Goal: Task Accomplishment & Management: Manage account settings

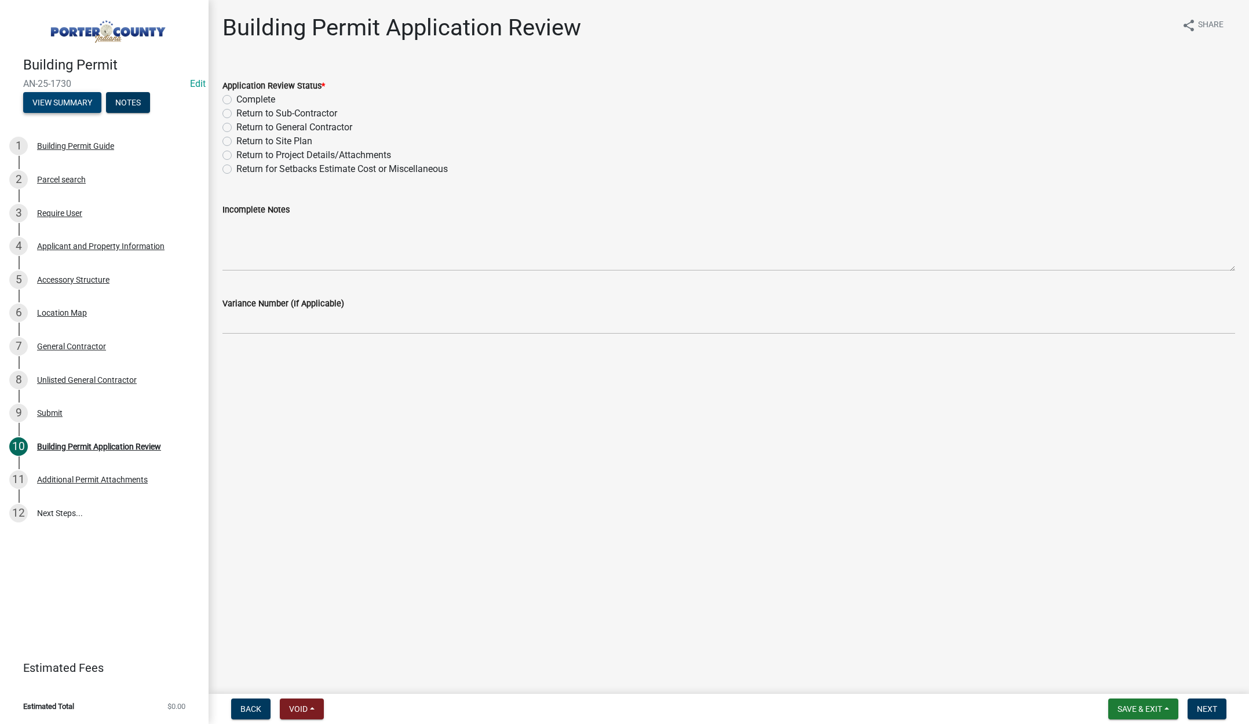
click at [52, 100] on button "View Summary" at bounding box center [62, 102] width 78 height 21
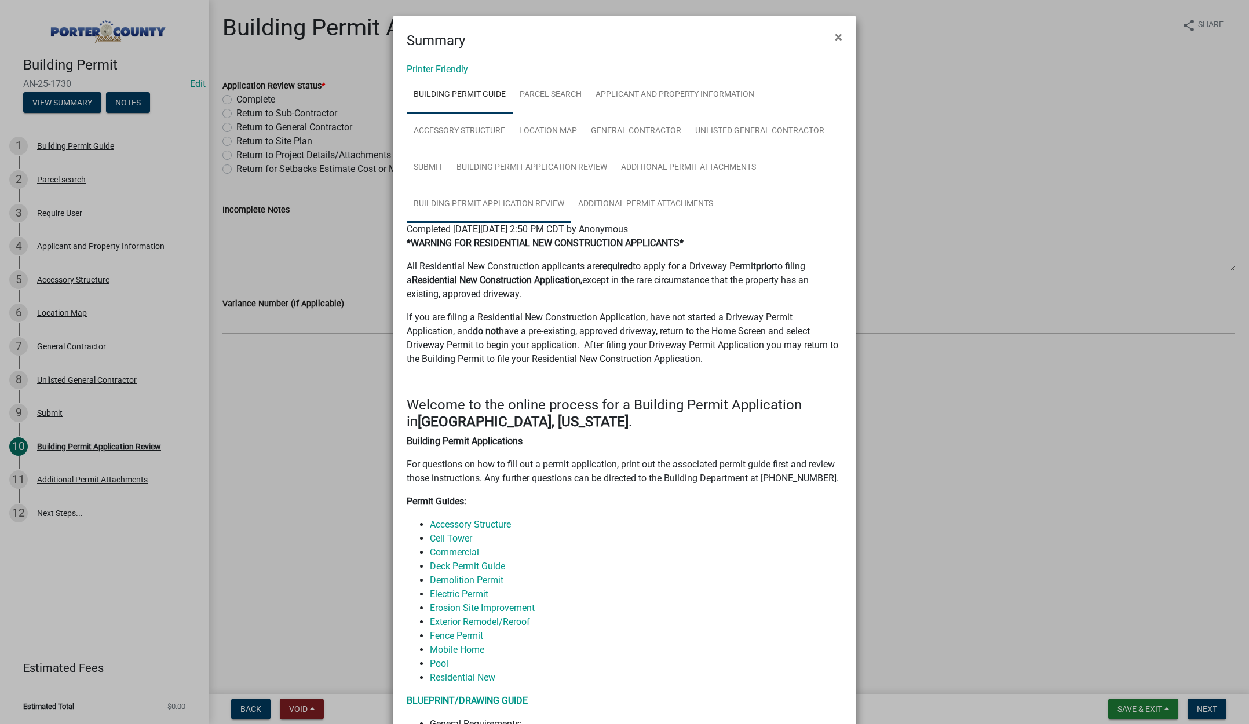
click at [473, 206] on link "Building Permit Application Review" at bounding box center [489, 204] width 165 height 37
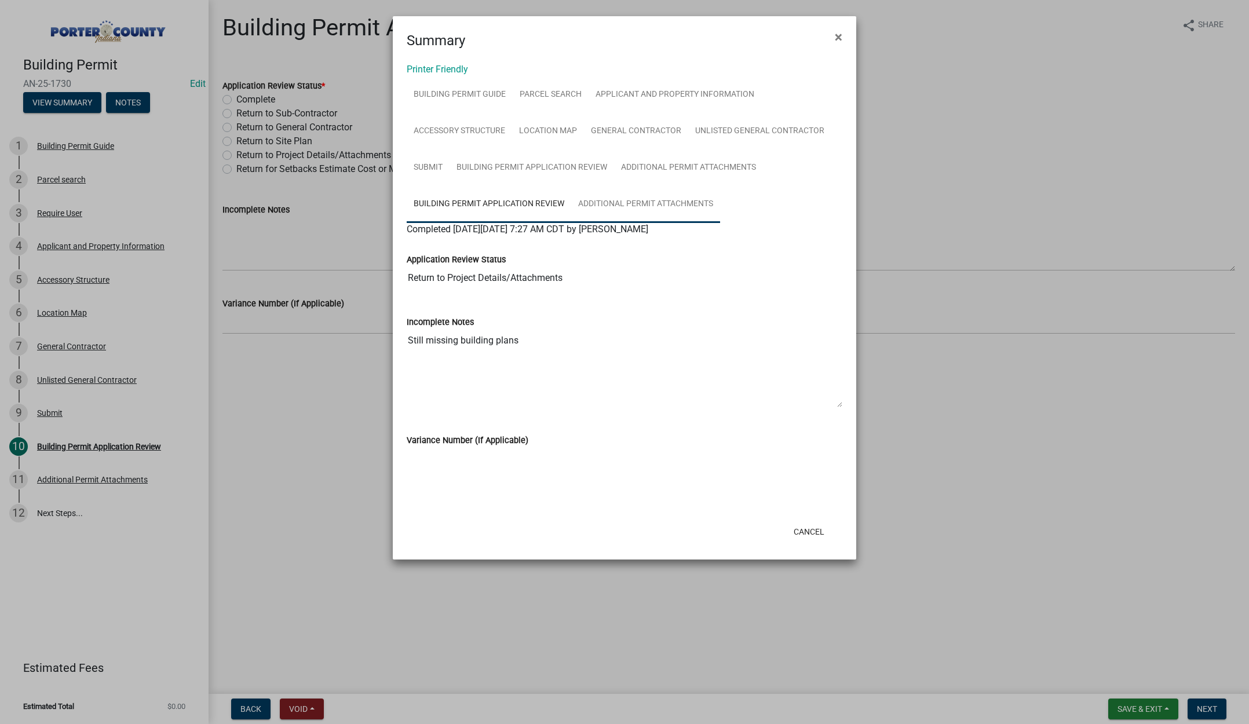
click at [632, 205] on link "Additional Permit Attachments" at bounding box center [645, 204] width 149 height 37
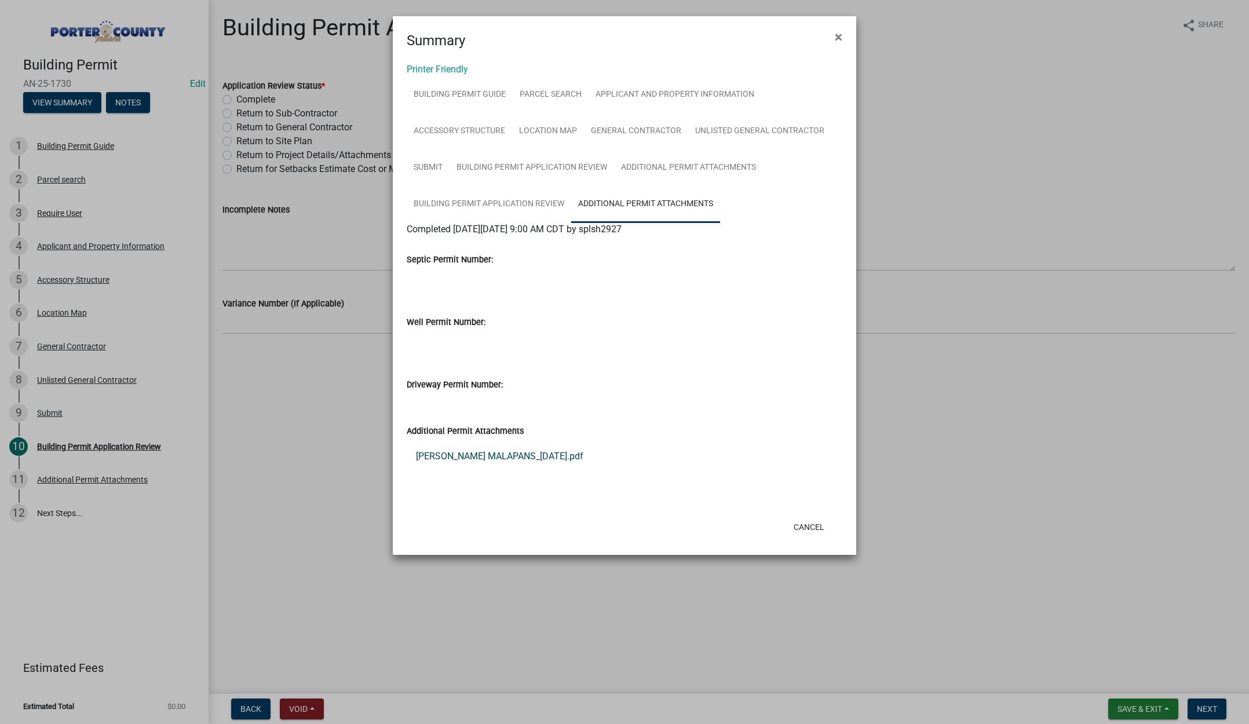
click at [461, 454] on link "[PERSON_NAME] MALAPANS_[DATE].pdf" at bounding box center [625, 457] width 436 height 28
drag, startPoint x: 839, startPoint y: 36, endPoint x: 785, endPoint y: 43, distance: 54.3
click at [839, 36] on span "×" at bounding box center [839, 37] width 8 height 16
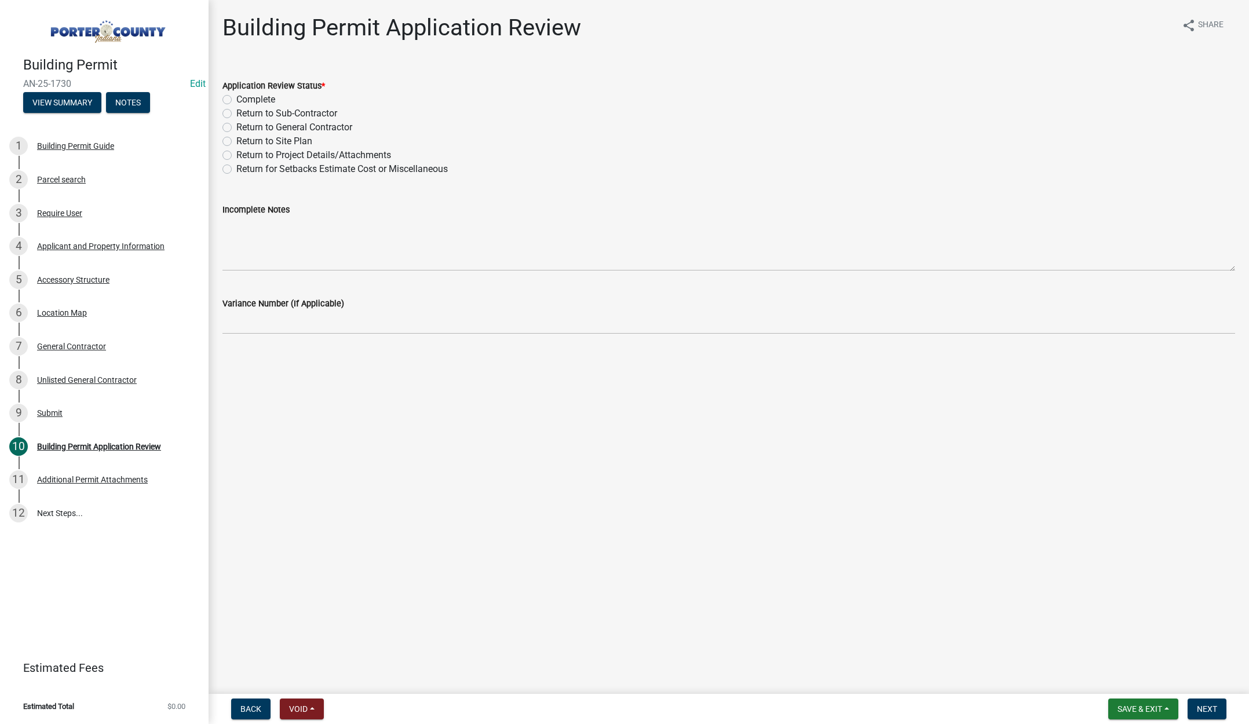
drag, startPoint x: 226, startPoint y: 100, endPoint x: 494, endPoint y: 328, distance: 352.3
click at [236, 100] on label "Complete" at bounding box center [255, 100] width 39 height 14
click at [236, 100] on input "Complete" at bounding box center [240, 97] width 8 height 8
radio input "true"
drag, startPoint x: 1207, startPoint y: 707, endPoint x: 1183, endPoint y: 693, distance: 27.5
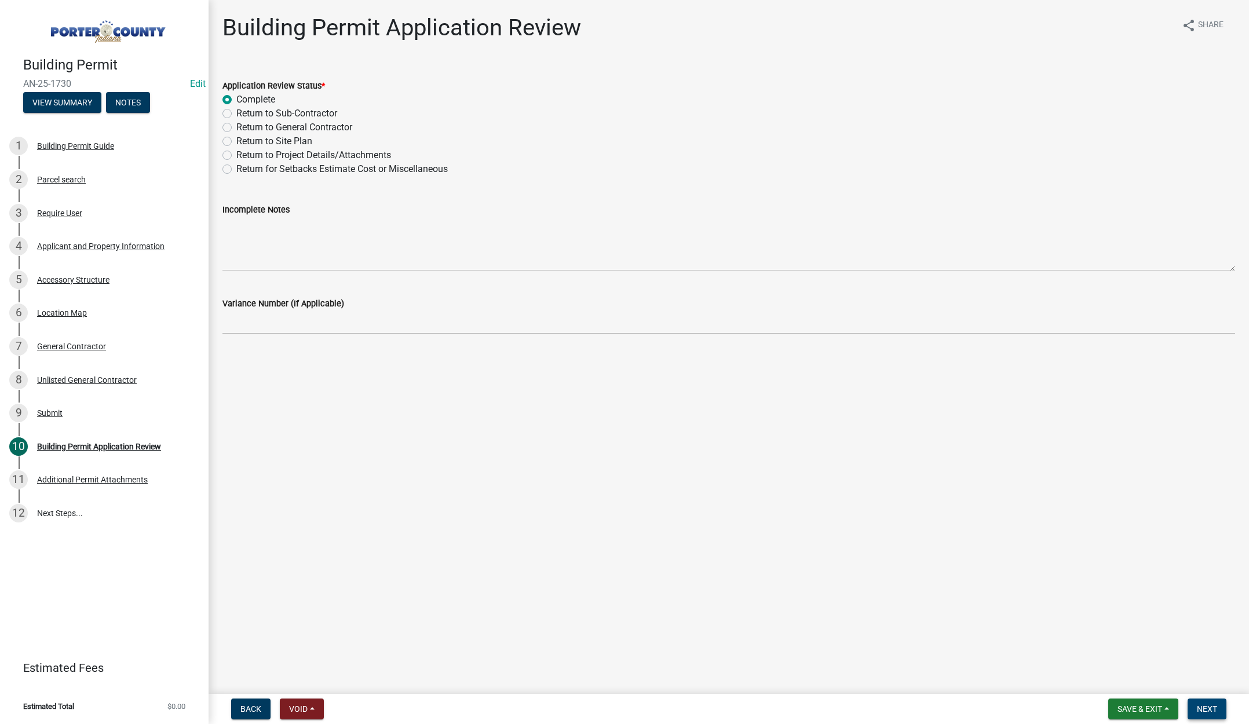
click at [1207, 707] on span "Next" at bounding box center [1207, 709] width 20 height 9
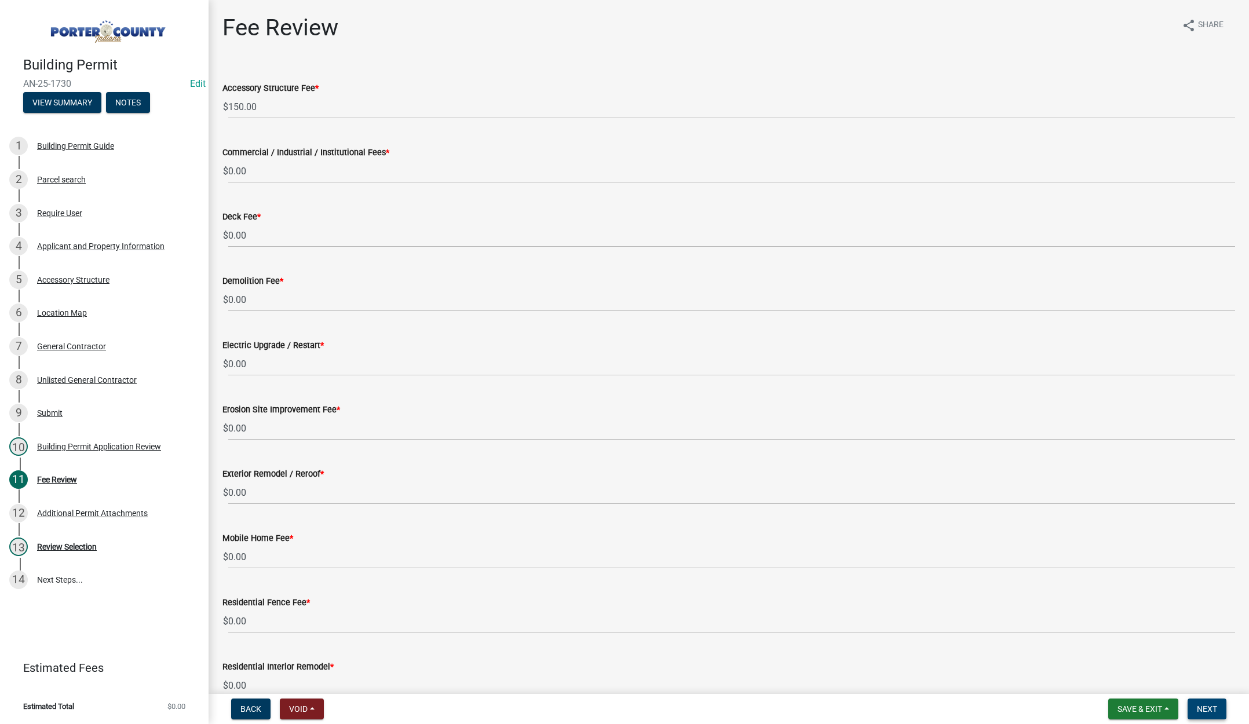
click at [1208, 707] on span "Next" at bounding box center [1207, 709] width 20 height 9
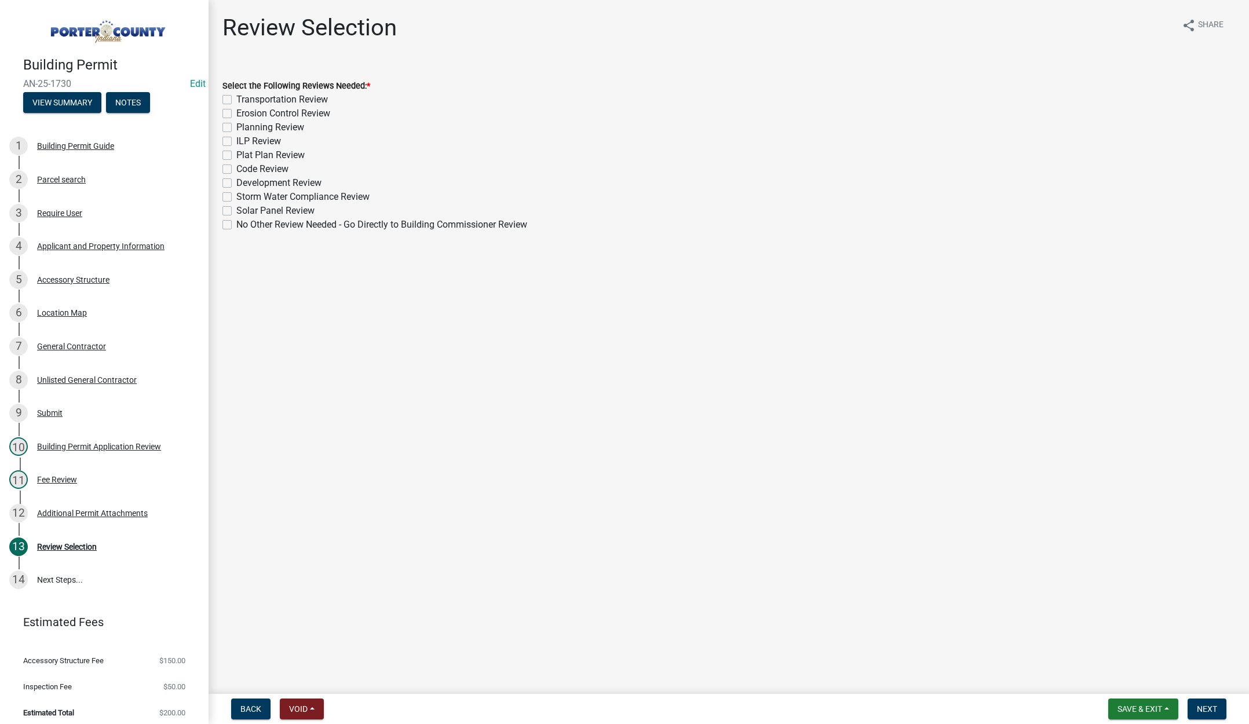
click at [236, 126] on label "Planning Review" at bounding box center [270, 128] width 68 height 14
click at [236, 126] on input "Planning Review" at bounding box center [240, 125] width 8 height 8
checkbox input "true"
checkbox input "false"
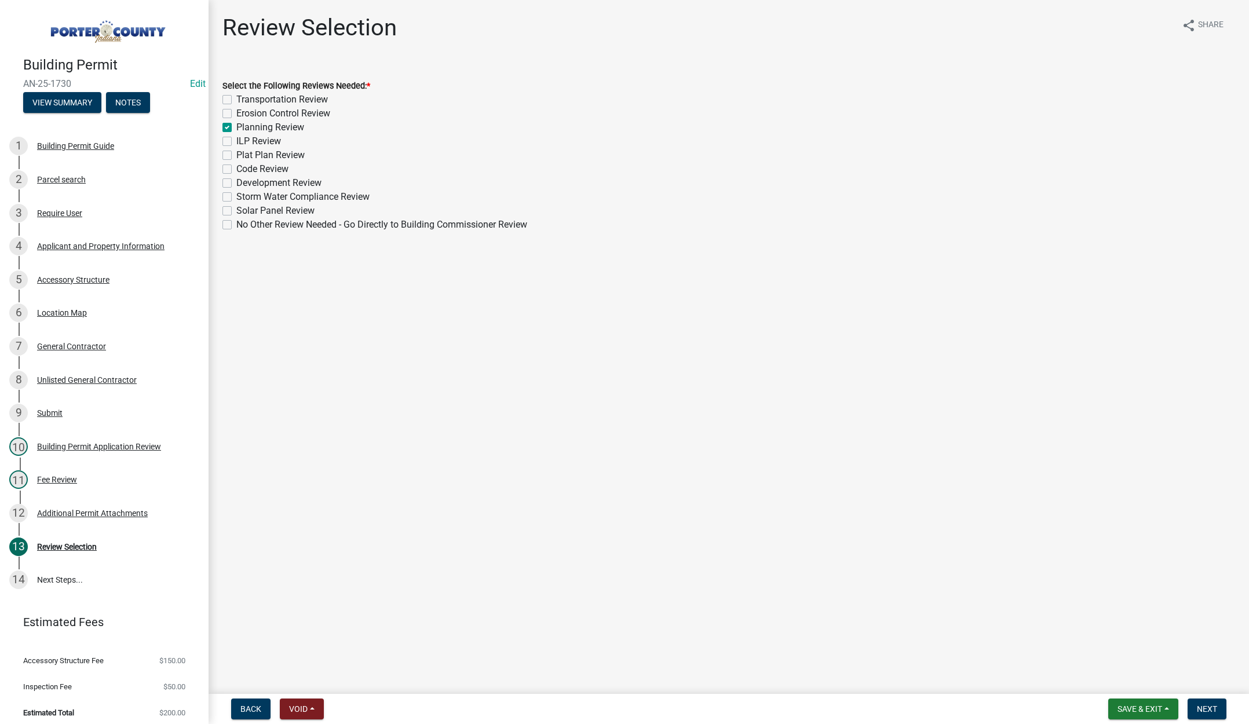
checkbox input "true"
checkbox input "false"
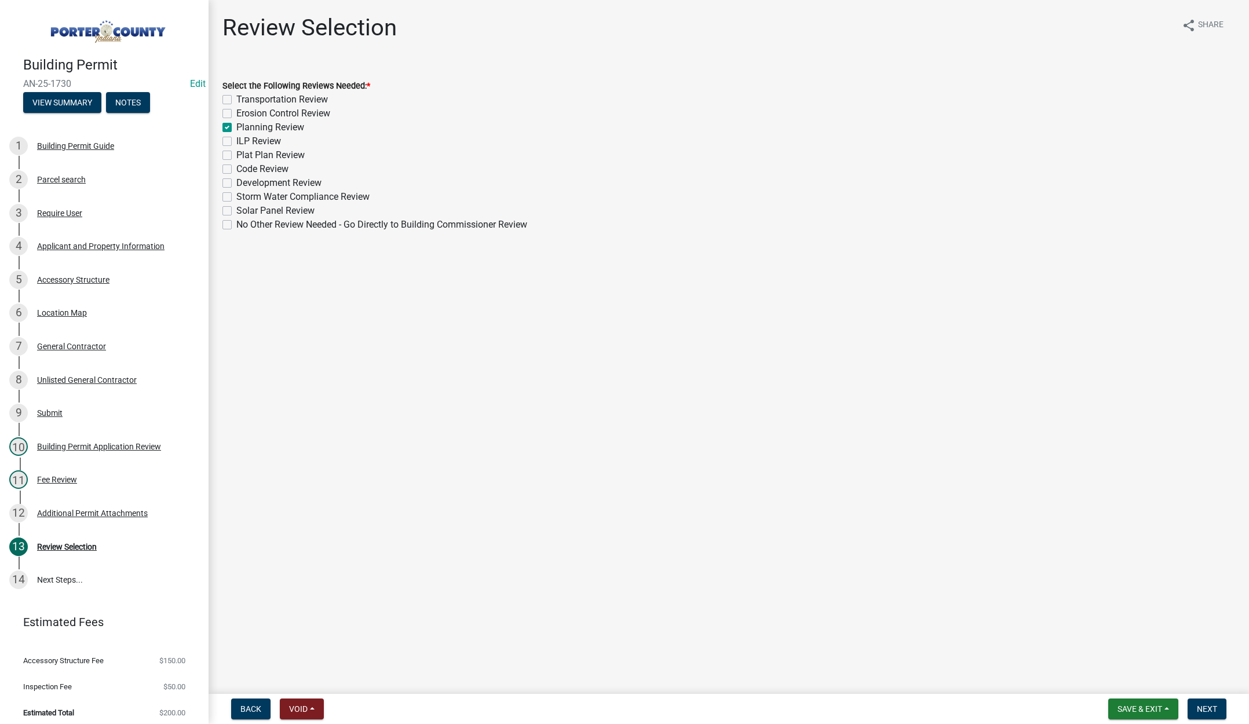
checkbox input "false"
click at [1194, 704] on button "Next" at bounding box center [1207, 709] width 39 height 21
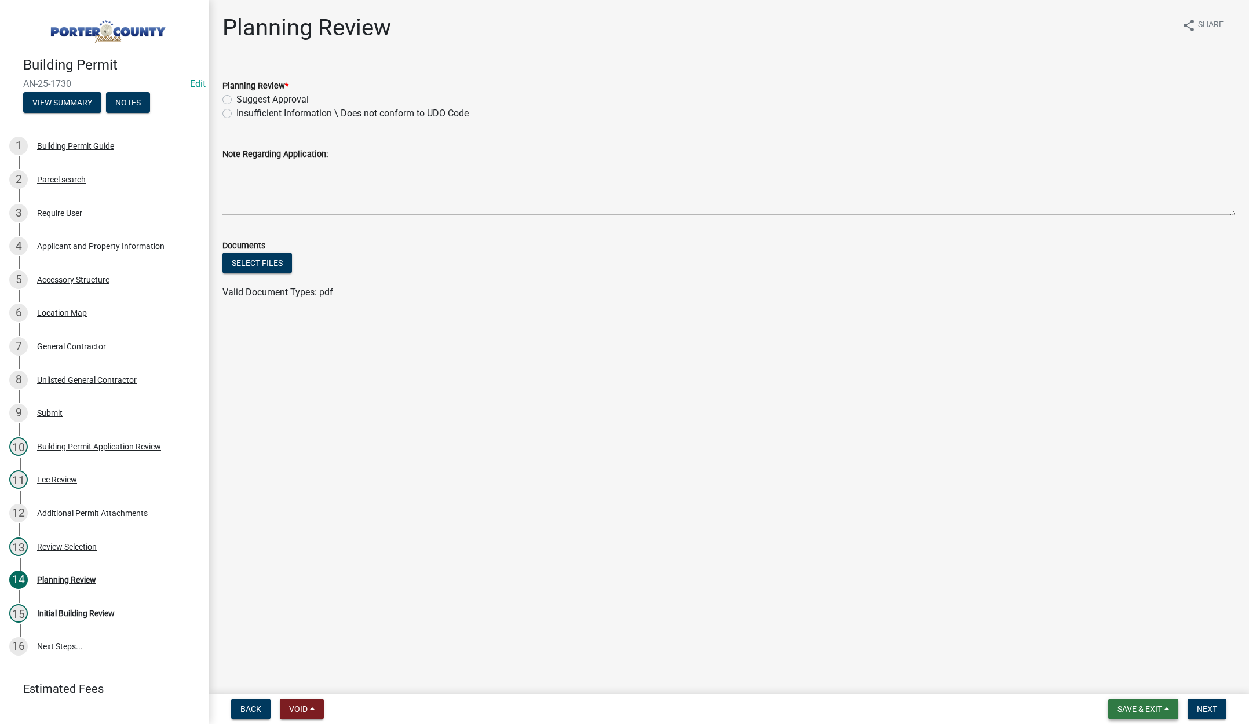
click at [1144, 707] on span "Save & Exit" at bounding box center [1140, 709] width 45 height 9
click at [1141, 685] on button "Save & Exit" at bounding box center [1132, 679] width 93 height 28
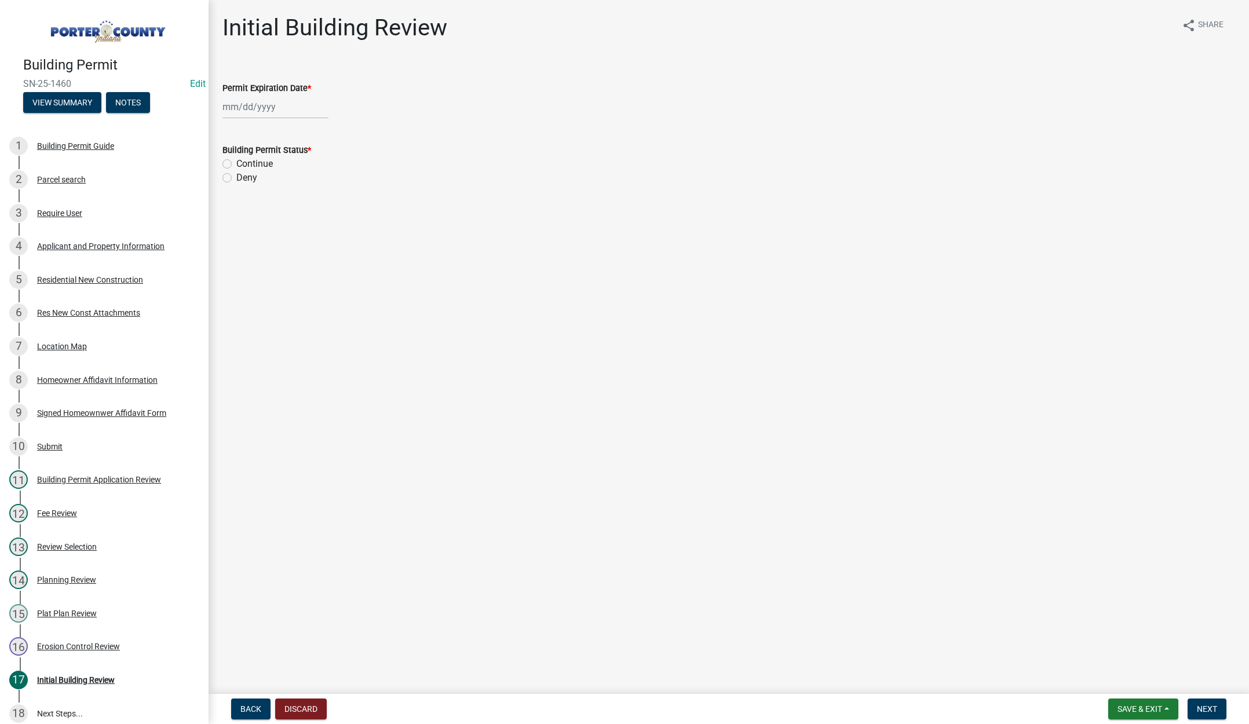
click at [288, 110] on div at bounding box center [275, 107] width 106 height 24
select select "9"
click at [320, 133] on select "1525 1526 1527 1528 1529 1530 1531 1532 1533 1534 1535 1536 1537 1538 1539 1540…" at bounding box center [314, 131] width 42 height 17
select select "2026"
click at [293, 123] on select "1525 1526 1527 1528 1529 1530 1531 1532 1533 1534 1535 1536 1537 1538 1539 1540…" at bounding box center [314, 131] width 42 height 17
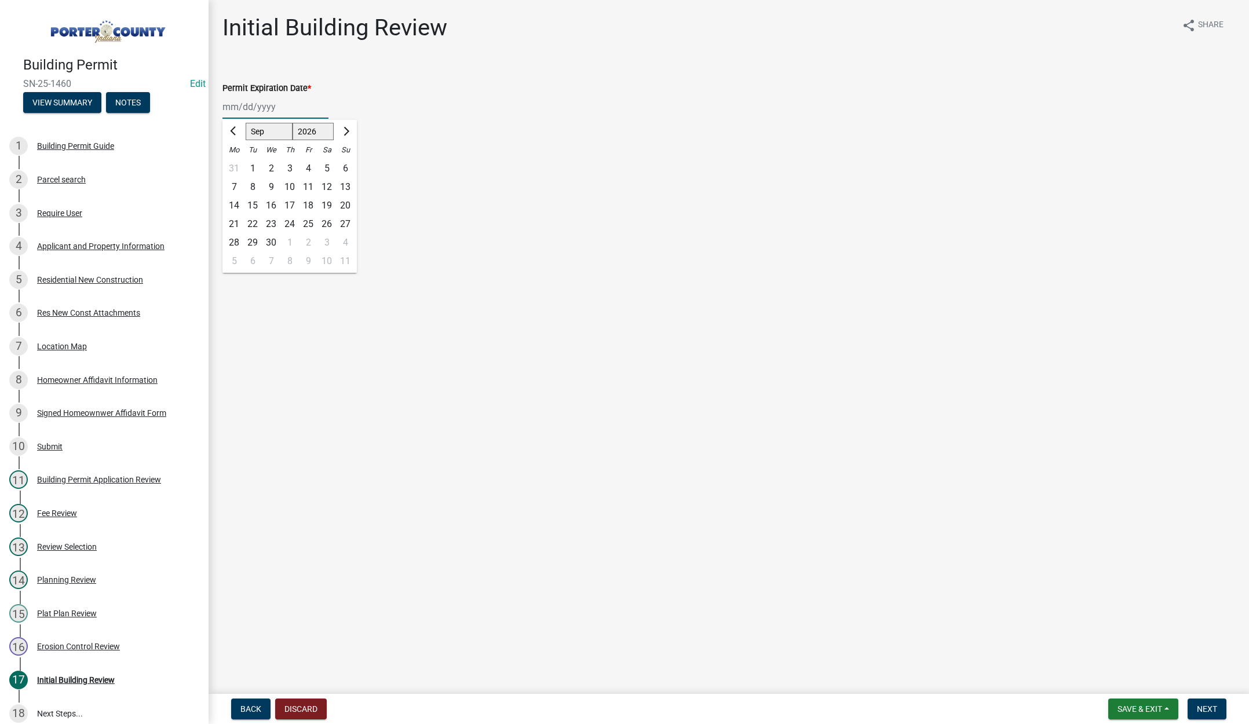
click at [290, 221] on div "24" at bounding box center [289, 224] width 19 height 19
type input "09/24/2026"
click at [236, 162] on label "Continue" at bounding box center [254, 164] width 37 height 14
click at [236, 162] on input "Continue" at bounding box center [240, 161] width 8 height 8
radio input "true"
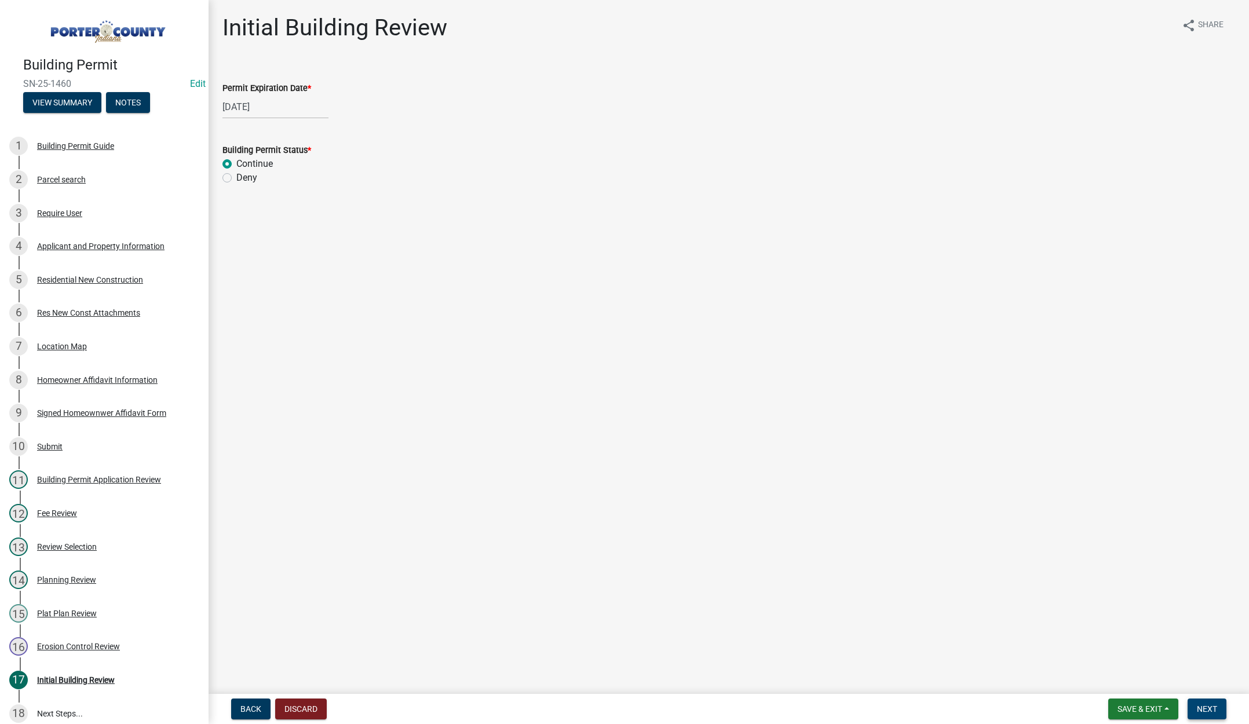
drag, startPoint x: 1206, startPoint y: 702, endPoint x: 1055, endPoint y: 596, distance: 185.0
click at [1206, 702] on button "Next" at bounding box center [1207, 709] width 39 height 21
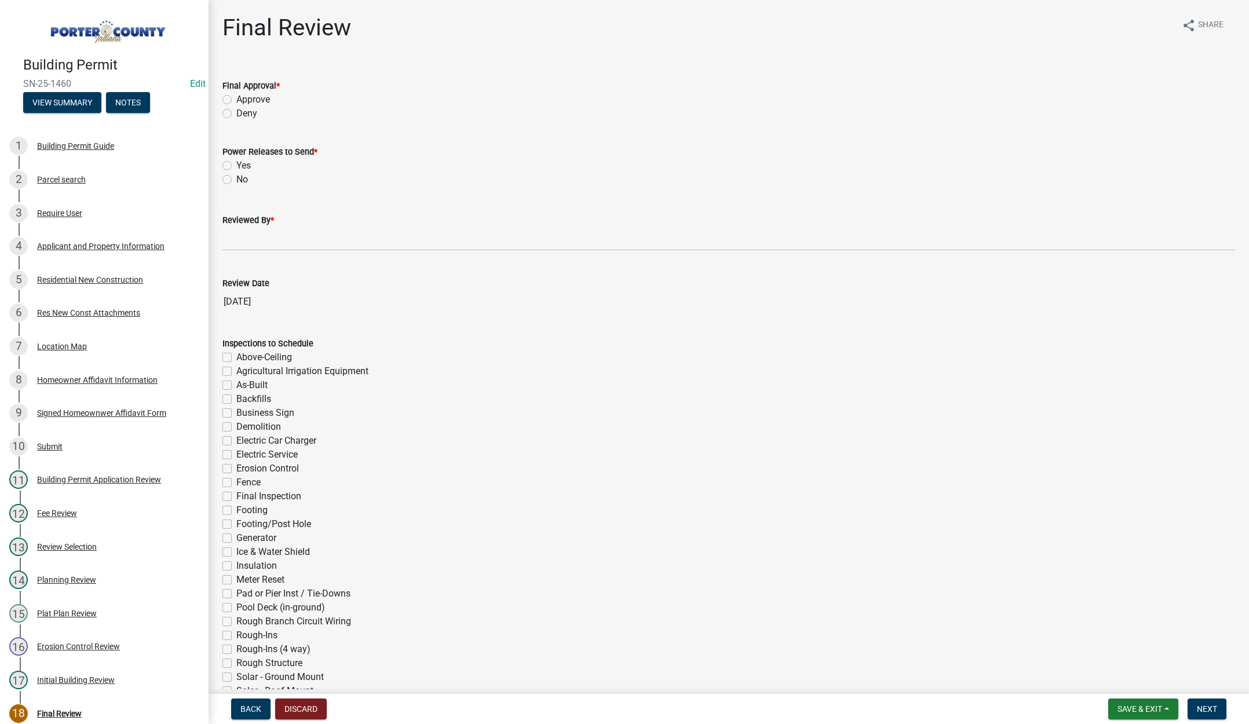
click at [236, 98] on label "Approve" at bounding box center [253, 100] width 34 height 14
click at [236, 98] on input "Approve" at bounding box center [240, 97] width 8 height 8
radio input "true"
click at [236, 165] on label "Yes" at bounding box center [243, 166] width 14 height 14
click at [236, 165] on input "Yes" at bounding box center [240, 163] width 8 height 8
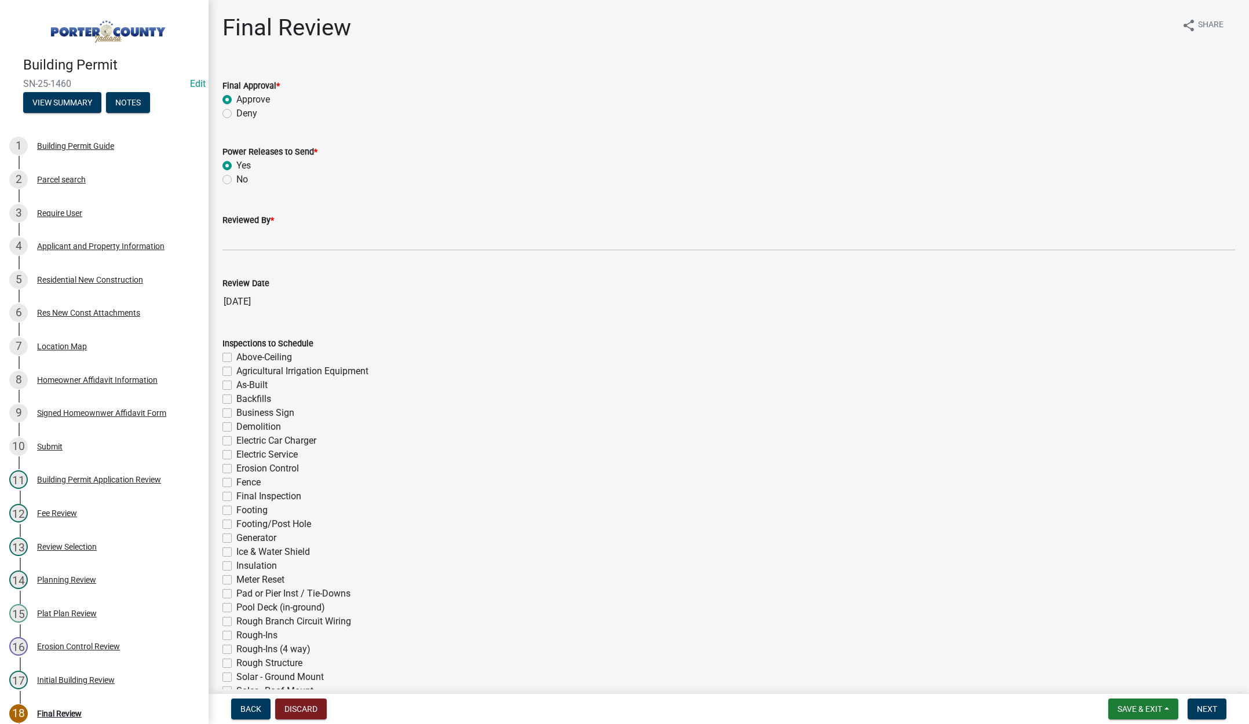
radio input "true"
click at [240, 235] on input "Reviewed By *" at bounding box center [728, 239] width 1013 height 24
type input "[PERSON_NAME]"
click at [1204, 712] on span "Next" at bounding box center [1207, 709] width 20 height 9
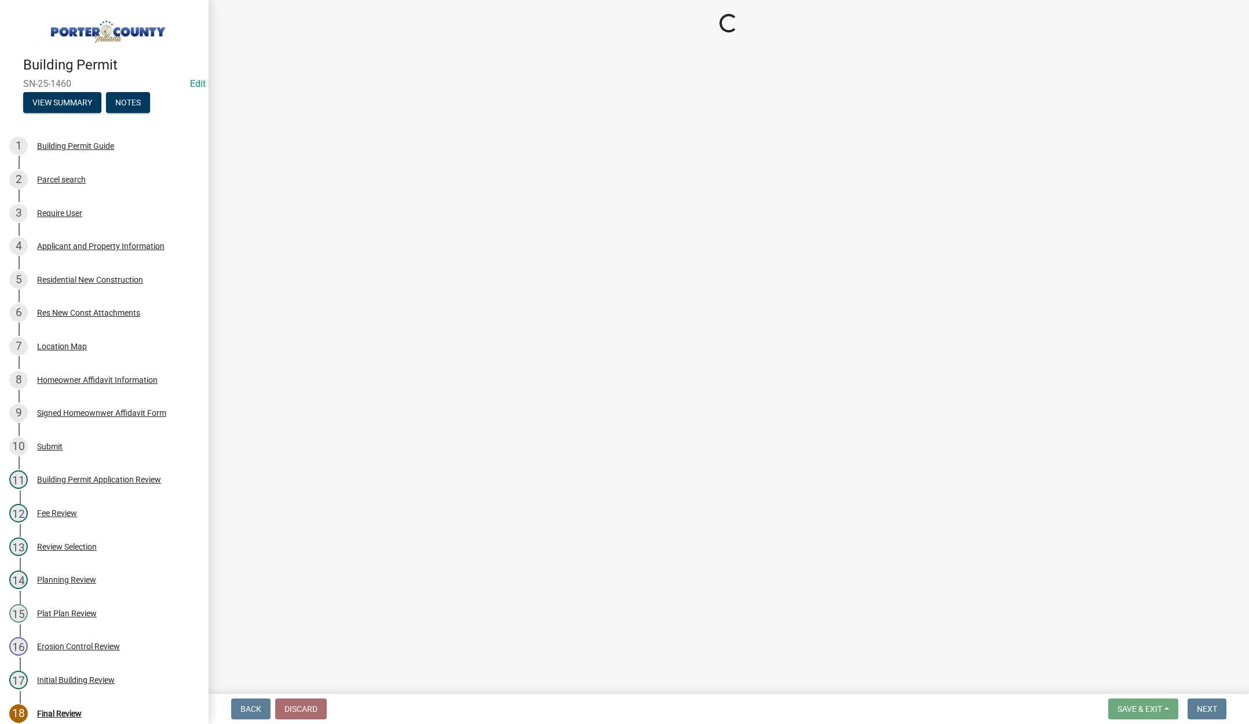
select select "3: 3"
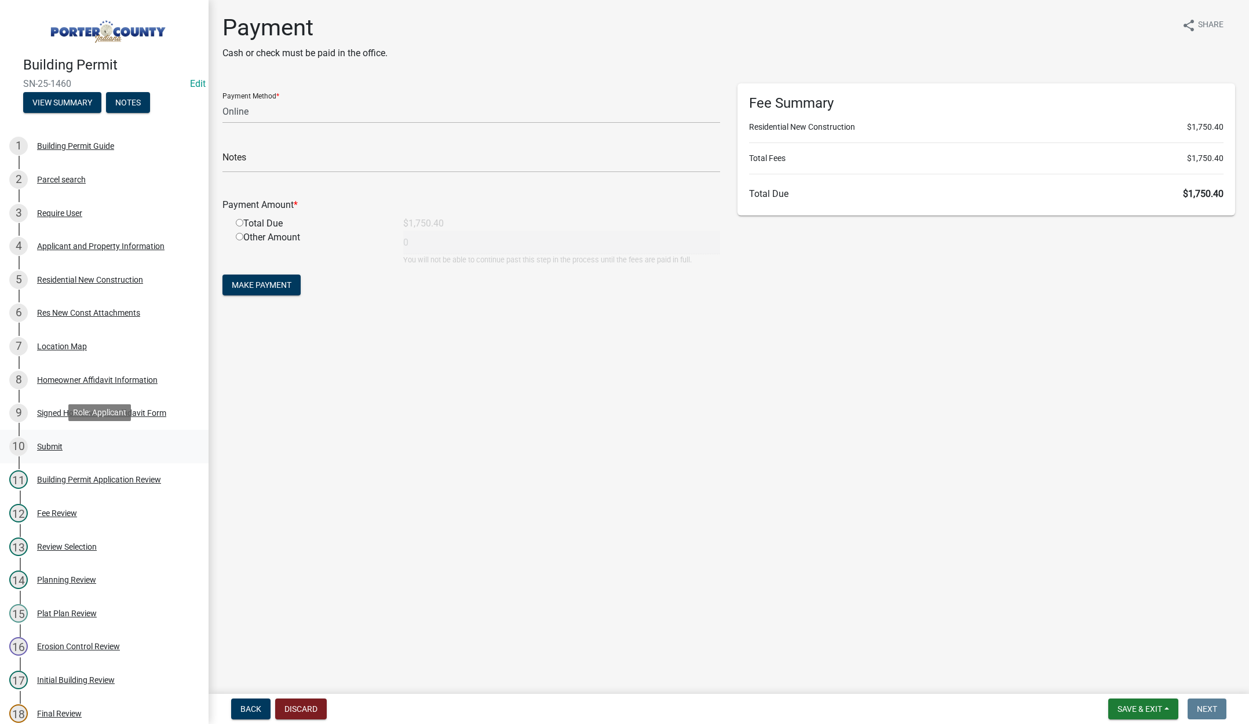
click at [53, 443] on div "Submit" at bounding box center [49, 447] width 25 height 8
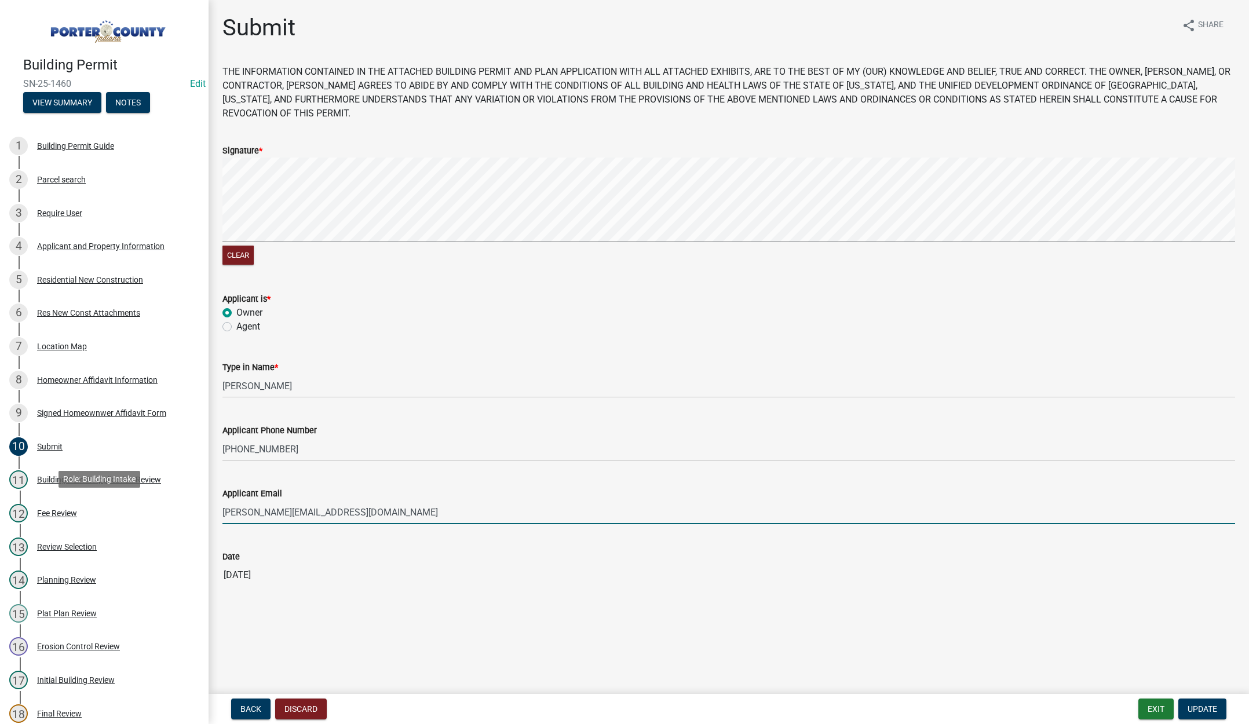
drag, startPoint x: 396, startPoint y: 512, endPoint x: 240, endPoint y: 504, distance: 156.6
click at [148, 511] on div "Building Permit SN-25-1460 Edit View Summary Notes 1 Building Permit Guide 2 Pa…" at bounding box center [624, 362] width 1249 height 724
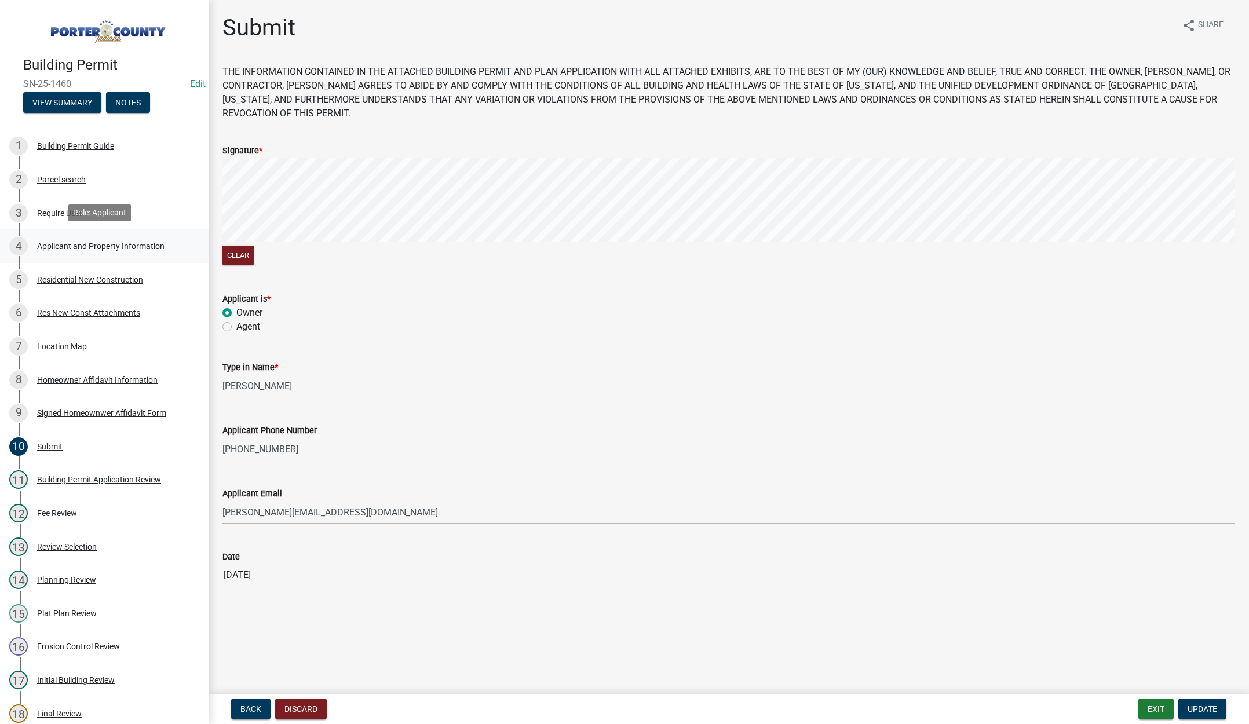
click at [127, 242] on div "Applicant and Property Information" at bounding box center [100, 246] width 127 height 8
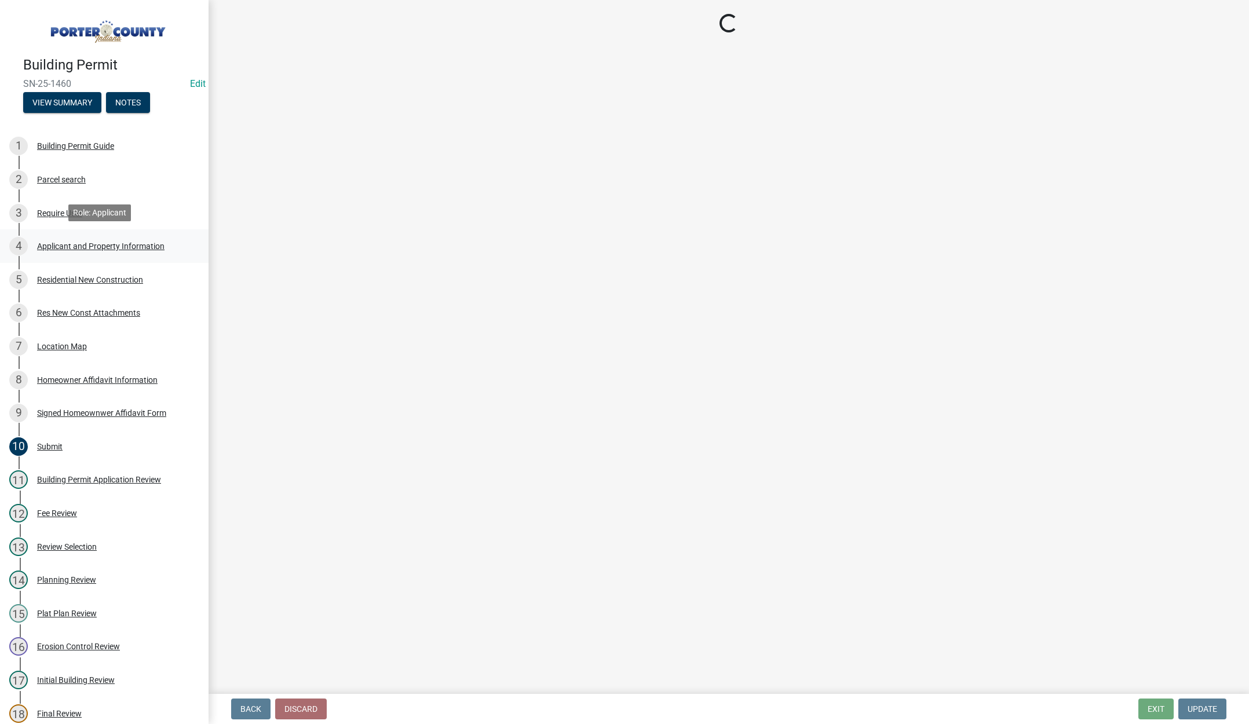
select select "eebc071e-620a-4db8-83e9-cb6b194c67e9"
select select "ea6751d4-6bf7-4a16-89ee-f7801ab82aa1"
select select "92efe679-05f4-414a-9426-51627fba5de6"
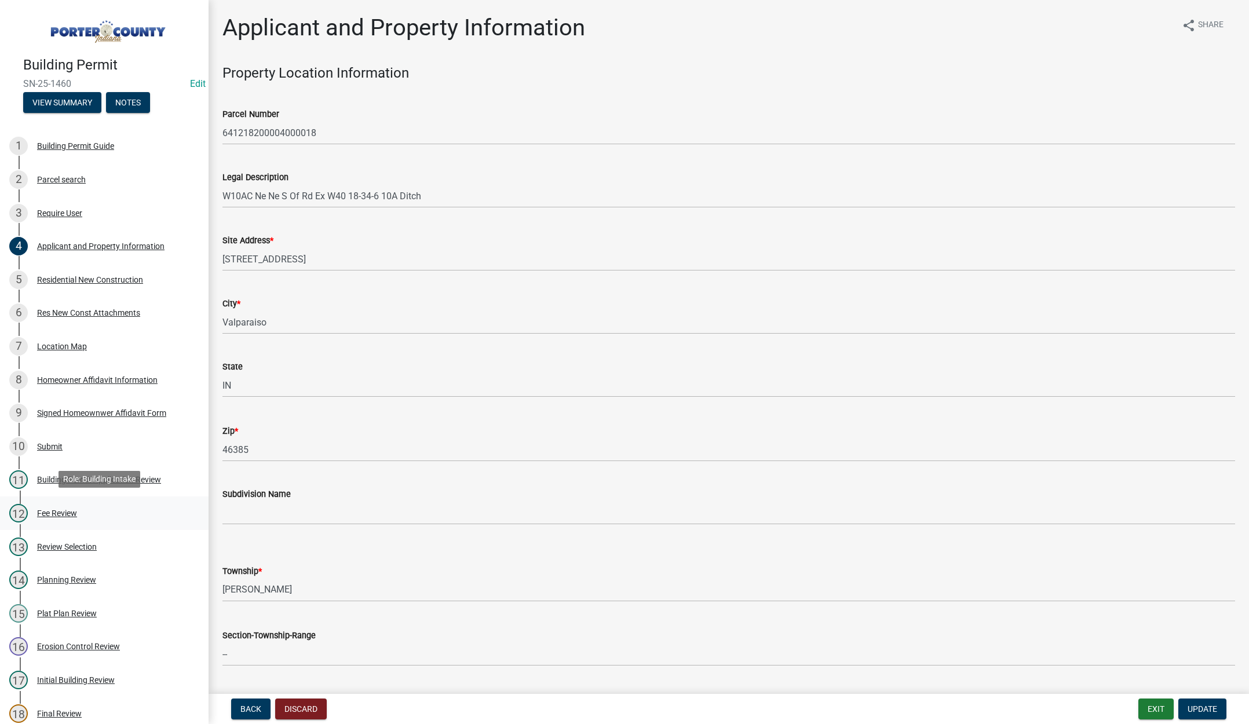
click at [60, 509] on div "Fee Review" at bounding box center [57, 513] width 40 height 8
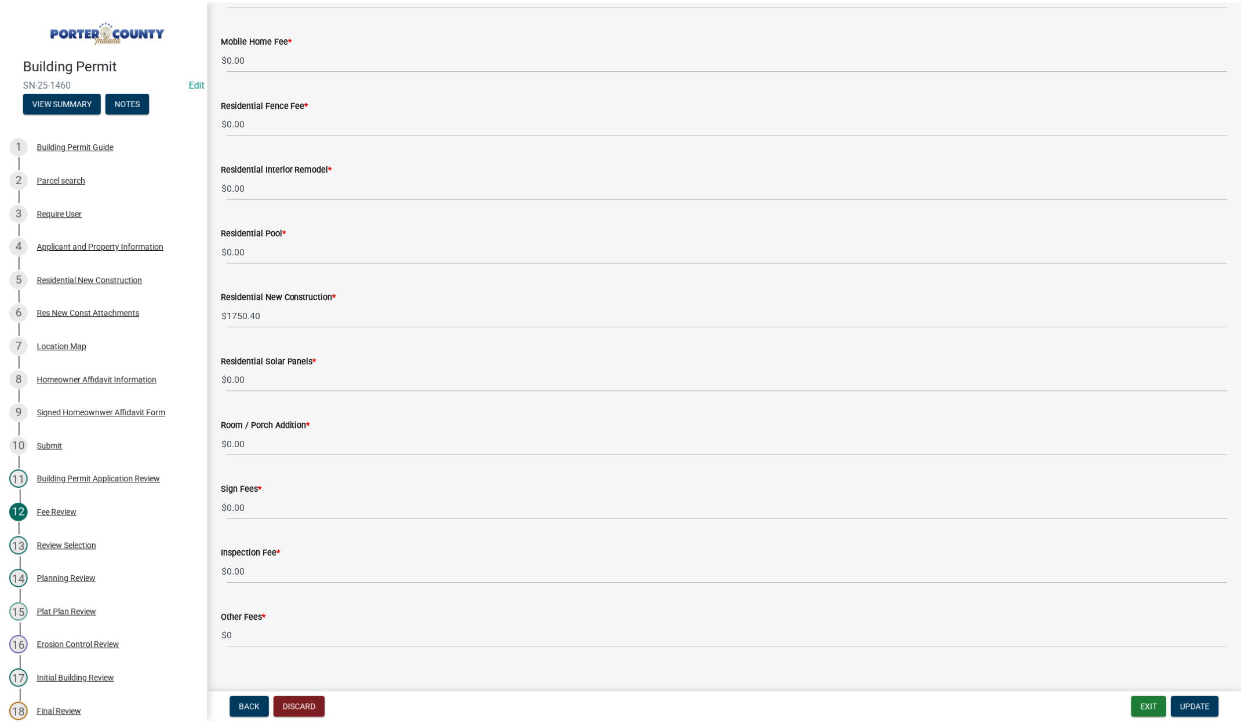
scroll to position [514, 0]
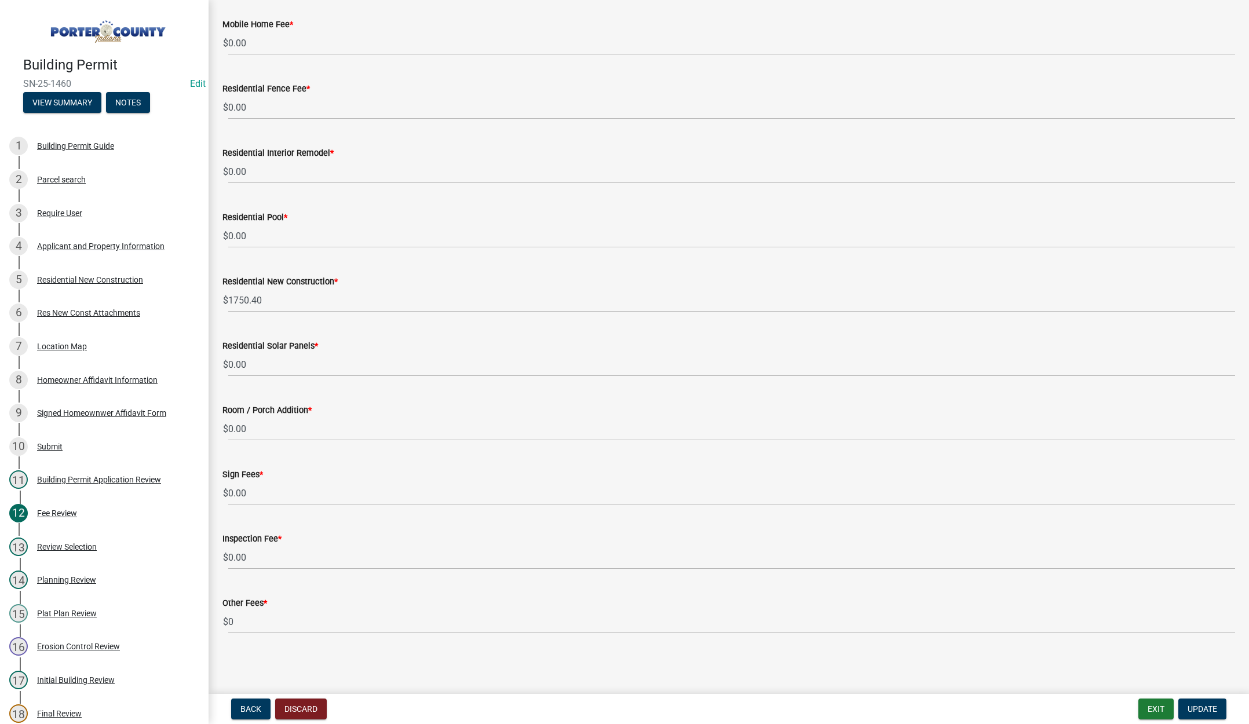
click at [498, 14] on div "Mobile Home Fee * $ 0.00" at bounding box center [728, 28] width 1013 height 54
click at [1157, 711] on button "Exit" at bounding box center [1156, 709] width 35 height 21
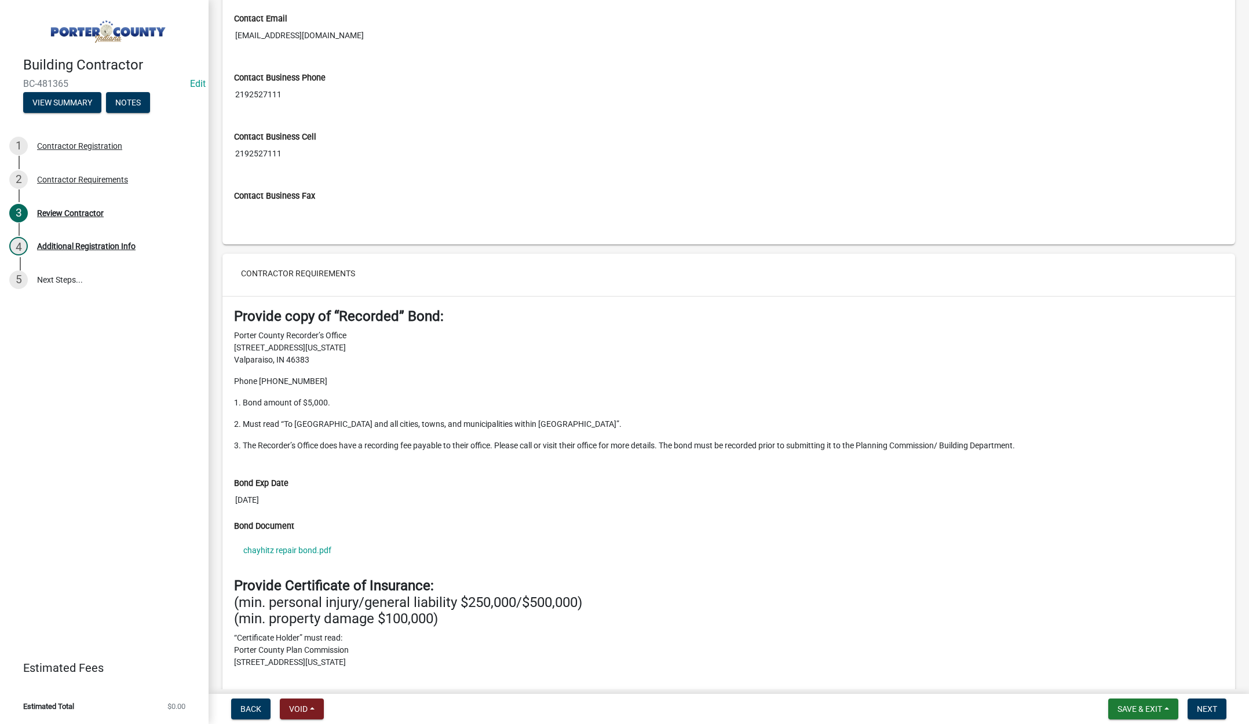
scroll to position [869, 0]
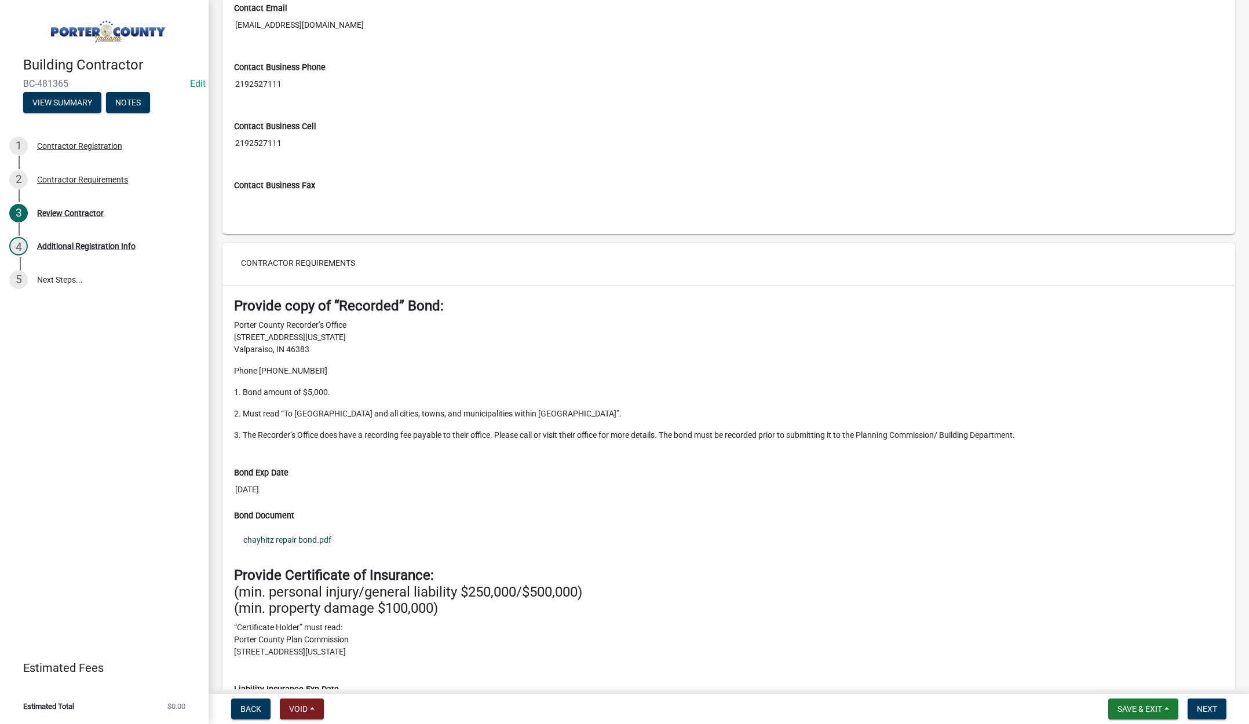
click at [306, 537] on link "chayhitz repair bond.pdf" at bounding box center [729, 540] width 990 height 27
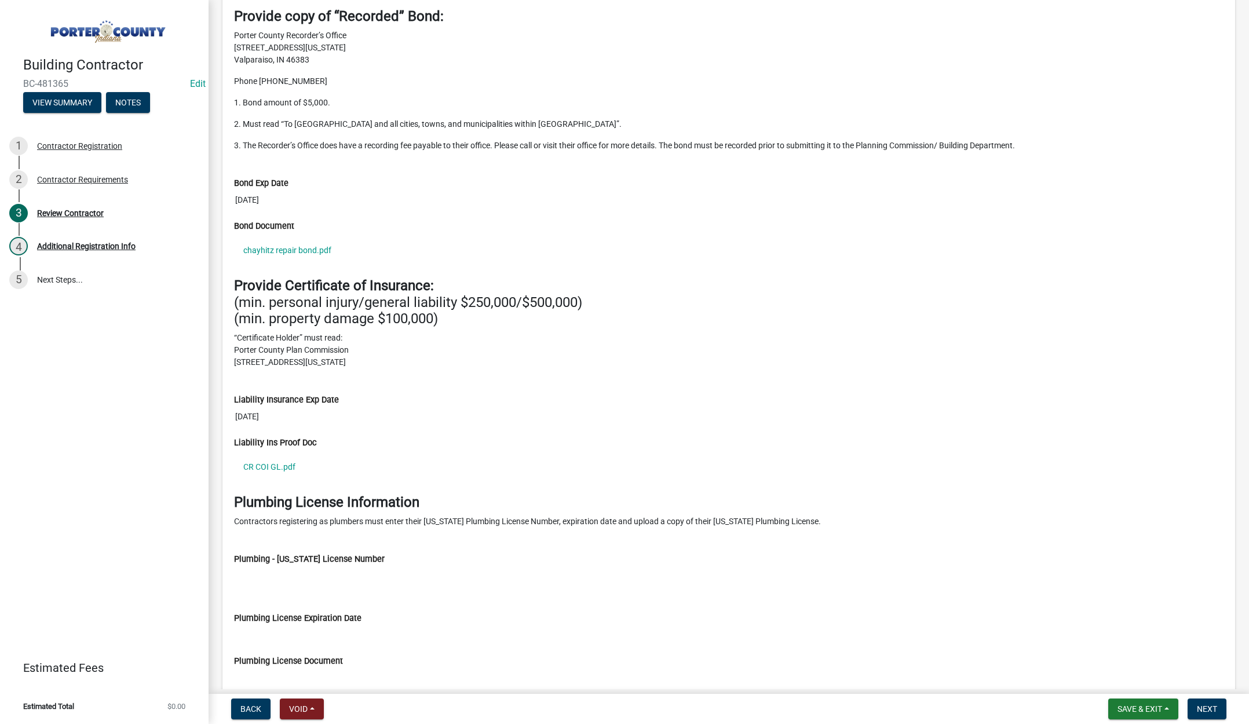
scroll to position [1212, 0]
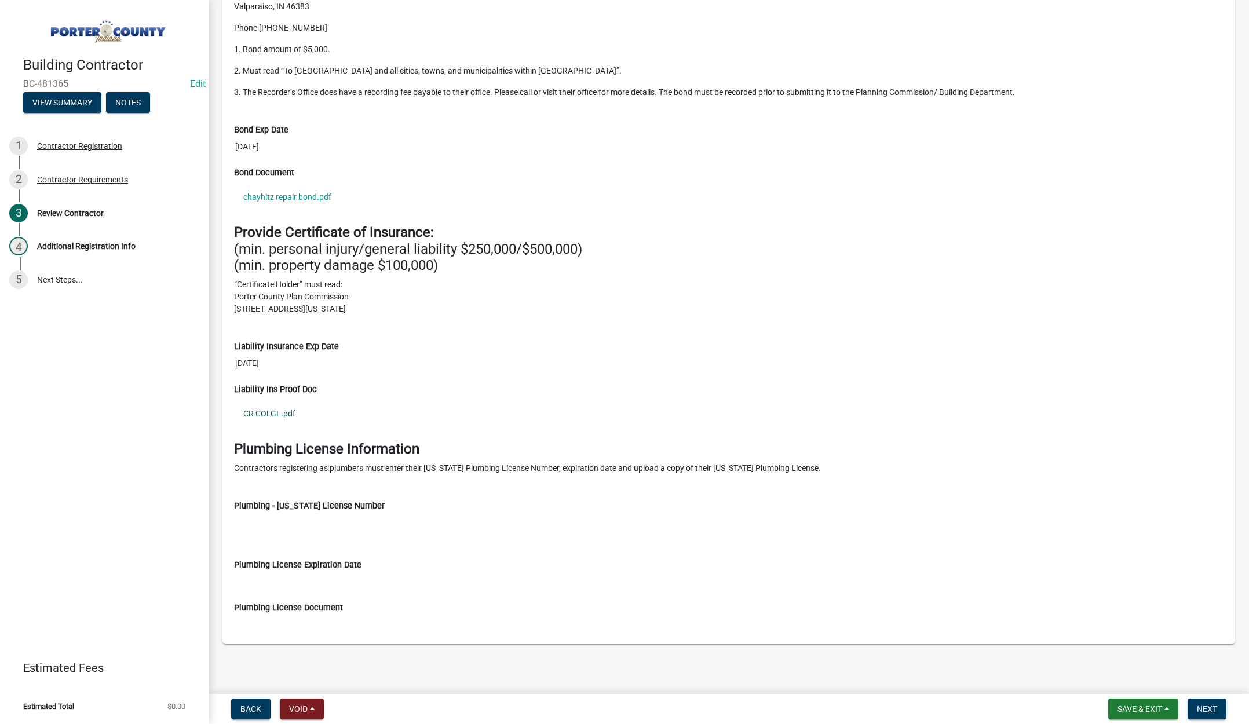
click at [279, 410] on link "CR COI GL.pdf" at bounding box center [729, 413] width 990 height 27
click at [93, 144] on div "Contractor Registration" at bounding box center [79, 146] width 85 height 8
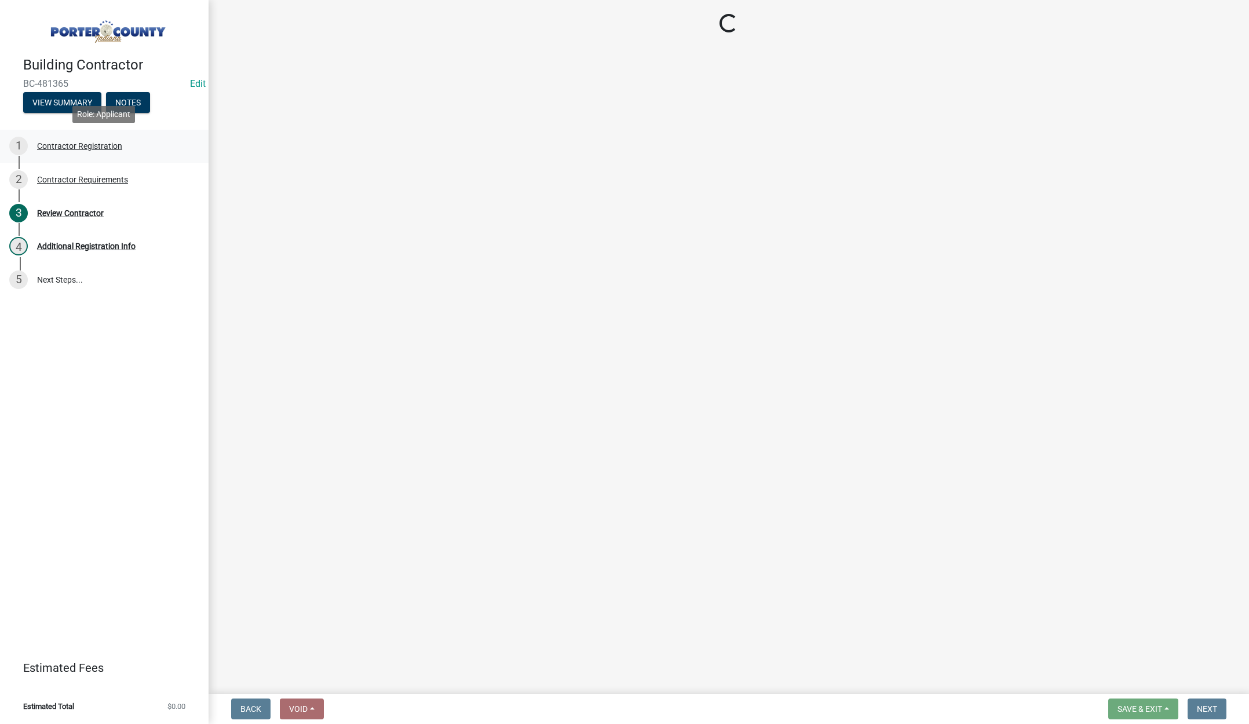
select select "in"
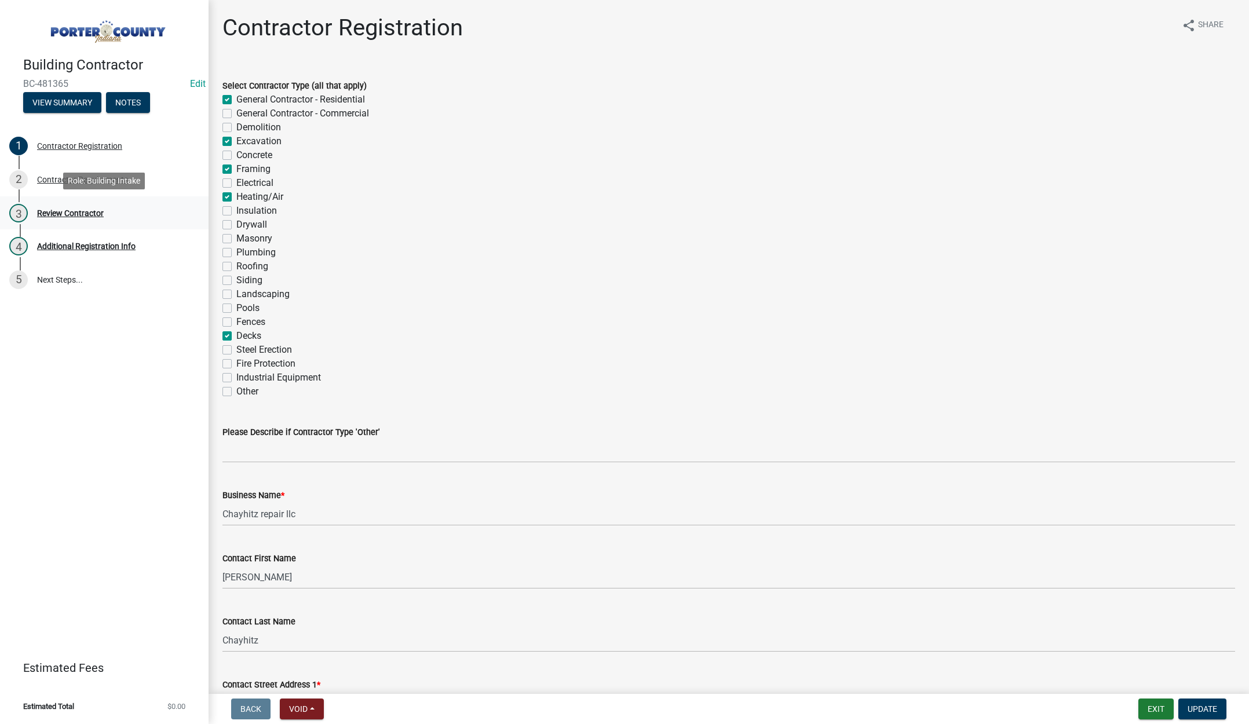
click at [90, 211] on div "Review Contractor" at bounding box center [70, 213] width 67 height 8
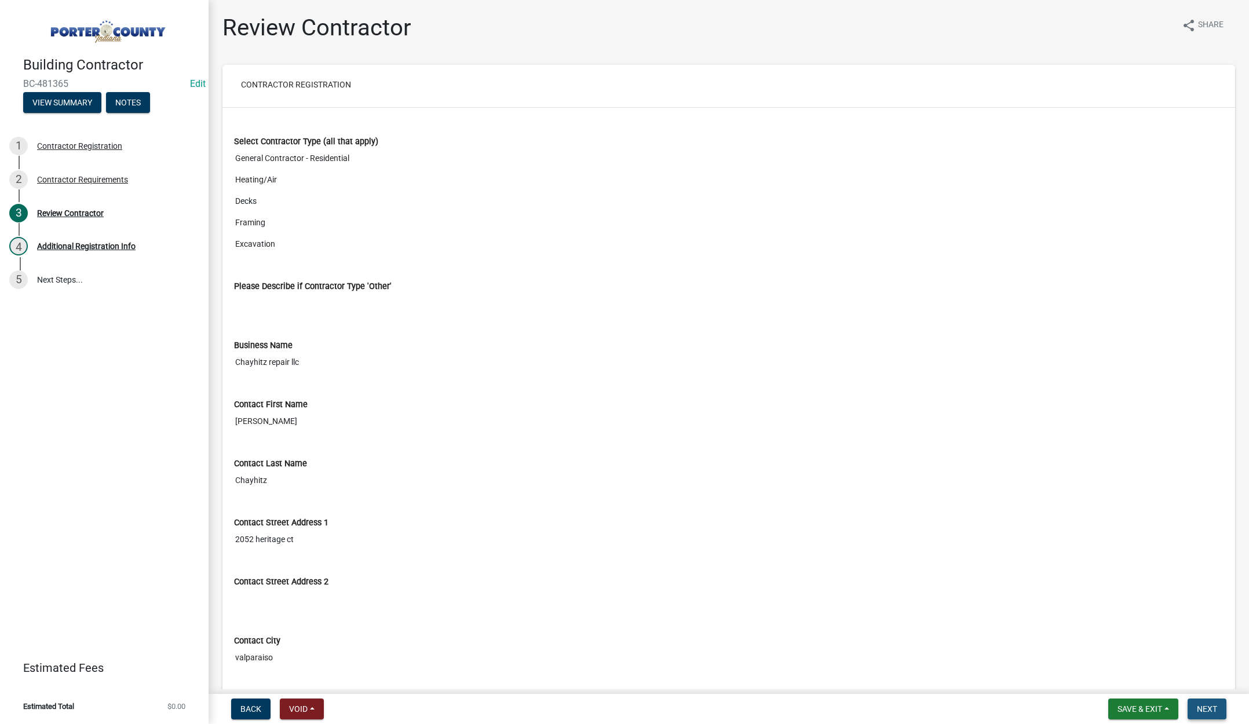
click at [1197, 705] on span "Next" at bounding box center [1207, 709] width 20 height 9
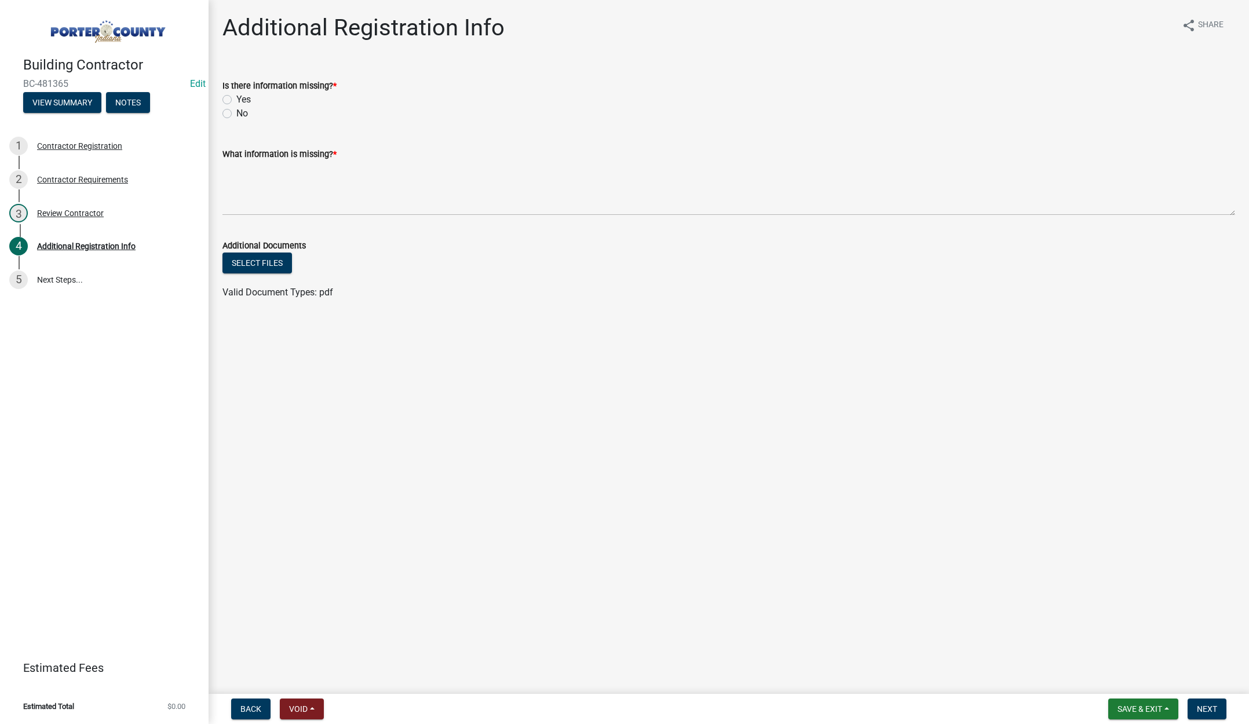
click at [236, 97] on label "Yes" at bounding box center [243, 100] width 14 height 14
click at [236, 97] on input "Yes" at bounding box center [240, 97] width 8 height 8
radio input "true"
click at [273, 187] on textarea "What information is missing? *" at bounding box center [728, 188] width 1013 height 54
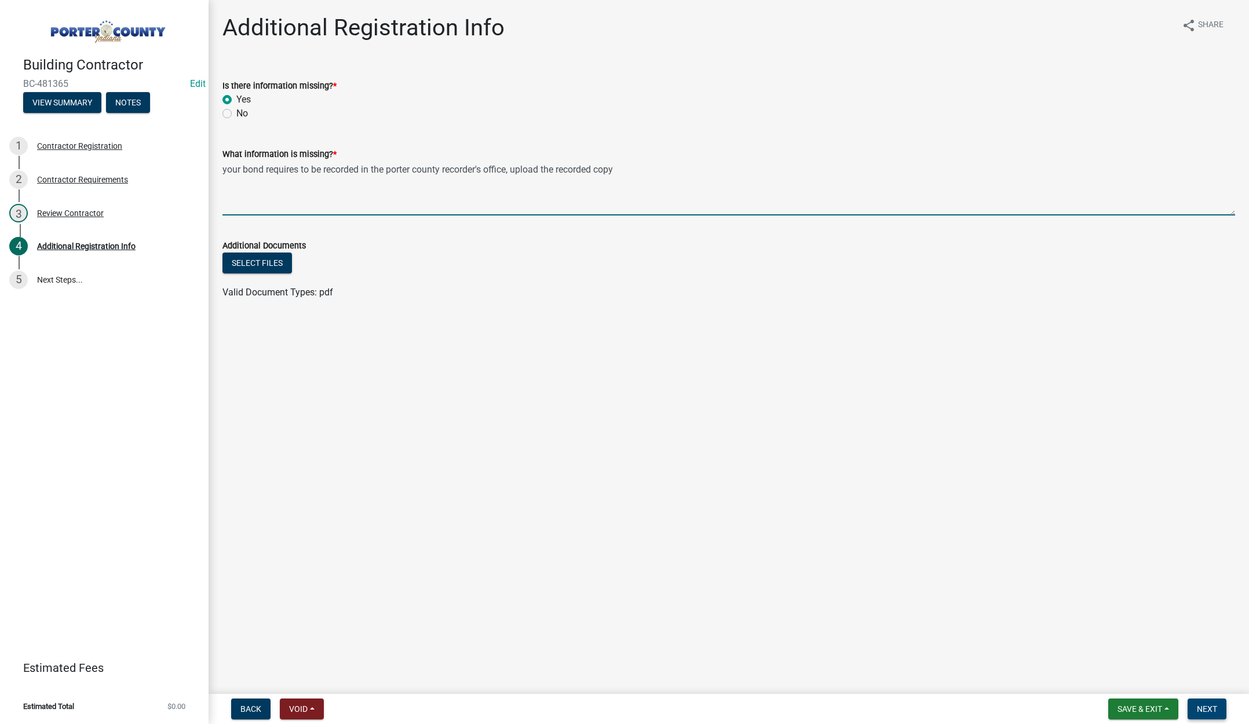
type textarea "your bond requires to be recorded in the porter county recorder's office, uploa…"
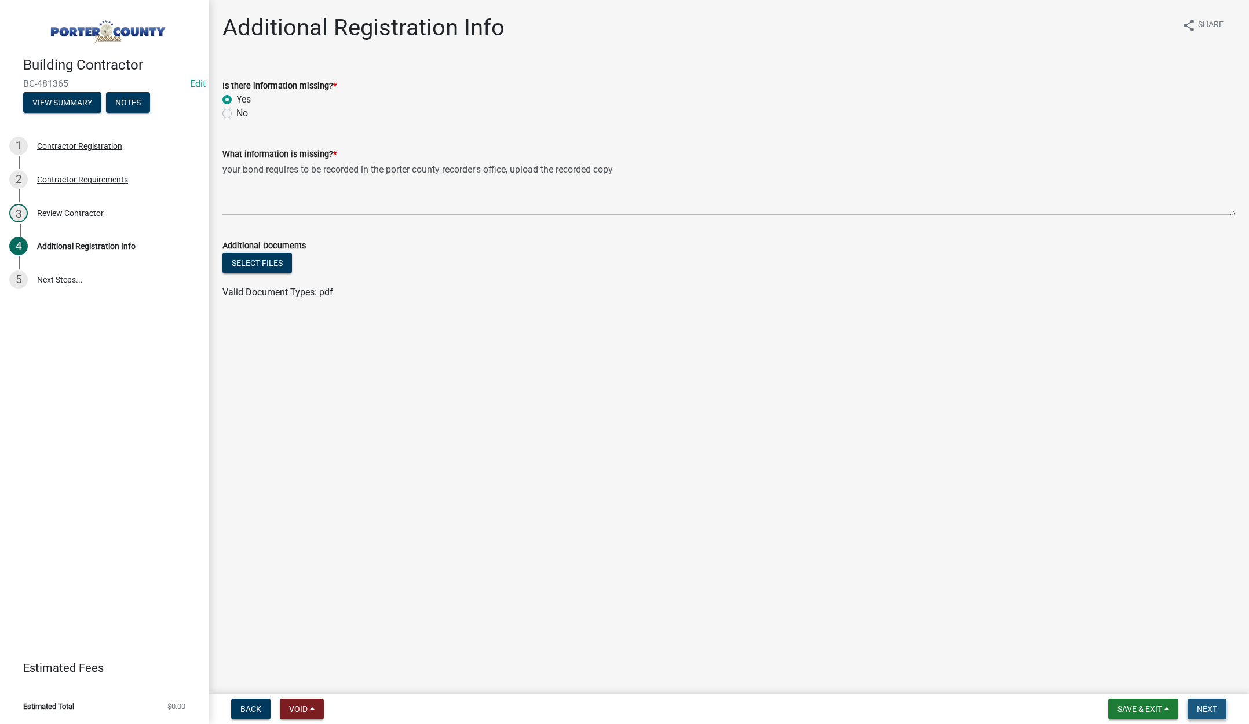
click at [1205, 706] on span "Next" at bounding box center [1207, 709] width 20 height 9
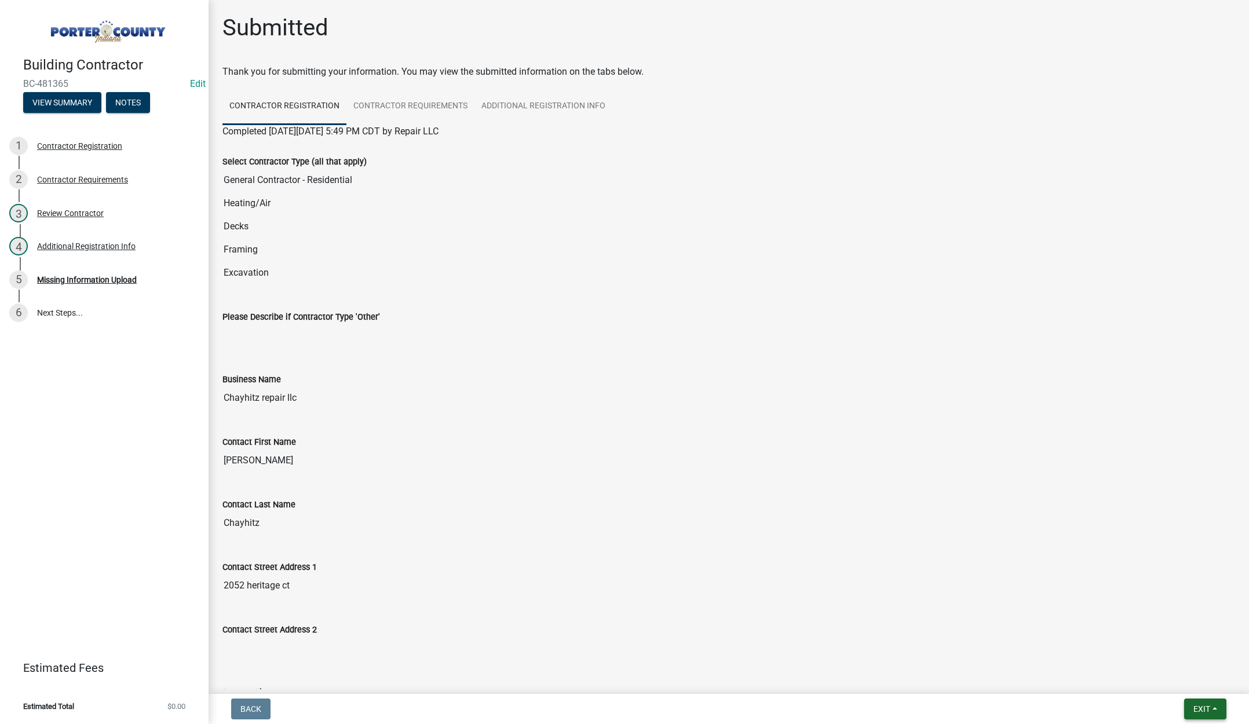
click at [1199, 707] on span "Exit" at bounding box center [1202, 709] width 17 height 9
drag, startPoint x: 1187, startPoint y: 685, endPoint x: 1188, endPoint y: 667, distance: 18.6
click at [1187, 686] on button "Save & Exit" at bounding box center [1180, 679] width 93 height 28
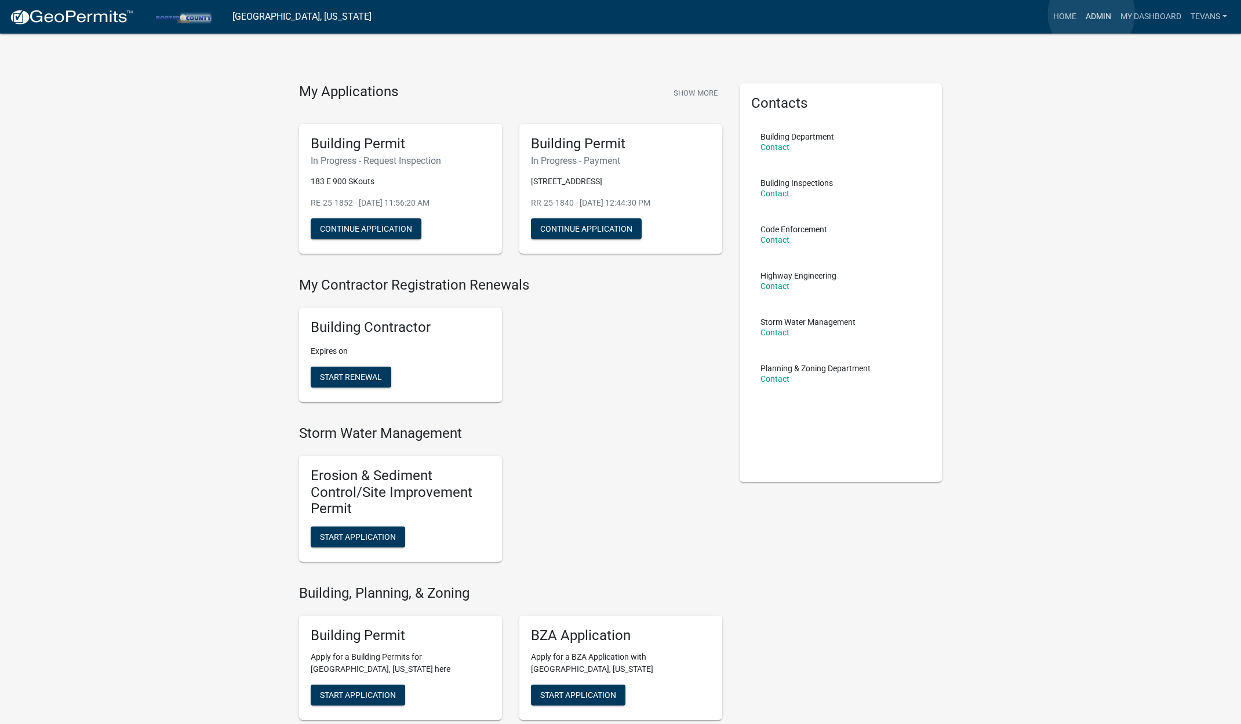
click at [1091, 14] on link "Admin" at bounding box center [1098, 17] width 35 height 22
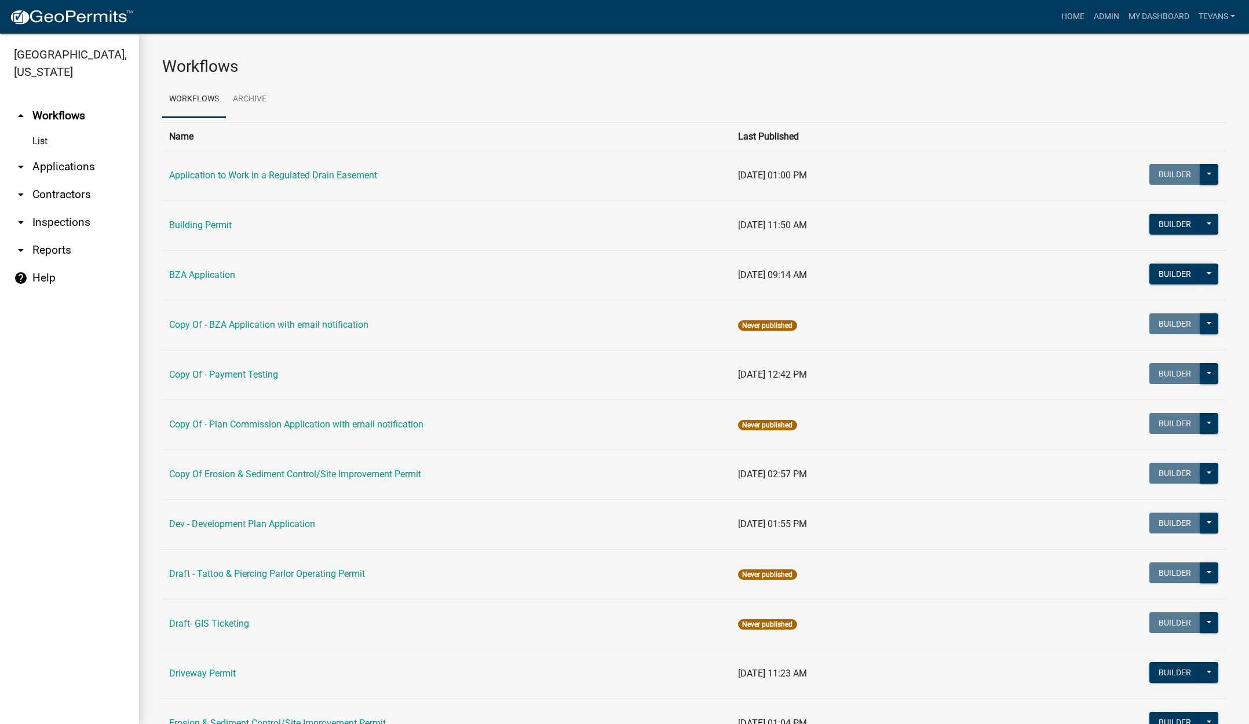
click at [49, 153] on link "arrow_drop_down Applications" at bounding box center [69, 167] width 139 height 28
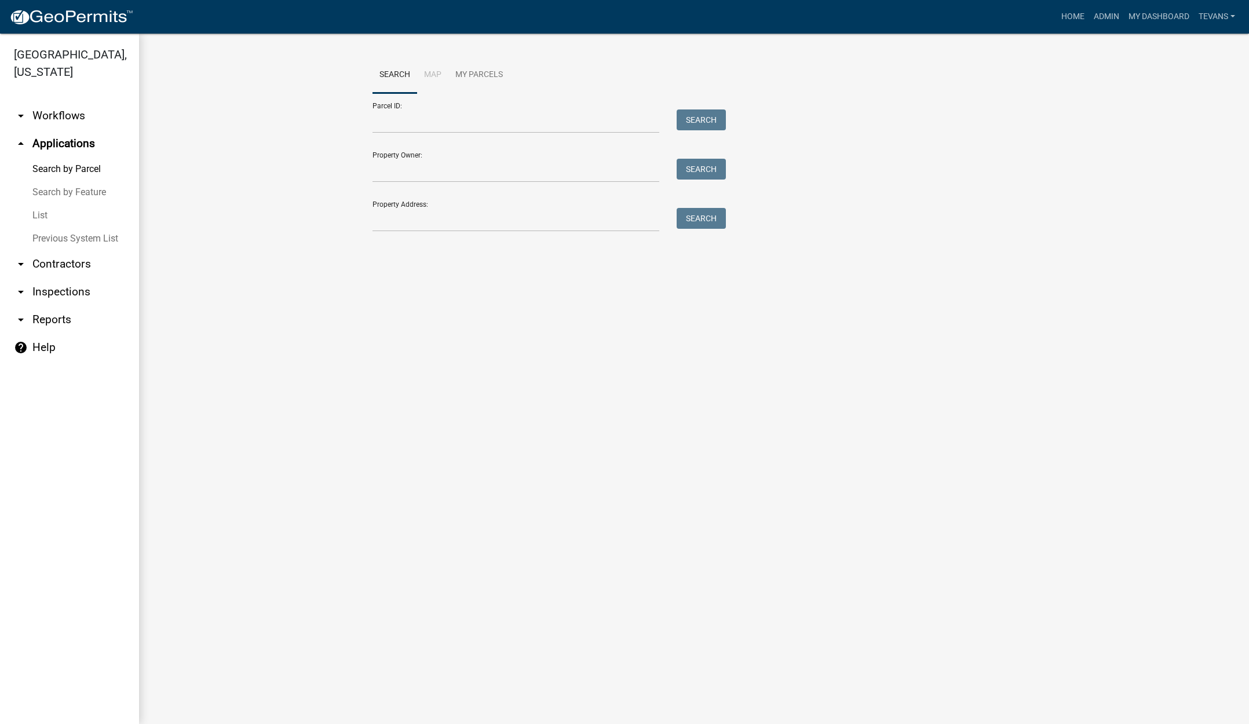
click at [38, 204] on link "List" at bounding box center [69, 215] width 139 height 23
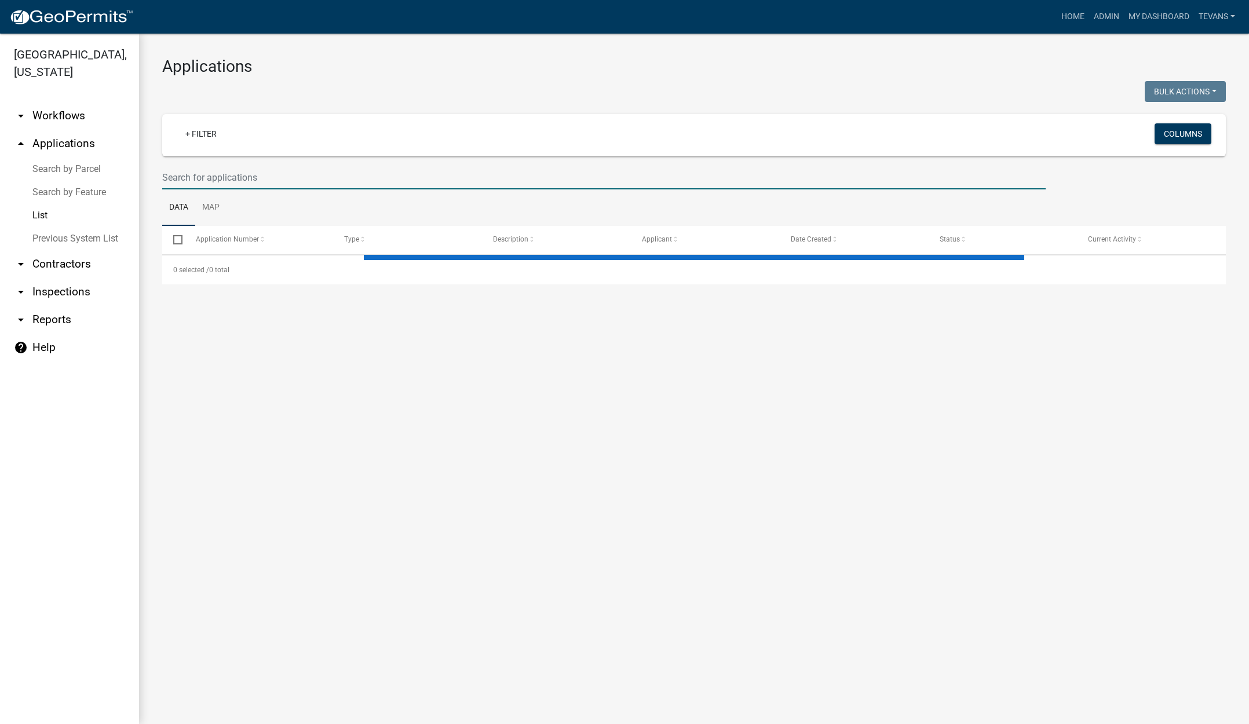
click at [222, 171] on input "text" at bounding box center [604, 178] width 884 height 24
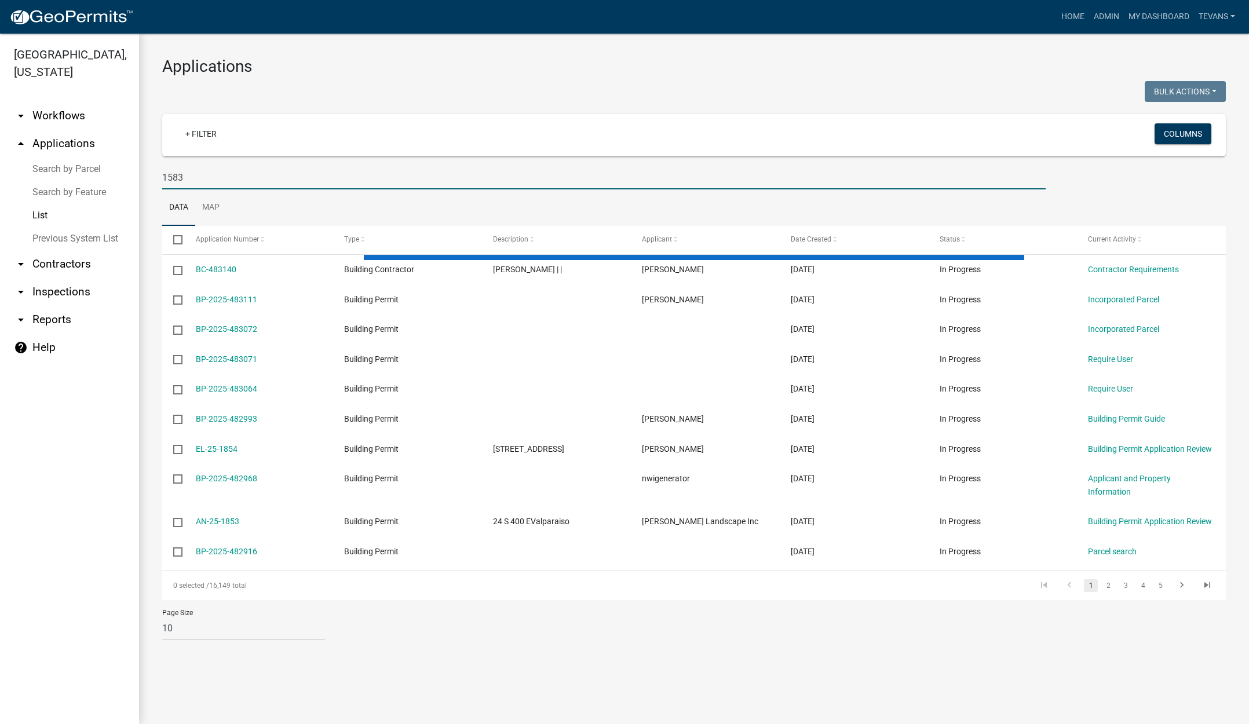
type input "1583"
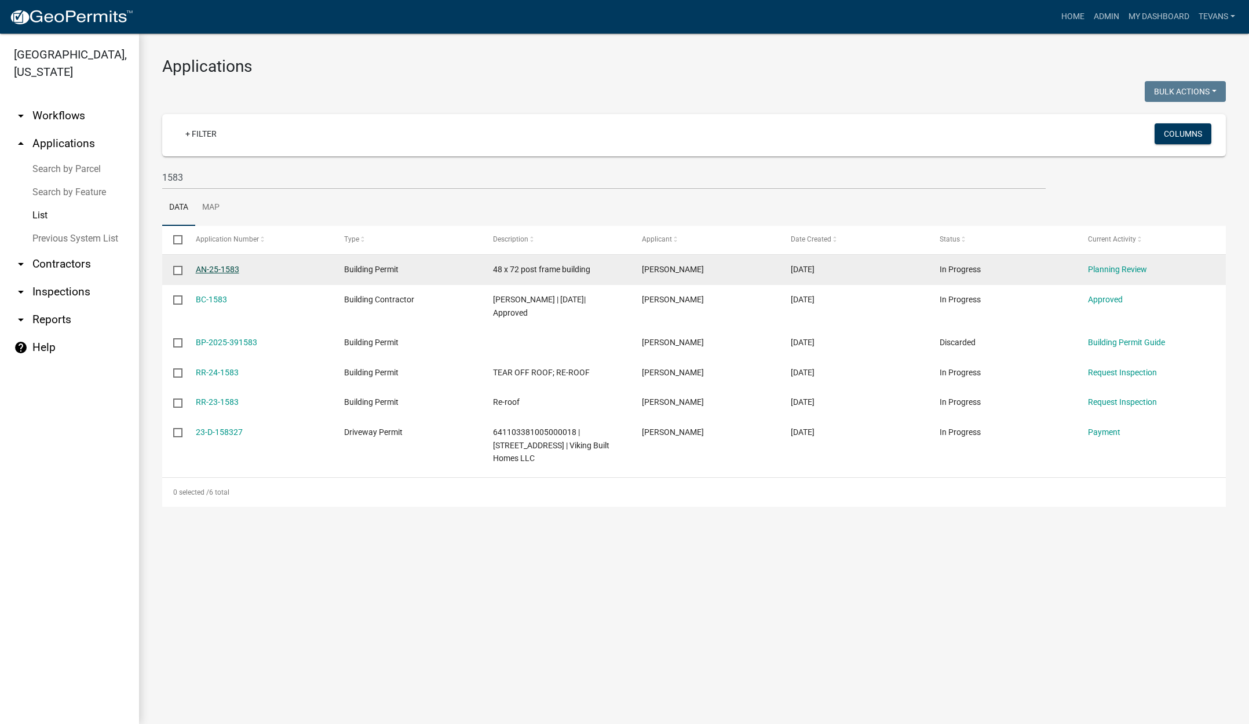
click at [214, 268] on link "AN-25-1583" at bounding box center [217, 269] width 43 height 9
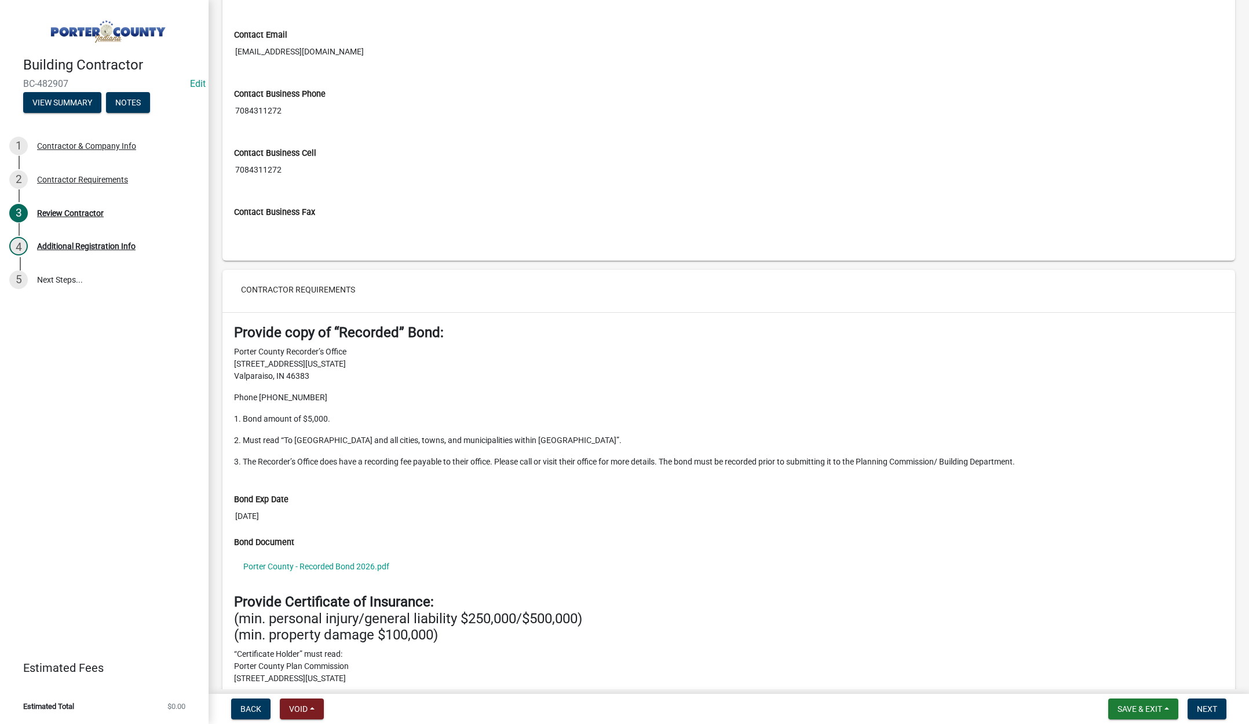
scroll to position [869, 0]
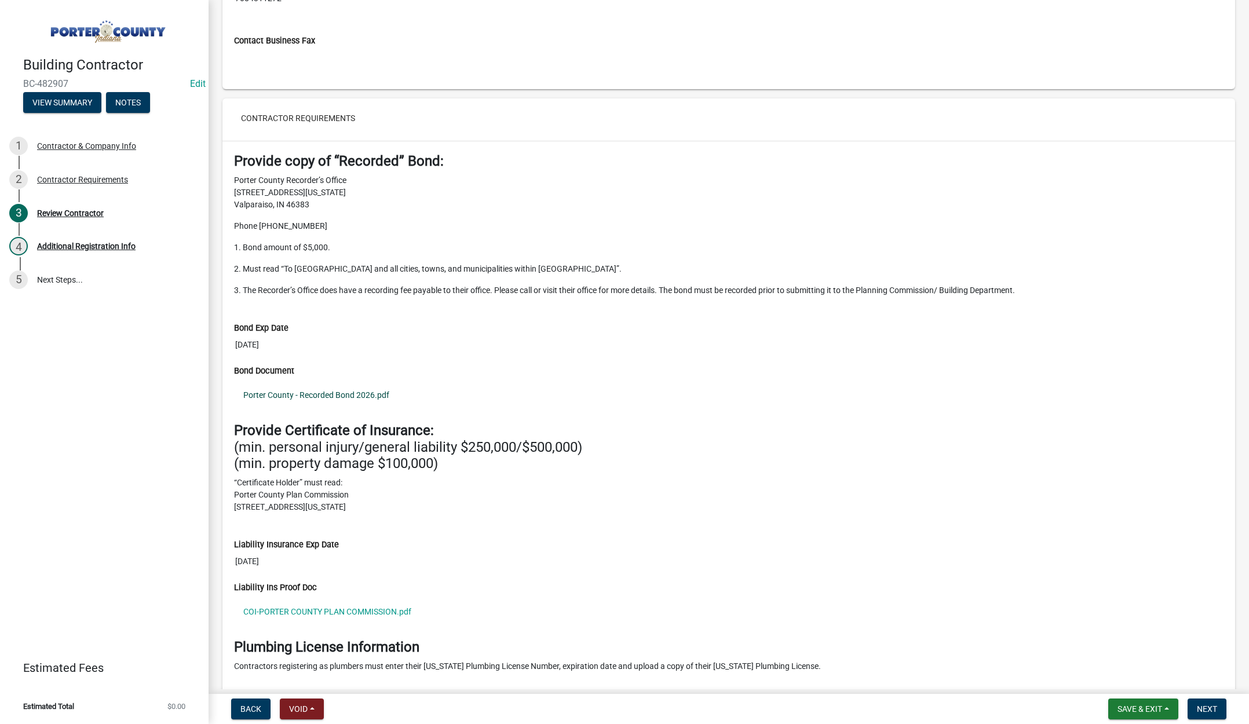
click at [335, 392] on link "Porter County - Recorded Bond 2026.pdf" at bounding box center [729, 395] width 990 height 27
click at [362, 608] on link "COI-PORTER COUNTY PLAN COMMISSION.pdf" at bounding box center [729, 612] width 990 height 27
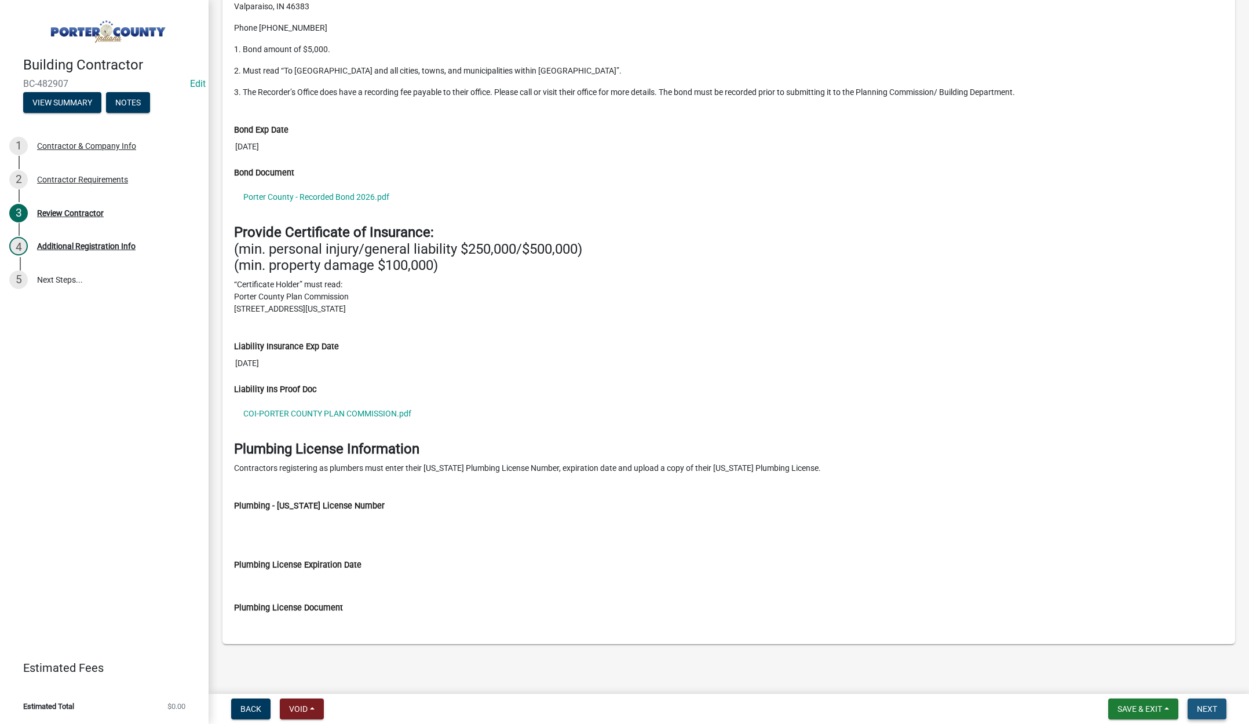
drag, startPoint x: 1214, startPoint y: 709, endPoint x: 1235, endPoint y: 701, distance: 21.8
click at [1216, 708] on span "Next" at bounding box center [1207, 709] width 20 height 9
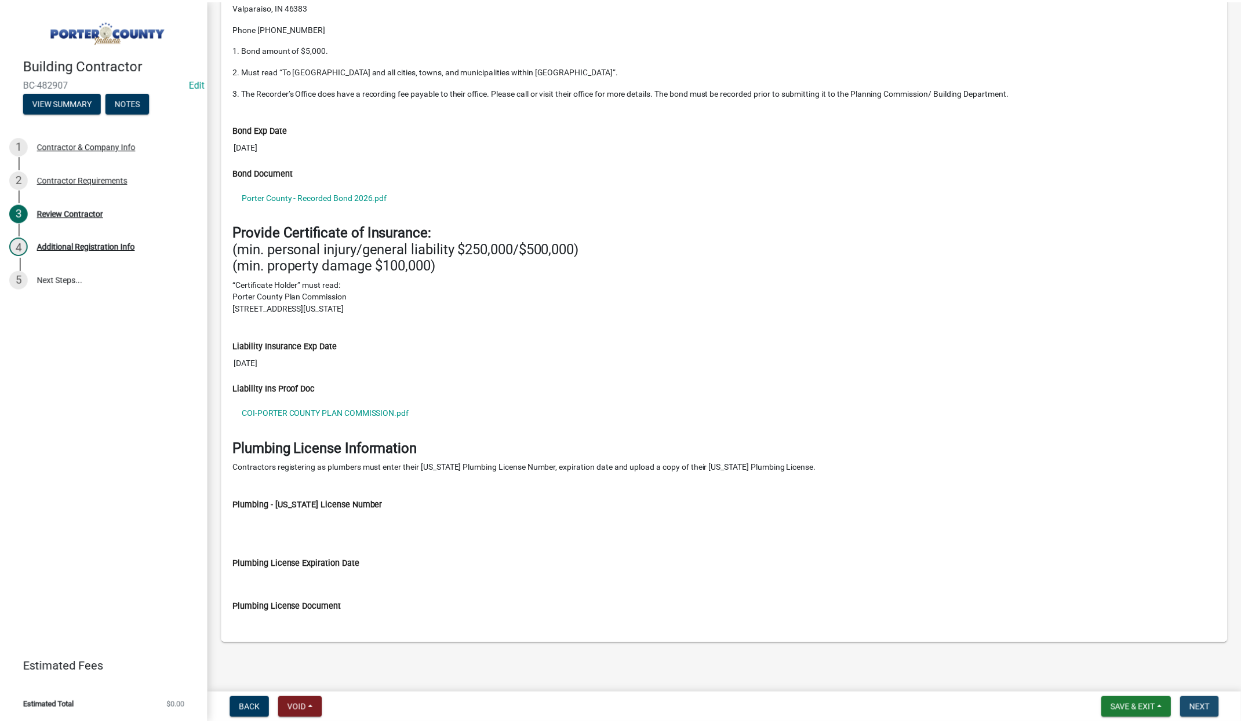
scroll to position [0, 0]
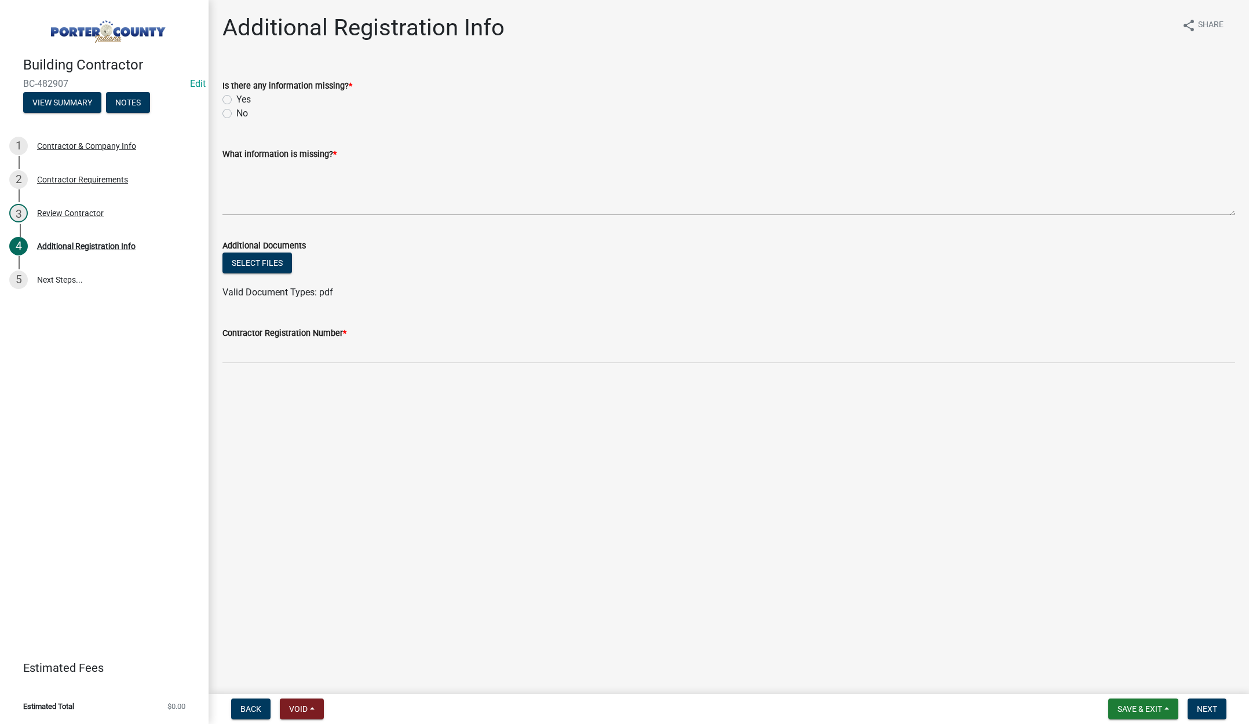
click at [236, 112] on label "No" at bounding box center [242, 114] width 12 height 14
click at [236, 112] on input "No" at bounding box center [240, 111] width 8 height 8
radio input "true"
click at [255, 173] on textarea "What information is missing? *" at bounding box center [728, 188] width 1013 height 54
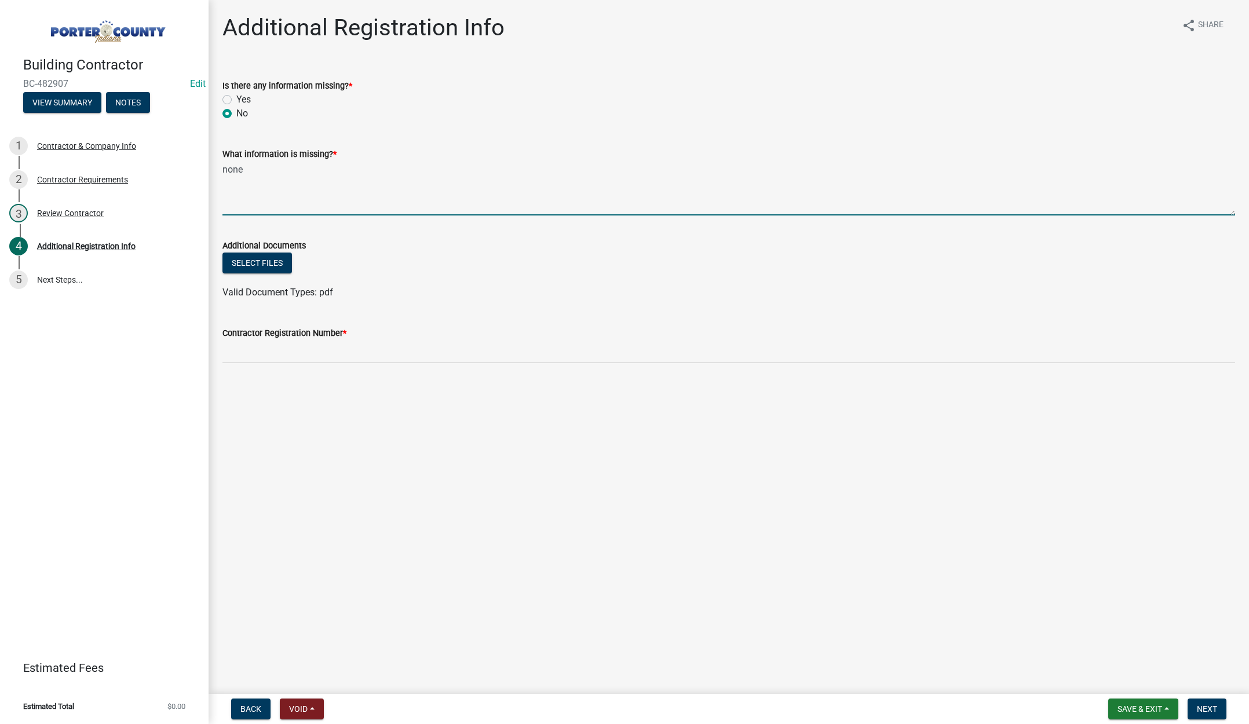
type textarea "none"
click at [271, 353] on input "Contractor Registration Number *" at bounding box center [728, 352] width 1013 height 24
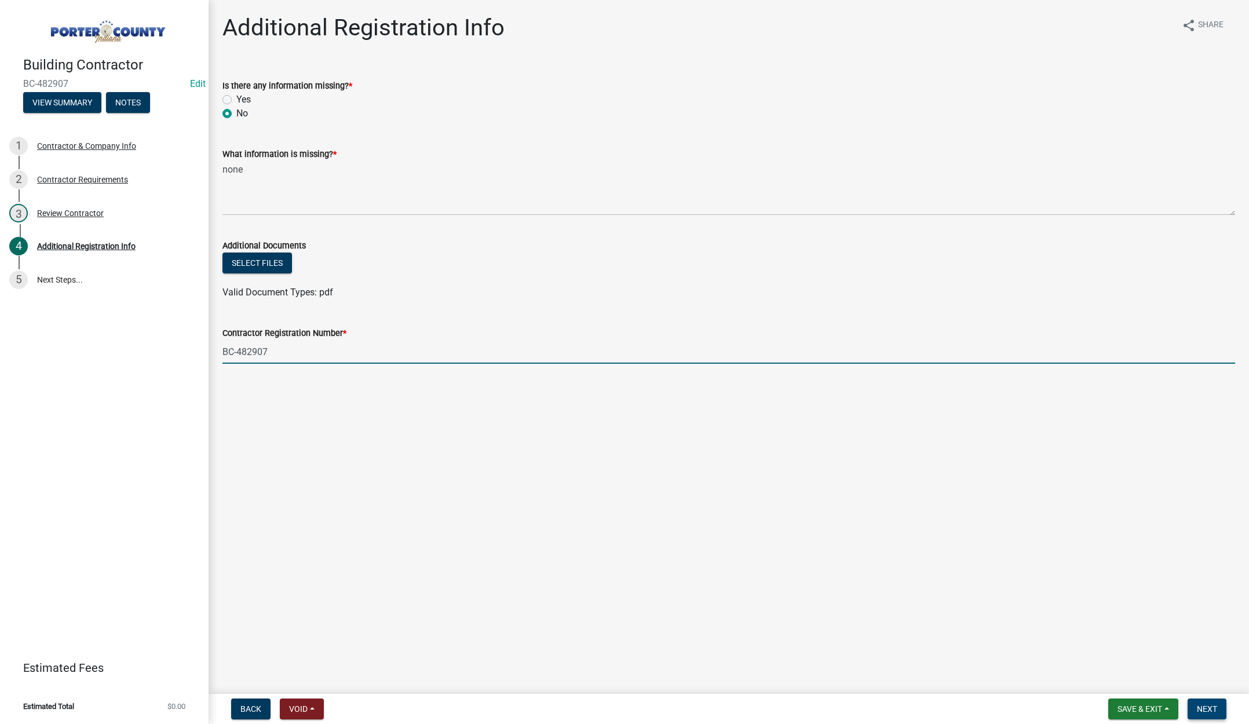
type input "BC-482907"
click at [1197, 701] on button "Next" at bounding box center [1207, 709] width 39 height 21
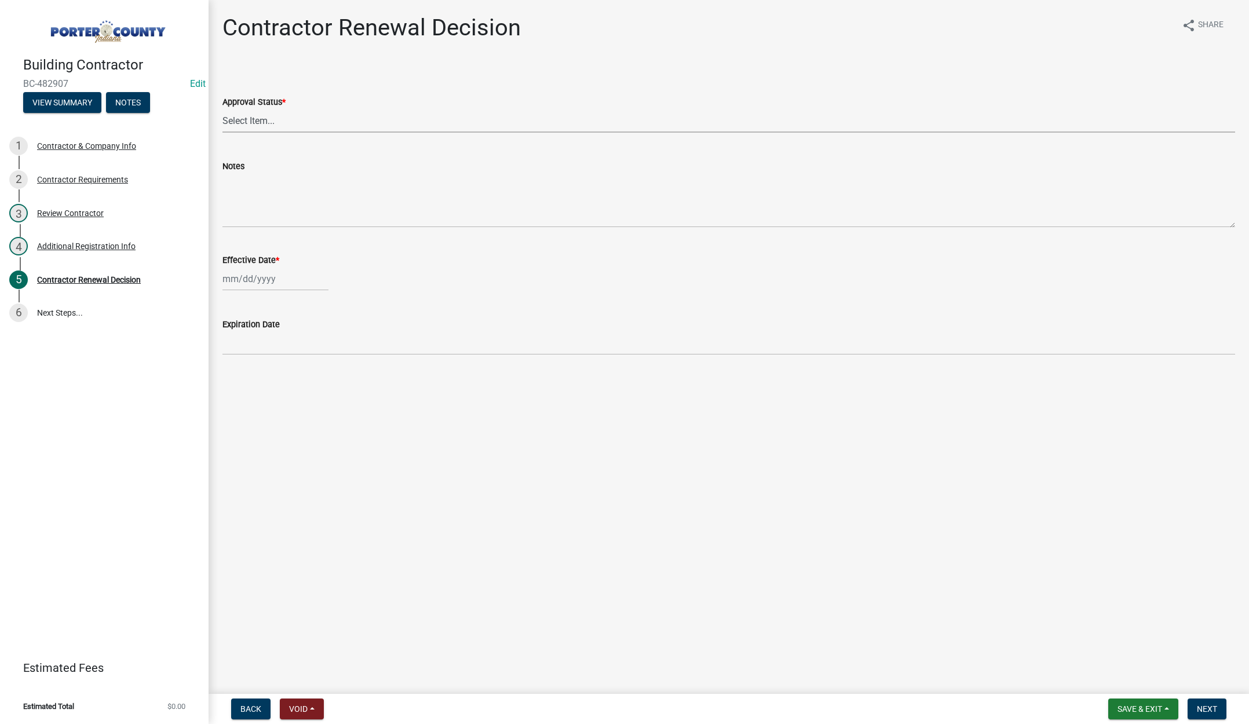
click at [263, 116] on select "Select Item... Approved Denied" at bounding box center [728, 121] width 1013 height 24
click at [222, 109] on select "Select Item... Approved Denied" at bounding box center [728, 121] width 1013 height 24
select select "30db8998-795d-4bbe-8e49-f1ade8865815"
click at [295, 281] on div at bounding box center [275, 279] width 106 height 24
select select "9"
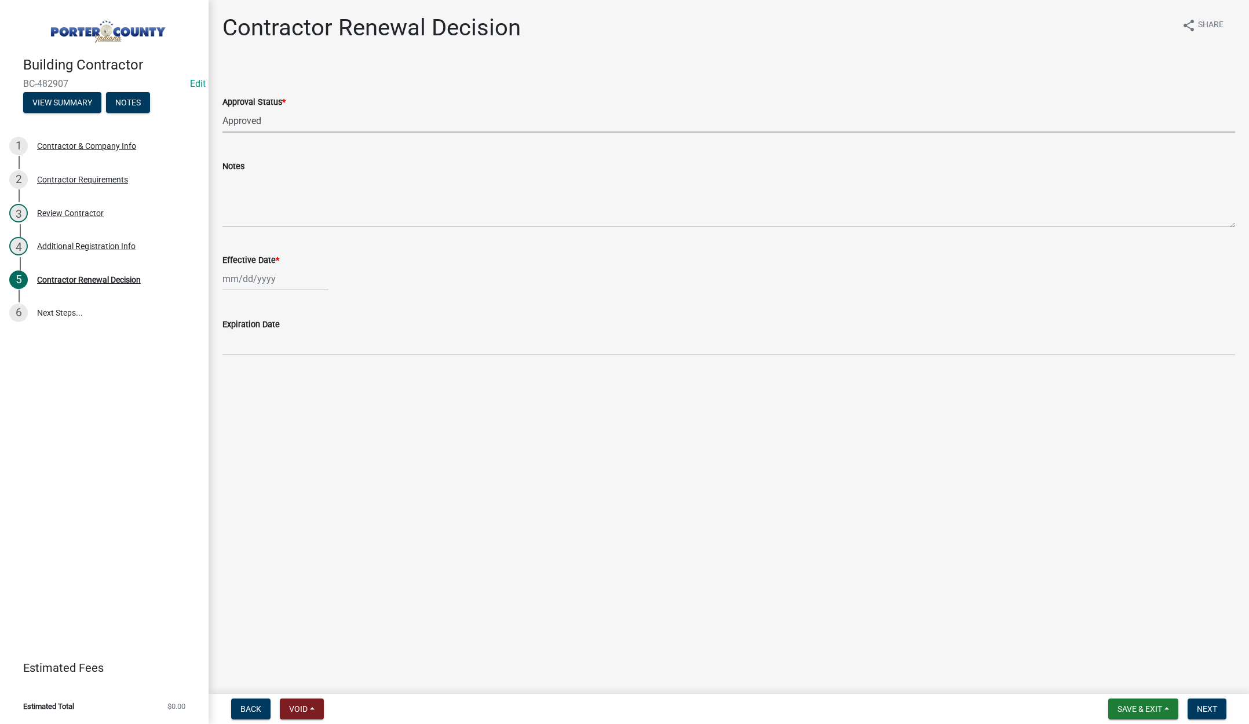
select select "2025"
click at [270, 393] on div "24" at bounding box center [271, 396] width 19 height 19
type input "[DATE]"
drag, startPoint x: 1201, startPoint y: 702, endPoint x: 1180, endPoint y: 678, distance: 31.6
click at [1201, 702] on button "Next" at bounding box center [1207, 709] width 39 height 21
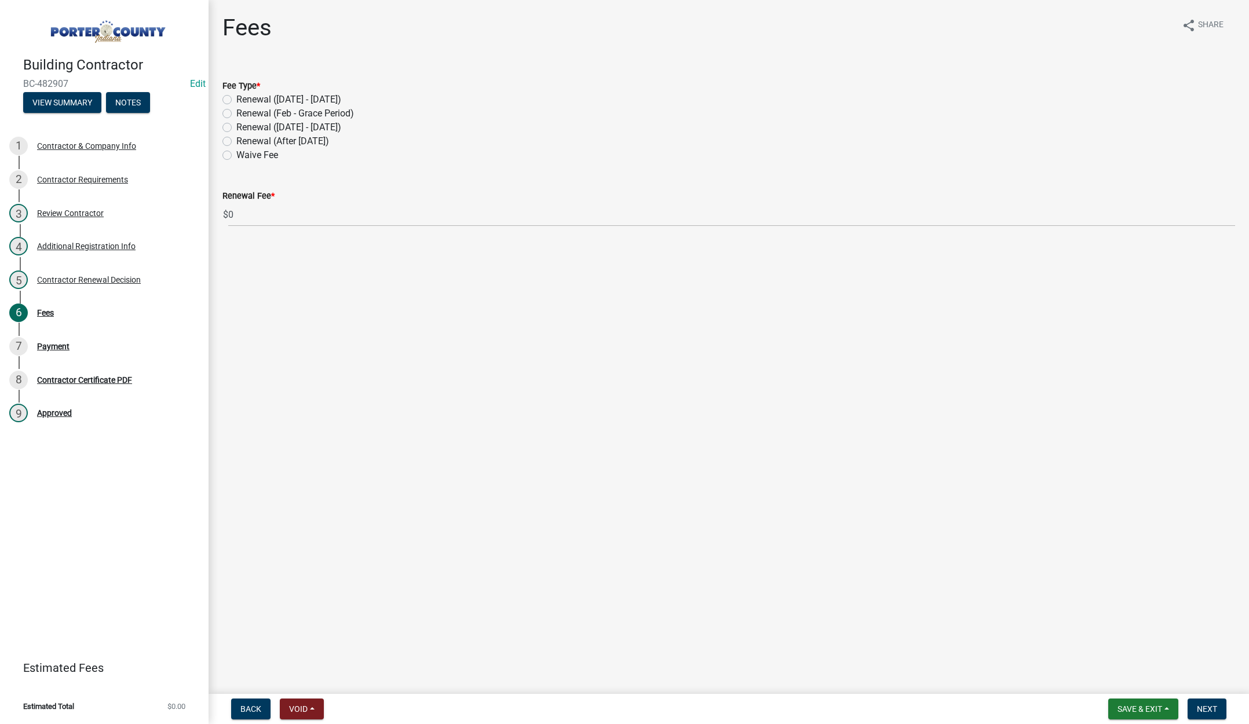
click at [236, 138] on label "Renewal (After Sept 1)" at bounding box center [282, 141] width 93 height 14
click at [236, 138] on input "Renewal (After Sept 1)" at bounding box center [240, 138] width 8 height 8
radio input "true"
click at [1207, 705] on span "Next" at bounding box center [1207, 709] width 20 height 9
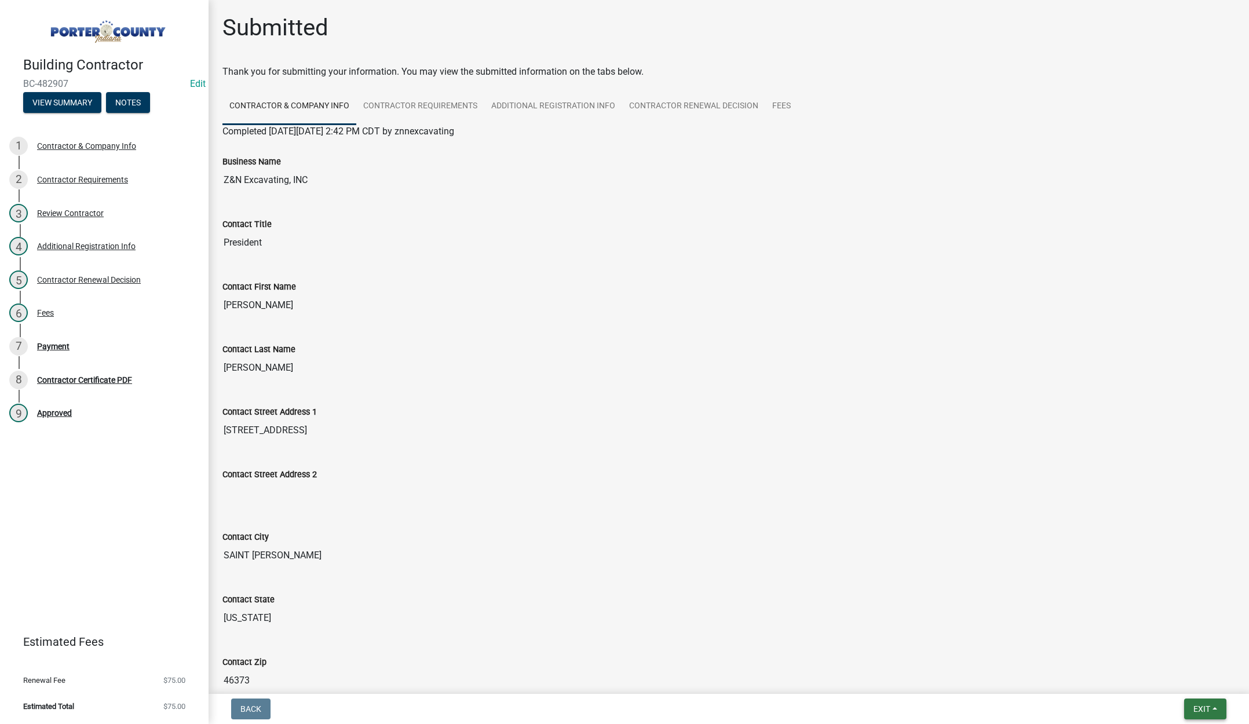
click at [1207, 707] on span "Exit" at bounding box center [1202, 709] width 17 height 9
click at [1203, 684] on button "Save & Exit" at bounding box center [1180, 679] width 93 height 28
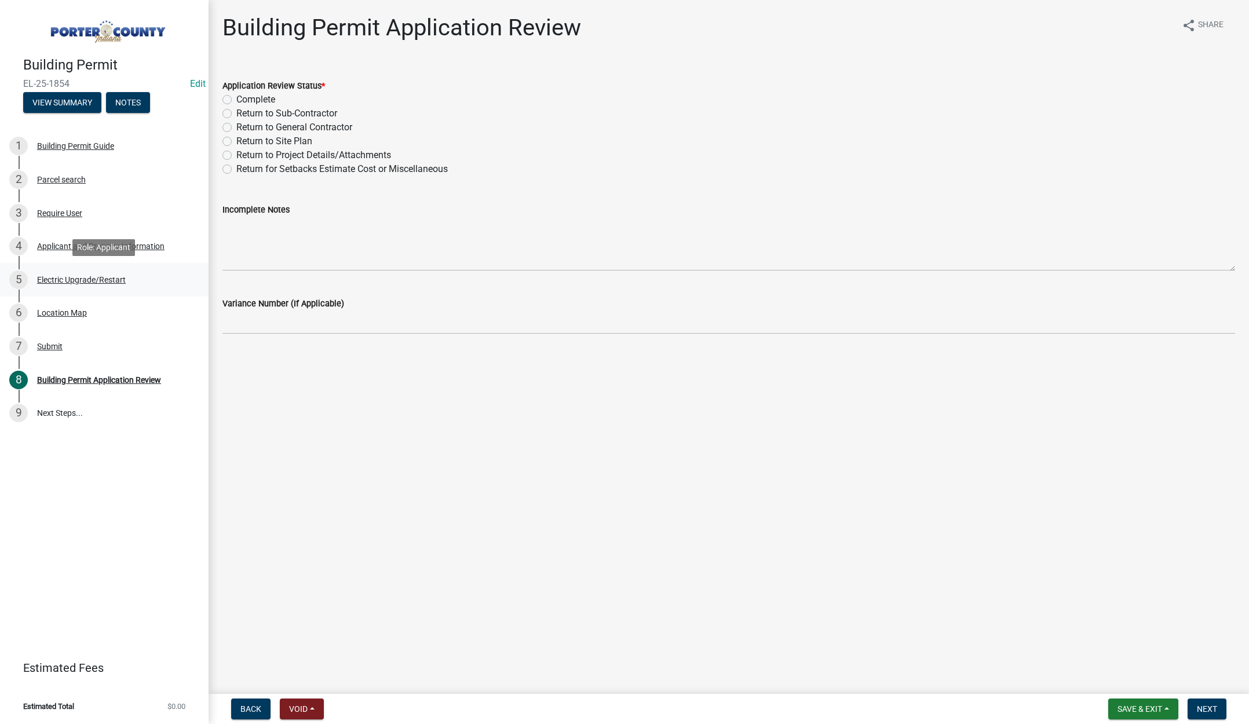
click at [105, 277] on div "Electric Upgrade/Restart" at bounding box center [81, 280] width 89 height 8
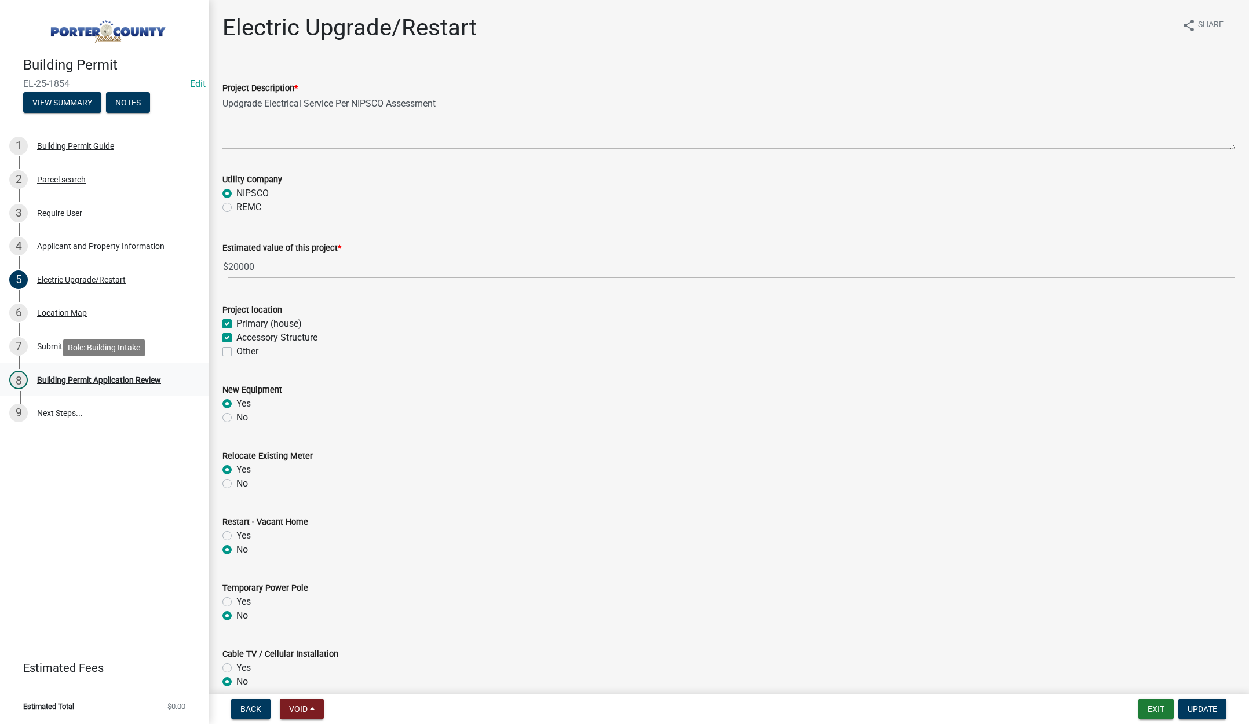
click at [119, 380] on div "Building Permit Application Review" at bounding box center [99, 380] width 124 height 8
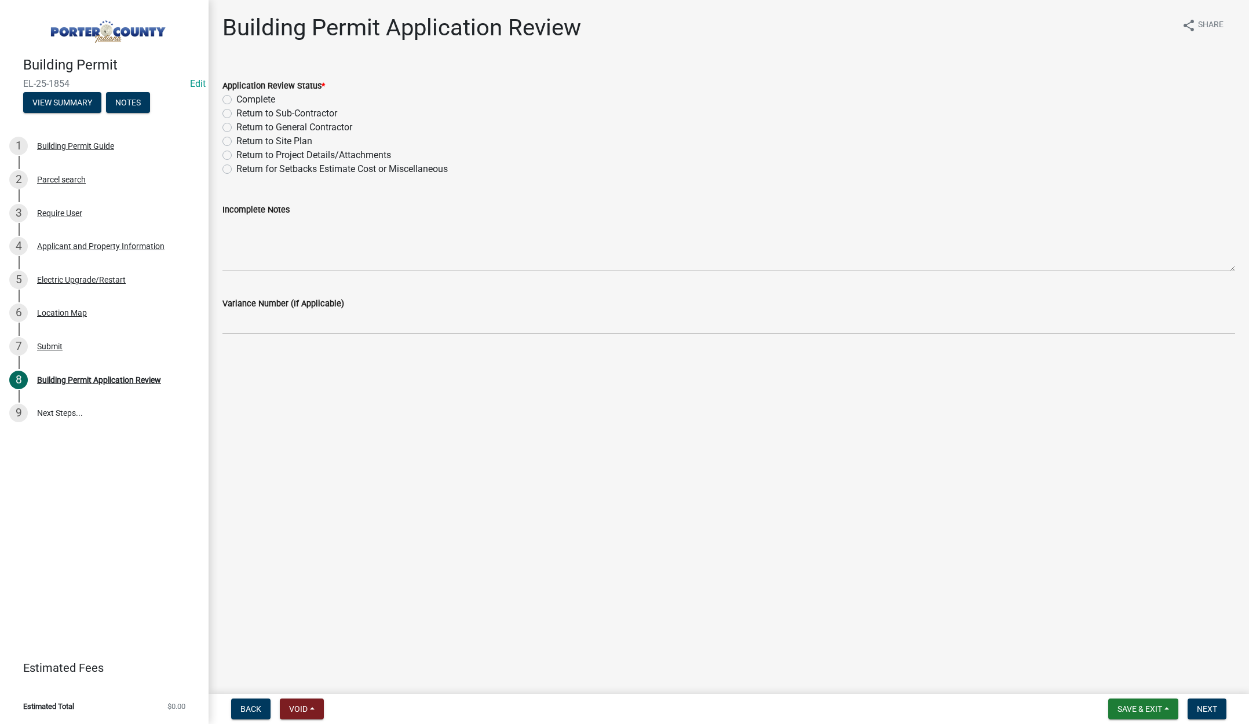
click at [236, 100] on label "Complete" at bounding box center [255, 100] width 39 height 14
click at [236, 100] on input "Complete" at bounding box center [240, 97] width 8 height 8
radio input "true"
click at [1209, 700] on button "Next" at bounding box center [1207, 709] width 39 height 21
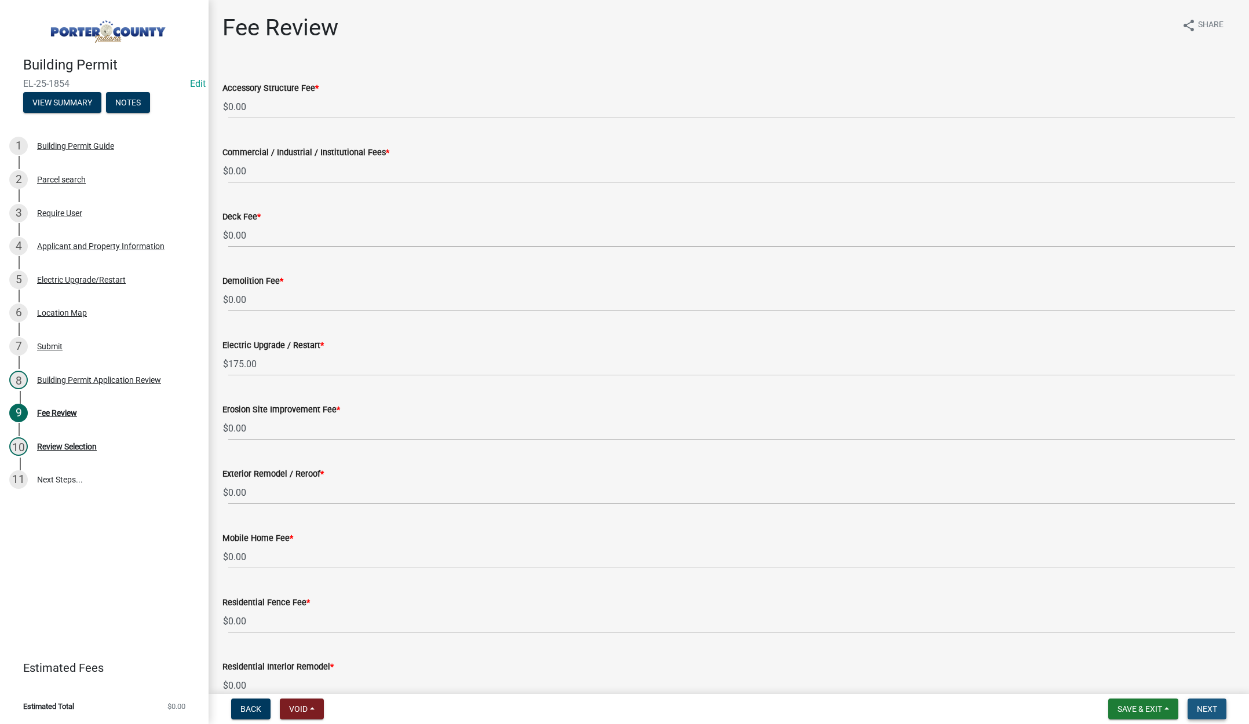
click at [1199, 706] on span "Next" at bounding box center [1207, 709] width 20 height 9
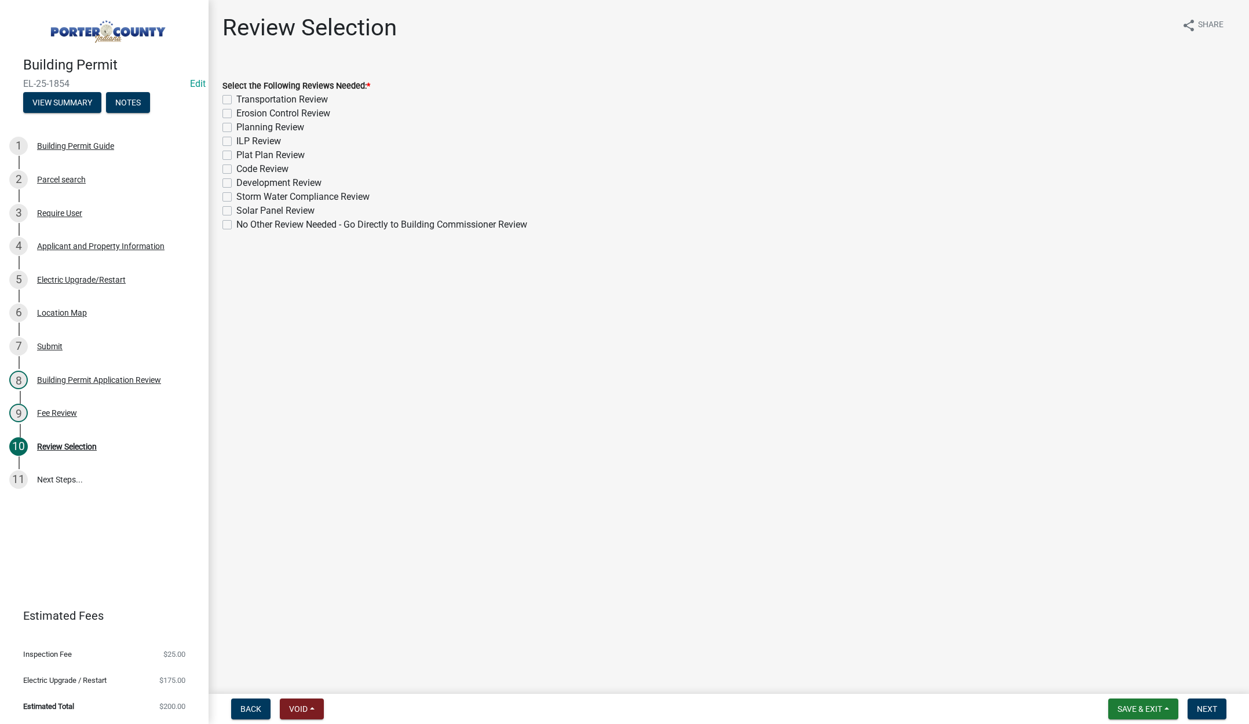
click at [236, 226] on label "No Other Review Needed - Go Directly to Building Commissioner Review" at bounding box center [381, 225] width 291 height 14
click at [236, 225] on input "No Other Review Needed - Go Directly to Building Commissioner Review" at bounding box center [240, 222] width 8 height 8
checkbox input "true"
checkbox input "false"
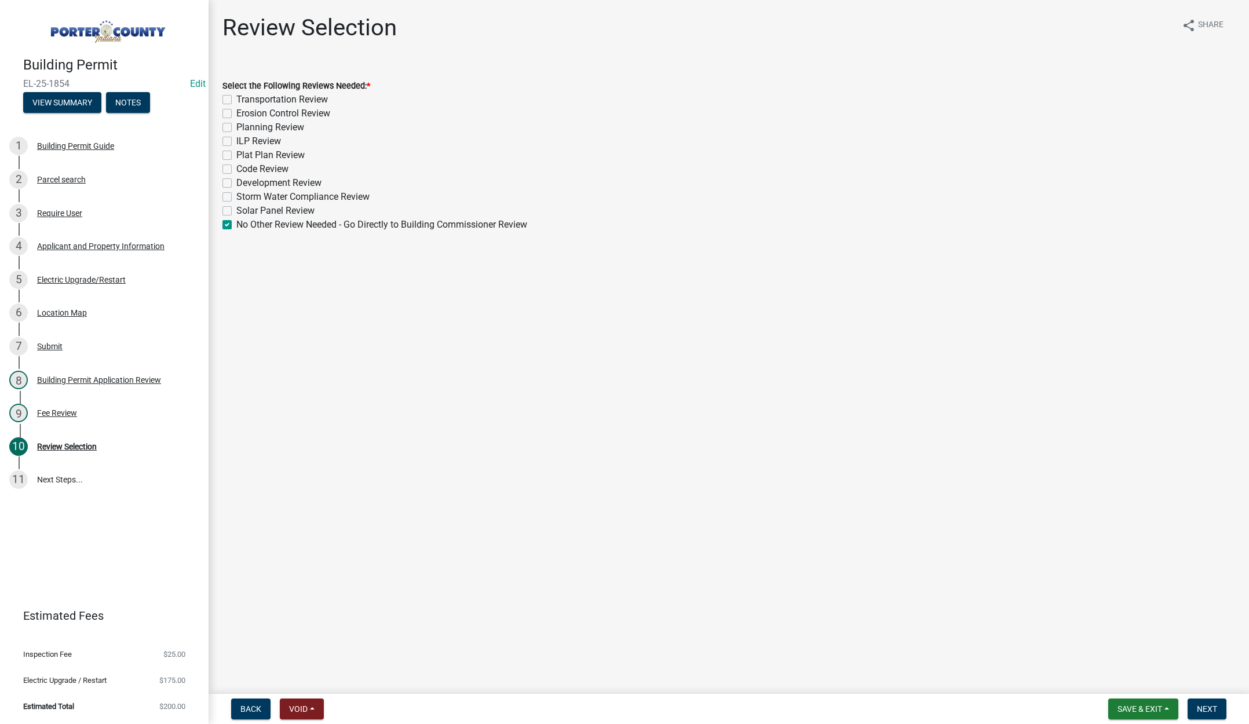
checkbox input "false"
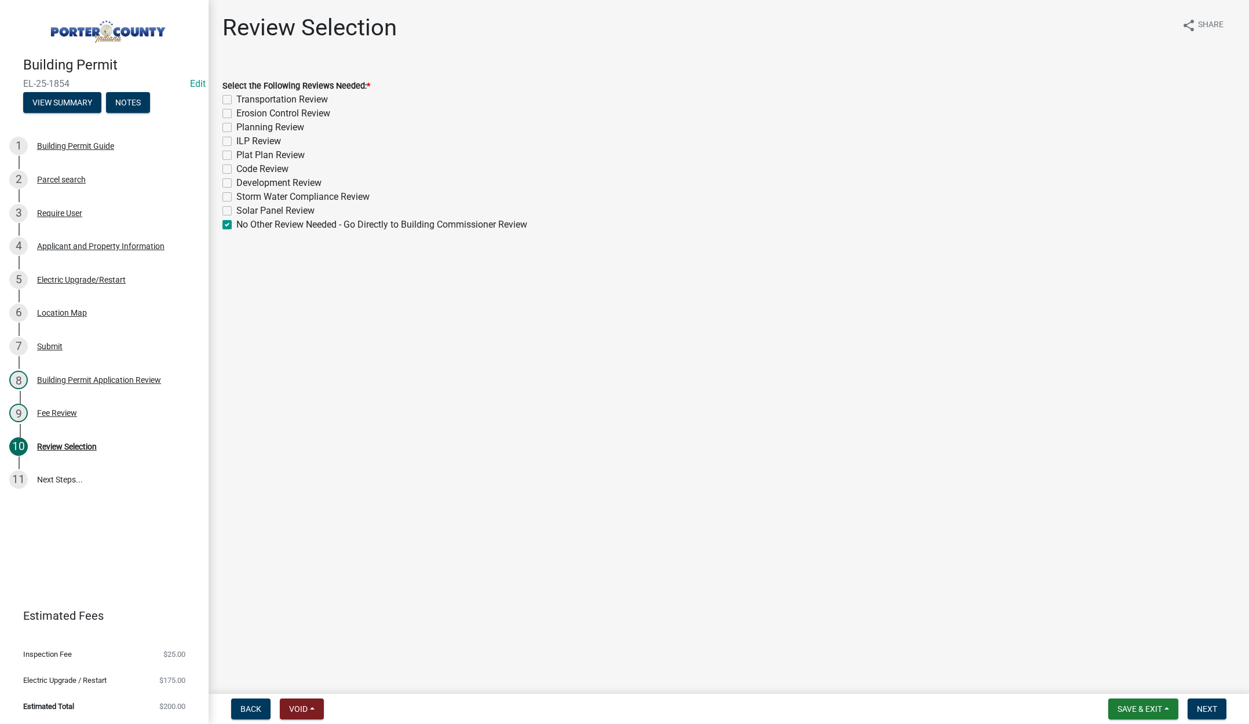
checkbox input "false"
checkbox input "true"
click at [1201, 703] on button "Next" at bounding box center [1207, 709] width 39 height 21
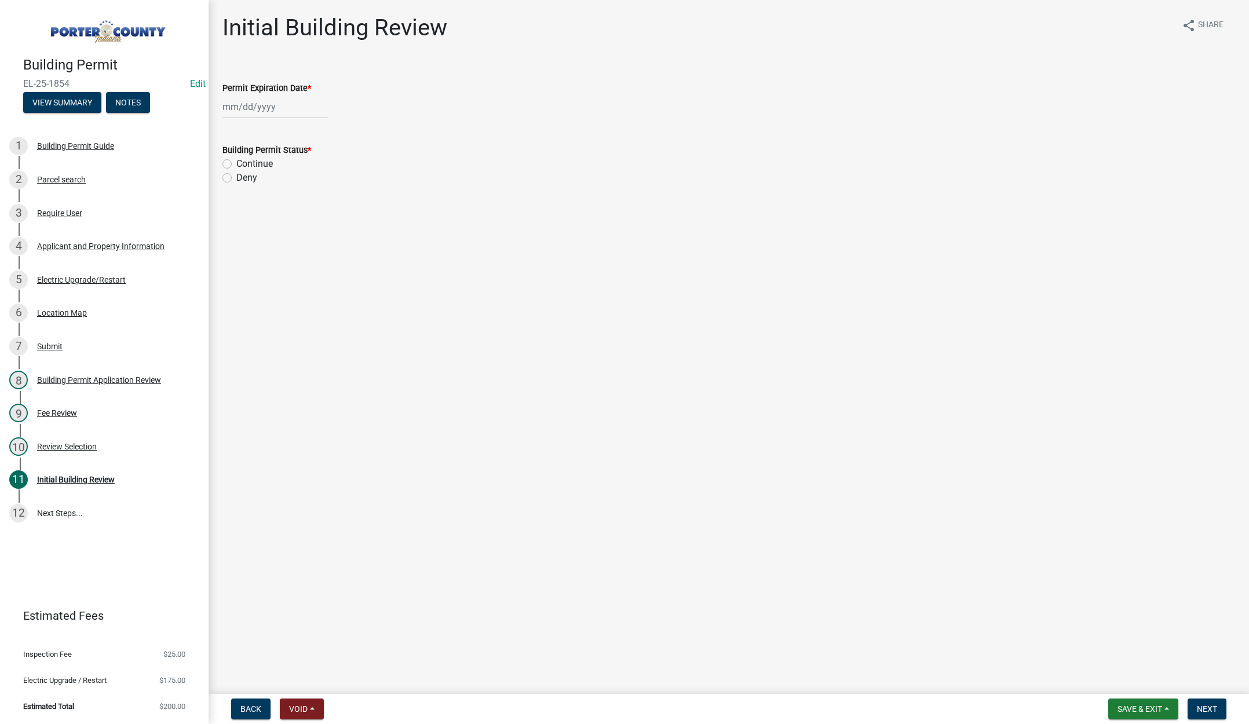
select select "9"
click at [293, 108] on div "[PERSON_NAME] Feb Mar Apr [PERSON_NAME][DATE] Oct Nov [DATE] 1526 1527 1528 152…" at bounding box center [275, 107] width 106 height 24
click at [318, 132] on select "1525 1526 1527 1528 1529 1530 1531 1532 1533 1534 1535 1536 1537 1538 1539 1540…" at bounding box center [314, 131] width 42 height 17
select select "2026"
click at [293, 123] on select "1525 1526 1527 1528 1529 1530 1531 1532 1533 1534 1535 1536 1537 1538 1539 1540…" at bounding box center [314, 131] width 42 height 17
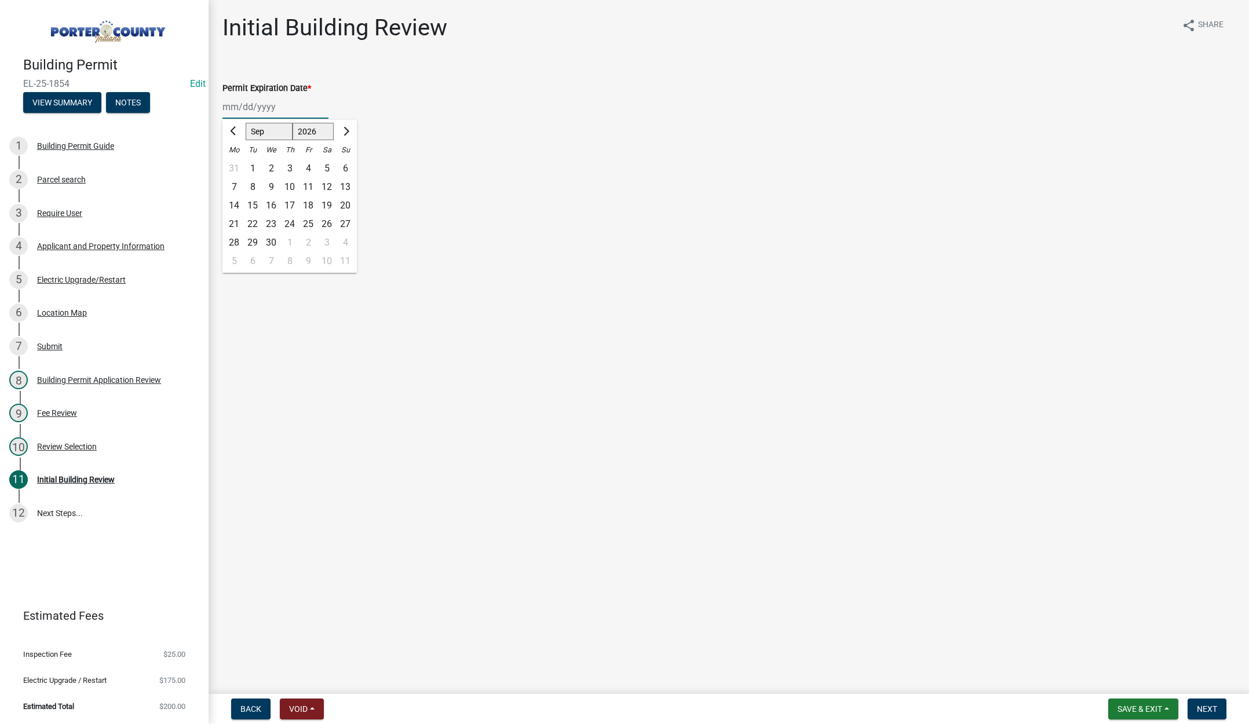
click at [293, 222] on div "24" at bounding box center [289, 224] width 19 height 19
type input "[DATE]"
click at [236, 165] on label "Continue" at bounding box center [254, 164] width 37 height 14
click at [236, 165] on input "Continue" at bounding box center [240, 161] width 8 height 8
radio input "true"
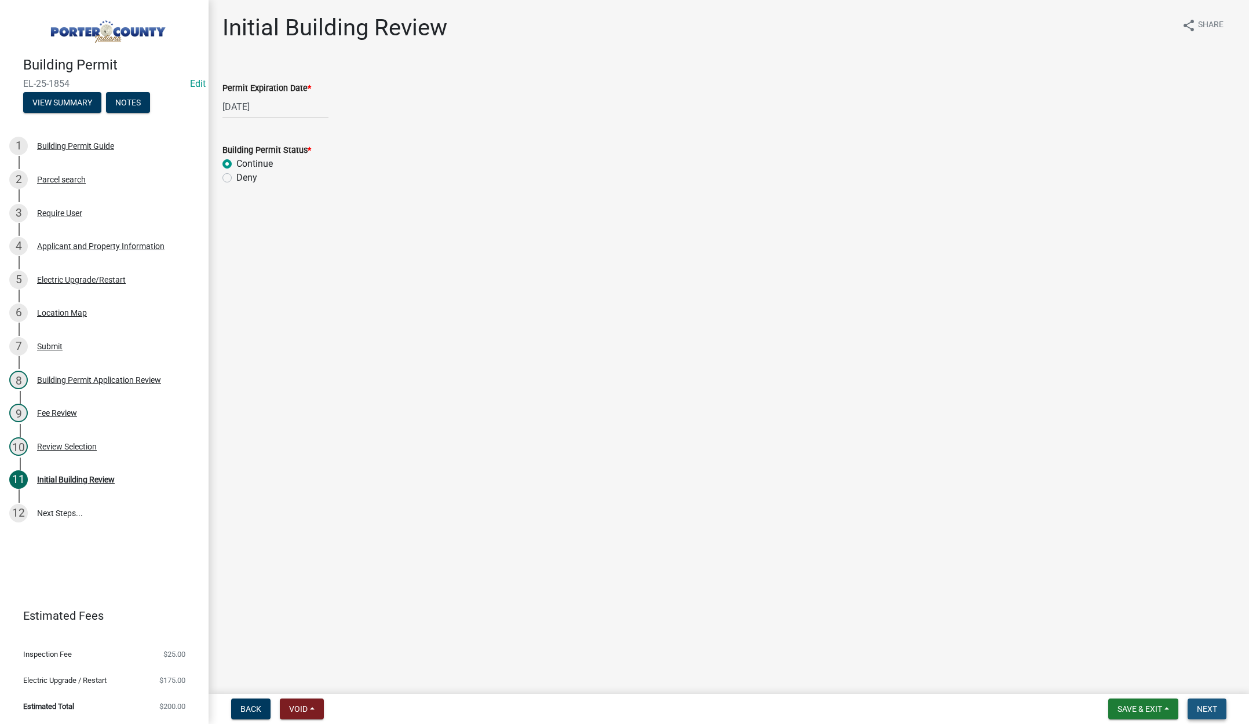
click at [1209, 711] on span "Next" at bounding box center [1207, 709] width 20 height 9
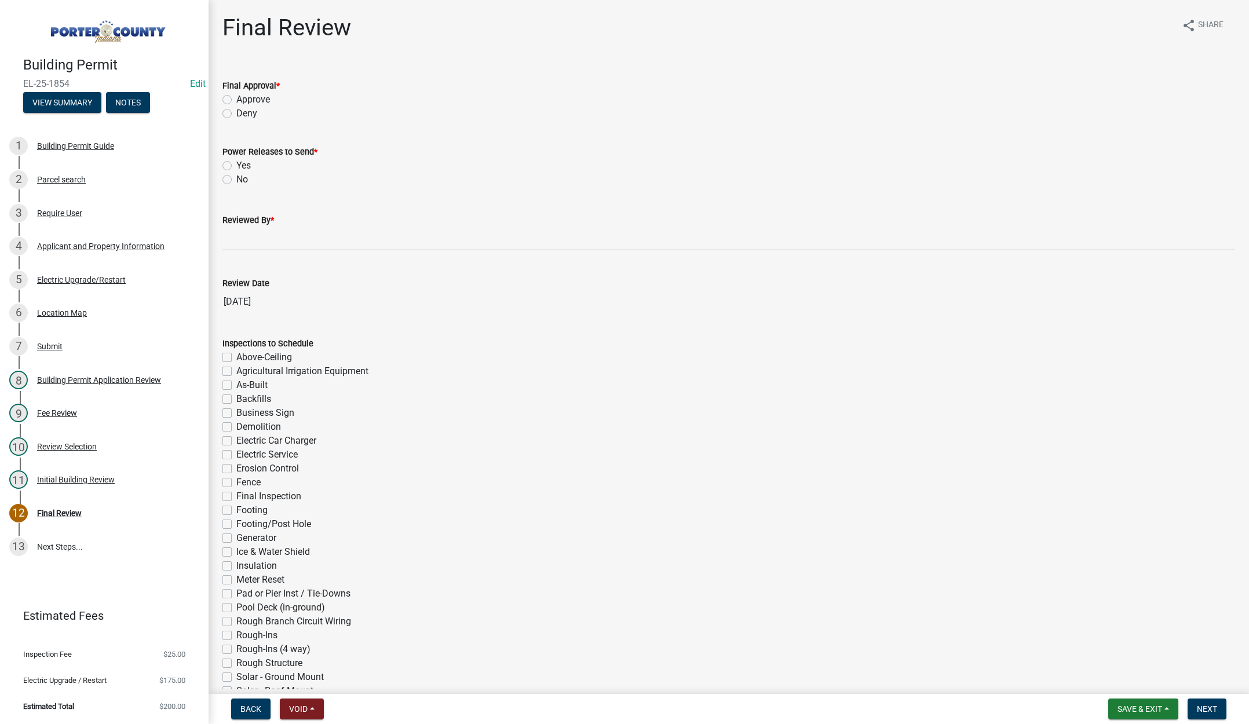
click at [236, 97] on label "Approve" at bounding box center [253, 100] width 34 height 14
click at [236, 97] on input "Approve" at bounding box center [240, 97] width 8 height 8
radio input "true"
click at [236, 164] on label "Yes" at bounding box center [243, 166] width 14 height 14
click at [236, 164] on input "Yes" at bounding box center [240, 163] width 8 height 8
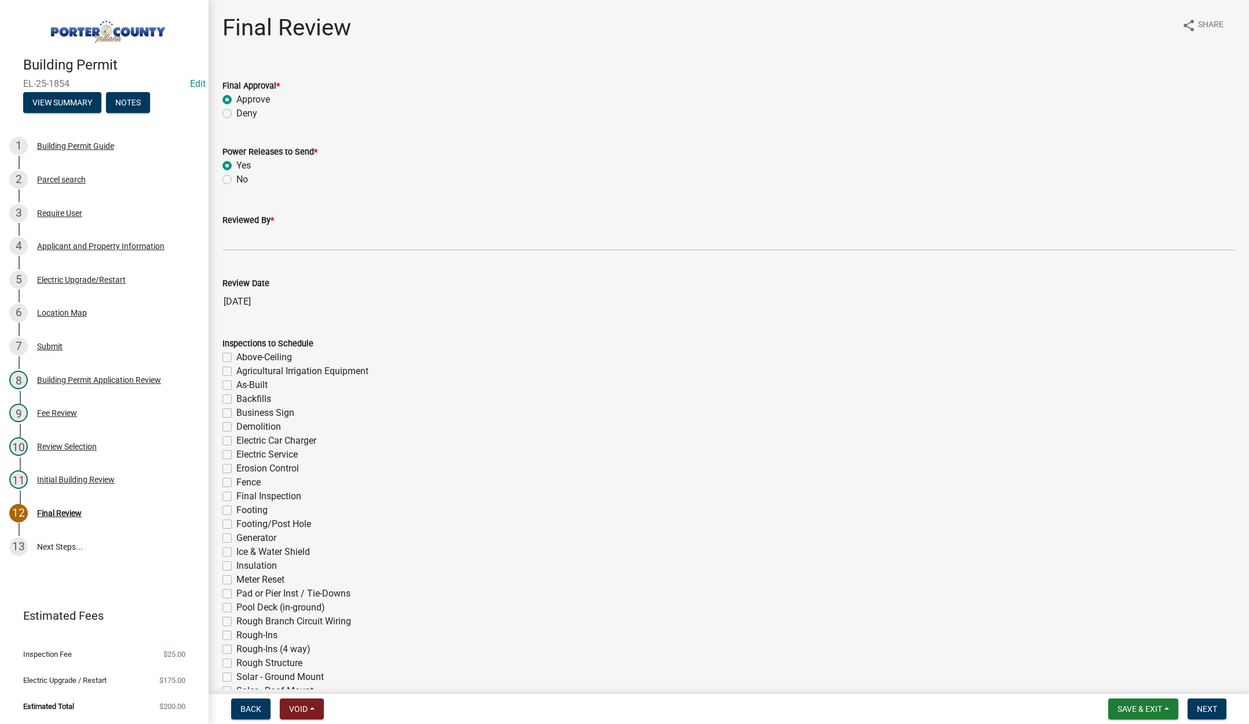
radio input "true"
click at [236, 240] on input "Reviewed By *" at bounding box center [728, 239] width 1013 height 24
type input "Tami"
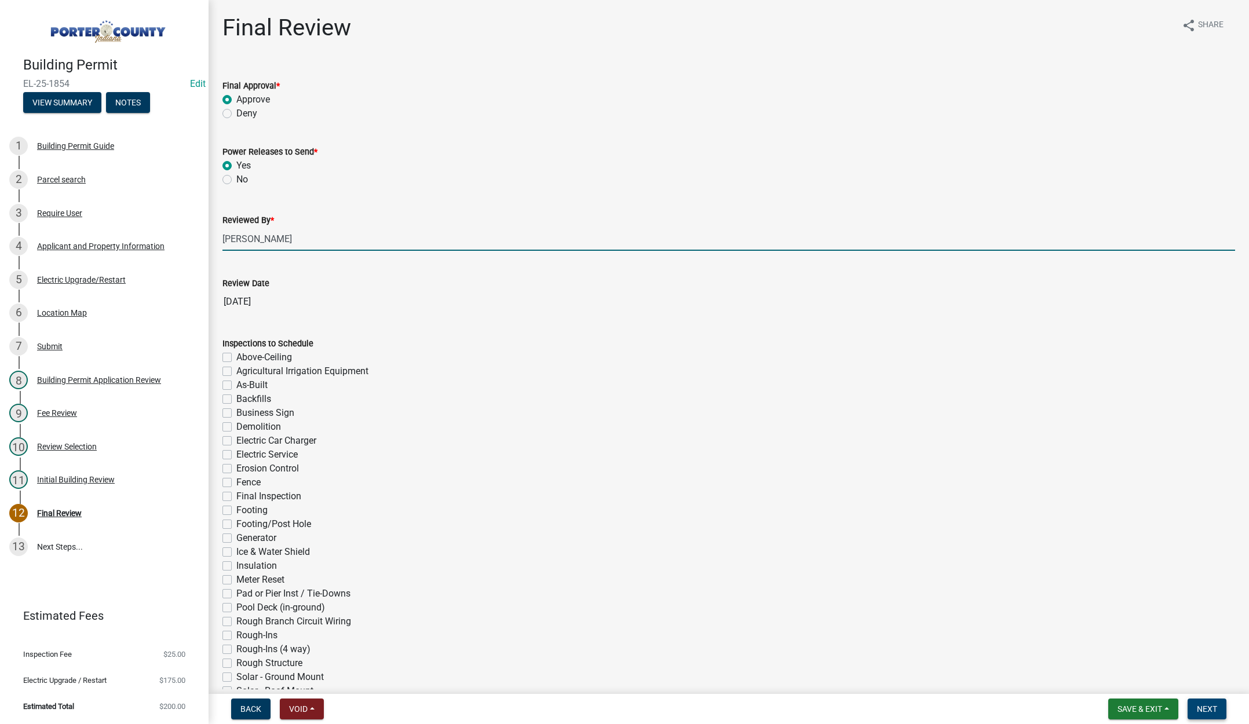
click at [1206, 707] on span "Next" at bounding box center [1207, 709] width 20 height 9
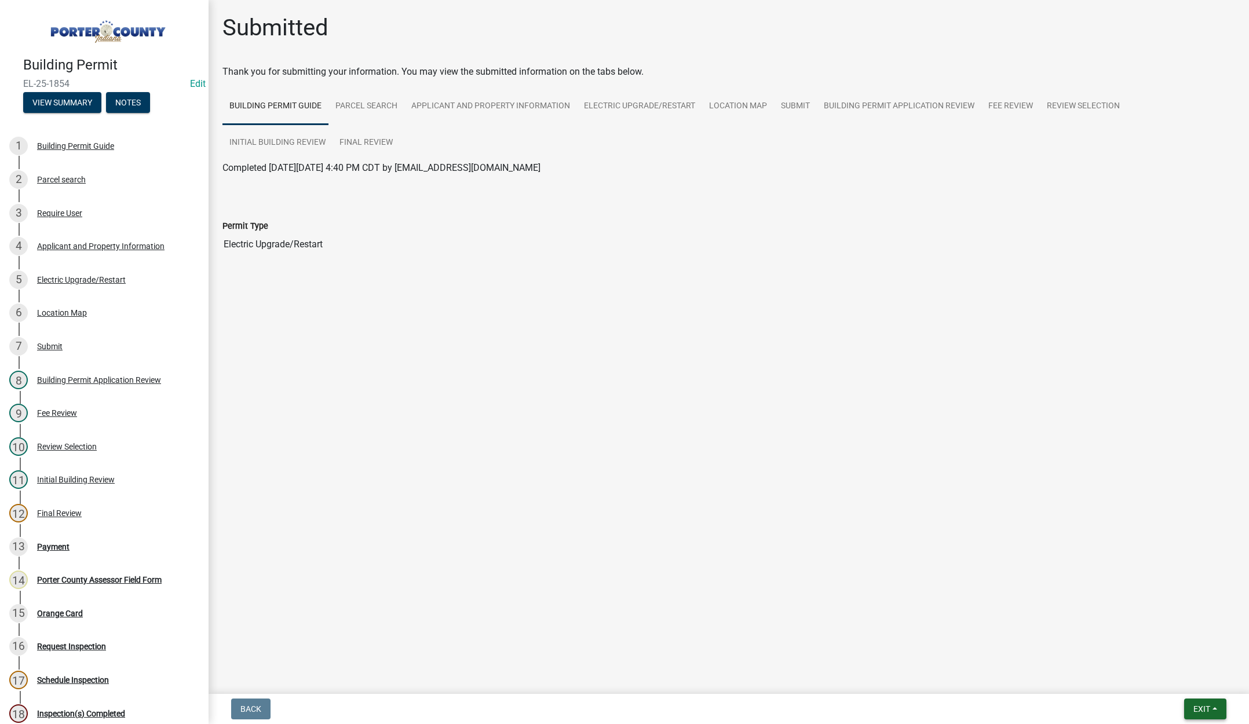
click at [1192, 707] on button "Exit" at bounding box center [1205, 709] width 42 height 21
click at [1187, 677] on button "Save & Exit" at bounding box center [1180, 679] width 93 height 28
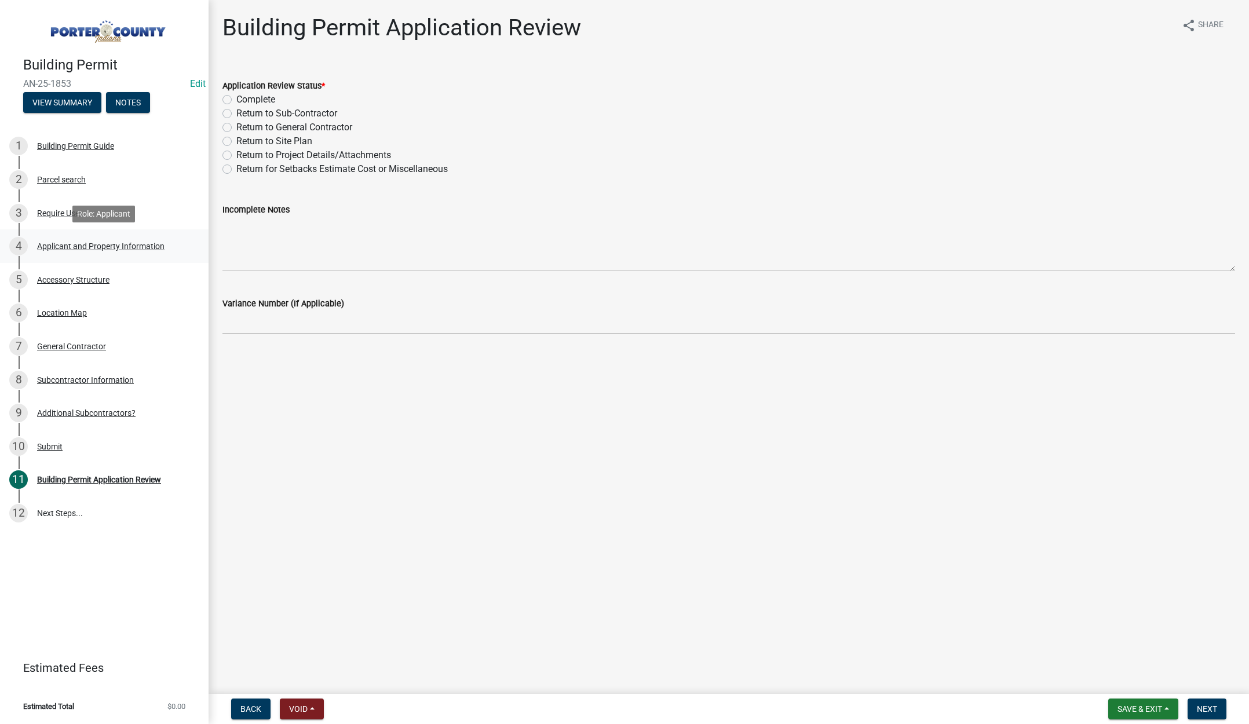
click at [127, 244] on div "Applicant and Property Information" at bounding box center [100, 246] width 127 height 8
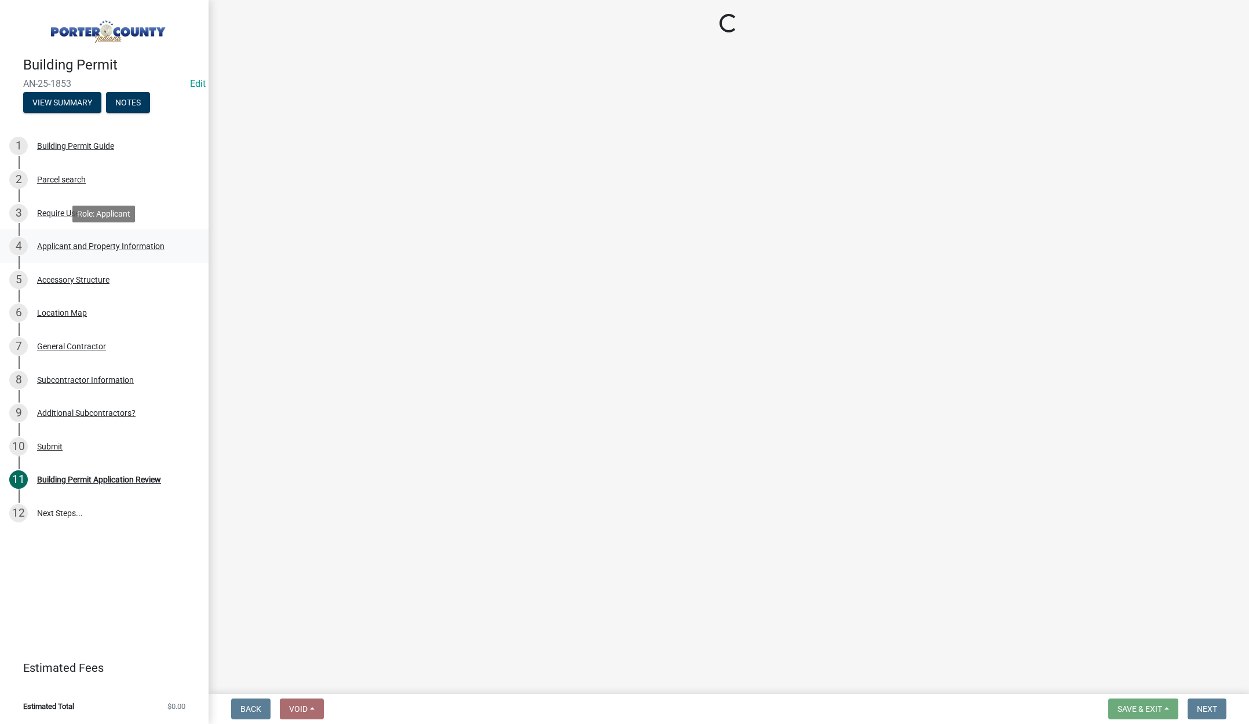
select select "829e86d3-b11d-4b91-b18e-70a426bdae9f"
select select "ea6751d4-6bf7-4a16-89ee-f7801ab82aa1"
select select "92efe679-05f4-414a-9426-51627fba5de6"
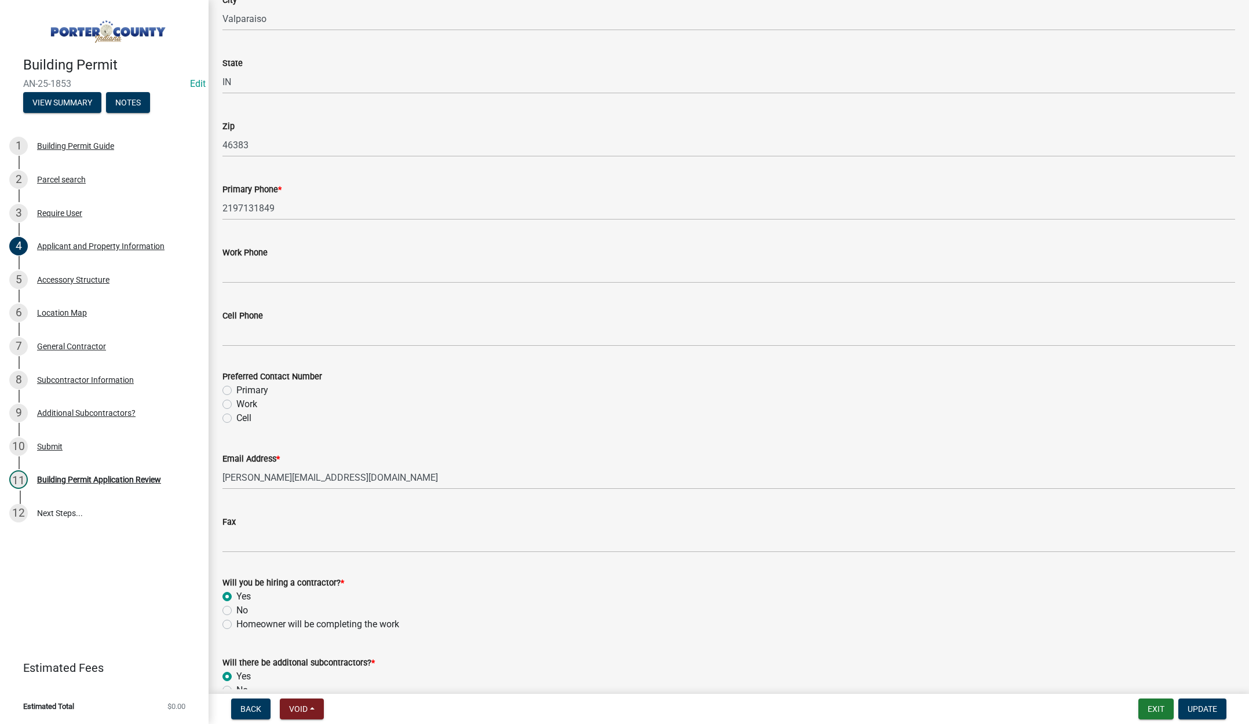
scroll to position [1443, 0]
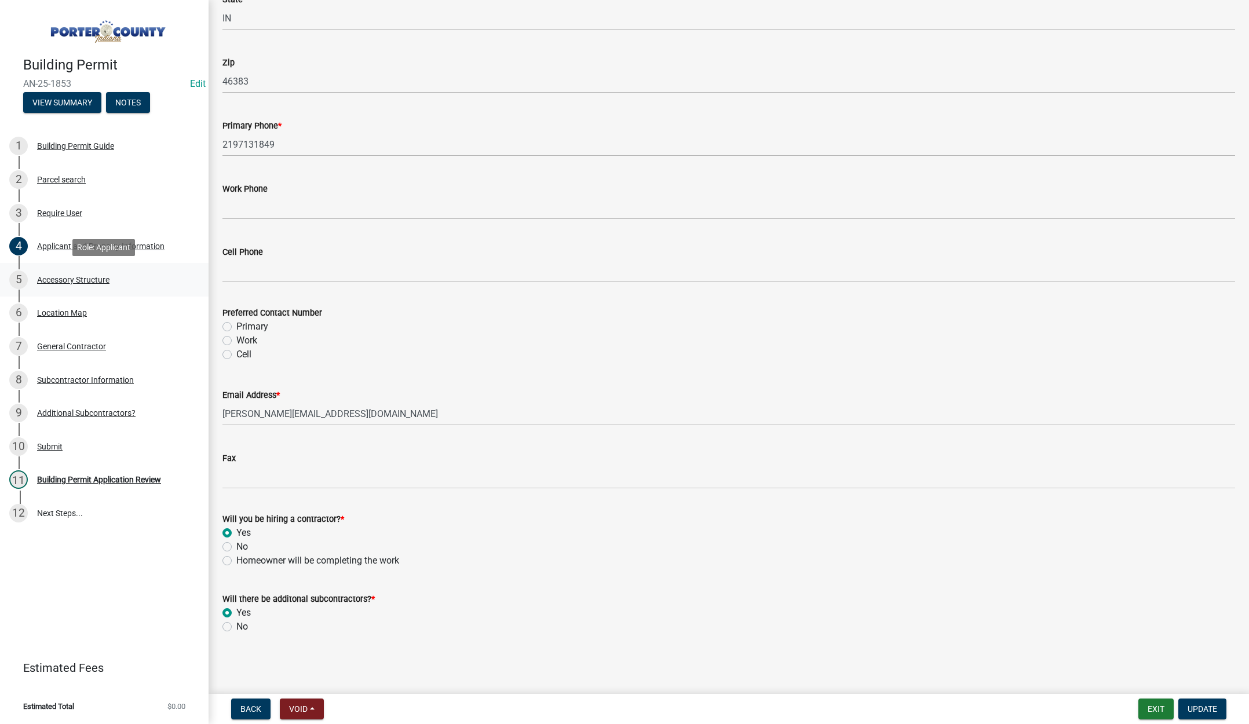
click at [63, 277] on div "Accessory Structure" at bounding box center [73, 280] width 72 height 8
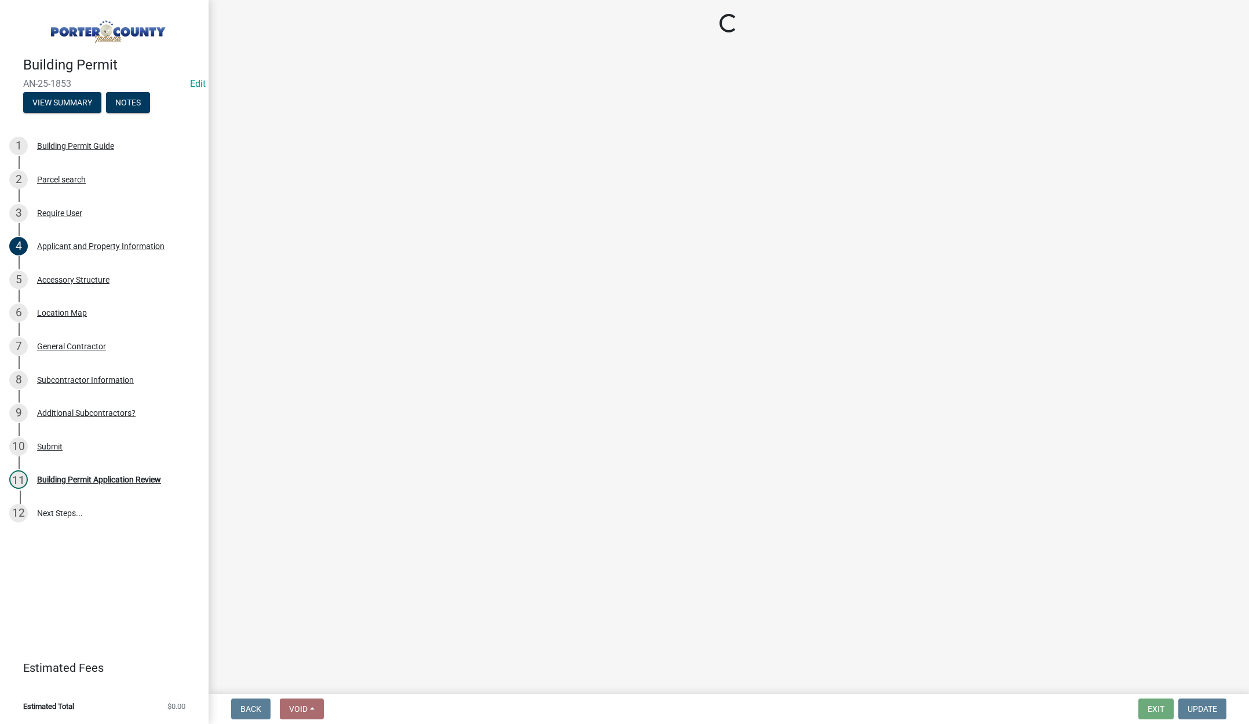
select select "eb23e218-7d4a-44a9-b83f-8c40f034bbaa"
select select "b16561a8-8531-4c00-a0ba-45c0345273e3"
select select "5d3ebcc2-2e01-44a1-a999-67fc49aa091f"
select select "d63a0ebc-b44d-481d-ab70-ec75eba29316"
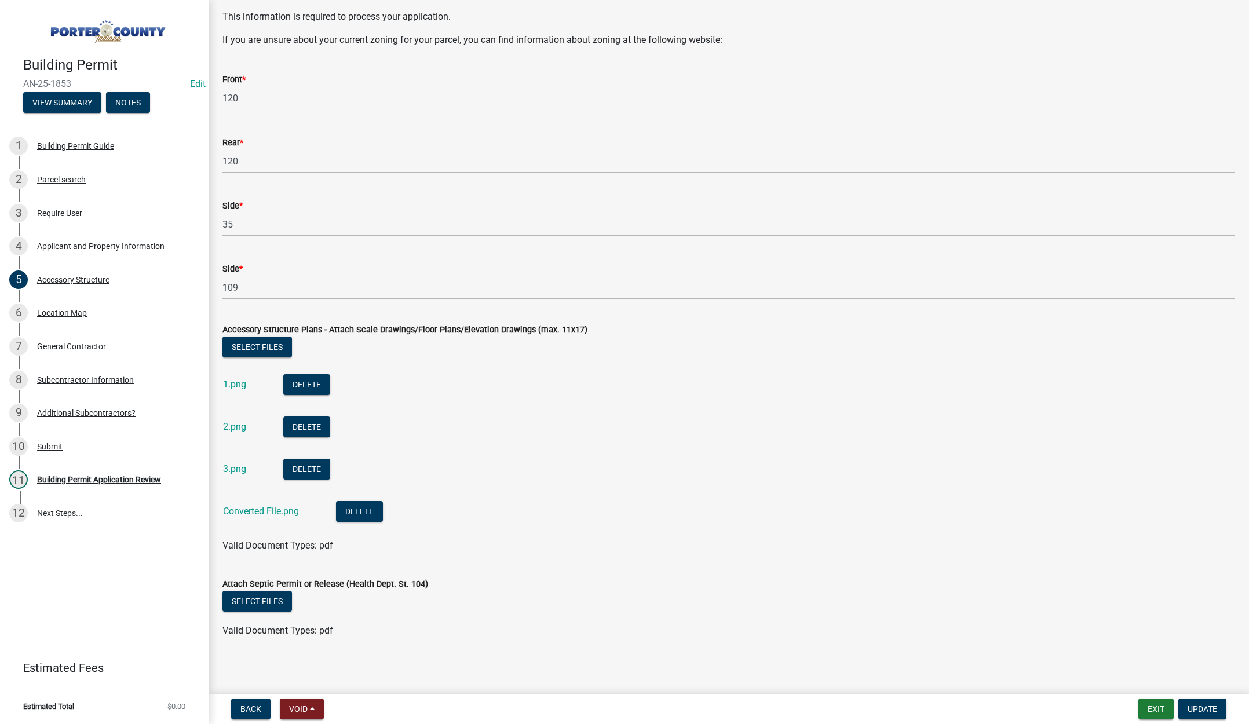
scroll to position [1936, 0]
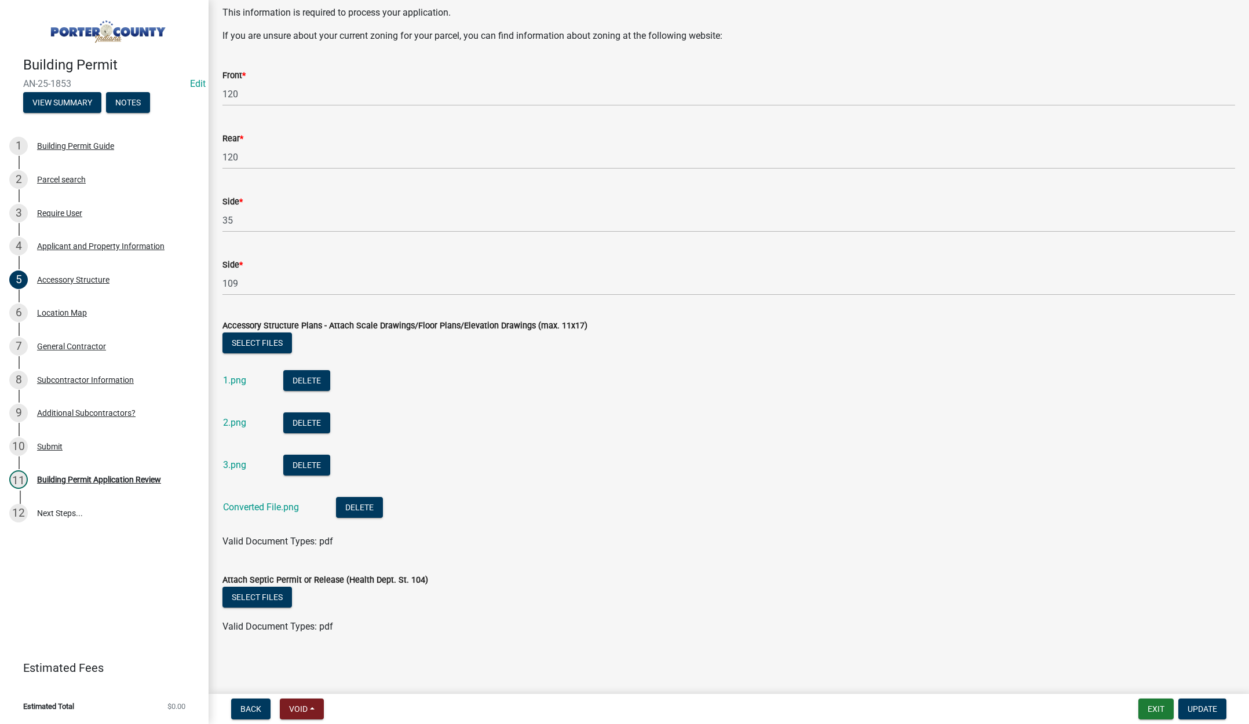
click at [240, 386] on div "1.png" at bounding box center [244, 382] width 42 height 24
click at [239, 380] on link "1.png" at bounding box center [234, 380] width 23 height 11
click at [238, 422] on link "2.png" at bounding box center [234, 422] width 23 height 11
click at [236, 464] on link "3.png" at bounding box center [234, 464] width 23 height 11
click at [268, 504] on link "Converted File.png" at bounding box center [261, 507] width 76 height 11
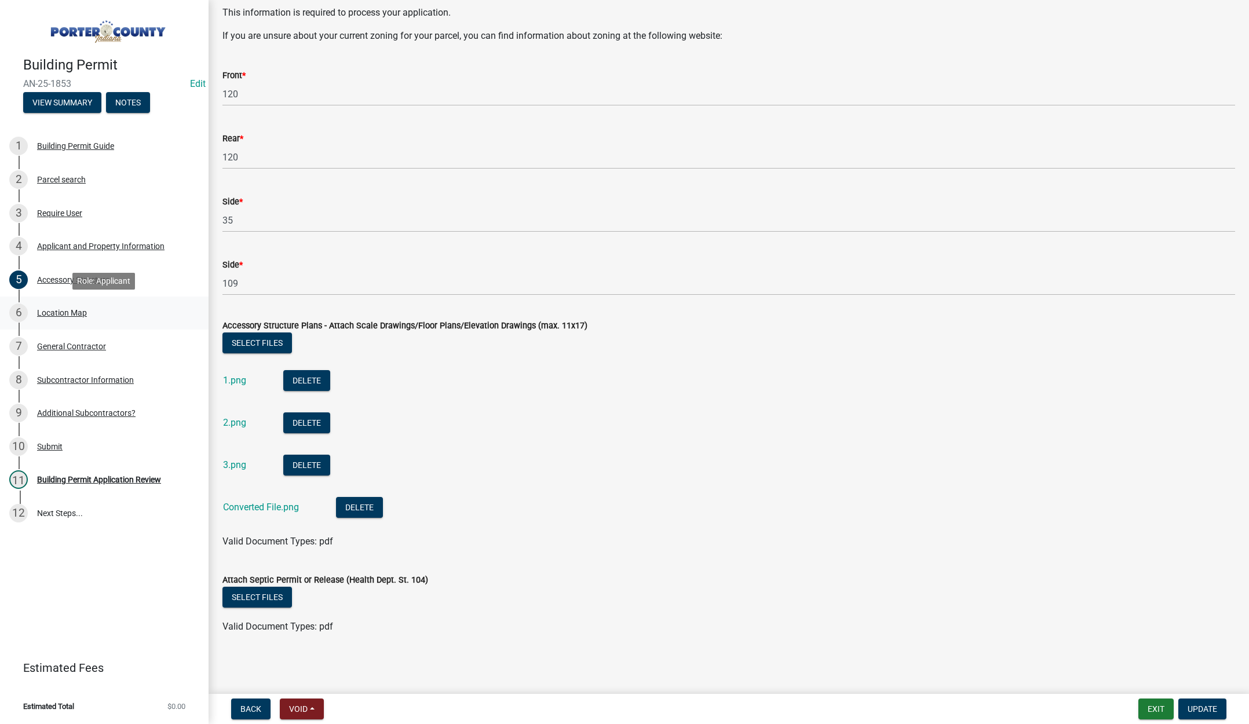
click at [63, 309] on div "Location Map" at bounding box center [62, 313] width 50 height 8
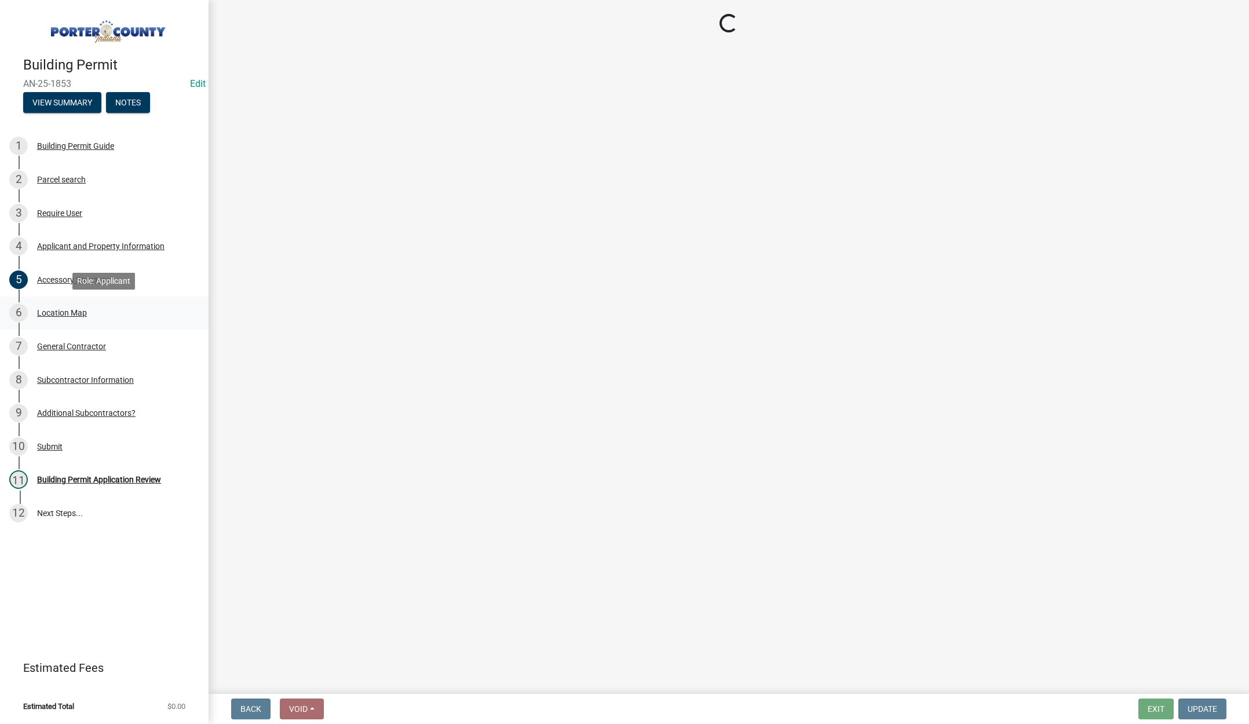
scroll to position [0, 0]
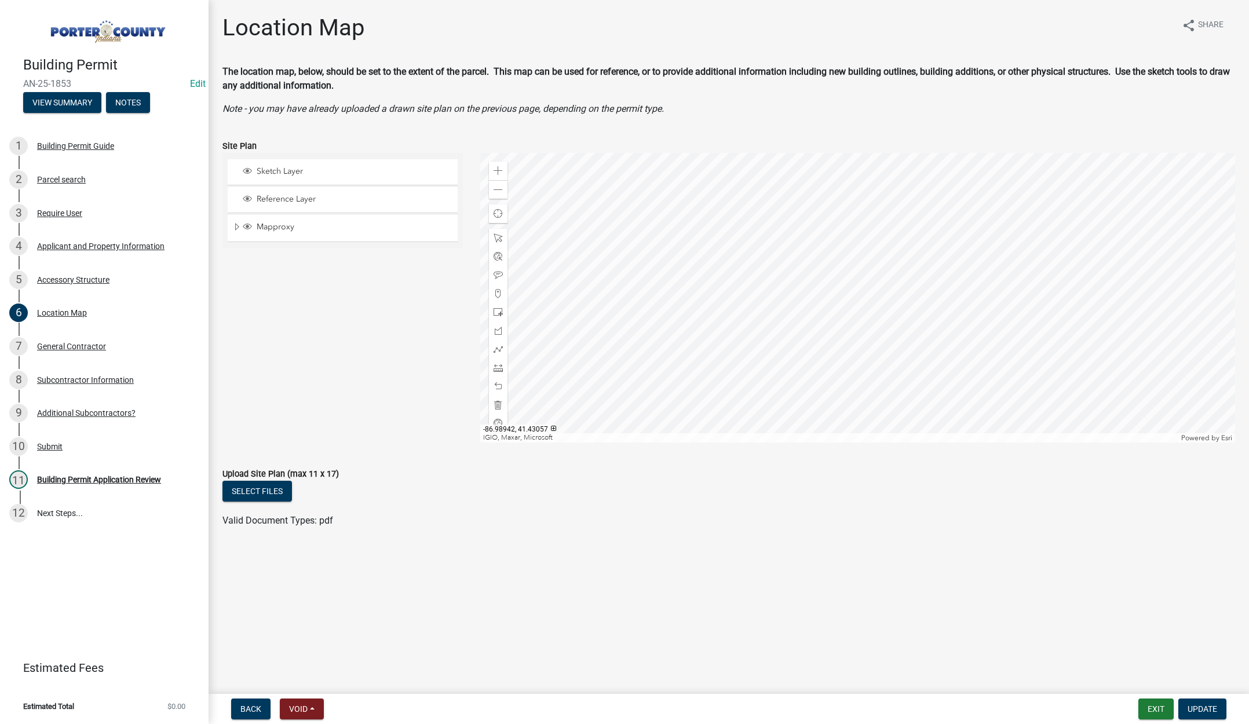
click at [39, 21] on img at bounding box center [106, 28] width 167 height 32
click at [108, 476] on div "Building Permit Application Review" at bounding box center [99, 480] width 124 height 8
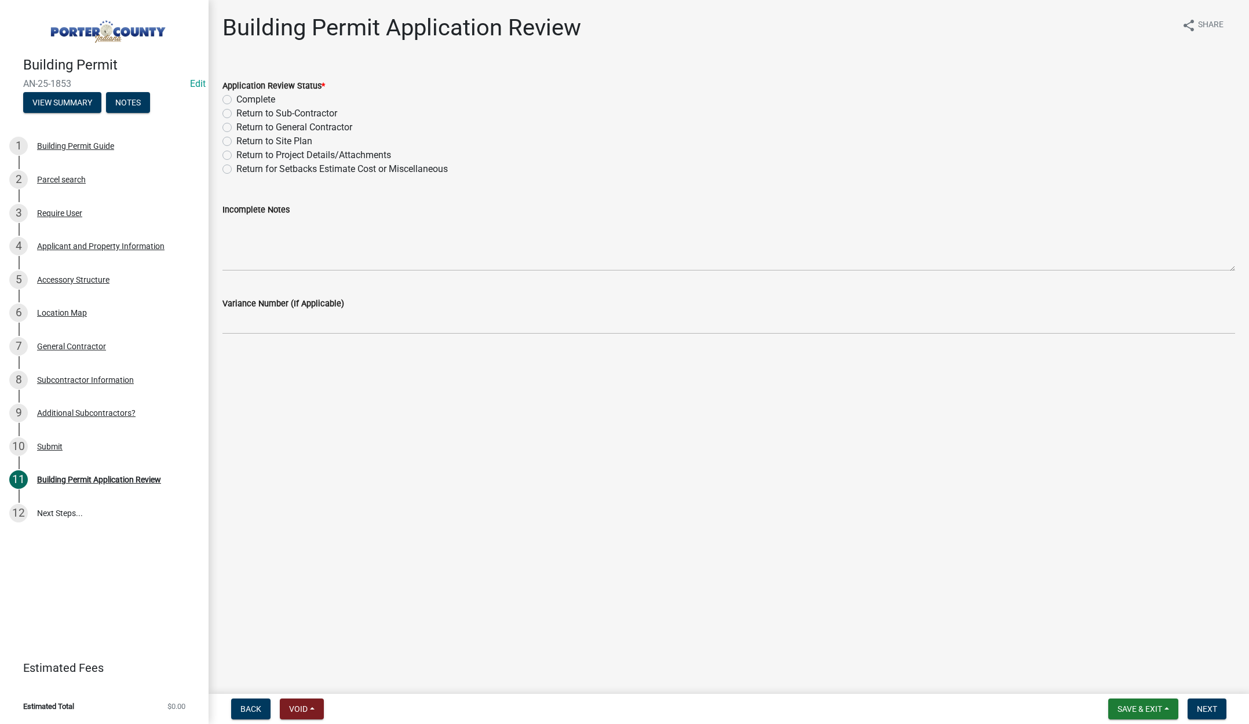
click at [236, 126] on label "Return to General Contractor" at bounding box center [294, 128] width 116 height 14
click at [236, 126] on input "Return to General Contractor" at bounding box center [240, 125] width 8 height 8
radio input "true"
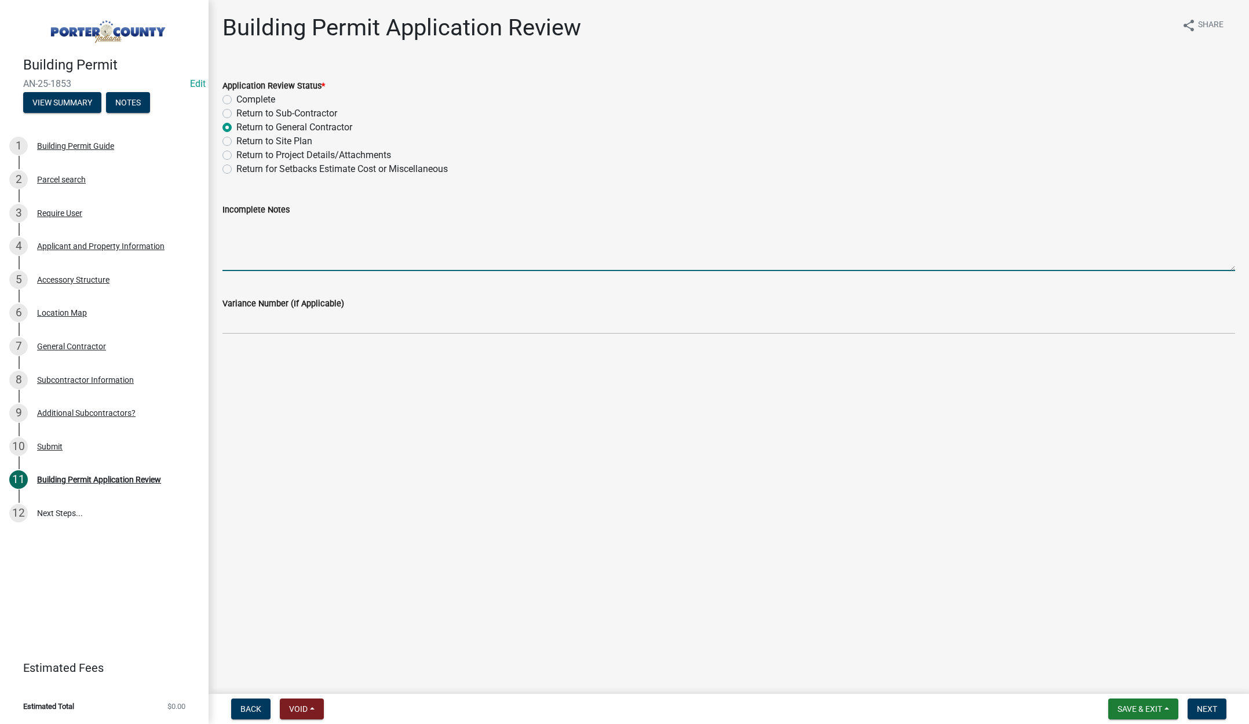
click at [263, 219] on textarea "Incomplete Notes" at bounding box center [728, 244] width 1013 height 54
type textarea "This project does not require a permit"
click at [1198, 705] on span "Next" at bounding box center [1207, 709] width 20 height 9
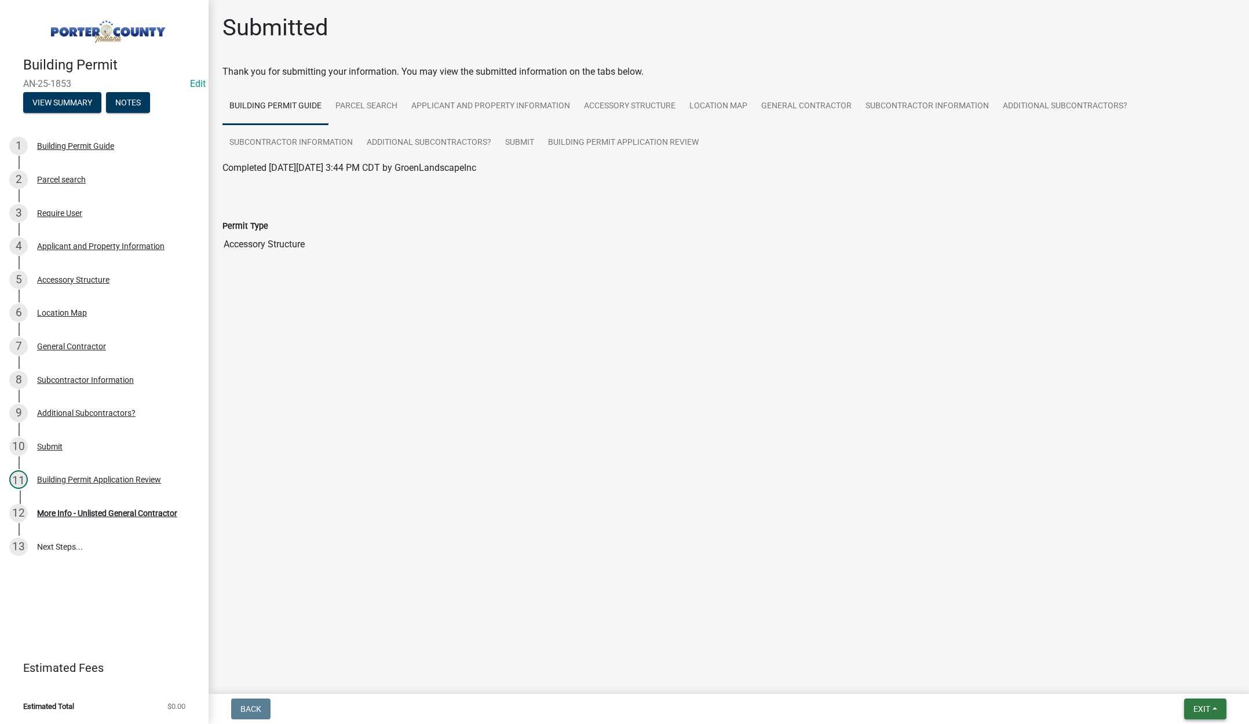
click at [1198, 707] on span "Exit" at bounding box center [1202, 709] width 17 height 9
click at [1184, 685] on button "Save & Exit" at bounding box center [1180, 679] width 93 height 28
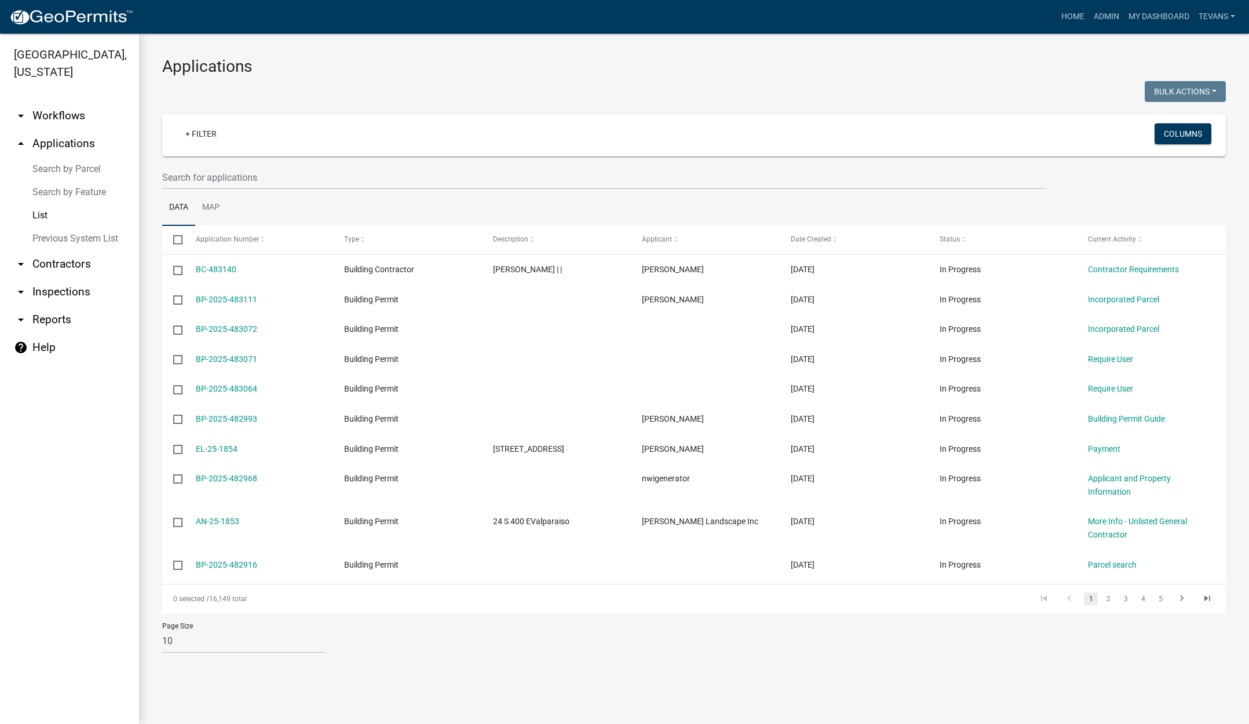
click at [64, 250] on link "arrow_drop_down Contractors" at bounding box center [69, 264] width 139 height 28
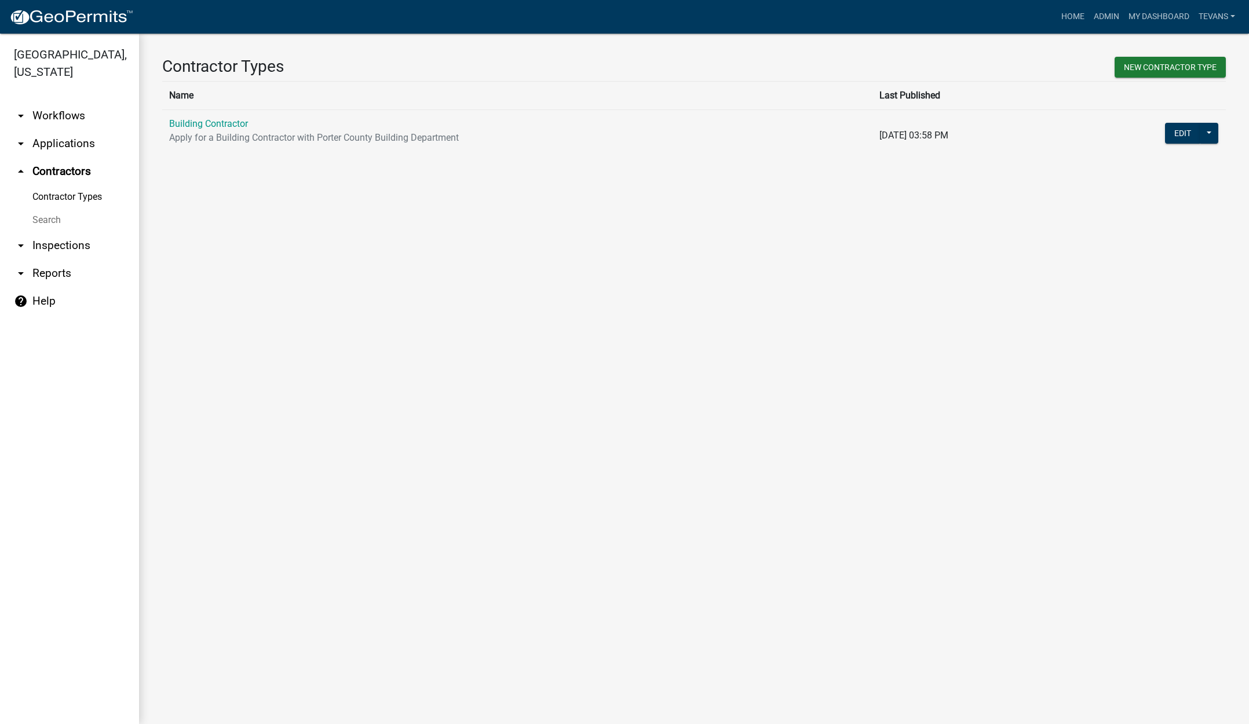
click at [46, 209] on link "Search" at bounding box center [69, 220] width 139 height 23
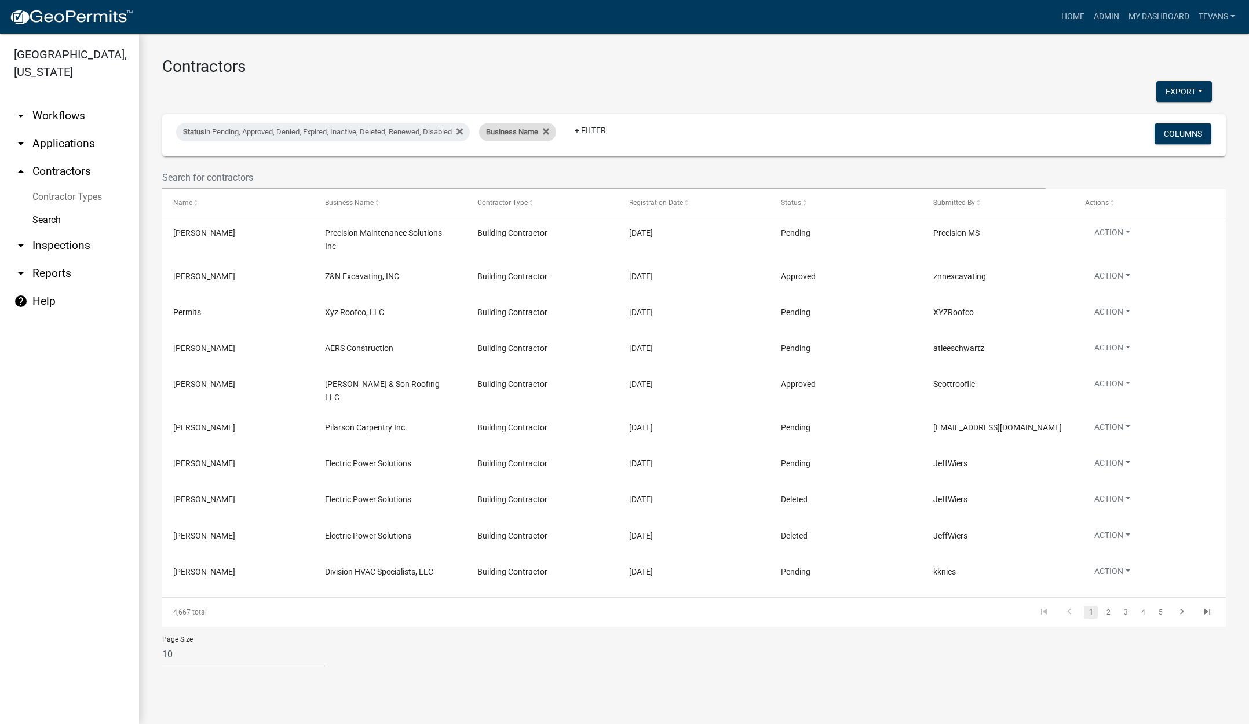
click at [514, 135] on span "Business Name" at bounding box center [512, 131] width 52 height 9
click at [492, 177] on input "text" at bounding box center [525, 175] width 106 height 24
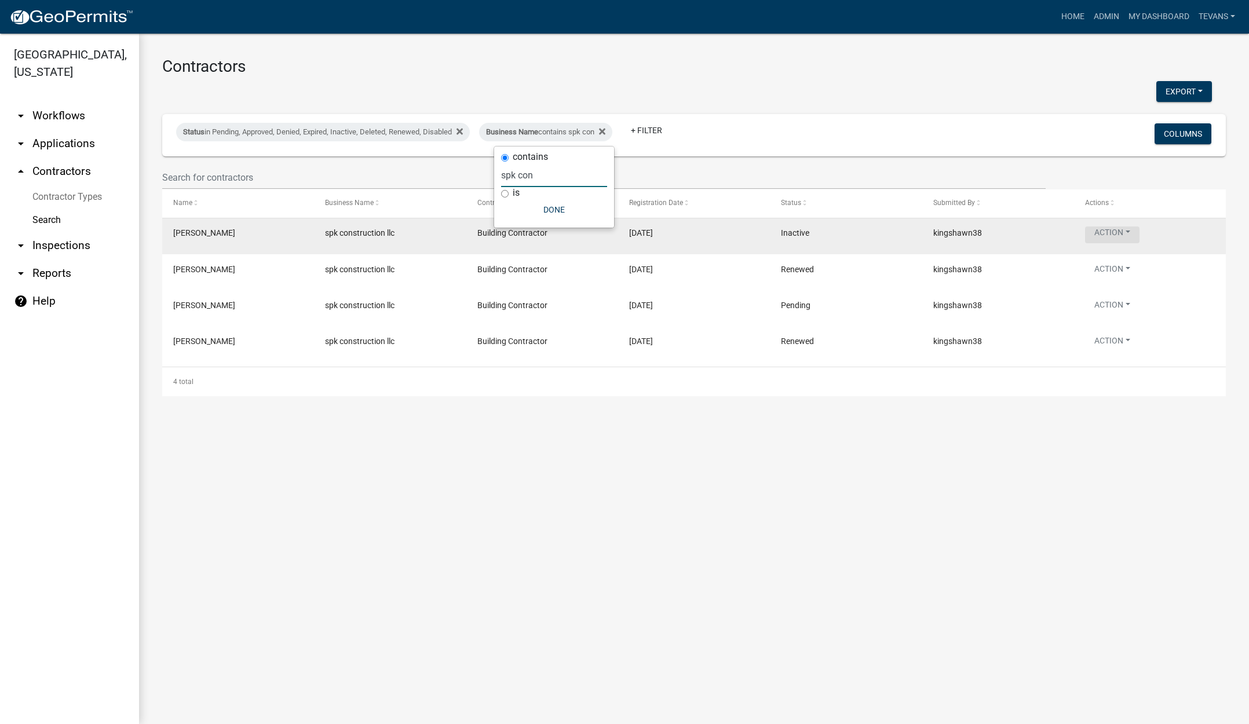
type input "spk con"
click at [1104, 236] on button "Action" at bounding box center [1112, 235] width 54 height 17
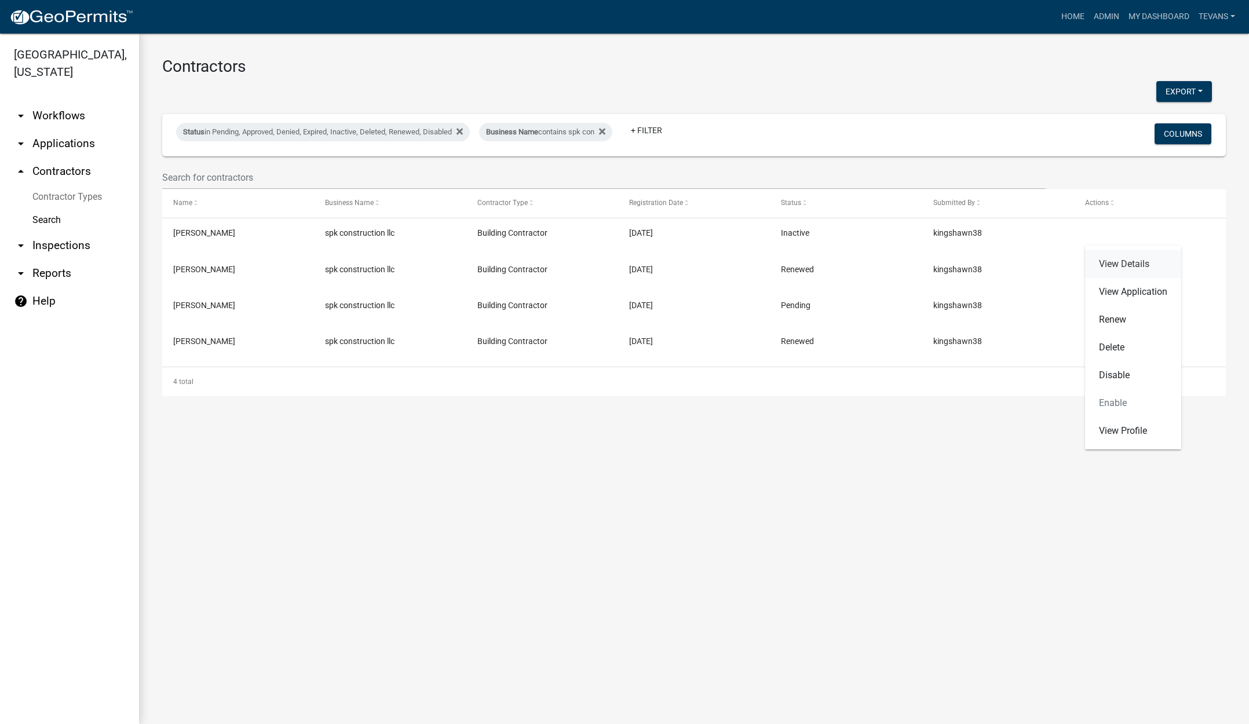
click at [1110, 261] on link "View Details" at bounding box center [1133, 264] width 96 height 28
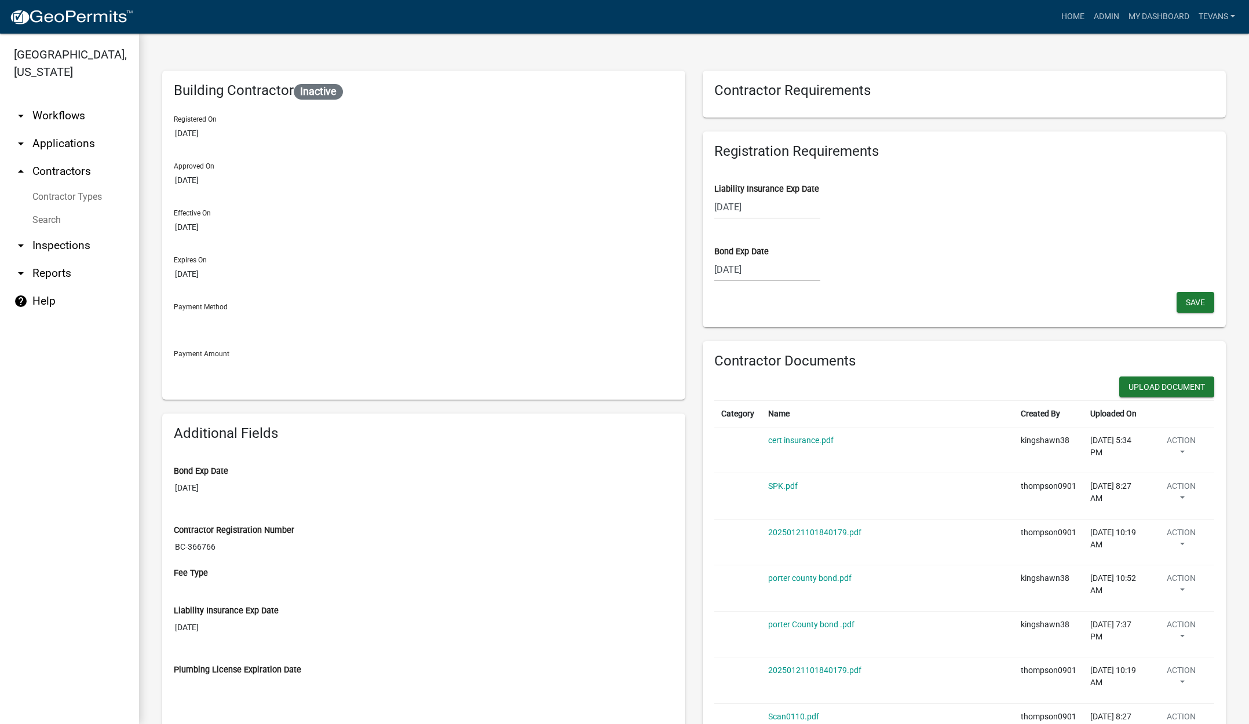
click at [785, 268] on div "08/26/2025" at bounding box center [767, 270] width 106 height 24
click at [807, 293] on select "2025 2026 2027 2028 2029 2030 2031 2032 2033 2034 2035 2036 2037 2038 2039 2040…" at bounding box center [803, 294] width 46 height 17
select select "2026"
click at [780, 286] on select "2025 2026 2027 2028 2029 2030 2031 2032 2033 2034 2035 2036 2037 2038 2039 2040…" at bounding box center [803, 294] width 46 height 17
click at [759, 294] on select "Jan Feb Mar Apr May Jun Jul Aug Sep Oct Nov Dec" at bounding box center [761, 294] width 47 height 17
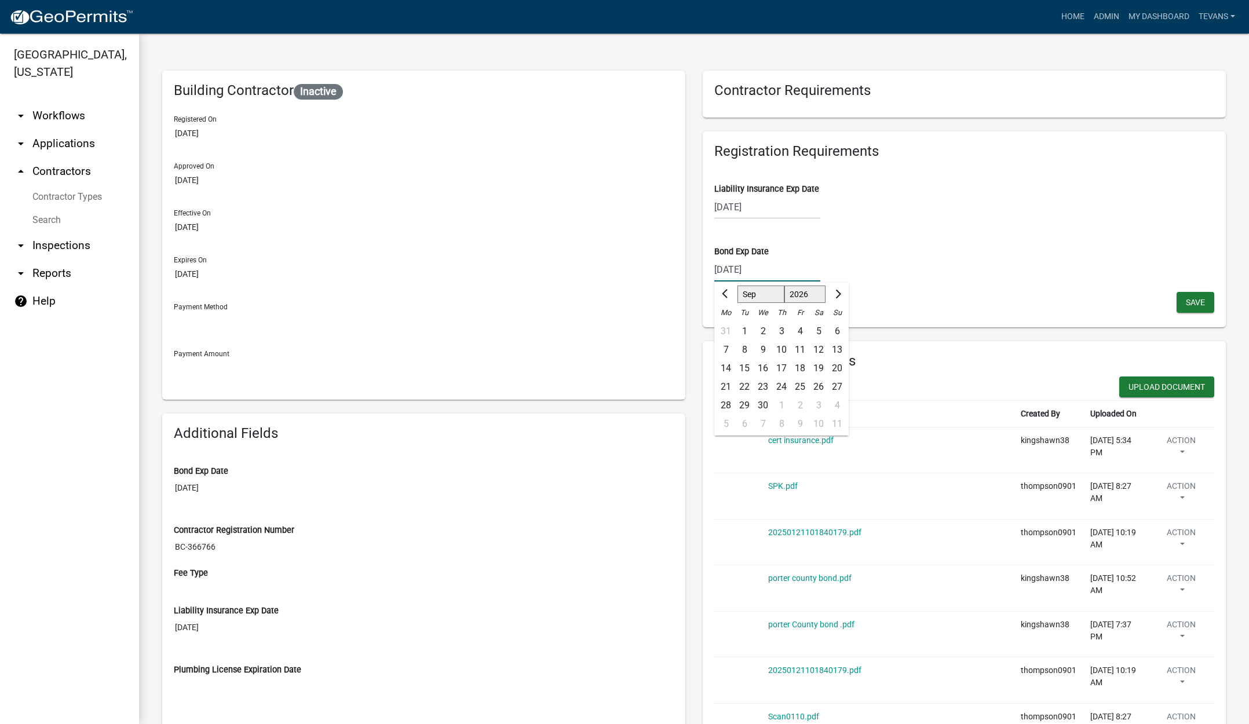
select select "8"
click at [738, 286] on select "Jan Feb Mar Apr May Jun Jul Aug Sep Oct Nov Dec" at bounding box center [761, 294] width 47 height 17
click at [759, 402] on div "26" at bounding box center [763, 405] width 19 height 19
type input "08/26/2026"
click at [1188, 304] on span "Save" at bounding box center [1195, 301] width 19 height 9
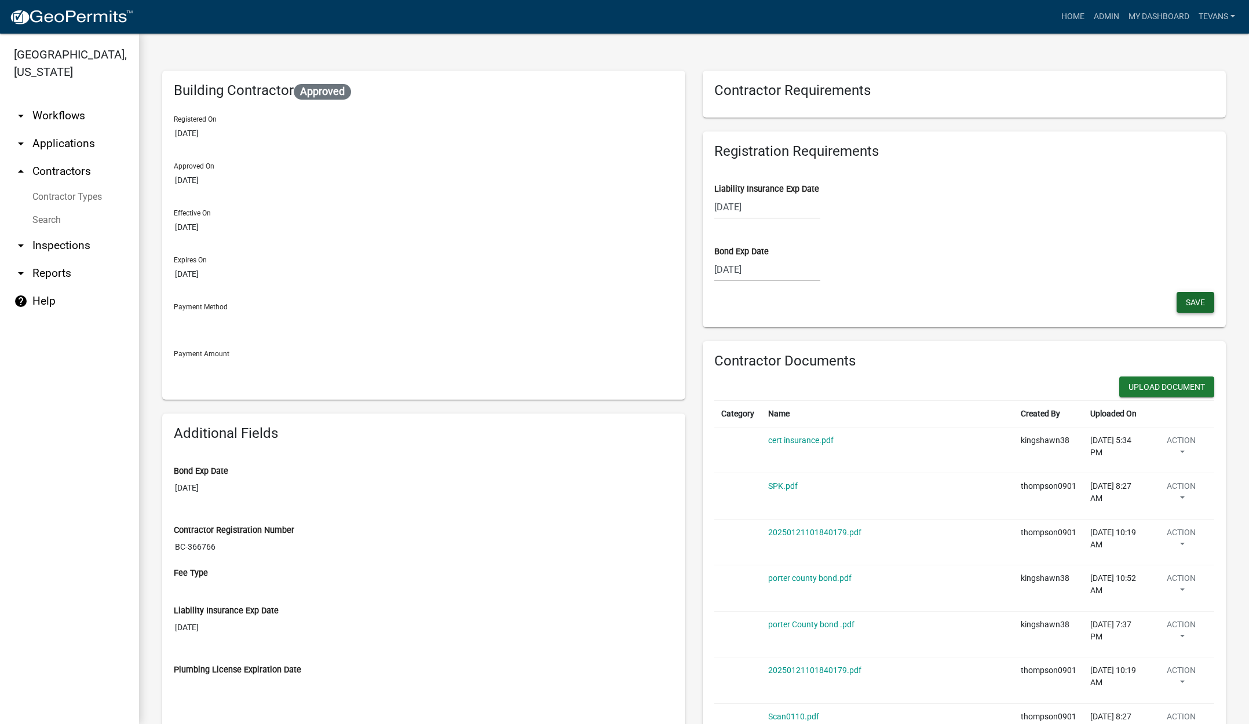
drag, startPoint x: 1184, startPoint y: 301, endPoint x: 1162, endPoint y: 294, distance: 22.4
click at [1186, 301] on span "Save" at bounding box center [1195, 301] width 19 height 9
click at [1142, 378] on button "Upload Document" at bounding box center [1166, 387] width 95 height 21
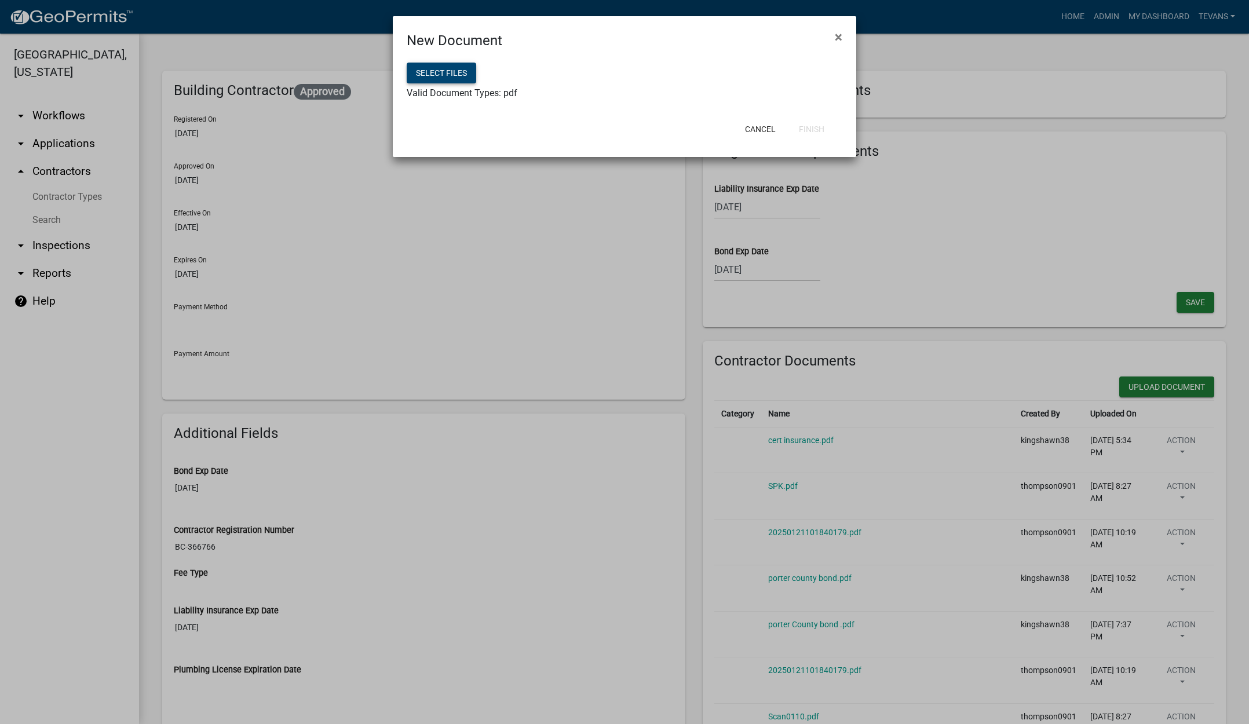
click at [448, 72] on button "Select files" at bounding box center [442, 73] width 70 height 21
click at [807, 131] on button "Finish" at bounding box center [812, 129] width 44 height 21
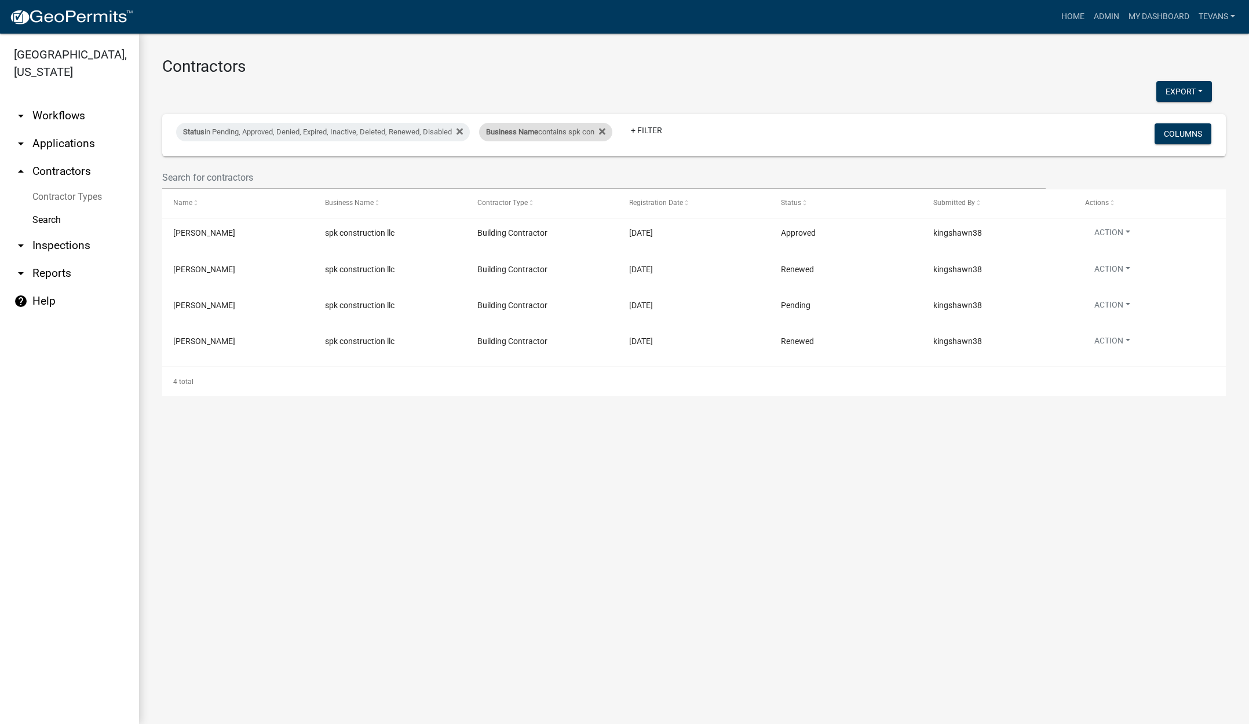
click at [538, 137] on div "Business Name contains spk con" at bounding box center [545, 132] width 133 height 19
click at [537, 172] on input "spk con" at bounding box center [554, 175] width 106 height 24
click at [537, 171] on input "spk con" at bounding box center [554, 175] width 106 height 24
drag, startPoint x: 537, startPoint y: 171, endPoint x: 546, endPoint y: 161, distance: 13.5
click at [537, 171] on input "spk con" at bounding box center [554, 175] width 106 height 24
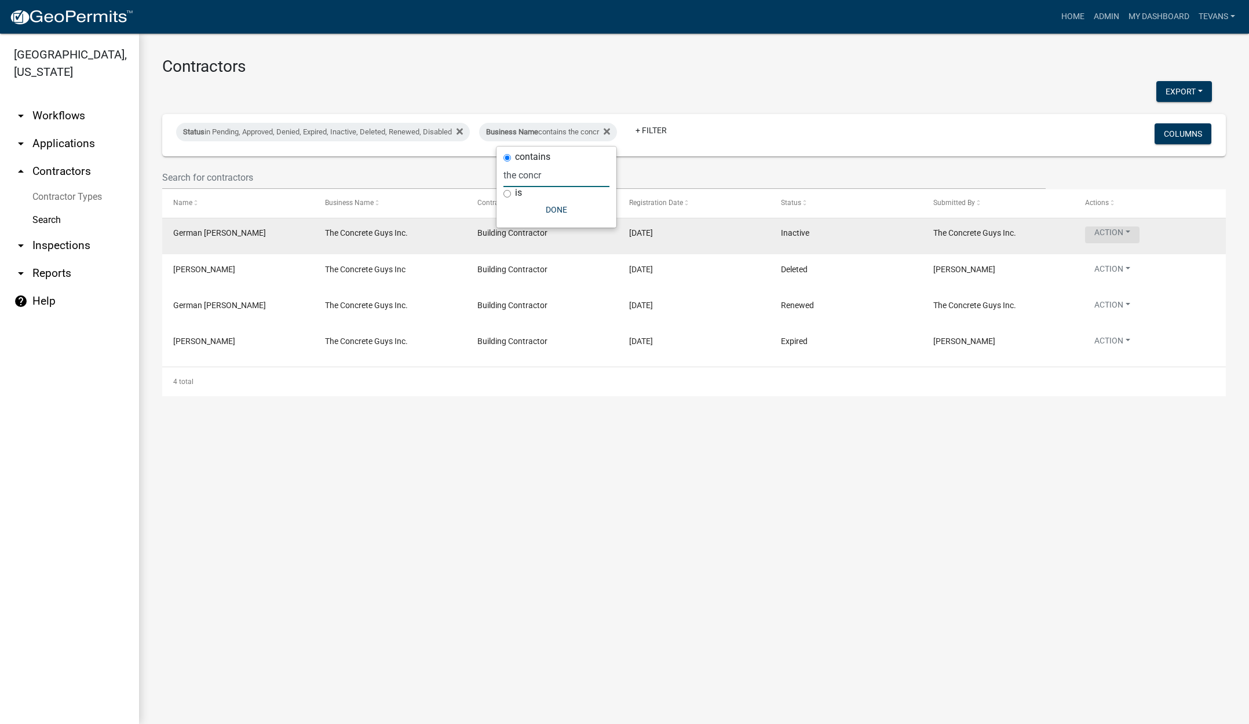
type input "the concr"
click at [1102, 229] on button "Action" at bounding box center [1112, 235] width 54 height 17
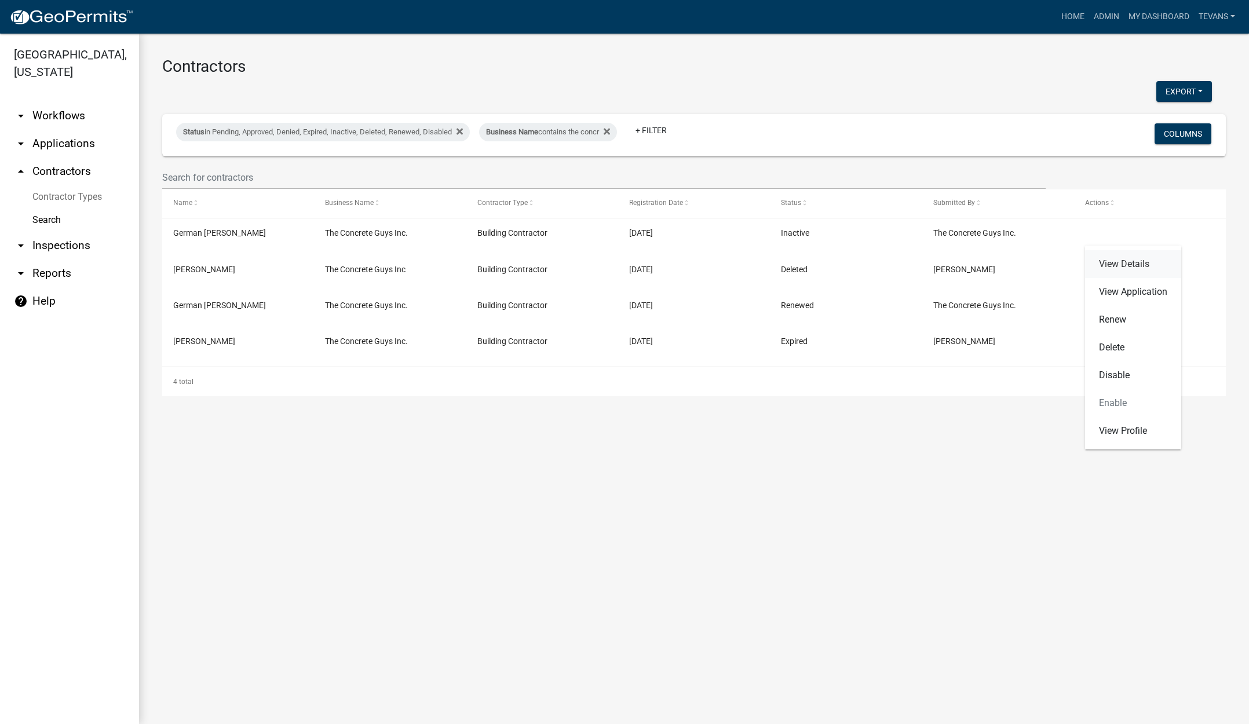
click at [1112, 261] on link "View Details" at bounding box center [1133, 264] width 96 height 28
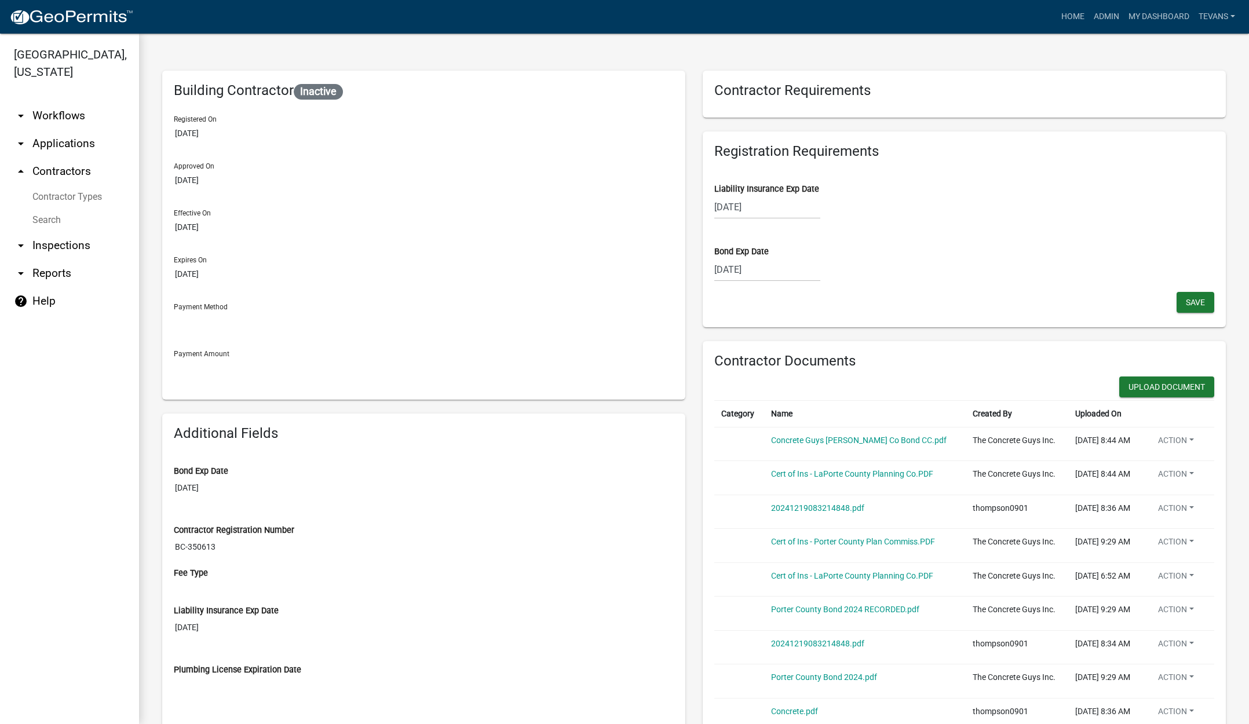
click at [775, 268] on div "09/20/2025" at bounding box center [767, 270] width 106 height 24
click at [803, 293] on select "2025 2026 2027 2028 2029 2030 2031 2032 2033 2034 2035 2036 2037 2038 2039 2040…" at bounding box center [803, 294] width 46 height 17
select select "2026"
click at [780, 286] on select "2025 2026 2027 2028 2029 2030 2031 2032 2033 2034 2035 2036 2037 2038 2039 2040…" at bounding box center [803, 294] width 46 height 17
drag, startPoint x: 836, startPoint y: 364, endPoint x: 1026, endPoint y: 330, distance: 193.1
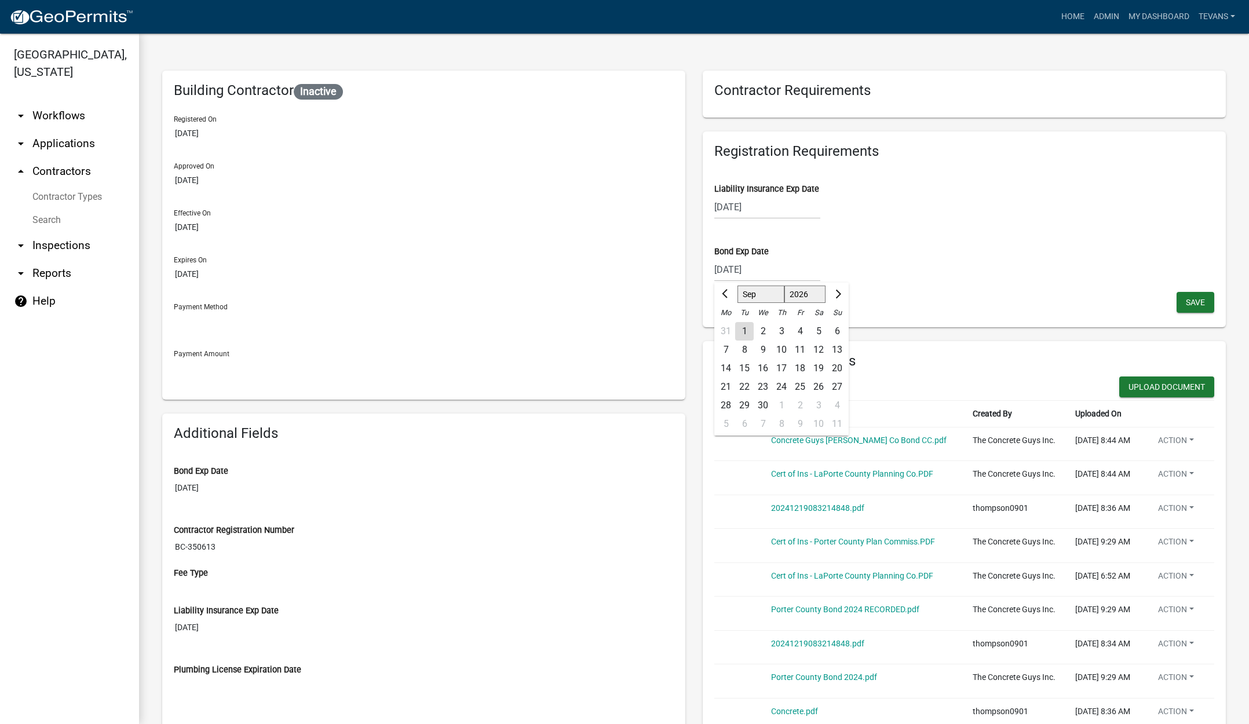
click at [836, 365] on div "20" at bounding box center [837, 368] width 19 height 19
type input "09/20/2026"
click at [1186, 300] on span "Save" at bounding box center [1195, 301] width 19 height 9
click at [1186, 297] on span "Save" at bounding box center [1195, 301] width 19 height 9
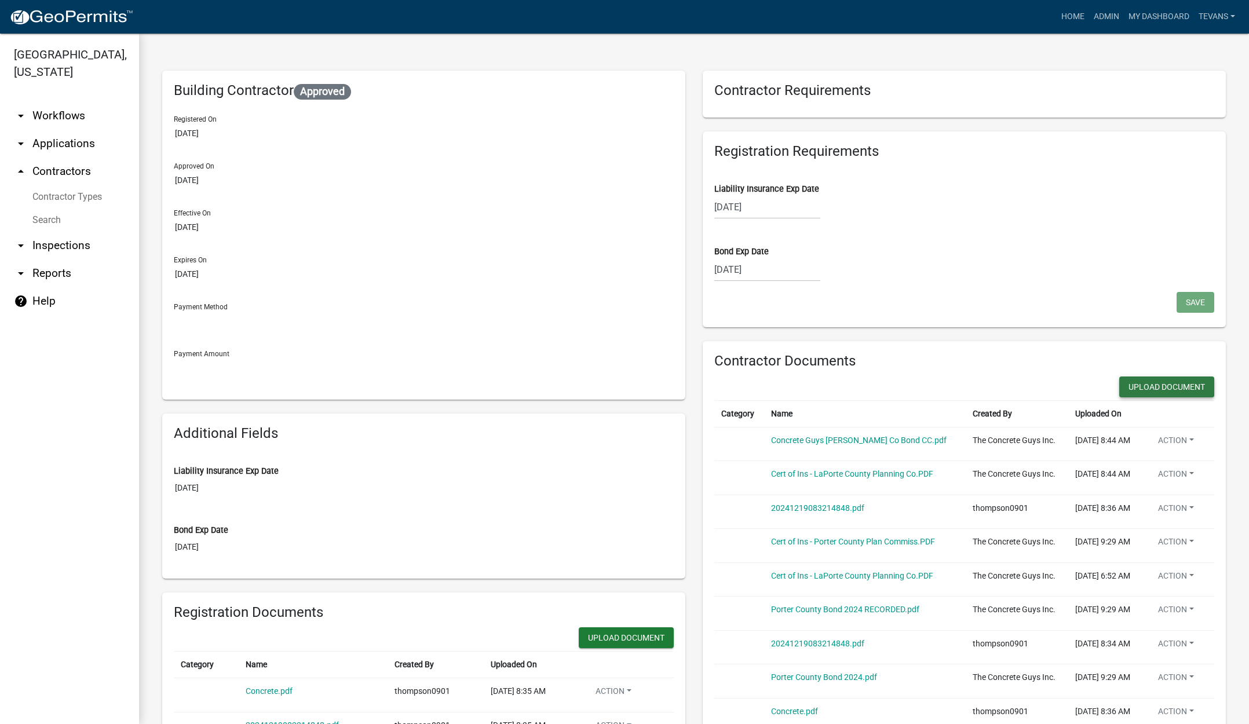
click at [1141, 381] on button "Upload Document" at bounding box center [1166, 387] width 95 height 21
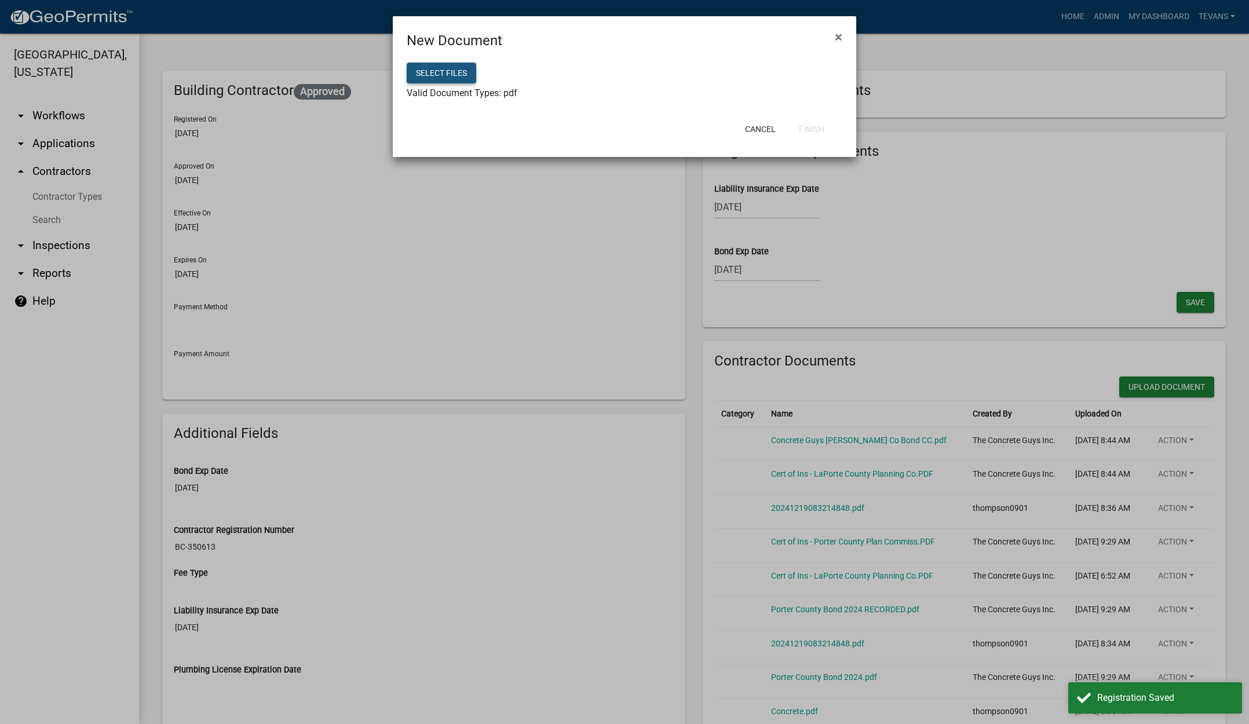
click at [435, 65] on button "Select files" at bounding box center [442, 73] width 70 height 21
click at [811, 122] on button "Finish" at bounding box center [812, 129] width 44 height 21
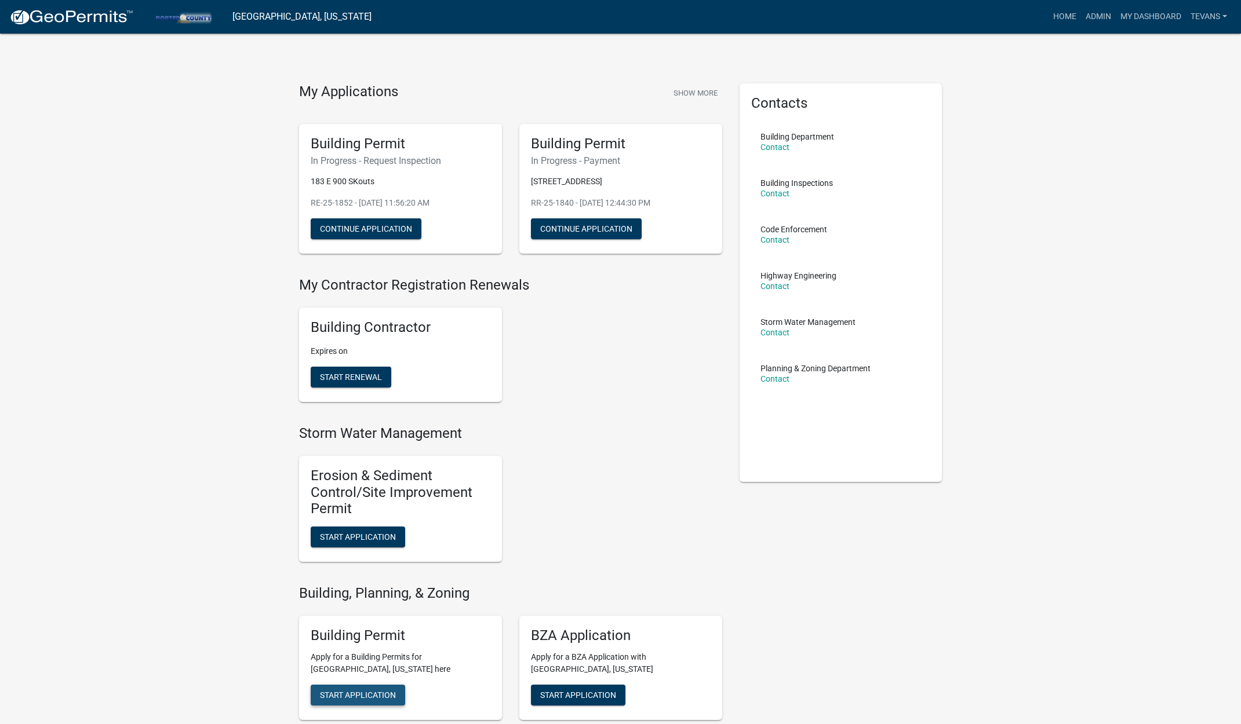
click at [379, 689] on button "Start Application" at bounding box center [358, 695] width 94 height 21
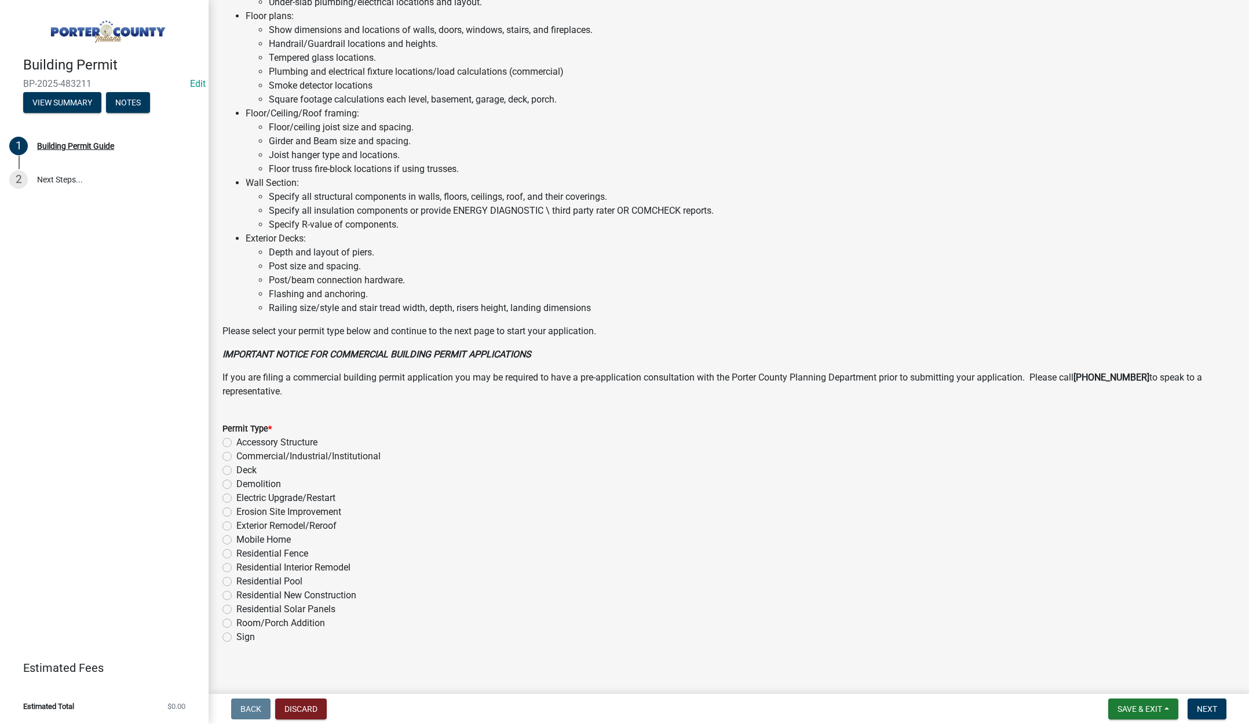
scroll to position [572, 0]
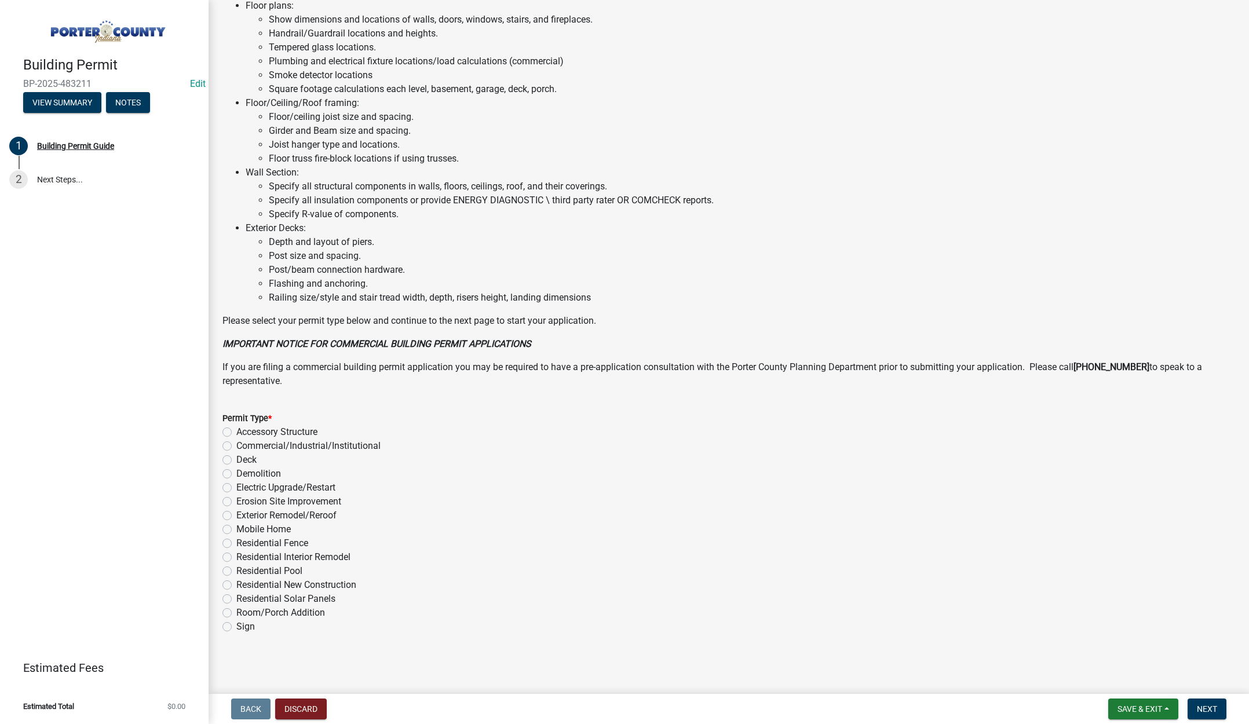
click at [236, 583] on label "Residential New Construction" at bounding box center [296, 585] width 120 height 14
click at [236, 583] on input "Residential New Construction" at bounding box center [240, 582] width 8 height 8
radio input "true"
click at [1211, 706] on span "Next" at bounding box center [1207, 709] width 20 height 9
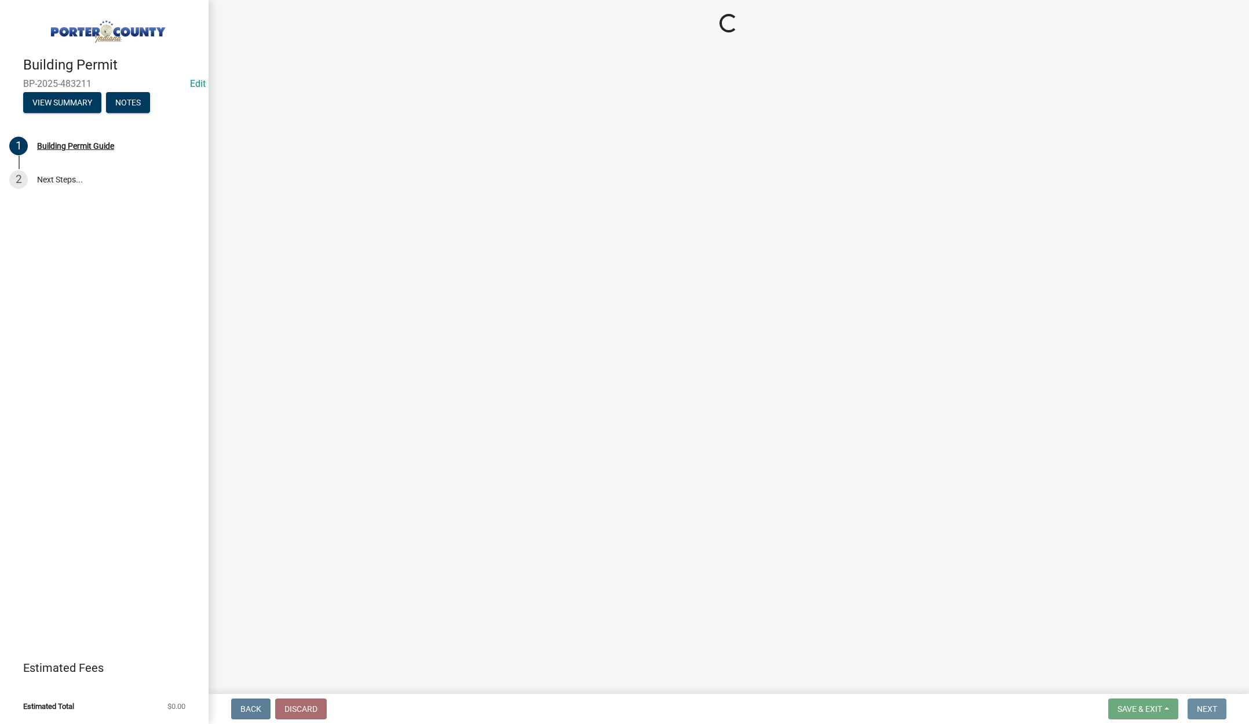
scroll to position [0, 0]
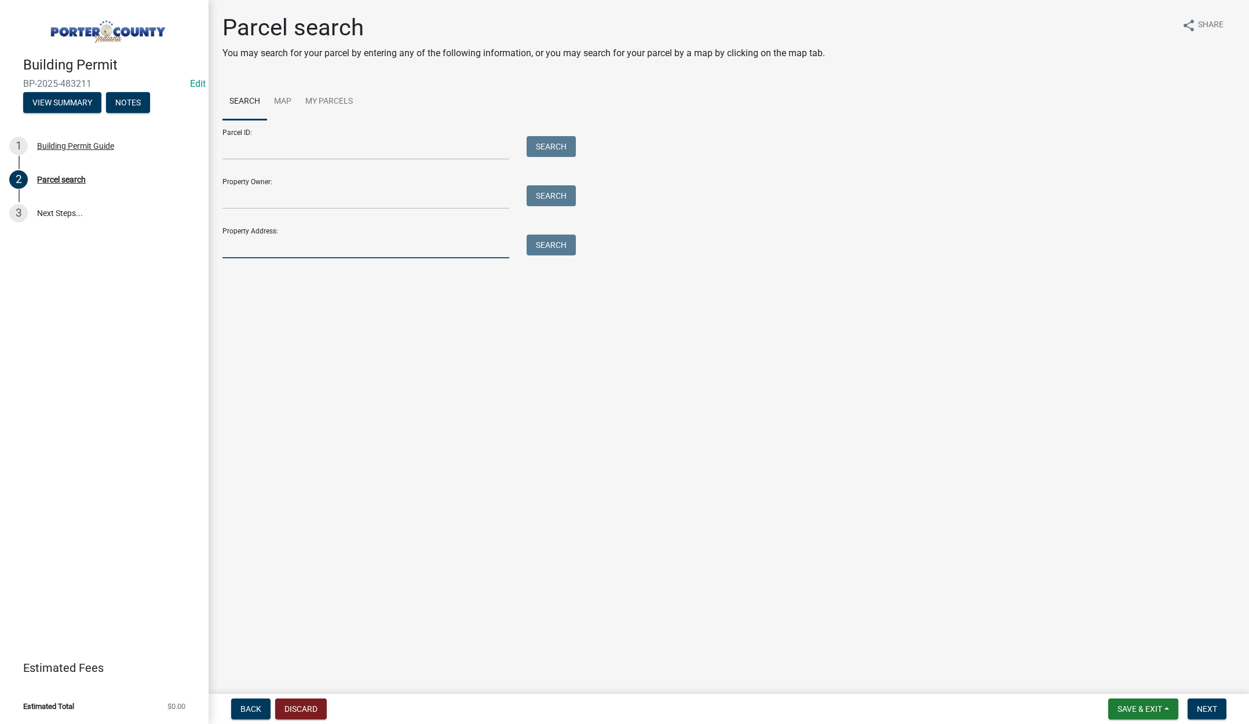
click at [283, 242] on input "Property Address:" at bounding box center [365, 247] width 287 height 24
type input "714 verdano"
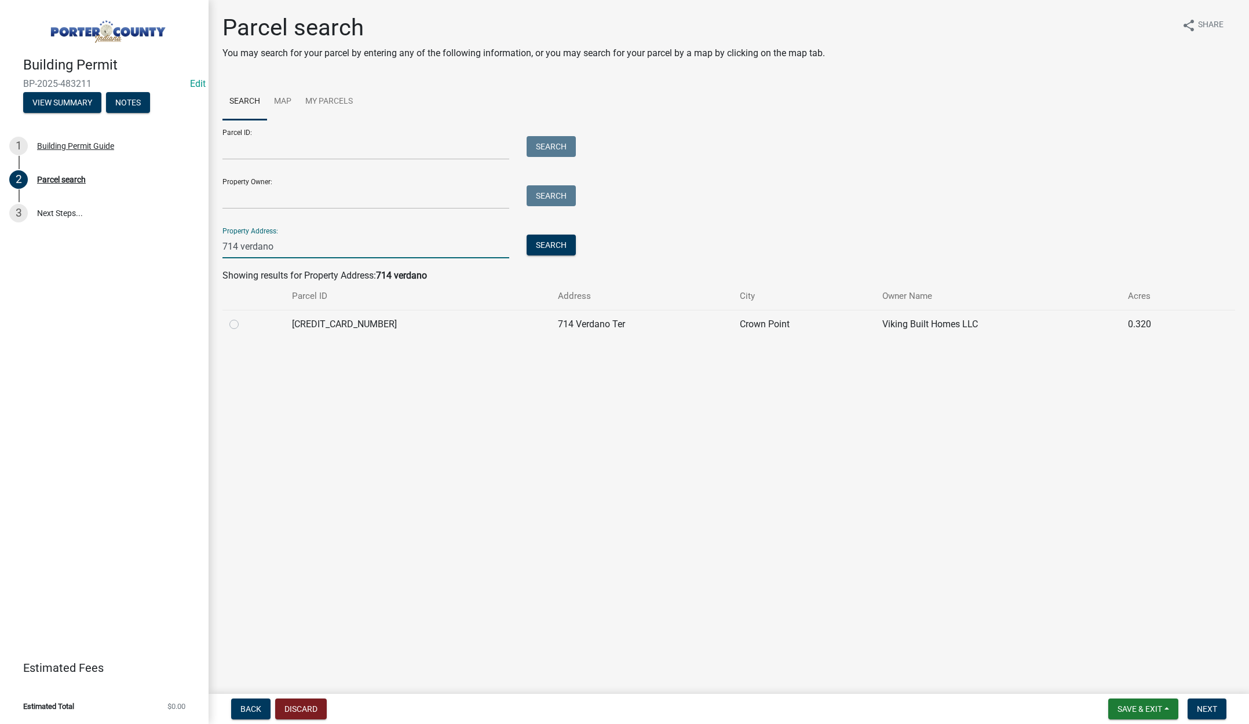
click at [243, 318] on label at bounding box center [243, 318] width 0 height 0
click at [243, 320] on input "radio" at bounding box center [247, 322] width 8 height 8
radio input "true"
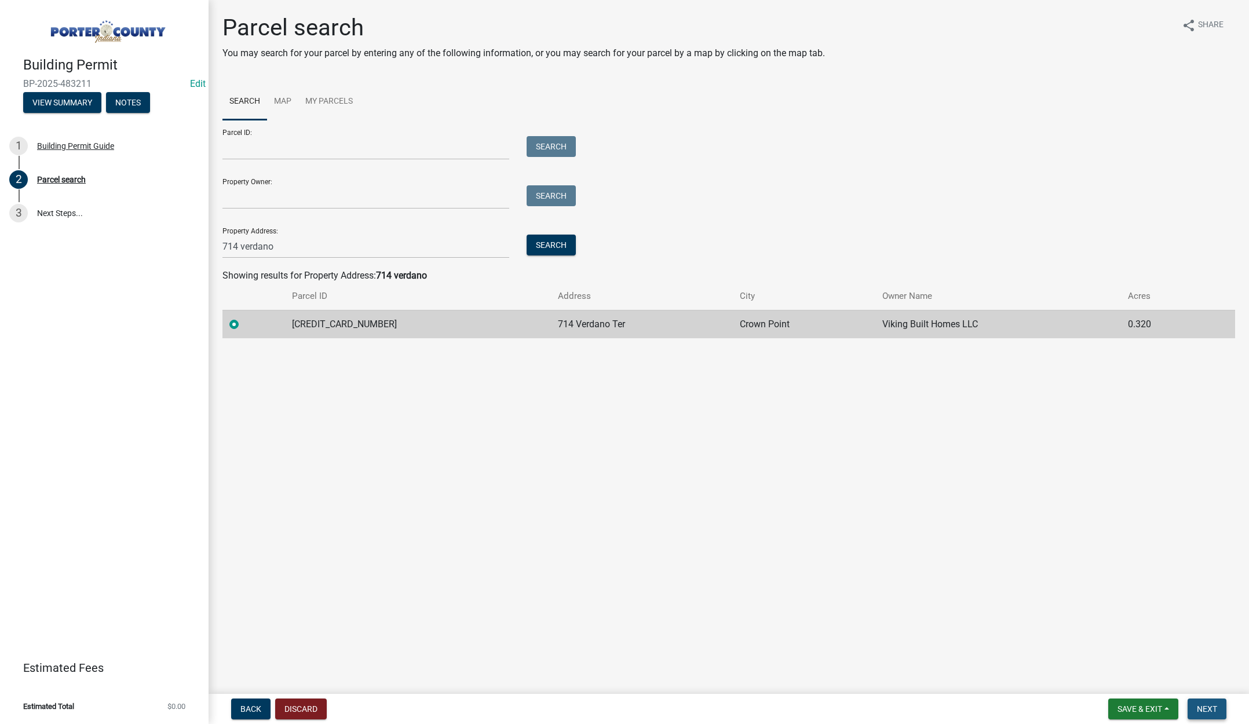
click at [1211, 709] on span "Next" at bounding box center [1207, 709] width 20 height 9
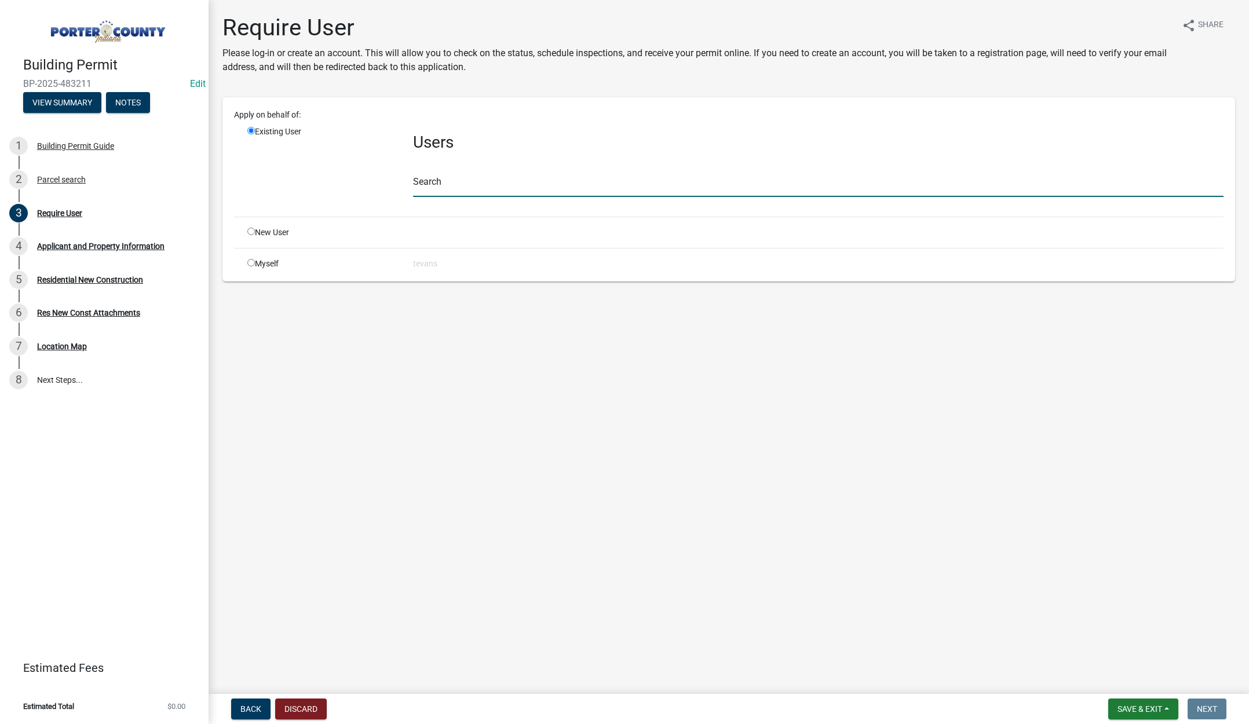
click at [436, 187] on input "text" at bounding box center [818, 185] width 811 height 24
type input "[PERSON_NAME]"
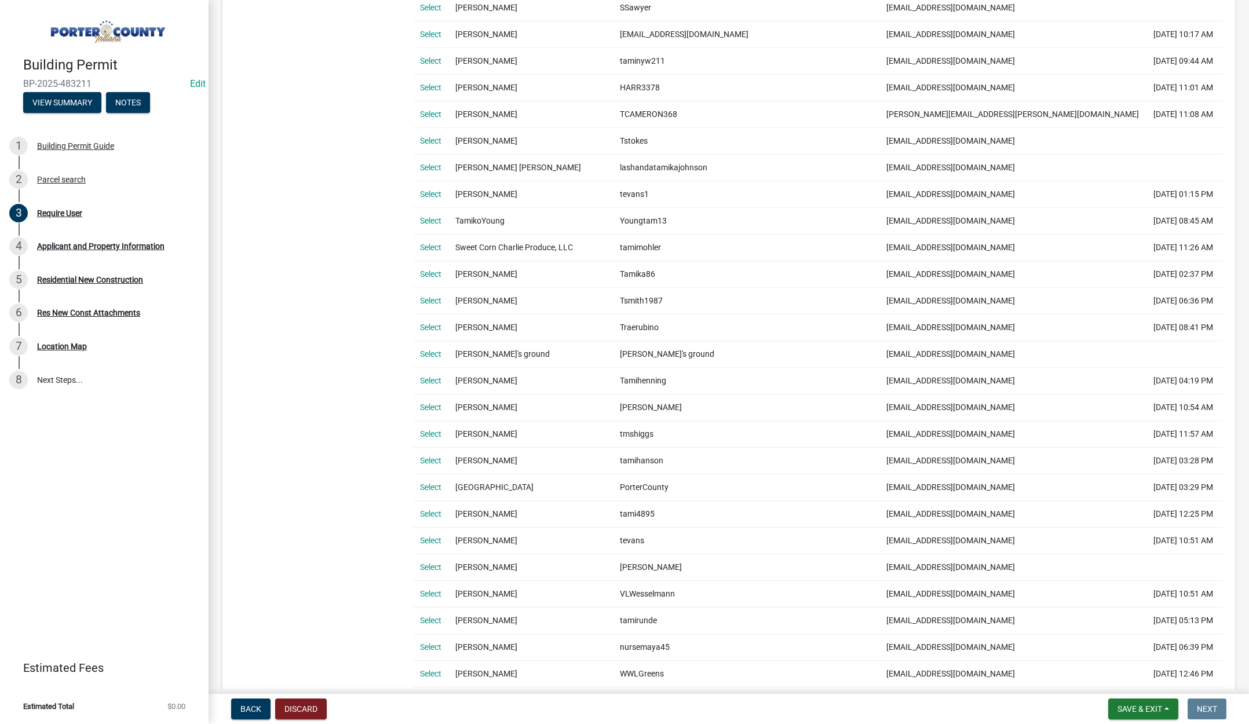
scroll to position [521, 0]
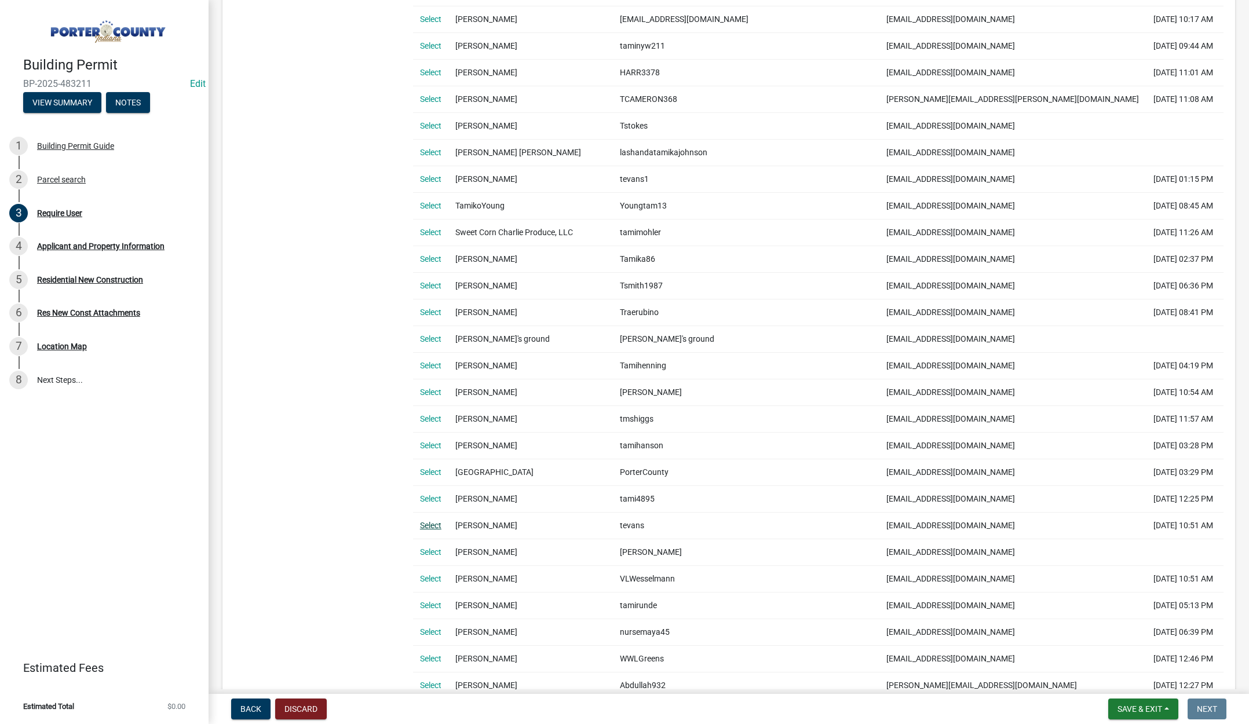
click at [431, 524] on link "Select" at bounding box center [430, 525] width 21 height 9
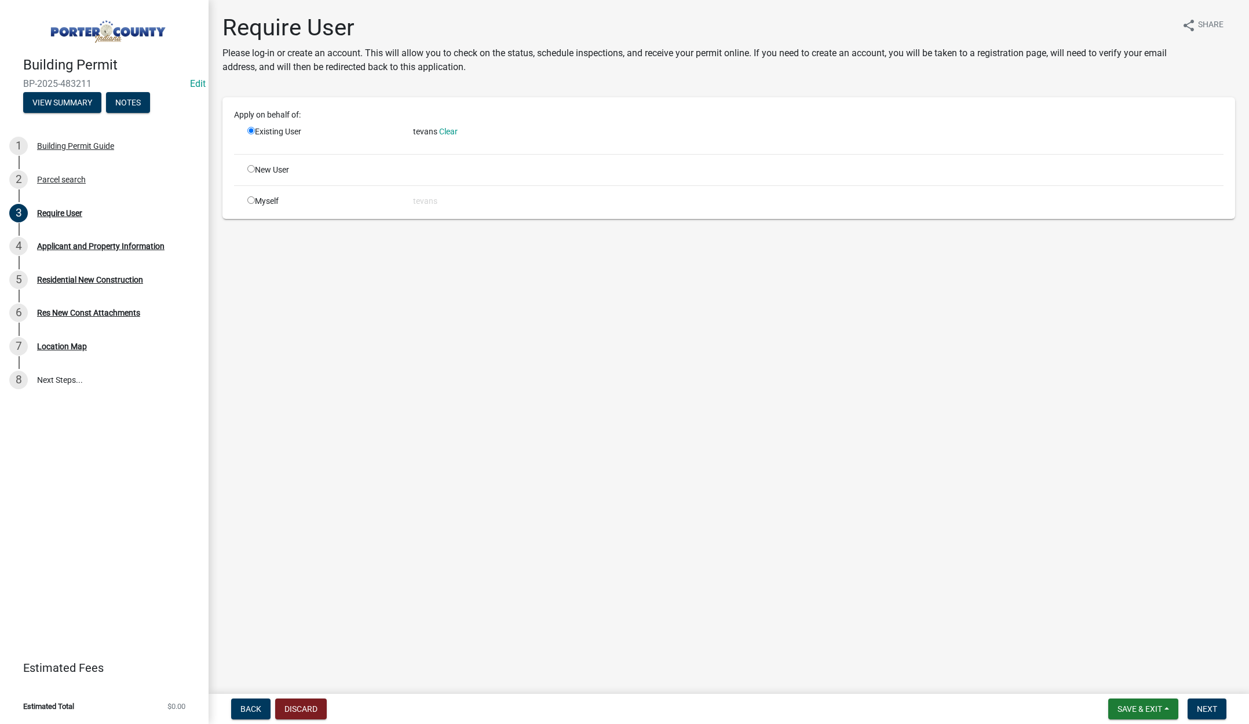
scroll to position [0, 0]
click at [1213, 706] on span "Next" at bounding box center [1207, 709] width 20 height 9
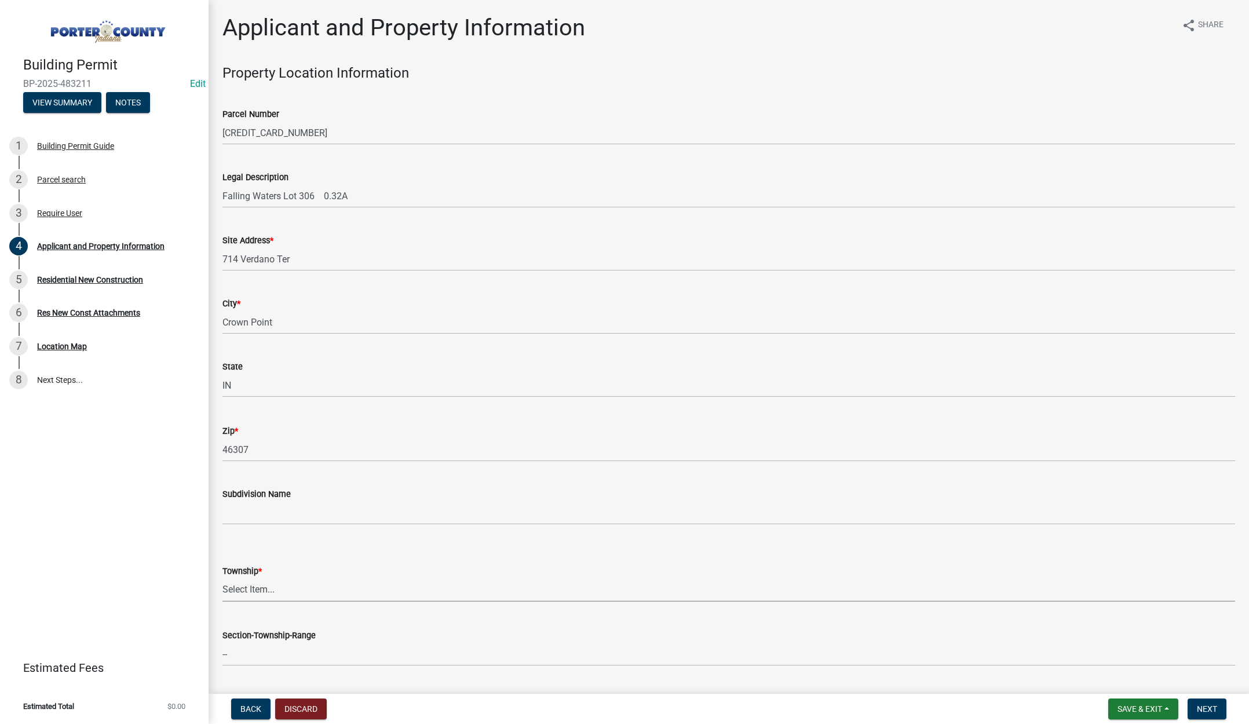
click at [262, 586] on select "Select Item... [PERSON_NAME][GEOGRAPHIC_DATA] [PERSON_NAME][GEOGRAPHIC_DATA] [G…" at bounding box center [728, 590] width 1013 height 24
click at [222, 578] on select "Select Item... [PERSON_NAME][GEOGRAPHIC_DATA] [PERSON_NAME][GEOGRAPHIC_DATA] [G…" at bounding box center [728, 590] width 1013 height 24
select select "eebc071e-620a-4db8-83e9-cb6b194c67e9"
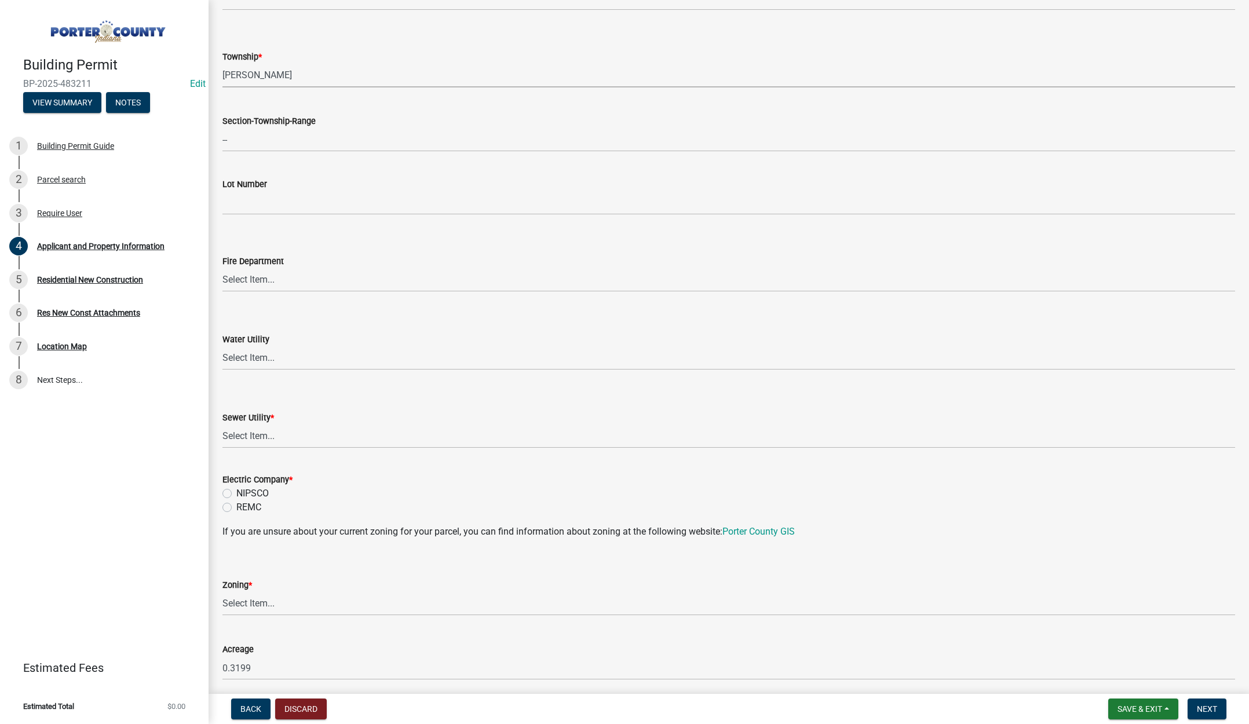
scroll to position [521, 0]
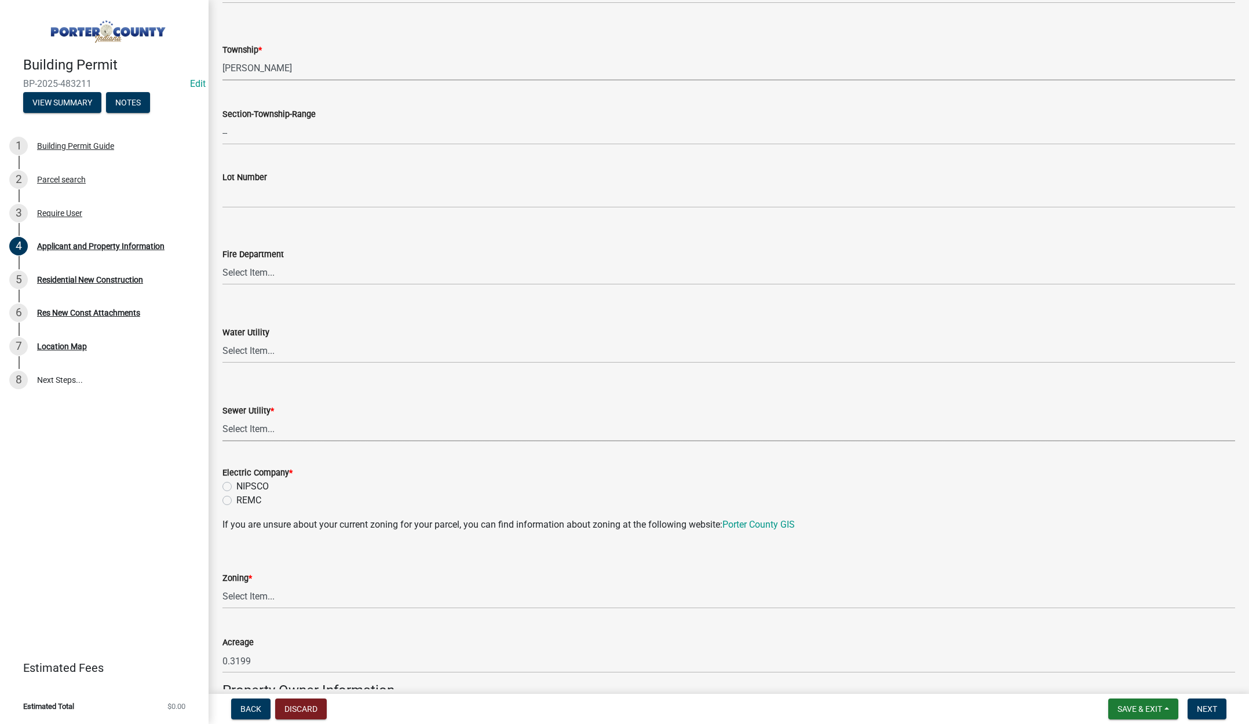
click at [251, 426] on select "Select Item... Aqua [US_STATE] Inc Damon Run Falling Waters Lake Eliza - LEACD …" at bounding box center [728, 430] width 1013 height 24
click at [222, 418] on select "Select Item... Aqua [US_STATE] Inc Damon Run Falling Waters Lake Eliza - LEACD …" at bounding box center [728, 430] width 1013 height 24
select select "1496f93b-ddd0-4852-8a2e-456fea7c9be3"
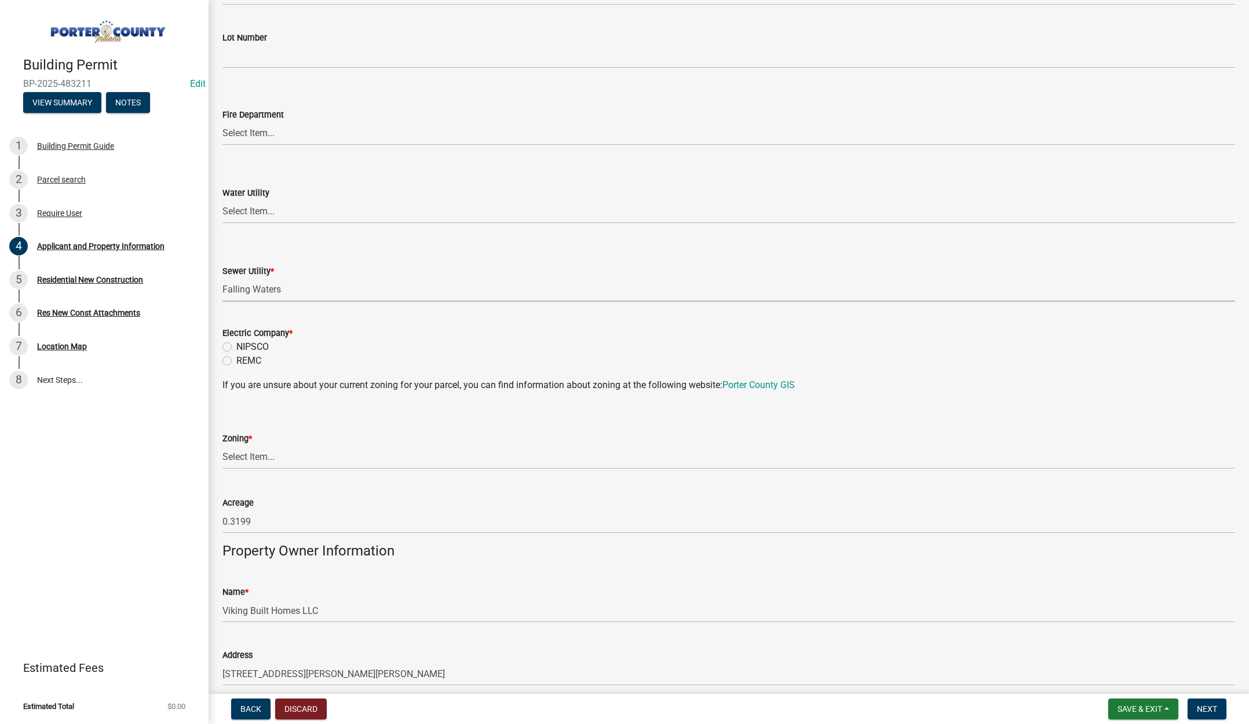
scroll to position [695, 0]
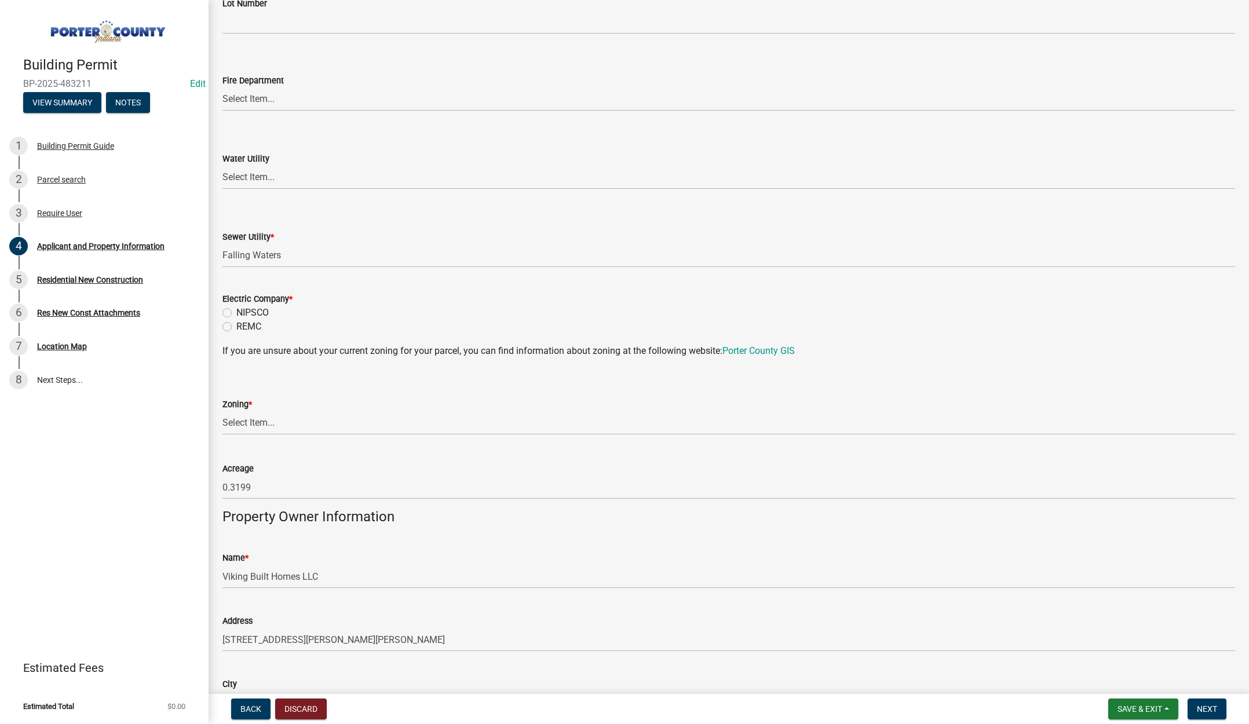
click at [236, 326] on label "REMC" at bounding box center [248, 327] width 25 height 14
click at [236, 326] on input "REMC" at bounding box center [240, 324] width 8 height 8
radio input "true"
click at [247, 429] on select "Select Item... A1 A2 CH CM CN I1 I2 I3 IN MP OT P1 P2 PUD R1 R2 R3 R4 RL RR" at bounding box center [728, 423] width 1013 height 24
click at [222, 411] on select "Select Item... A1 A2 CH CM CN I1 I2 I3 IN MP OT P1 P2 PUD R1 R2 R3 R4 RL RR" at bounding box center [728, 423] width 1013 height 24
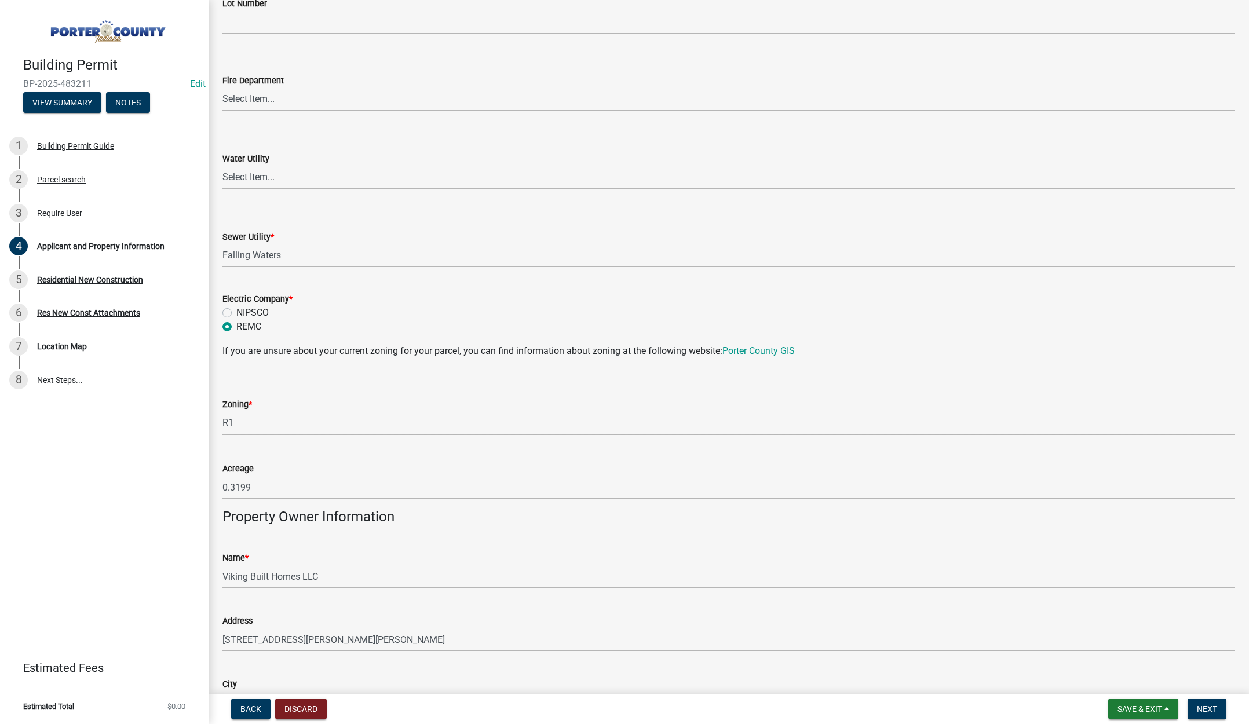
select select "e2d1b1d7-ccc9-456b-9e96-e16306515997"
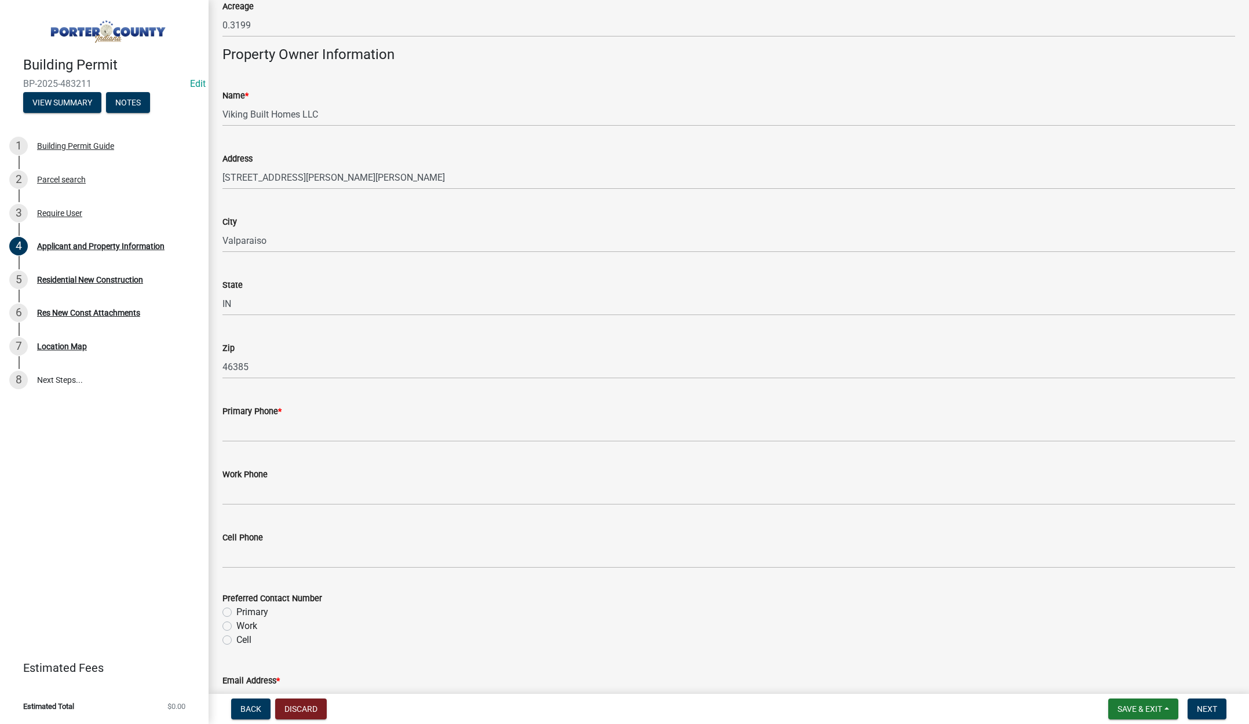
scroll to position [1159, 0]
click at [241, 428] on input "Primary Phone *" at bounding box center [728, 429] width 1013 height 24
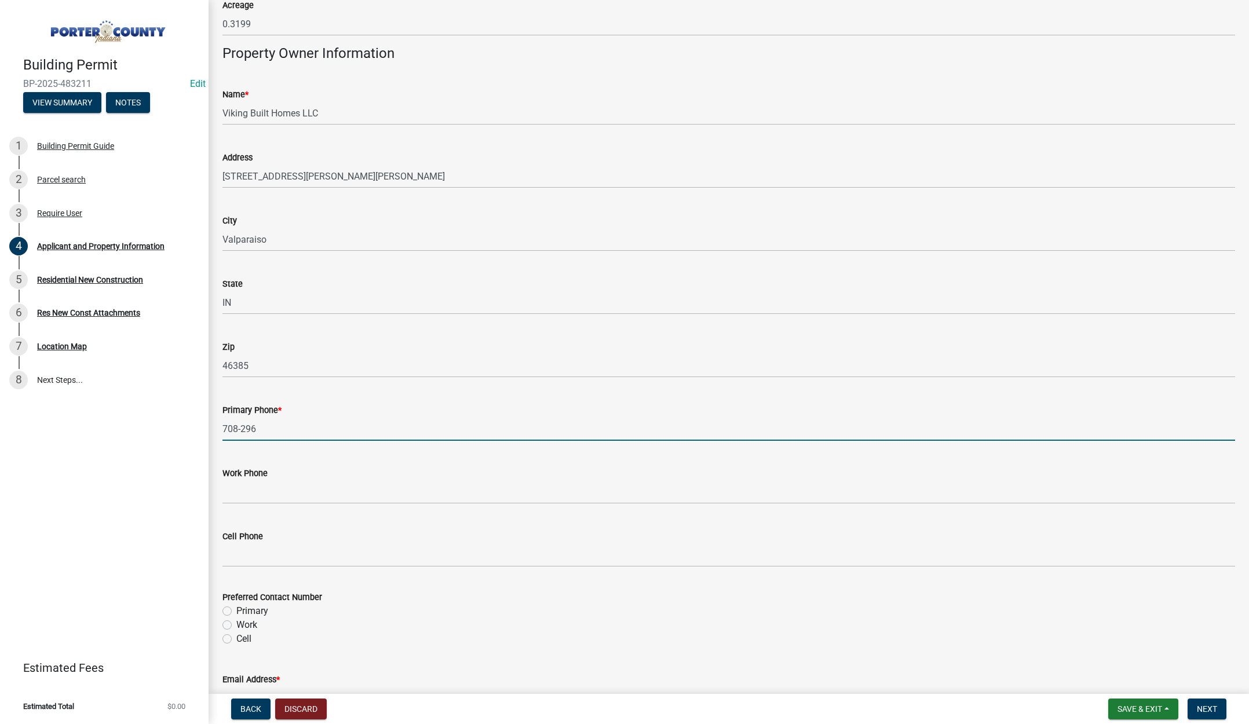
type input "[PHONE_NUMBER]"
click at [236, 610] on label "Primary" at bounding box center [252, 611] width 32 height 14
click at [236, 610] on input "Primary" at bounding box center [240, 608] width 8 height 8
radio input "true"
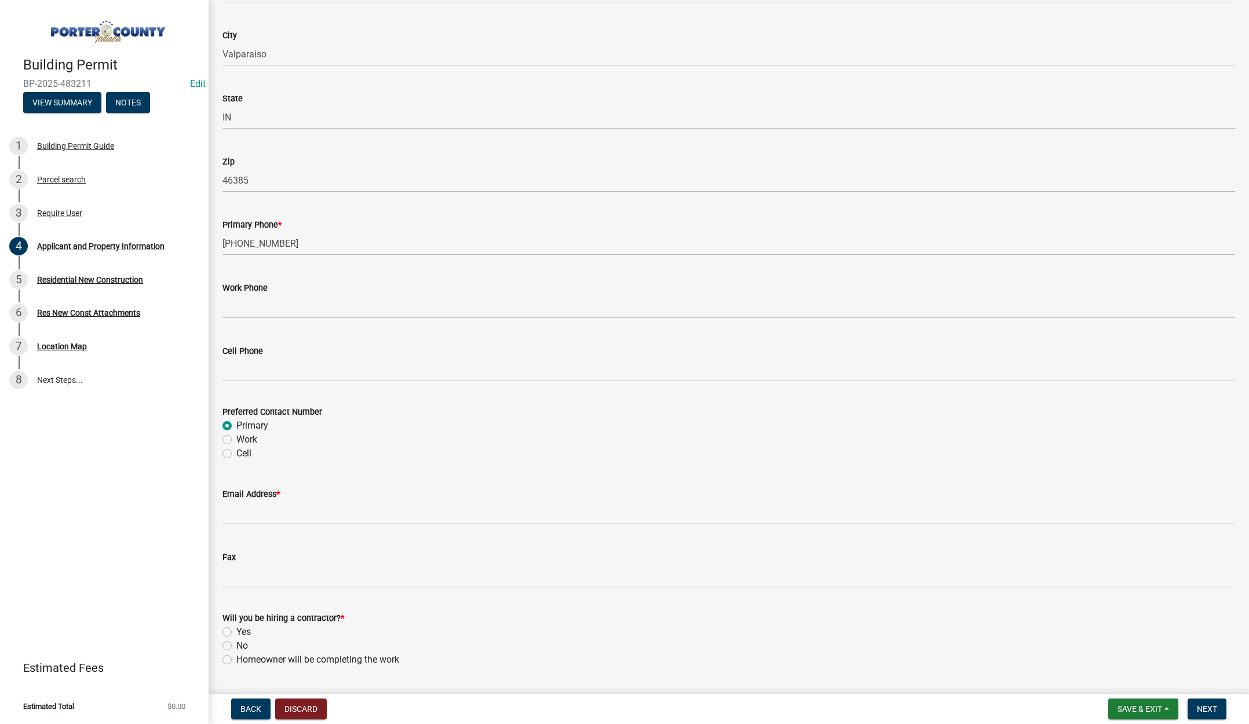
scroll to position [1391, 0]
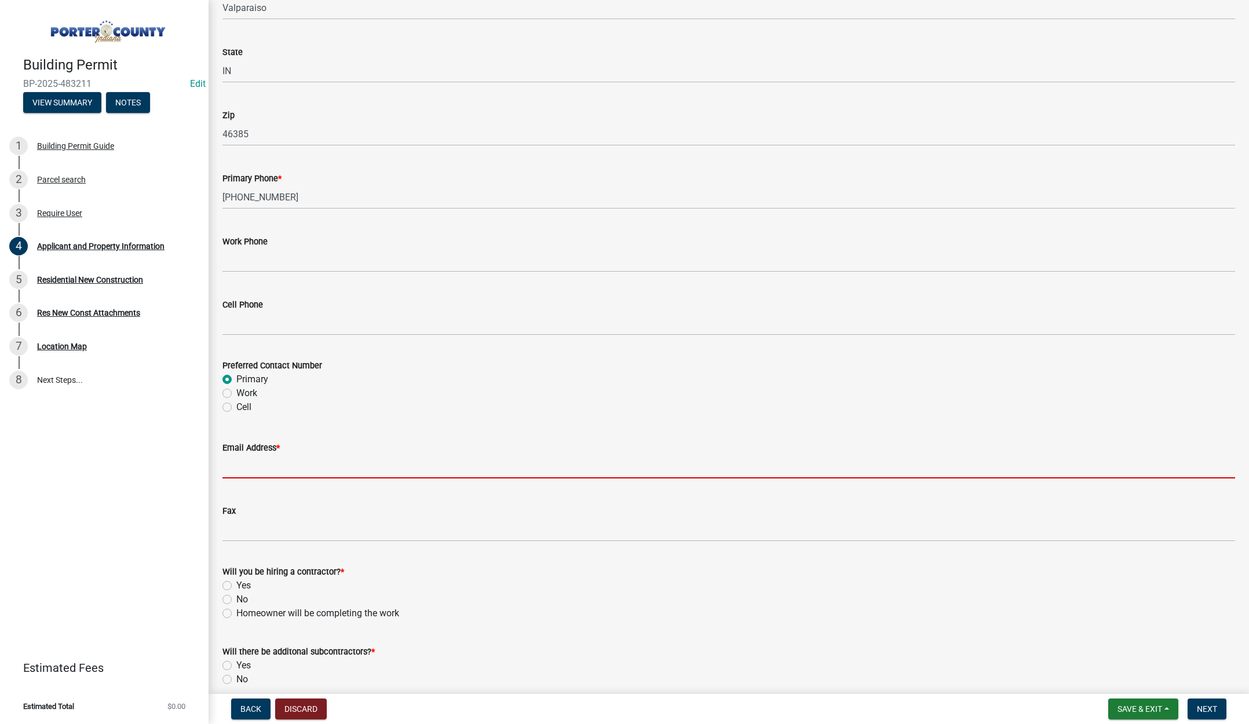
click at [268, 459] on input "Email Address *" at bounding box center [728, 467] width 1013 height 24
type input "[PERSON_NAME][EMAIL_ADDRESS][DOMAIN_NAME]"
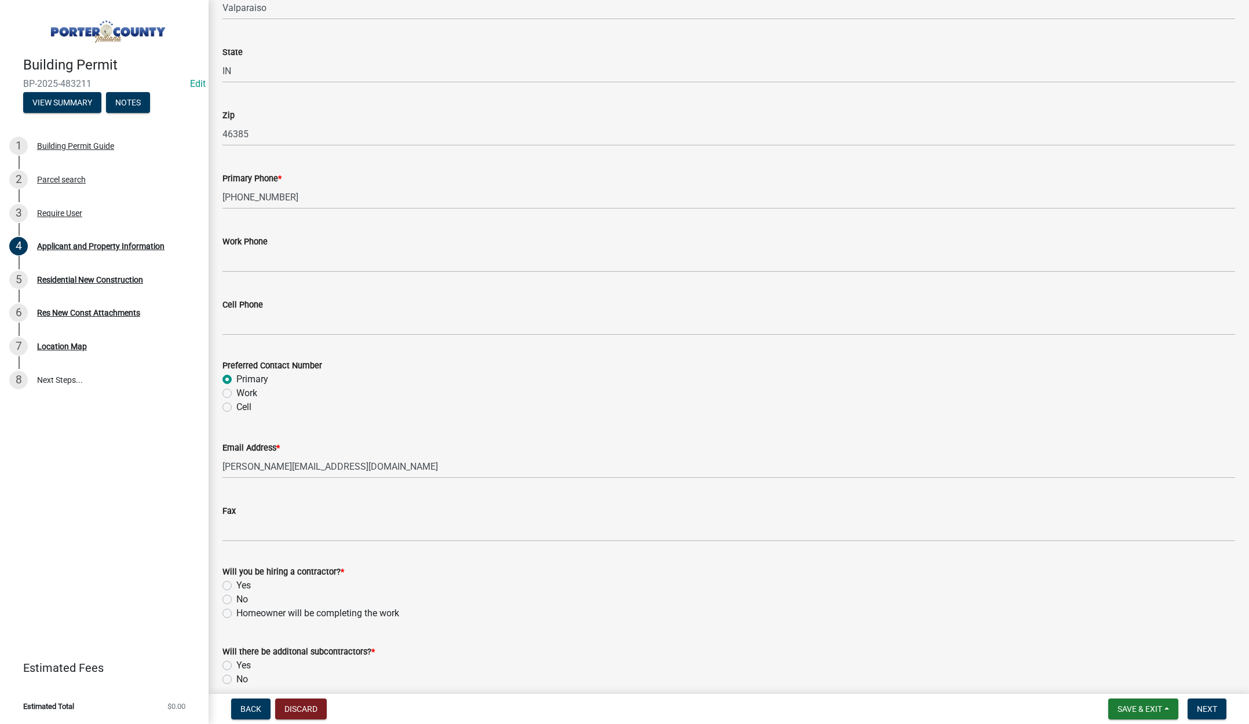
drag, startPoint x: 225, startPoint y: 584, endPoint x: 247, endPoint y: 629, distance: 50.0
click at [236, 585] on label "Yes" at bounding box center [243, 586] width 14 height 14
click at [236, 585] on input "Yes" at bounding box center [240, 583] width 8 height 8
radio input "true"
click at [236, 679] on label "No" at bounding box center [242, 680] width 12 height 14
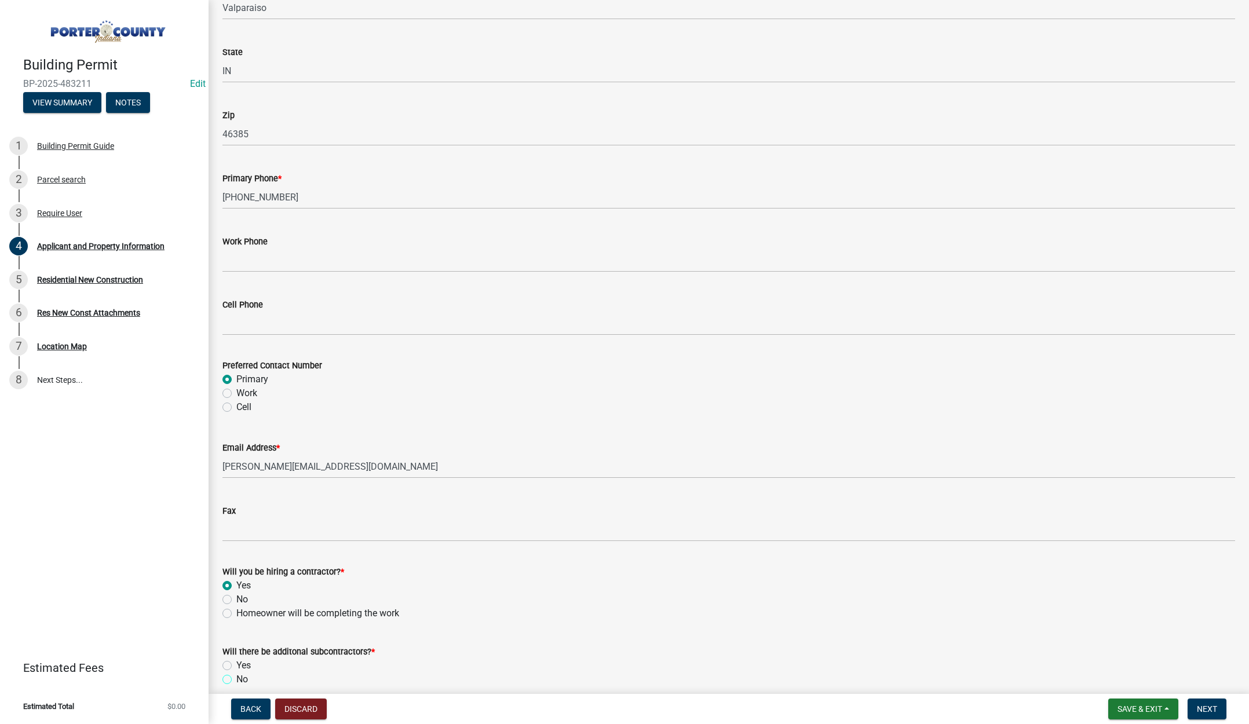
click at [236, 679] on input "No" at bounding box center [240, 677] width 8 height 8
radio input "true"
click at [1210, 705] on span "Next" at bounding box center [1207, 709] width 20 height 9
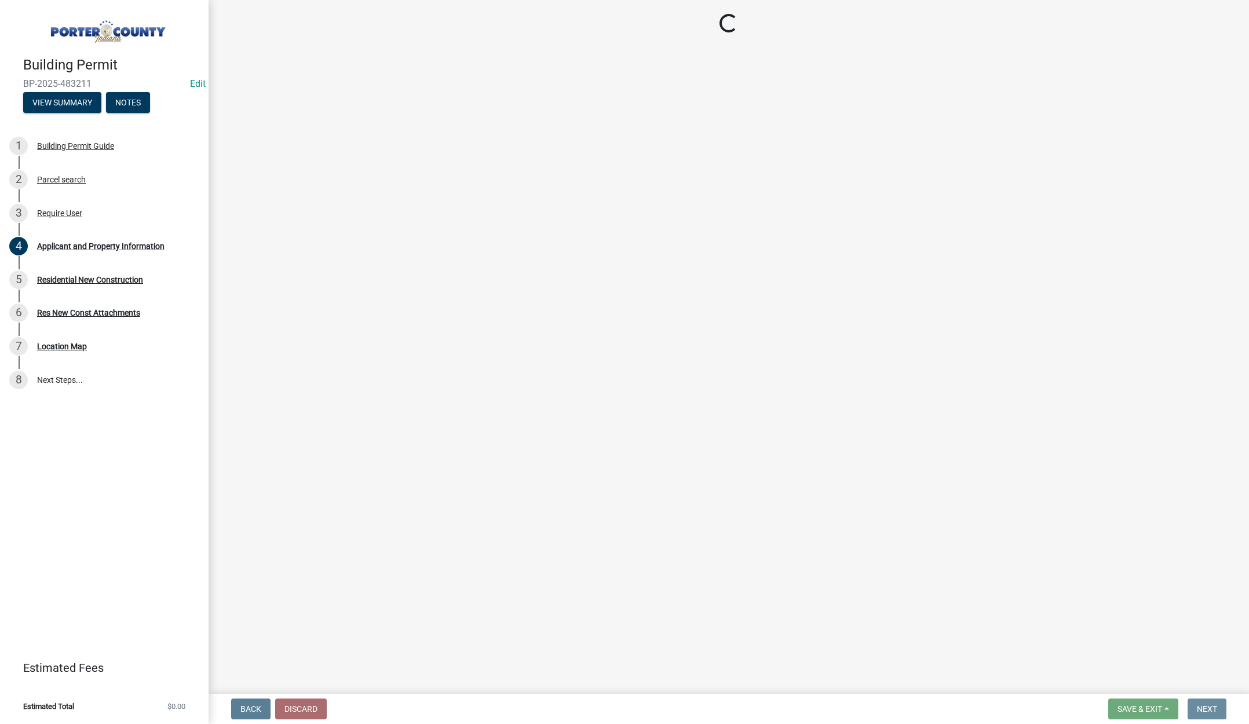
scroll to position [0, 0]
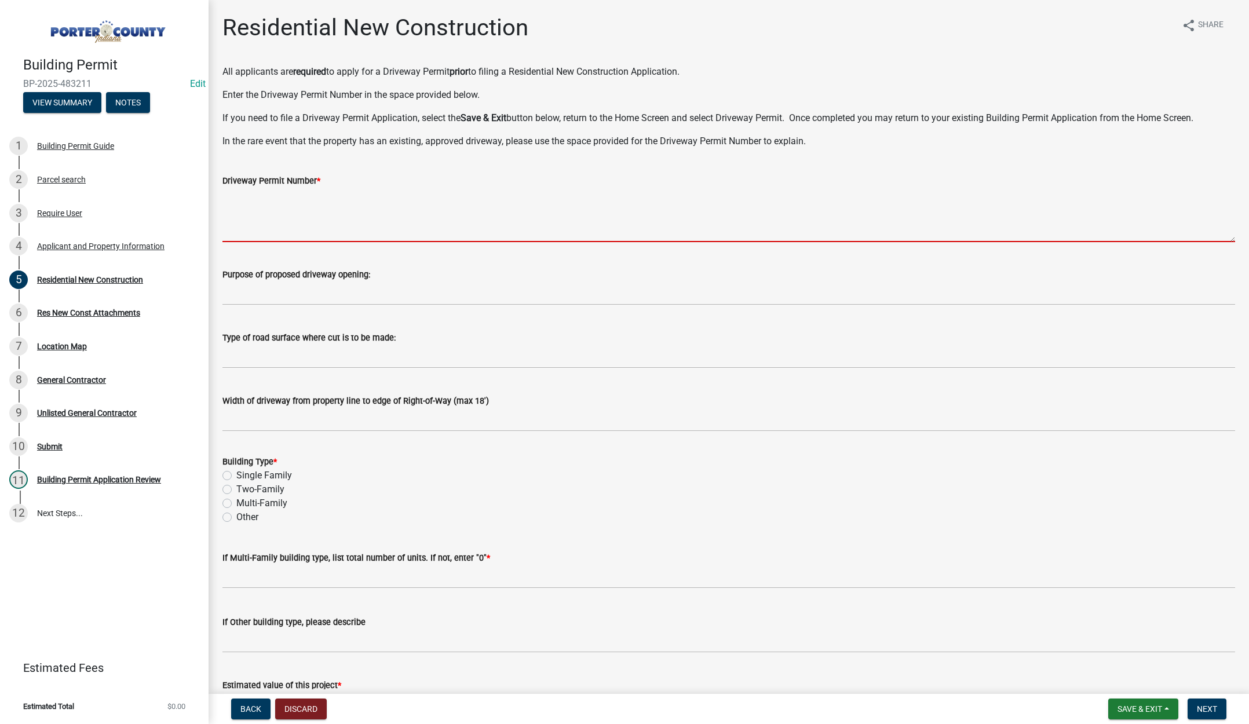
click at [315, 219] on textarea "Driveway Permit Number *" at bounding box center [728, 215] width 1013 height 54
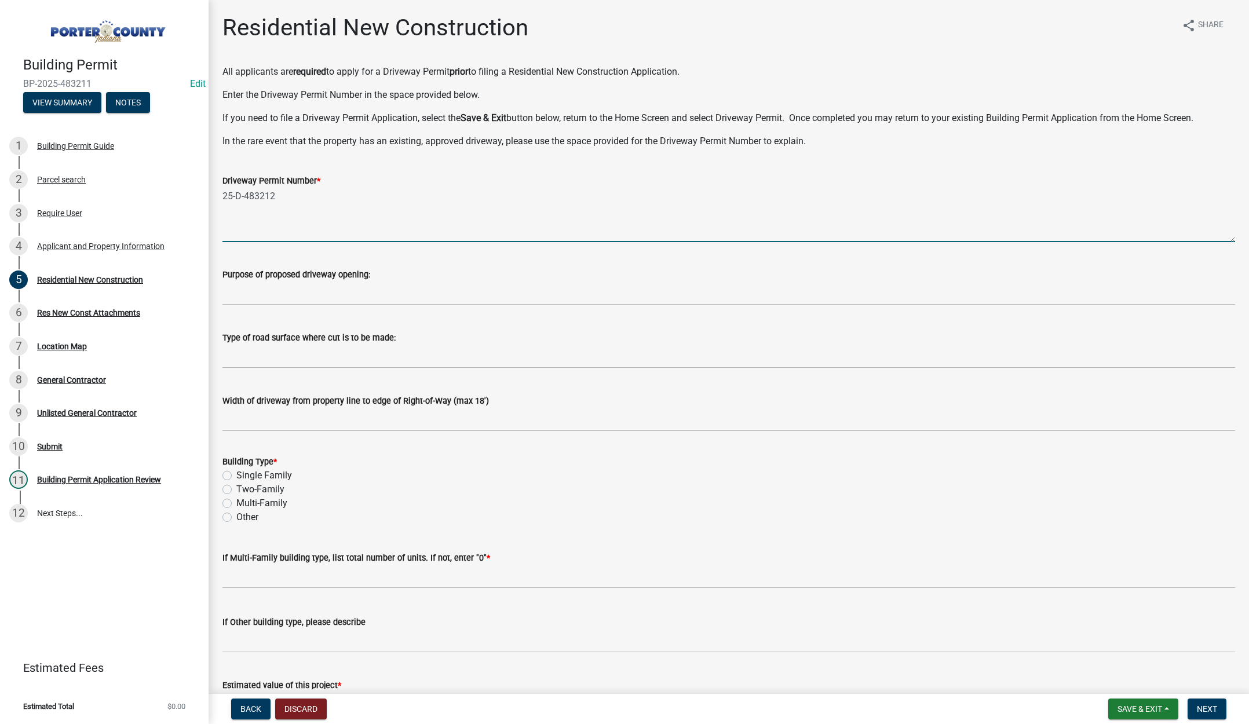
type textarea "25-D-483212"
click at [236, 474] on label "Single Family" at bounding box center [264, 476] width 56 height 14
click at [236, 474] on input "Single Family" at bounding box center [240, 473] width 8 height 8
radio input "true"
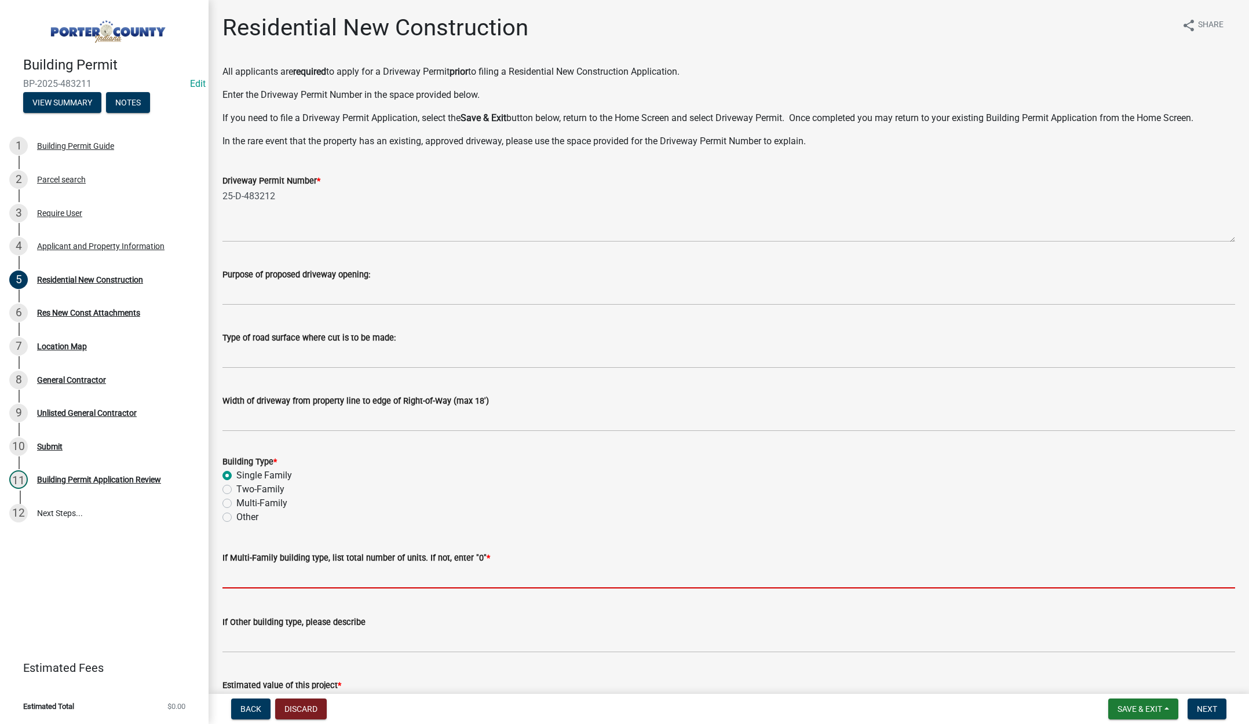
click at [258, 578] on input "text" at bounding box center [728, 577] width 1013 height 24
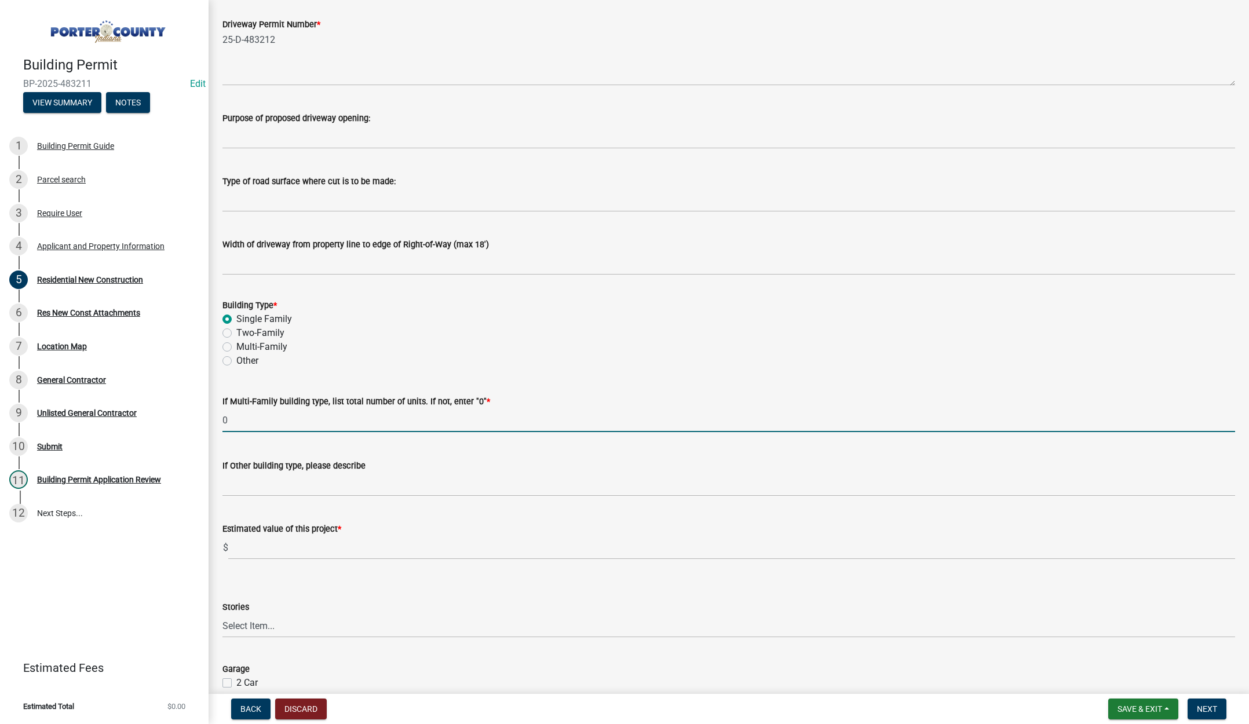
scroll to position [174, 0]
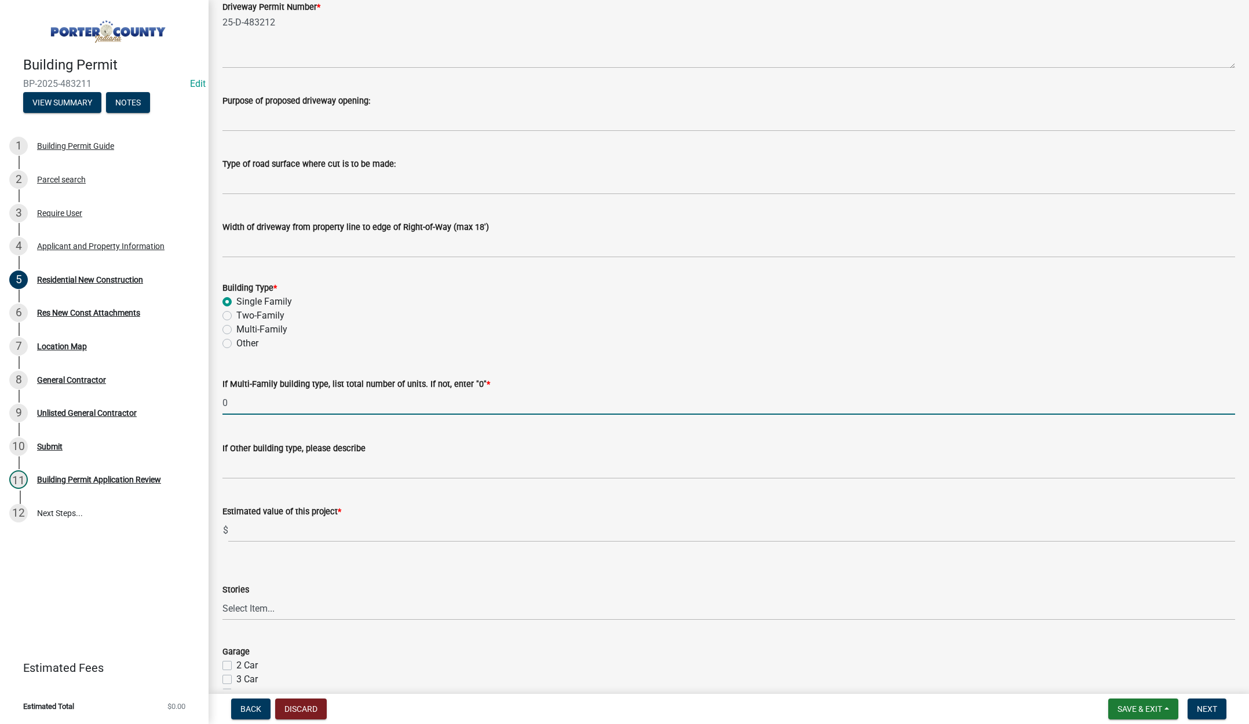
type input "0"
click at [294, 532] on input "text" at bounding box center [731, 531] width 1007 height 24
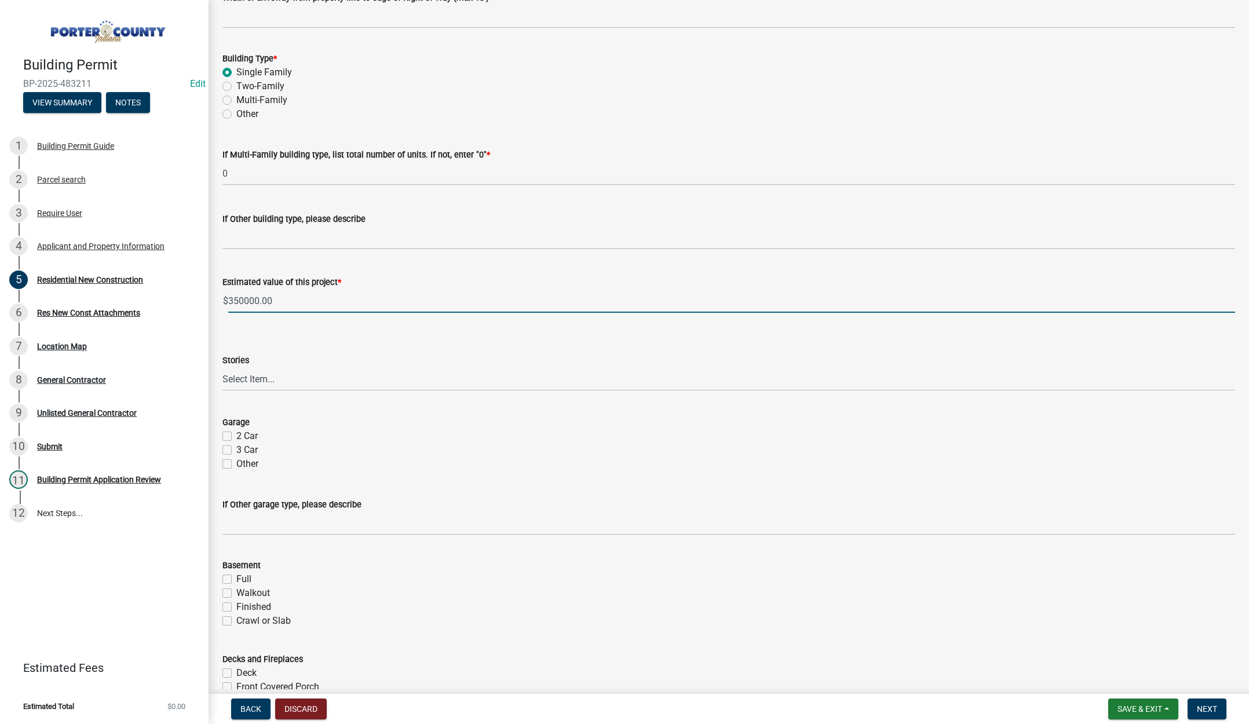
scroll to position [406, 0]
type input "350000"
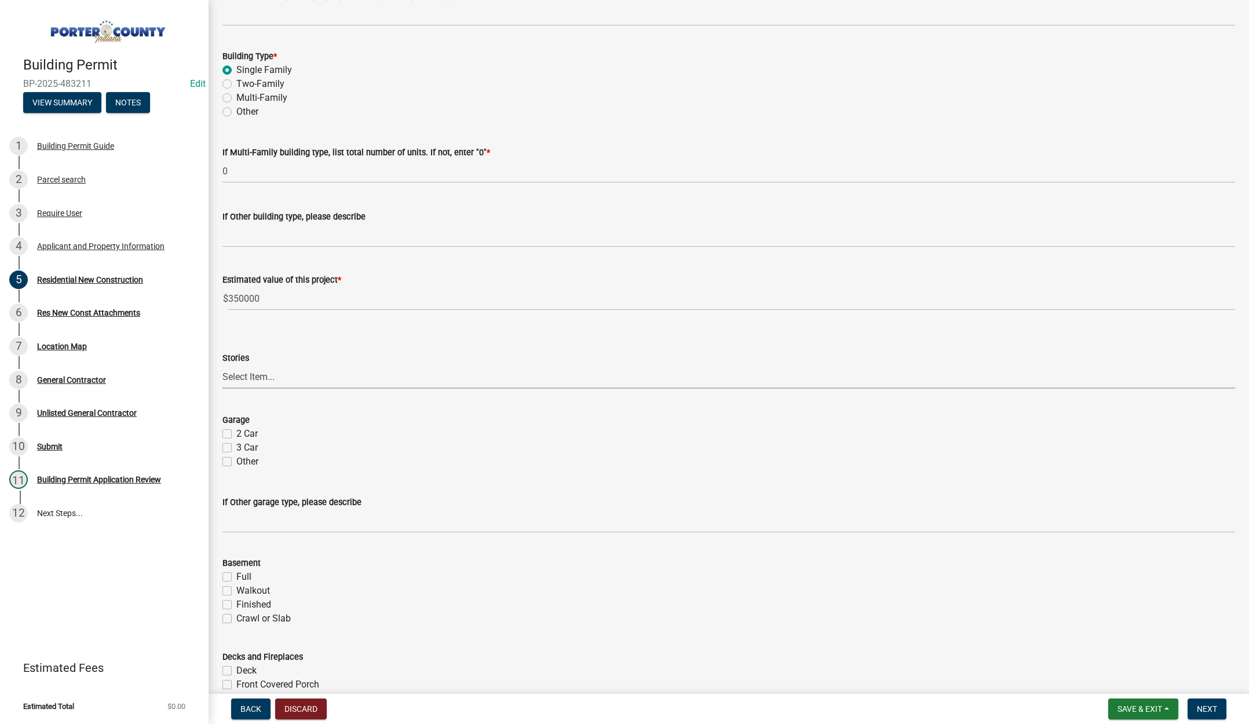
click at [241, 375] on select "Select Item... Ranch 1 1/2 Story 2 Story 2 1/2 Story 3 Story 3 1/2 Story Other" at bounding box center [728, 377] width 1013 height 24
click at [222, 365] on select "Select Item... Ranch 1 1/2 Story 2 Story 2 1/2 Story 3 Story 3 1/2 Story Other" at bounding box center [728, 377] width 1013 height 24
select select "9e518564-4428-4eb4-941b-0b1ac8082854"
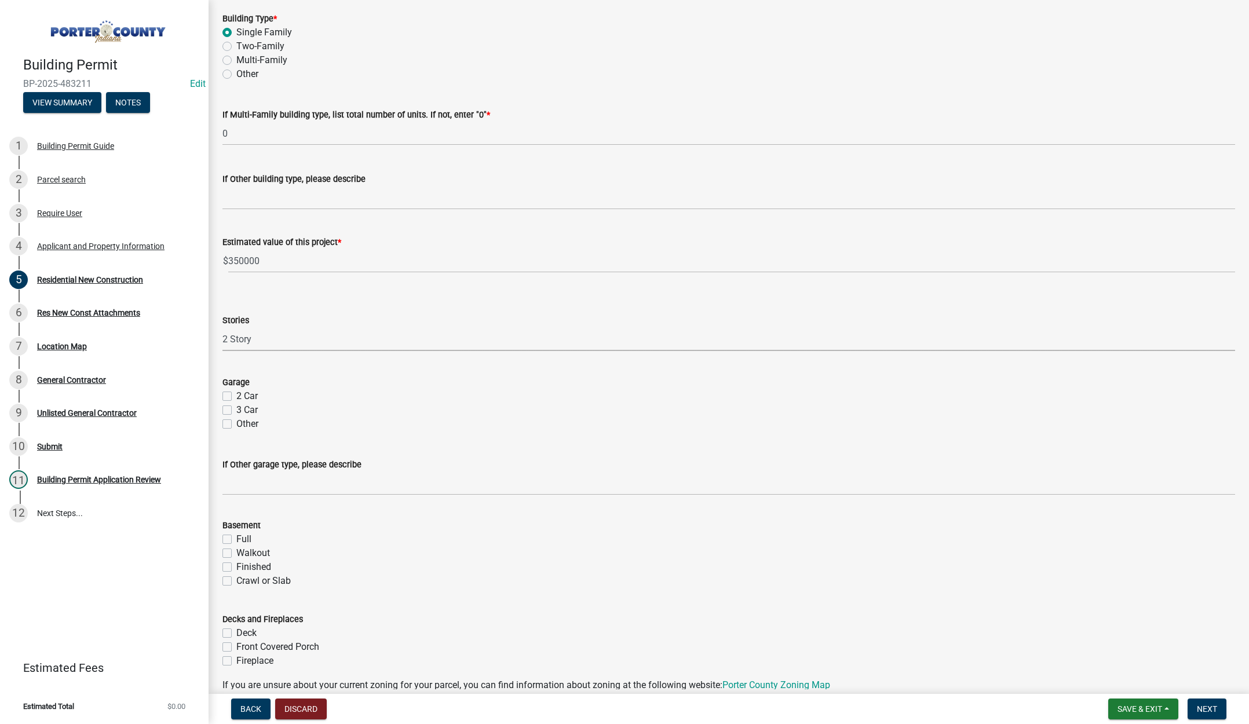
scroll to position [464, 0]
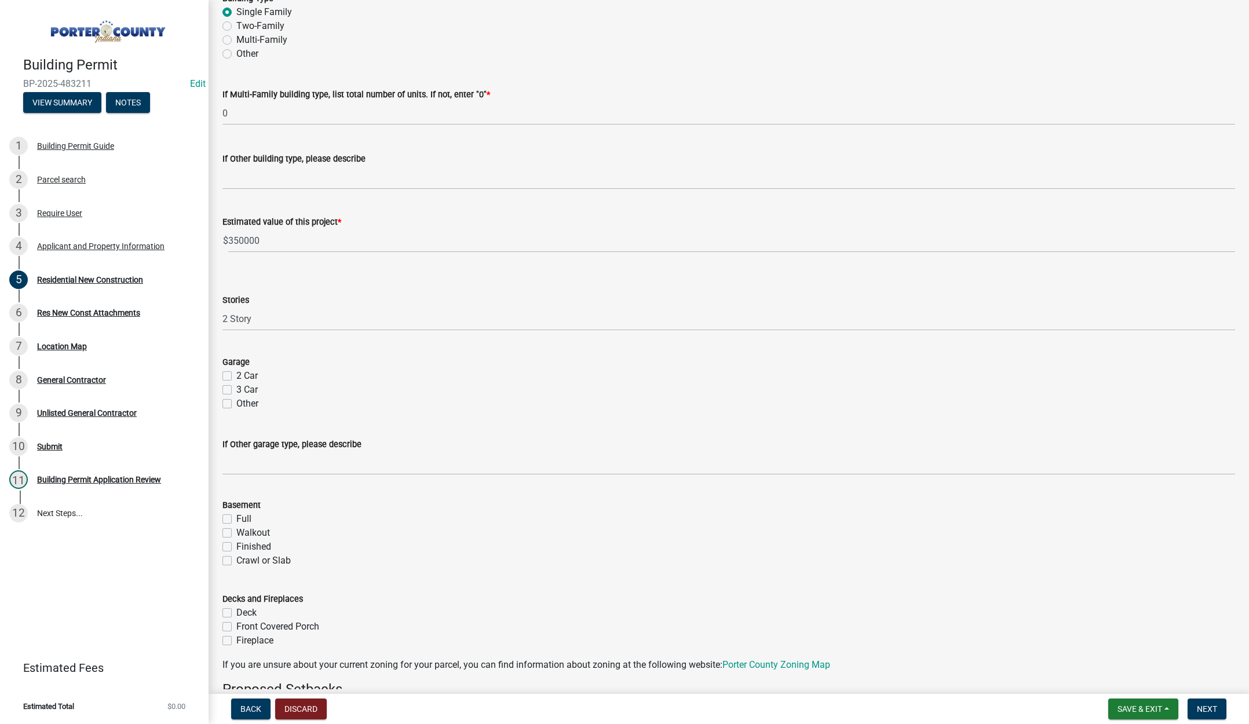
click at [236, 387] on label "3 Car" at bounding box center [246, 390] width 21 height 14
click at [236, 387] on input "3 Car" at bounding box center [240, 387] width 8 height 8
checkbox input "true"
checkbox input "false"
checkbox input "true"
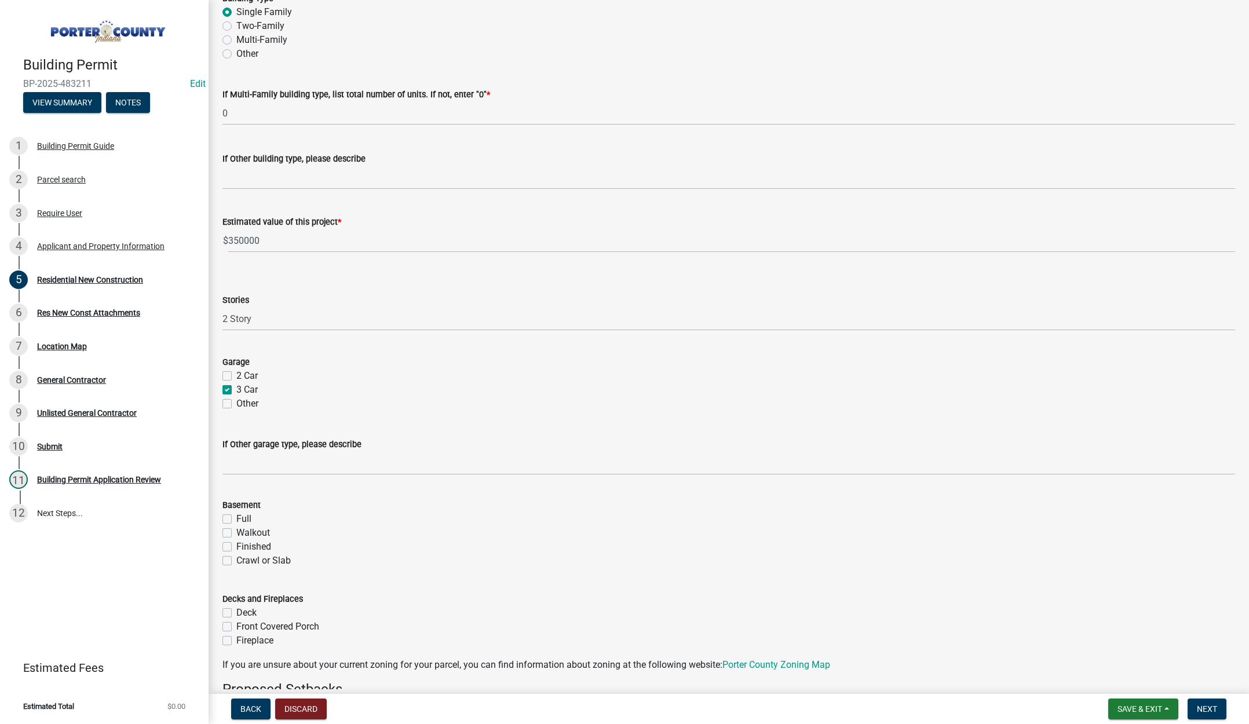
checkbox input "false"
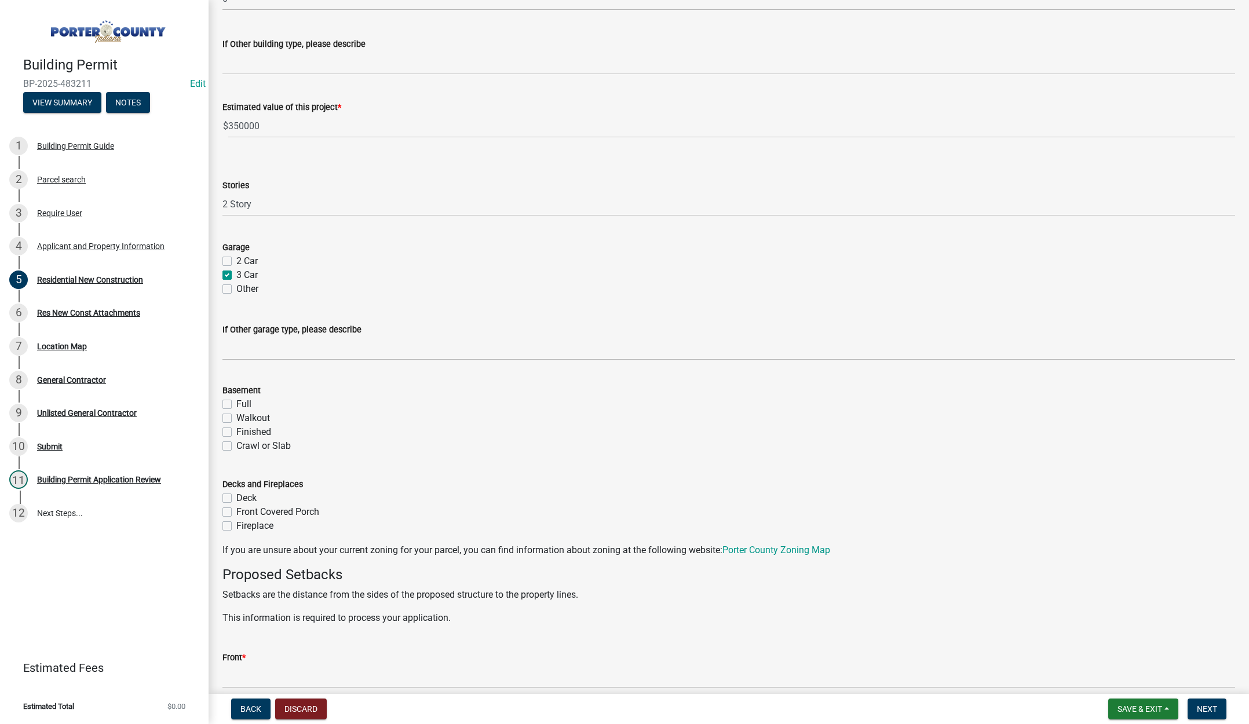
scroll to position [579, 0]
click at [236, 403] on label "Full" at bounding box center [243, 403] width 15 height 14
click at [236, 403] on input "Full" at bounding box center [240, 400] width 8 height 8
checkbox input "true"
checkbox input "false"
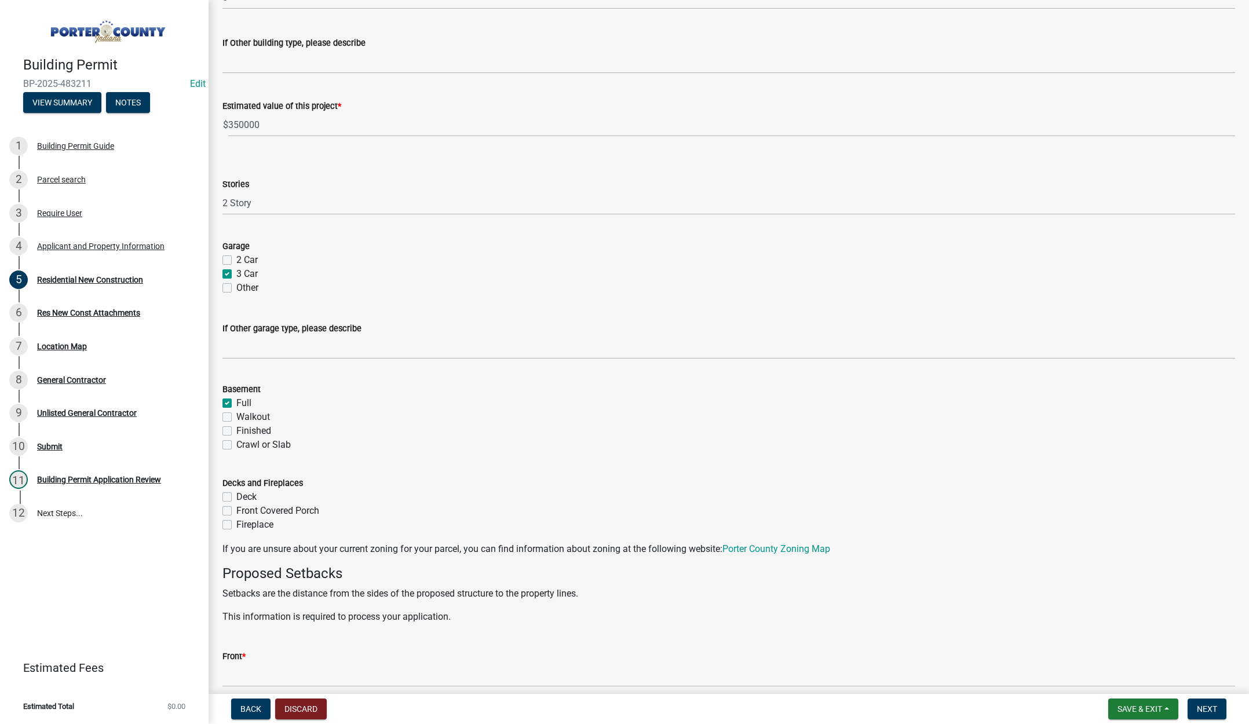
checkbox input "false"
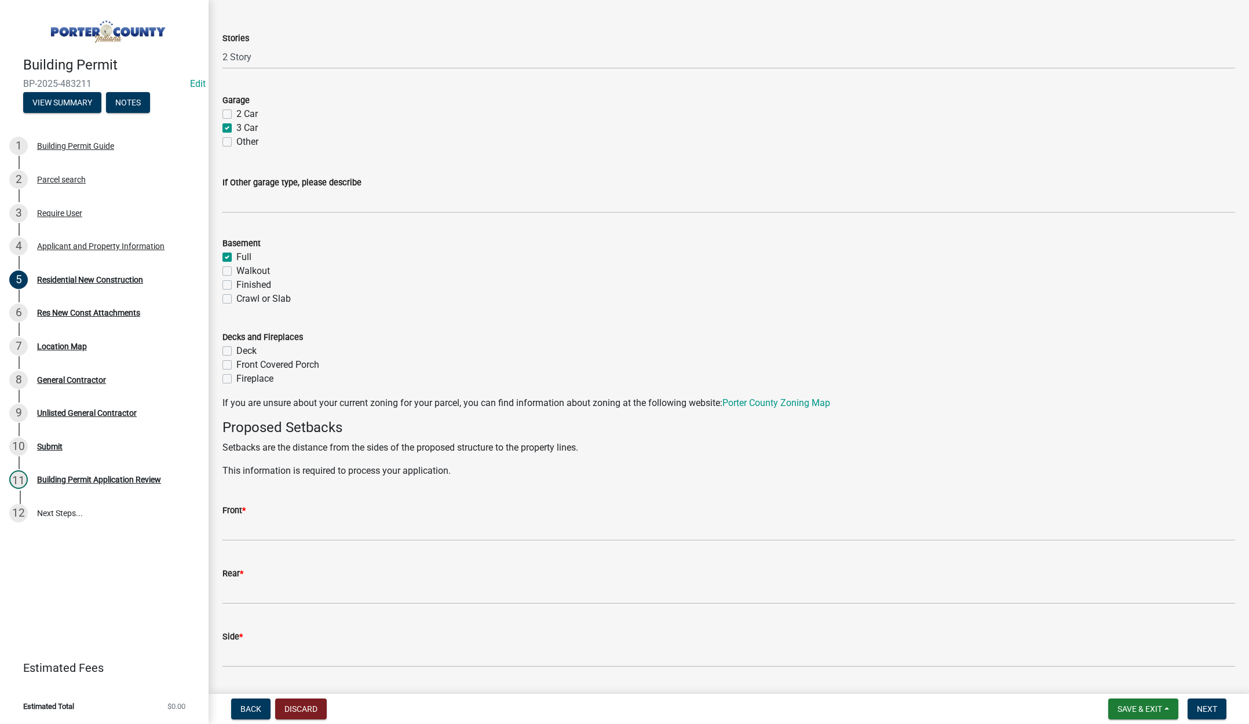
scroll to position [753, 0]
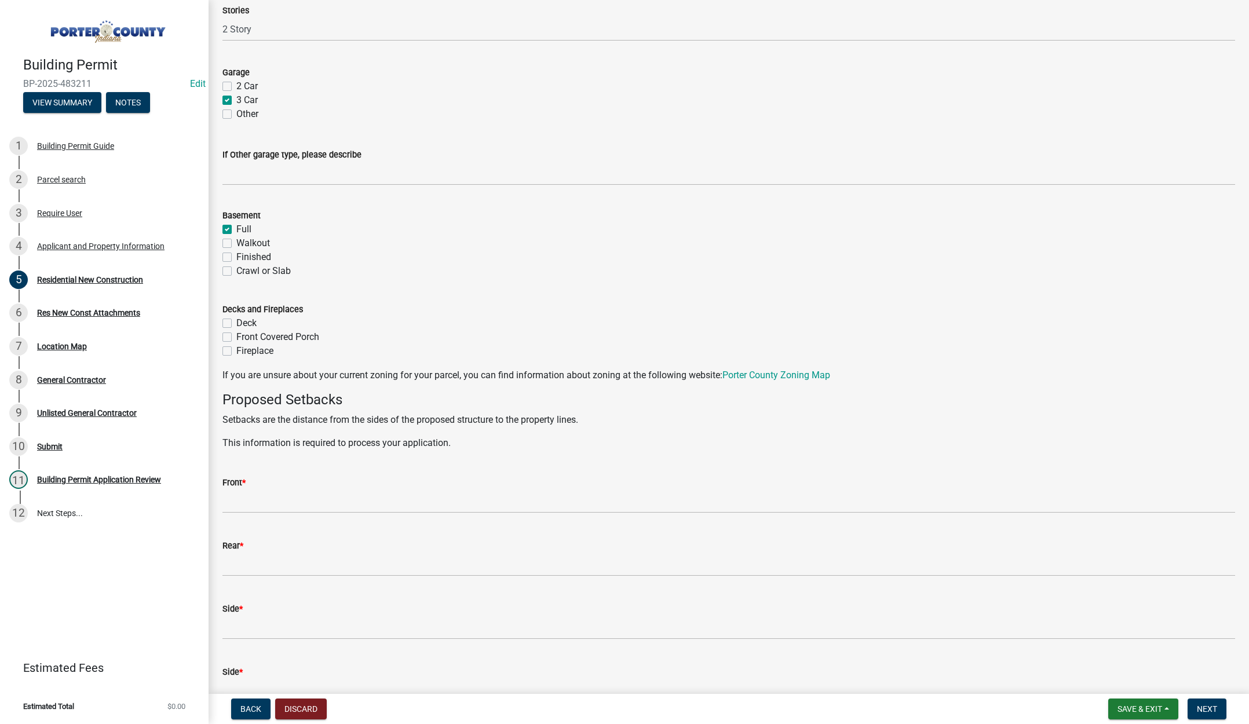
click at [236, 337] on label "Front Covered Porch" at bounding box center [277, 337] width 83 height 14
click at [236, 337] on input "Front Covered Porch" at bounding box center [240, 334] width 8 height 8
checkbox input "true"
checkbox input "false"
checkbox input "true"
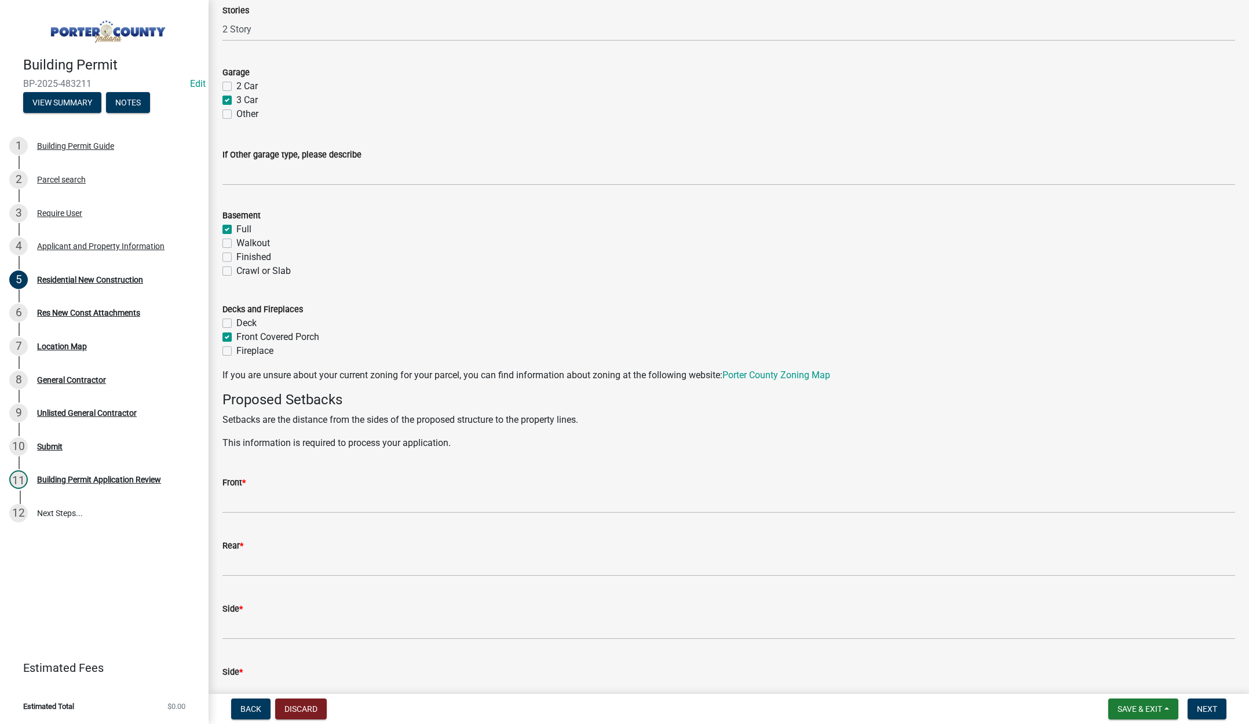
click at [236, 352] on label "Fireplace" at bounding box center [254, 351] width 37 height 14
click at [236, 352] on input "Fireplace" at bounding box center [240, 348] width 8 height 8
checkbox input "true"
checkbox input "false"
checkbox input "true"
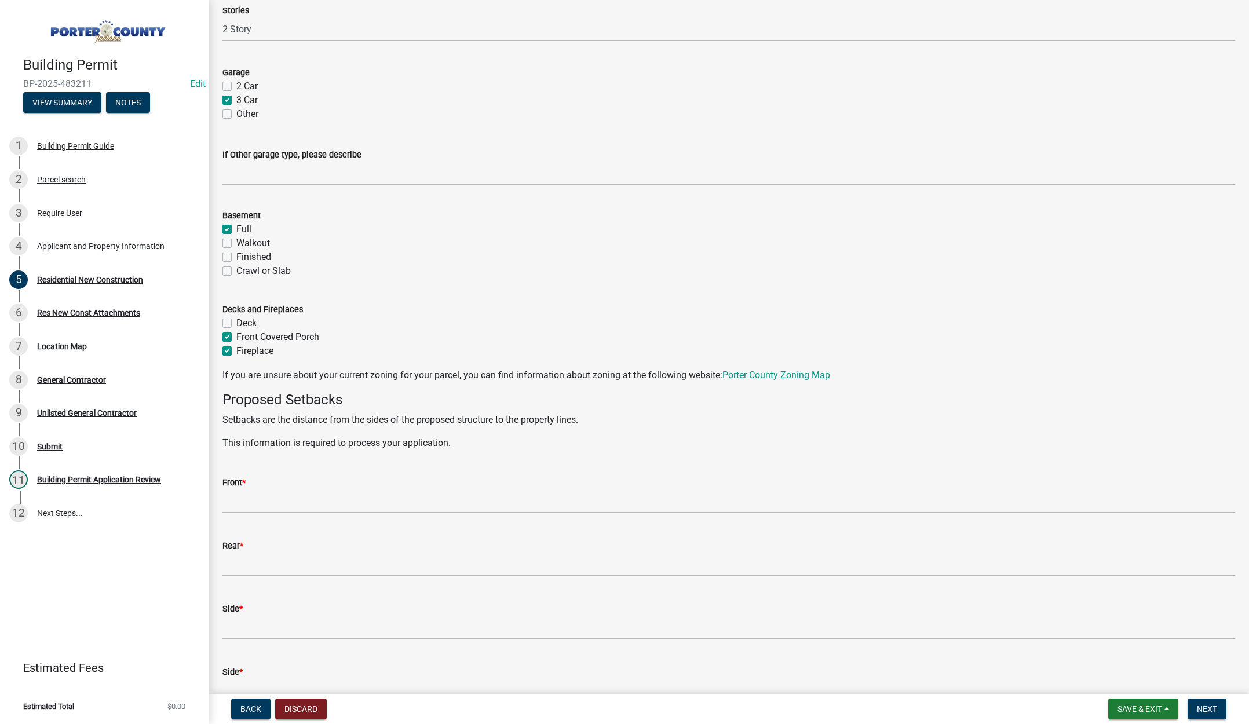
checkbox input "true"
click at [236, 320] on label "Deck" at bounding box center [246, 323] width 20 height 14
click at [236, 320] on input "Deck" at bounding box center [240, 320] width 8 height 8
checkbox input "true"
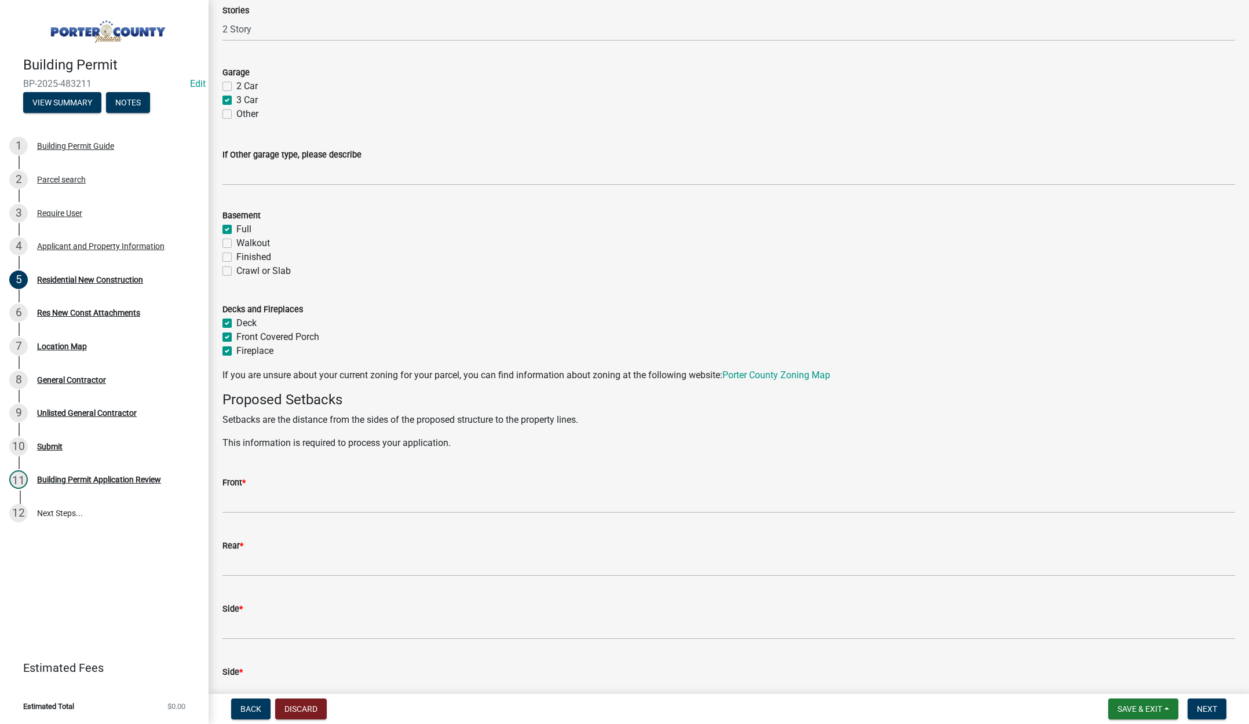
checkbox input "true"
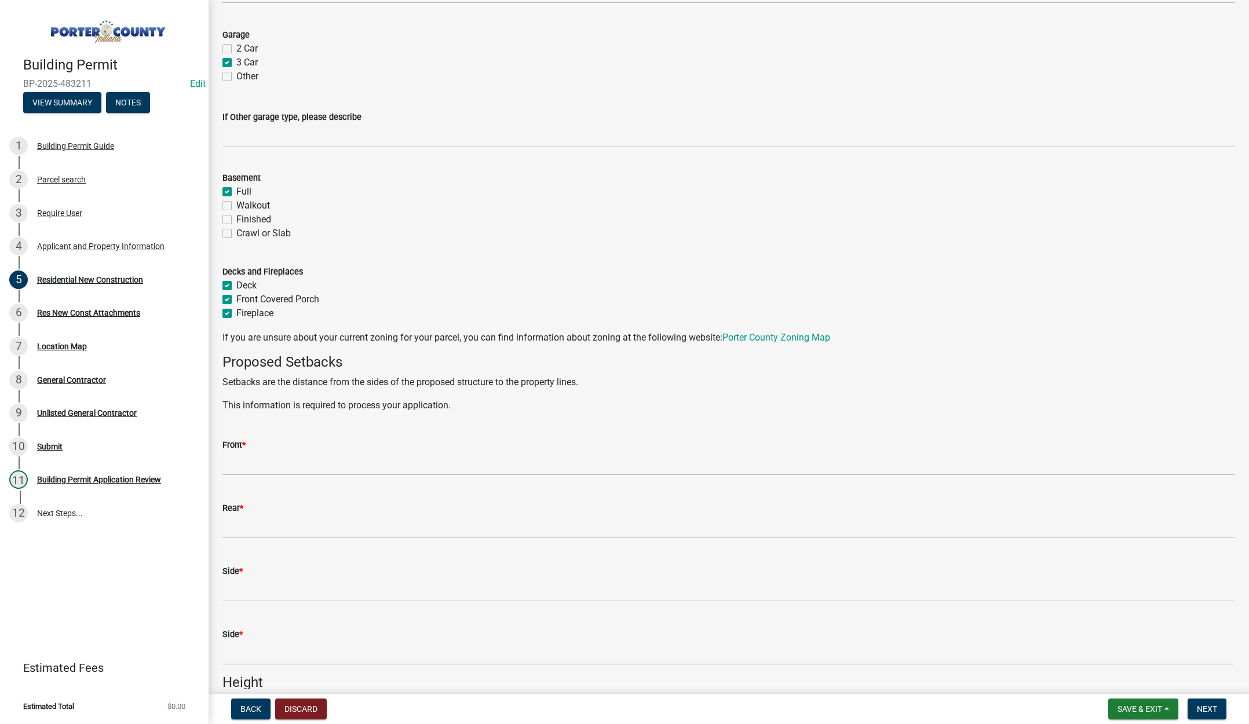
scroll to position [811, 0]
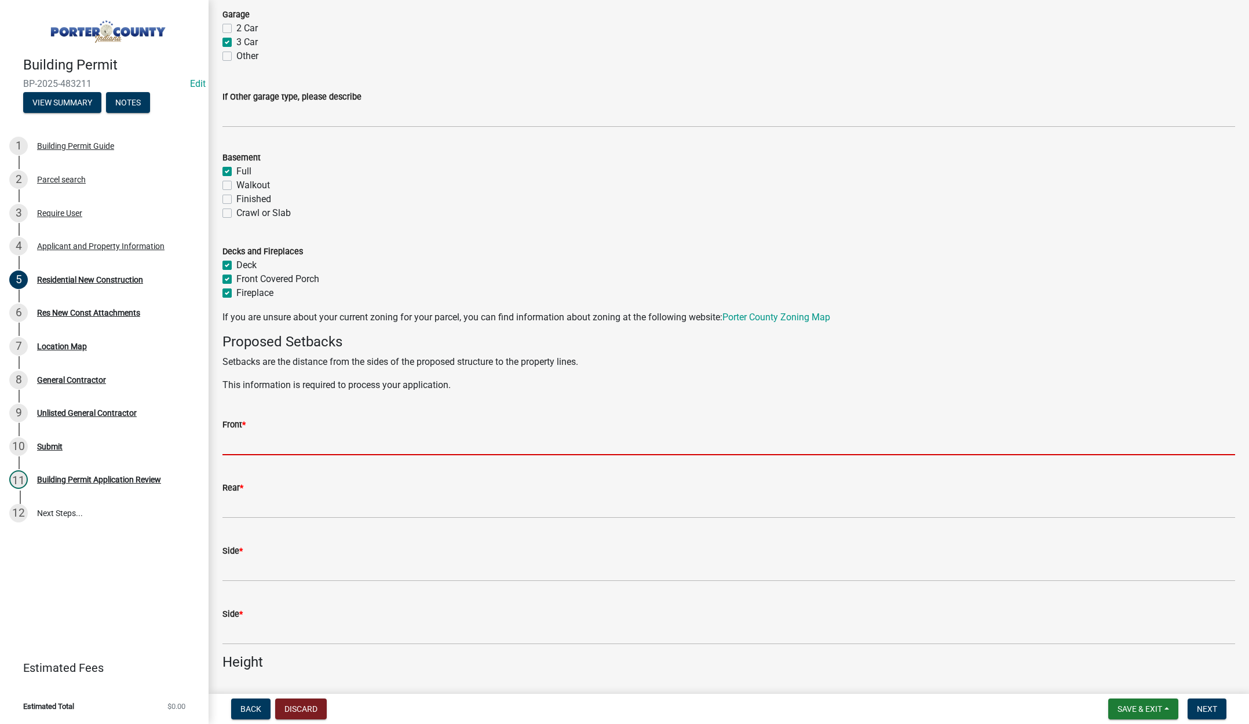
click at [248, 443] on input "Front *" at bounding box center [728, 444] width 1013 height 24
type input "31"
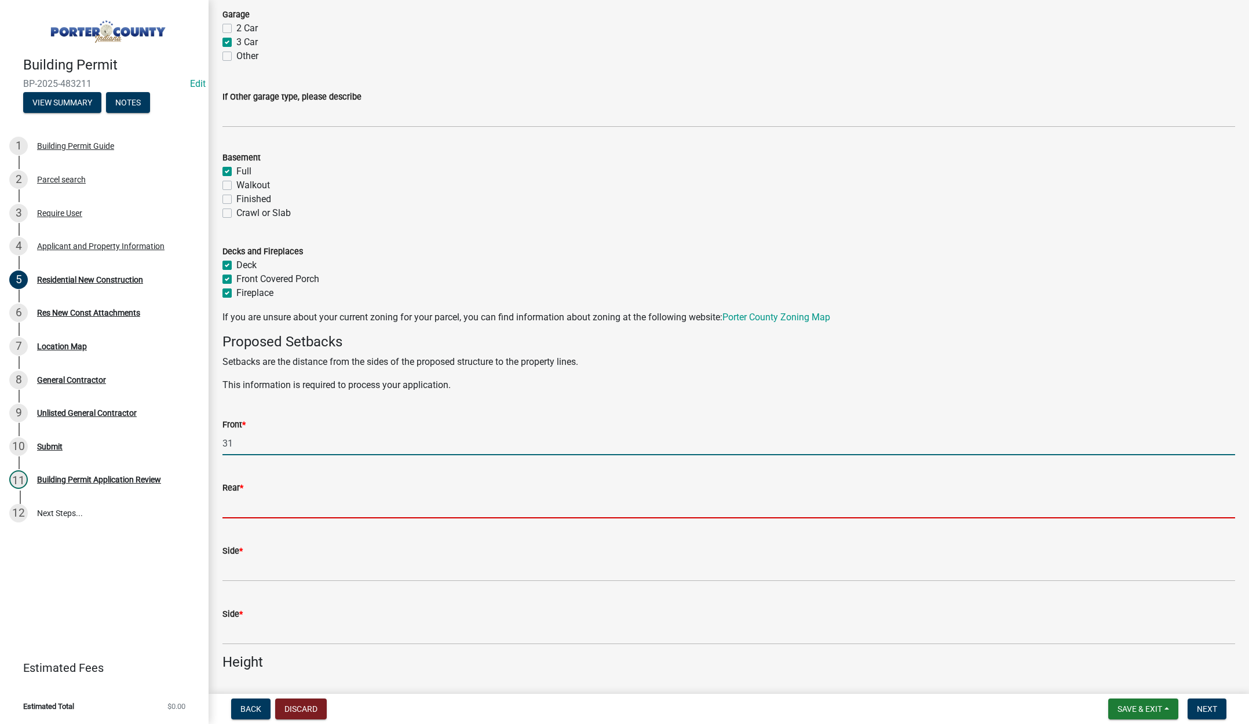
click at [233, 510] on input "Rear *" at bounding box center [728, 507] width 1013 height 24
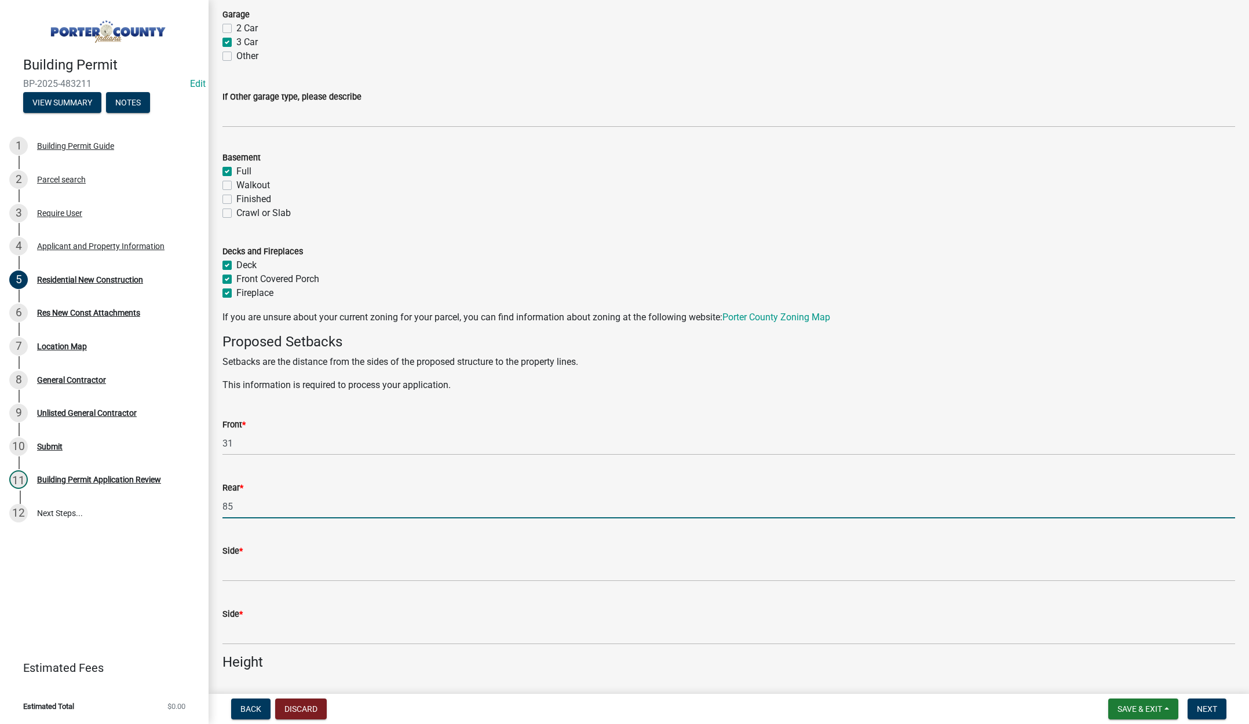
type input "85"
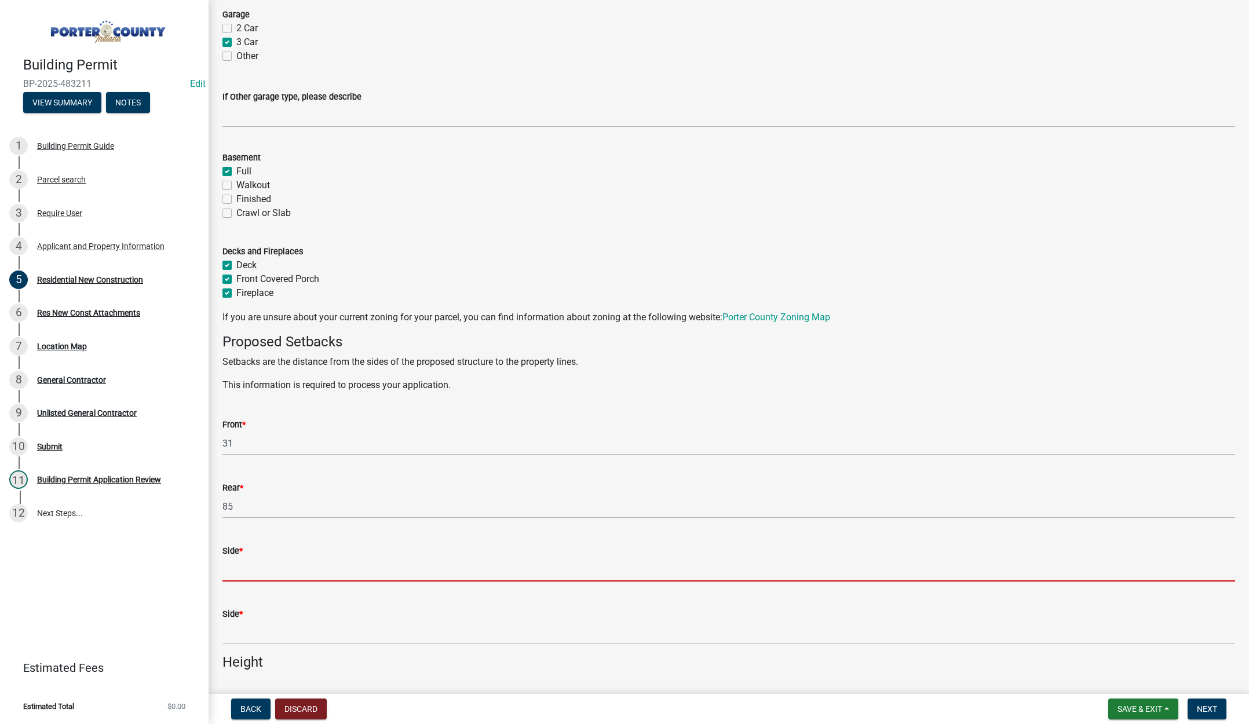
click at [238, 567] on input "Side *" at bounding box center [728, 570] width 1013 height 24
type input "14"
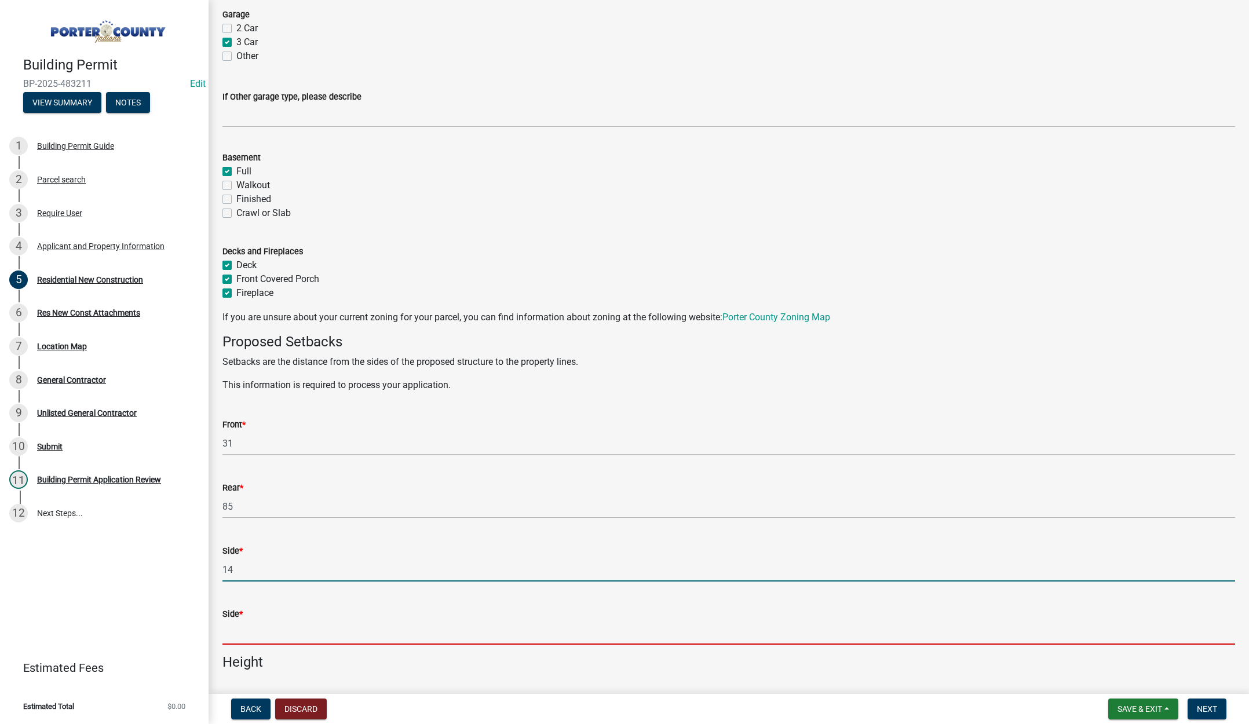
click at [247, 636] on input "Side *" at bounding box center [728, 633] width 1013 height 24
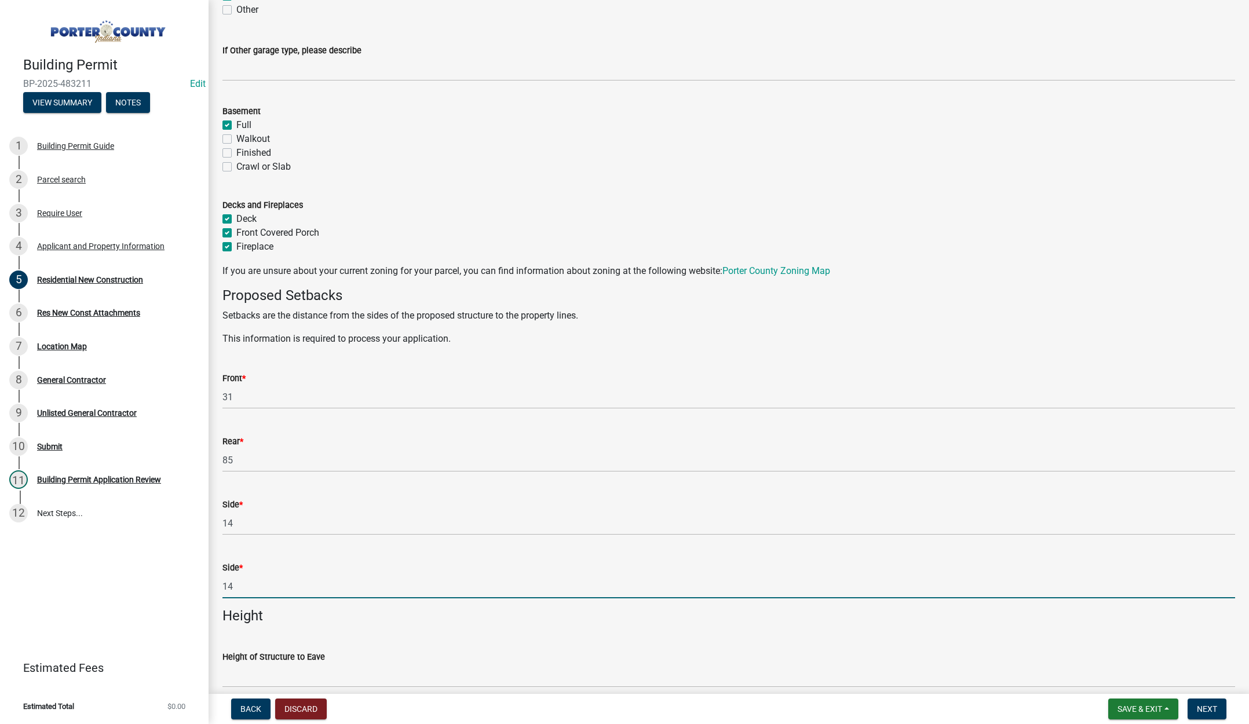
scroll to position [927, 0]
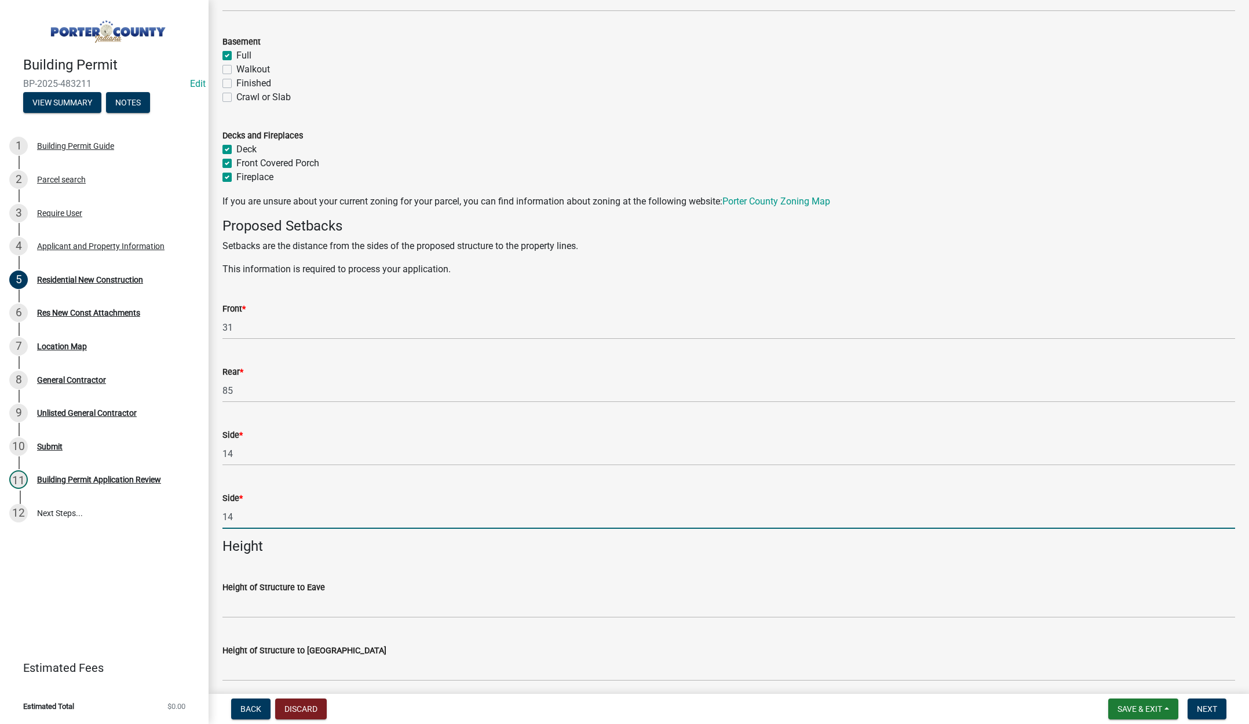
type input "14"
click at [293, 615] on input "Height of Structure to Eave" at bounding box center [728, 606] width 1013 height 24
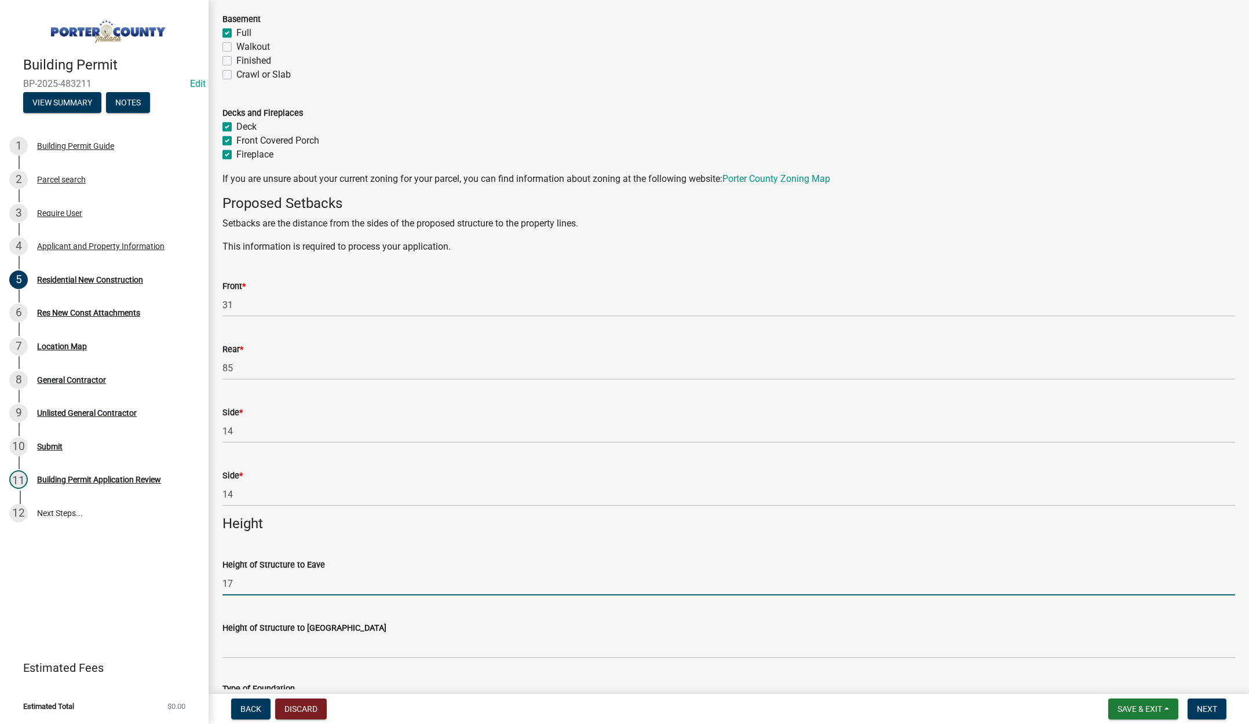
scroll to position [985, 0]
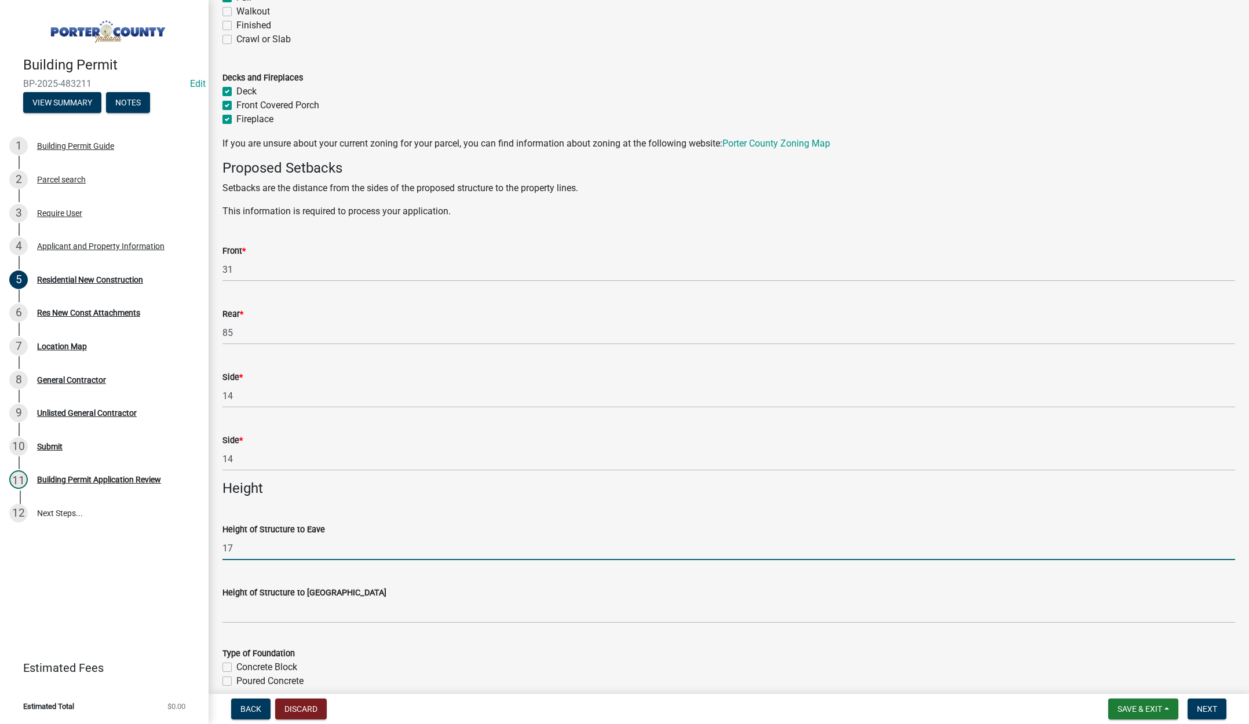
type input "17"
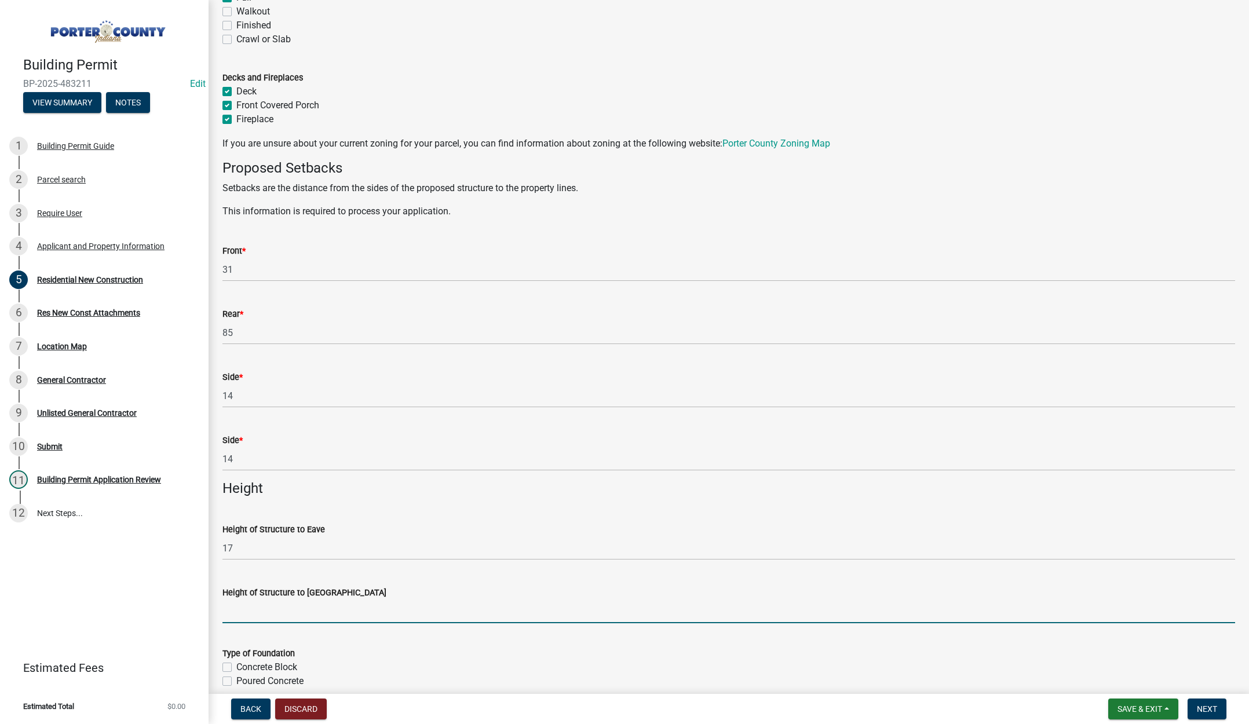
click at [265, 615] on input "Height of Structure to [GEOGRAPHIC_DATA]" at bounding box center [728, 612] width 1013 height 24
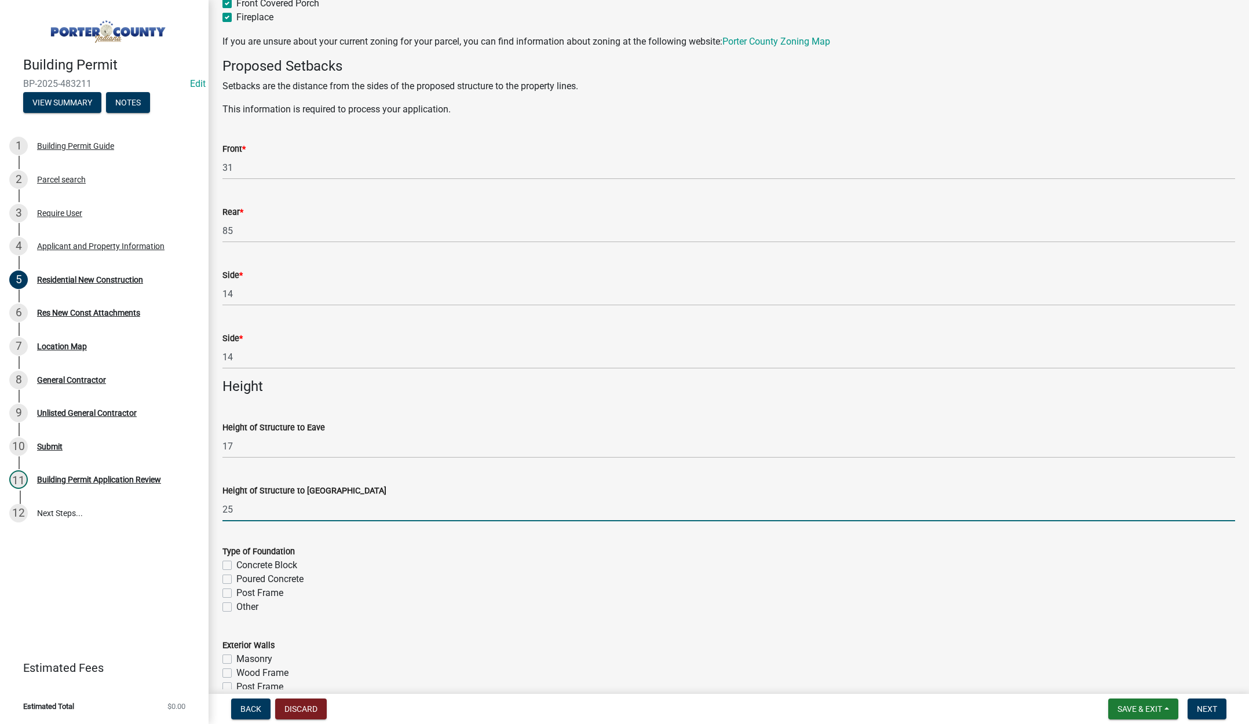
scroll to position [1101, 0]
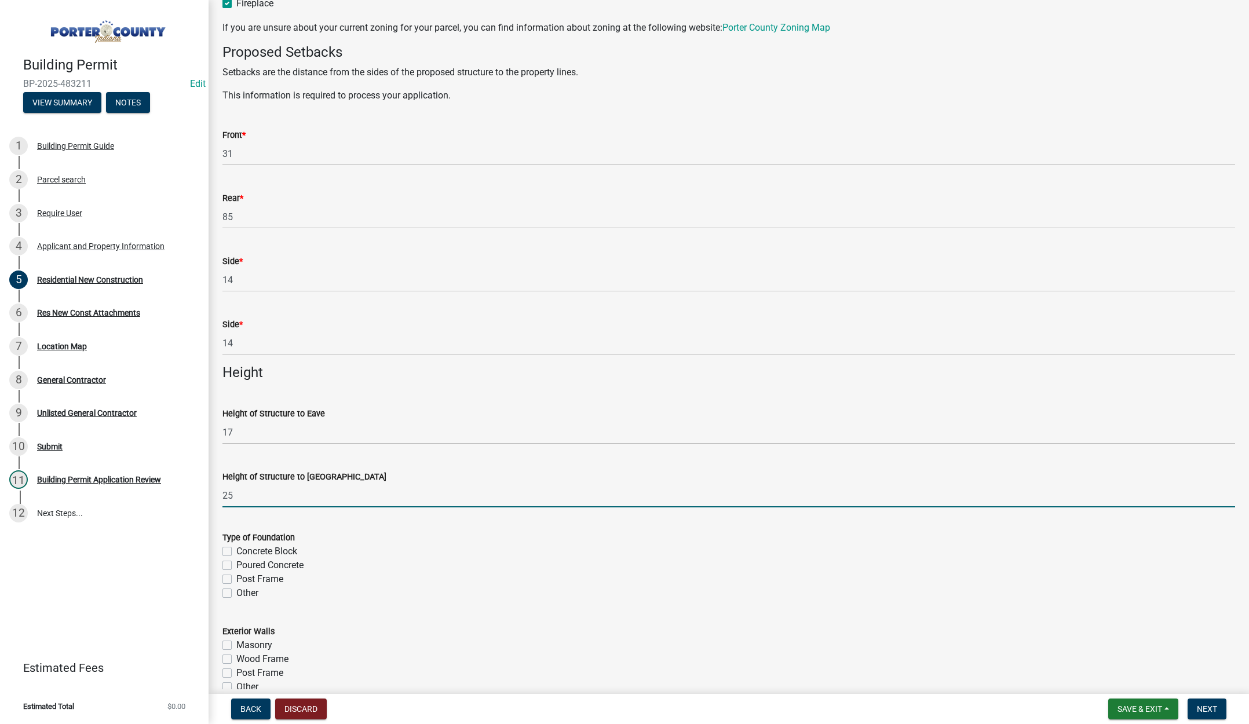
type input "25"
click at [236, 564] on label "Poured Concrete" at bounding box center [269, 566] width 67 height 14
click at [236, 564] on input "Poured Concrete" at bounding box center [240, 563] width 8 height 8
checkbox input "true"
checkbox input "false"
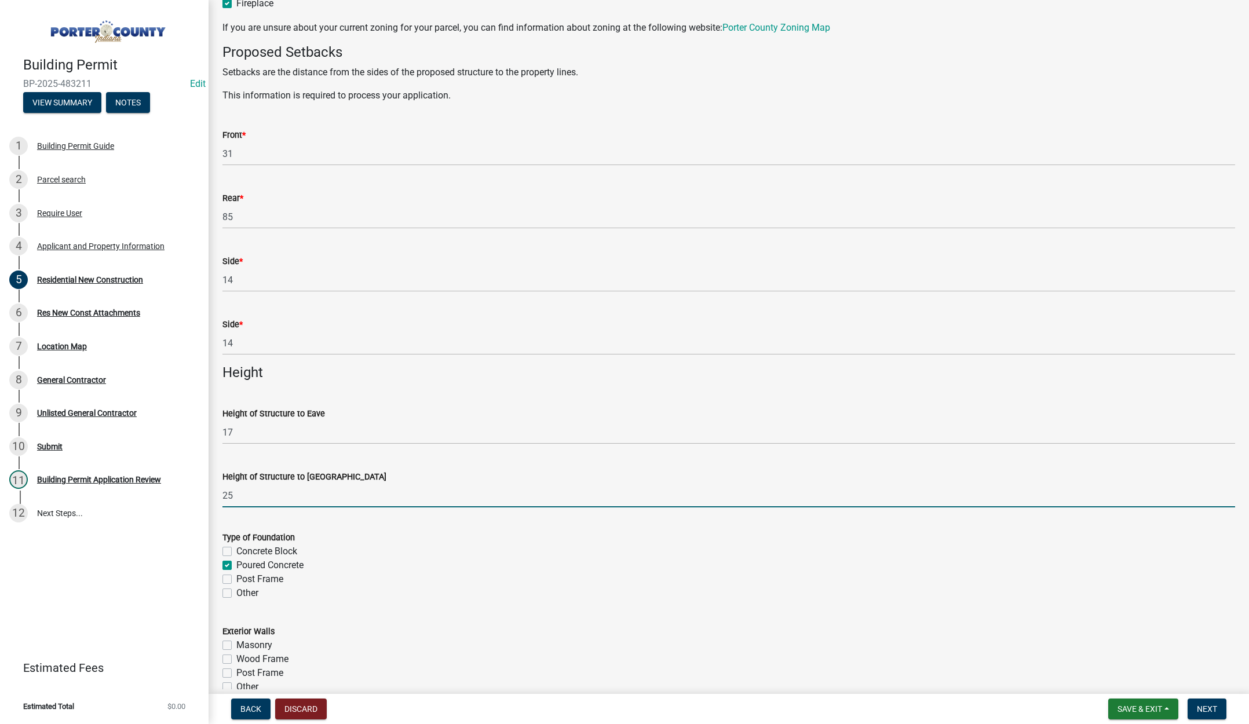
checkbox input "true"
checkbox input "false"
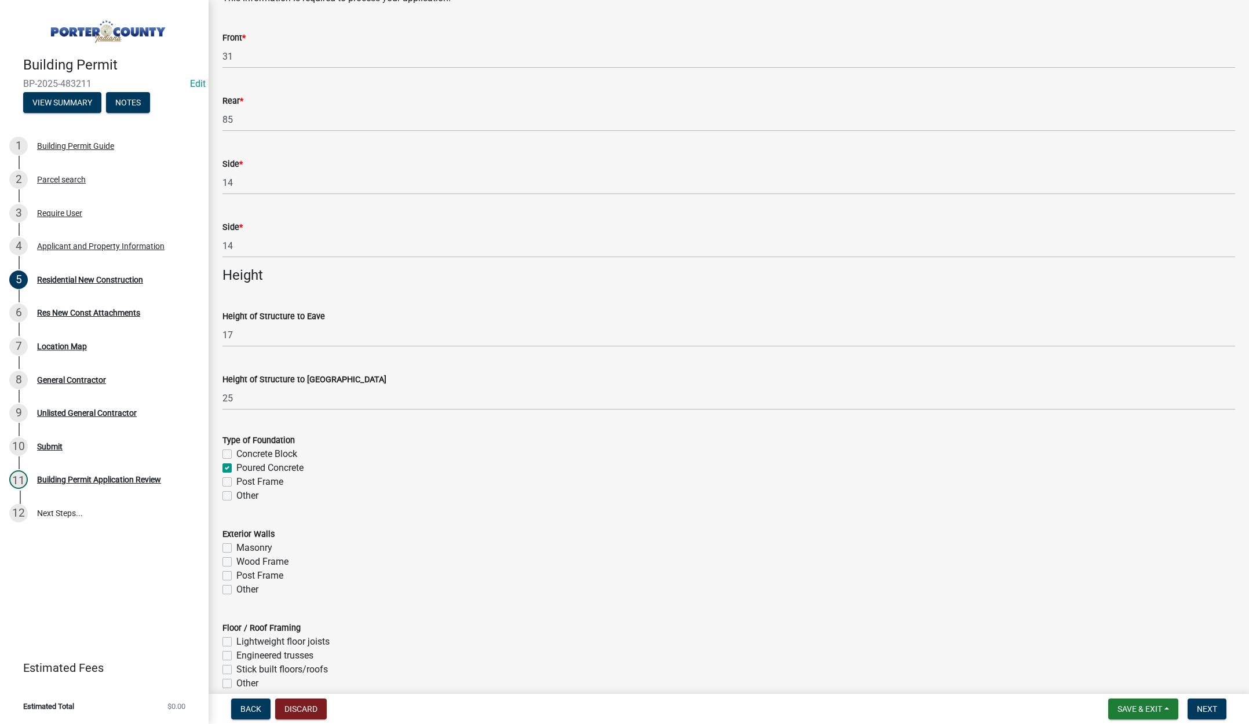
scroll to position [1217, 0]
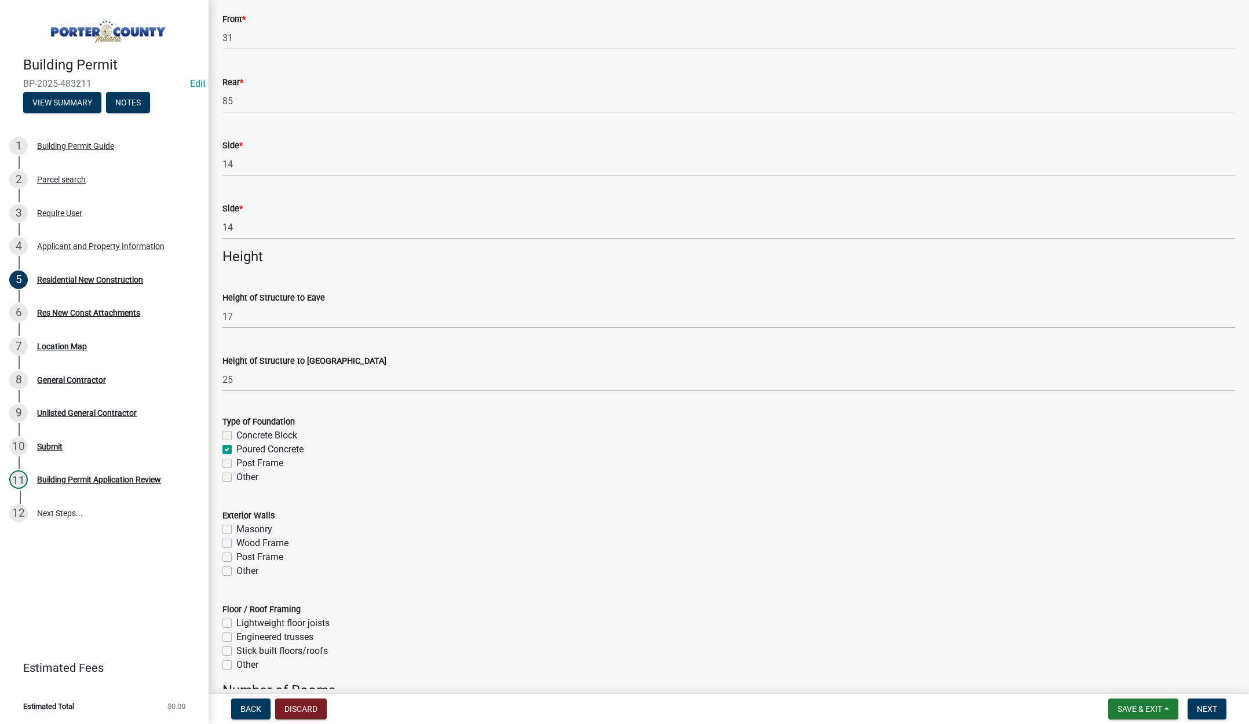
click at [236, 544] on label "Wood Frame" at bounding box center [262, 544] width 52 height 14
click at [236, 544] on input "Wood Frame" at bounding box center [240, 541] width 8 height 8
checkbox input "true"
checkbox input "false"
checkbox input "true"
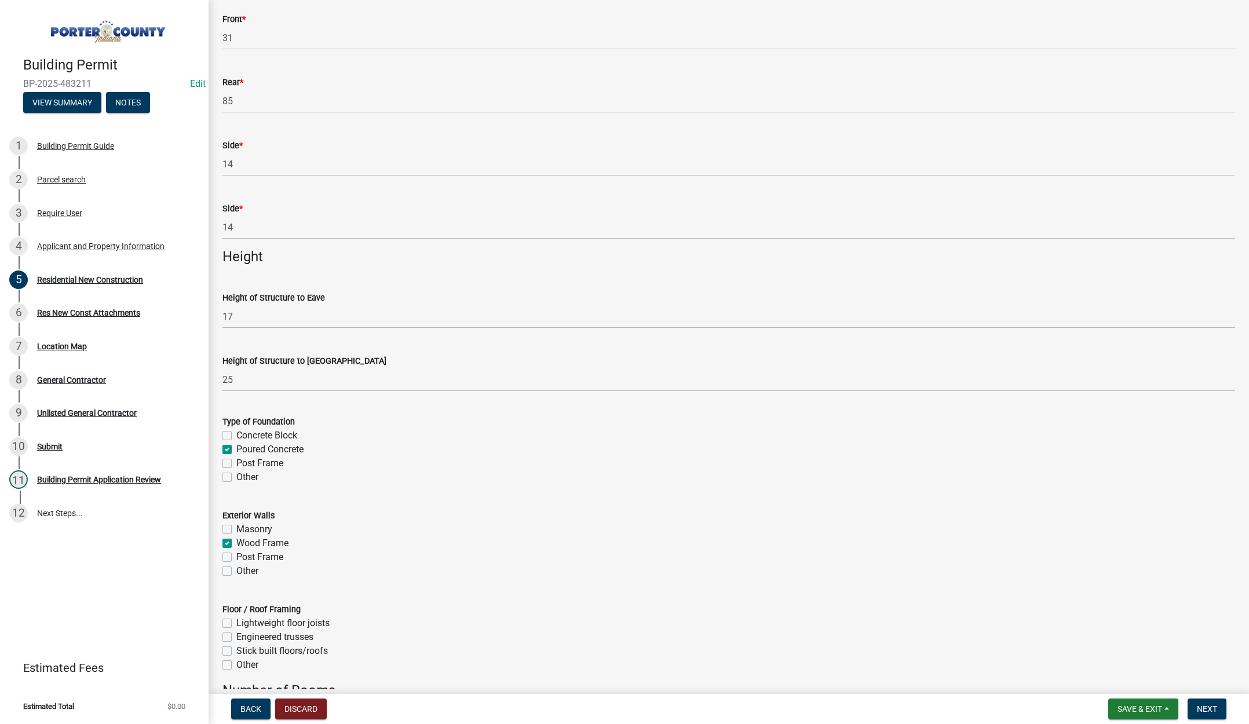
checkbox input "false"
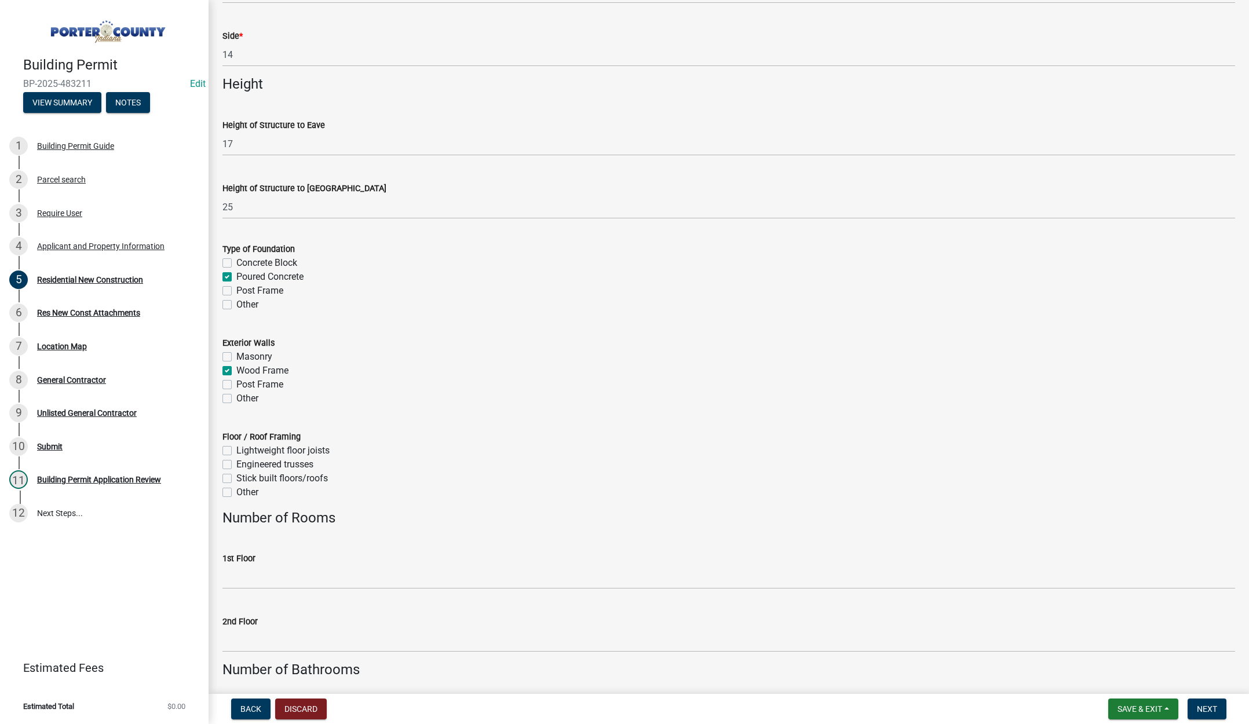
scroll to position [1391, 0]
click at [236, 477] on label "Stick built floors/roofs" at bounding box center [282, 477] width 92 height 14
click at [236, 477] on input "Stick built floors/roofs" at bounding box center [240, 474] width 8 height 8
checkbox input "true"
checkbox input "false"
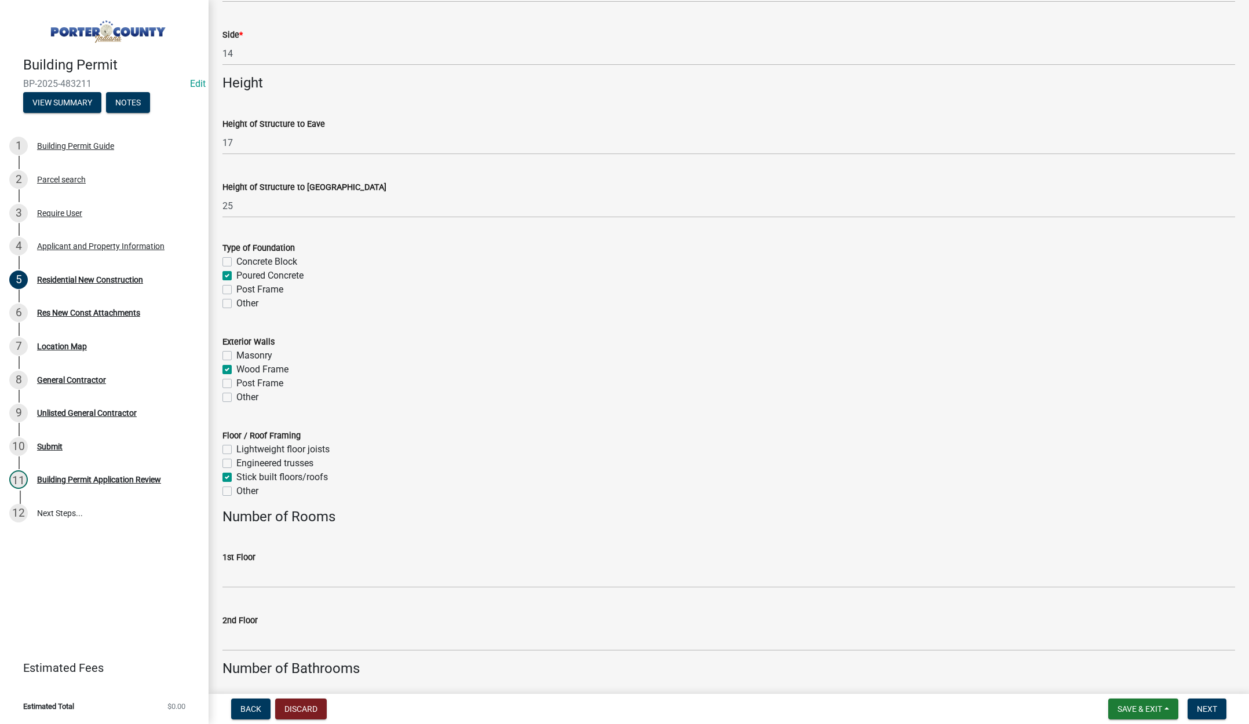
checkbox input "false"
checkbox input "true"
checkbox input "false"
click at [245, 579] on input "1st Floor" at bounding box center [728, 576] width 1013 height 24
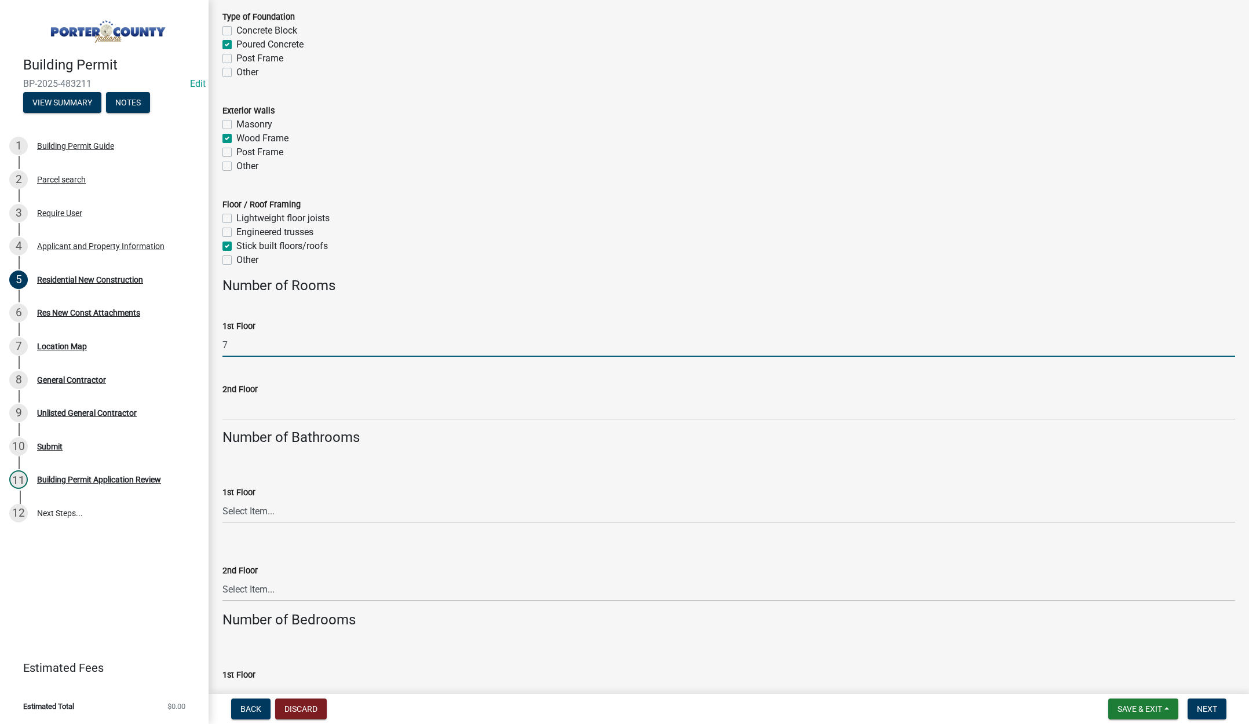
scroll to position [1622, 0]
type input "7"
click at [254, 507] on select "Select Item... 0 .5 1 1.5 2 2.5 3 3.5 4 4.5 5 5.5 6+" at bounding box center [728, 511] width 1013 height 24
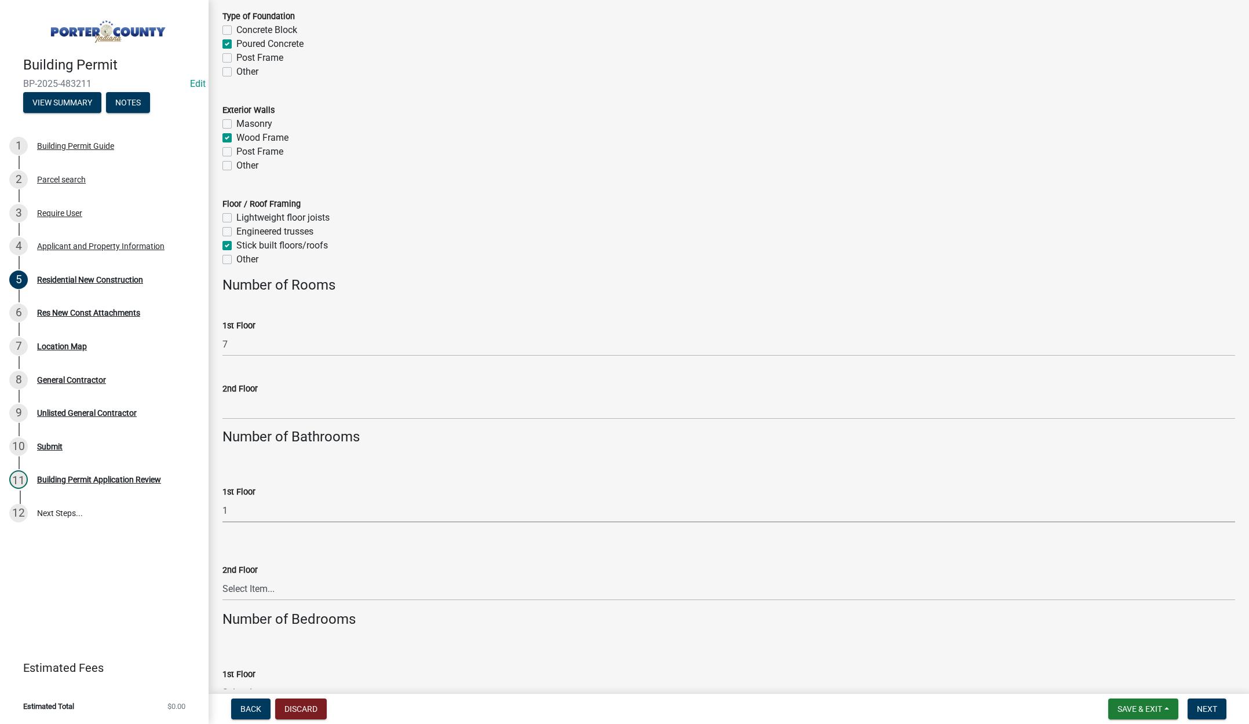
click at [222, 499] on select "Select Item... 0 .5 1 1.5 2 2.5 3 3.5 4 4.5 5 5.5 6+" at bounding box center [728, 511] width 1013 height 24
select select "ac5c74af-6cd7-44c6-8b3b-d3d049808b18"
click at [253, 591] on select "Select Item... 0 .5 1 1.5 2 2.5 3 3.5 4 4.5 5 5.5 6+" at bounding box center [728, 589] width 1013 height 24
click at [222, 577] on select "Select Item... 0 .5 1 1.5 2 2.5 3 3.5 4 4.5 5 5.5 6+" at bounding box center [728, 589] width 1013 height 24
select select "b5a5c90e-8d72-4ffd-8079-af89c218e1ea"
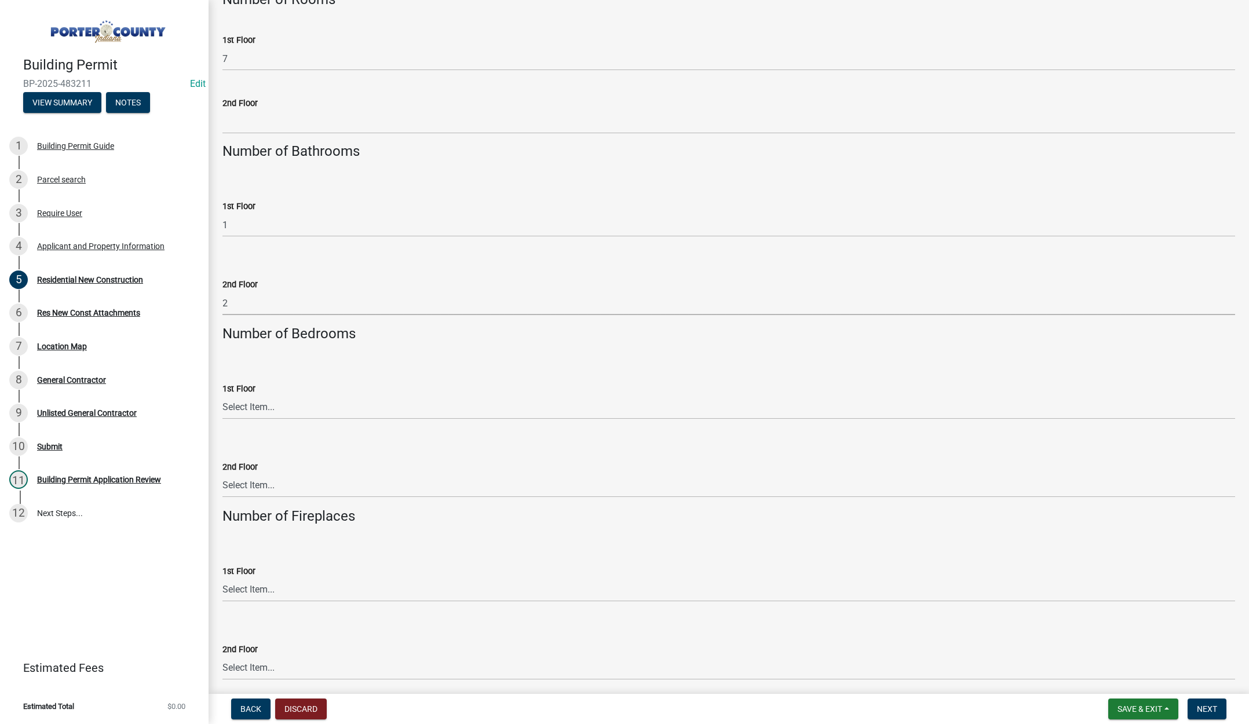
scroll to position [1912, 0]
click at [254, 478] on select "Select Item... 0 1 1.5 2 2.5 3 3.5 4 4.5 5 5.5 6+" at bounding box center [728, 482] width 1013 height 24
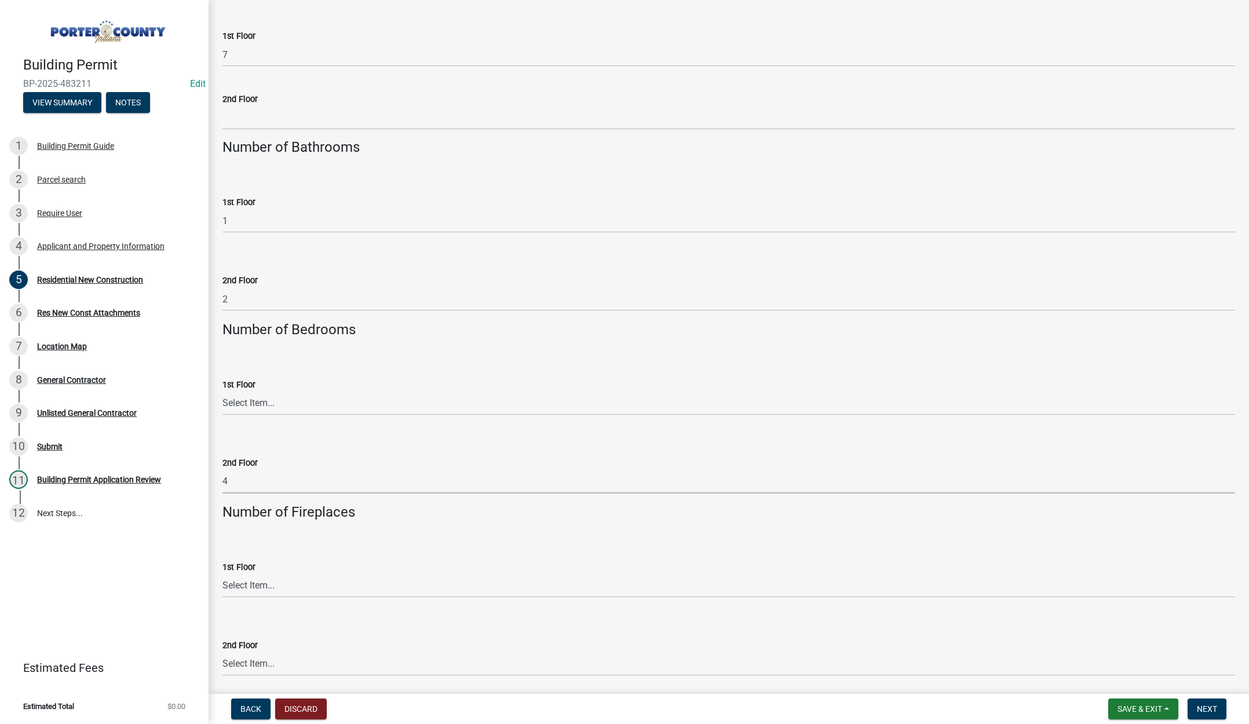
click at [222, 470] on select "Select Item... 0 1 1.5 2 2.5 3 3.5 4 4.5 5 5.5 6+" at bounding box center [728, 482] width 1013 height 24
select select "fb7c1b5d-c732-494d-9560-ca0fb17ec253"
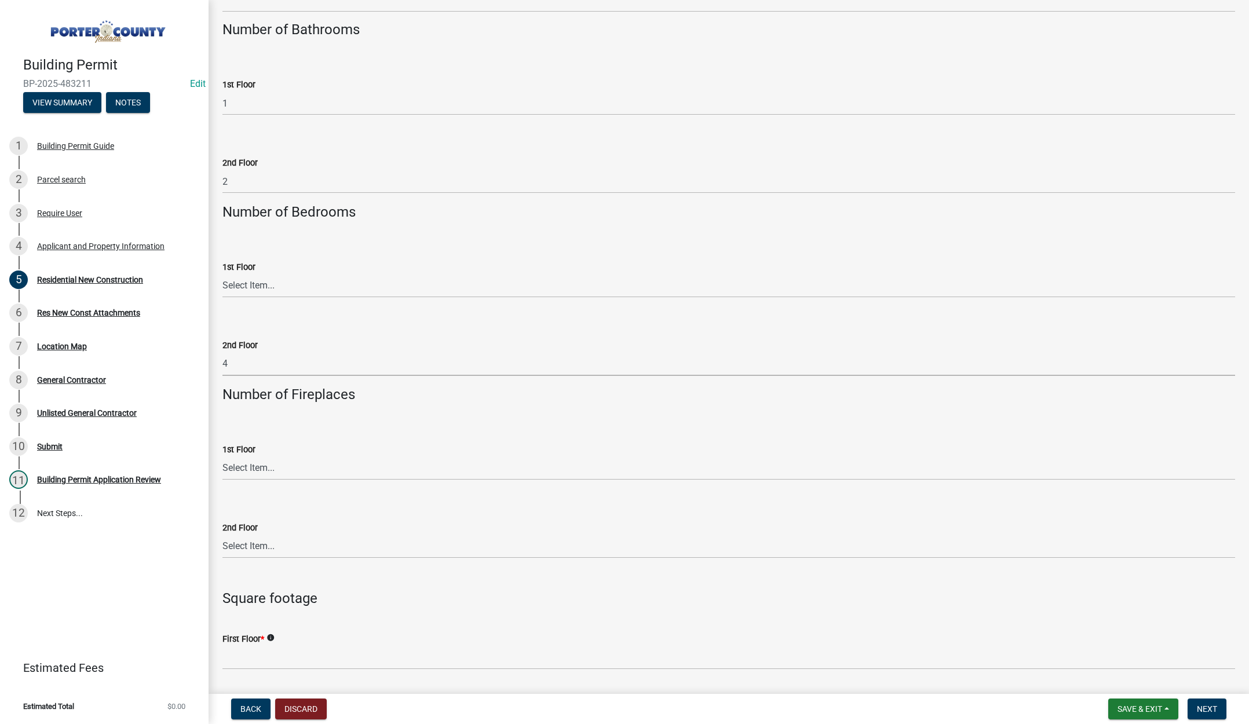
scroll to position [2086, 0]
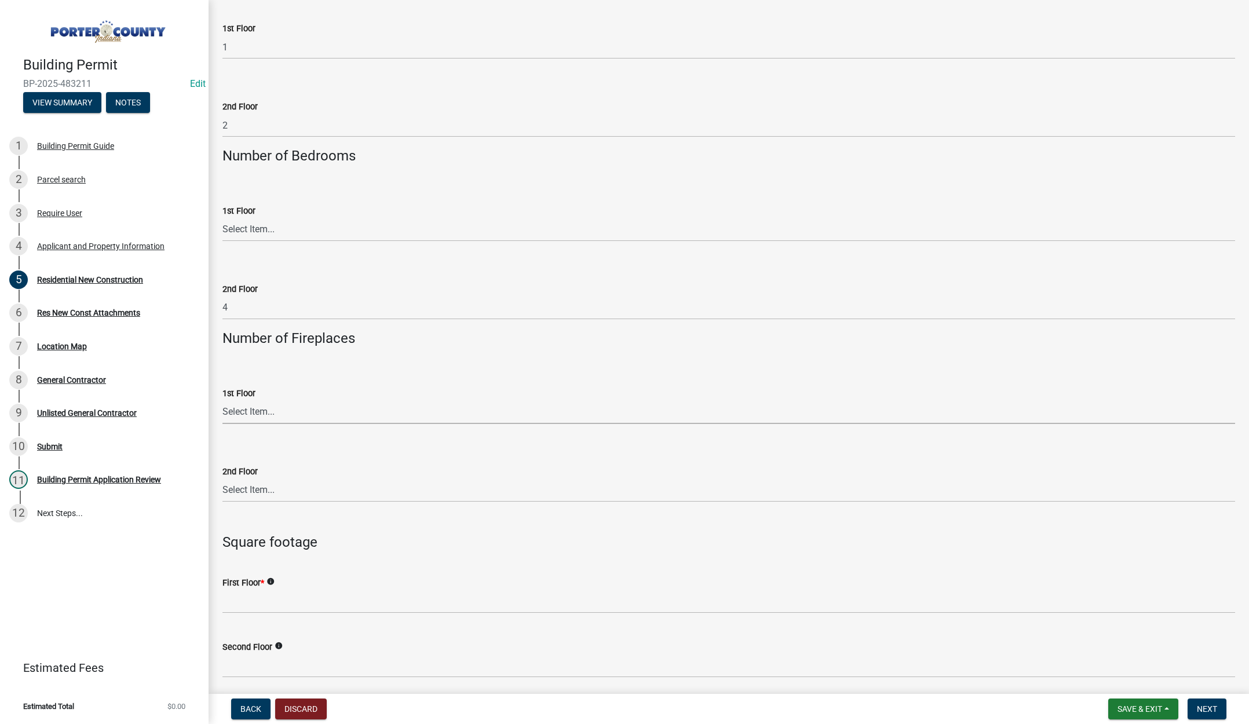
click at [260, 413] on select "Select Item... 0 1 2 3 4 5 6+" at bounding box center [728, 412] width 1013 height 24
click at [222, 400] on select "Select Item... 0 1 2 3 4 5 6+" at bounding box center [728, 412] width 1013 height 24
select select "a7554658-1ff0-4ba4-86bb-30b1109b1a56"
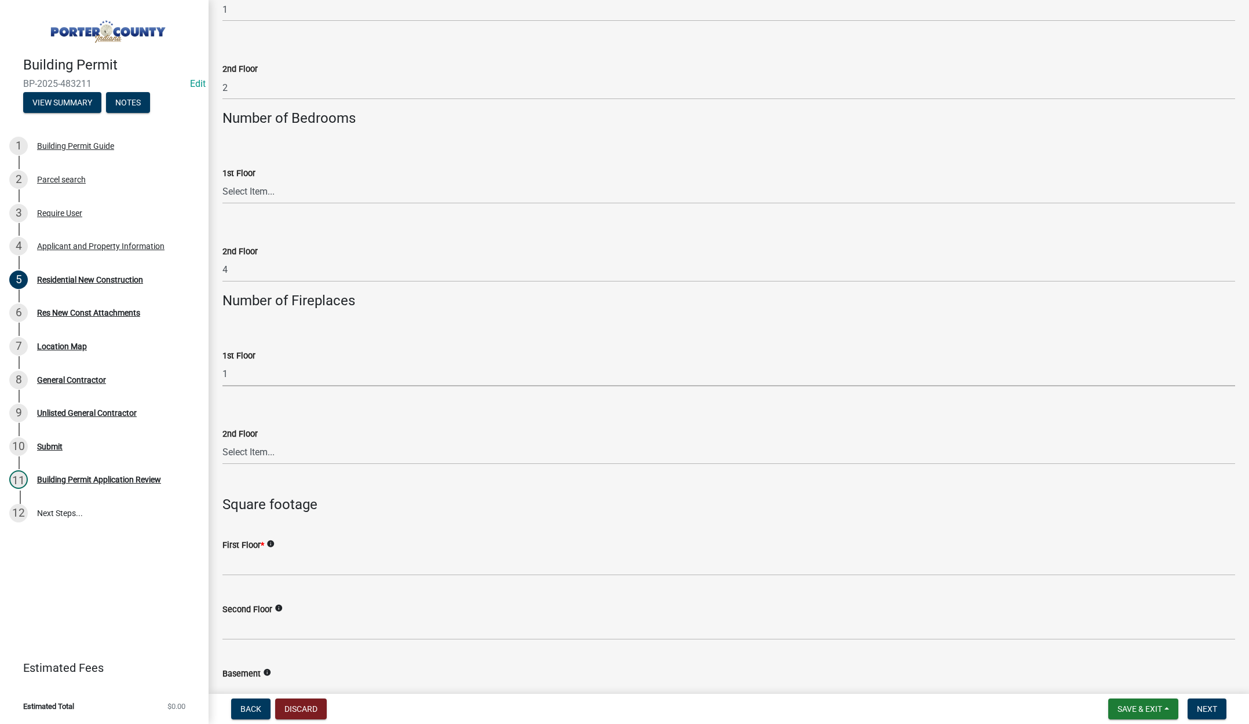
scroll to position [2144, 0]
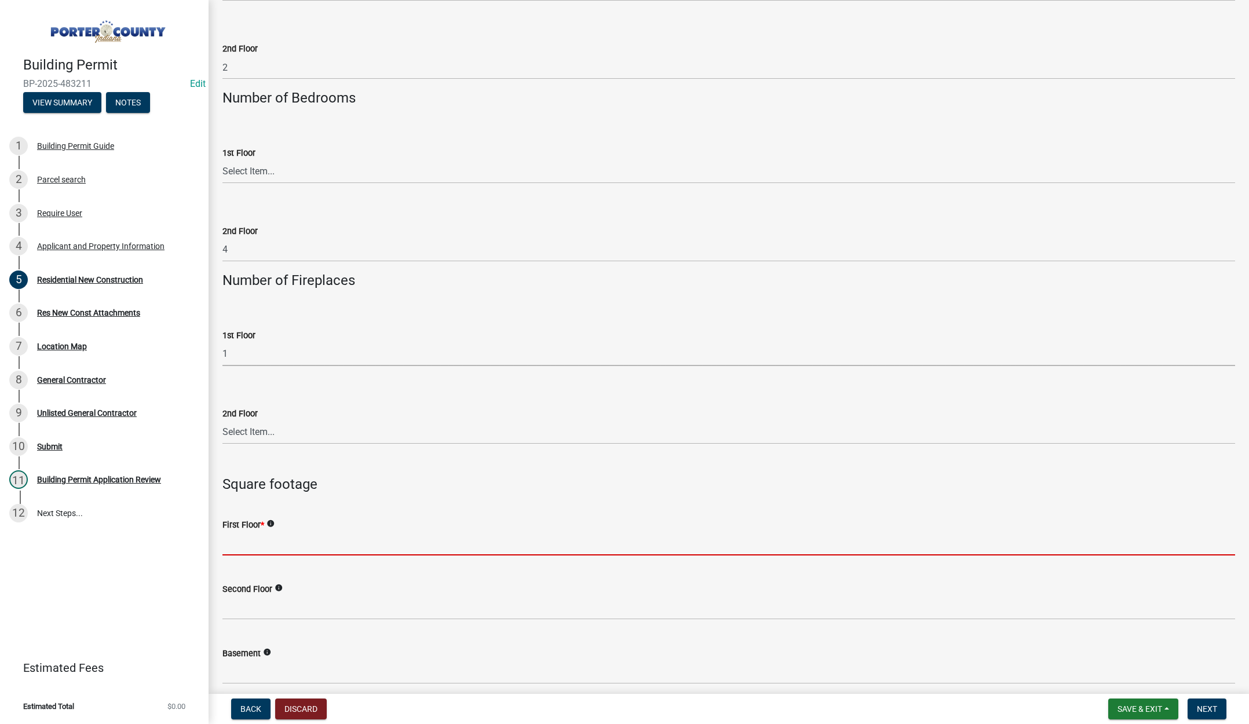
click at [270, 544] on input "text" at bounding box center [728, 544] width 1013 height 24
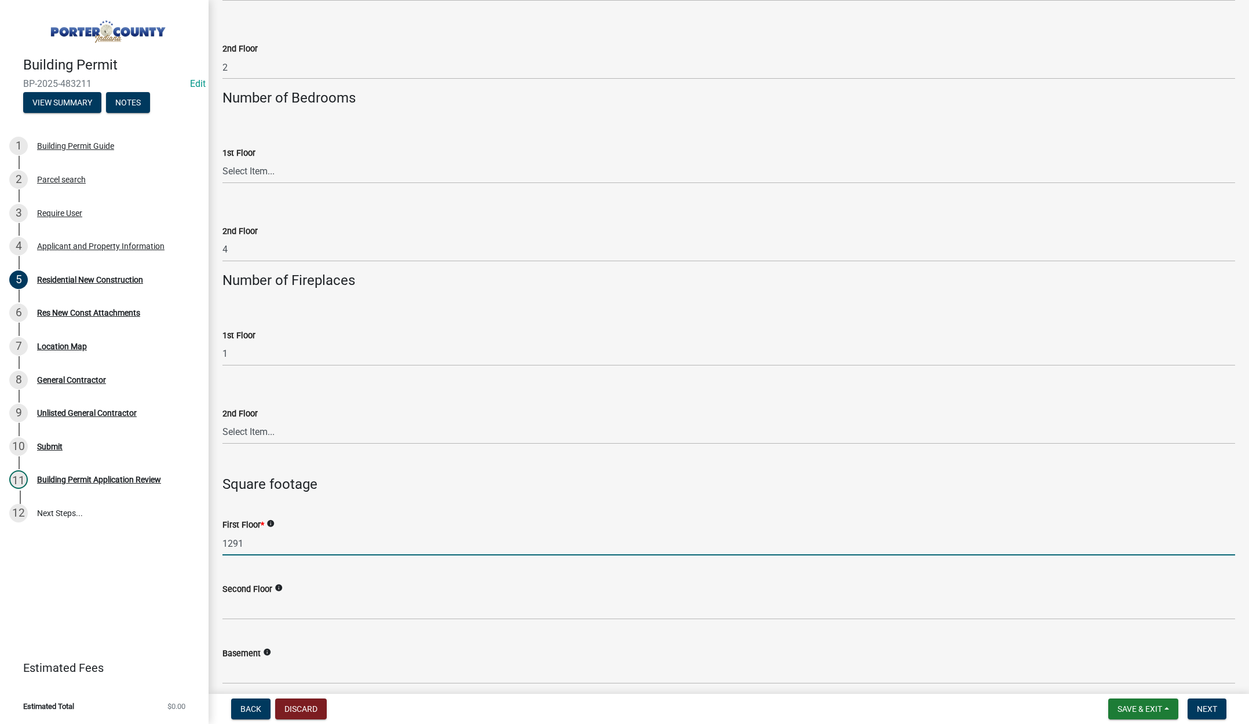
type input "1291"
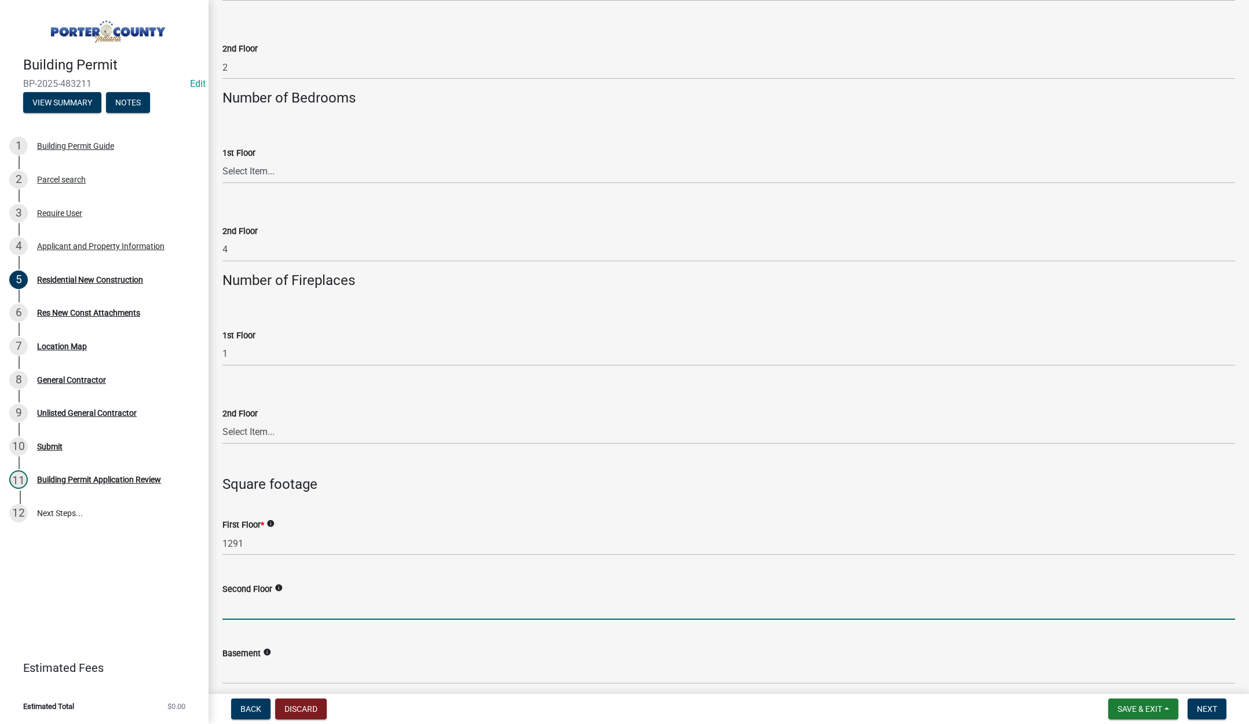
click at [254, 614] on input "text" at bounding box center [728, 608] width 1013 height 24
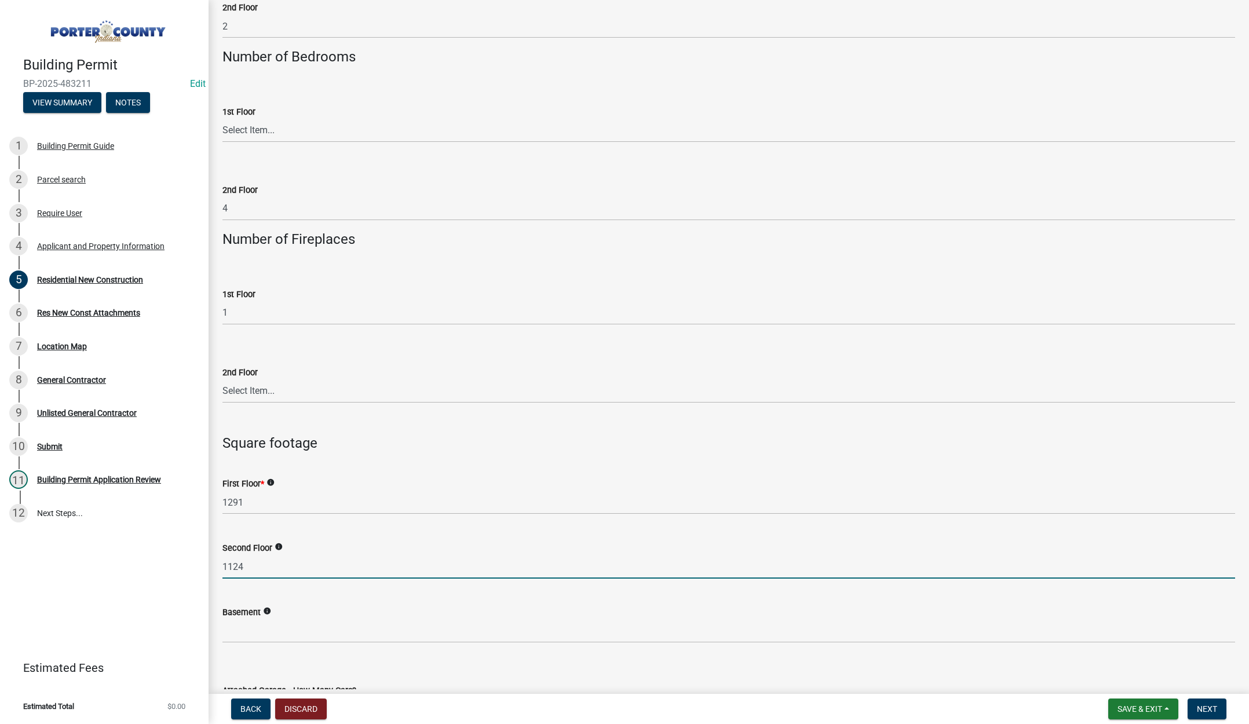
scroll to position [2260, 0]
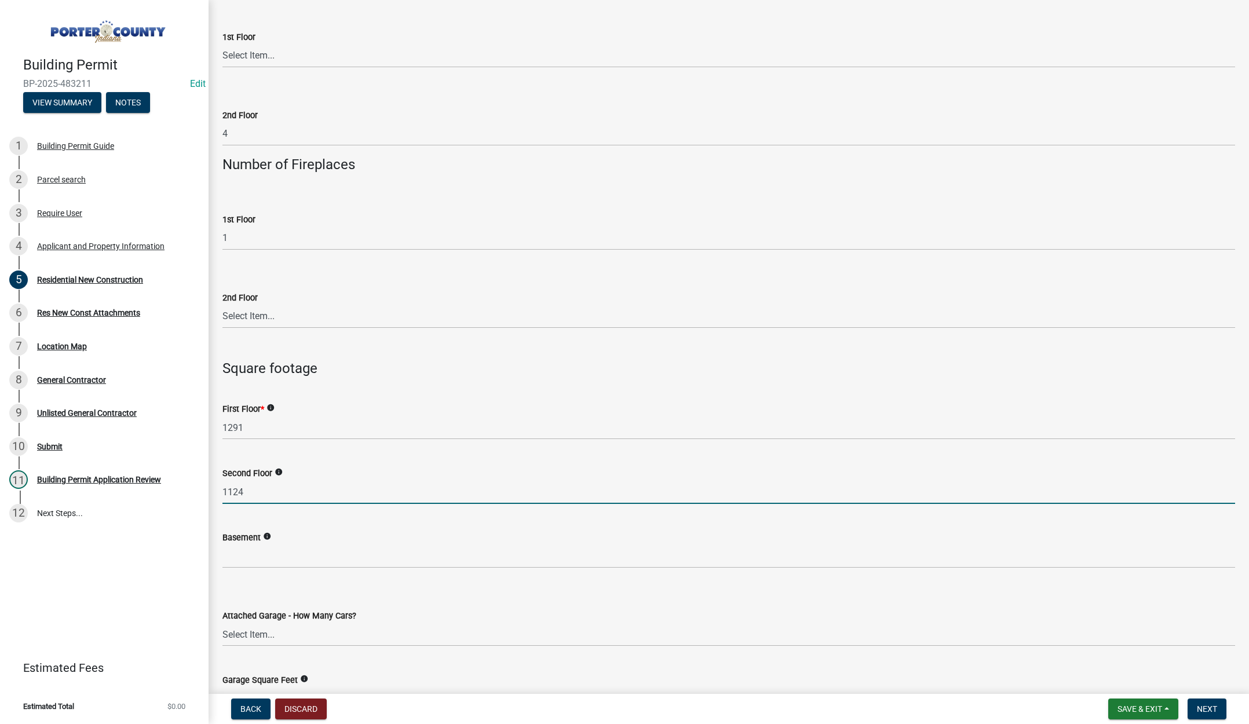
type input "1124"
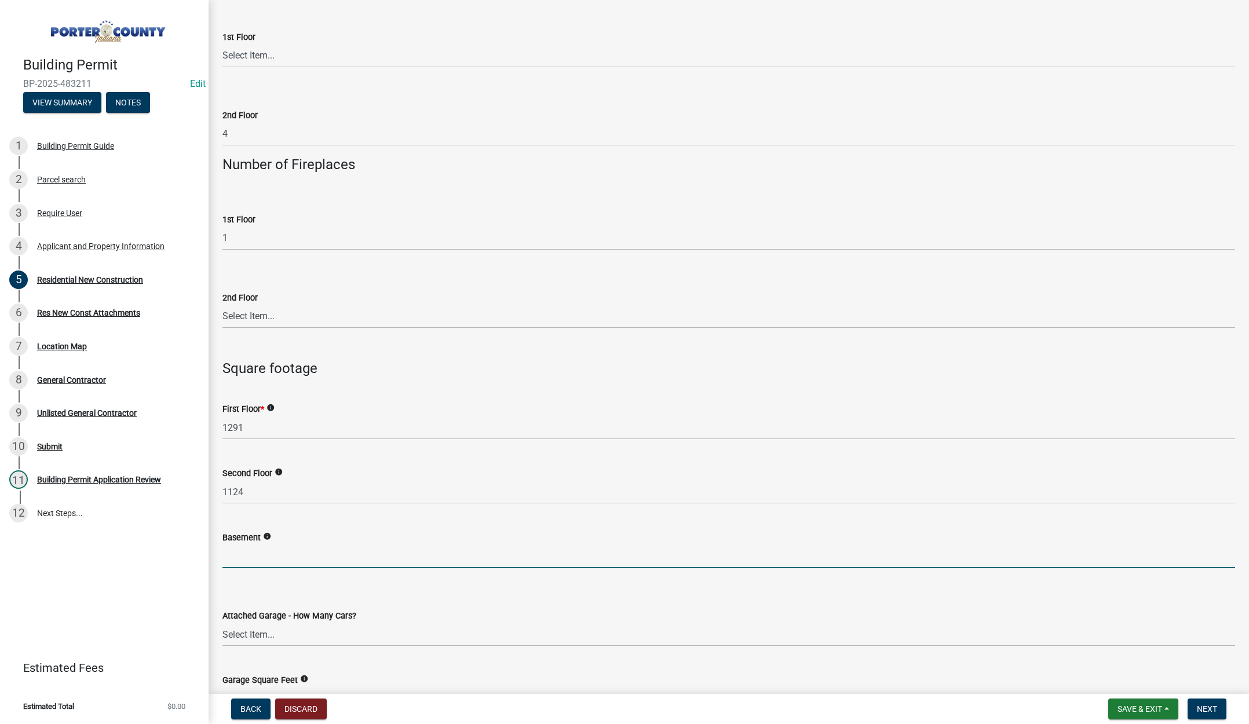
click at [253, 559] on input "text" at bounding box center [728, 557] width 1013 height 24
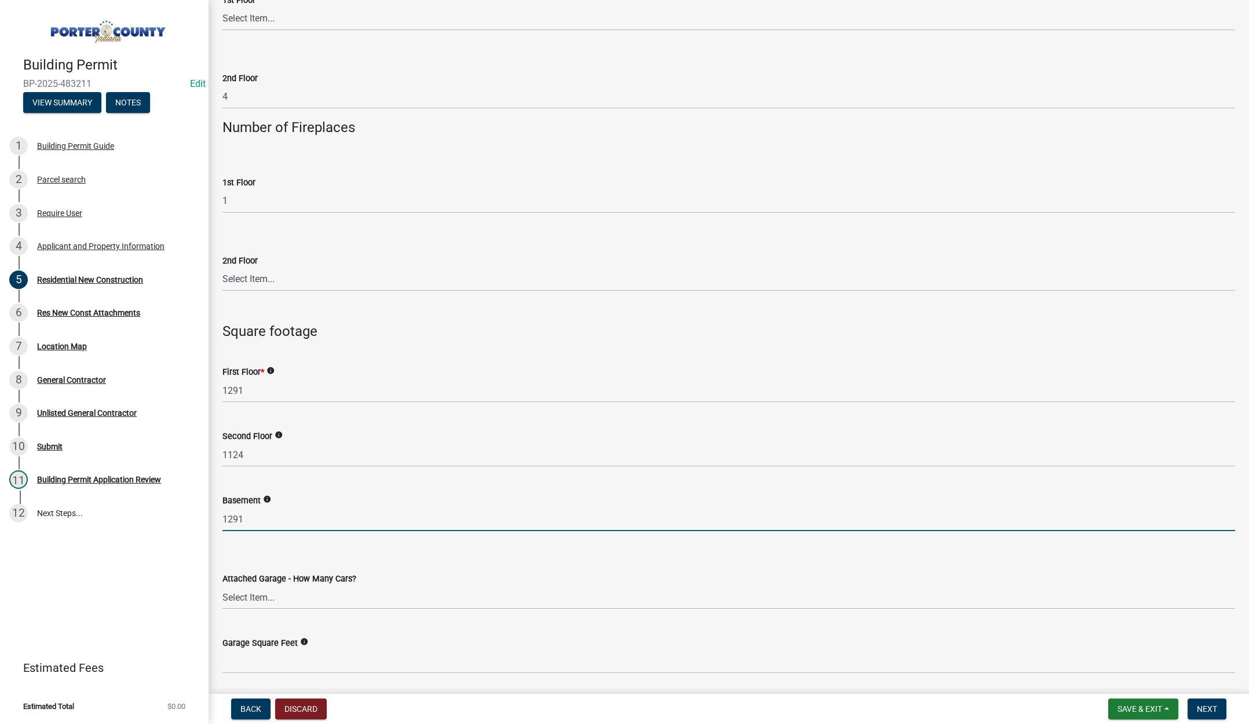
scroll to position [2318, 0]
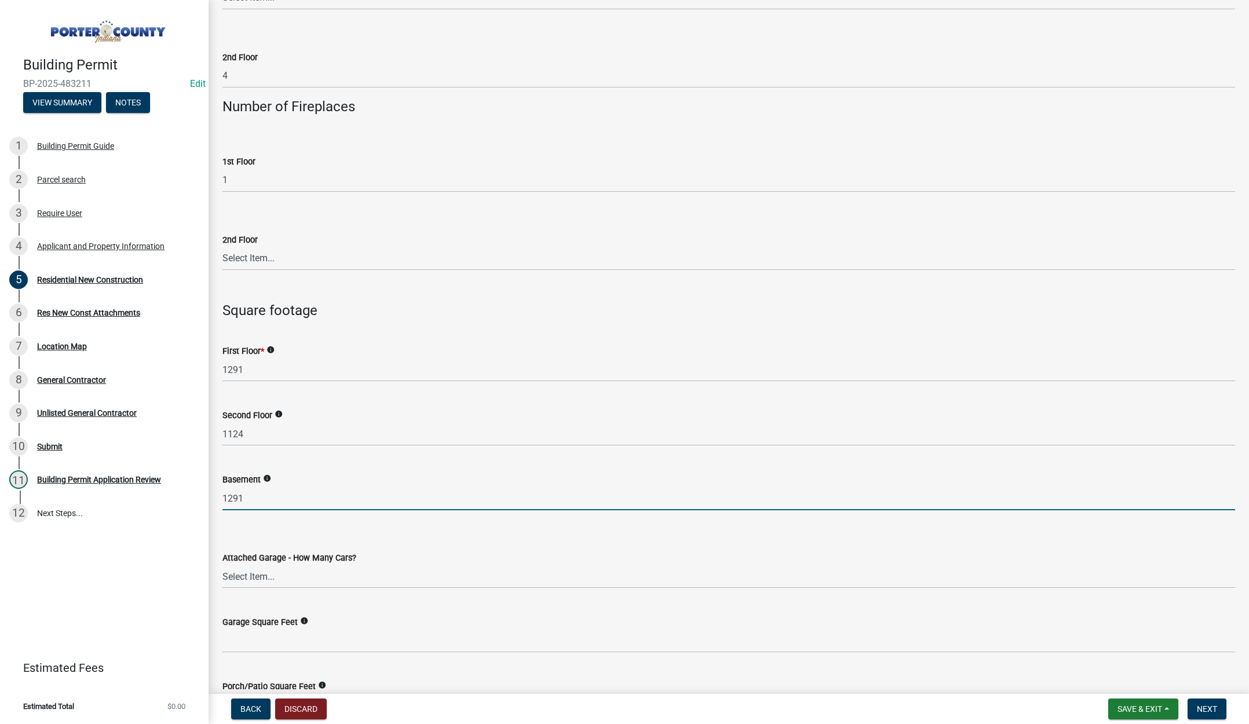
type input "1291"
click at [268, 574] on select "Select Item... N/A 1 2 3 4 5 6+" at bounding box center [728, 577] width 1013 height 24
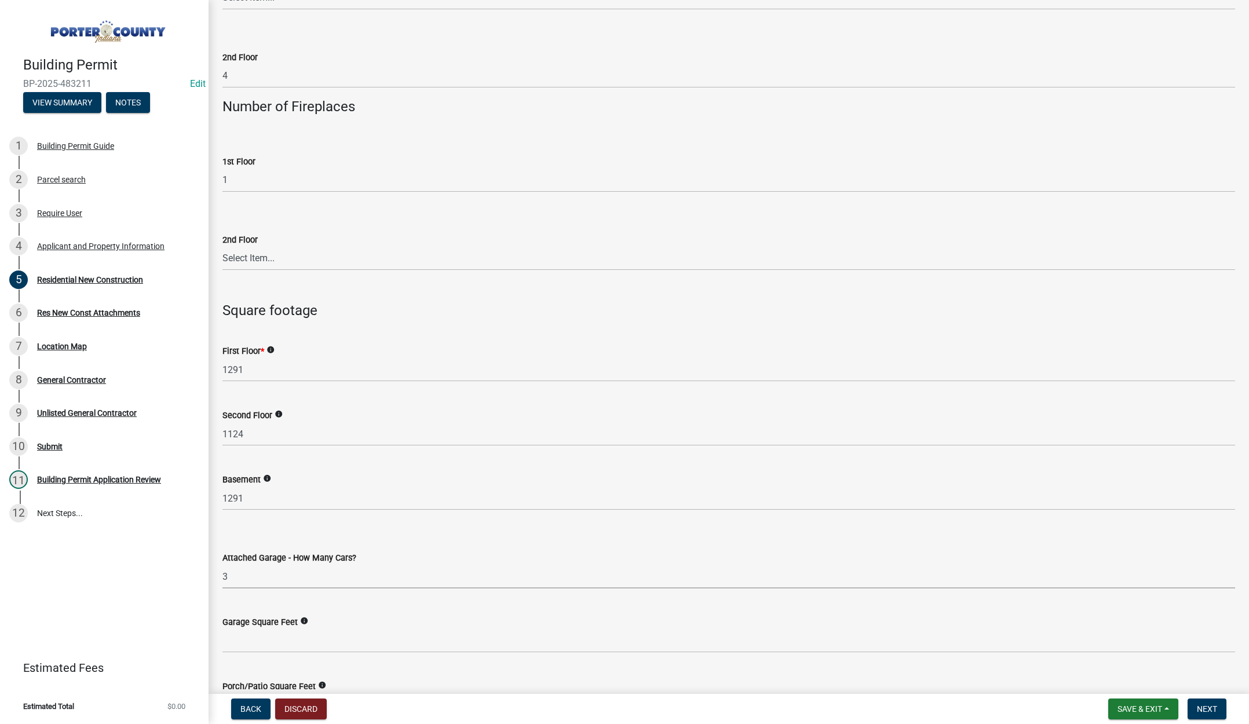
click at [222, 565] on select "Select Item... N/A 1 2 3 4 5 6+" at bounding box center [728, 577] width 1013 height 24
select select "7427f001-d34c-4c58-bf3c-f60178144653"
click at [256, 641] on input "text" at bounding box center [728, 641] width 1013 height 24
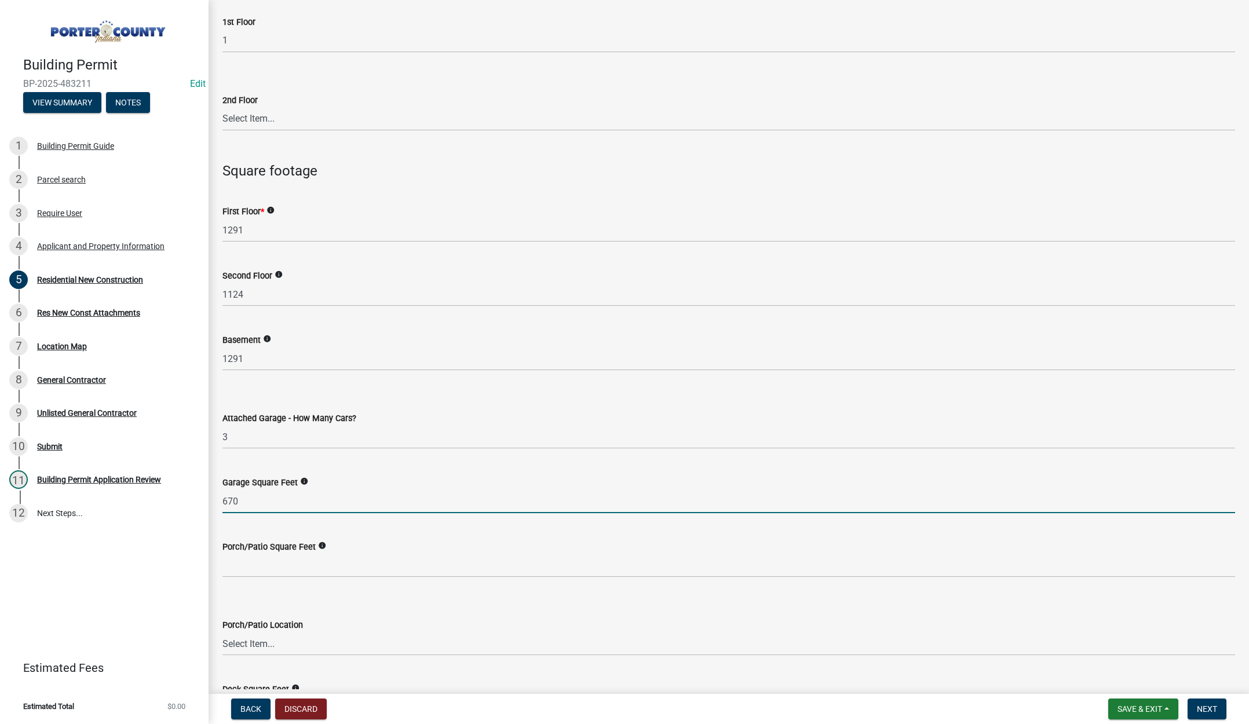
scroll to position [2491, 0]
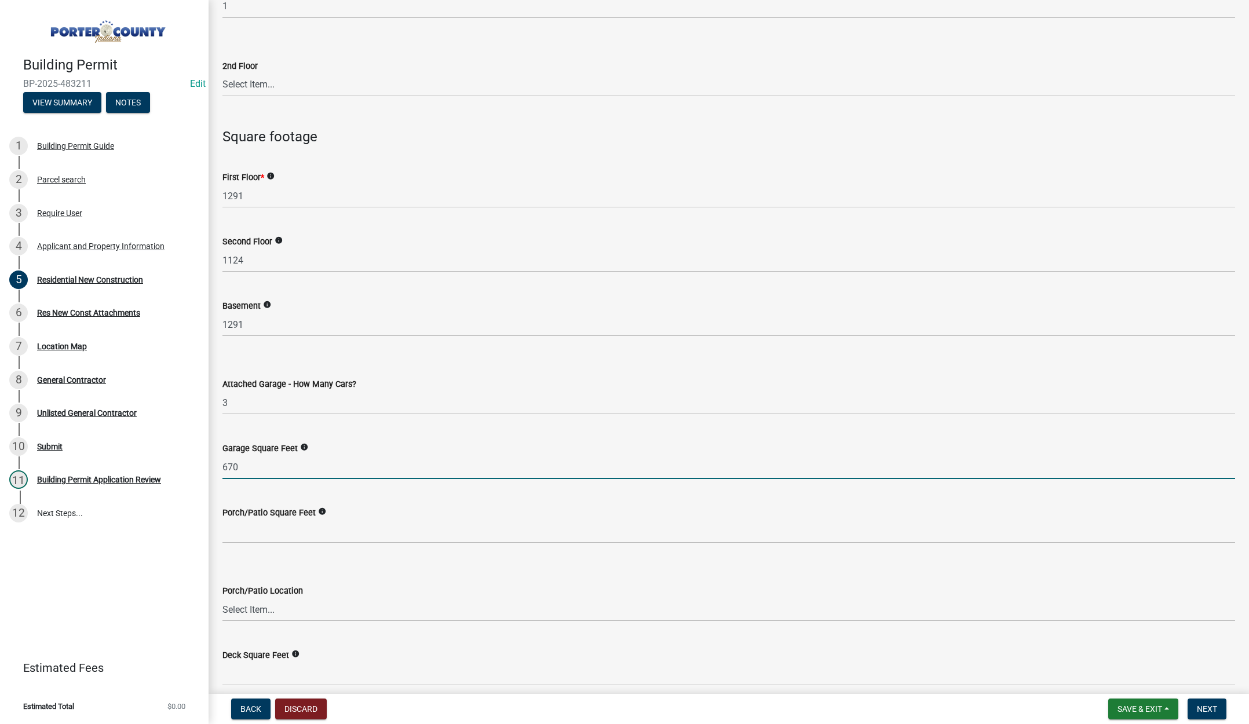
type input "670"
click at [293, 530] on input "text" at bounding box center [728, 532] width 1013 height 24
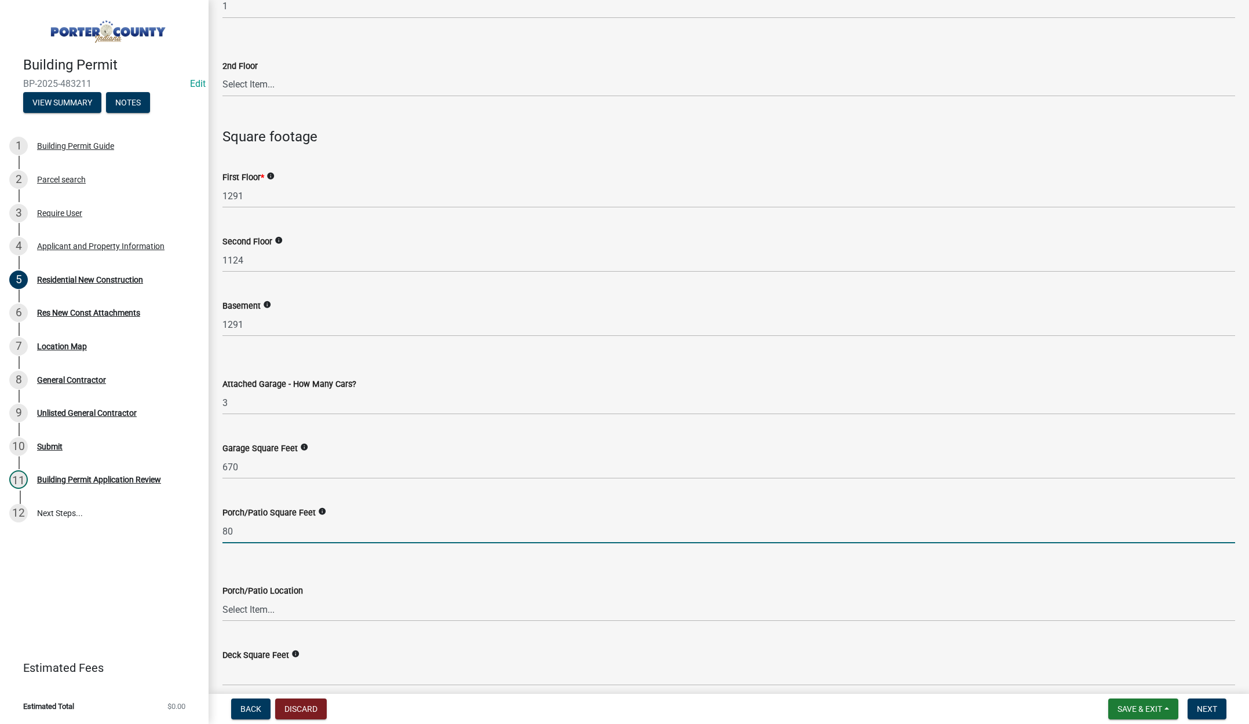
type input "80"
click at [249, 612] on select "Select Item... N/A Front Back" at bounding box center [728, 610] width 1013 height 24
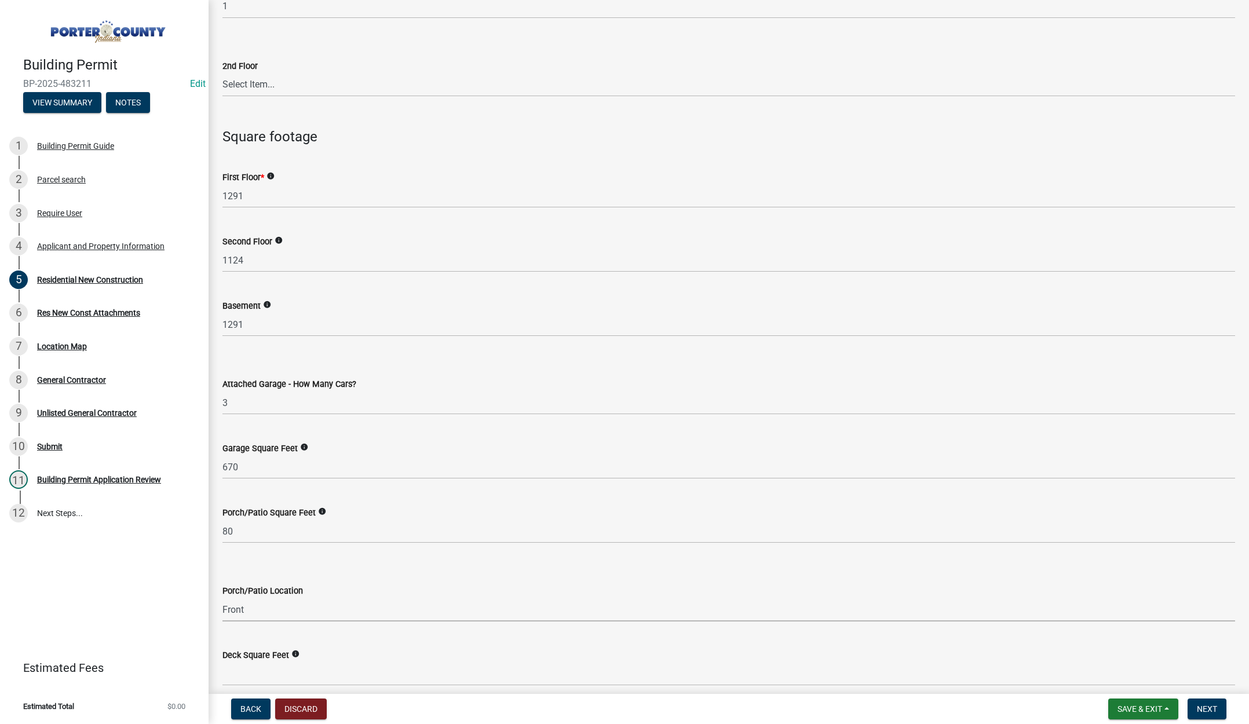
click at [222, 598] on select "Select Item... N/A Front Back" at bounding box center [728, 610] width 1013 height 24
select select "aeb13f5b-f618-4fb0-9457-a1d82e5b0688"
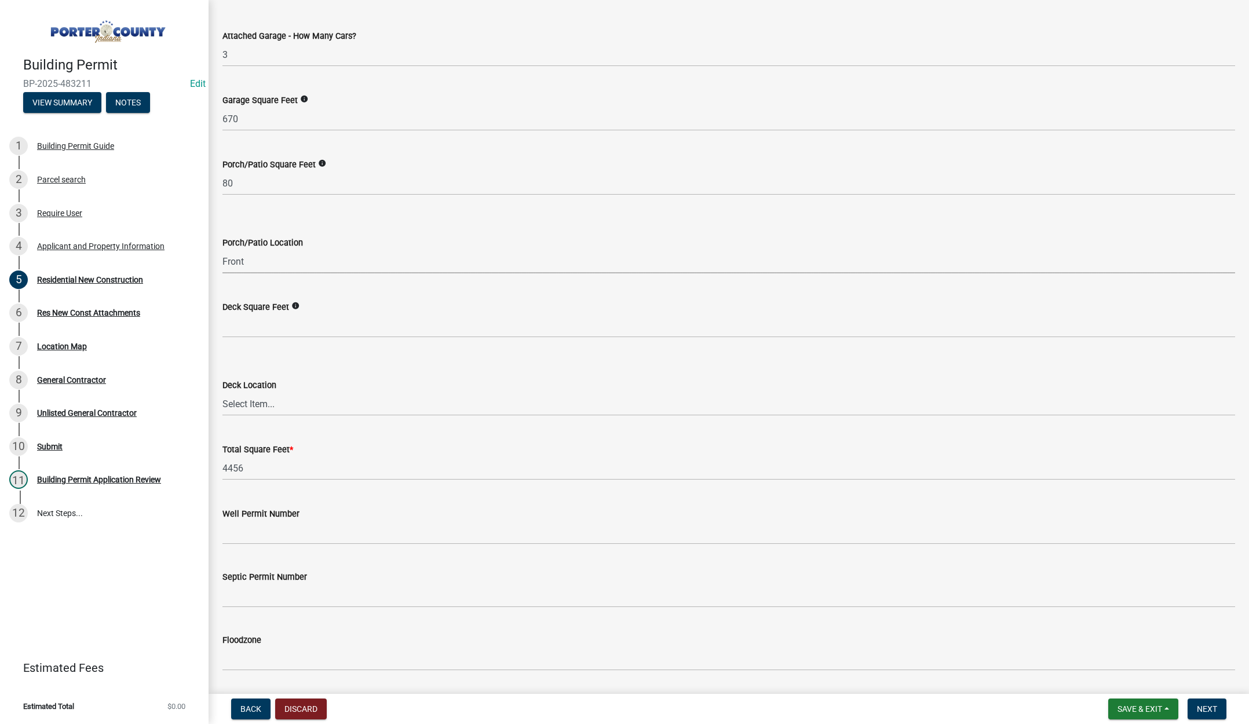
scroll to position [2876, 0]
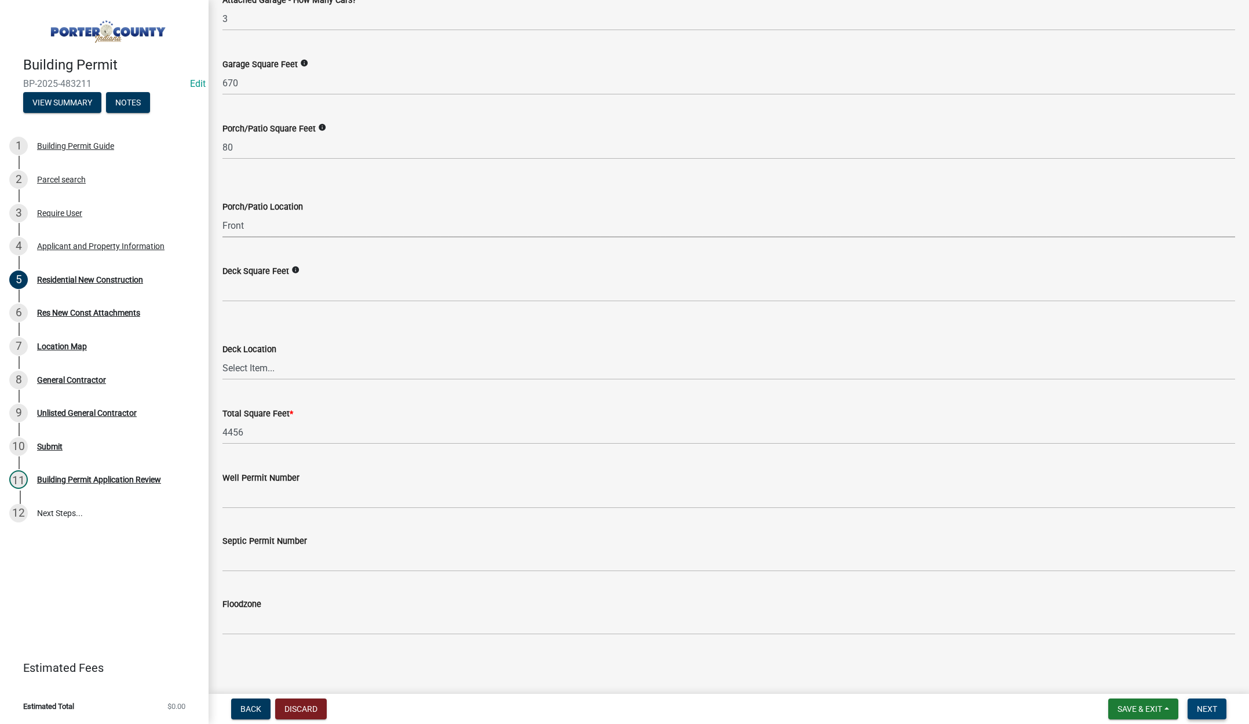
click at [1208, 710] on span "Next" at bounding box center [1207, 709] width 20 height 9
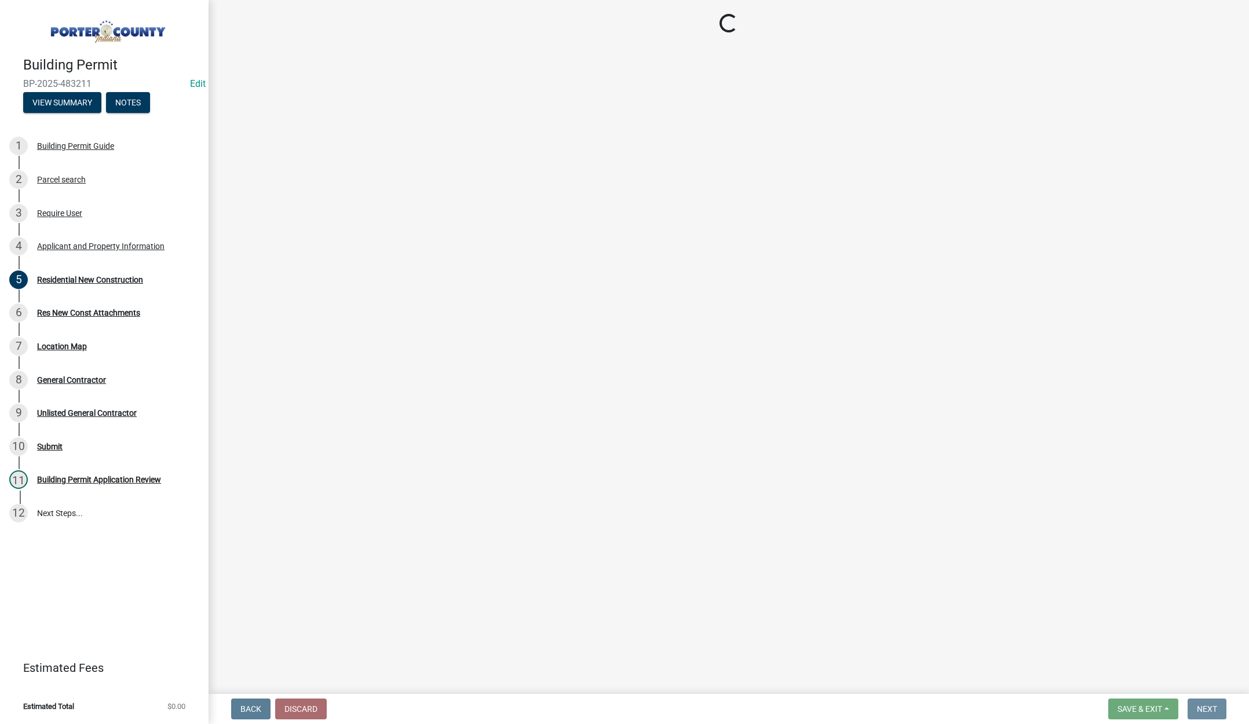
scroll to position [0, 0]
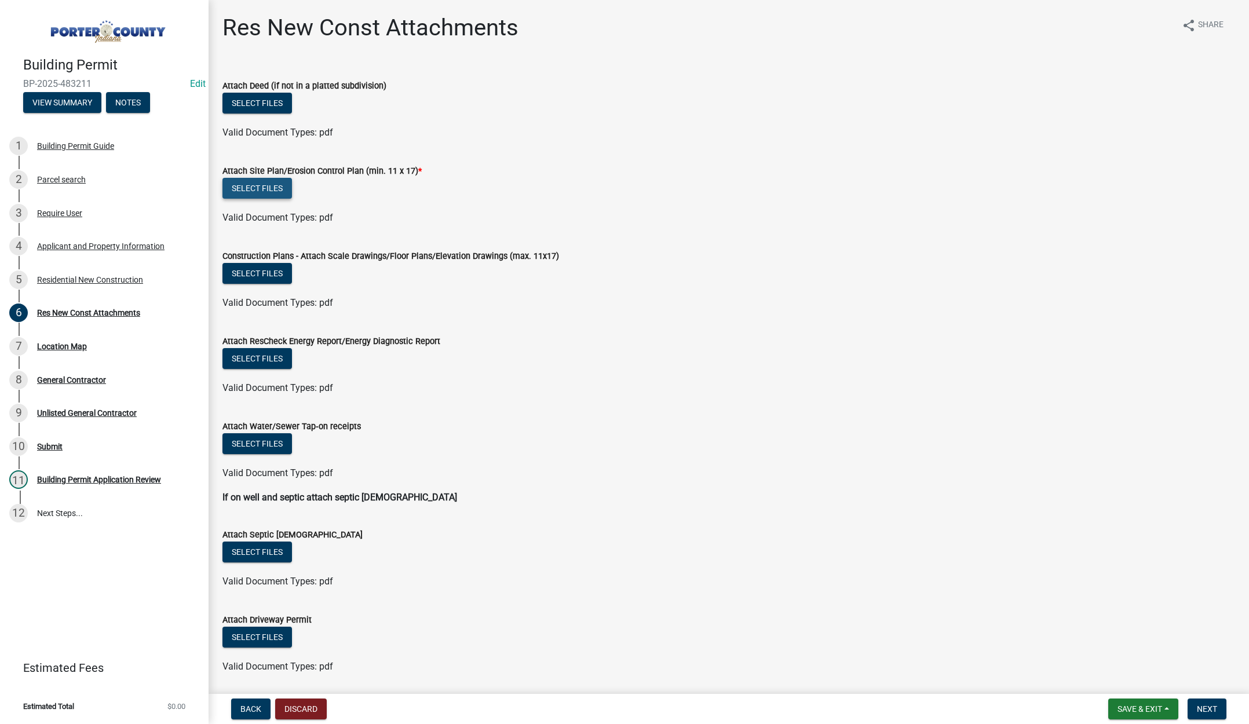
click at [269, 180] on button "Select files" at bounding box center [257, 188] width 70 height 21
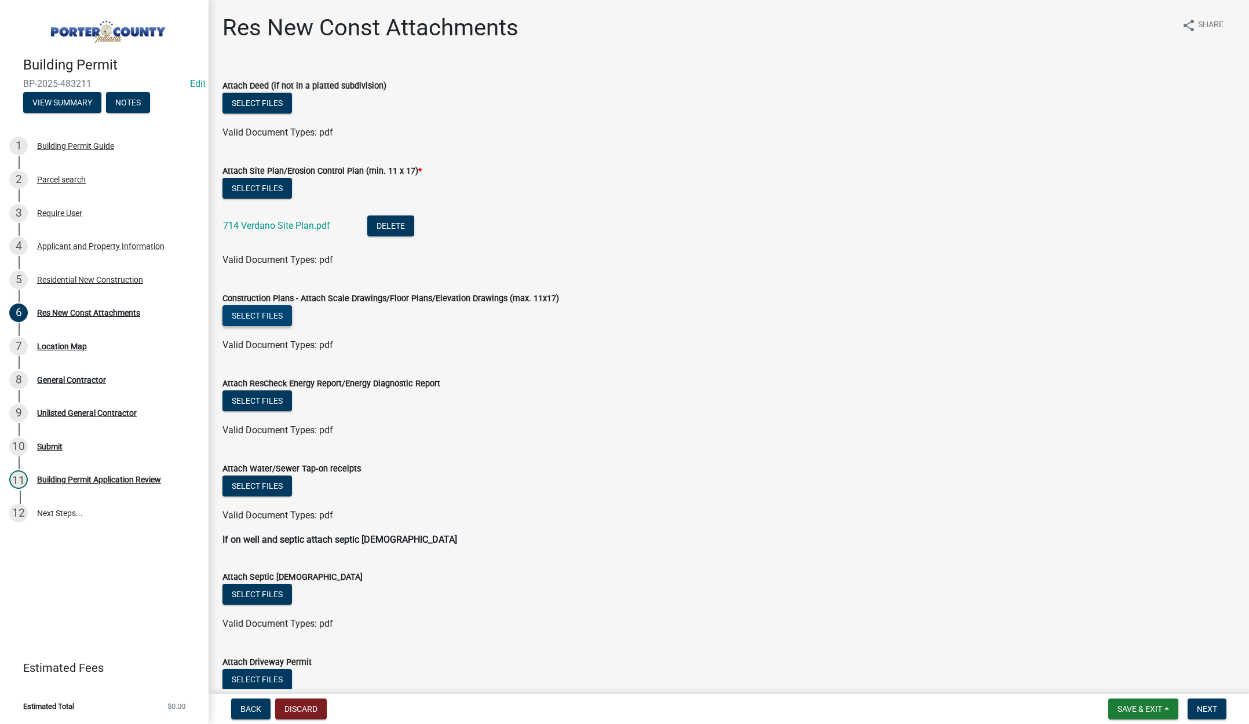
click at [269, 308] on button "Select files" at bounding box center [257, 315] width 70 height 21
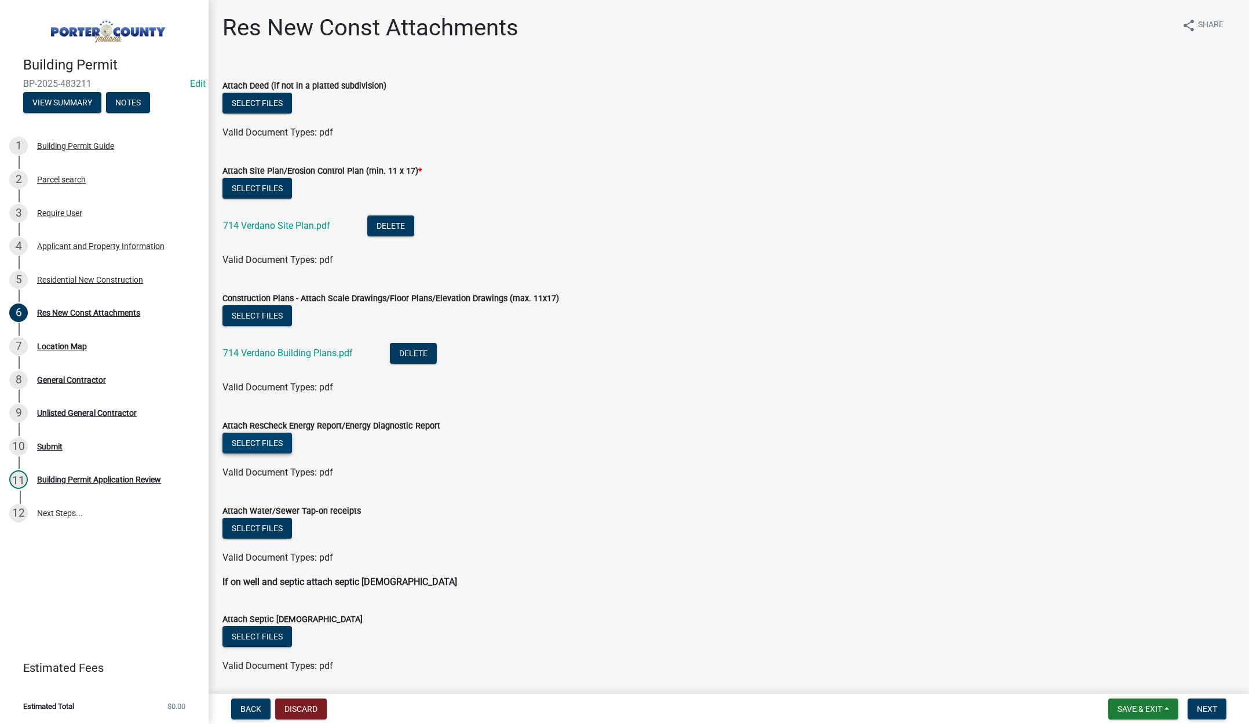
click at [251, 445] on button "Select files" at bounding box center [257, 443] width 70 height 21
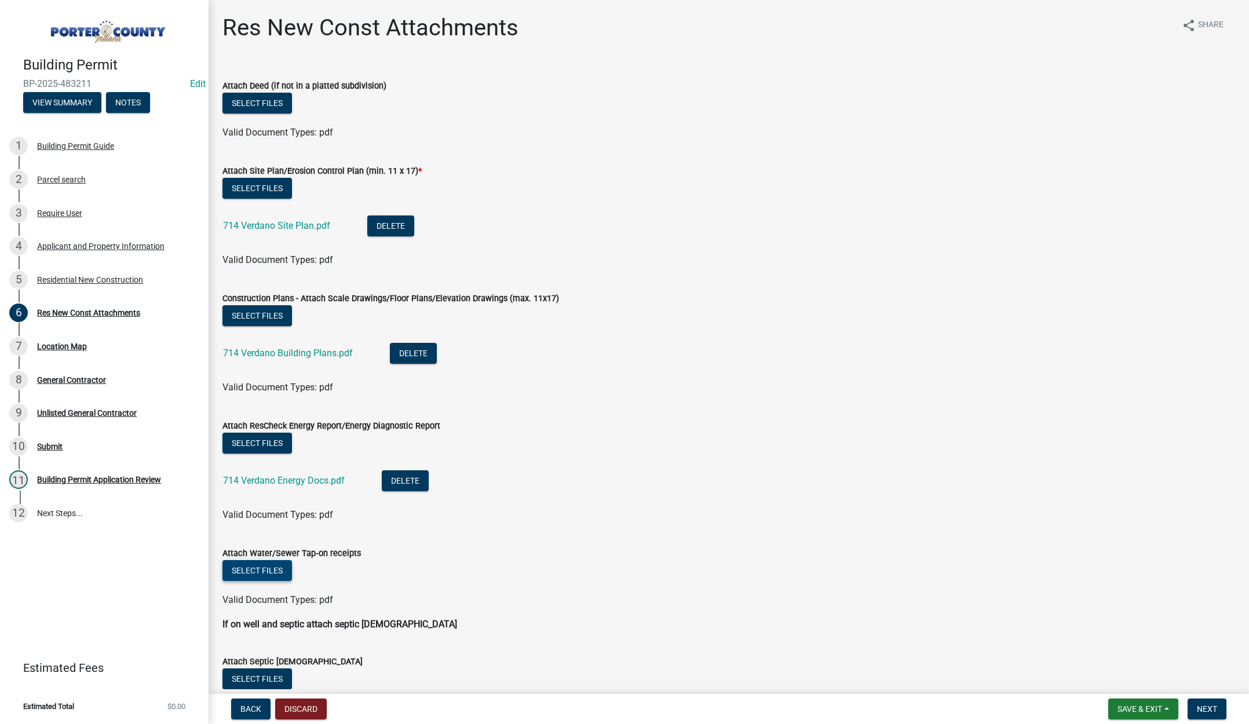
click at [249, 572] on button "Select files" at bounding box center [257, 570] width 70 height 21
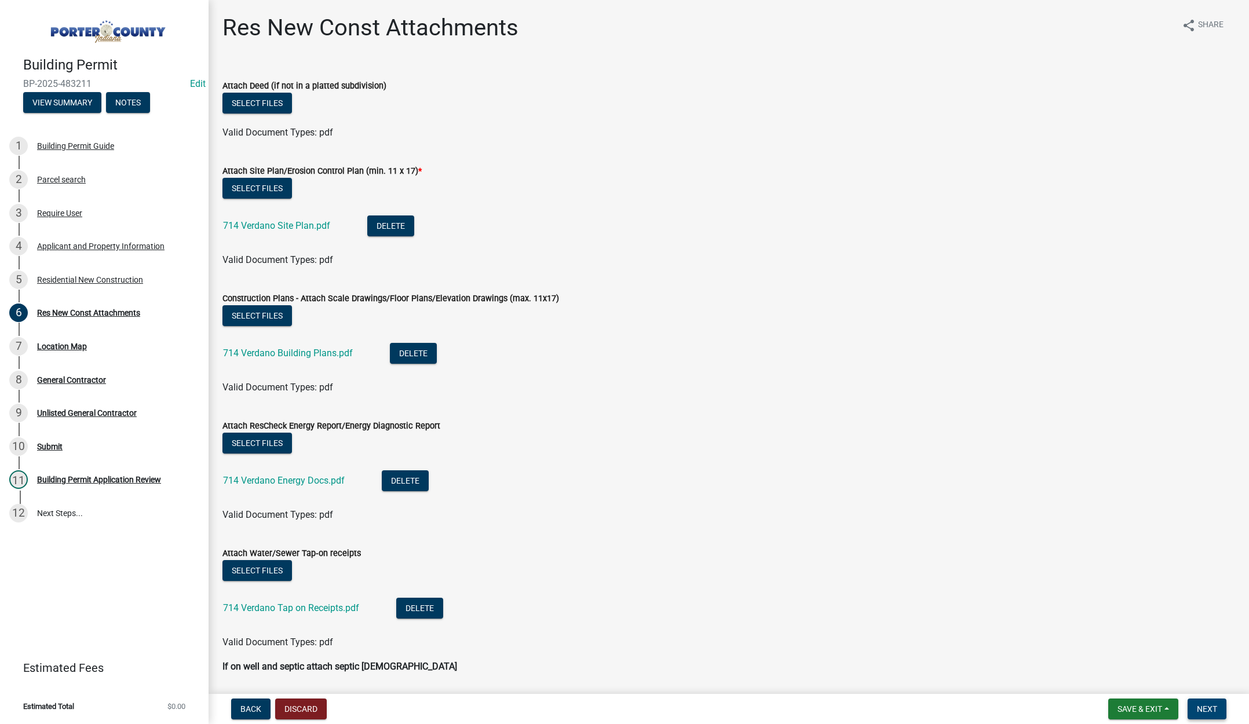
click at [1199, 702] on button "Next" at bounding box center [1207, 709] width 39 height 21
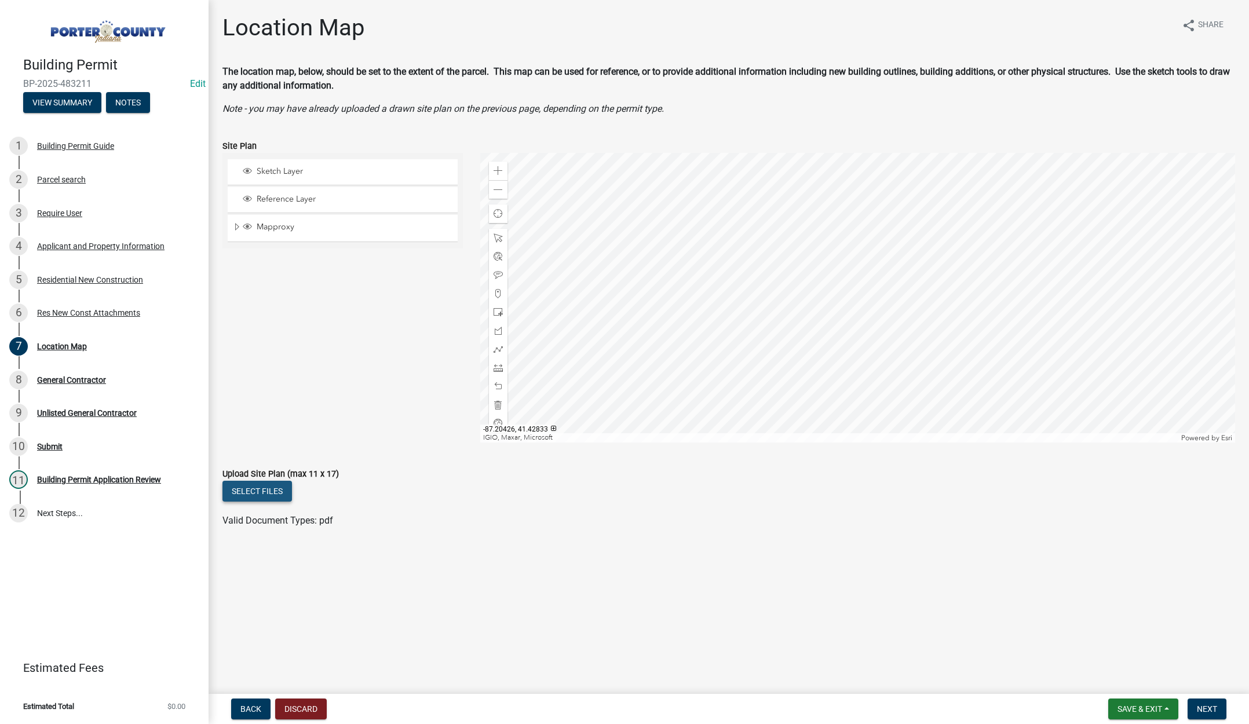
click at [257, 485] on button "Select files" at bounding box center [257, 491] width 70 height 21
click at [1199, 709] on span "Next" at bounding box center [1207, 709] width 20 height 9
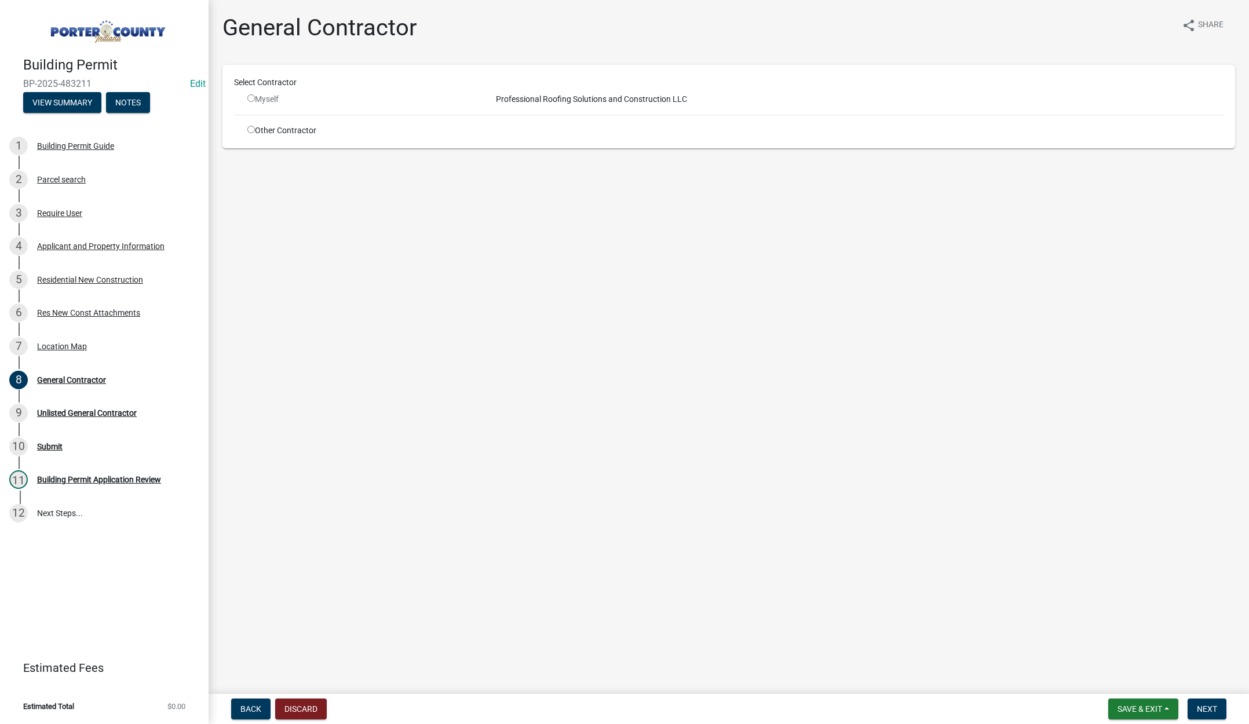
click at [249, 129] on input "radio" at bounding box center [251, 130] width 8 height 8
radio input "true"
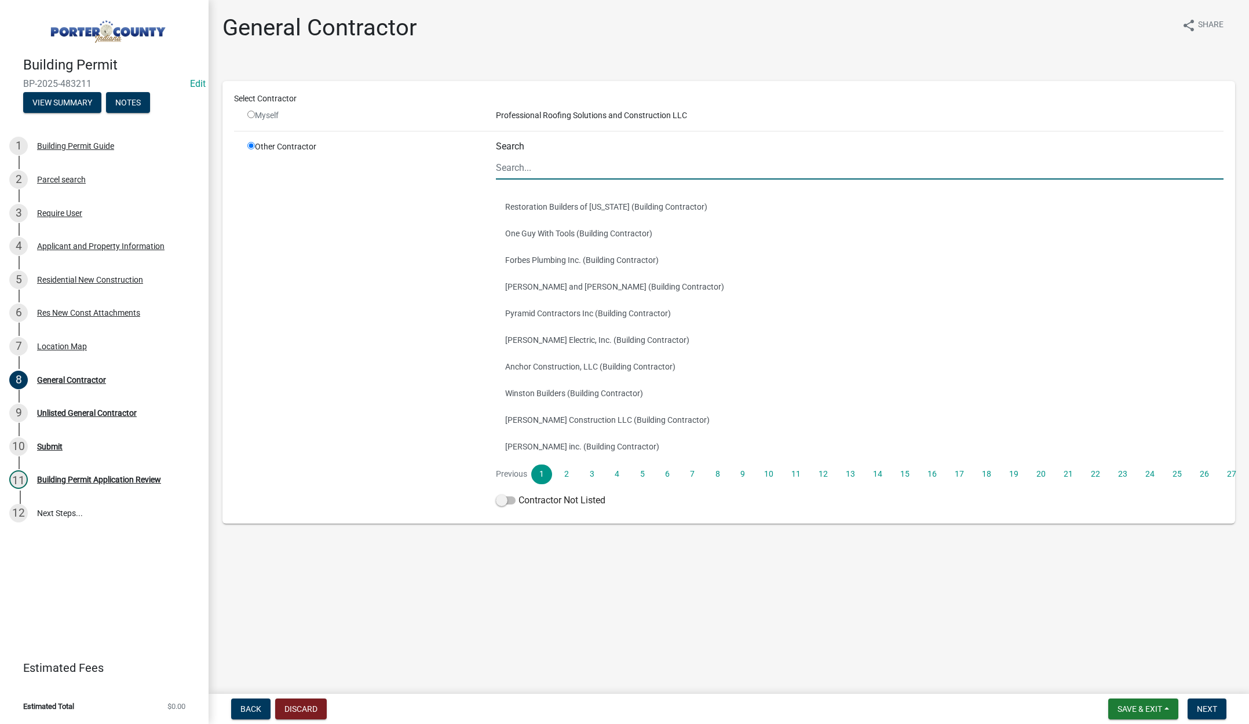
click at [536, 169] on input "Search" at bounding box center [860, 168] width 728 height 24
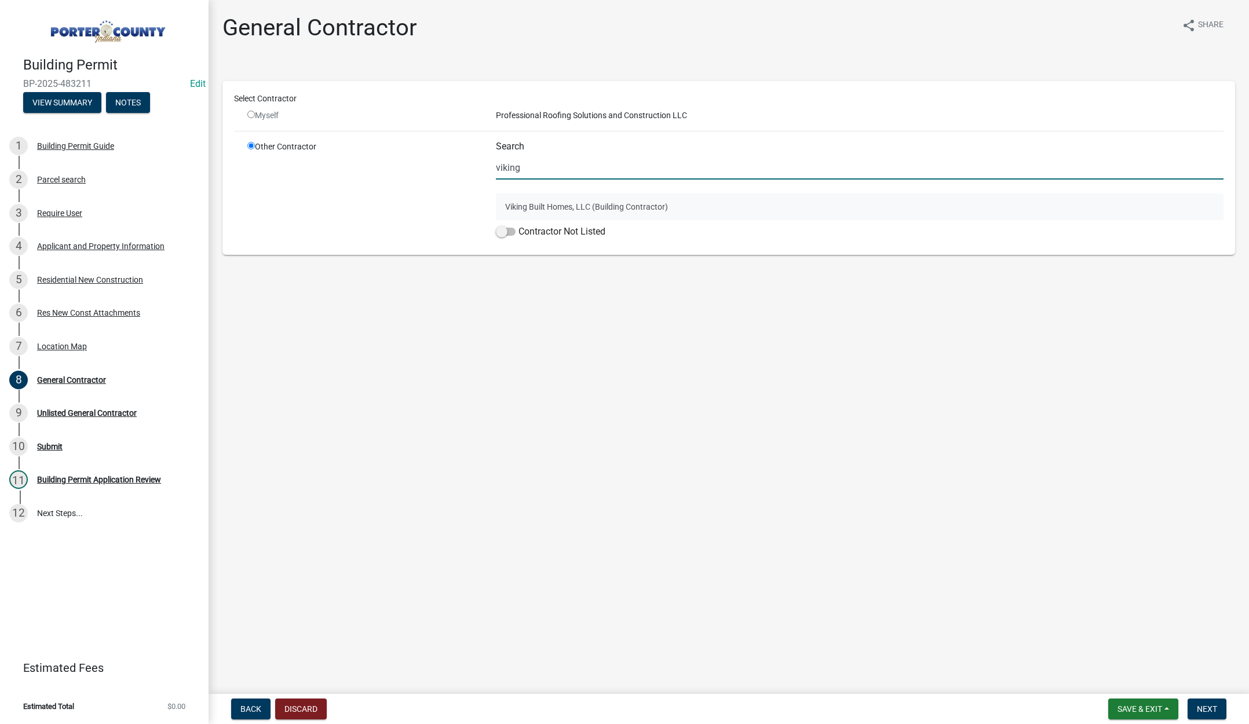
type input "viking"
click at [521, 203] on button "Viking Built Homes, LLC (Building Contractor)" at bounding box center [860, 207] width 728 height 27
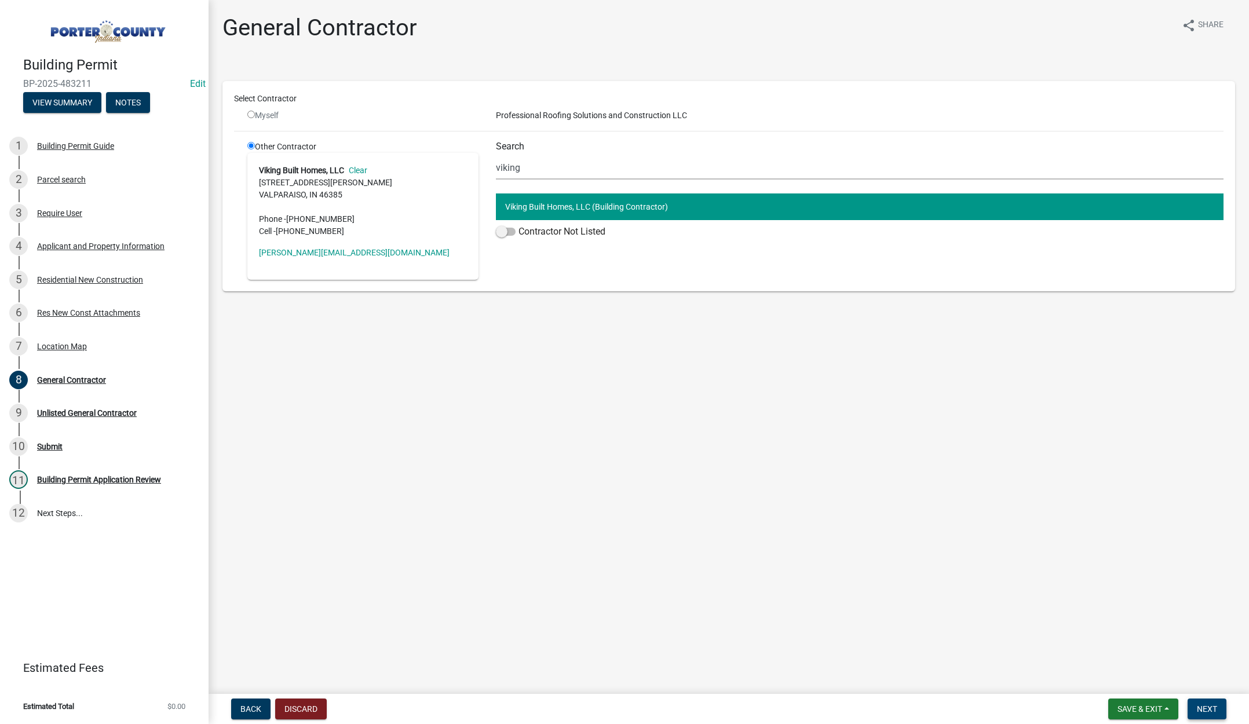
click at [1214, 707] on span "Next" at bounding box center [1207, 709] width 20 height 9
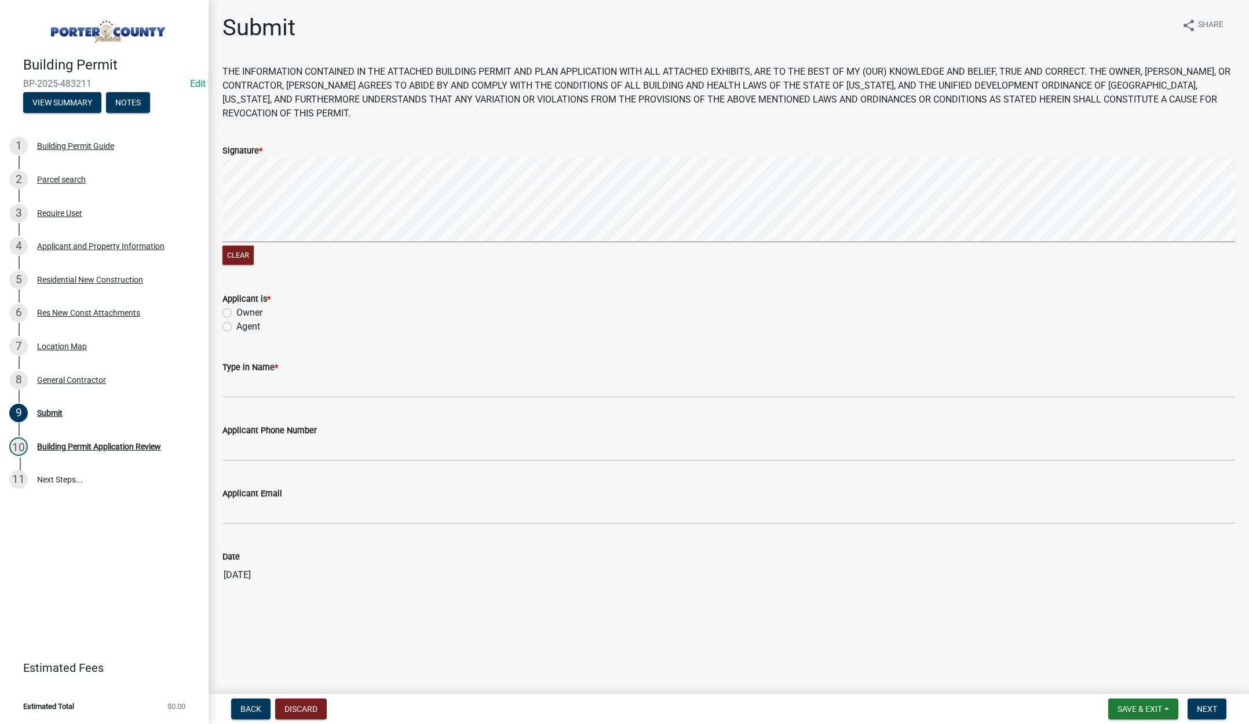
click at [236, 324] on label "Agent" at bounding box center [248, 327] width 24 height 14
click at [236, 324] on input "Agent" at bounding box center [240, 324] width 8 height 8
radio input "true"
click at [242, 379] on input "Type in Name *" at bounding box center [728, 386] width 1013 height 24
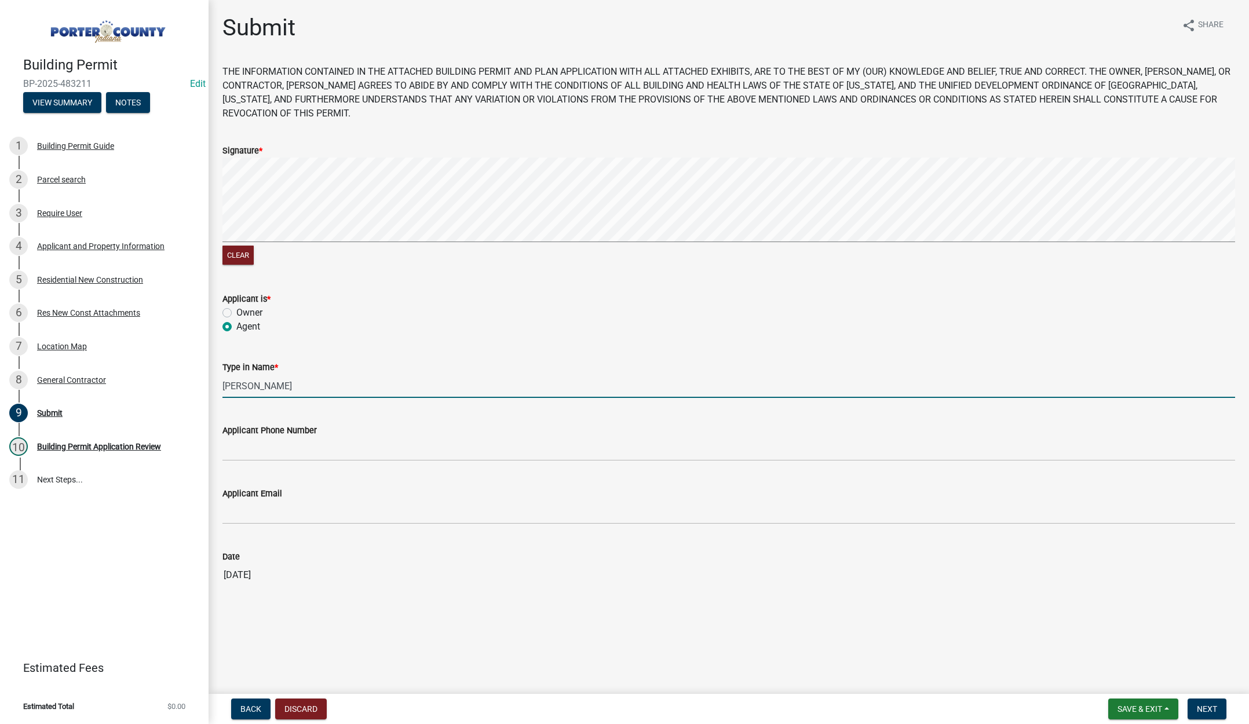
type input "[PERSON_NAME]"
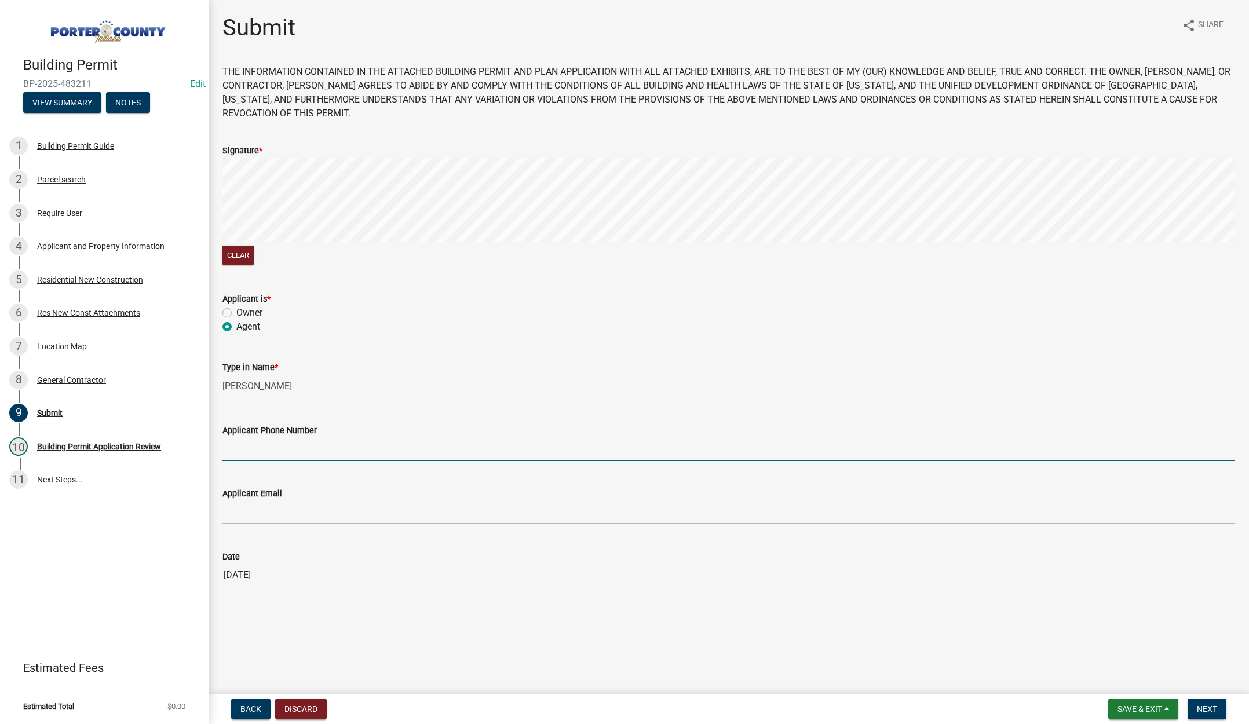
click at [240, 449] on input "Applicant Phone Number" at bounding box center [728, 449] width 1013 height 24
type input "[PHONE_NUMBER]"
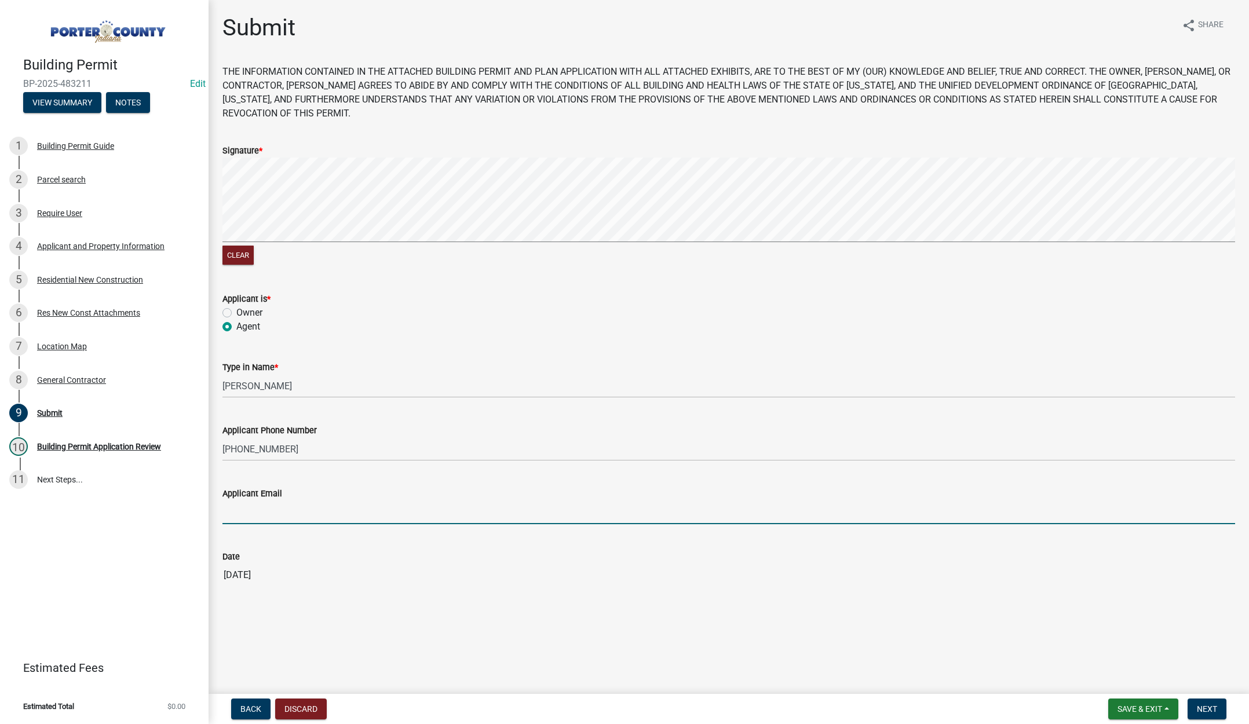
click at [252, 516] on input "Applicant Email" at bounding box center [728, 513] width 1013 height 24
click at [255, 510] on input "Applicant Email" at bounding box center [728, 513] width 1013 height 24
type input "i"
type input "[PERSON_NAME][EMAIL_ADDRESS][DOMAIN_NAME]"
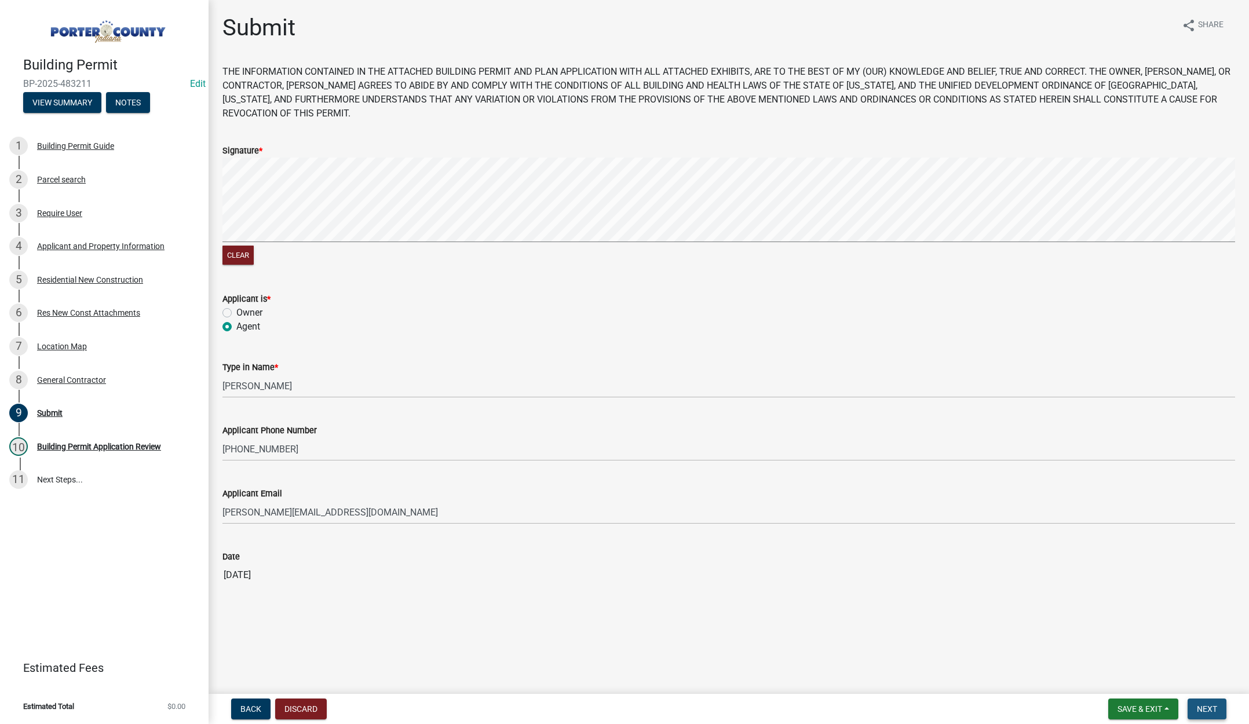
click at [1205, 703] on button "Next" at bounding box center [1207, 709] width 39 height 21
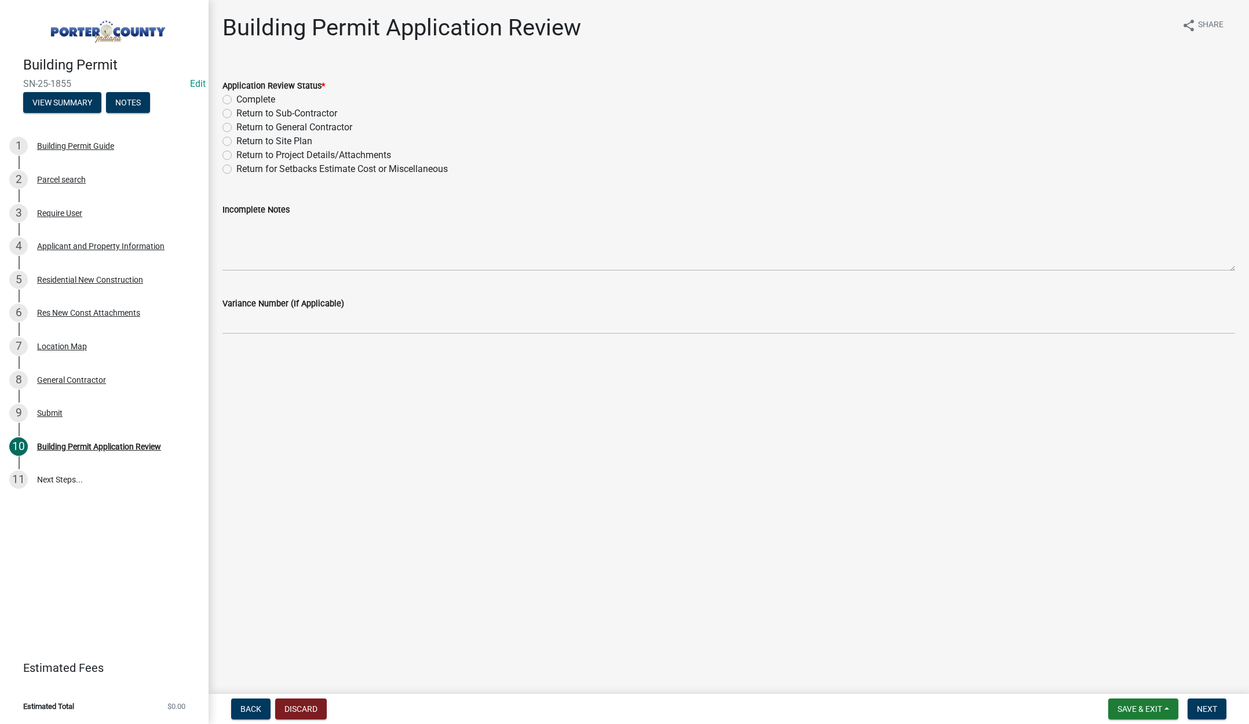
click at [236, 97] on label "Complete" at bounding box center [255, 100] width 39 height 14
click at [236, 97] on input "Complete" at bounding box center [240, 97] width 8 height 8
radio input "true"
click at [1209, 705] on span "Next" at bounding box center [1207, 709] width 20 height 9
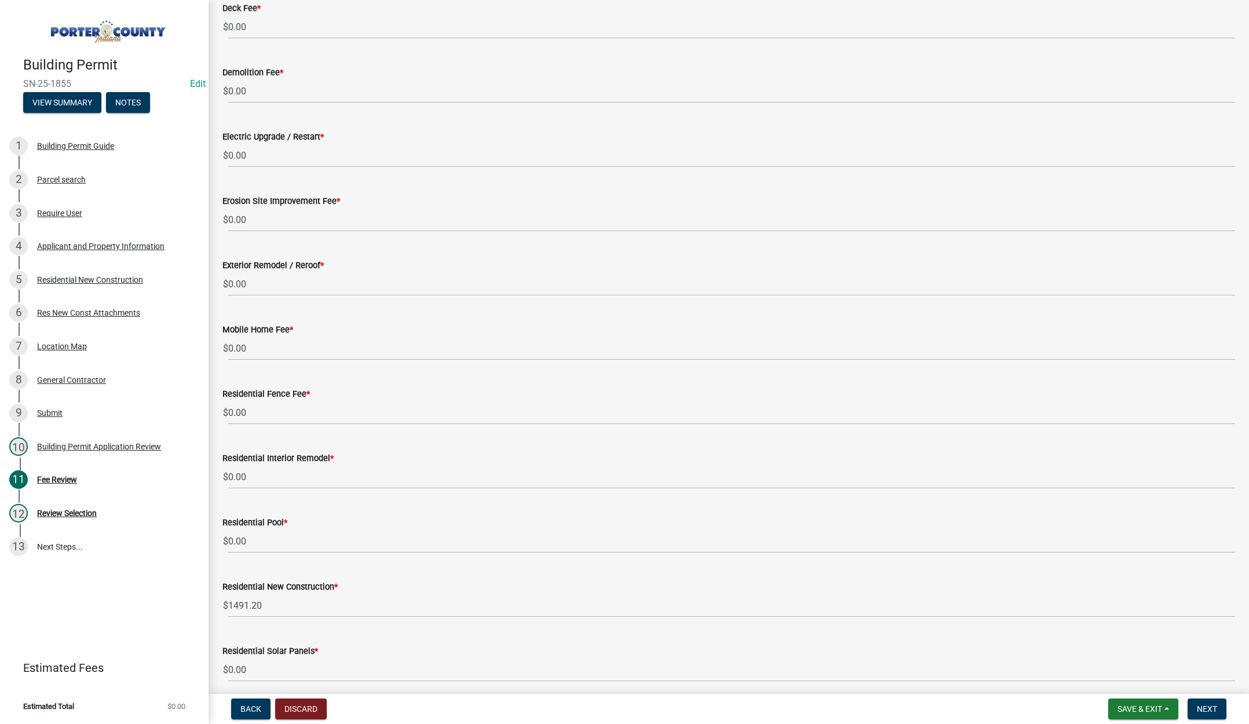
scroll to position [348, 0]
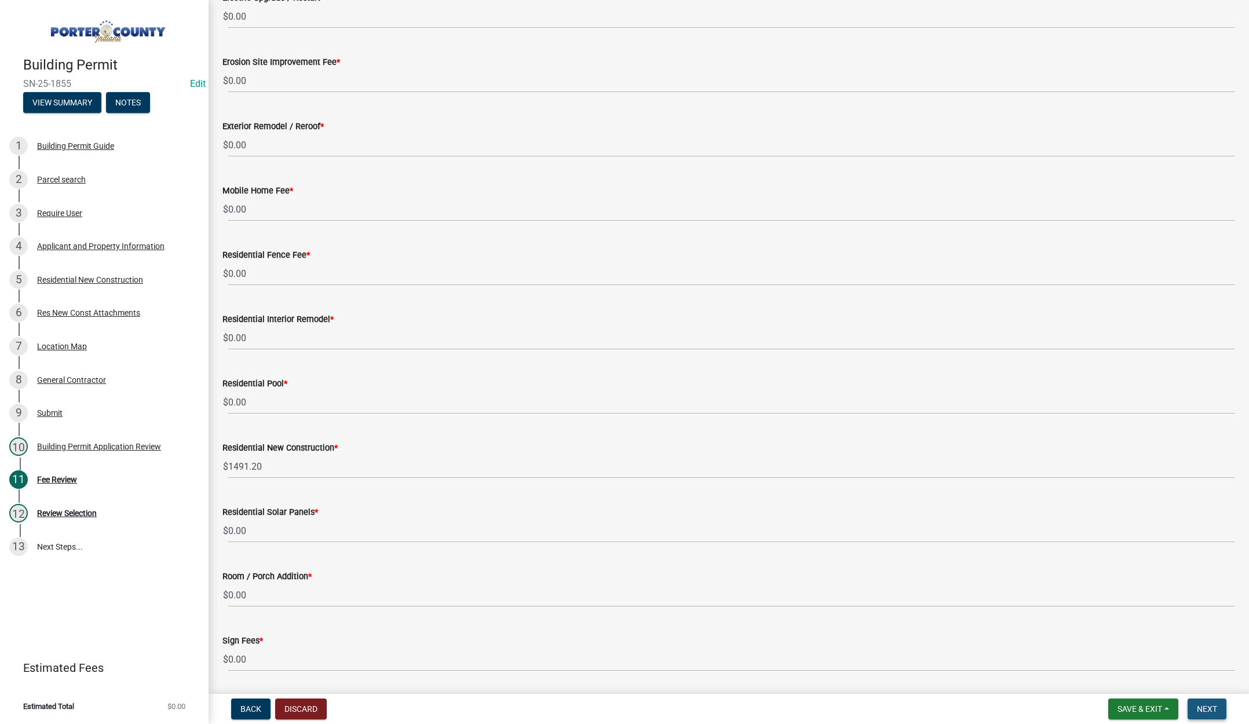
click at [1211, 705] on span "Next" at bounding box center [1207, 709] width 20 height 9
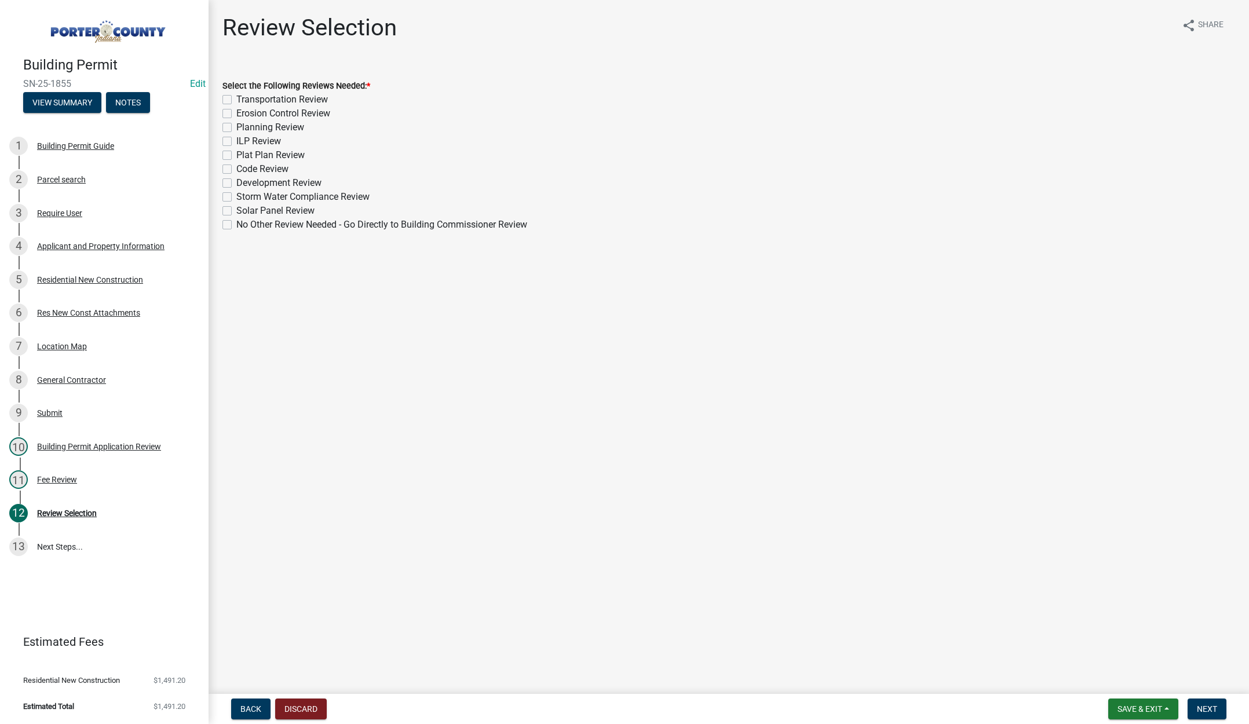
click at [236, 110] on label "Erosion Control Review" at bounding box center [283, 114] width 94 height 14
click at [236, 110] on input "Erosion Control Review" at bounding box center [240, 111] width 8 height 8
checkbox input "true"
checkbox input "false"
checkbox input "true"
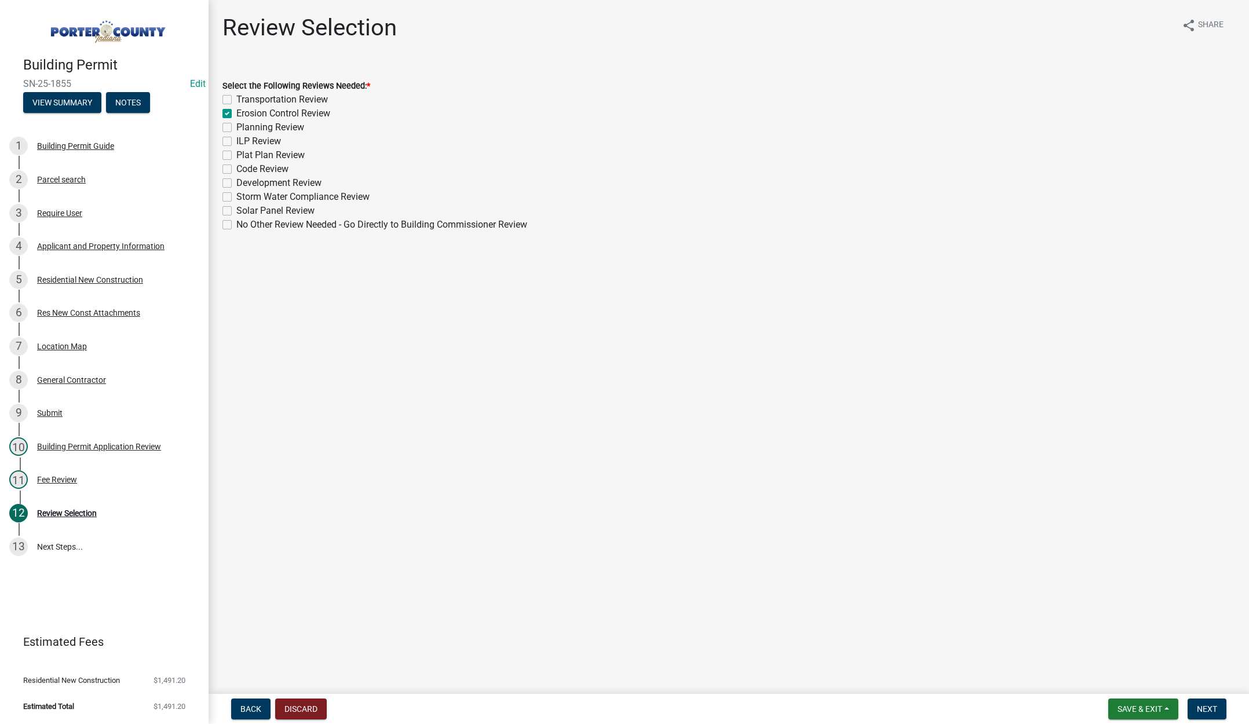
checkbox input "false"
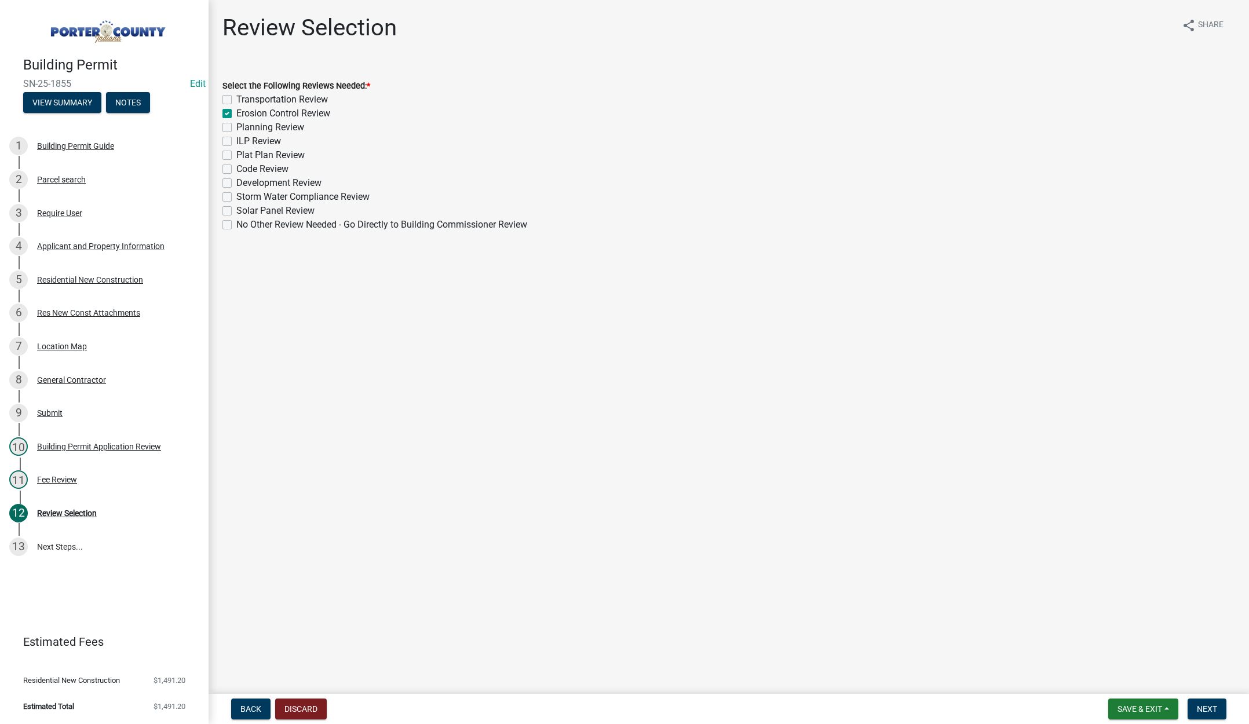
checkbox input "false"
click at [236, 126] on label "Planning Review" at bounding box center [270, 128] width 68 height 14
click at [236, 126] on input "Planning Review" at bounding box center [240, 125] width 8 height 8
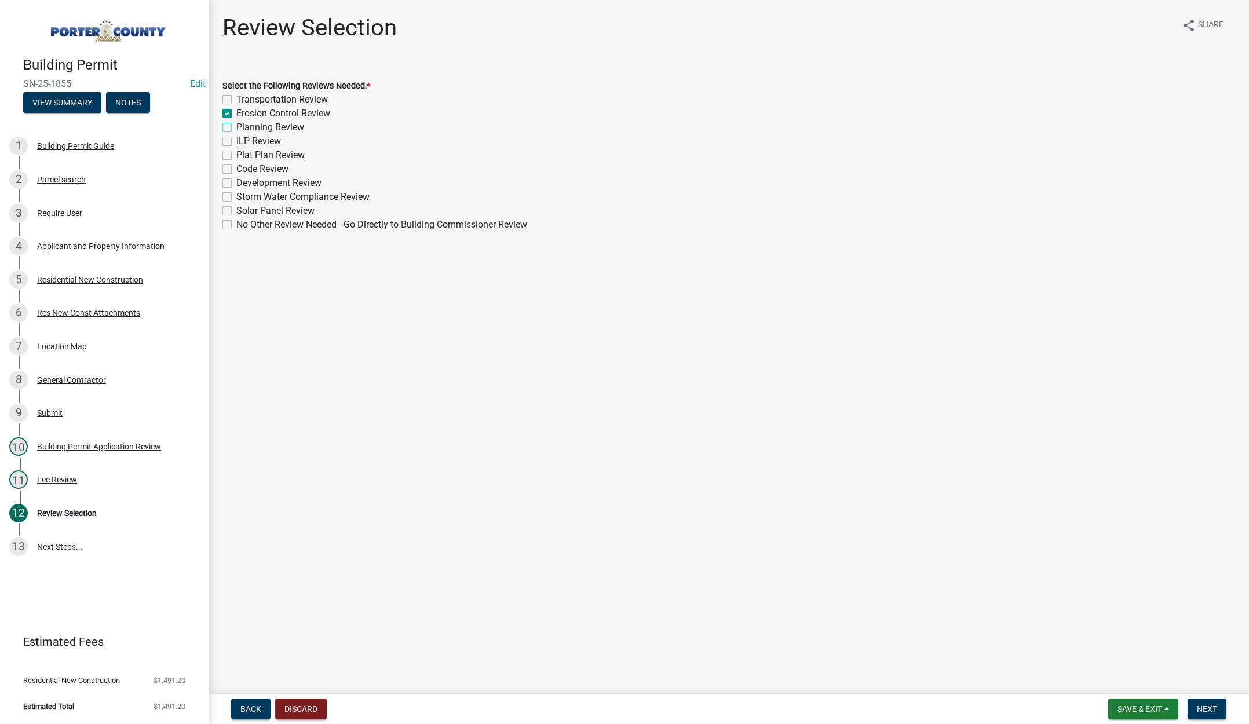
checkbox input "true"
checkbox input "false"
checkbox input "true"
checkbox input "false"
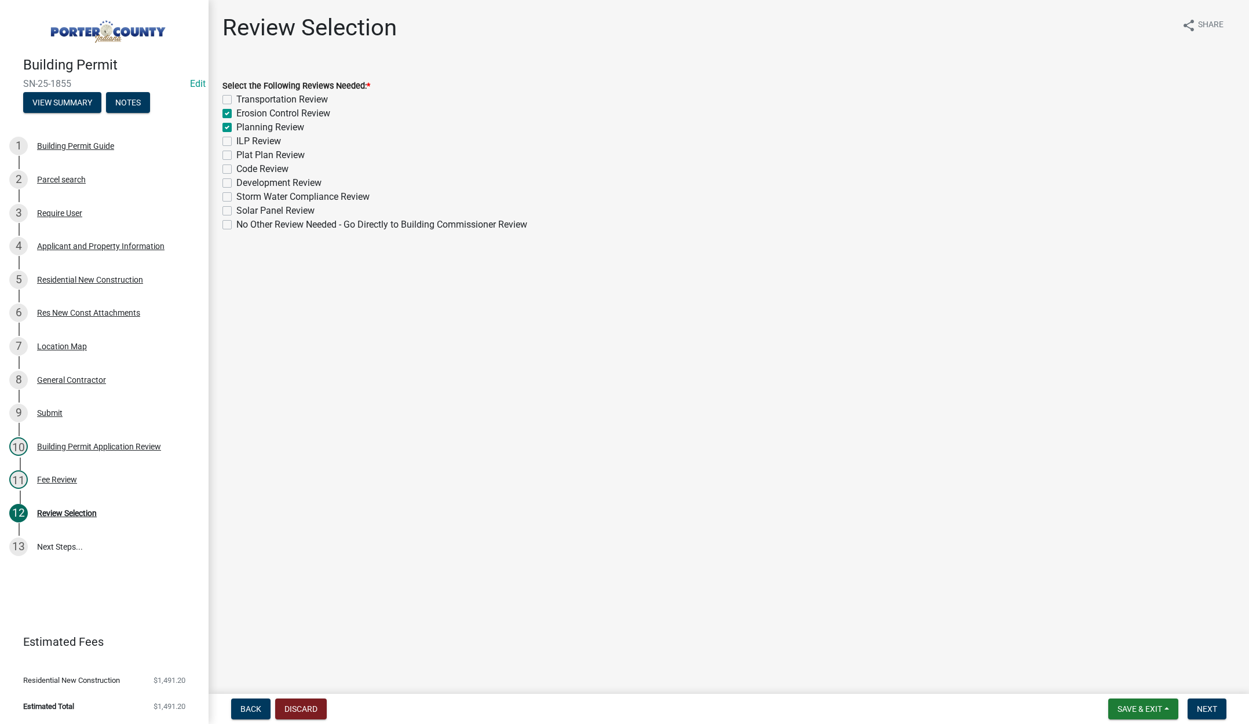
checkbox input "false"
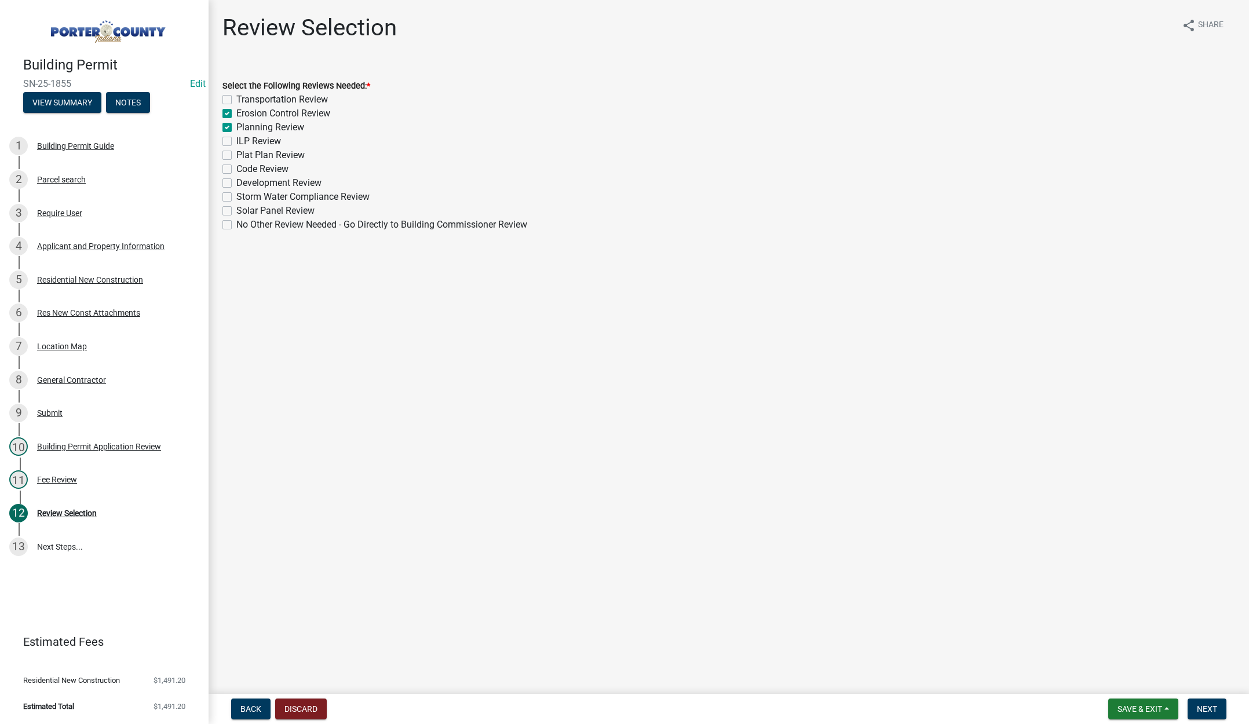
checkbox input "false"
click at [236, 154] on label "Plat Plan Review" at bounding box center [270, 155] width 68 height 14
click at [236, 154] on input "Plat Plan Review" at bounding box center [240, 152] width 8 height 8
checkbox input "true"
checkbox input "false"
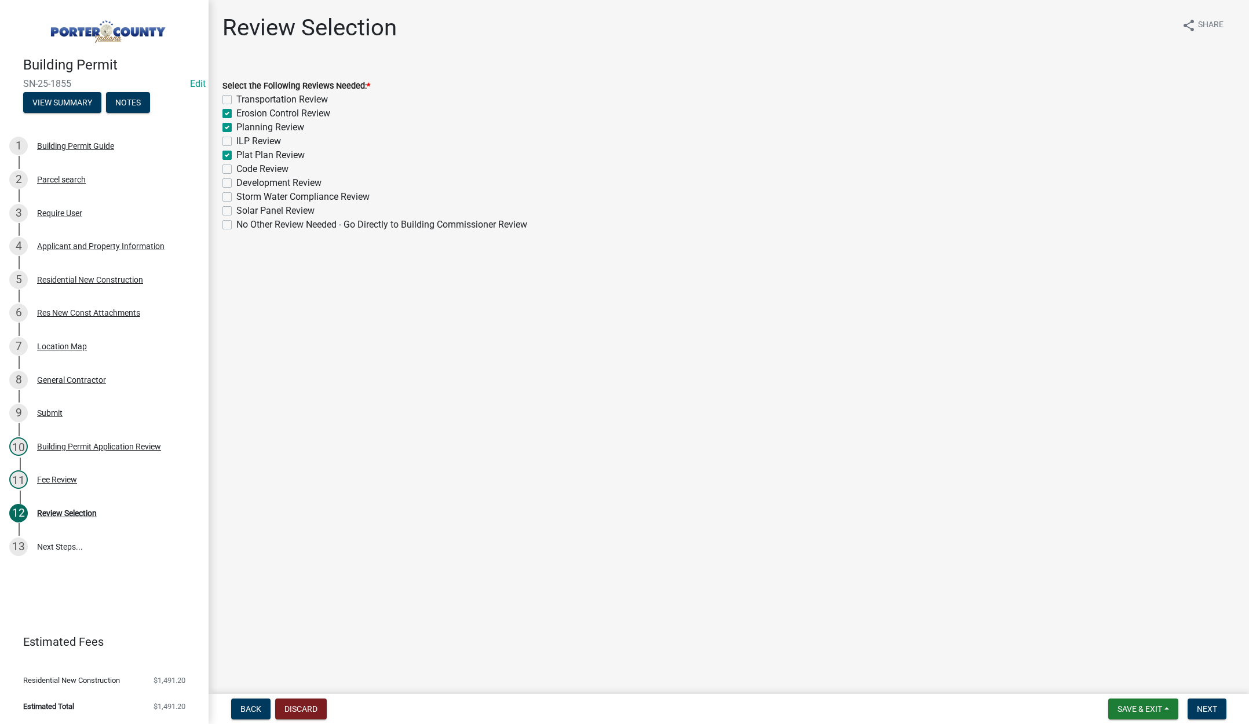
checkbox input "true"
checkbox input "false"
checkbox input "true"
checkbox input "false"
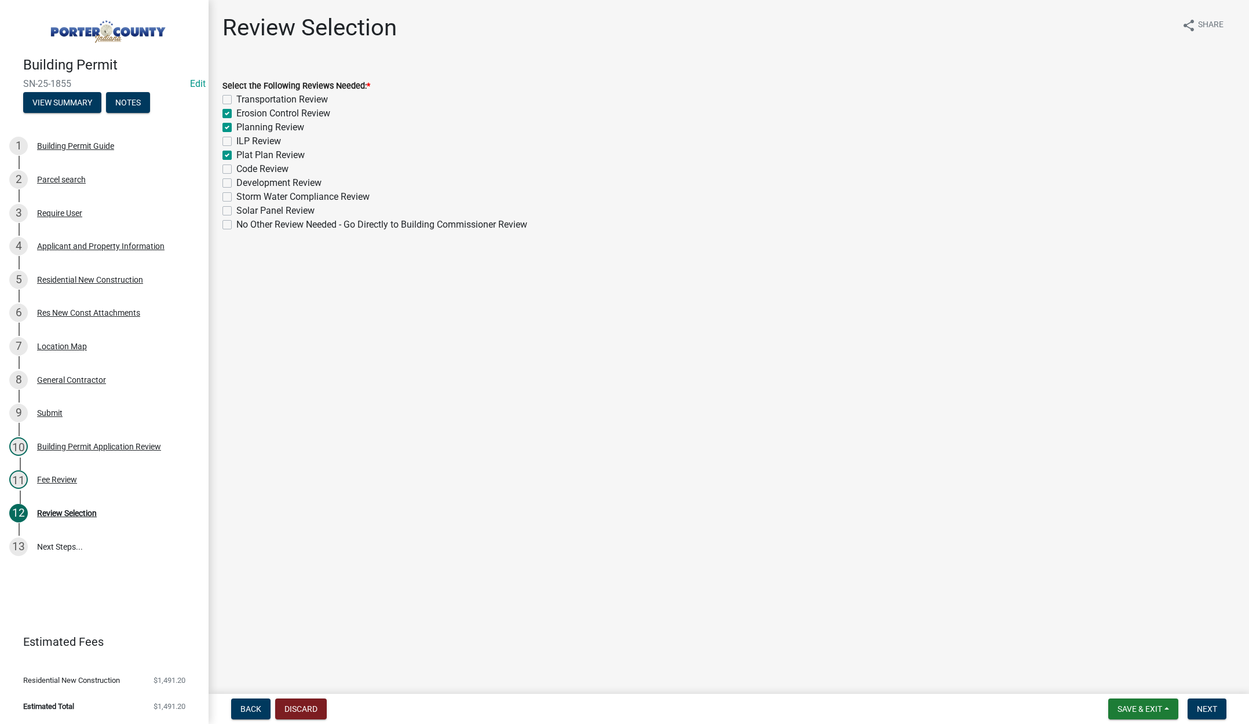
checkbox input "false"
click at [1202, 705] on span "Next" at bounding box center [1207, 709] width 20 height 9
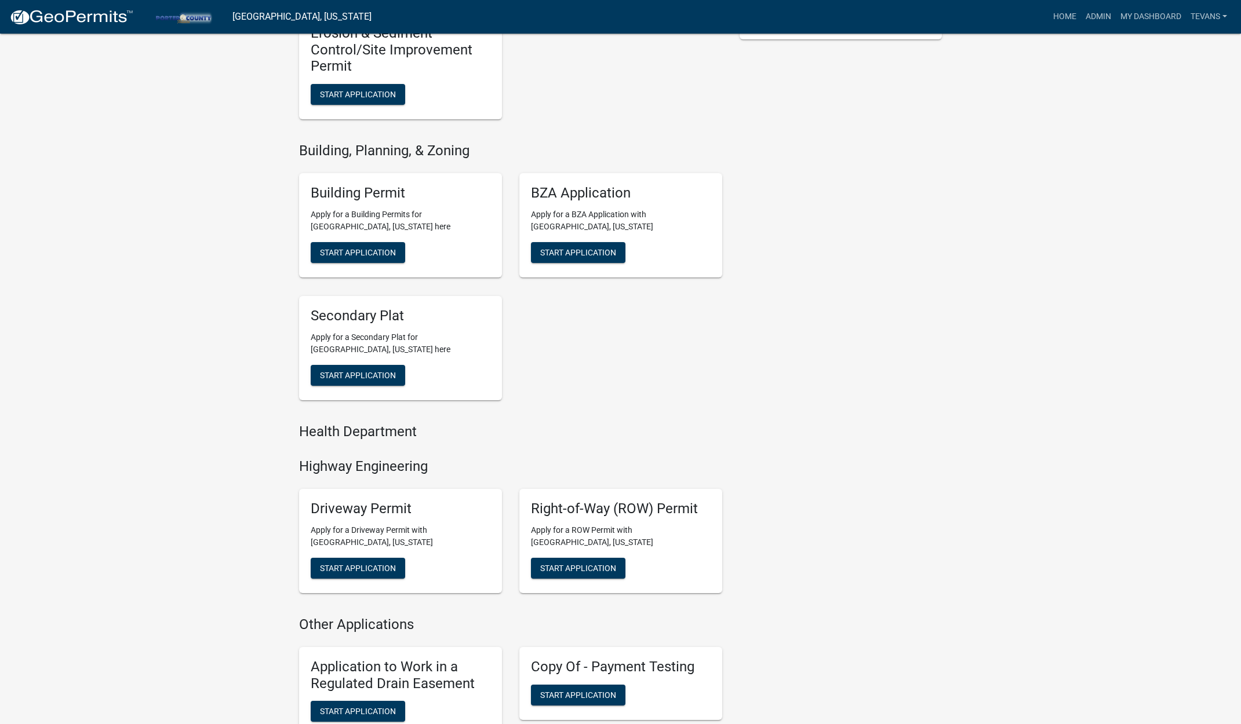
scroll to position [464, 0]
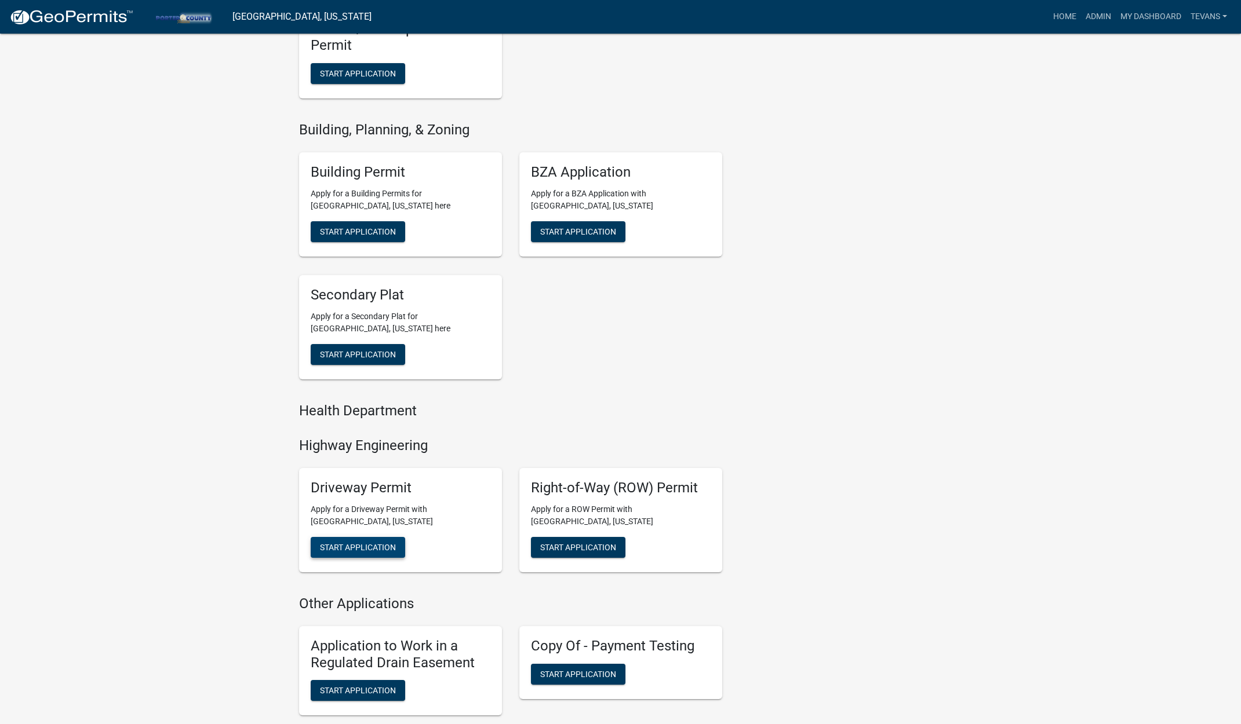
click at [373, 545] on span "Start Application" at bounding box center [358, 547] width 76 height 9
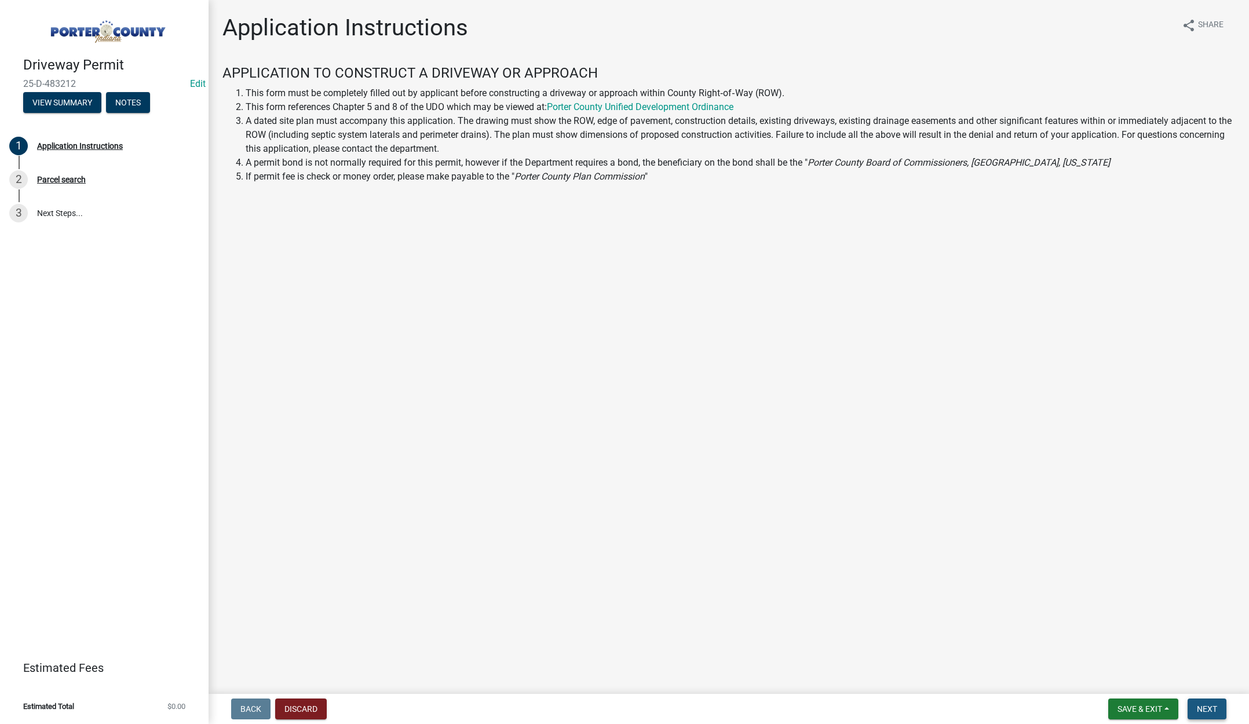
drag, startPoint x: 1206, startPoint y: 710, endPoint x: 1239, endPoint y: 695, distance: 36.3
click at [1207, 710] on span "Next" at bounding box center [1207, 709] width 20 height 9
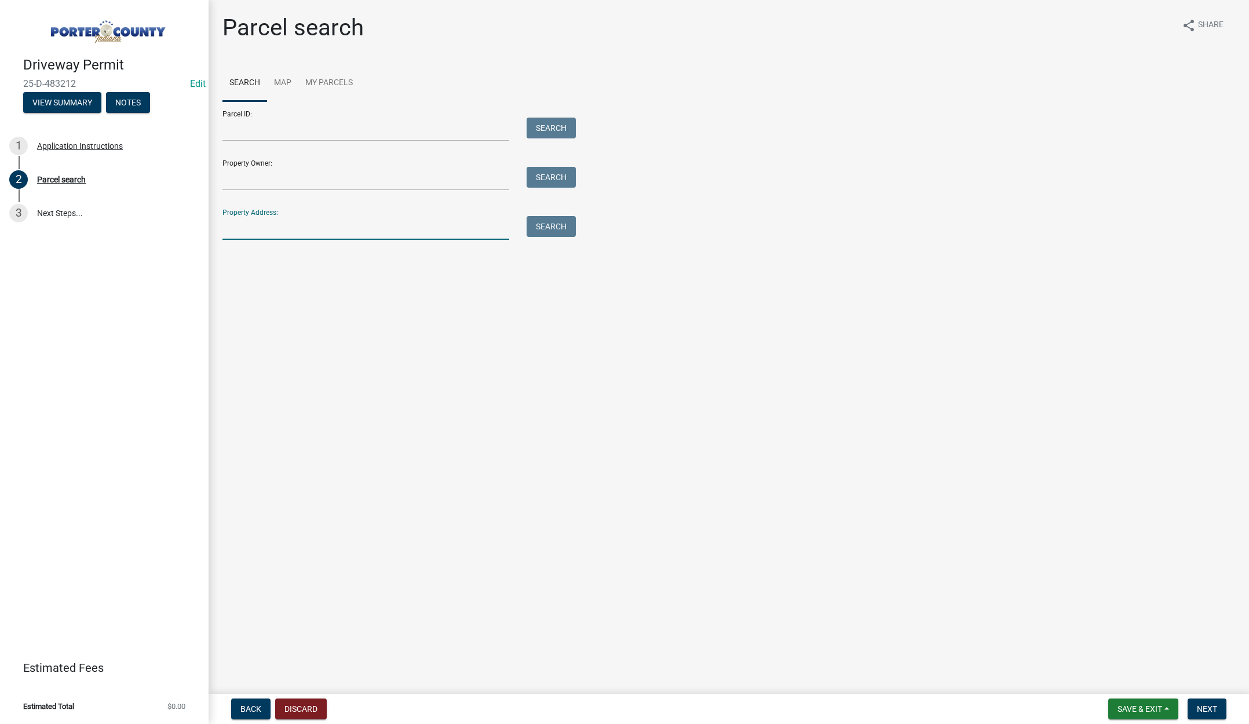
click at [396, 231] on input "Property Address:" at bounding box center [365, 228] width 287 height 24
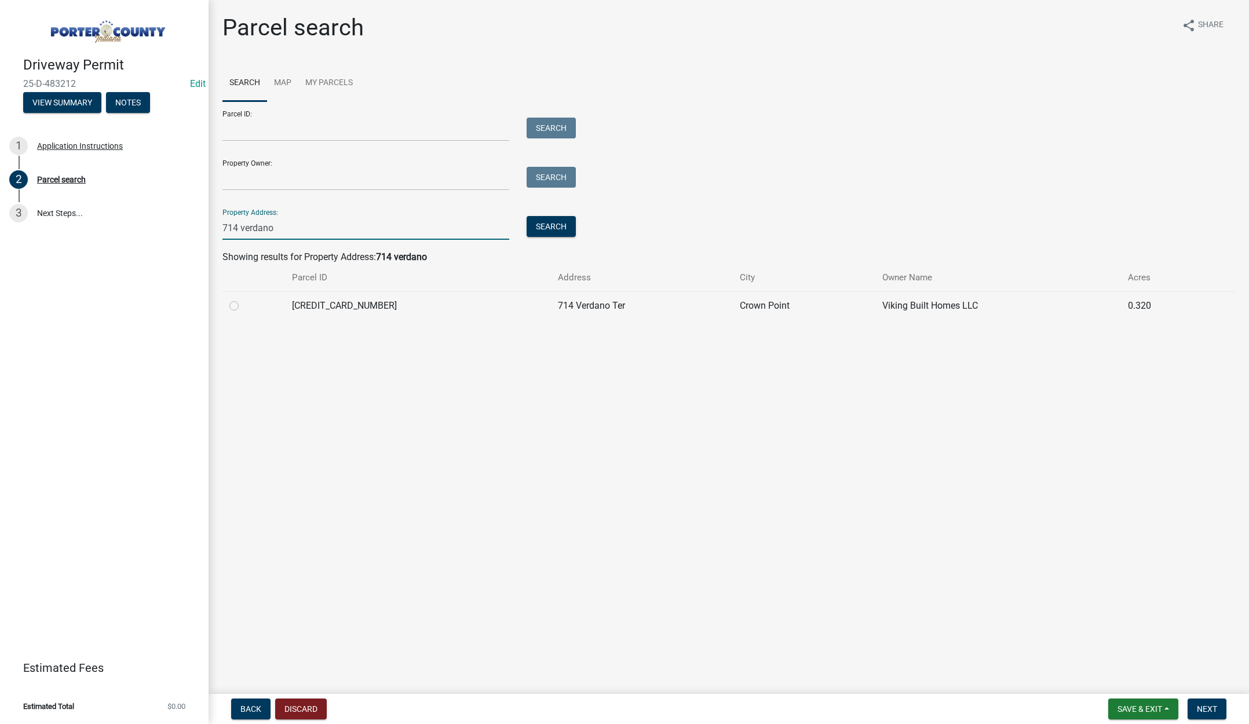
type input "714 verdano"
click at [243, 299] on label at bounding box center [243, 299] width 0 height 0
click at [243, 307] on input "radio" at bounding box center [247, 303] width 8 height 8
radio input "true"
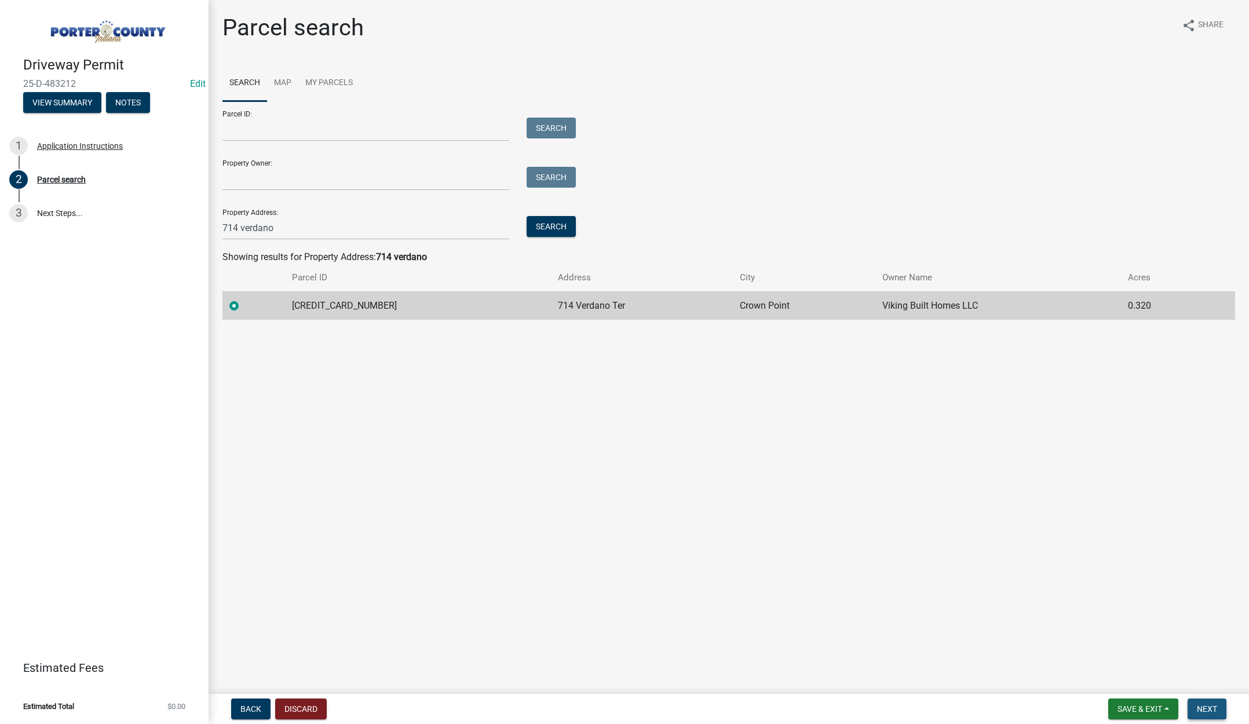
click at [1193, 709] on button "Next" at bounding box center [1207, 709] width 39 height 21
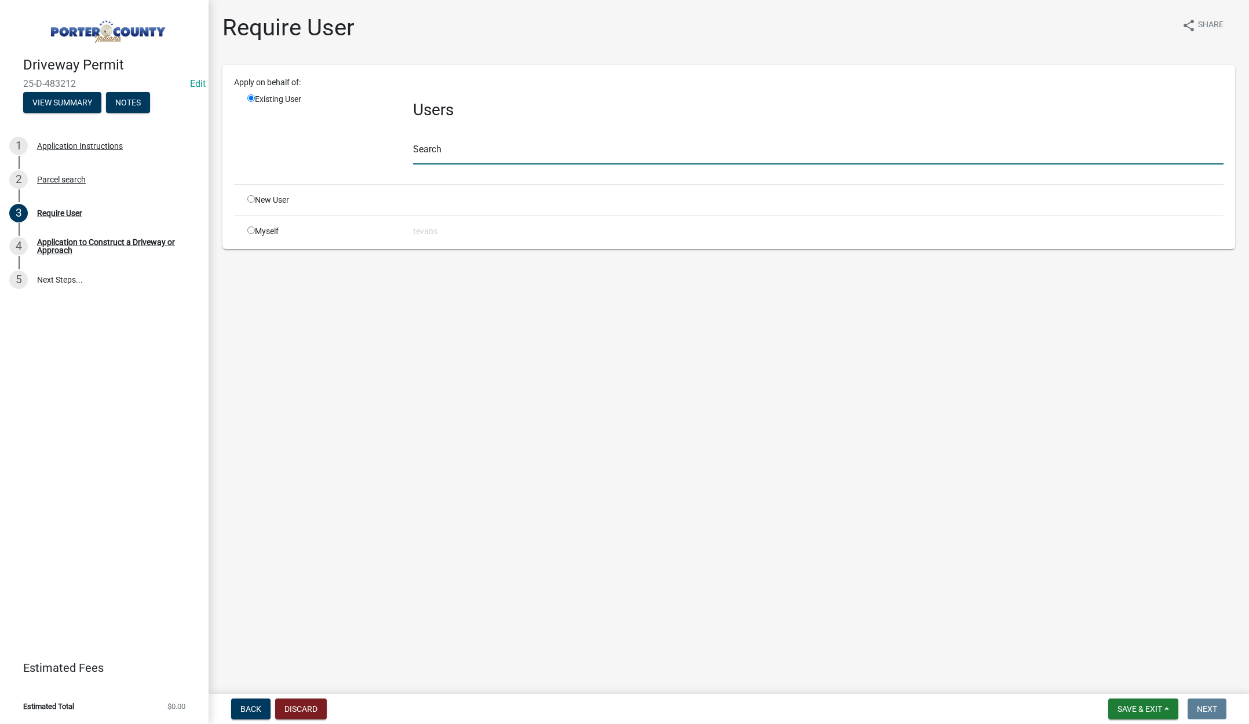
click at [428, 158] on input "text" at bounding box center [818, 153] width 811 height 24
type input "[PERSON_NAME]"
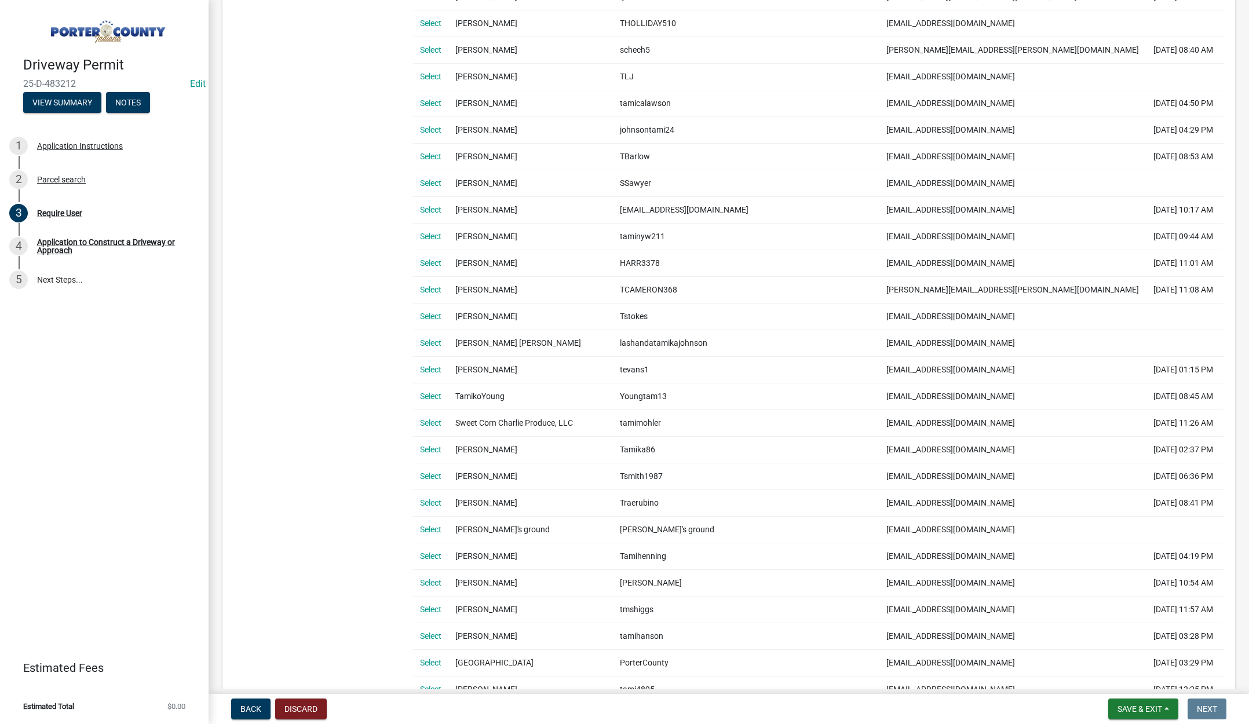
scroll to position [406, 0]
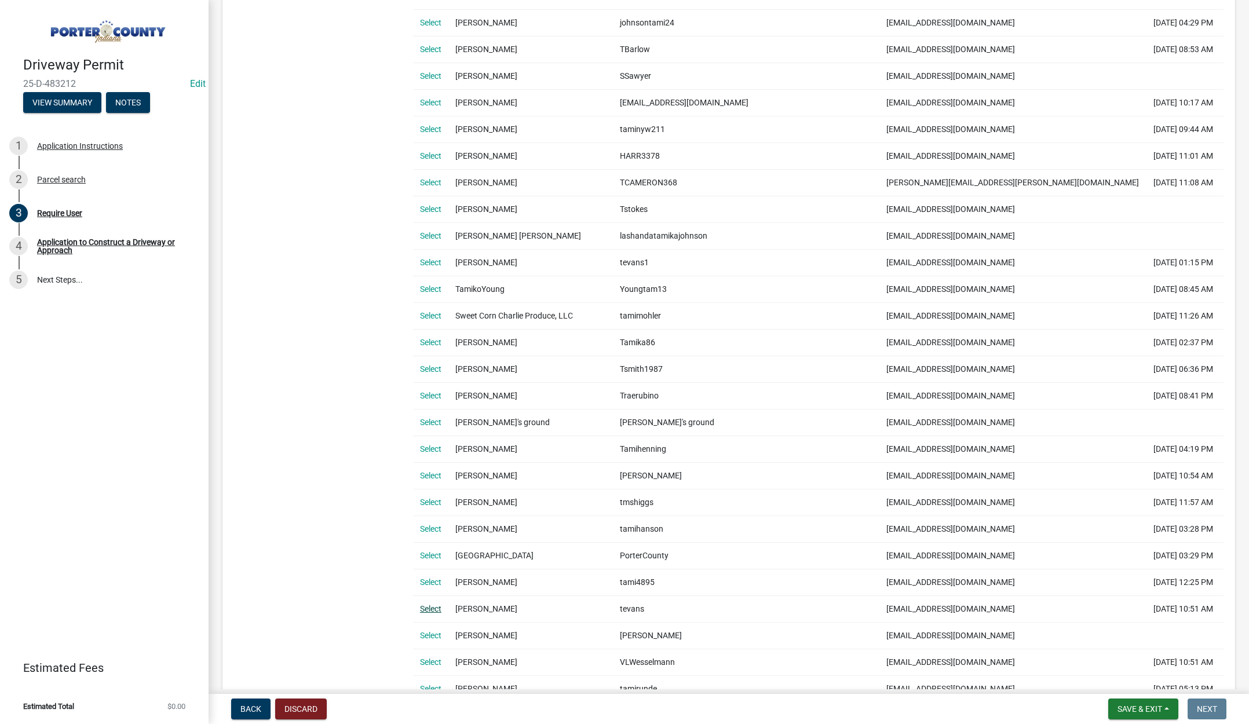
click at [433, 610] on link "Select" at bounding box center [430, 608] width 21 height 9
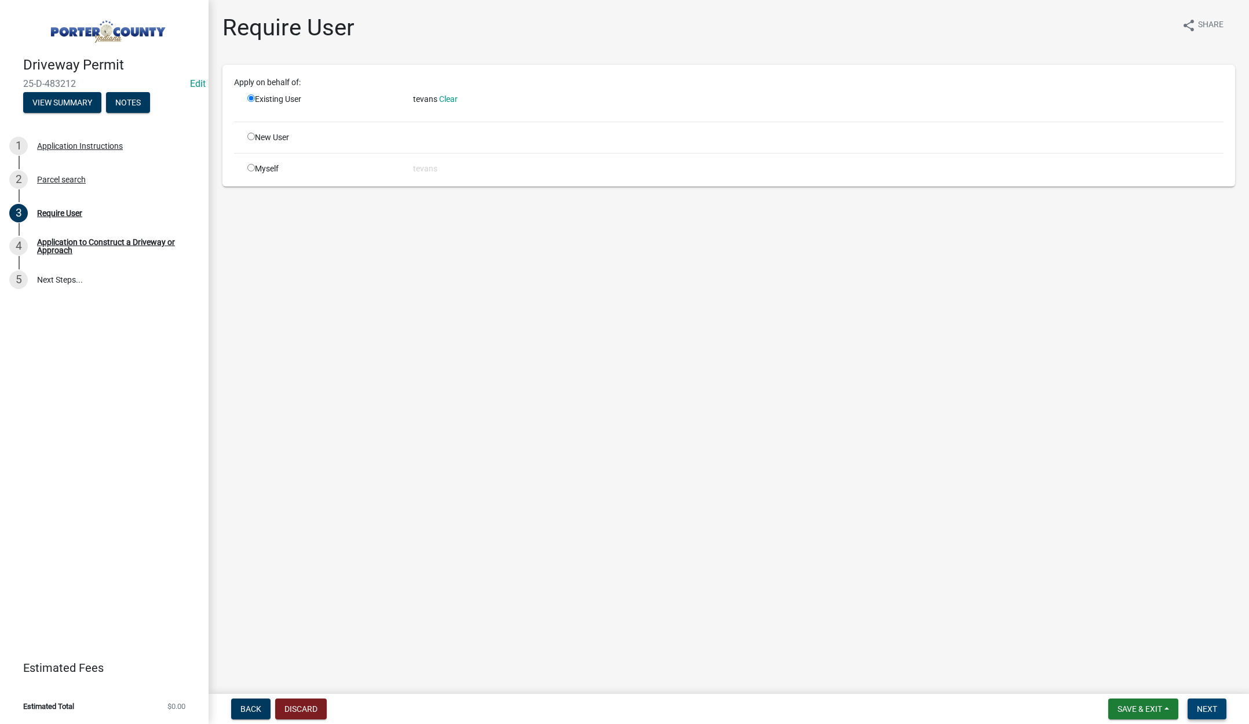
click at [1204, 703] on button "Next" at bounding box center [1207, 709] width 39 height 21
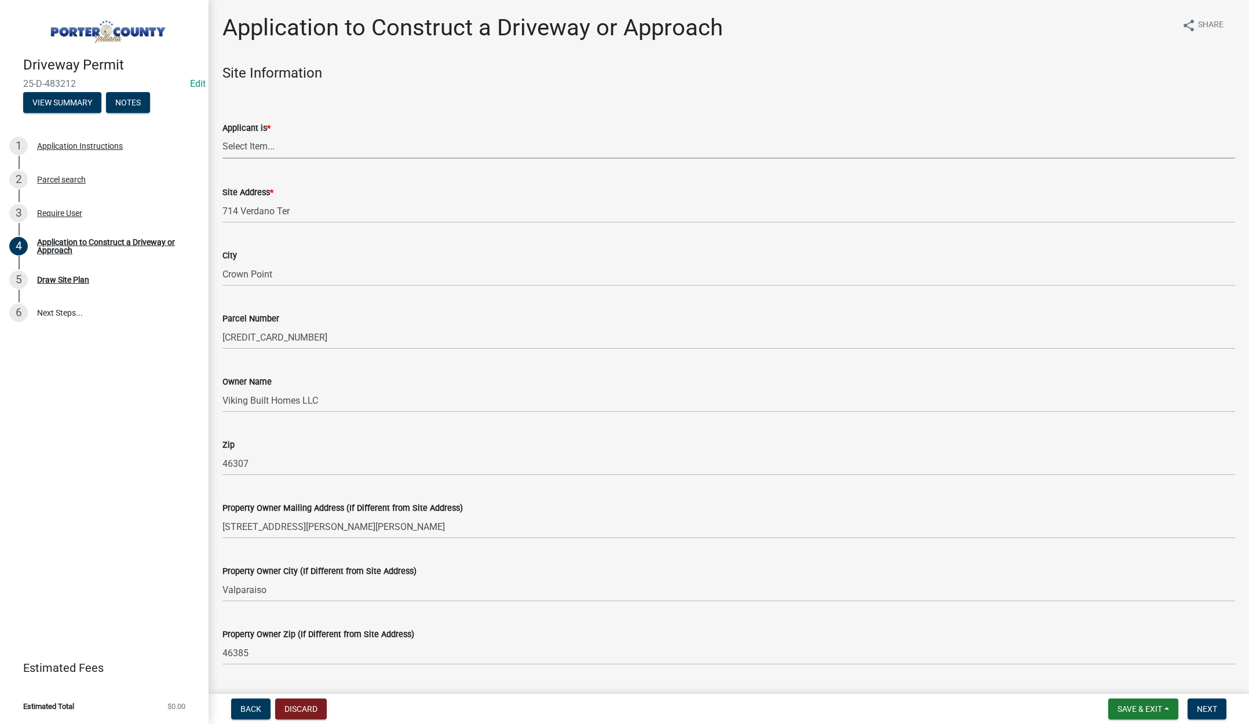
click at [264, 145] on select "Select Item... Owner Contractor" at bounding box center [728, 147] width 1013 height 24
click at [222, 135] on select "Select Item... Owner Contractor" at bounding box center [728, 147] width 1013 height 24
select select "3b60141c-57a3-479f-8c5a-1828030bf254"
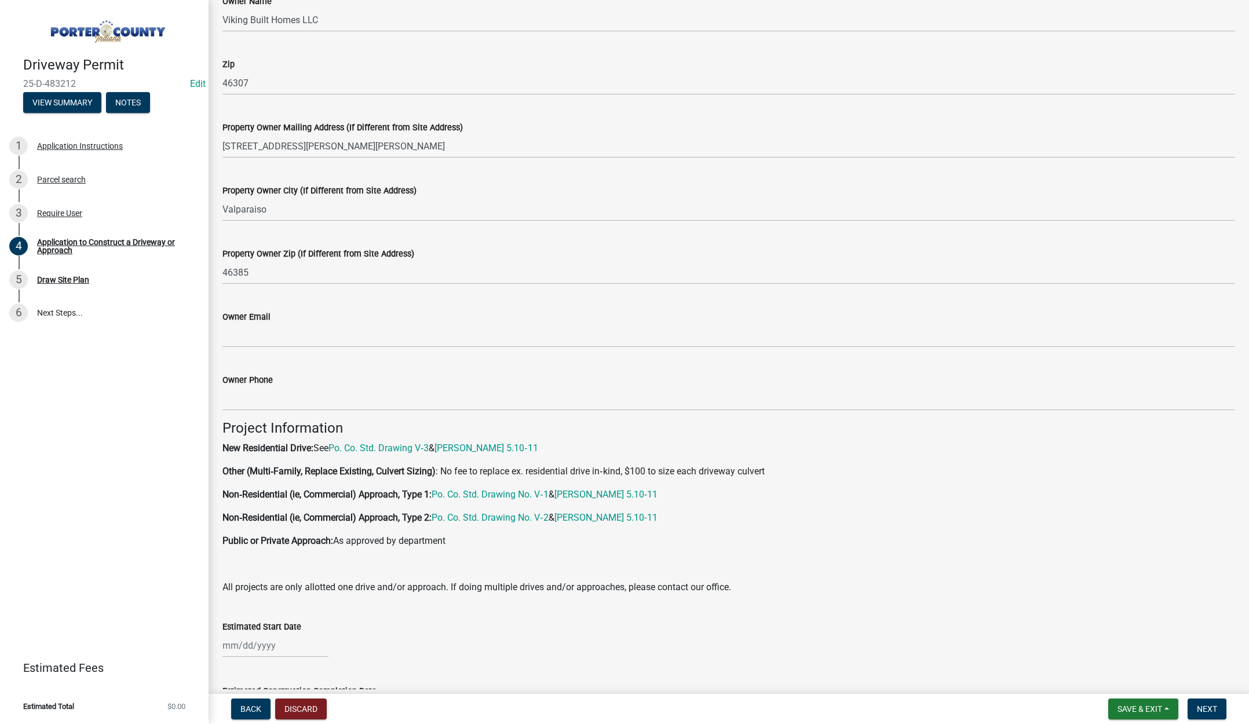
scroll to position [406, 0]
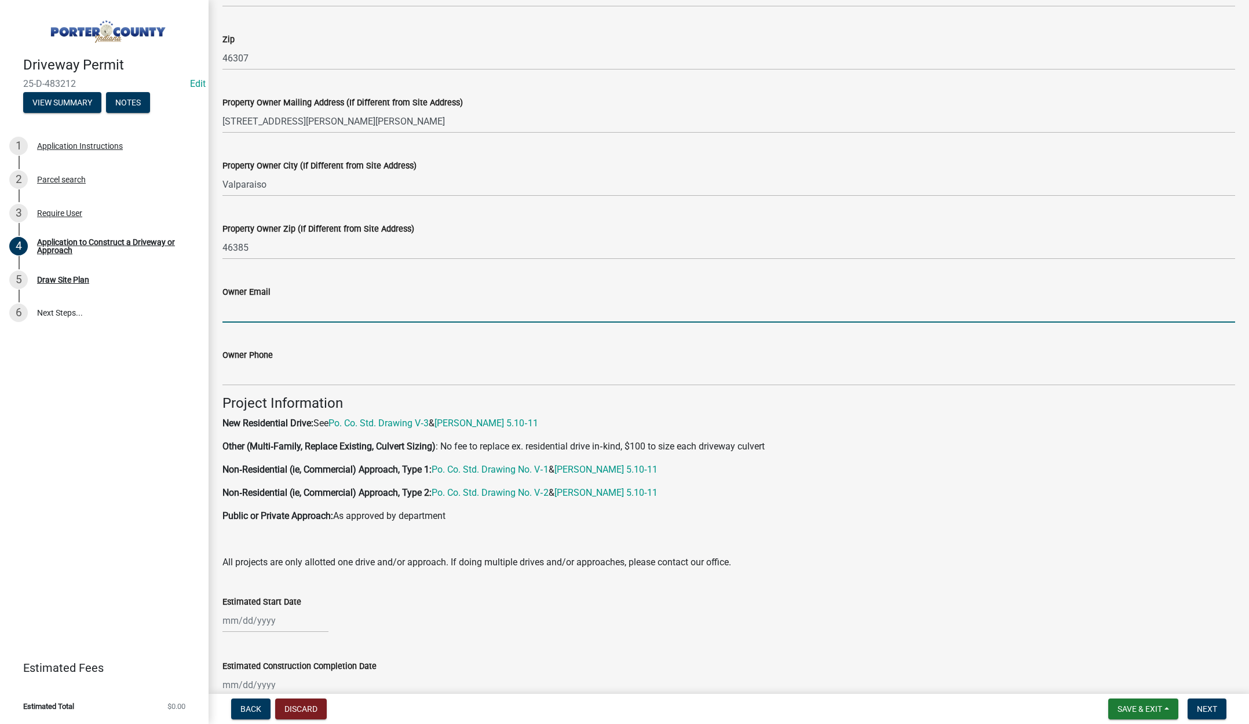
click at [304, 313] on input "Owner Email" at bounding box center [728, 311] width 1013 height 24
type input "[PERSON_NAME][EMAIL_ADDRESS][DOMAIN_NAME]"
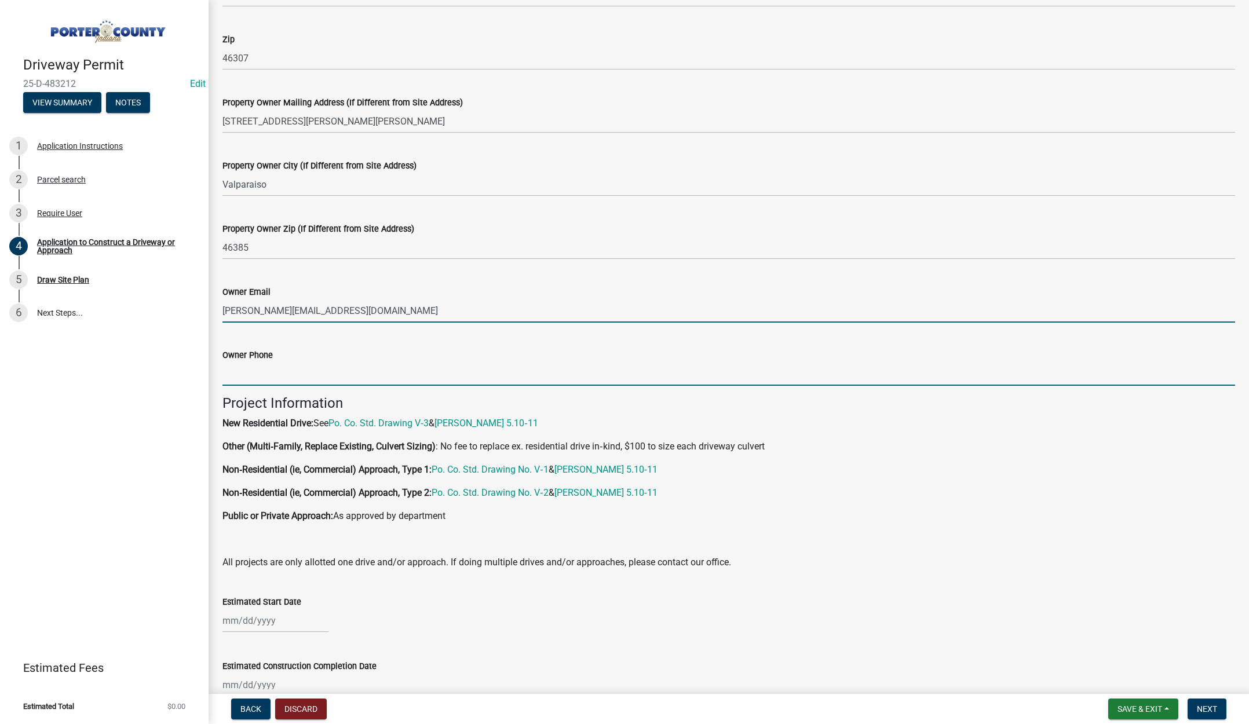
click at [280, 373] on input "Owner Phone" at bounding box center [728, 374] width 1013 height 24
type input "[PHONE_NUMBER]"
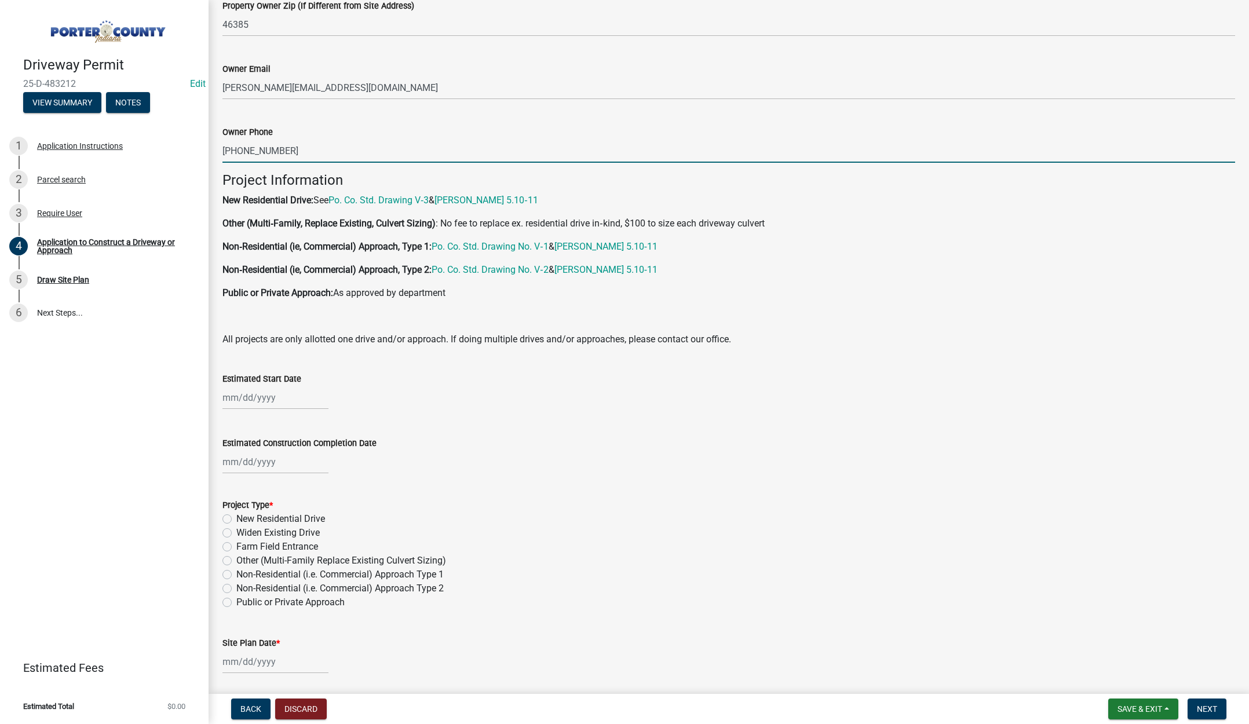
scroll to position [637, 0]
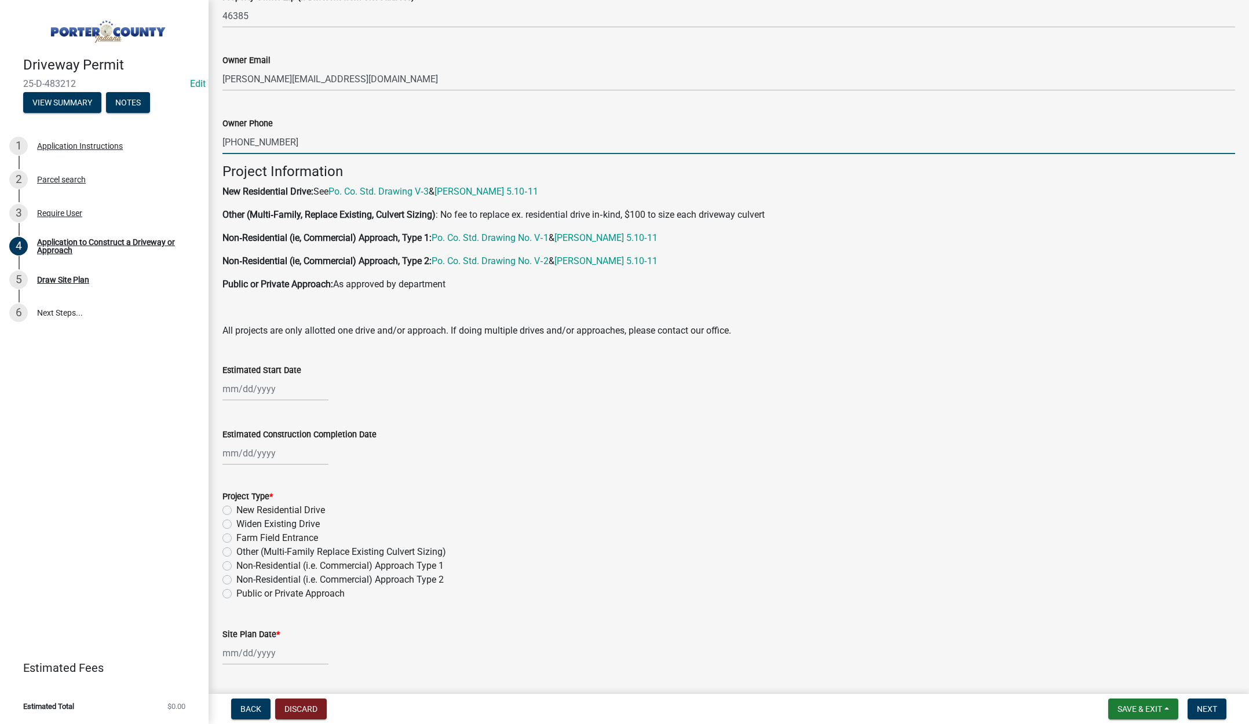
click at [305, 393] on div at bounding box center [275, 389] width 106 height 24
select select "9"
select select "2025"
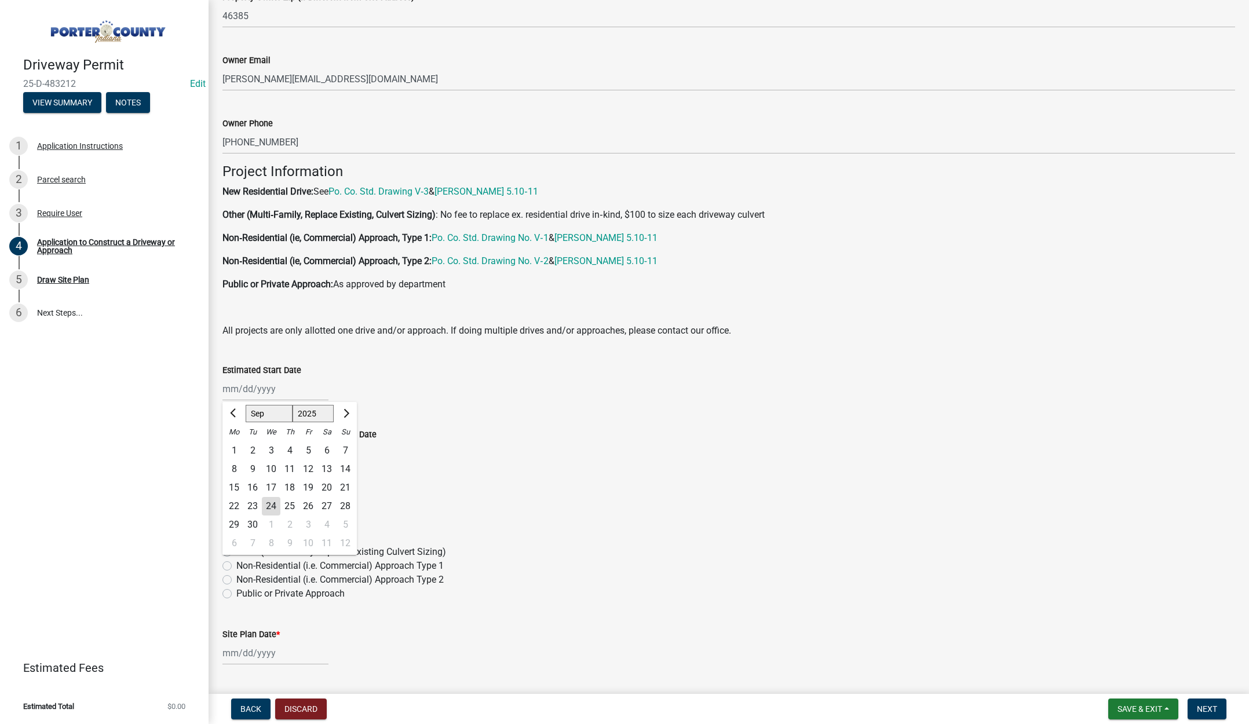
click at [269, 505] on div "24" at bounding box center [271, 506] width 19 height 19
type input "[DATE]"
click at [291, 457] on div at bounding box center [275, 454] width 106 height 24
select select "9"
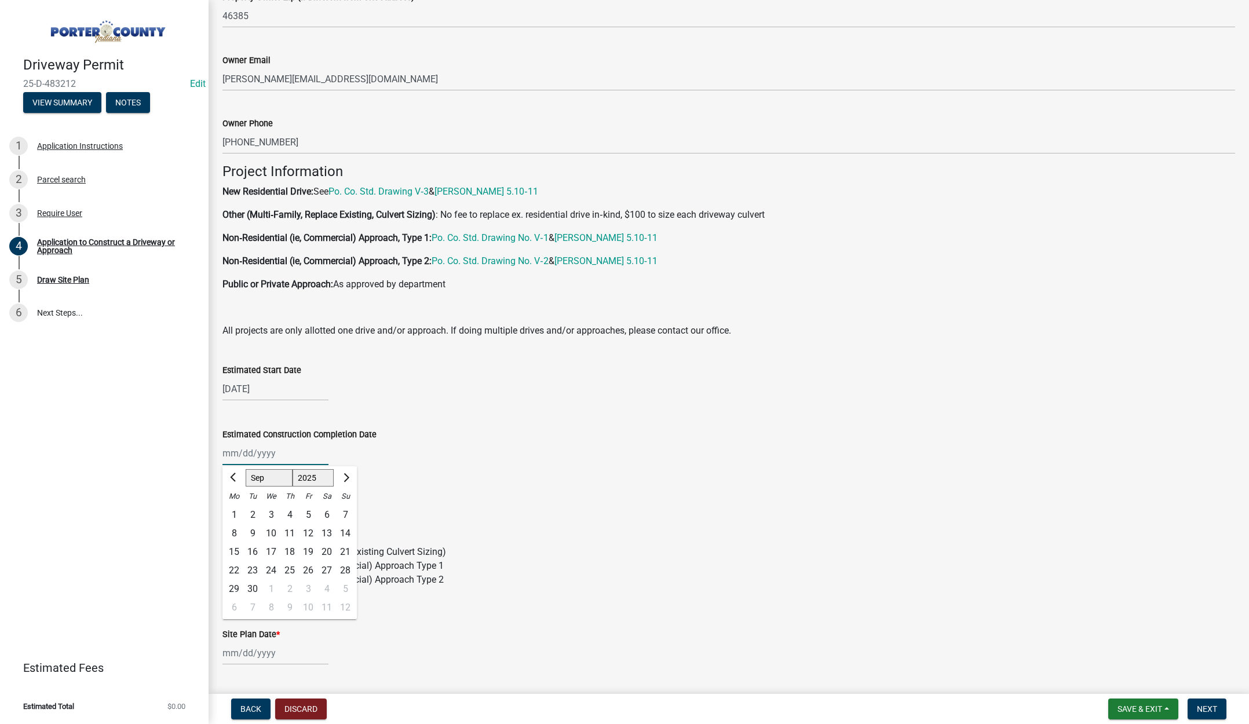
click at [319, 478] on select "1525 1526 1527 1528 1529 1530 1531 1532 1533 1534 1535 1536 1537 1538 1539 1540…" at bounding box center [314, 477] width 42 height 17
select select "2027"
click at [293, 469] on select "1525 1526 1527 1528 1529 1530 1531 1532 1533 1534 1535 1536 1537 1538 1539 1540…" at bounding box center [314, 477] width 42 height 17
click at [305, 569] on div "24" at bounding box center [308, 570] width 19 height 19
type input "[DATE]"
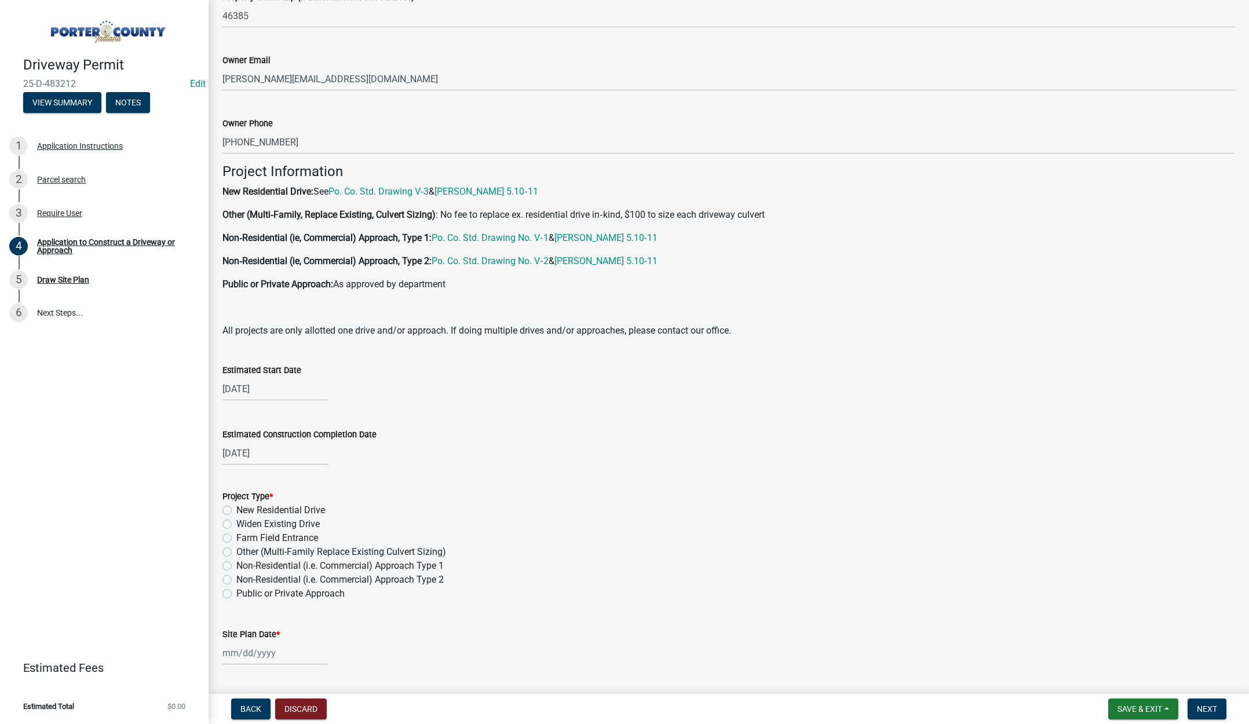
click at [236, 508] on label "New Residential Drive" at bounding box center [280, 511] width 89 height 14
click at [236, 508] on input "New Residential Drive" at bounding box center [240, 508] width 8 height 8
radio input "true"
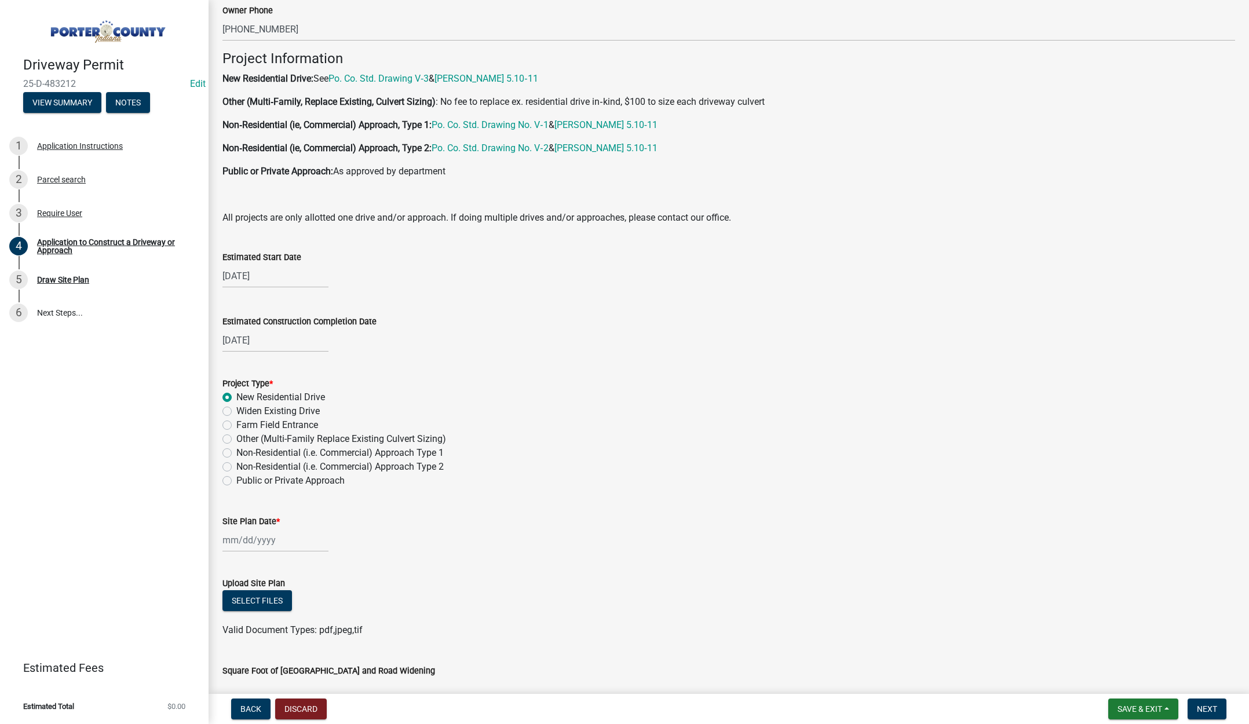
scroll to position [753, 0]
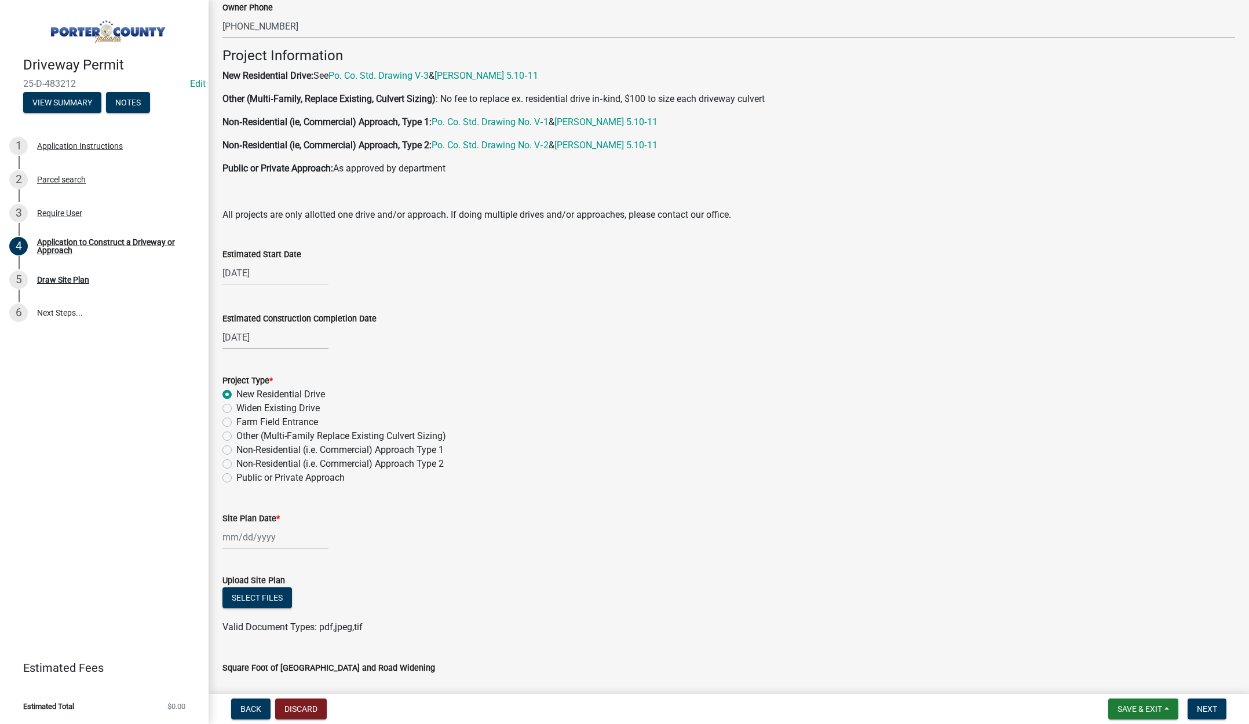
click at [300, 538] on div at bounding box center [275, 538] width 106 height 24
select select "9"
select select "2025"
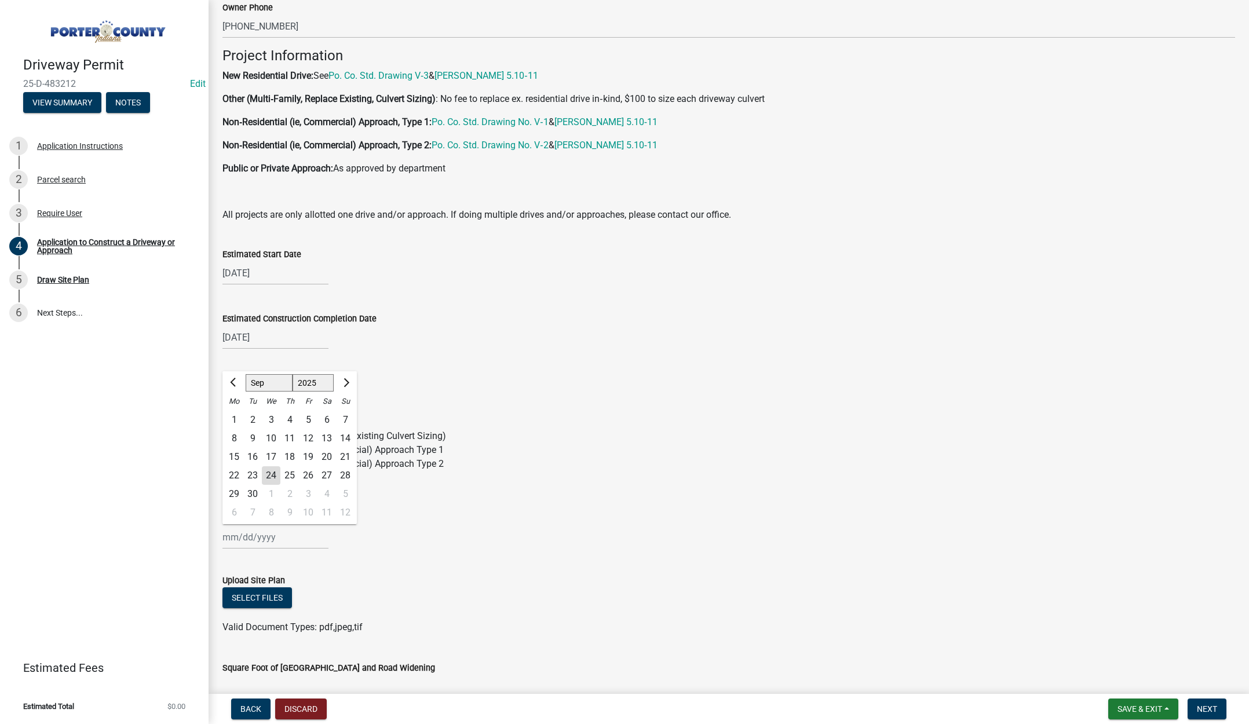
click at [273, 378] on select "Jan Feb Mar Apr May Jun [DATE] Aug Sep Oct Nov Dec" at bounding box center [269, 382] width 47 height 17
select select "7"
click at [246, 374] on select "Jan Feb Mar Apr May Jun [DATE] Aug Sep Oct Nov Dec" at bounding box center [269, 382] width 47 height 17
click at [234, 492] on div "28" at bounding box center [234, 494] width 19 height 19
type input "[DATE]"
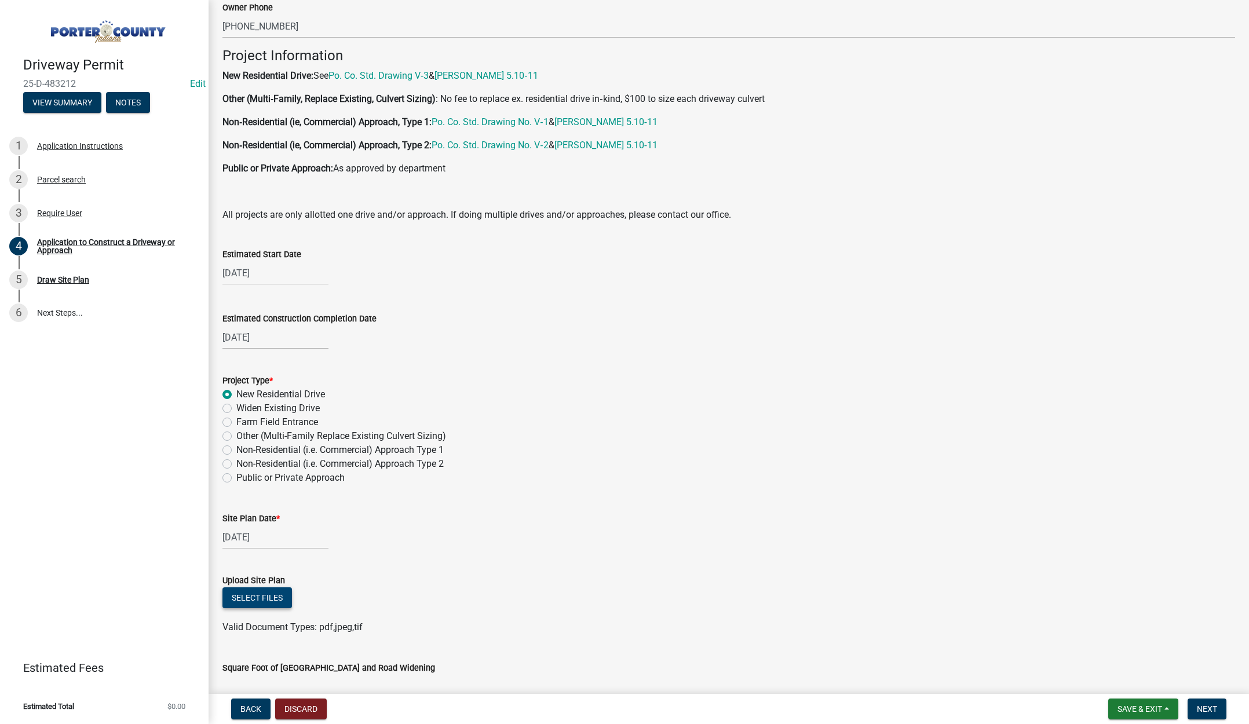
click at [265, 595] on button "Select files" at bounding box center [257, 598] width 70 height 21
click at [1199, 707] on span "Next" at bounding box center [1207, 709] width 20 height 9
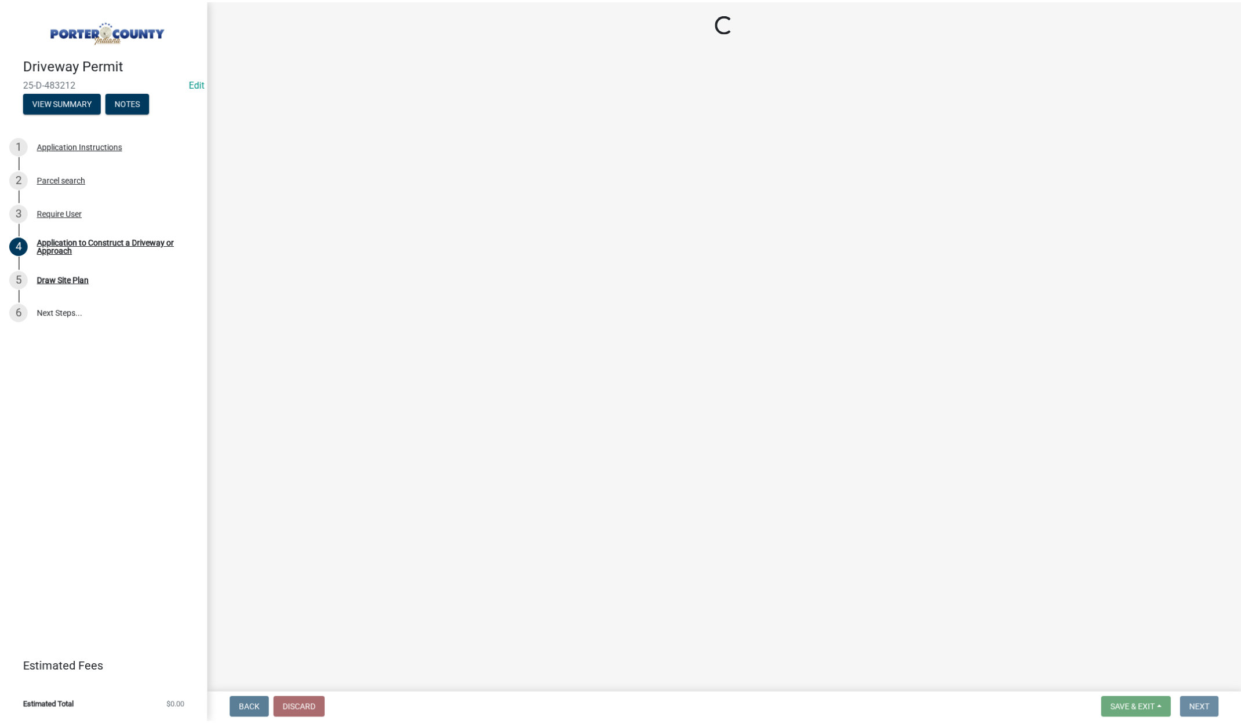
scroll to position [0, 0]
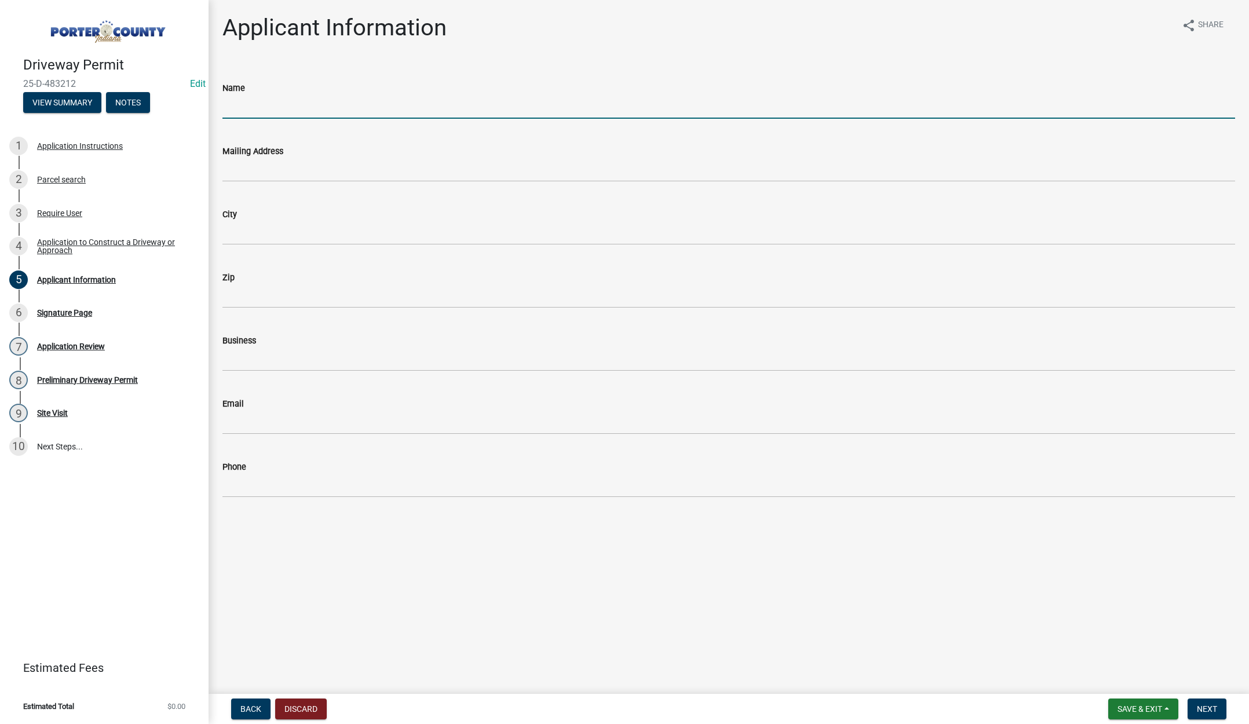
click at [280, 110] on input "Name" at bounding box center [728, 107] width 1013 height 24
type input "Viking Built Homes"
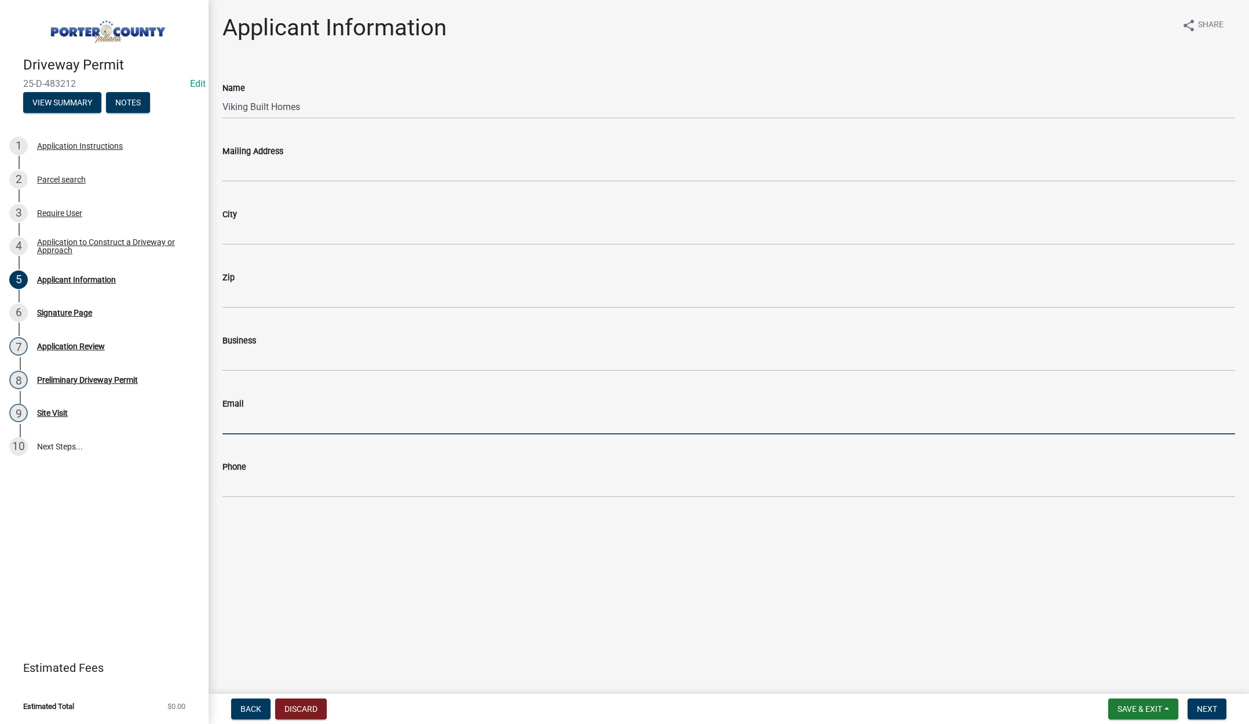
click at [308, 424] on input "Email" at bounding box center [728, 423] width 1013 height 24
type input "[PERSON_NAME][EMAIL_ADDRESS][DOMAIN_NAME]"
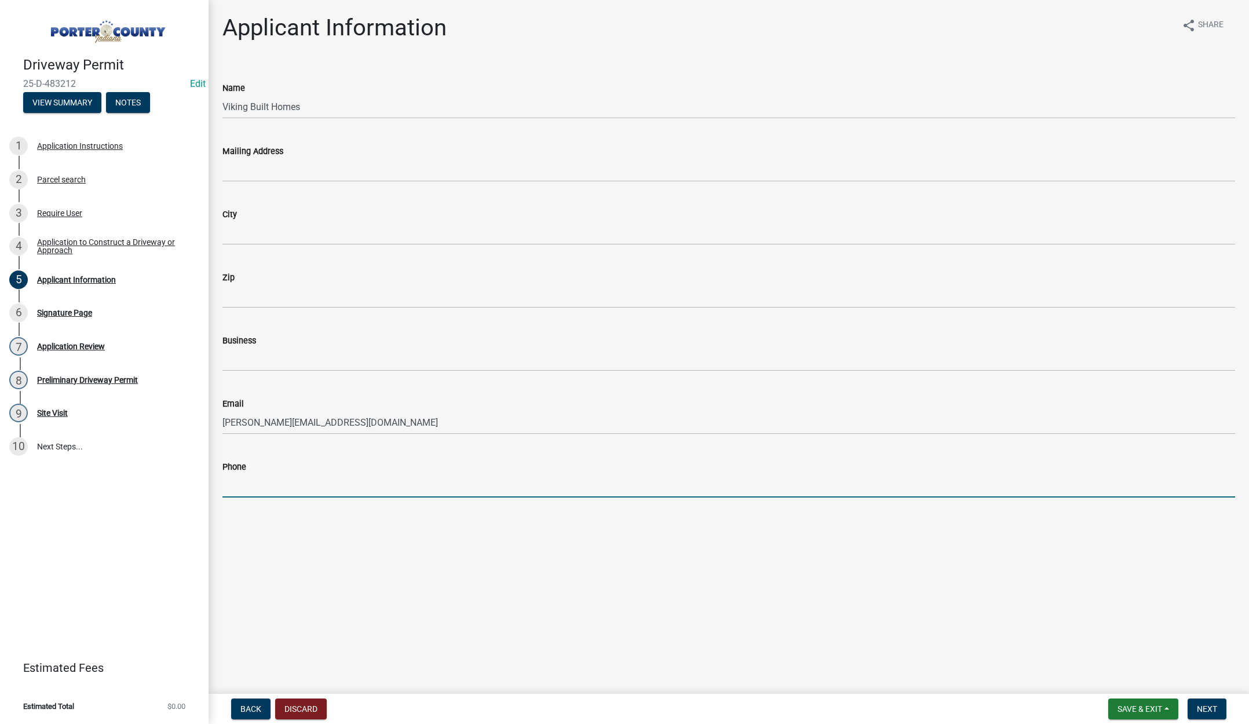
click at [293, 484] on input "Phone" at bounding box center [728, 486] width 1013 height 24
type input "[PHONE_NUMBER]"
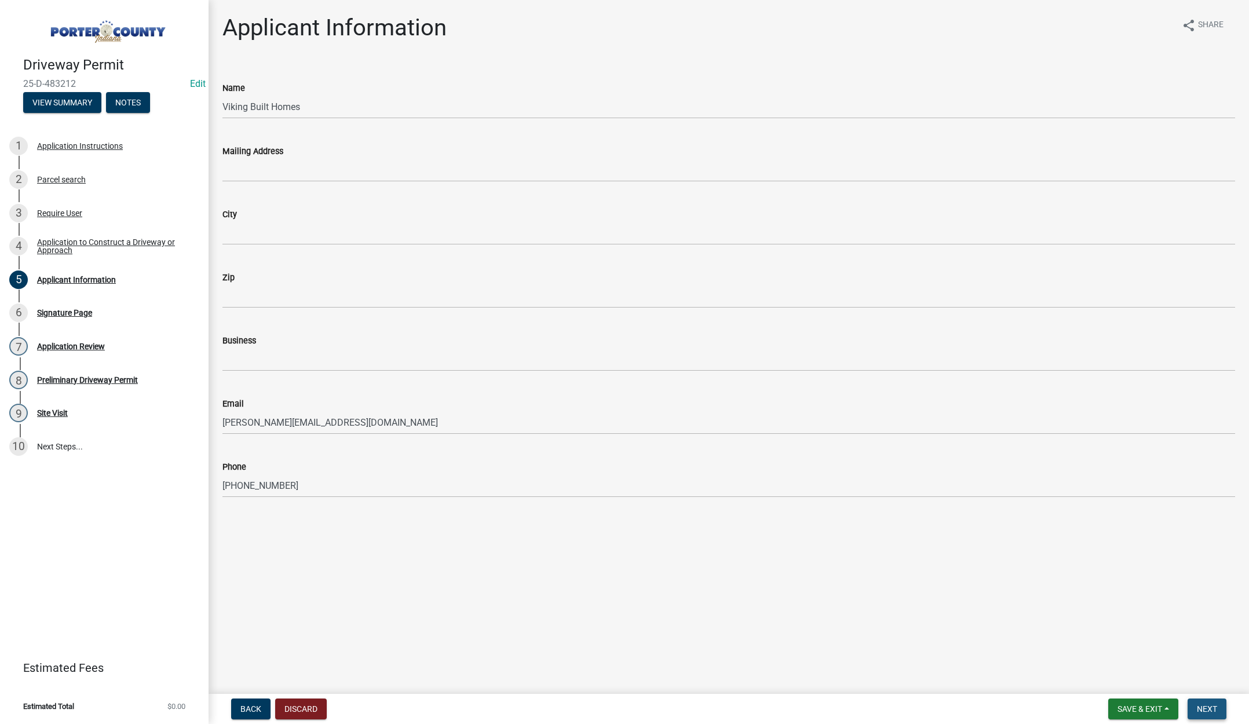
click at [1207, 706] on span "Next" at bounding box center [1207, 709] width 20 height 9
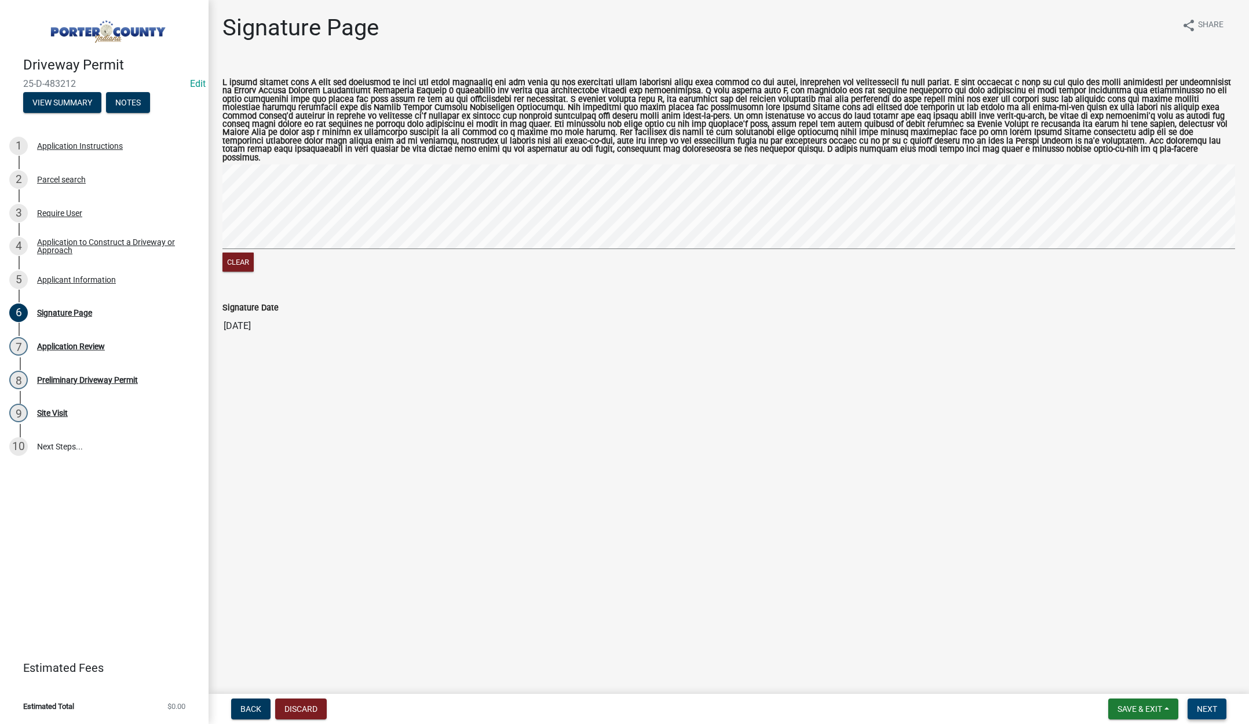
click at [1209, 702] on button "Next" at bounding box center [1207, 709] width 39 height 21
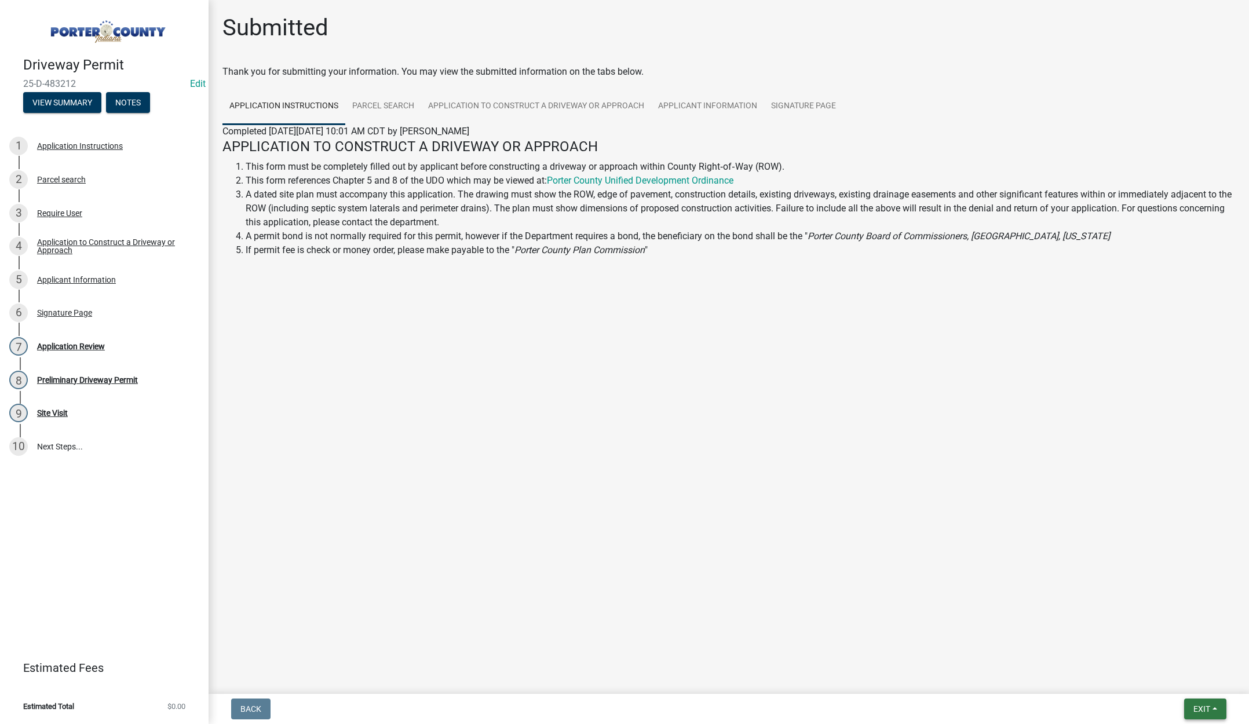
click at [1198, 709] on span "Exit" at bounding box center [1202, 709] width 17 height 9
click at [1194, 687] on button "Save & Exit" at bounding box center [1180, 679] width 93 height 28
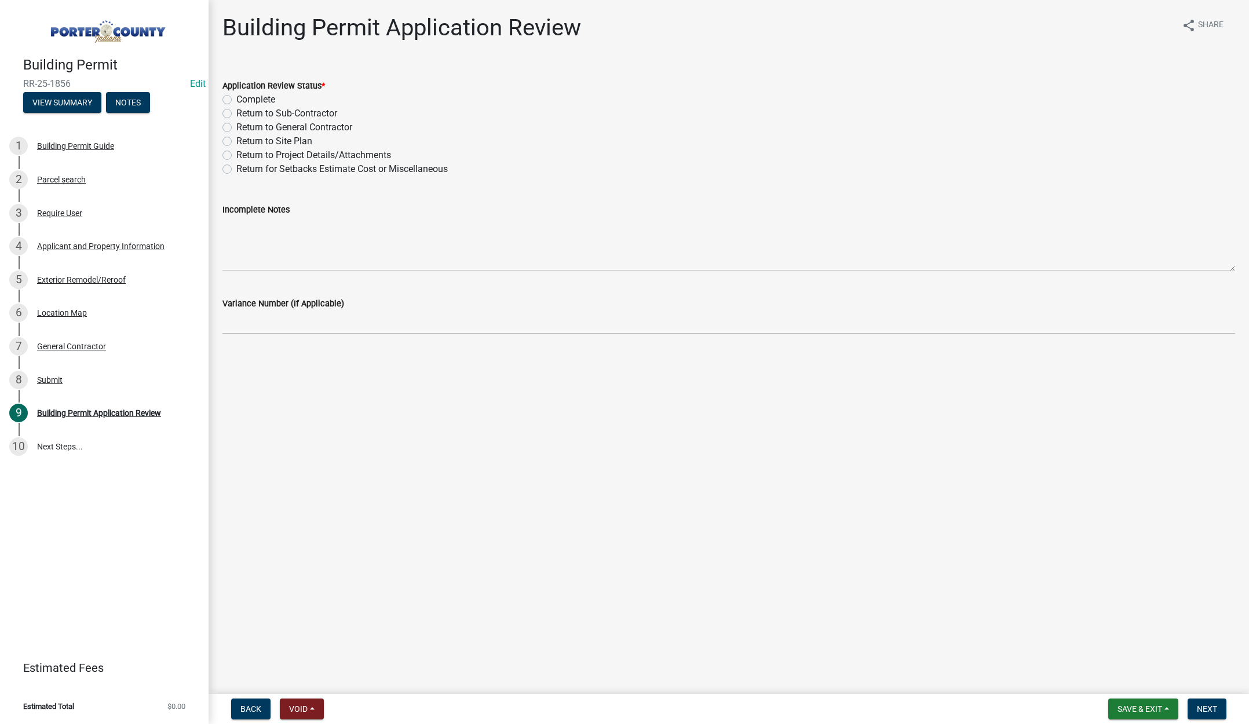
click at [236, 99] on label "Complete" at bounding box center [255, 100] width 39 height 14
click at [236, 99] on input "Complete" at bounding box center [240, 97] width 8 height 8
radio input "true"
click at [1209, 703] on button "Next" at bounding box center [1207, 709] width 39 height 21
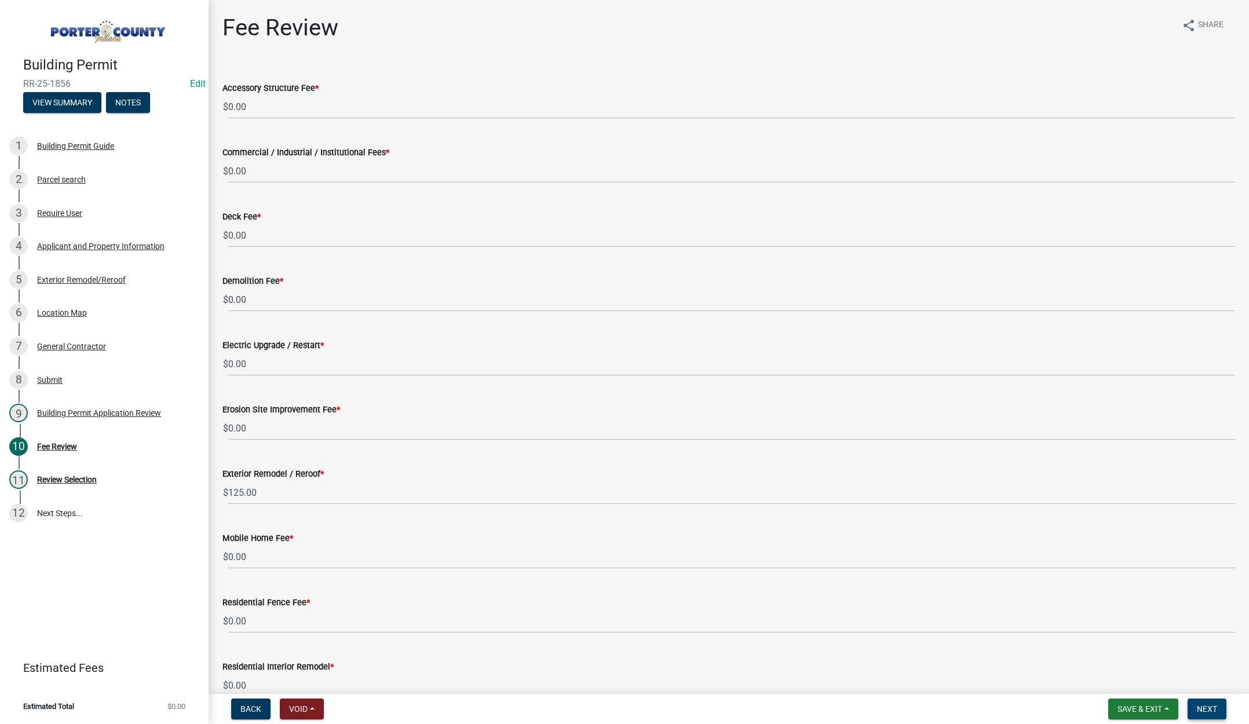
click at [1209, 710] on span "Next" at bounding box center [1207, 709] width 20 height 9
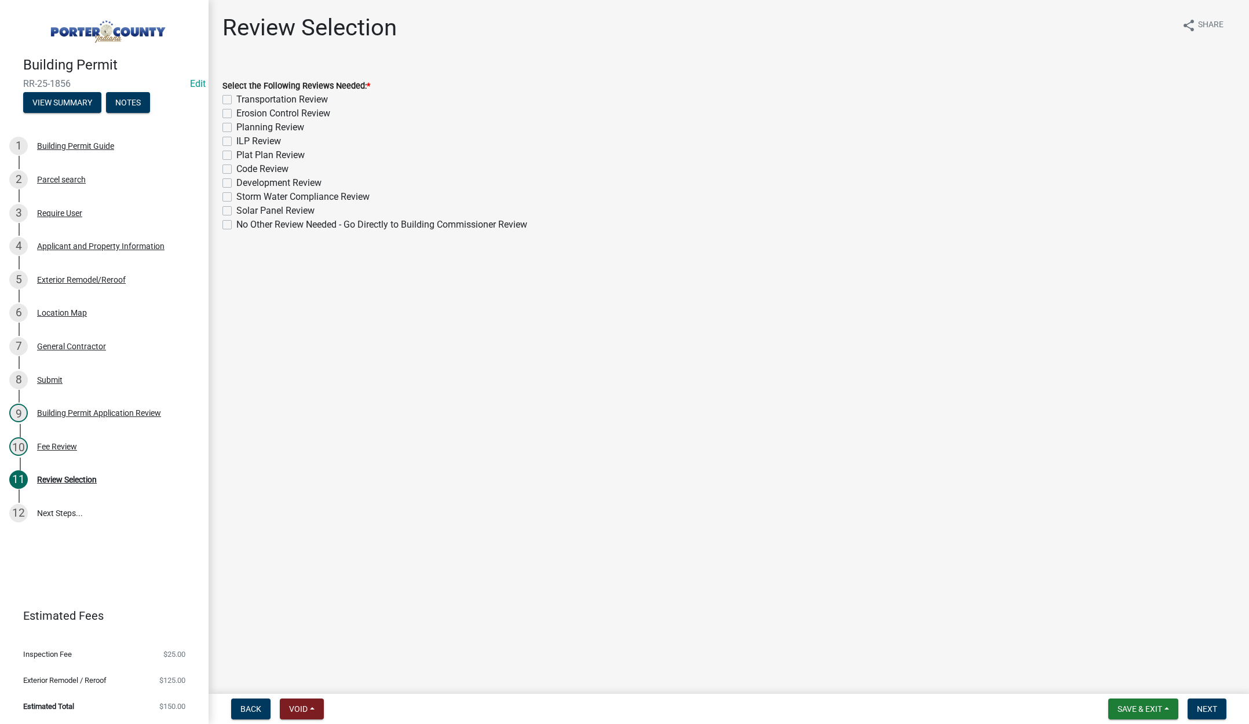
click at [236, 224] on label "No Other Review Needed - Go Directly to Building Commissioner Review" at bounding box center [381, 225] width 291 height 14
click at [236, 224] on input "No Other Review Needed - Go Directly to Building Commissioner Review" at bounding box center [240, 222] width 8 height 8
checkbox input "true"
checkbox input "false"
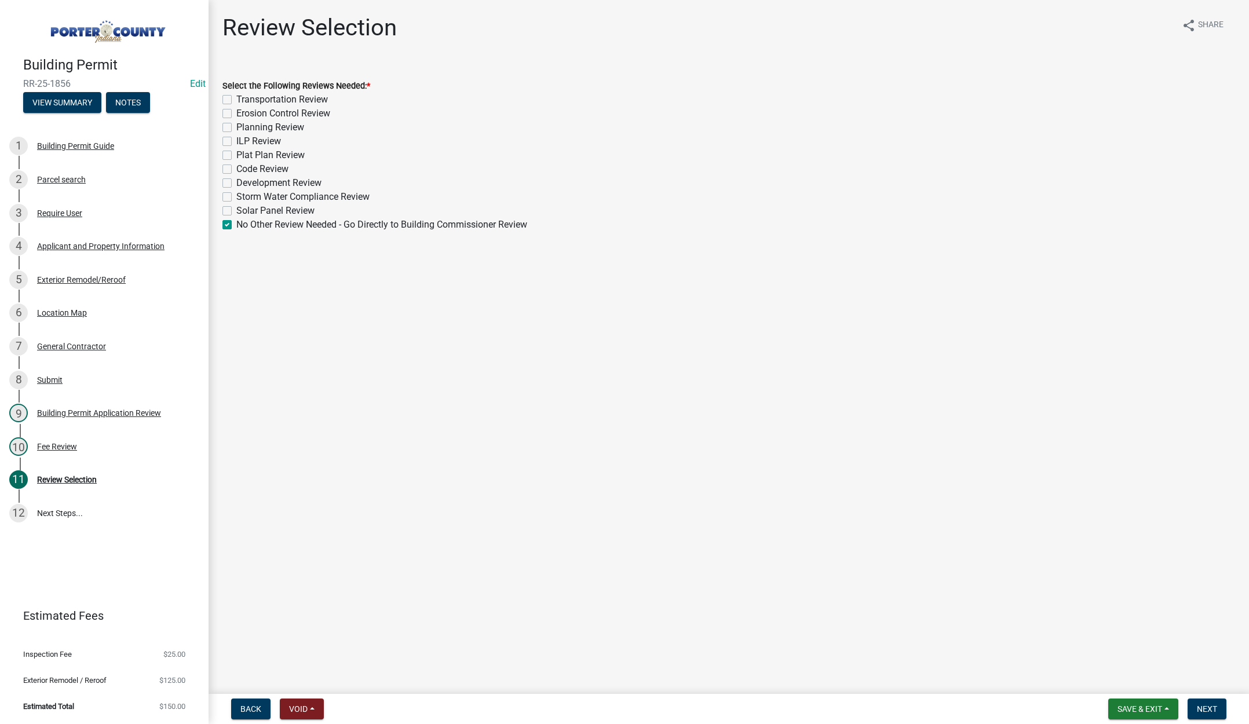
checkbox input "false"
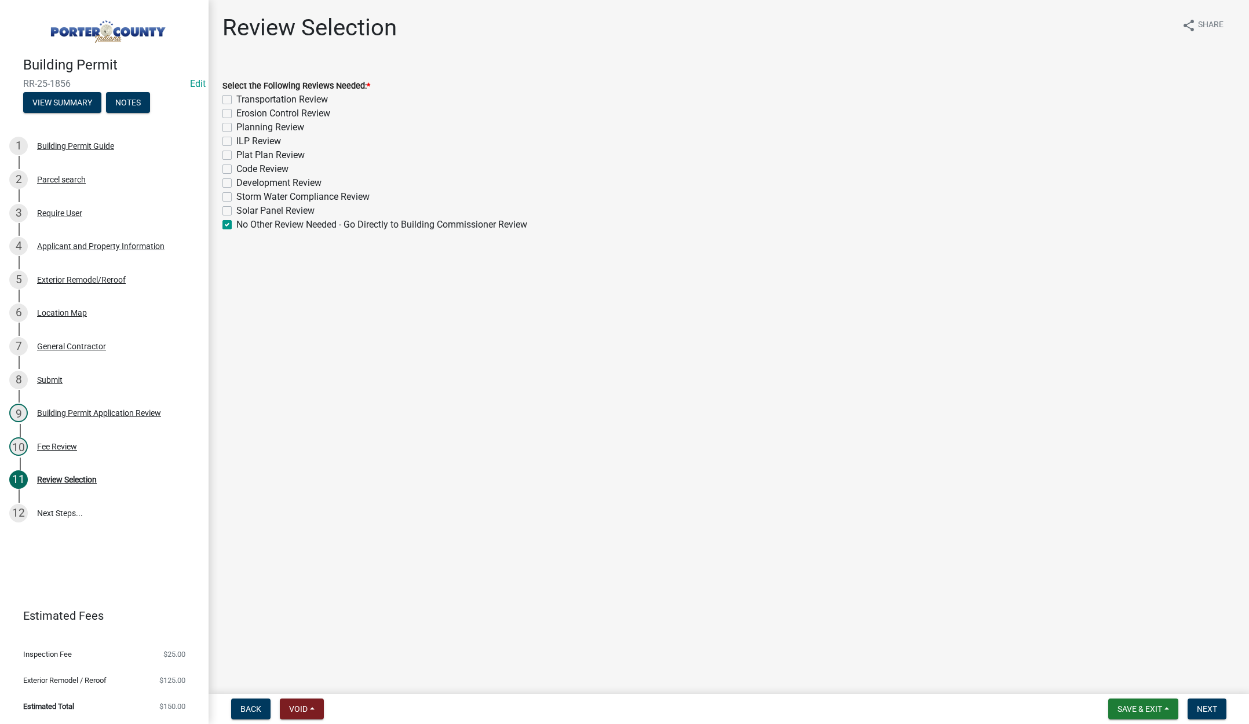
checkbox input "false"
checkbox input "true"
click at [1202, 703] on button "Next" at bounding box center [1207, 709] width 39 height 21
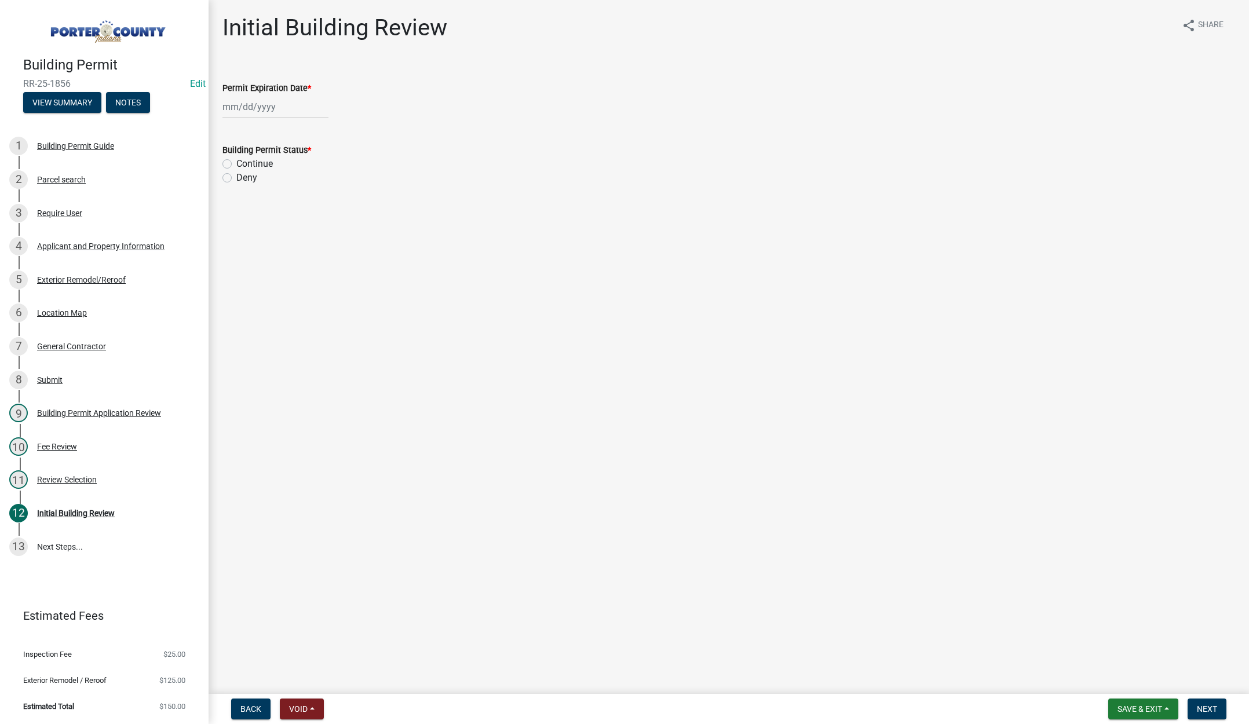
select select "9"
click at [280, 108] on div "[PERSON_NAME] Feb Mar Apr [PERSON_NAME][DATE] Oct Nov [DATE] 1526 1527 1528 152…" at bounding box center [275, 107] width 106 height 24
click at [319, 133] on select "1525 1526 1527 1528 1529 1530 1531 1532 1533 1534 1535 1536 1537 1538 1539 1540…" at bounding box center [314, 131] width 42 height 17
select select "2026"
click at [293, 123] on select "1525 1526 1527 1528 1529 1530 1531 1532 1533 1534 1535 1536 1537 1538 1539 1540…" at bounding box center [314, 131] width 42 height 17
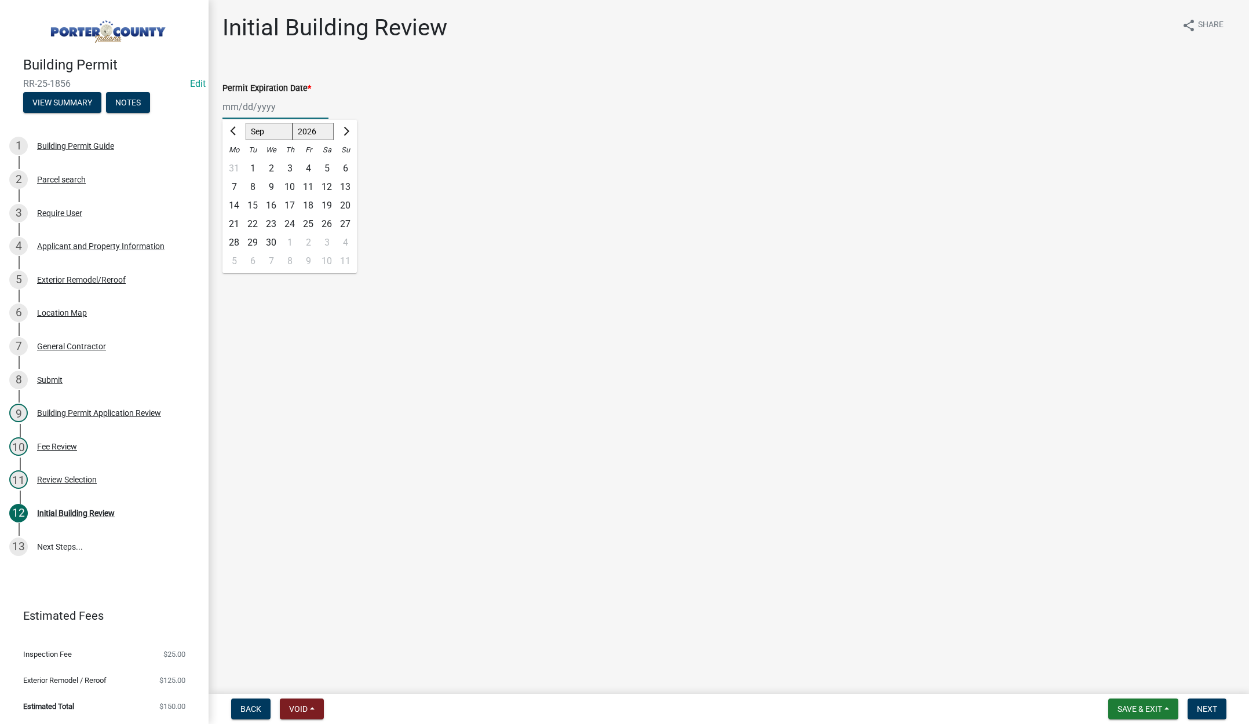
click at [289, 225] on div "24" at bounding box center [289, 224] width 19 height 19
type input "[DATE]"
click at [236, 162] on label "Continue" at bounding box center [254, 164] width 37 height 14
click at [236, 162] on input "Continue" at bounding box center [240, 161] width 8 height 8
radio input "true"
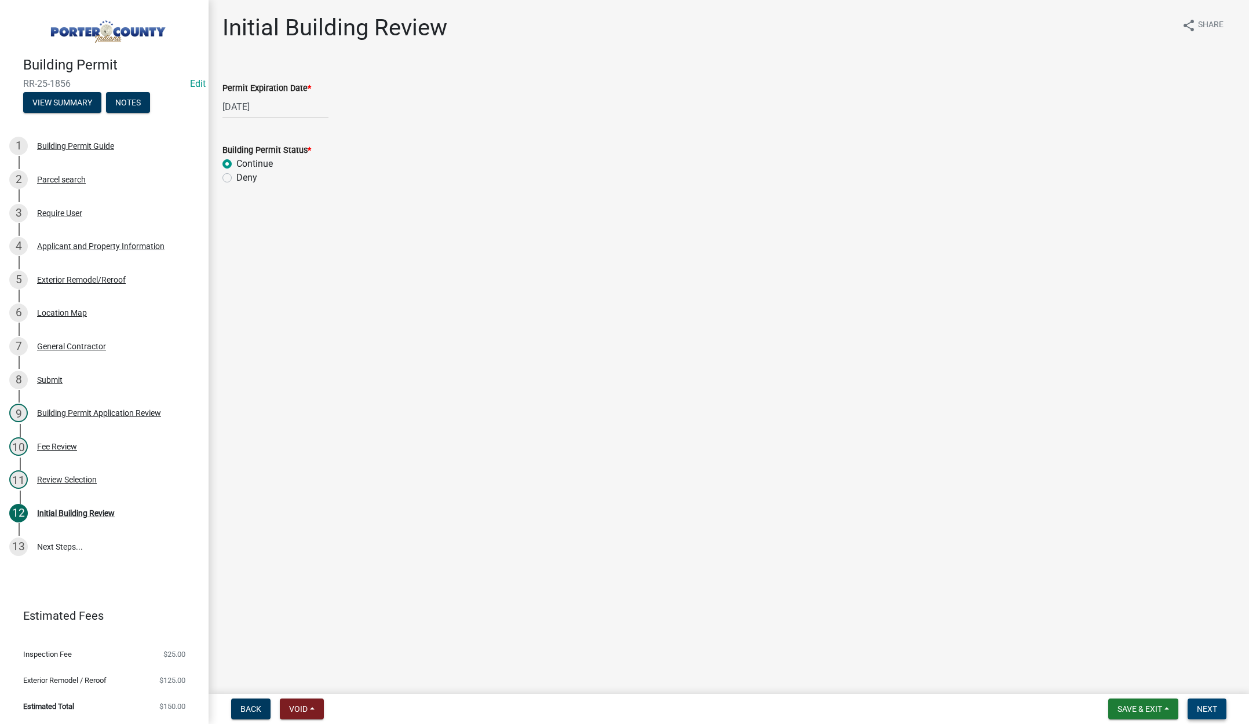
click at [1206, 705] on span "Next" at bounding box center [1207, 709] width 20 height 9
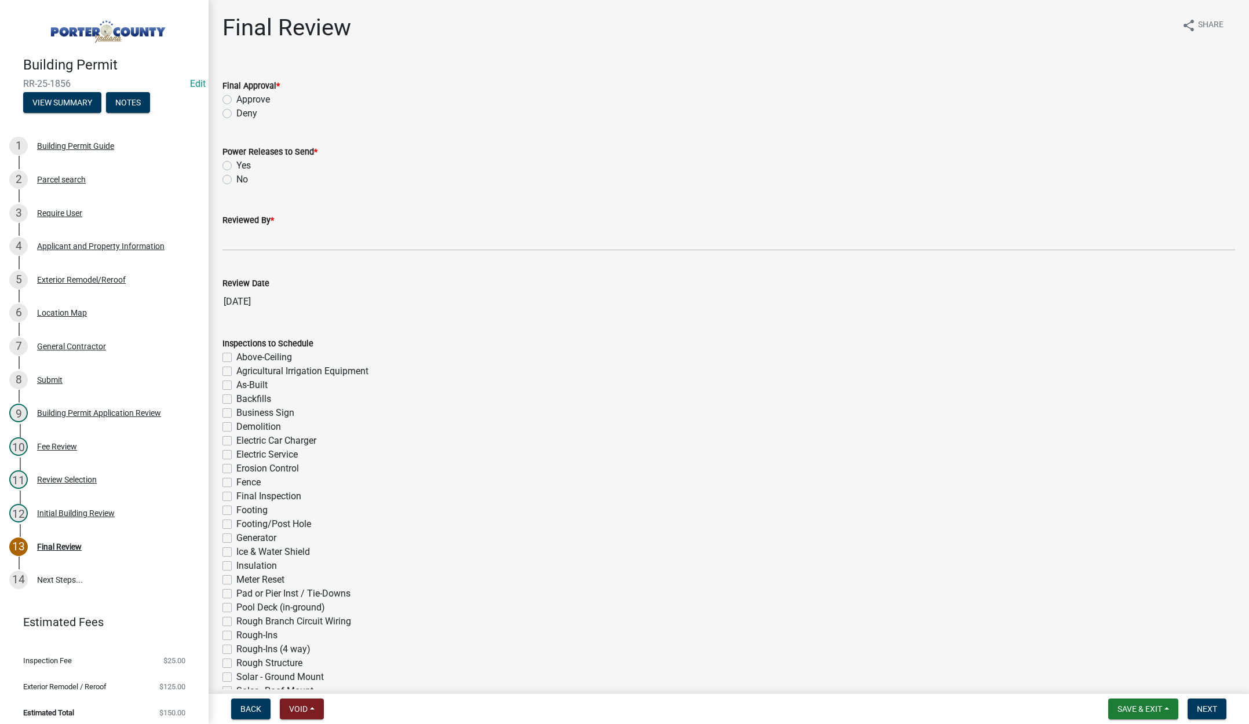
click at [236, 98] on label "Approve" at bounding box center [253, 100] width 34 height 14
click at [236, 98] on input "Approve" at bounding box center [240, 97] width 8 height 8
radio input "true"
click at [236, 178] on label "No" at bounding box center [242, 180] width 12 height 14
click at [236, 178] on input "No" at bounding box center [240, 177] width 8 height 8
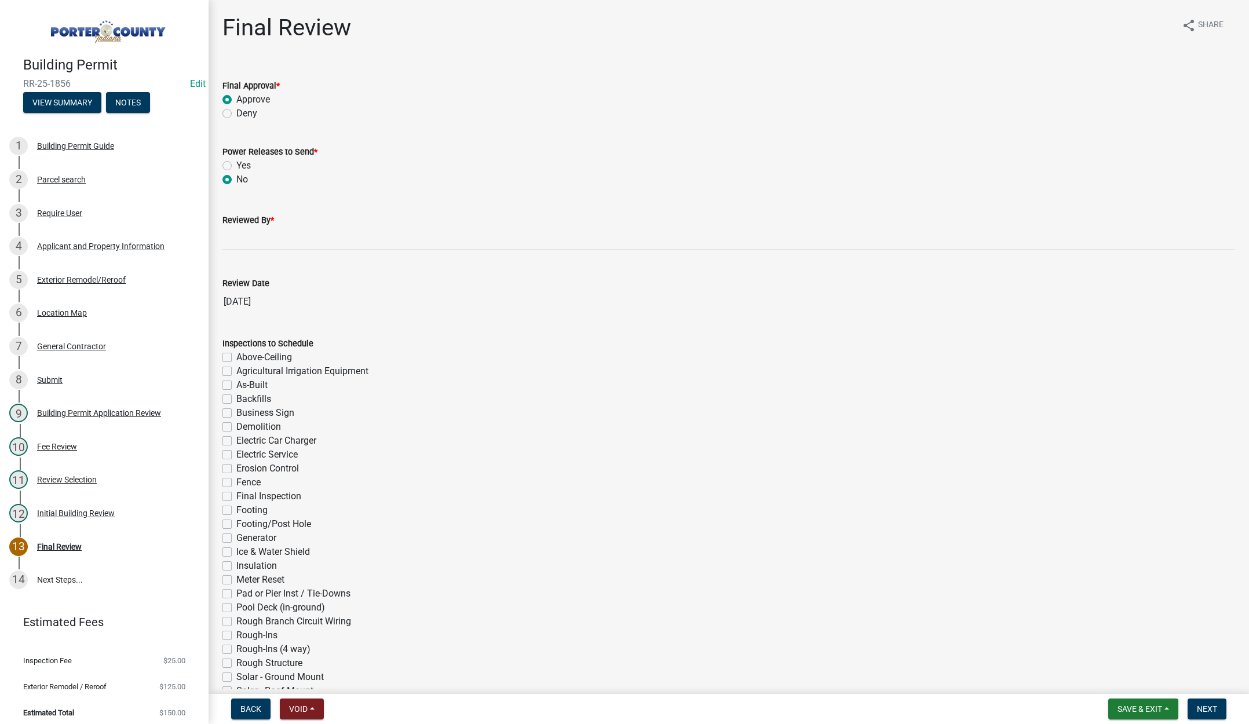
radio input "true"
drag, startPoint x: 239, startPoint y: 249, endPoint x: 254, endPoint y: 249, distance: 15.7
click at [239, 249] on input "Reviewed By *" at bounding box center [728, 239] width 1013 height 24
type input "[PERSON_NAME]"
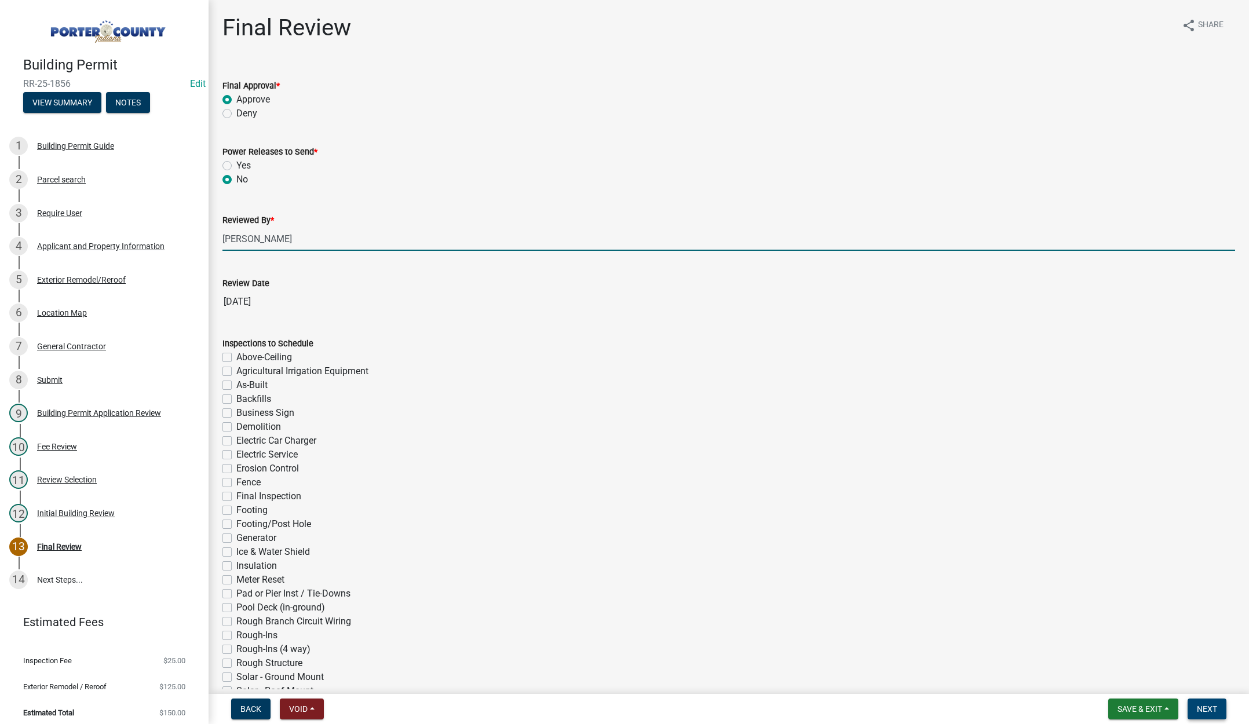
click at [1216, 710] on span "Next" at bounding box center [1207, 709] width 20 height 9
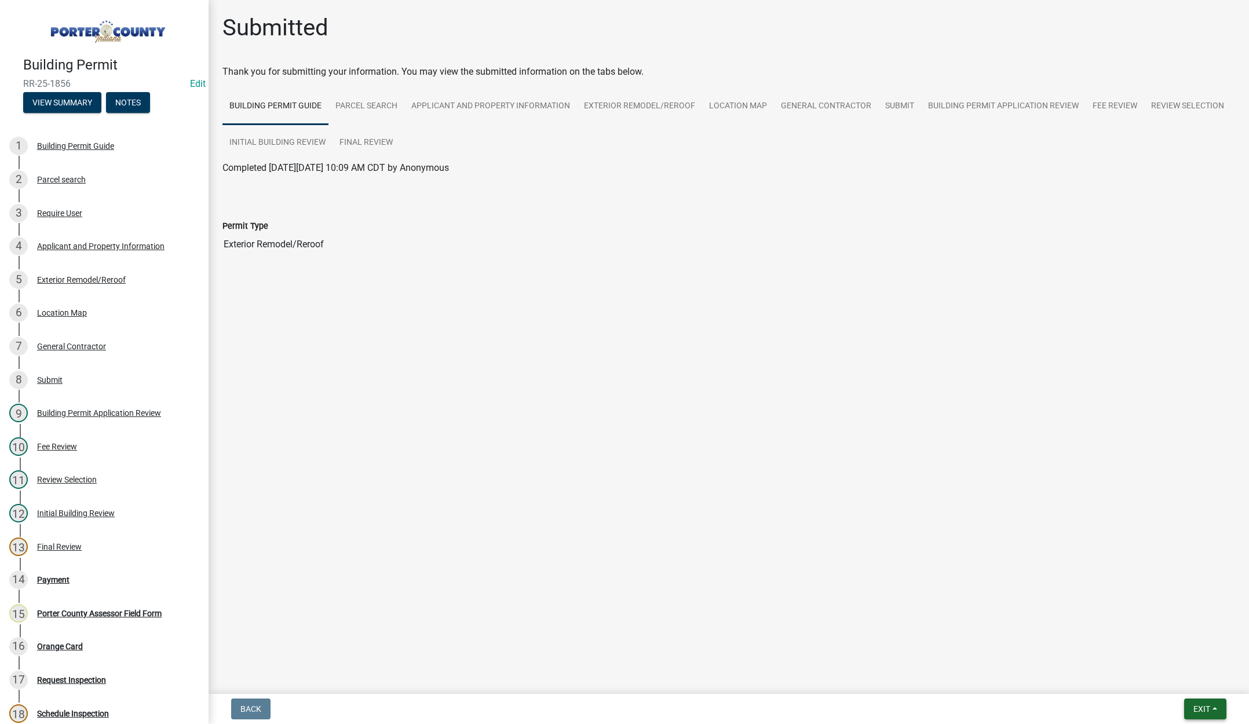
click at [1214, 707] on button "Exit" at bounding box center [1205, 709] width 42 height 21
click at [1191, 684] on button "Save & Exit" at bounding box center [1180, 679] width 93 height 28
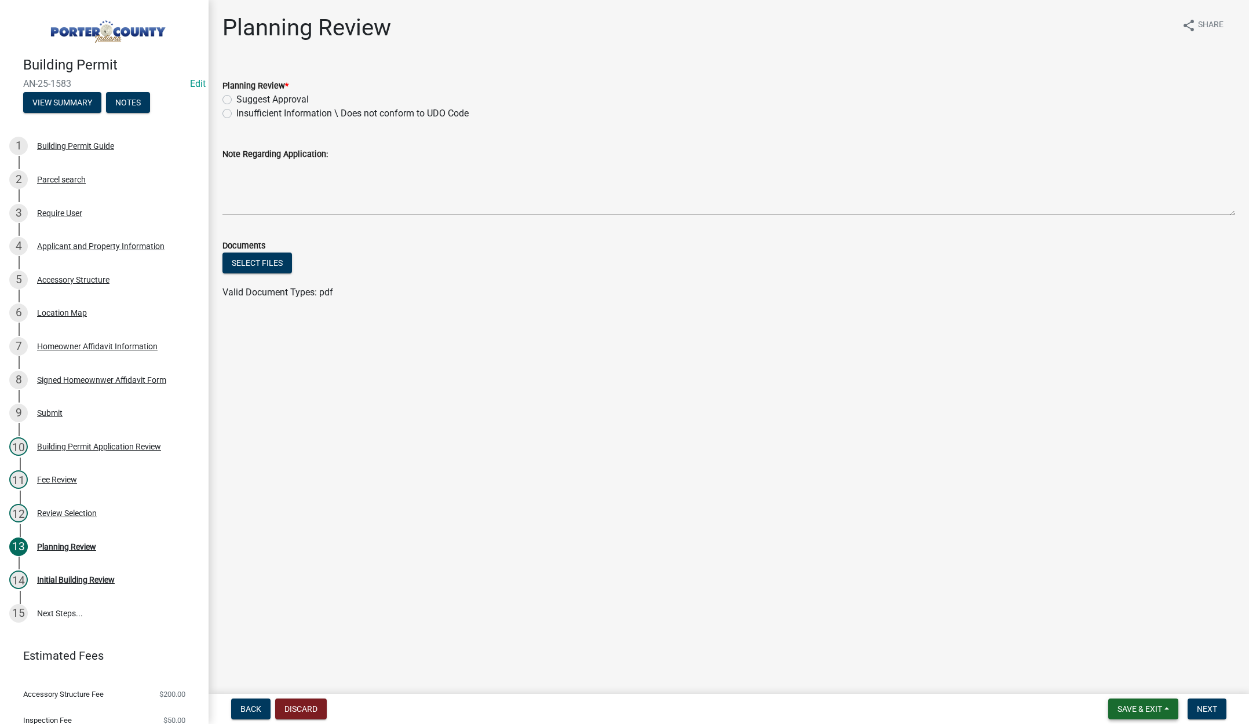
click at [1132, 706] on span "Save & Exit" at bounding box center [1140, 709] width 45 height 9
click at [1115, 673] on button "Save & Exit" at bounding box center [1132, 679] width 93 height 28
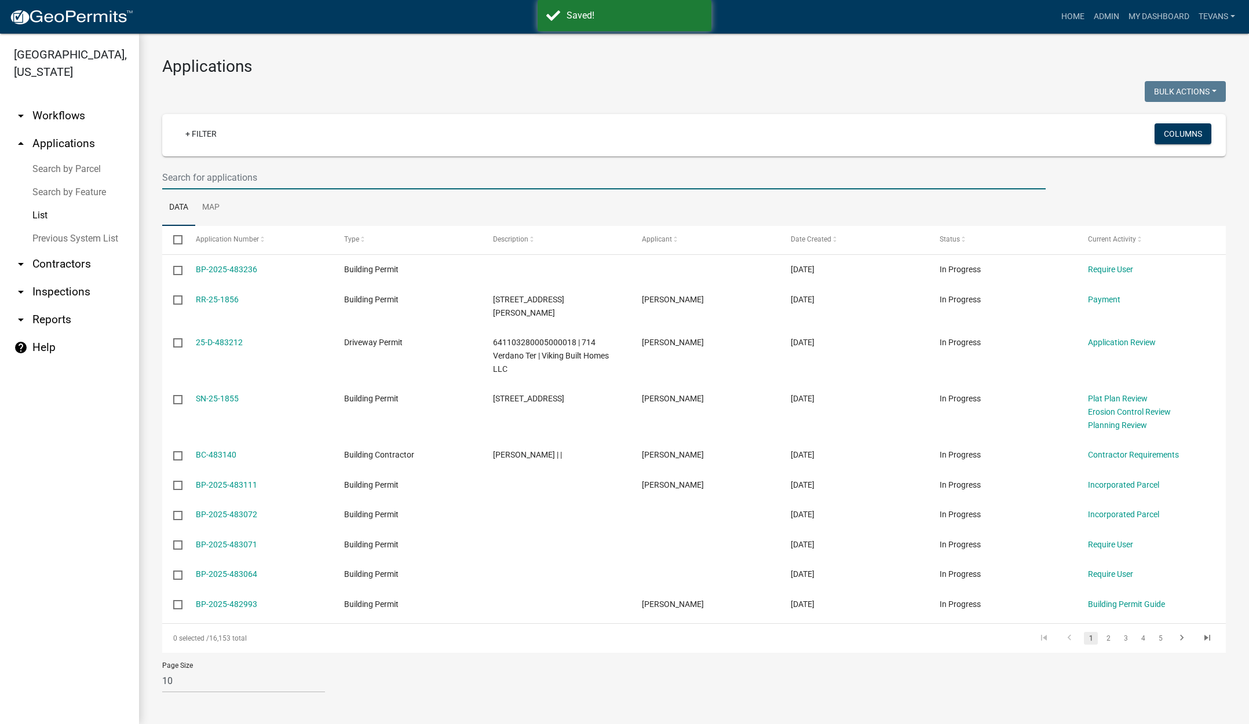
click at [229, 178] on input "text" at bounding box center [604, 178] width 884 height 24
type input "1447"
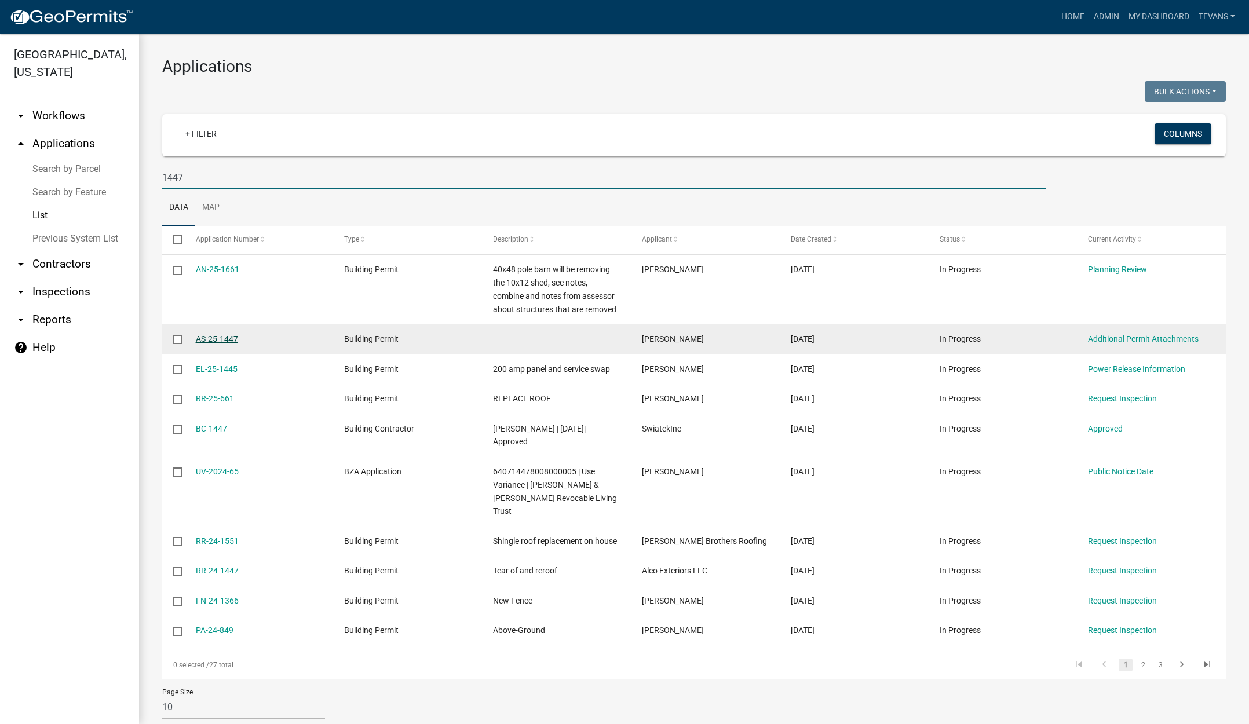
click at [213, 338] on link "AS-25-1447" at bounding box center [217, 338] width 42 height 9
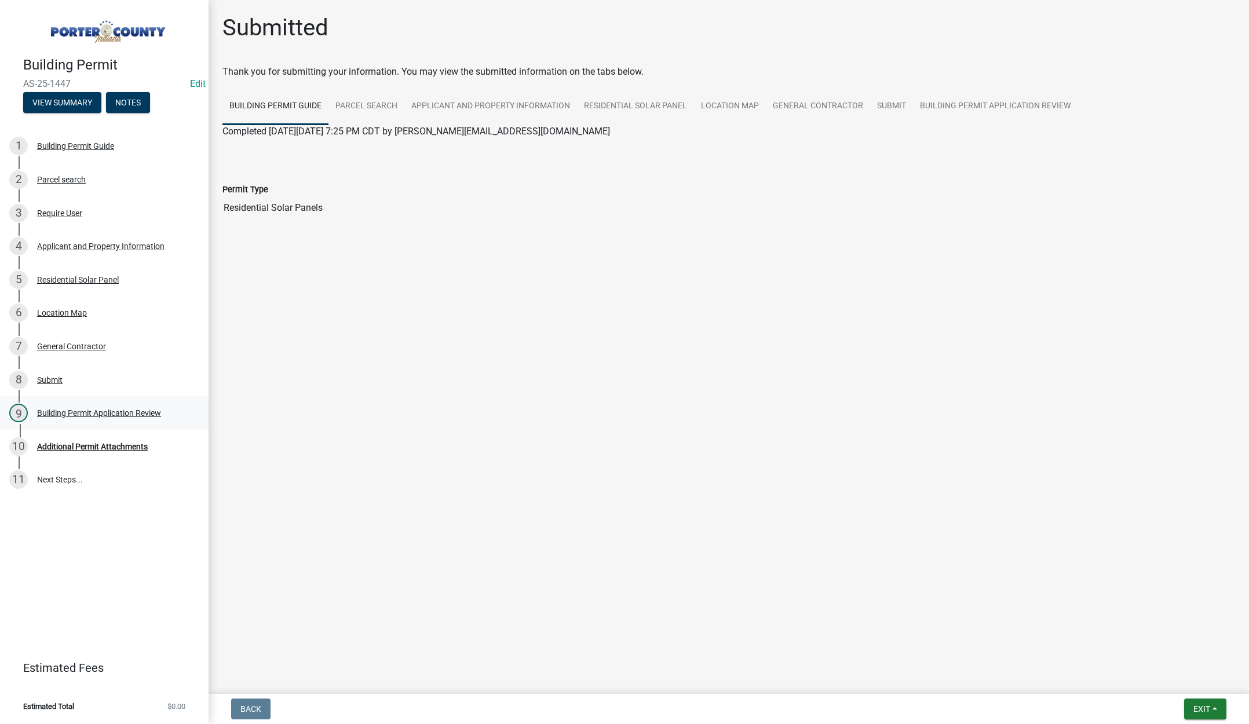
click at [103, 413] on div "Building Permit Application Review" at bounding box center [99, 413] width 124 height 8
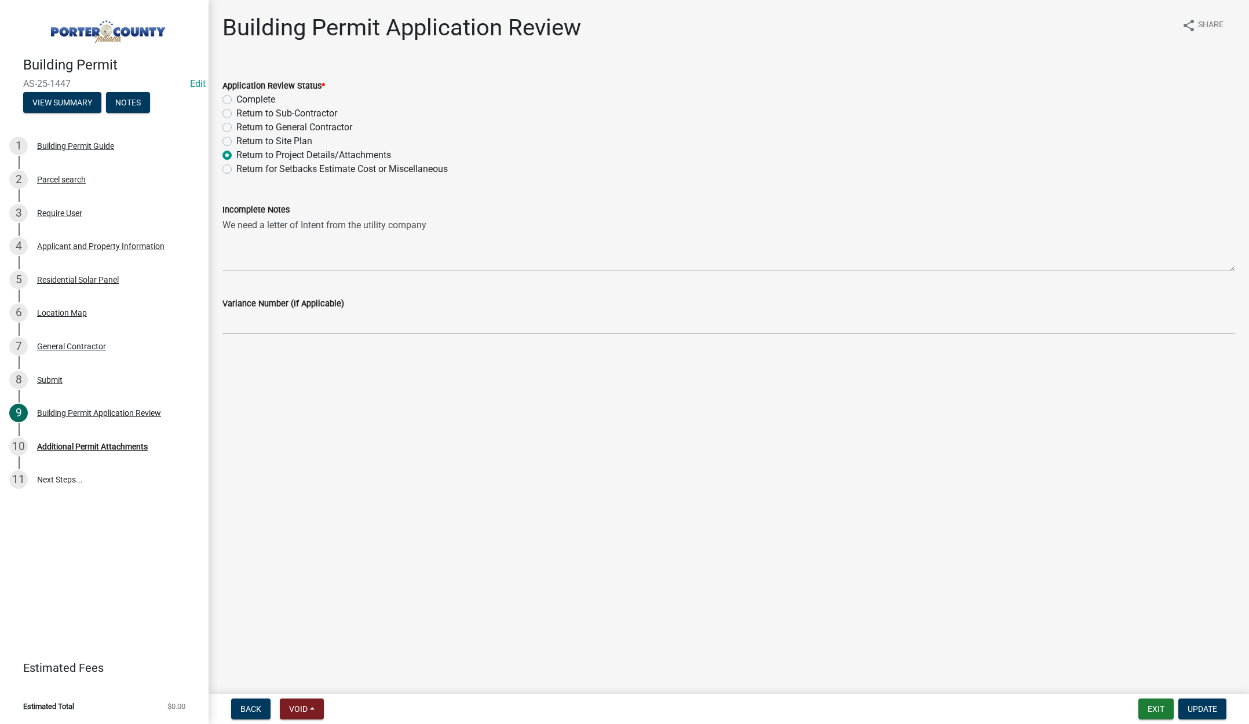
click at [236, 98] on label "Complete" at bounding box center [255, 100] width 39 height 14
click at [236, 98] on input "Complete" at bounding box center [240, 97] width 8 height 8
radio input "true"
click at [1204, 708] on span "Update" at bounding box center [1203, 709] width 30 height 9
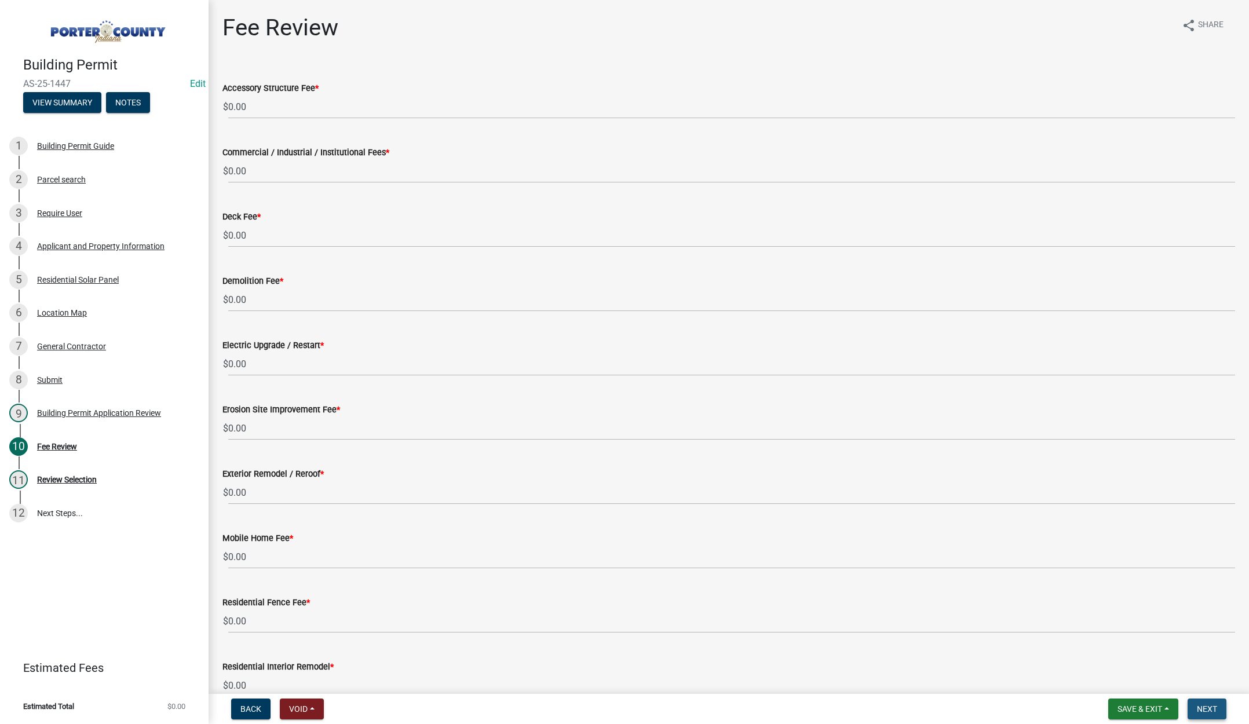
click at [1198, 706] on span "Next" at bounding box center [1207, 709] width 20 height 9
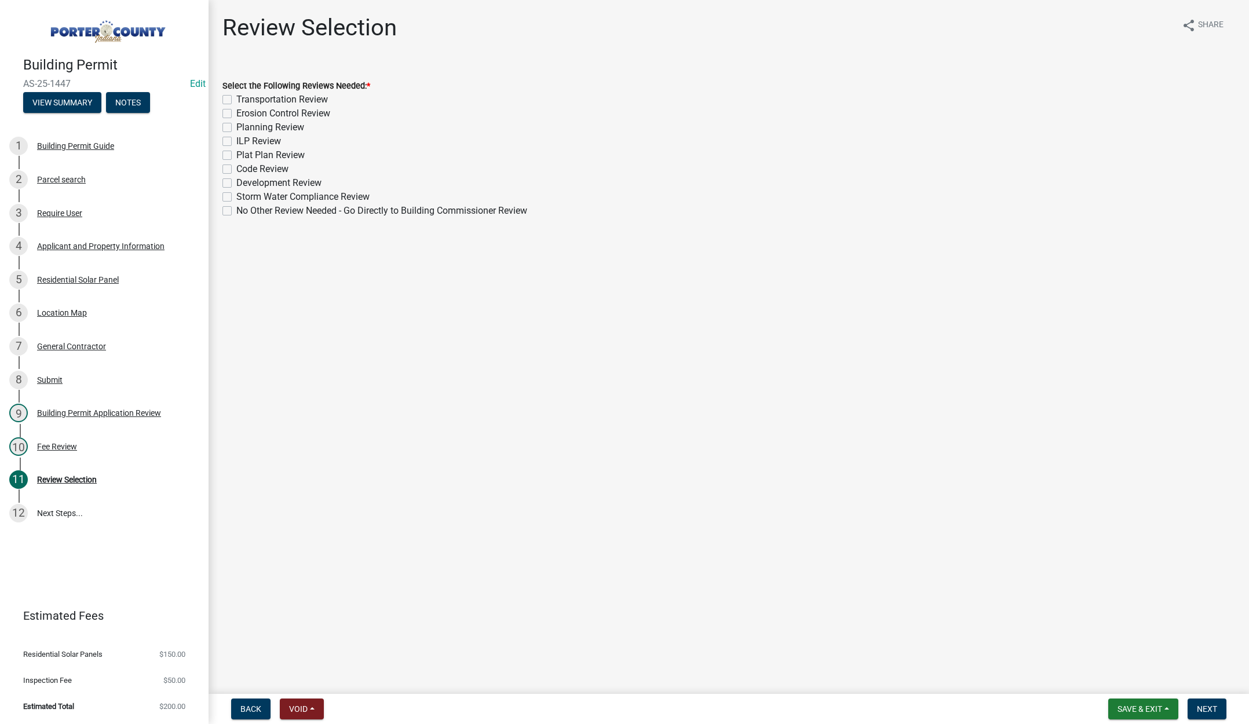
click at [236, 209] on label "No Other Review Needed - Go Directly to Building Commissioner Review" at bounding box center [381, 211] width 291 height 14
click at [236, 209] on input "No Other Review Needed - Go Directly to Building Commissioner Review" at bounding box center [240, 208] width 8 height 8
checkbox input "true"
checkbox input "false"
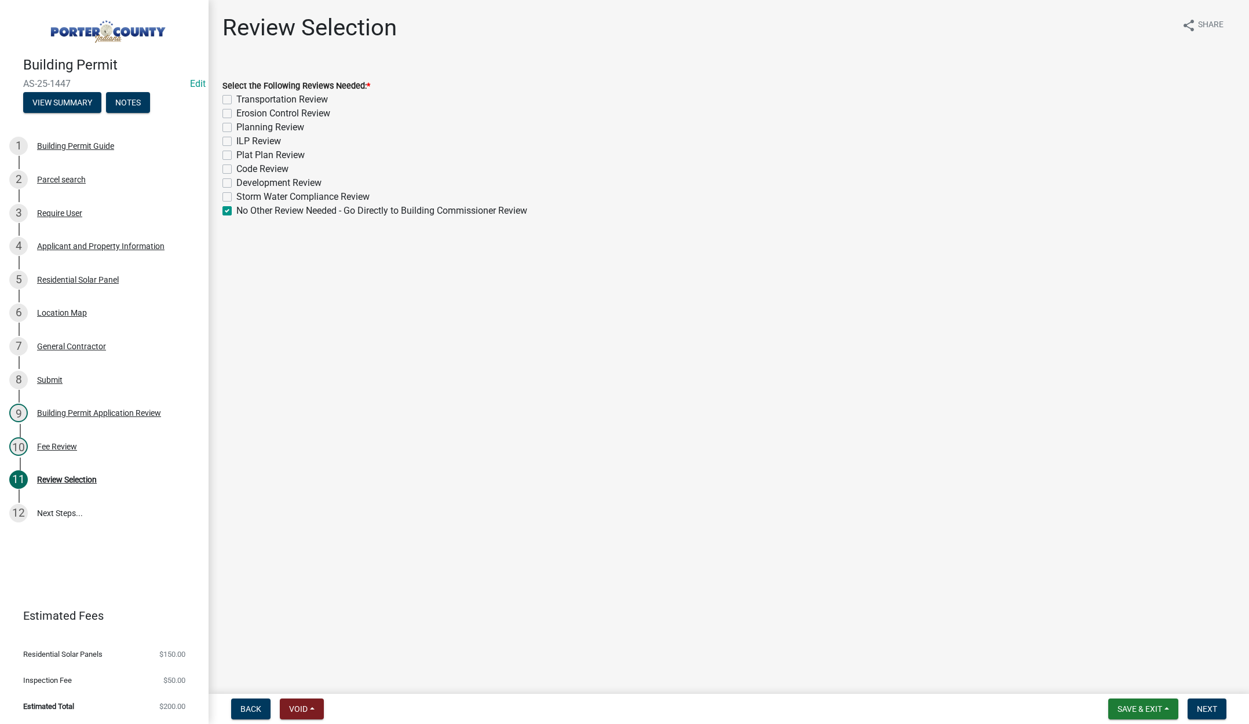
checkbox input "false"
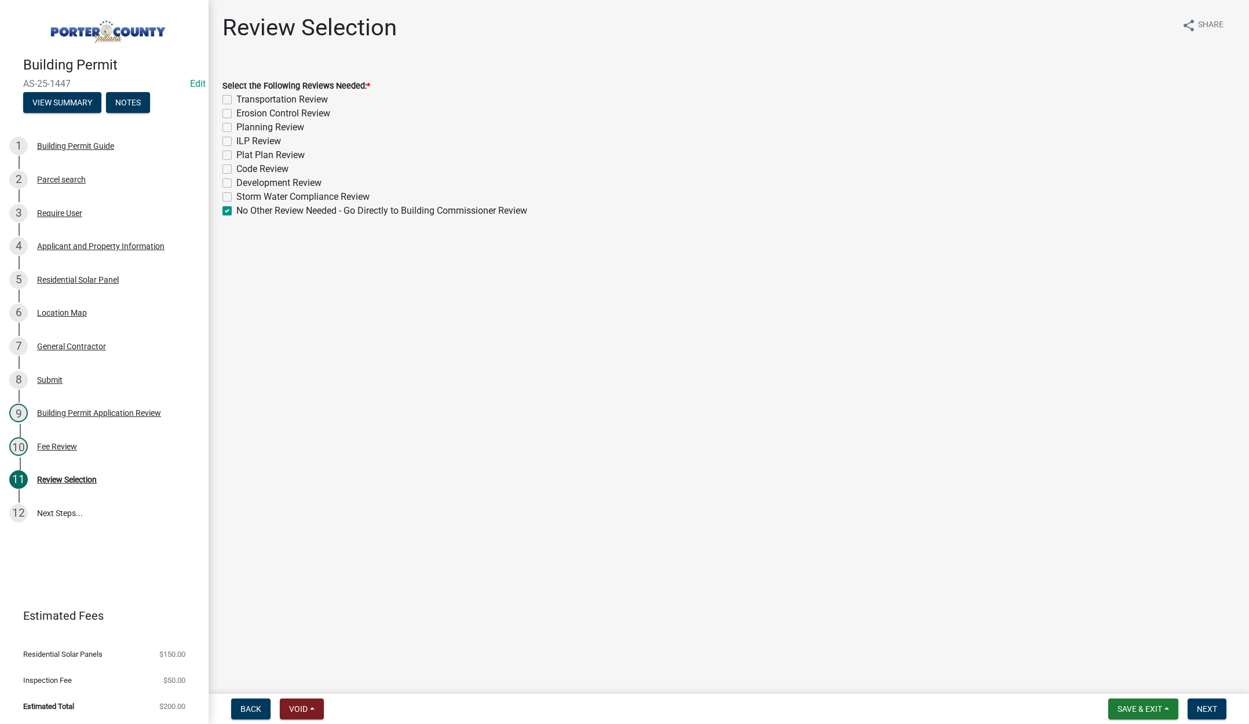
checkbox input "false"
checkbox input "true"
click at [1220, 703] on button "Next" at bounding box center [1207, 709] width 39 height 21
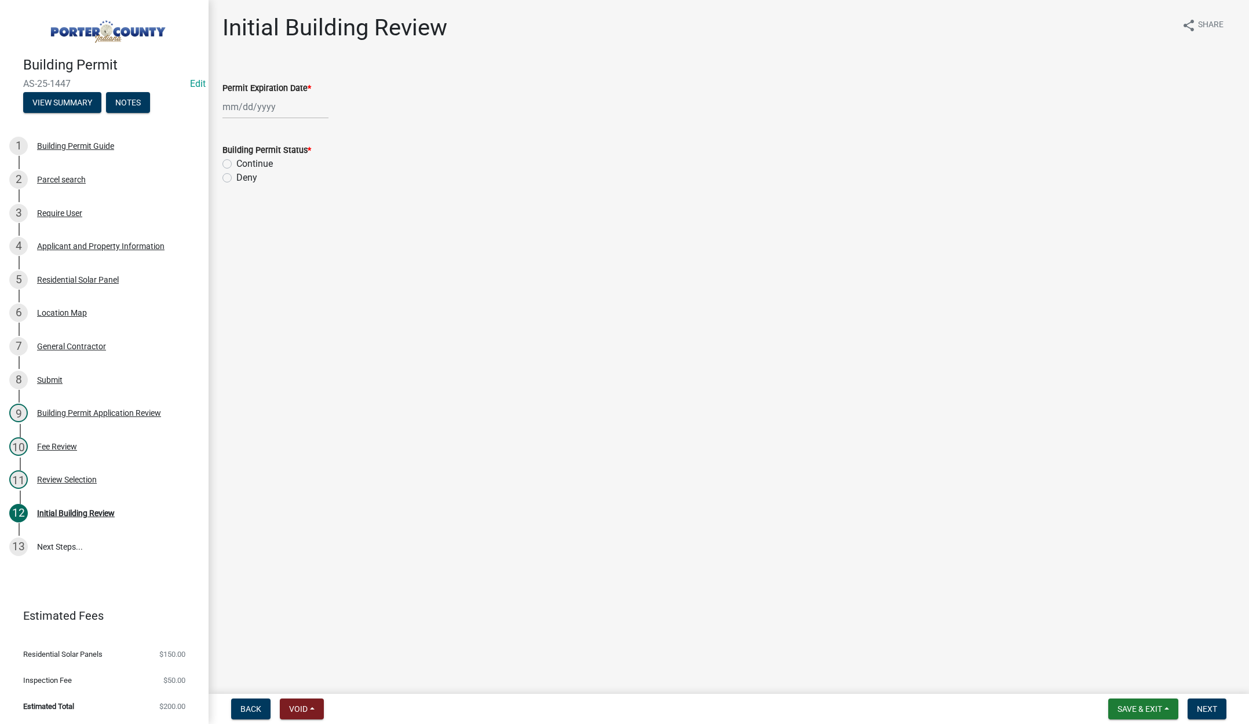
select select "9"
click at [294, 104] on div "[PERSON_NAME] Feb Mar Apr [PERSON_NAME][DATE] Oct Nov [DATE] 1526 1527 1528 152…" at bounding box center [275, 107] width 106 height 24
drag, startPoint x: 319, startPoint y: 131, endPoint x: 309, endPoint y: 125, distance: 11.7
click at [319, 131] on select "1525 1526 1527 1528 1529 1530 1531 1532 1533 1534 1535 1536 1537 1538 1539 1540…" at bounding box center [314, 131] width 42 height 17
select select "2026"
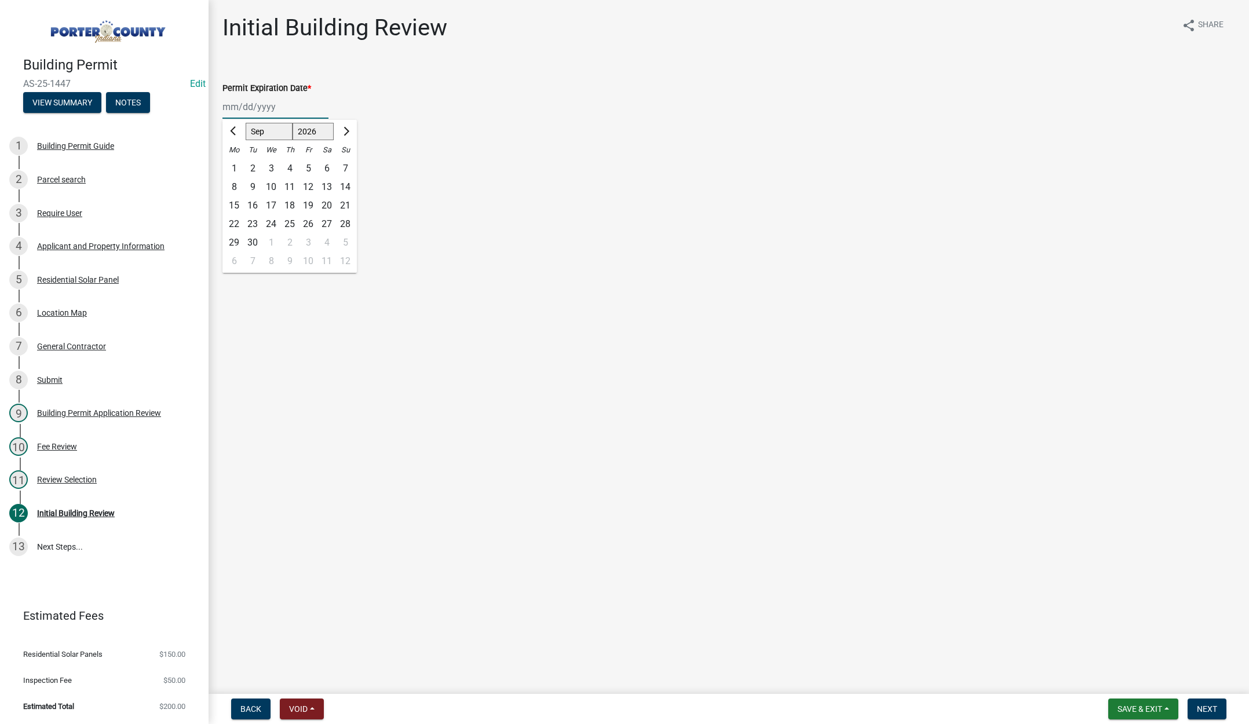
click at [293, 123] on select "1525 1526 1527 1528 1529 1530 1531 1532 1533 1534 1535 1536 1537 1538 1539 1540…" at bounding box center [314, 131] width 42 height 17
click at [289, 222] on div "24" at bounding box center [289, 224] width 19 height 19
type input "[DATE]"
click at [236, 162] on label "Continue" at bounding box center [254, 164] width 37 height 14
click at [236, 162] on input "Continue" at bounding box center [240, 161] width 8 height 8
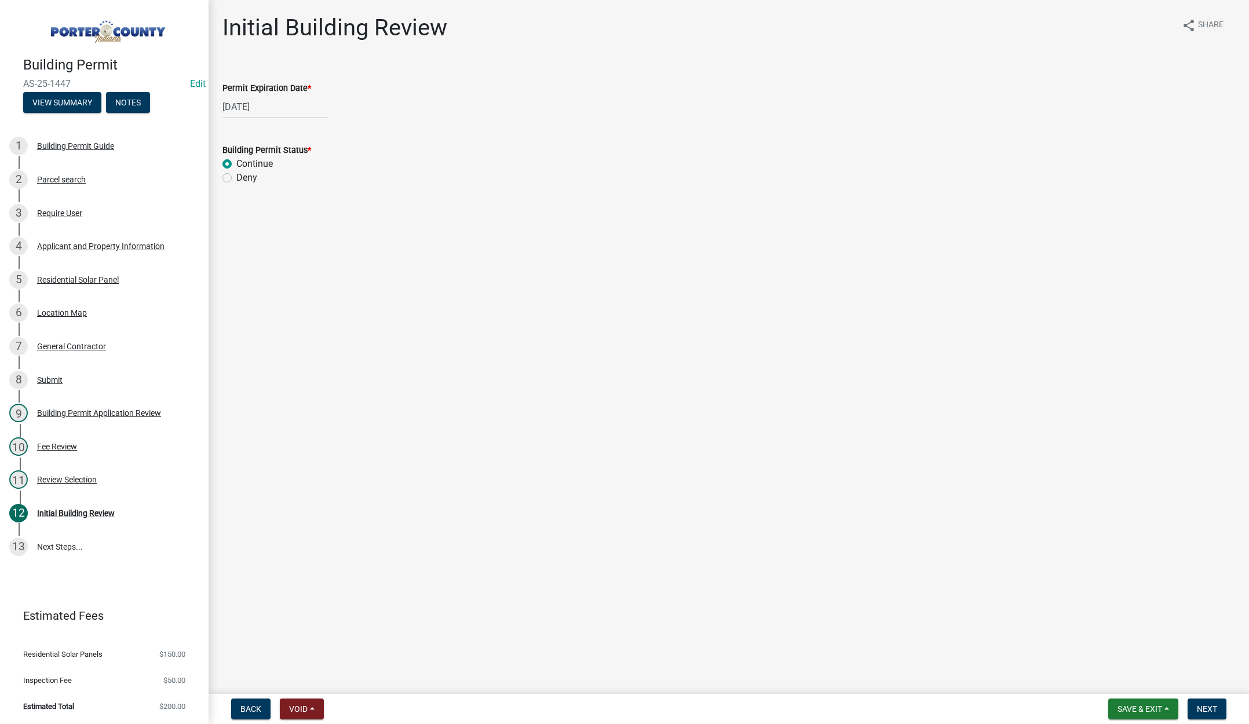
radio input "true"
click at [1206, 707] on span "Next" at bounding box center [1207, 709] width 20 height 9
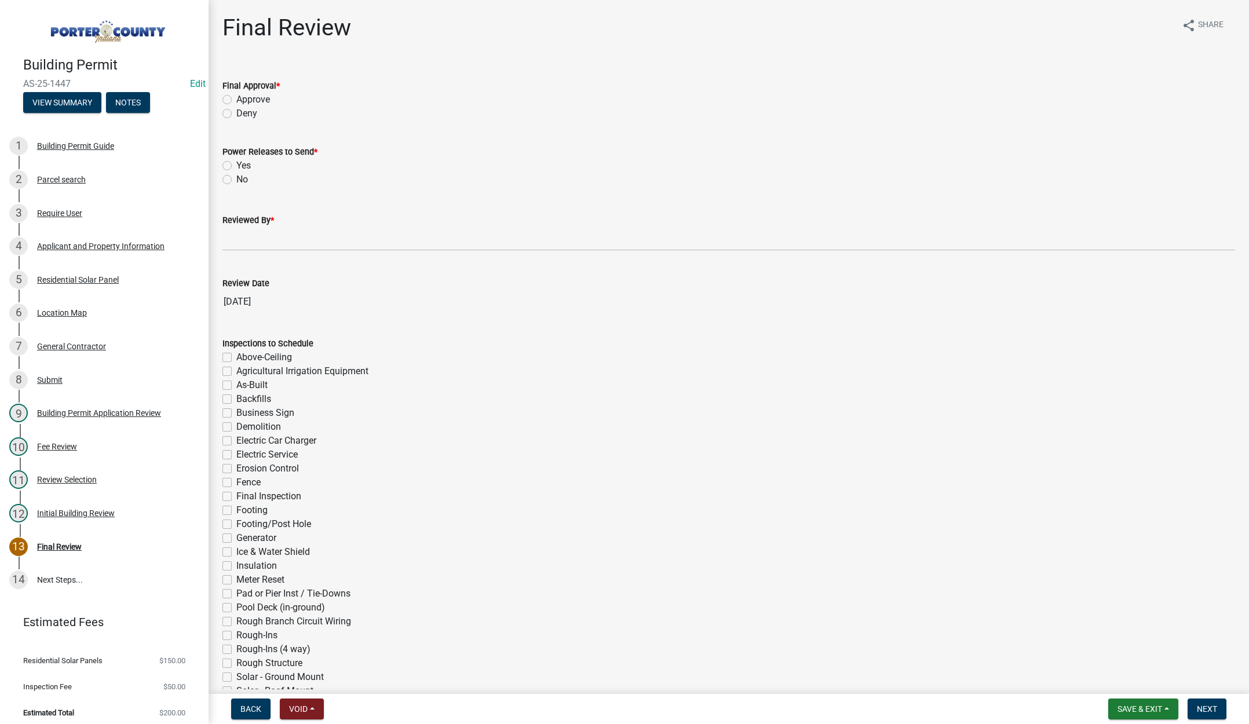
click at [236, 99] on label "Approve" at bounding box center [253, 100] width 34 height 14
click at [236, 99] on input "Approve" at bounding box center [240, 97] width 8 height 8
radio input "true"
click at [236, 165] on label "Yes" at bounding box center [243, 166] width 14 height 14
click at [236, 165] on input "Yes" at bounding box center [240, 163] width 8 height 8
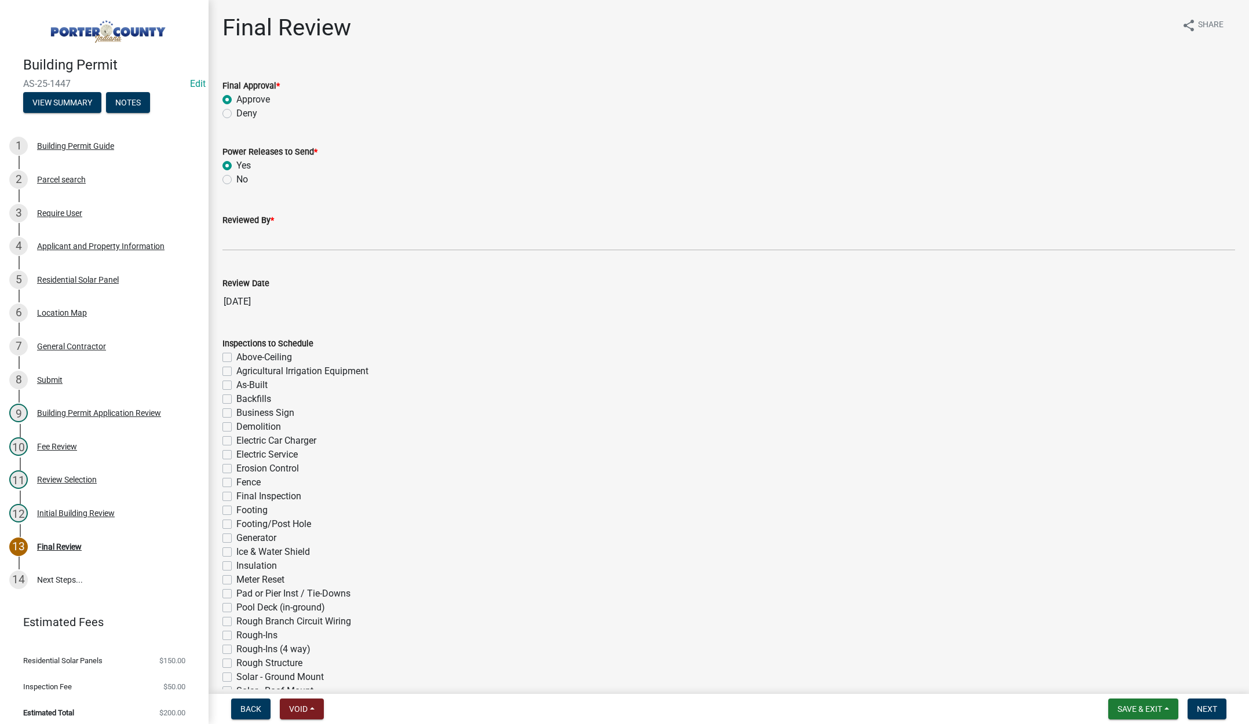
radio input "true"
click at [229, 242] on input "Reviewed By *" at bounding box center [728, 239] width 1013 height 24
type input "[PERSON_NAME]"
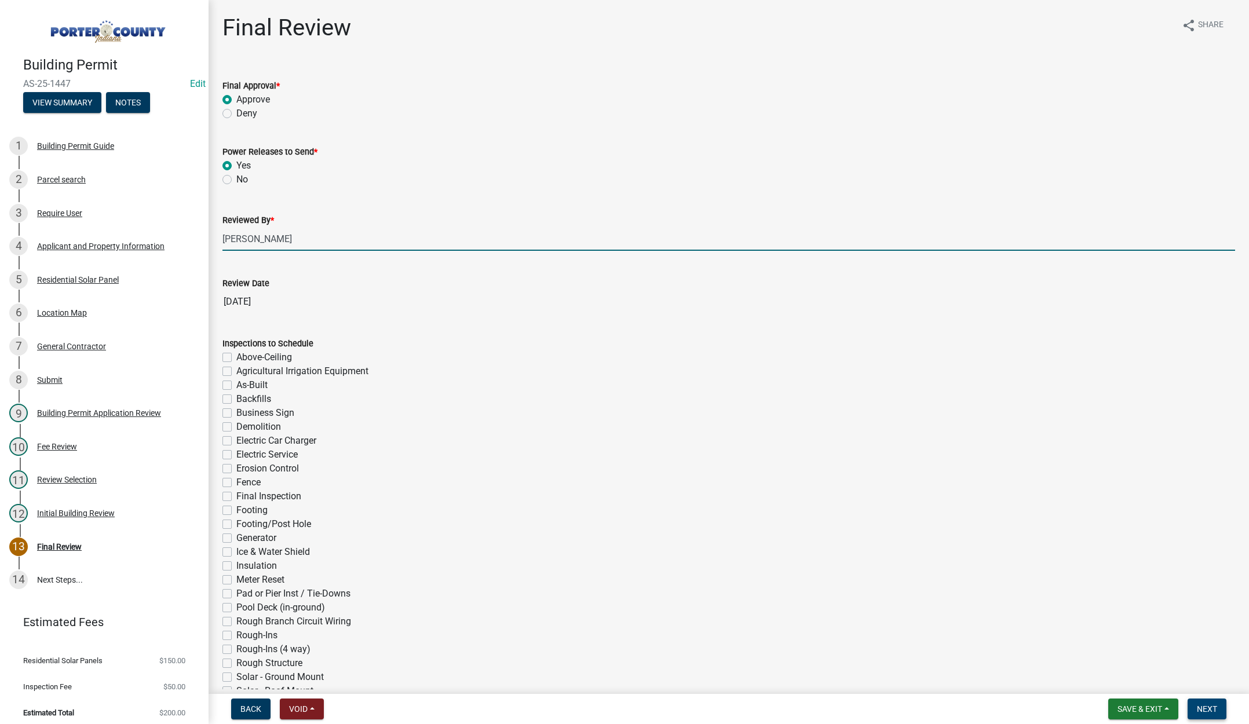
click at [1198, 705] on span "Next" at bounding box center [1207, 709] width 20 height 9
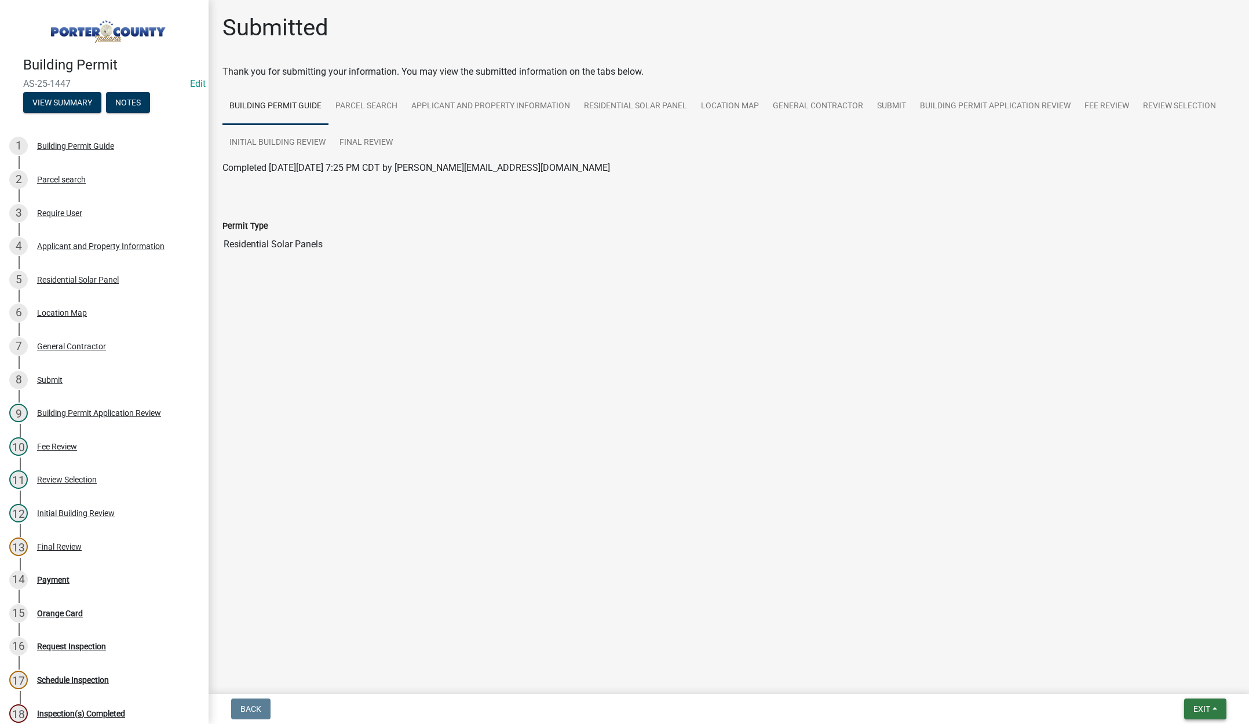
click at [1198, 707] on span "Exit" at bounding box center [1202, 709] width 17 height 9
click at [1196, 682] on button "Save & Exit" at bounding box center [1180, 679] width 93 height 28
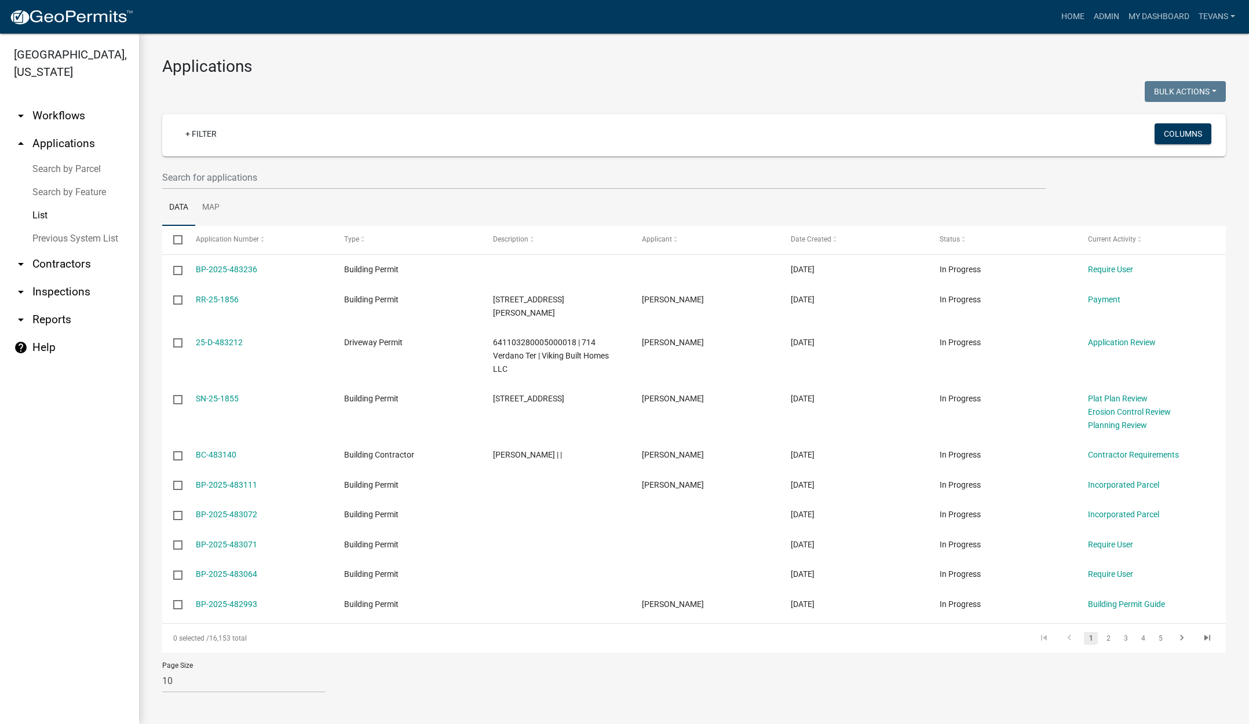
click at [89, 677] on ul "arrow_drop_down Workflows List arrow_drop_up Applications Search by Parcel Sear…" at bounding box center [69, 409] width 139 height 632
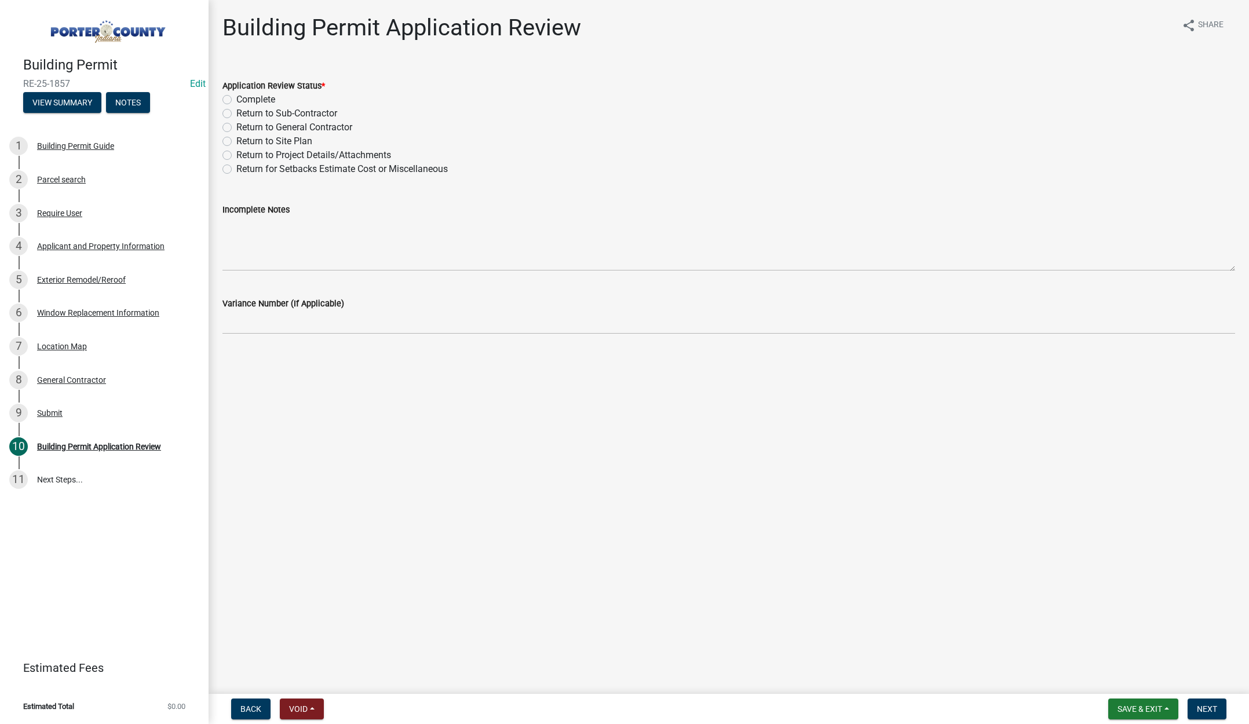
drag, startPoint x: 225, startPoint y: 97, endPoint x: 252, endPoint y: 105, distance: 27.7
click at [236, 98] on label "Complete" at bounding box center [255, 100] width 39 height 14
click at [236, 98] on input "Complete" at bounding box center [240, 97] width 8 height 8
radio input "true"
click at [1205, 705] on span "Next" at bounding box center [1207, 709] width 20 height 9
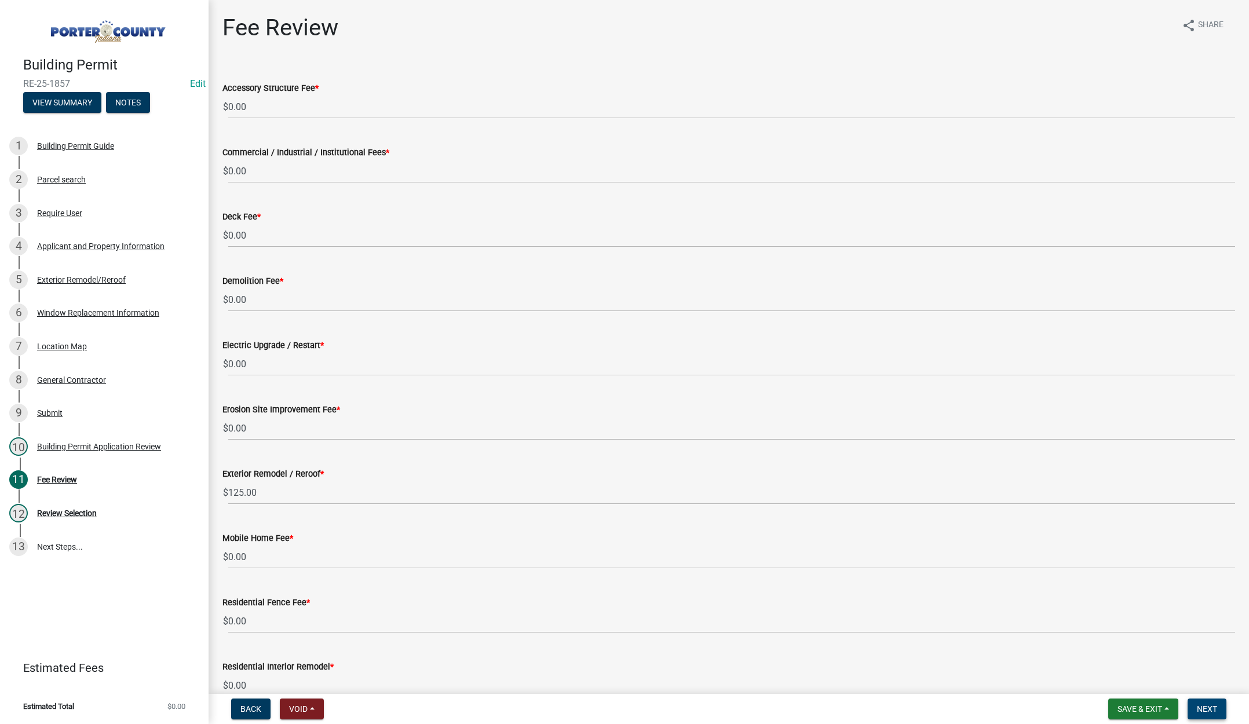
click at [1209, 707] on span "Next" at bounding box center [1207, 709] width 20 height 9
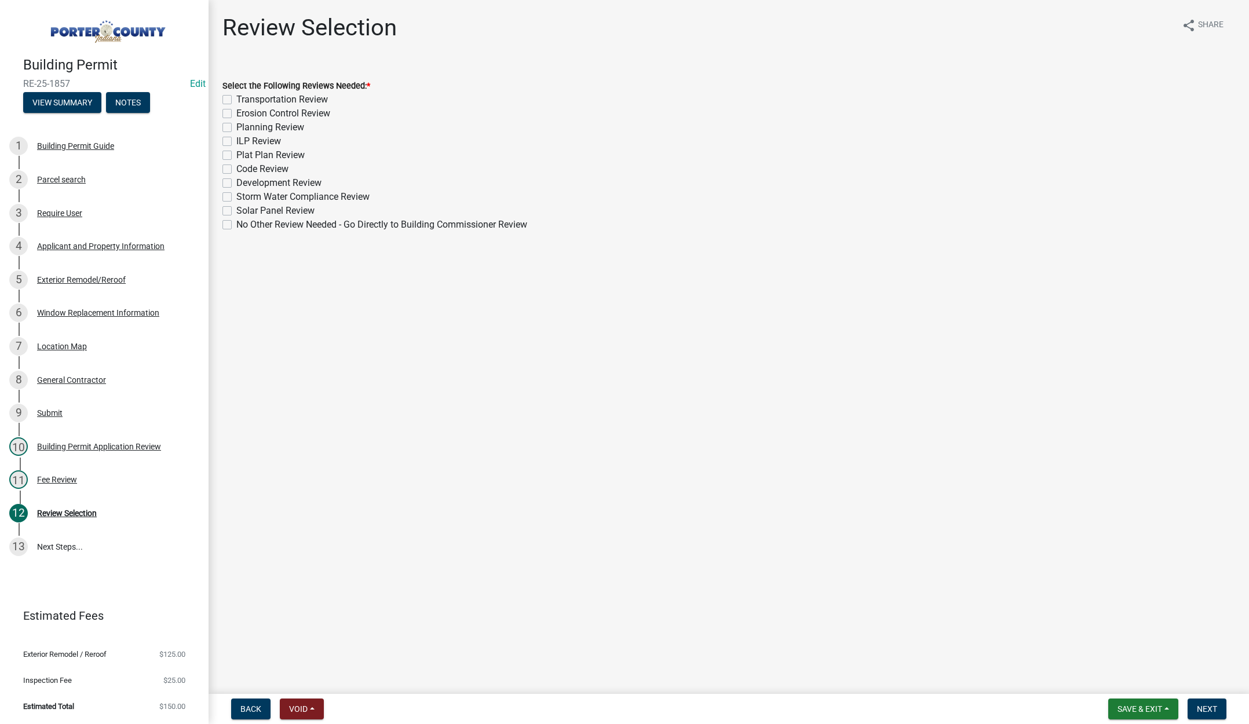
click at [236, 223] on label "No Other Review Needed - Go Directly to Building Commissioner Review" at bounding box center [381, 225] width 291 height 14
click at [236, 223] on input "No Other Review Needed - Go Directly to Building Commissioner Review" at bounding box center [240, 222] width 8 height 8
checkbox input "true"
checkbox input "false"
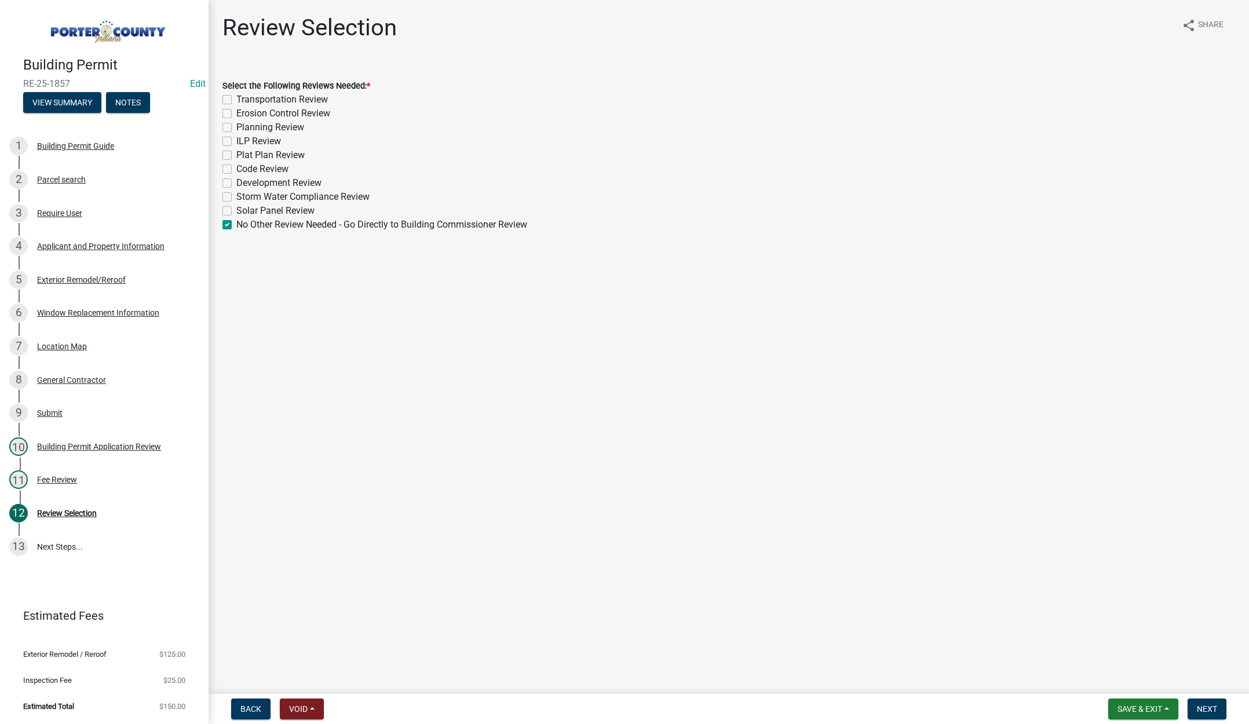
checkbox input "false"
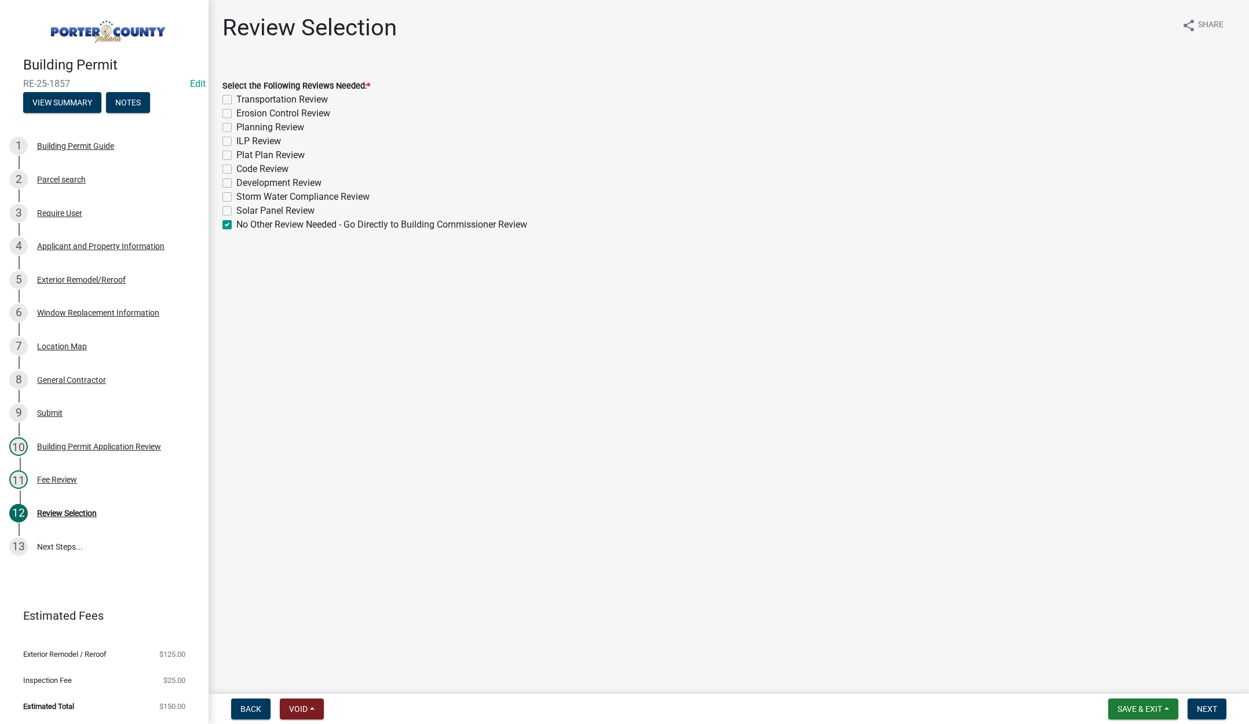
checkbox input "false"
checkbox input "true"
click at [1212, 709] on span "Next" at bounding box center [1207, 709] width 20 height 9
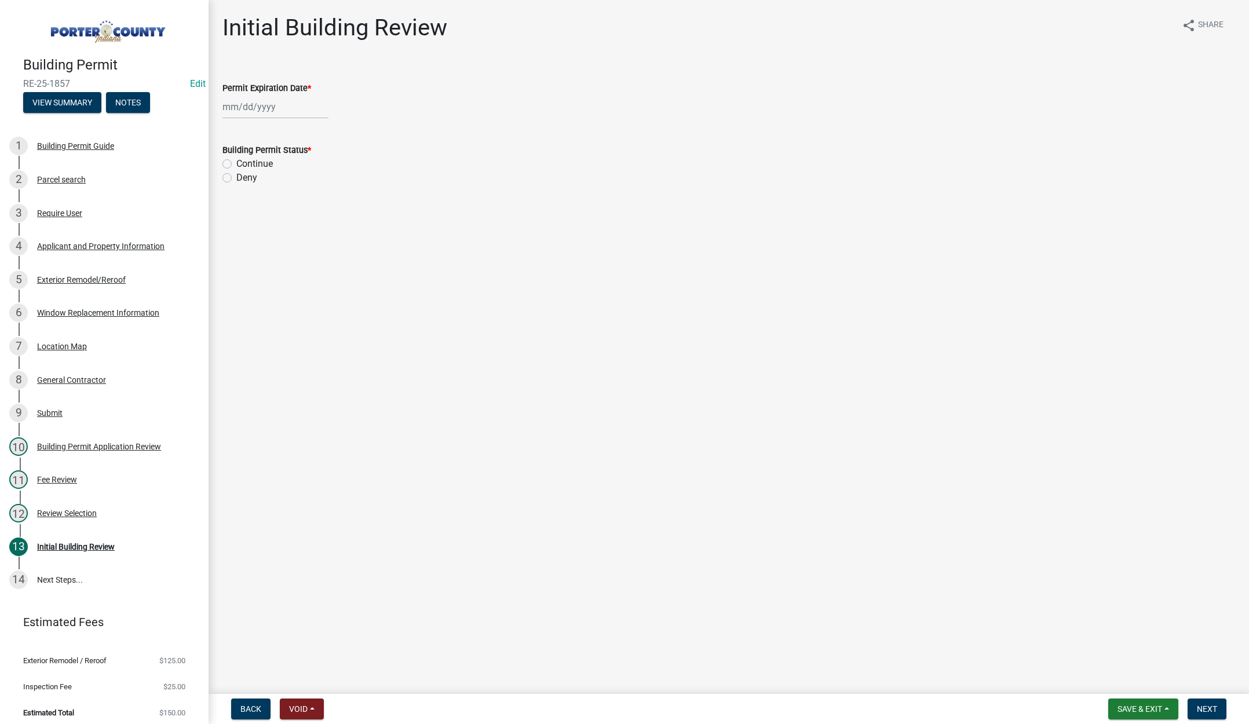
select select "9"
click at [286, 103] on div "[PERSON_NAME] Feb Mar Apr [PERSON_NAME][DATE] Oct Nov [DATE] 1526 1527 1528 152…" at bounding box center [275, 107] width 106 height 24
click at [319, 130] on select "1525 1526 1527 1528 1529 1530 1531 1532 1533 1534 1535 1536 1537 1538 1539 1540…" at bounding box center [314, 131] width 42 height 17
select select "2026"
click at [293, 123] on select "1525 1526 1527 1528 1529 1530 1531 1532 1533 1534 1535 1536 1537 1538 1539 1540…" at bounding box center [314, 131] width 42 height 17
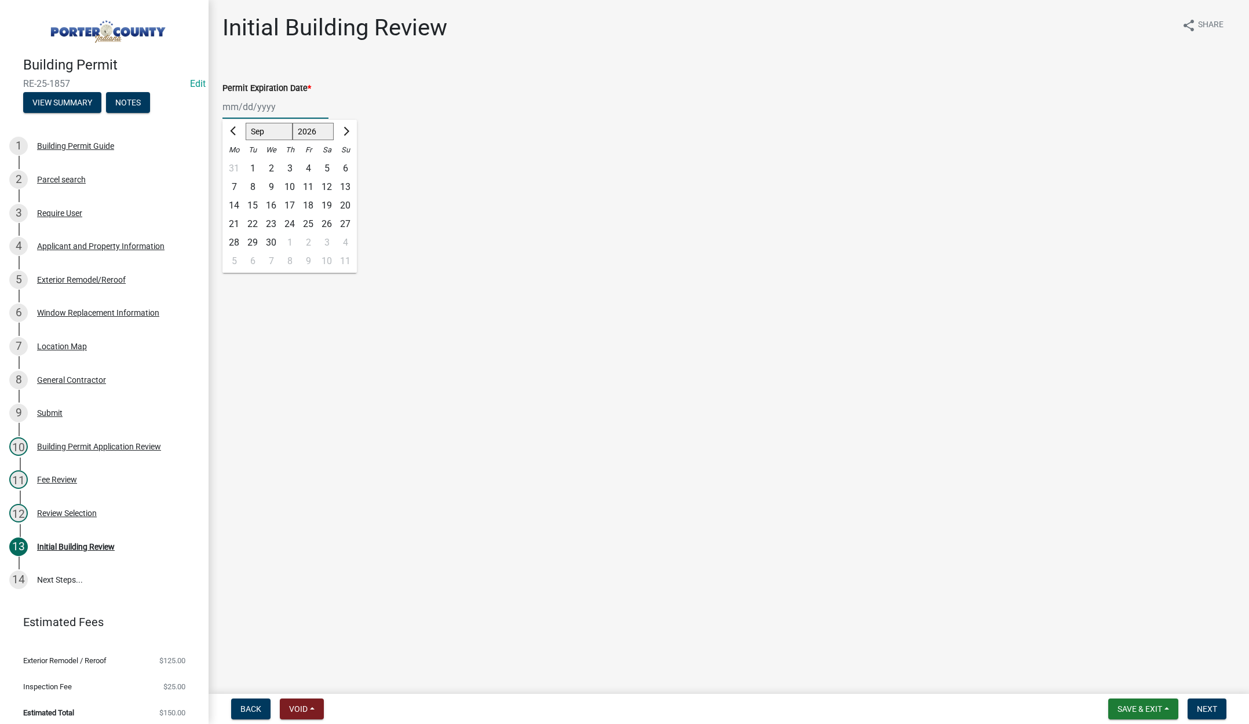
click at [291, 223] on div "24" at bounding box center [289, 224] width 19 height 19
type input "[DATE]"
click at [236, 162] on label "Continue" at bounding box center [254, 164] width 37 height 14
click at [236, 162] on input "Continue" at bounding box center [240, 161] width 8 height 8
radio input "true"
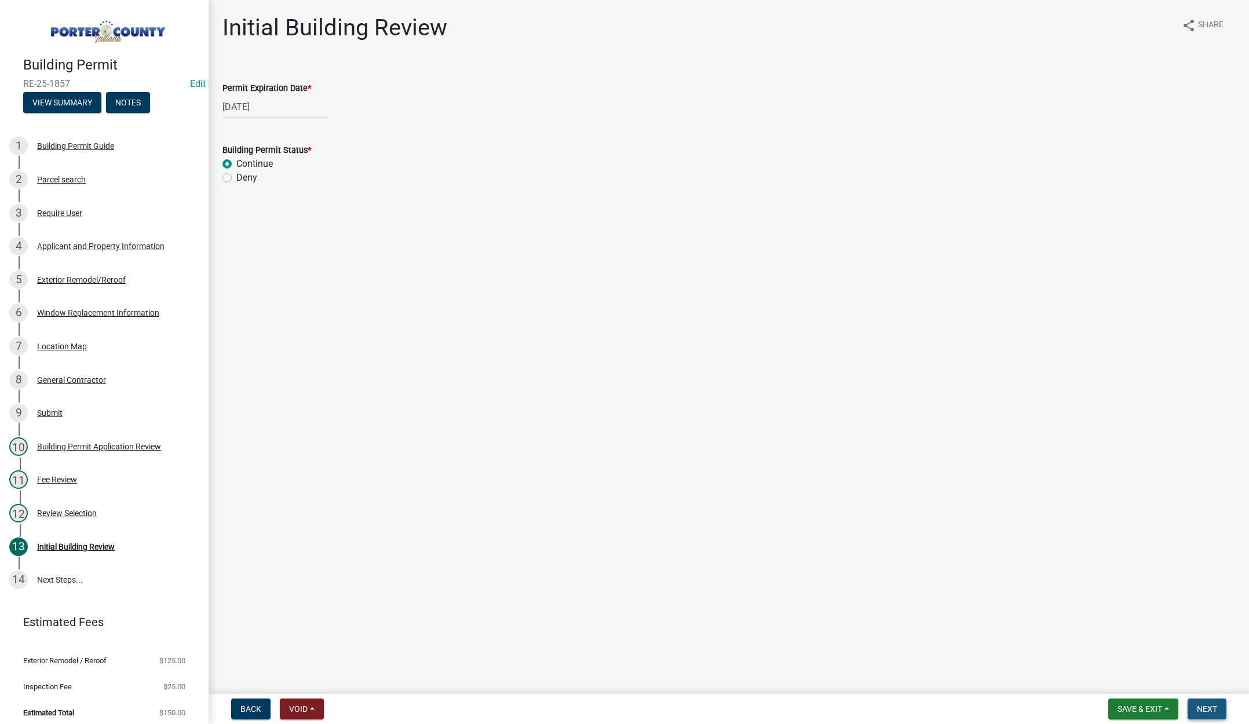
click at [1208, 703] on button "Next" at bounding box center [1207, 709] width 39 height 21
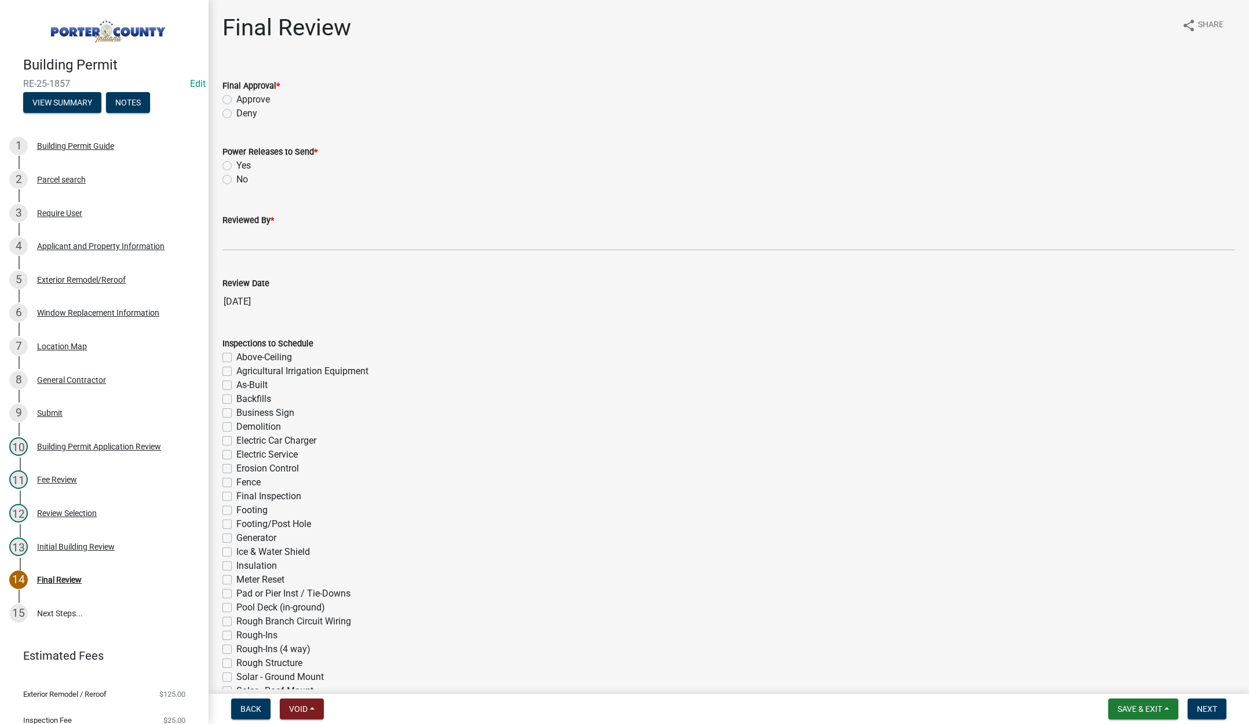
click at [236, 97] on label "Approve" at bounding box center [253, 100] width 34 height 14
click at [236, 97] on input "Approve" at bounding box center [240, 97] width 8 height 8
radio input "true"
click at [236, 177] on label "No" at bounding box center [242, 180] width 12 height 14
click at [236, 177] on input "No" at bounding box center [240, 177] width 8 height 8
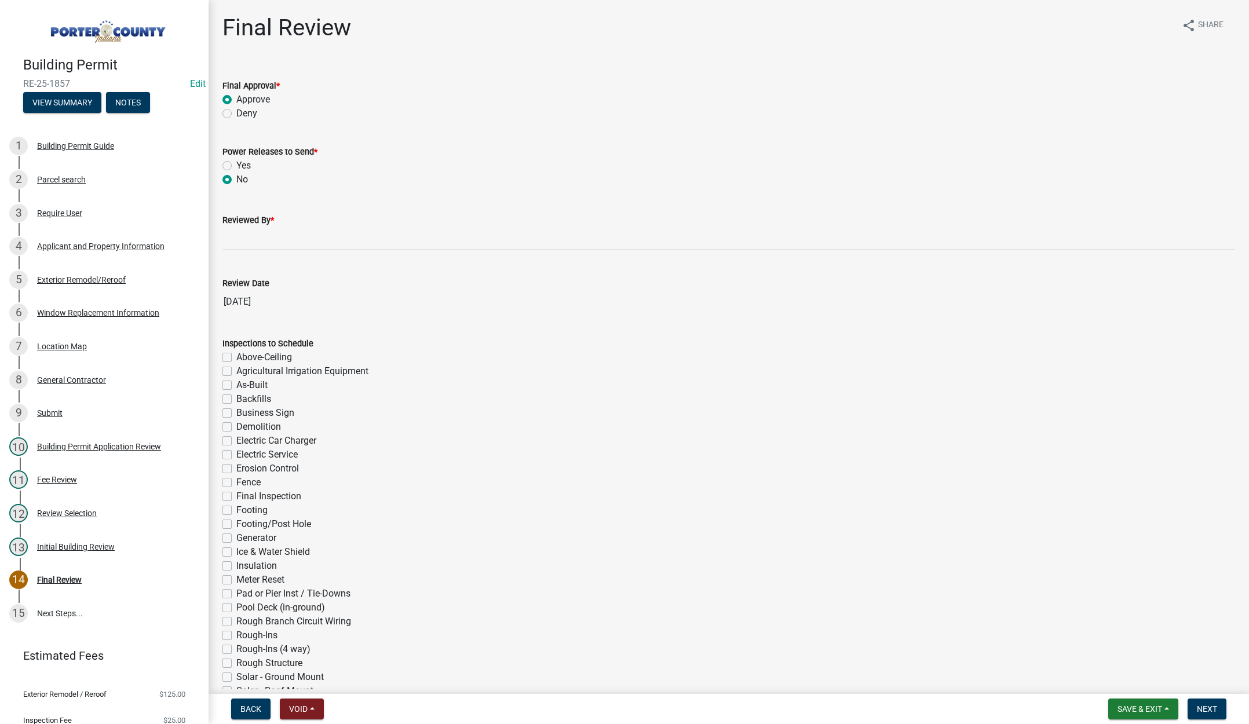
radio input "true"
drag, startPoint x: 227, startPoint y: 240, endPoint x: 238, endPoint y: 244, distance: 11.5
click at [227, 240] on input "Reviewed By *" at bounding box center [728, 239] width 1013 height 24
type input "[PERSON_NAME]"
click at [1211, 710] on span "Next" at bounding box center [1207, 709] width 20 height 9
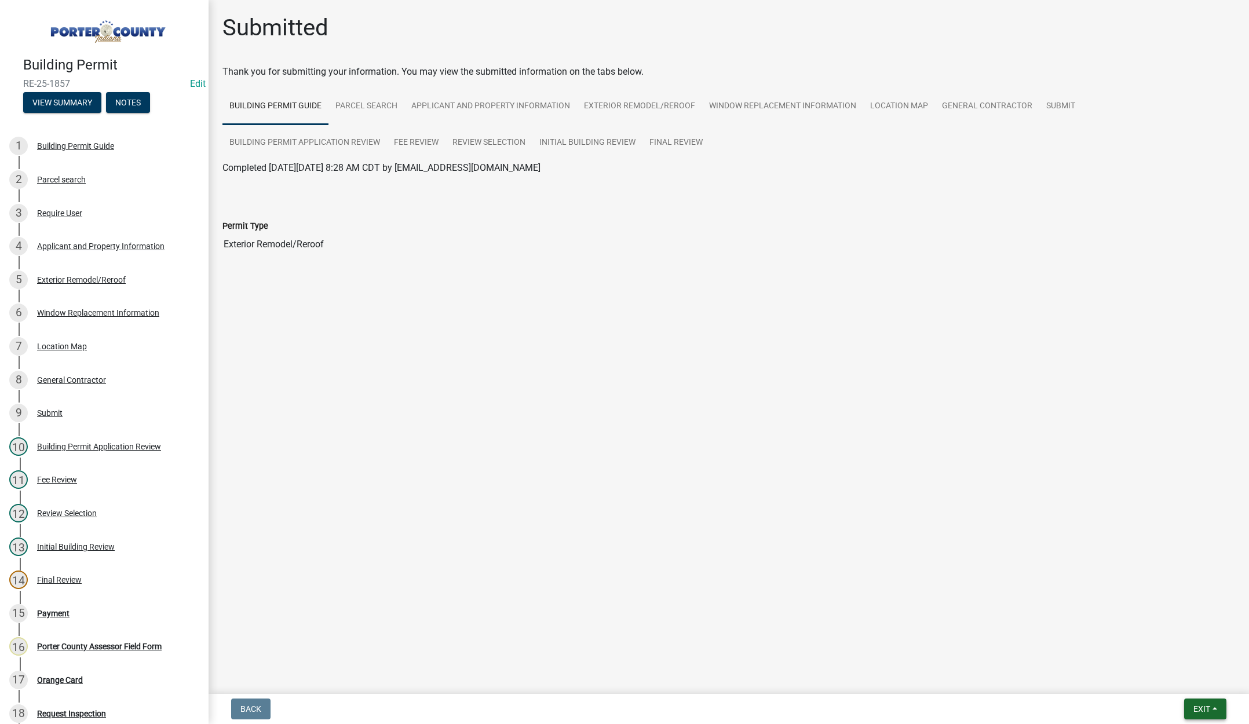
click at [1197, 711] on span "Exit" at bounding box center [1202, 709] width 17 height 9
click at [1185, 684] on button "Save & Exit" at bounding box center [1180, 679] width 93 height 28
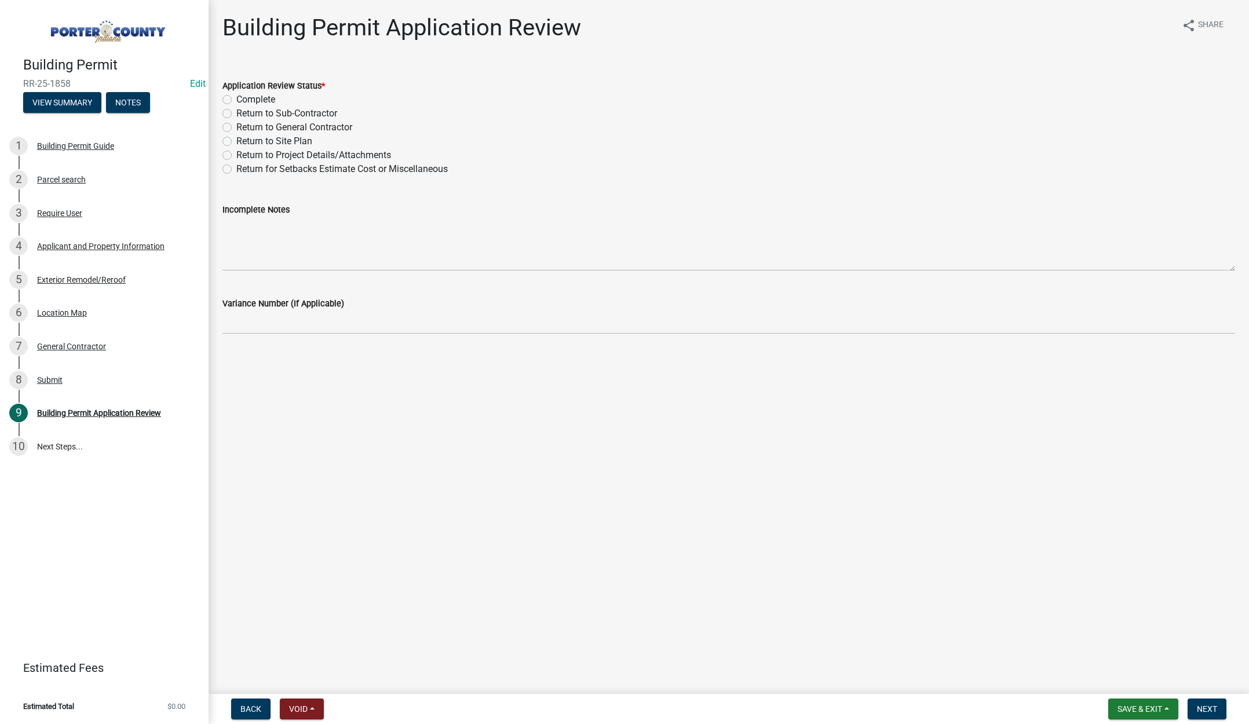
click at [236, 101] on label "Complete" at bounding box center [255, 100] width 39 height 14
click at [236, 100] on input "Complete" at bounding box center [240, 97] width 8 height 8
radio input "true"
click at [1207, 709] on span "Next" at bounding box center [1207, 709] width 20 height 9
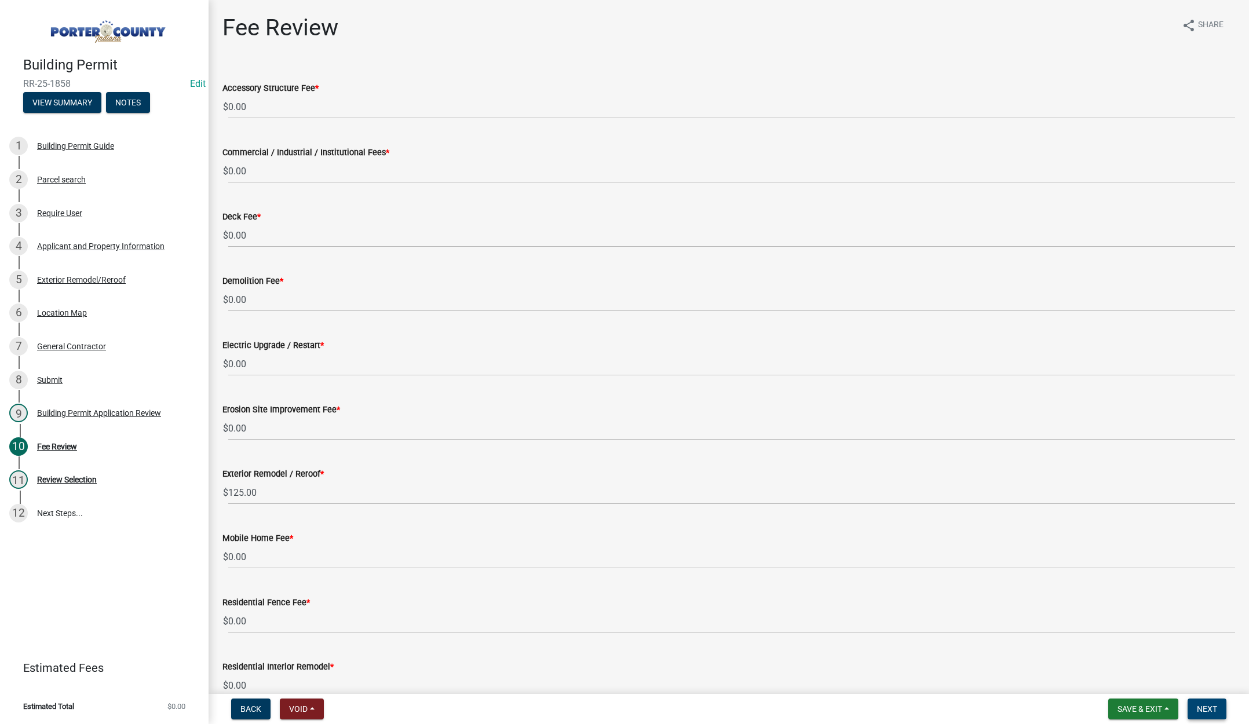
click at [1206, 707] on span "Next" at bounding box center [1207, 709] width 20 height 9
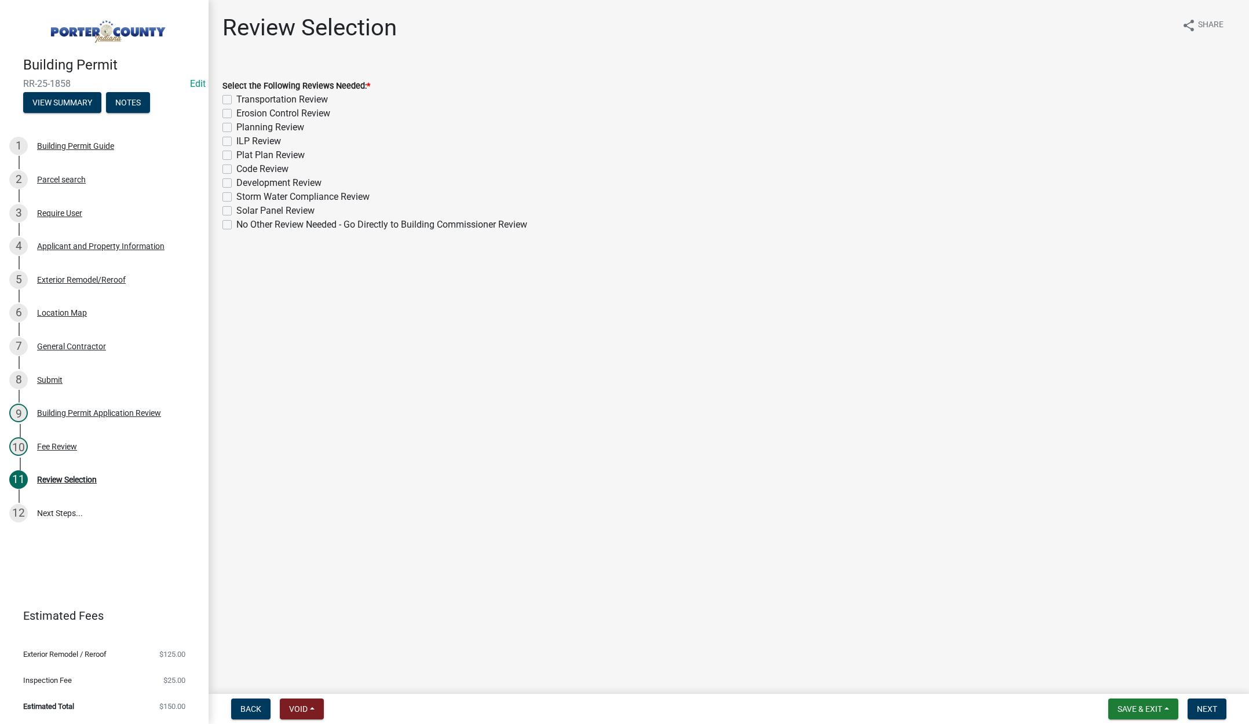
click at [236, 224] on label "No Other Review Needed - Go Directly to Building Commissioner Review" at bounding box center [381, 225] width 291 height 14
click at [236, 224] on input "No Other Review Needed - Go Directly to Building Commissioner Review" at bounding box center [240, 222] width 8 height 8
checkbox input "true"
checkbox input "false"
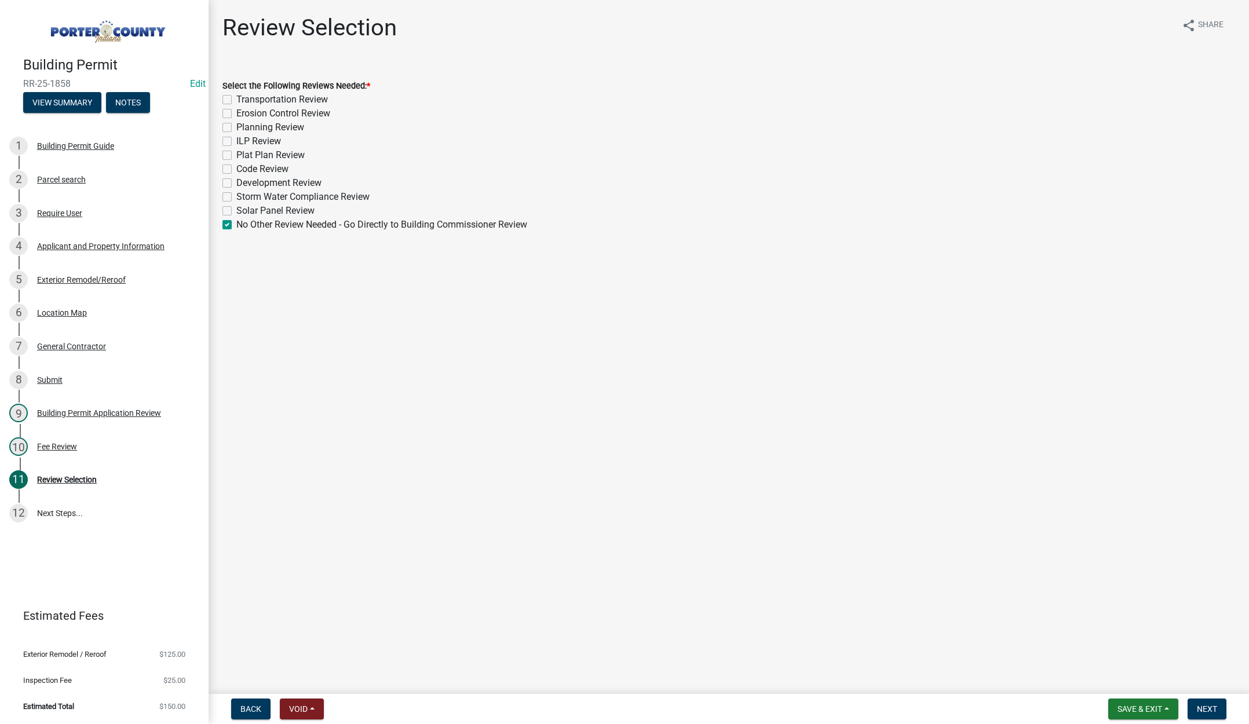
checkbox input "false"
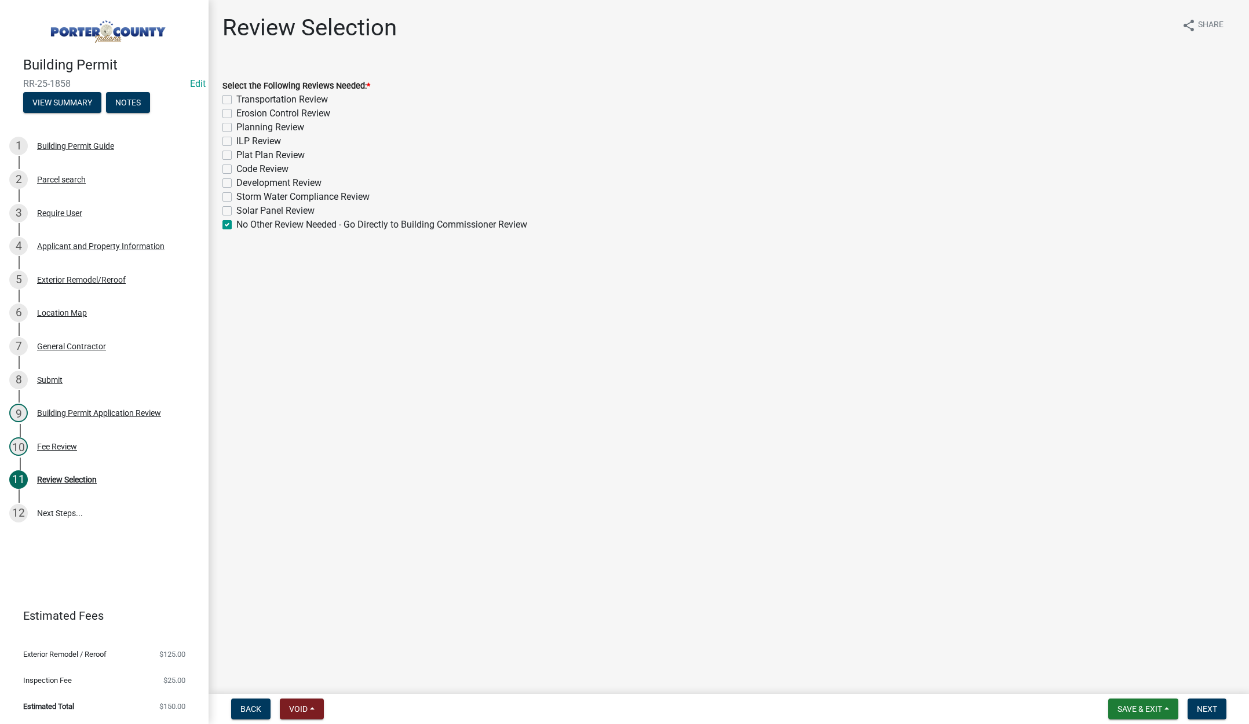
checkbox input "false"
checkbox input "true"
drag, startPoint x: 1206, startPoint y: 702, endPoint x: 1205, endPoint y: 695, distance: 7.7
click at [1206, 699] on button "Next" at bounding box center [1207, 709] width 39 height 21
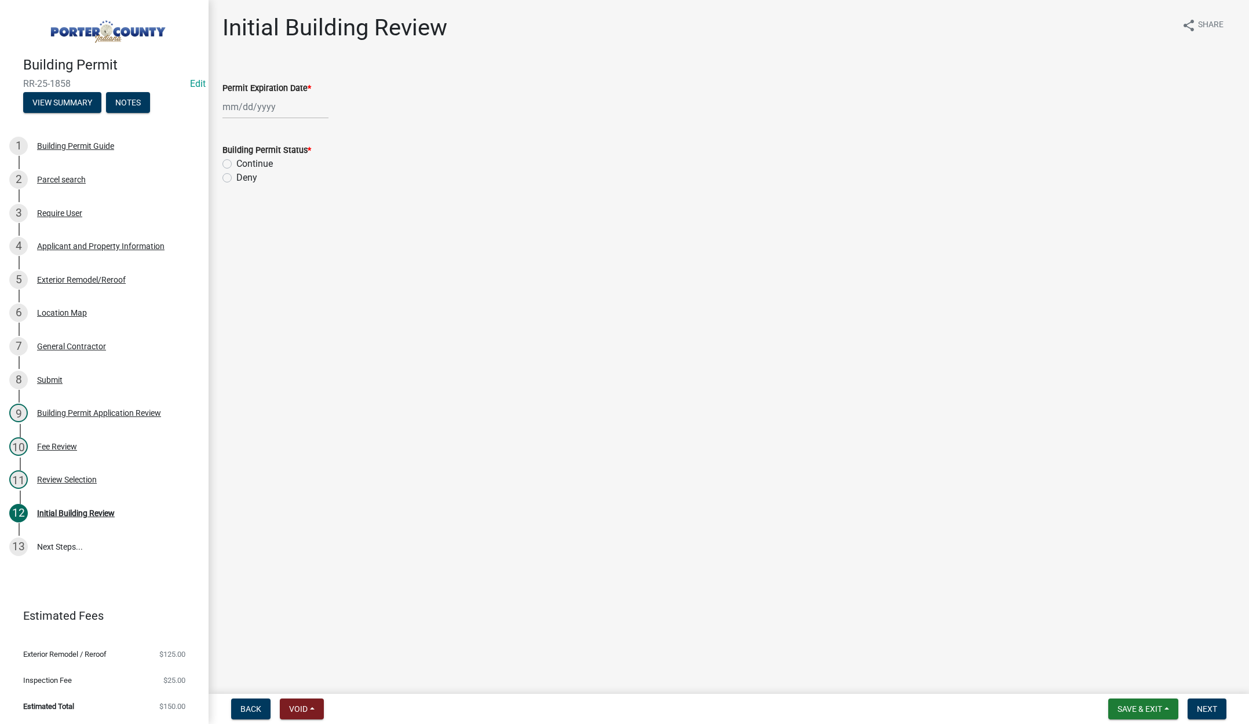
click at [286, 106] on div at bounding box center [275, 107] width 106 height 24
select select "9"
click at [314, 132] on select "1525 1526 1527 1528 1529 1530 1531 1532 1533 1534 1535 1536 1537 1538 1539 1540…" at bounding box center [314, 131] width 42 height 17
select select "2026"
click at [293, 123] on select "1525 1526 1527 1528 1529 1530 1531 1532 1533 1534 1535 1536 1537 1538 1539 1540…" at bounding box center [314, 131] width 42 height 17
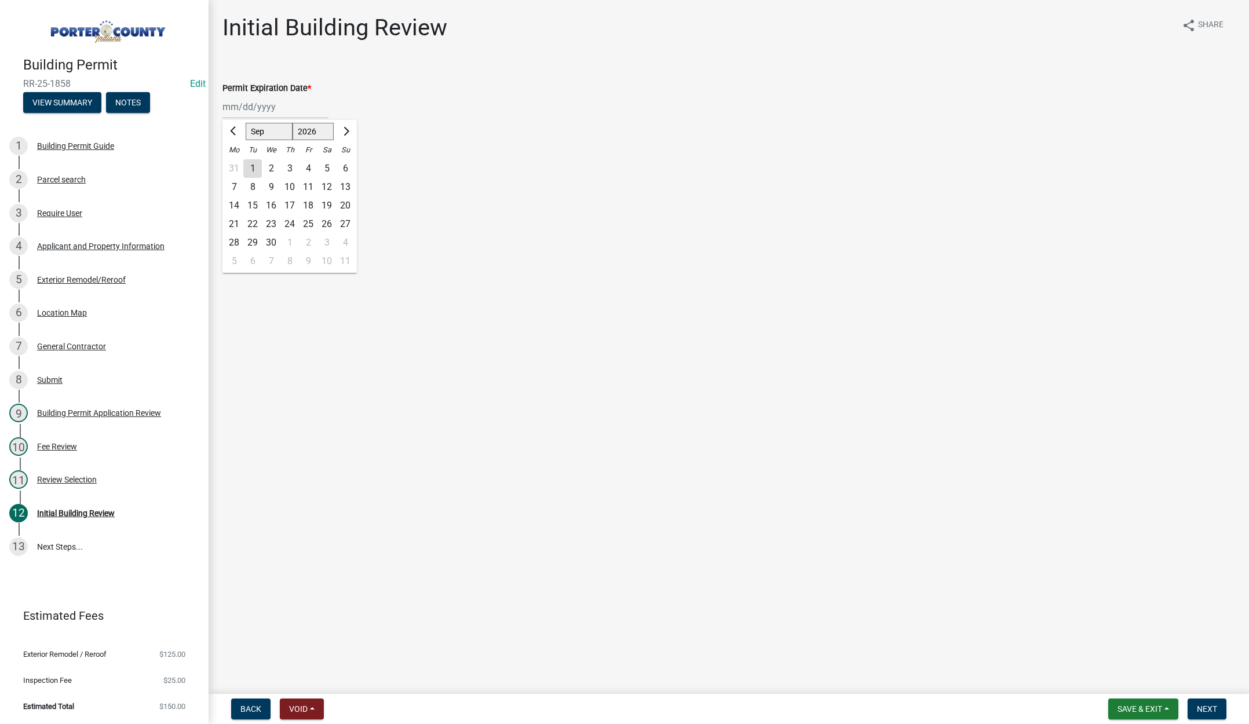
click at [289, 224] on div "24" at bounding box center [289, 224] width 19 height 19
type input "09/24/2026"
click at [236, 163] on label "Continue" at bounding box center [254, 164] width 37 height 14
click at [236, 163] on input "Continue" at bounding box center [240, 161] width 8 height 8
radio input "true"
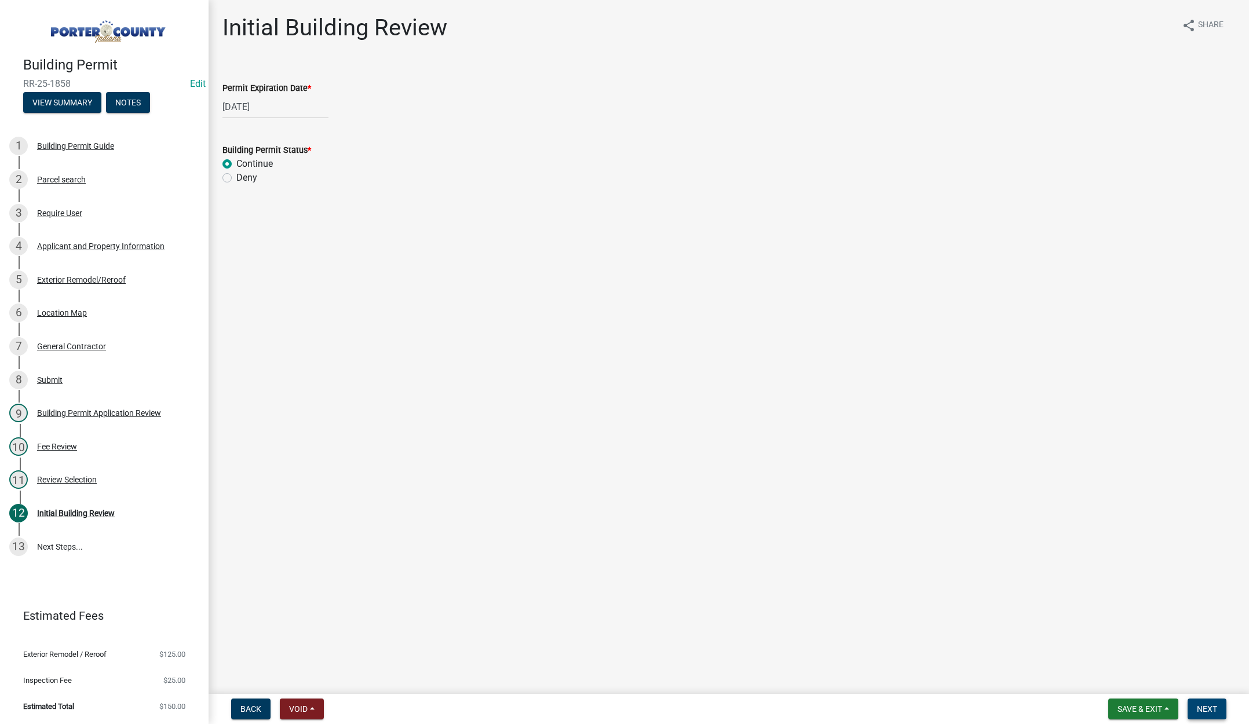
click at [1207, 705] on span "Next" at bounding box center [1207, 709] width 20 height 9
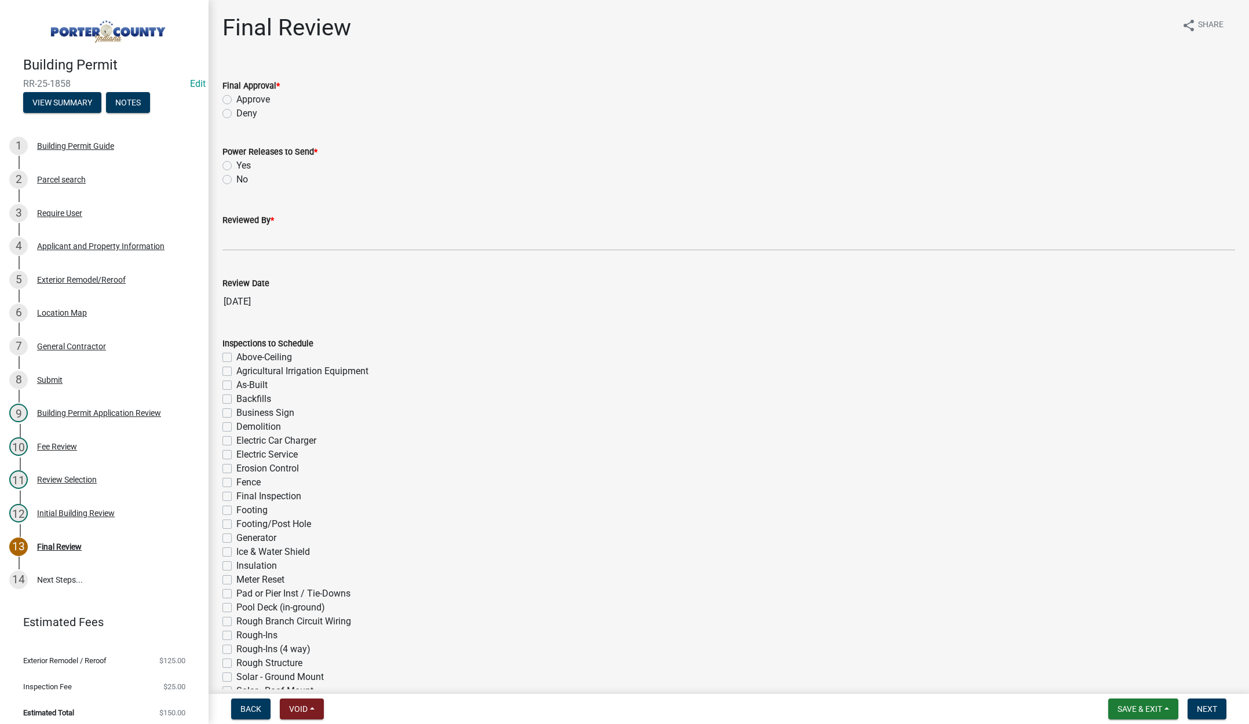
click at [236, 97] on label "Approve" at bounding box center [253, 100] width 34 height 14
click at [236, 97] on input "Approve" at bounding box center [240, 97] width 8 height 8
radio input "true"
drag, startPoint x: 226, startPoint y: 180, endPoint x: 230, endPoint y: 217, distance: 37.3
click at [236, 180] on label "No" at bounding box center [242, 180] width 12 height 14
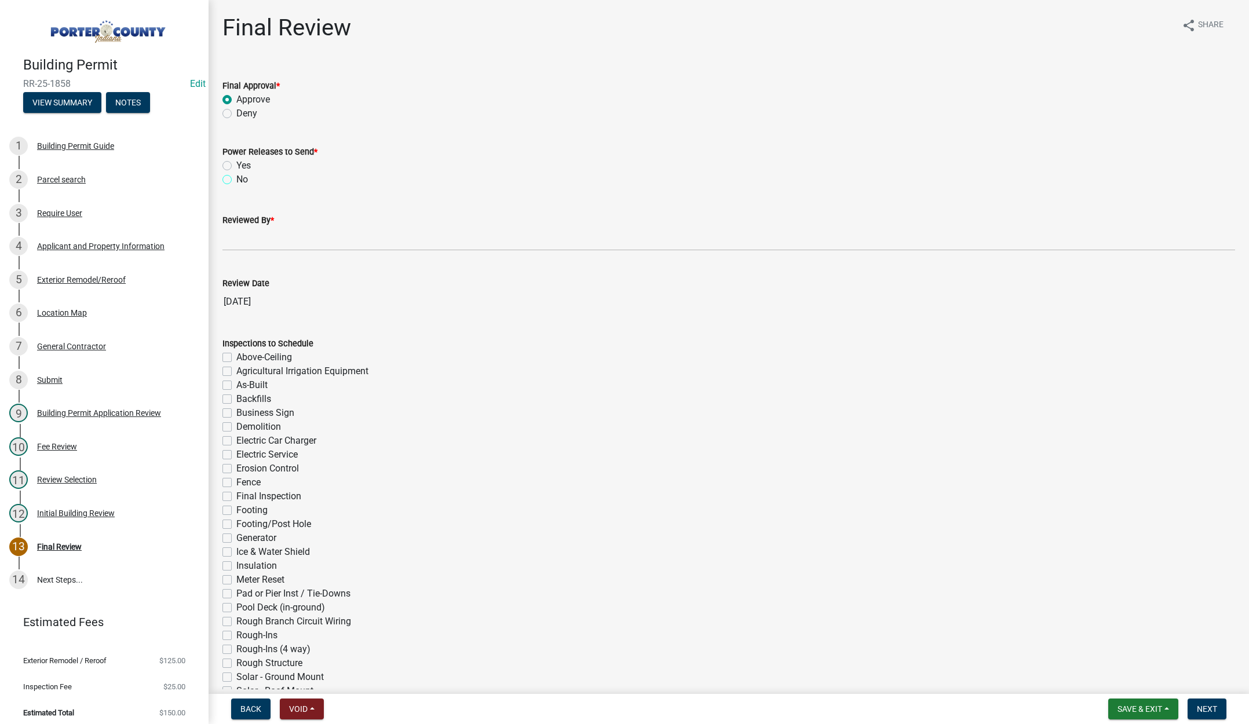
click at [236, 180] on input "No" at bounding box center [240, 177] width 8 height 8
radio input "true"
drag, startPoint x: 238, startPoint y: 237, endPoint x: 261, endPoint y: 249, distance: 25.4
click at [239, 237] on input "Reviewed By *" at bounding box center [728, 239] width 1013 height 24
type input "[PERSON_NAME]"
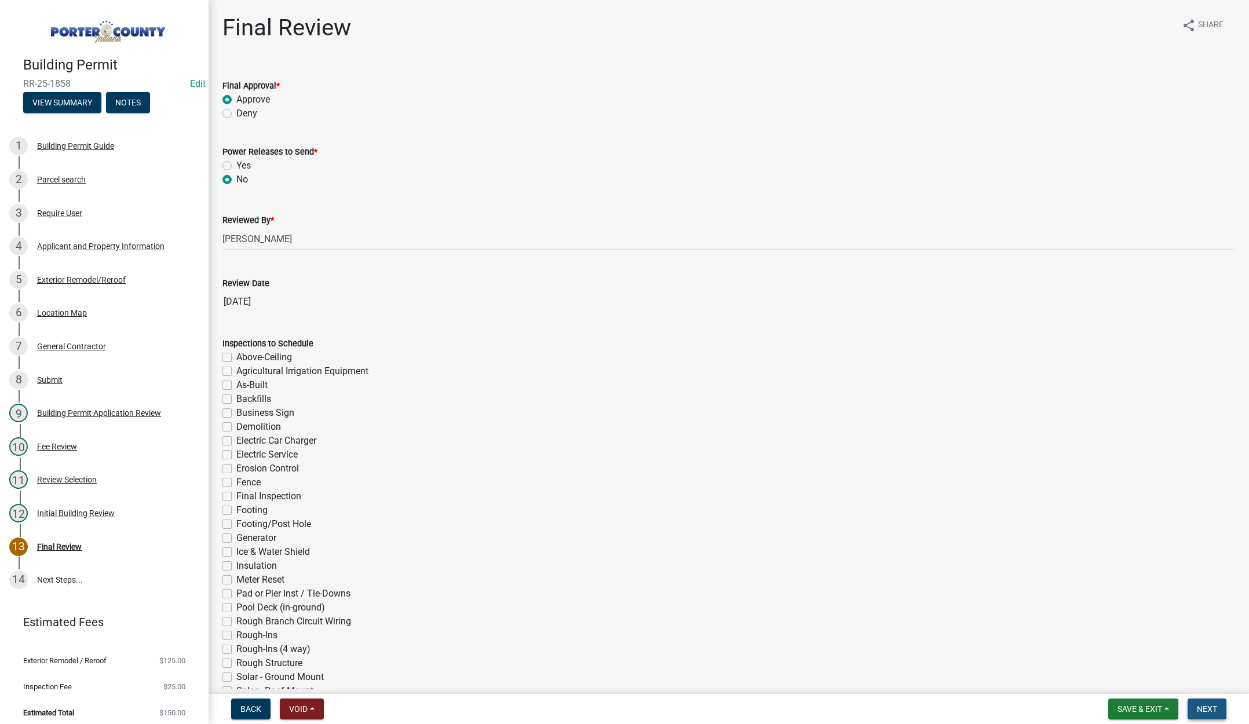
drag, startPoint x: 1204, startPoint y: 703, endPoint x: 1198, endPoint y: 695, distance: 10.0
click at [1203, 702] on button "Next" at bounding box center [1207, 709] width 39 height 21
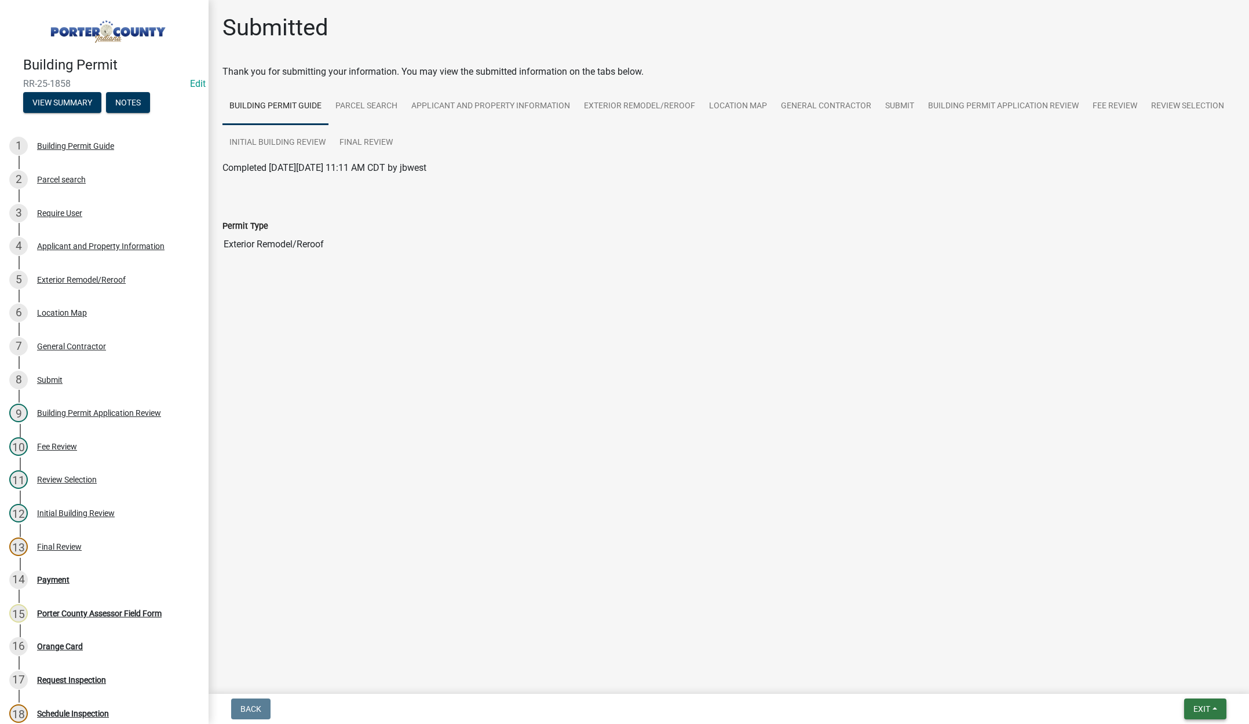
click at [1206, 708] on span "Exit" at bounding box center [1202, 709] width 17 height 9
click at [1183, 679] on button "Save & Exit" at bounding box center [1180, 679] width 93 height 28
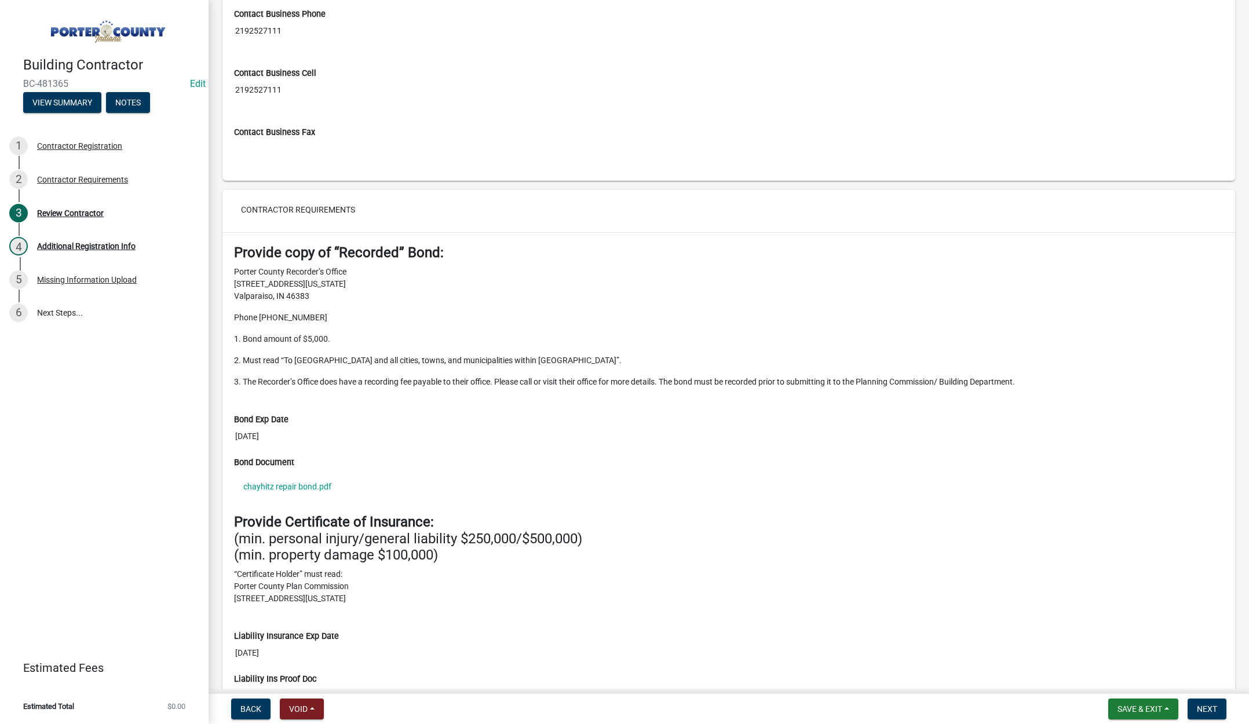
scroll to position [927, 0]
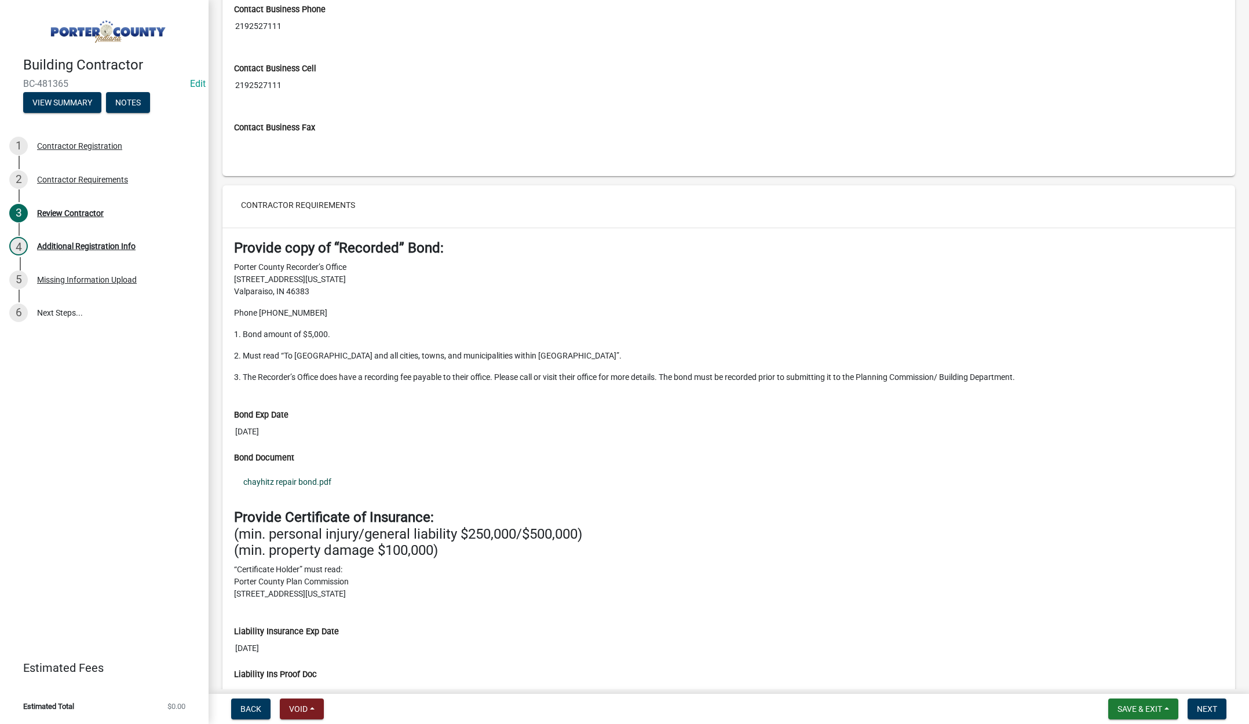
click at [301, 479] on link "chayhitz repair bond.pdf" at bounding box center [729, 482] width 990 height 27
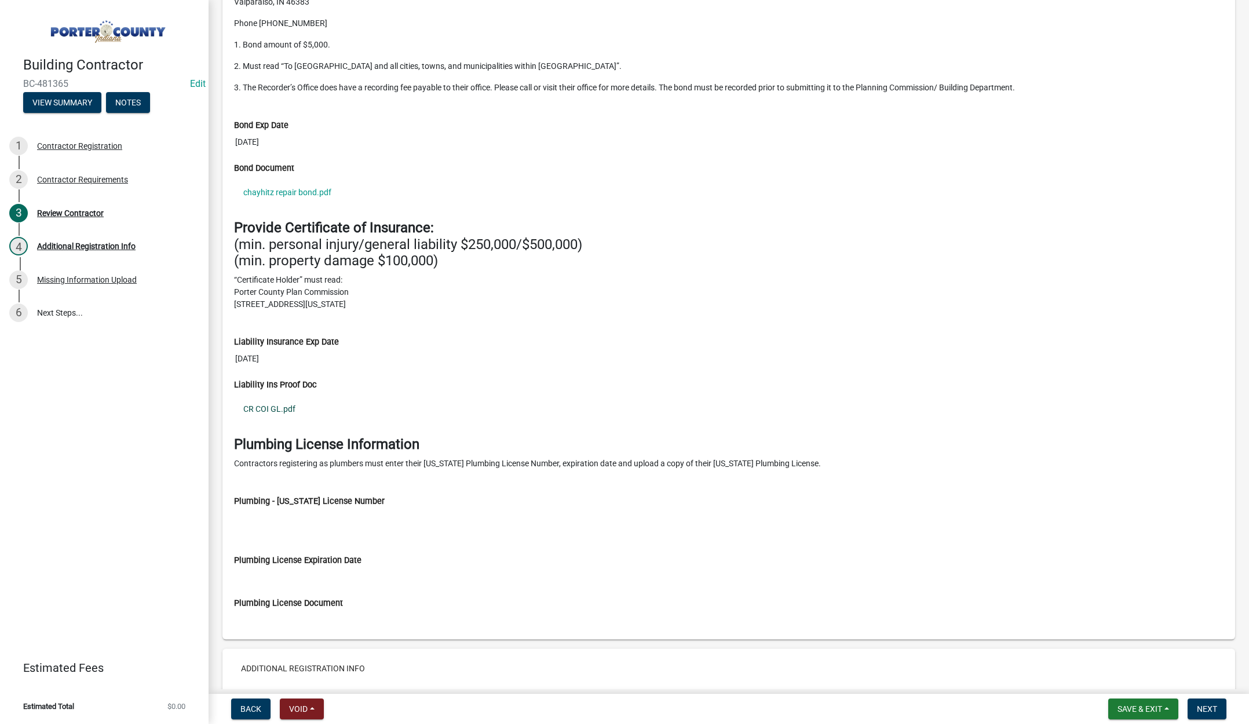
click at [280, 408] on link "CR COI GL.pdf" at bounding box center [729, 409] width 990 height 27
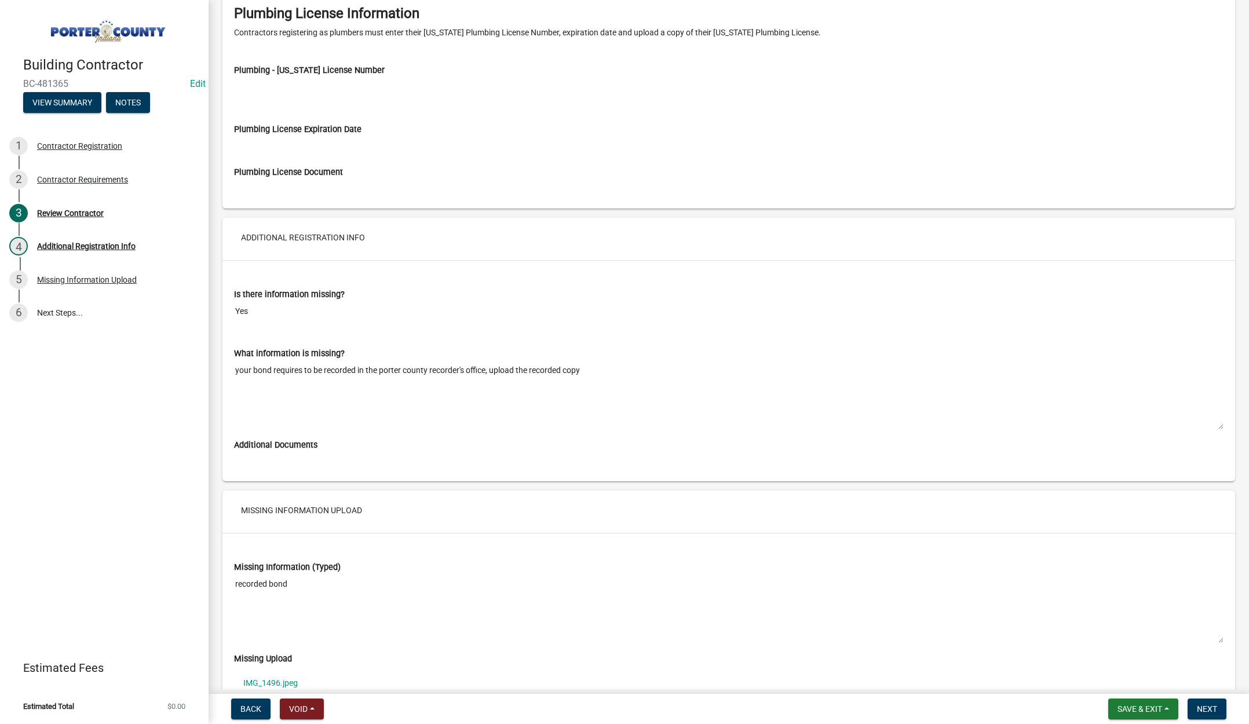
scroll to position [1752, 0]
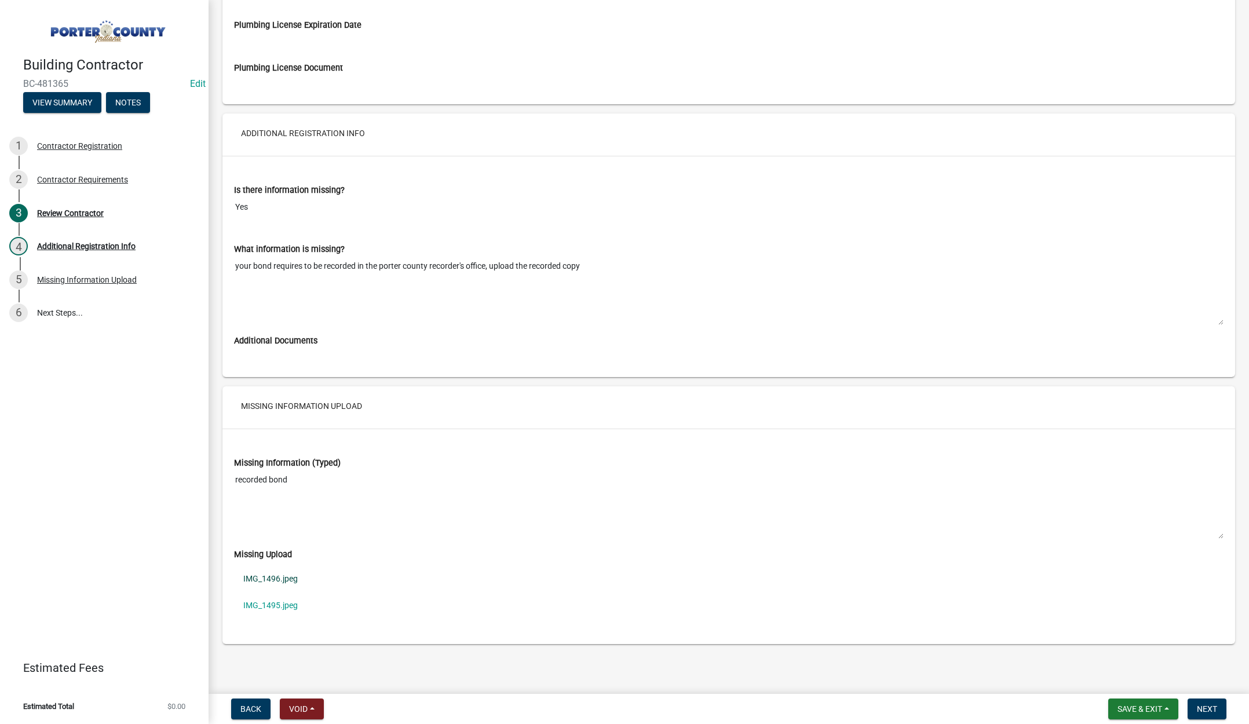
click at [287, 575] on link "IMG_1496.jpeg" at bounding box center [729, 579] width 990 height 27
click at [251, 604] on link "IMG_1495.jpeg" at bounding box center [729, 605] width 990 height 27
click at [1208, 702] on button "Next" at bounding box center [1207, 709] width 39 height 21
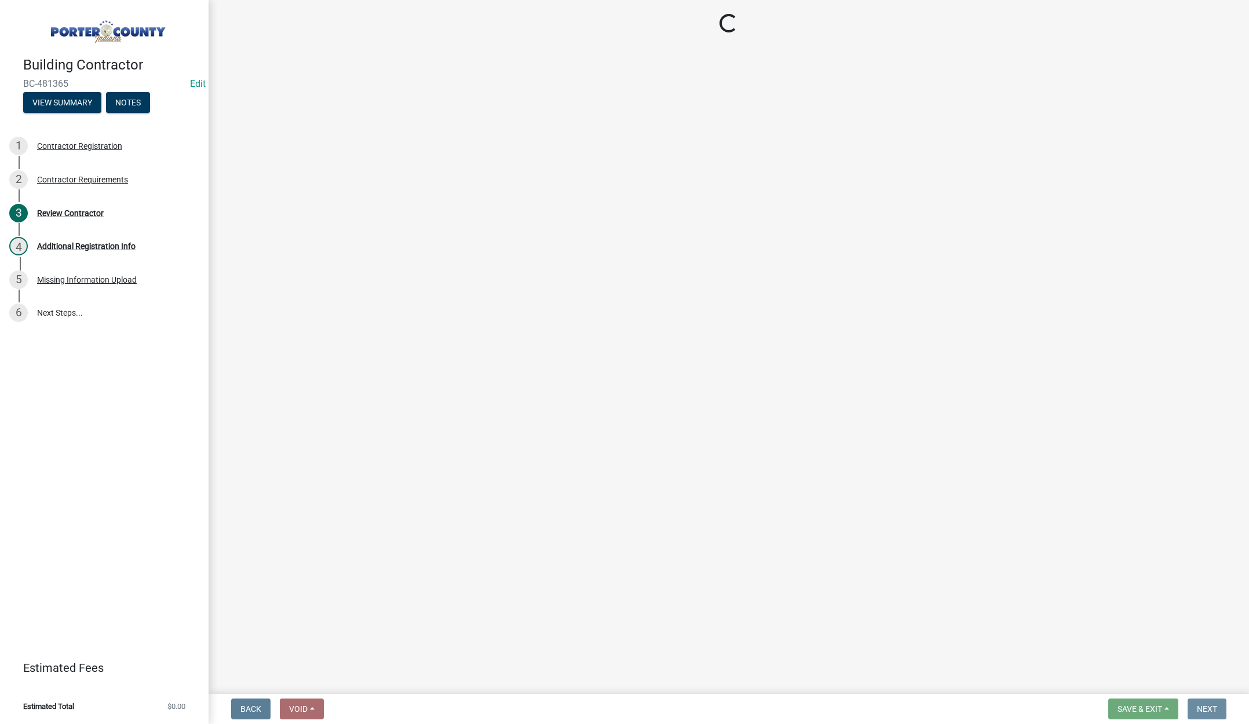
scroll to position [0, 0]
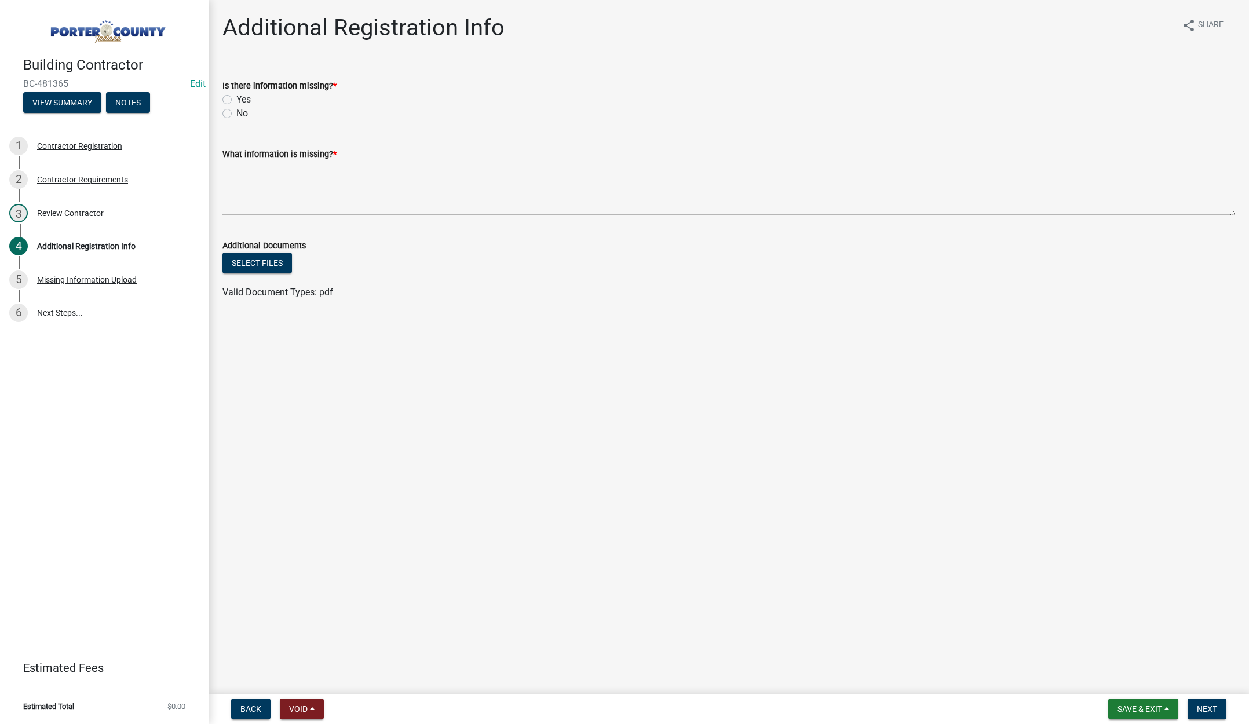
click at [236, 114] on label "No" at bounding box center [242, 114] width 12 height 14
click at [236, 114] on input "No" at bounding box center [240, 111] width 8 height 8
radio input "true"
click at [267, 189] on textarea "What information is missing? *" at bounding box center [728, 188] width 1013 height 54
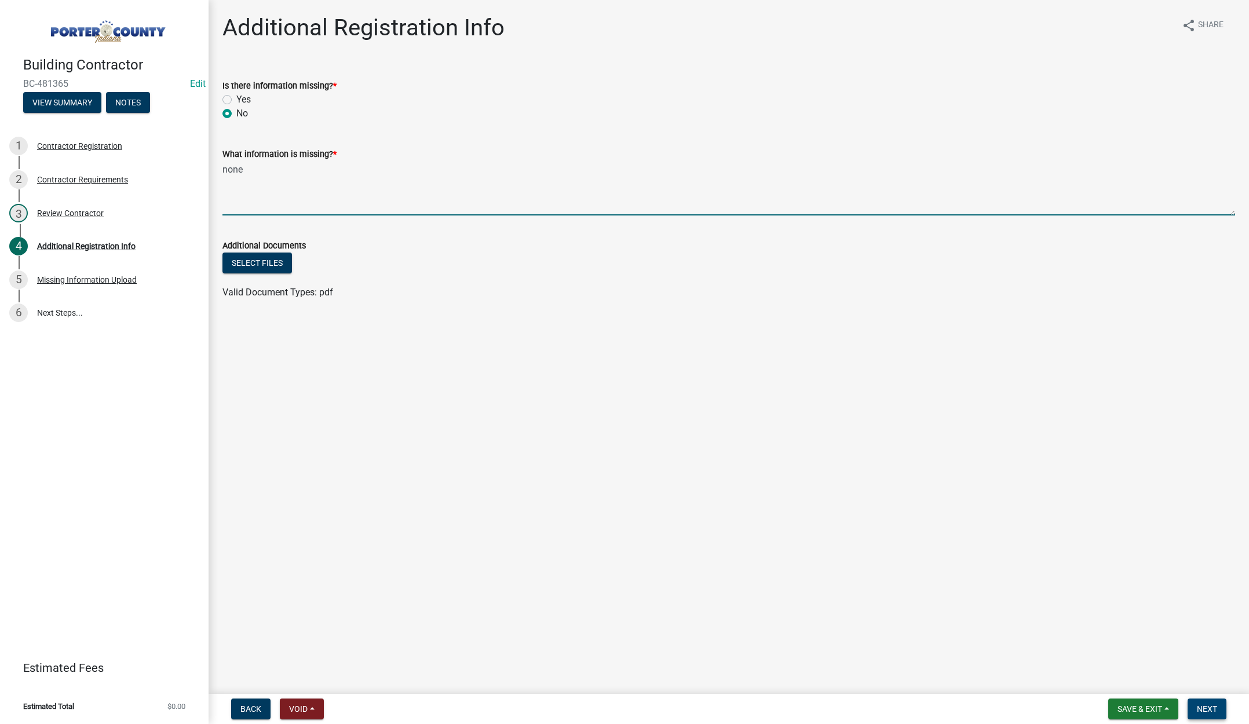
type textarea "none"
click at [1207, 698] on nav "Back Void Withdraw Lock Expire Void Save & Exit Save Save & Exit Next" at bounding box center [729, 709] width 1041 height 30
click at [1205, 701] on button "Next" at bounding box center [1207, 709] width 39 height 21
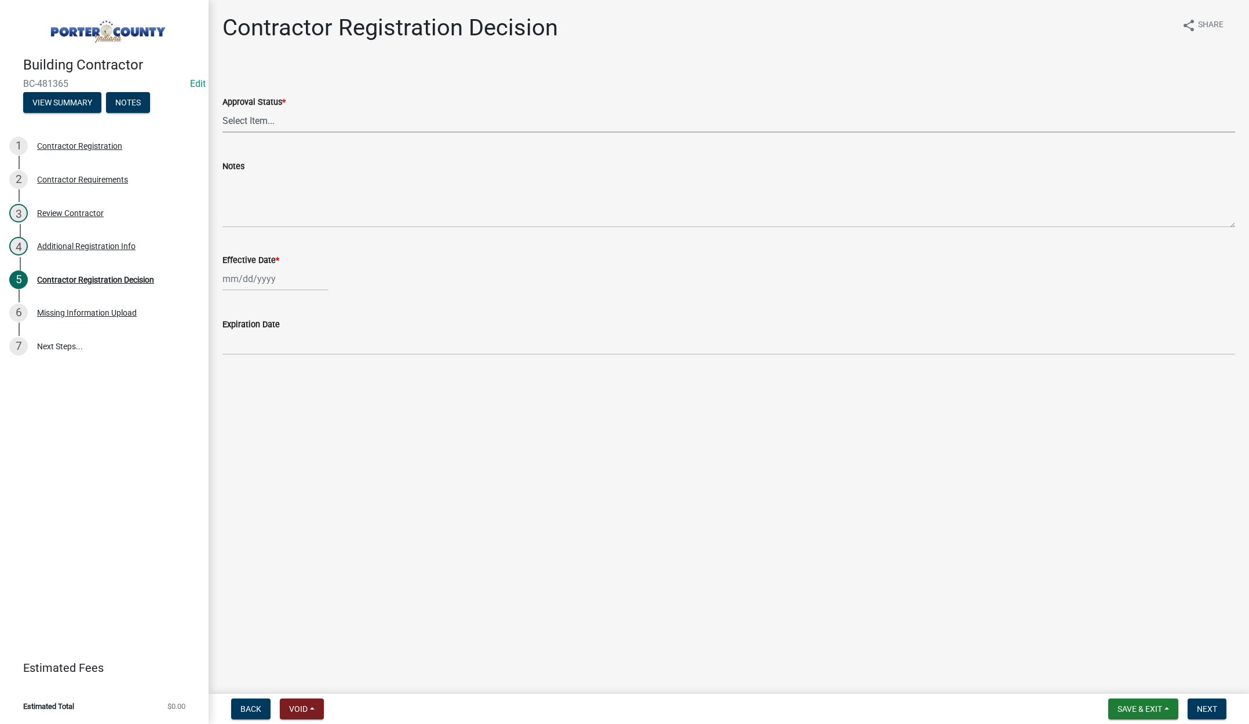
click at [258, 118] on select "Select Item... Approved Denied" at bounding box center [728, 121] width 1013 height 24
click at [222, 109] on select "Select Item... Approved Denied" at bounding box center [728, 121] width 1013 height 24
select select "4b86b809-39dd-4c68-9f3d-fdb3e7050482"
click at [299, 278] on div at bounding box center [275, 279] width 106 height 24
select select "9"
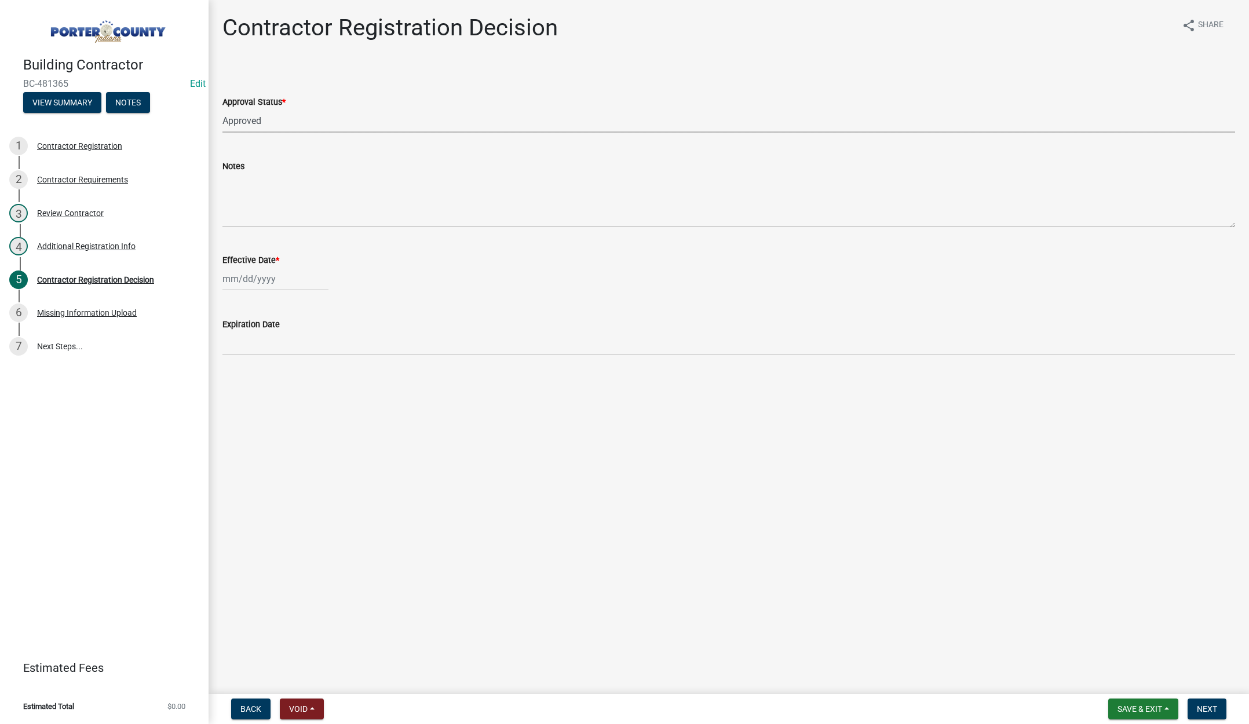
select select "2025"
click at [273, 396] on div "24" at bounding box center [271, 396] width 19 height 19
type input "[DATE]"
click at [1207, 700] on button "Next" at bounding box center [1207, 709] width 39 height 21
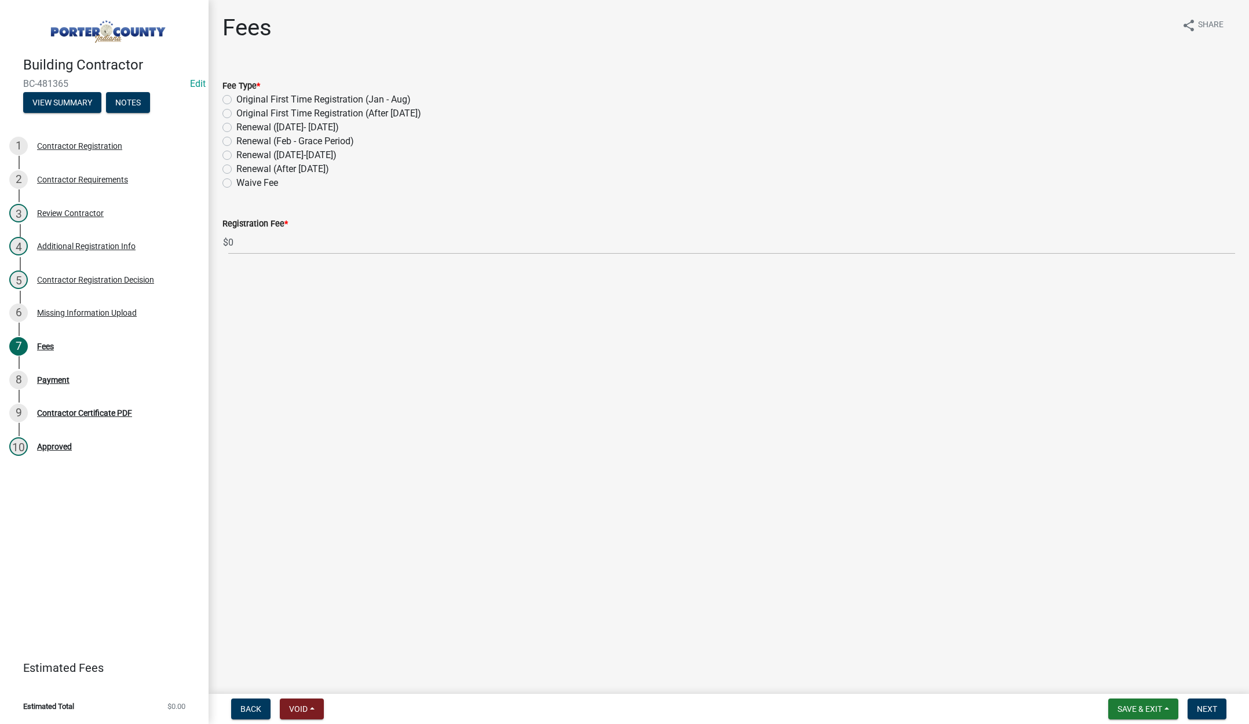
click at [236, 168] on label "Renewal (After Sept 1)" at bounding box center [282, 169] width 93 height 14
click at [236, 168] on input "Renewal (After Sept 1)" at bounding box center [240, 166] width 8 height 8
radio input "true"
click at [1209, 706] on span "Next" at bounding box center [1207, 709] width 20 height 9
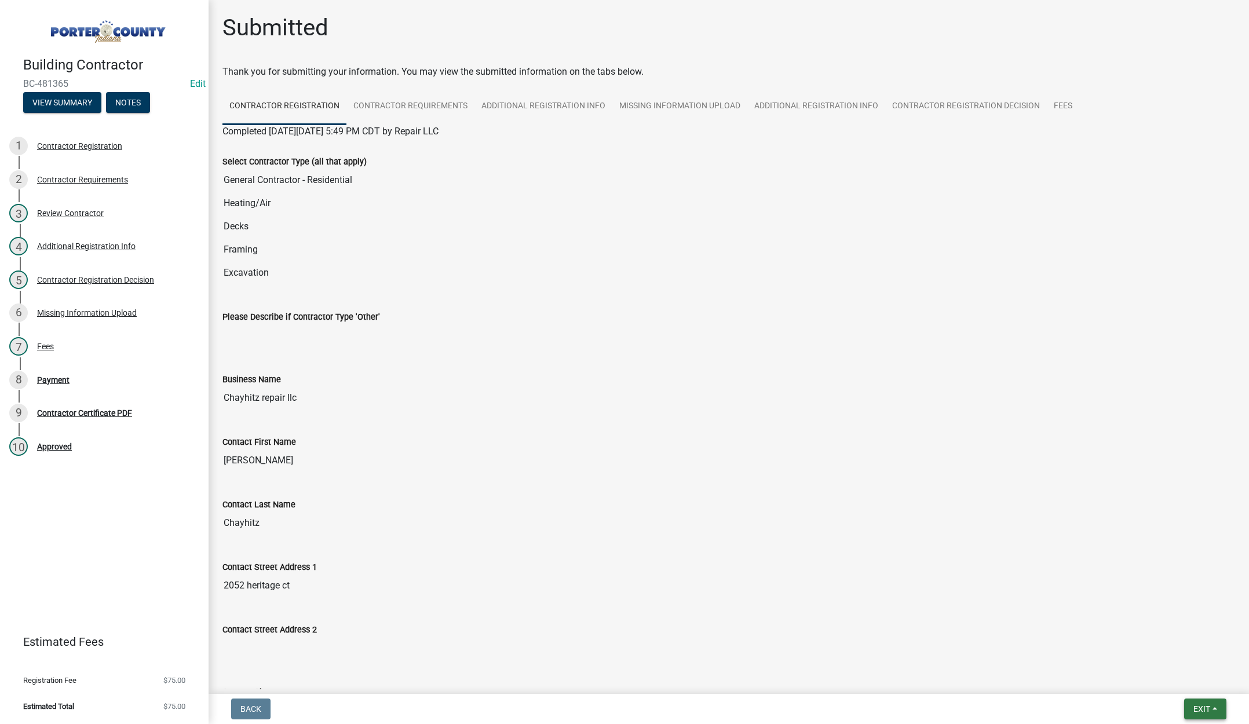
click at [1198, 702] on button "Exit" at bounding box center [1205, 709] width 42 height 21
click at [1194, 674] on button "Save & Exit" at bounding box center [1180, 679] width 93 height 28
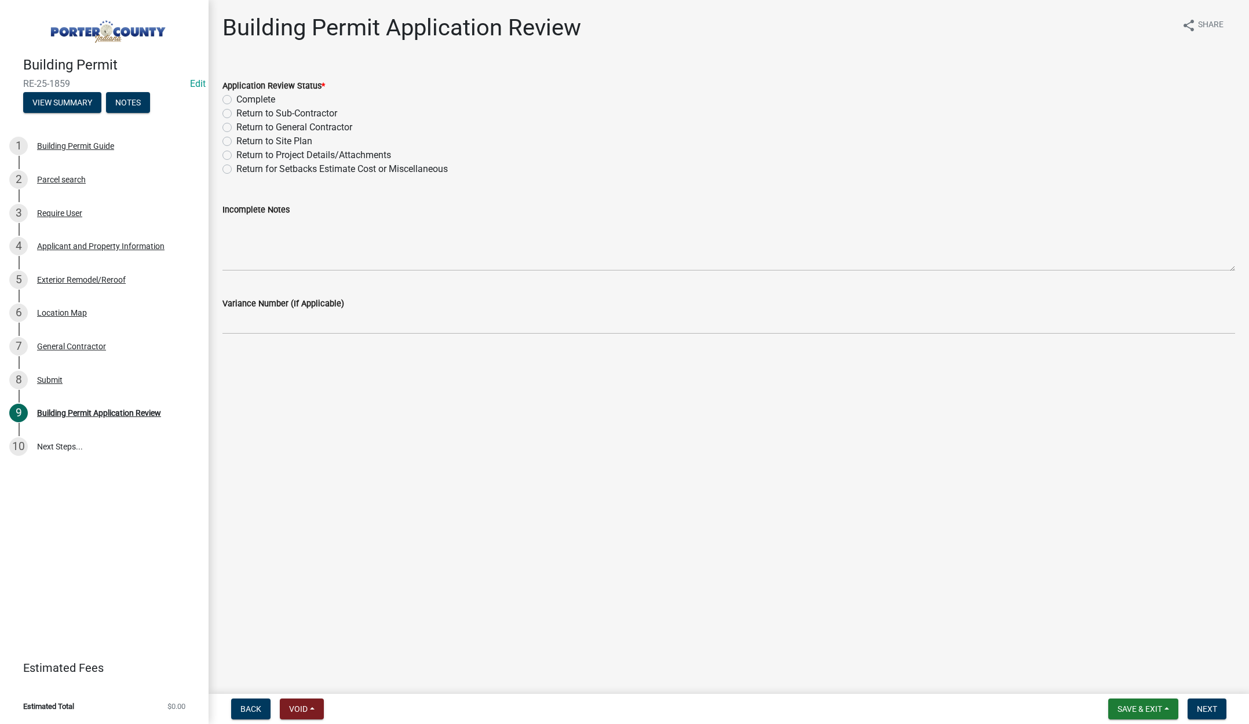
click at [236, 98] on label "Complete" at bounding box center [255, 100] width 39 height 14
click at [236, 98] on input "Complete" at bounding box center [240, 97] width 8 height 8
radio input "true"
click at [1203, 710] on span "Next" at bounding box center [1207, 709] width 20 height 9
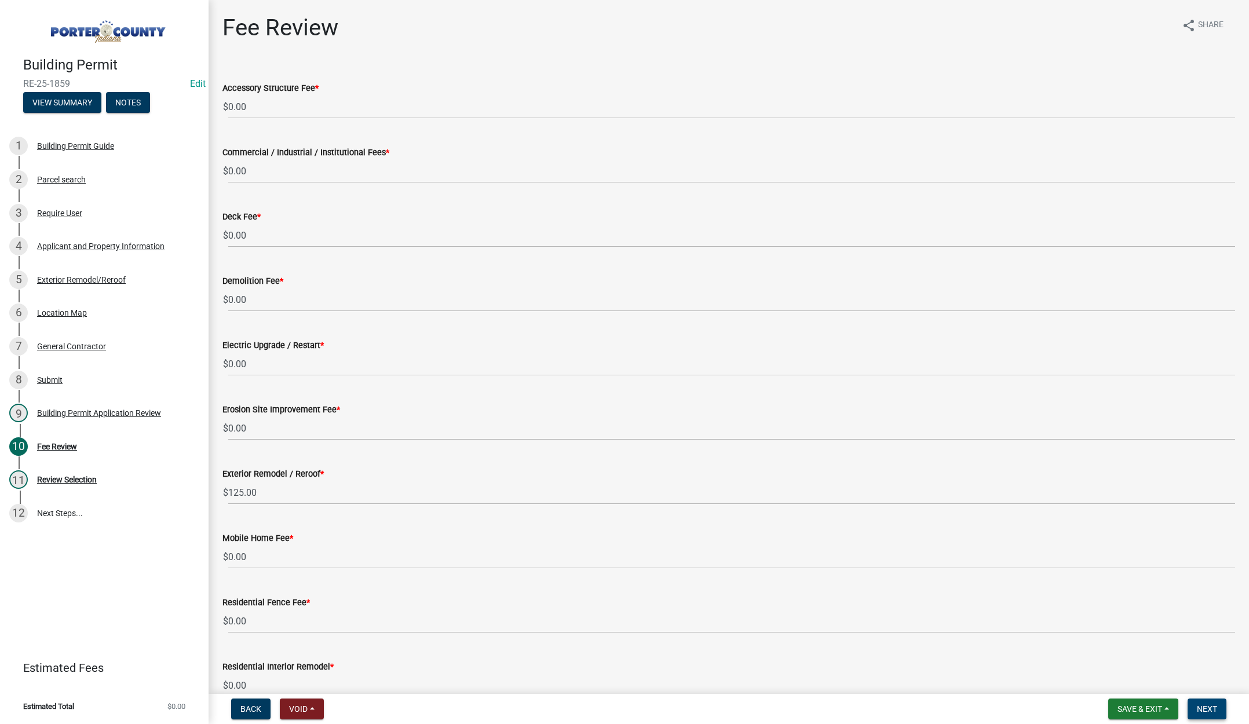
click at [1202, 709] on span "Next" at bounding box center [1207, 709] width 20 height 9
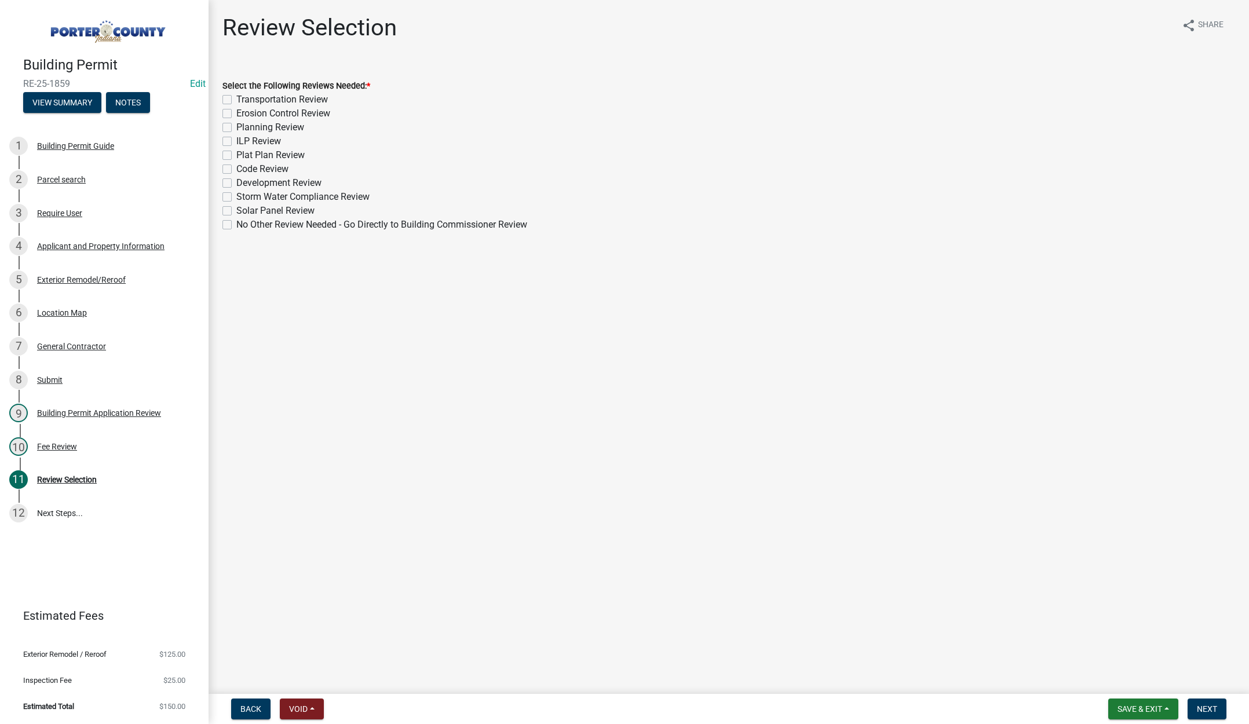
click at [236, 224] on label "No Other Review Needed - Go Directly to Building Commissioner Review" at bounding box center [381, 225] width 291 height 14
click at [236, 224] on input "No Other Review Needed - Go Directly to Building Commissioner Review" at bounding box center [240, 222] width 8 height 8
checkbox input "true"
checkbox input "false"
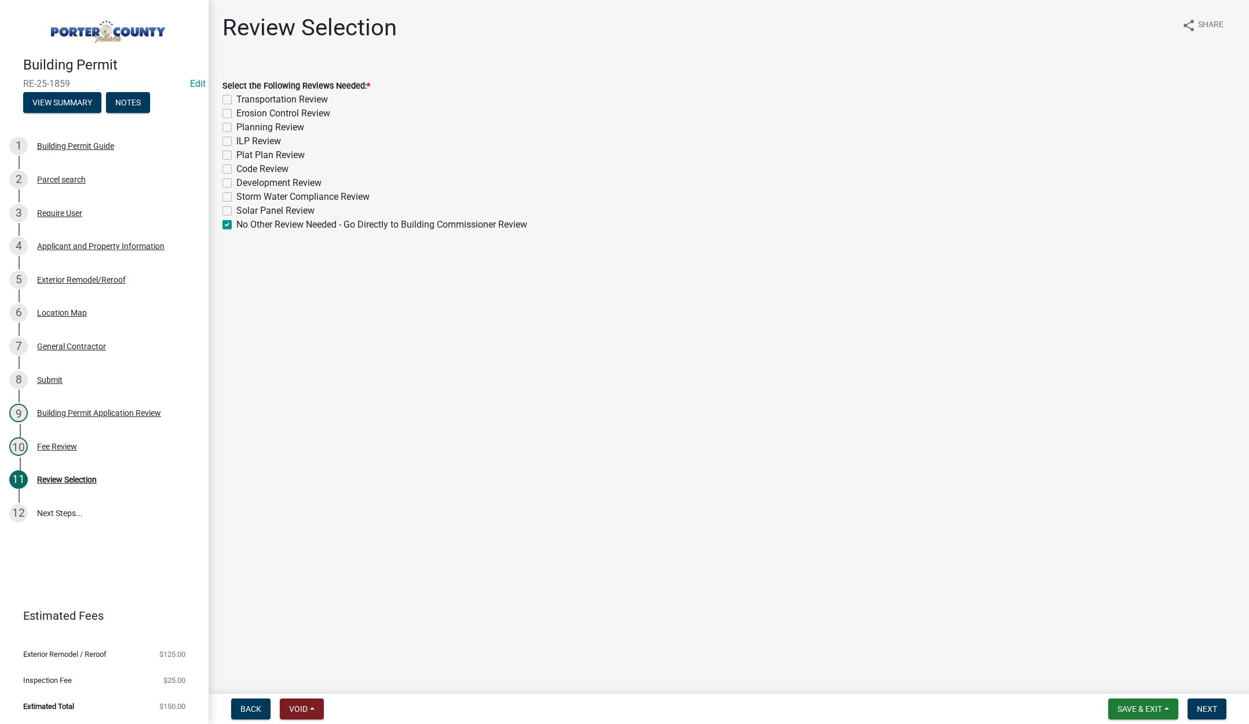
checkbox input "false"
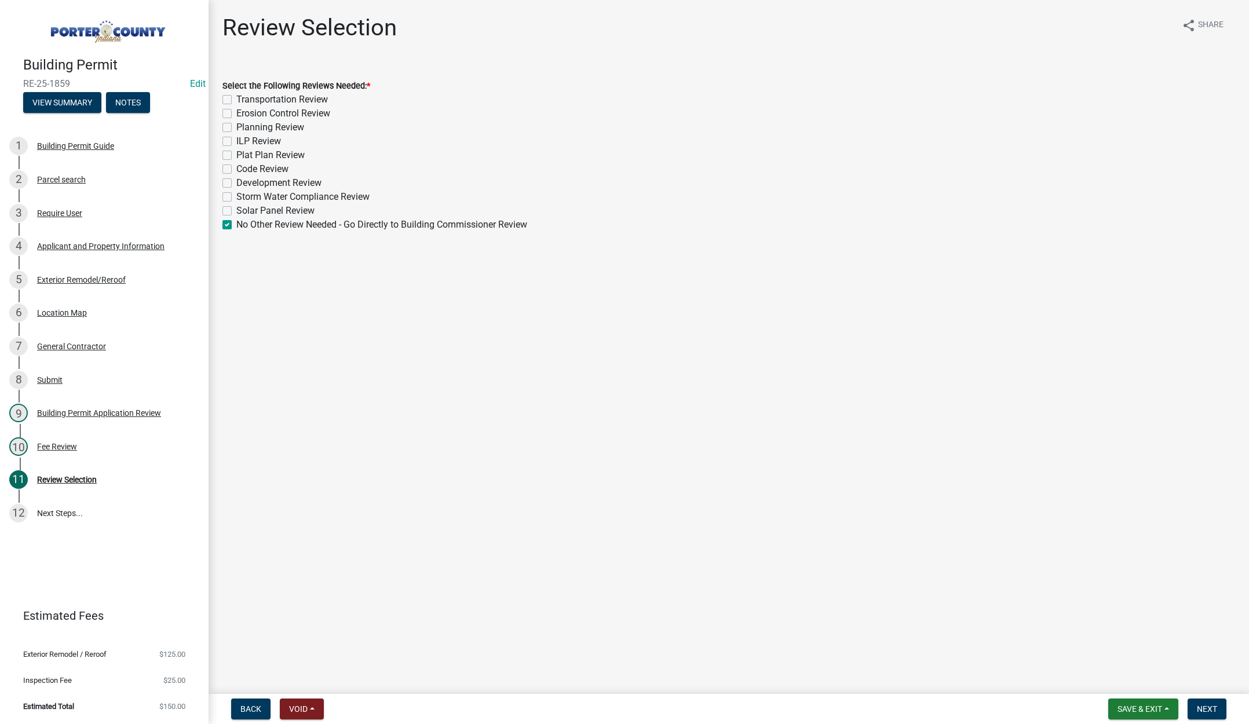
checkbox input "false"
checkbox input "true"
click at [1207, 705] on span "Next" at bounding box center [1207, 709] width 20 height 9
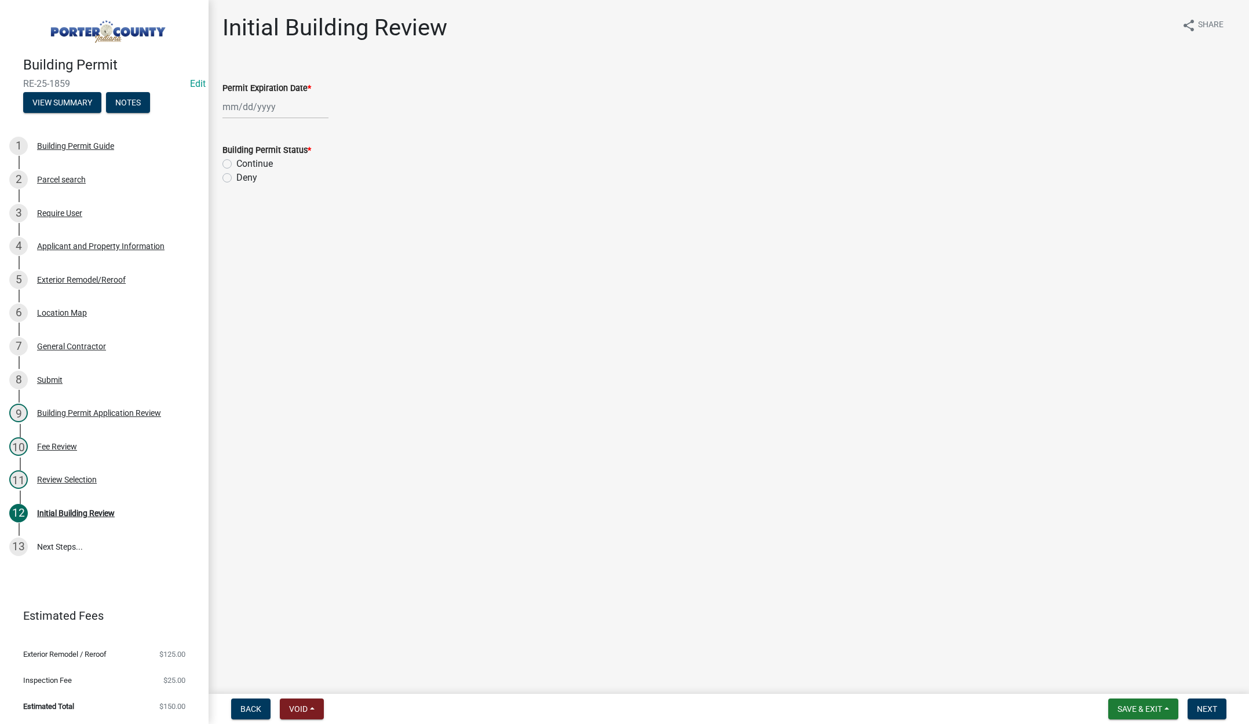
select select "9"
click at [286, 108] on div "[PERSON_NAME] Feb Mar Apr [PERSON_NAME][DATE] Oct Nov [DATE] 1526 1527 1528 152…" at bounding box center [275, 107] width 106 height 24
drag, startPoint x: 316, startPoint y: 132, endPoint x: 309, endPoint y: 128, distance: 7.8
click at [316, 132] on select "1525 1526 1527 1528 1529 1530 1531 1532 1533 1534 1535 1536 1537 1538 1539 1540…" at bounding box center [314, 131] width 42 height 17
select select "2026"
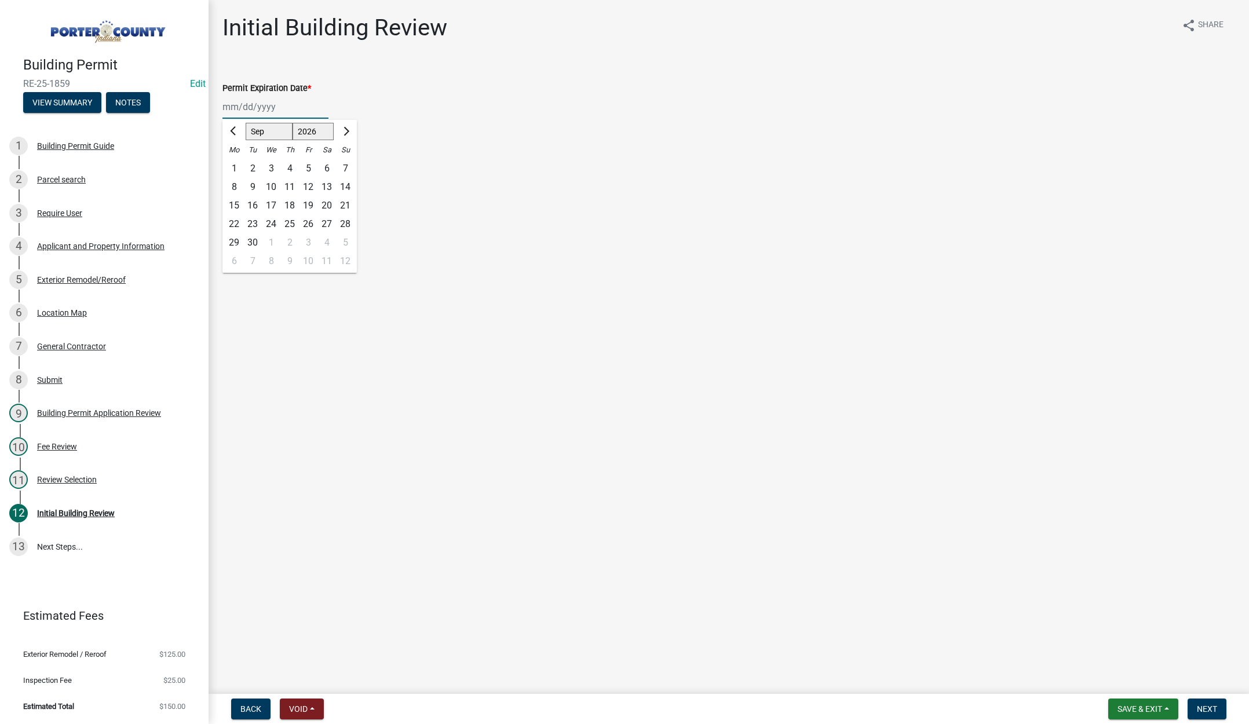
click at [293, 123] on select "1525 1526 1527 1528 1529 1530 1531 1532 1533 1534 1535 1536 1537 1538 1539 1540…" at bounding box center [314, 131] width 42 height 17
click at [290, 224] on div "24" at bounding box center [289, 224] width 19 height 19
type input "[DATE]"
click at [236, 165] on label "Continue" at bounding box center [254, 164] width 37 height 14
click at [236, 165] on input "Continue" at bounding box center [240, 161] width 8 height 8
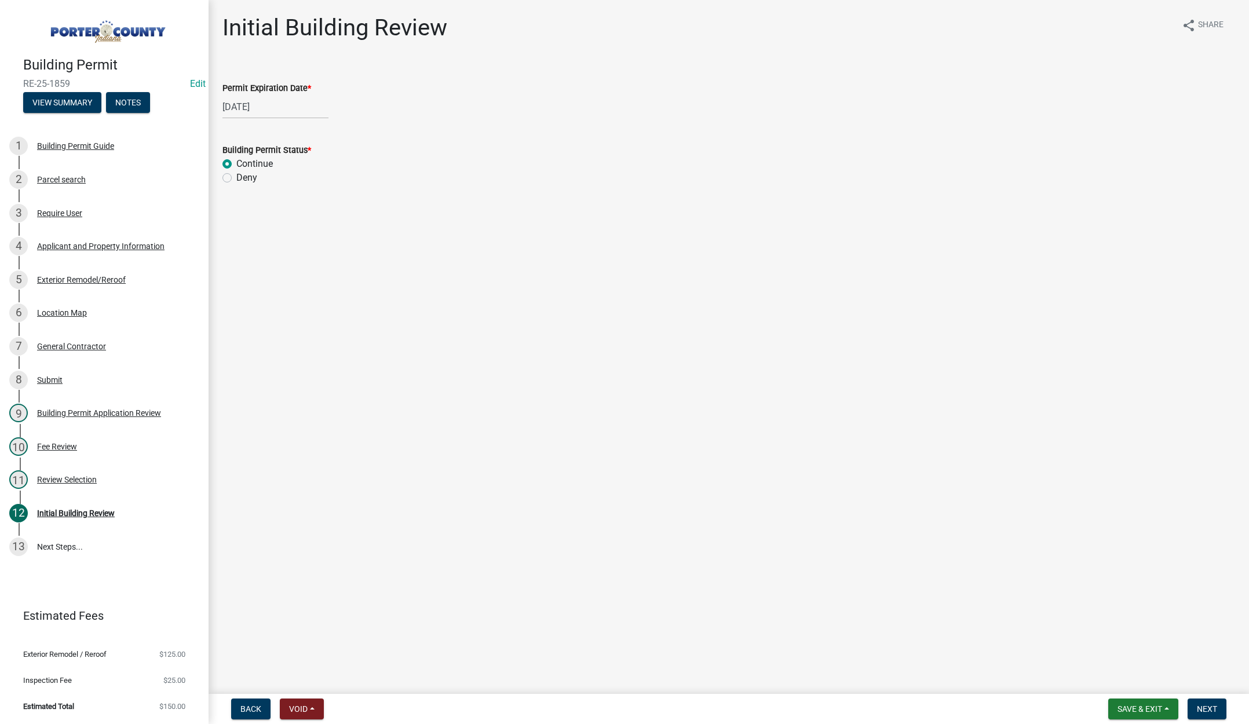
radio input "true"
drag, startPoint x: 1212, startPoint y: 710, endPoint x: 1203, endPoint y: 702, distance: 11.9
click at [1212, 710] on span "Next" at bounding box center [1207, 709] width 20 height 9
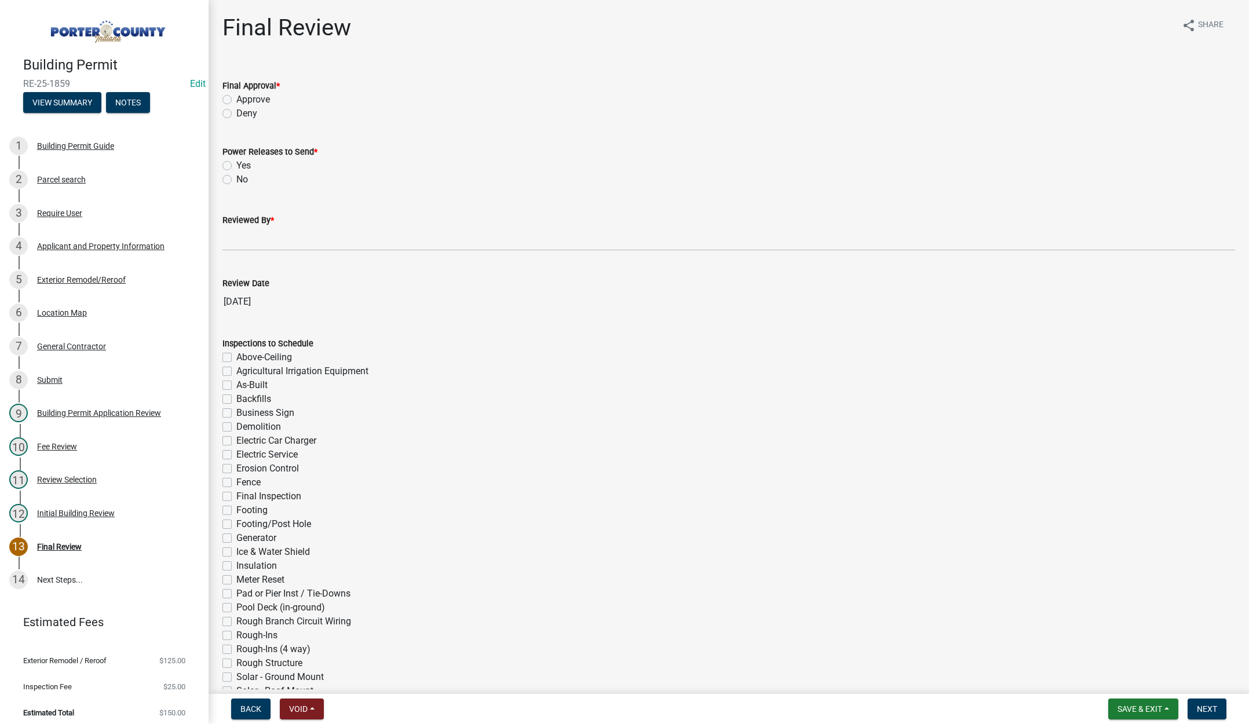
click at [236, 98] on label "Approve" at bounding box center [253, 100] width 34 height 14
click at [236, 98] on input "Approve" at bounding box center [240, 97] width 8 height 8
radio input "true"
click at [236, 177] on label "No" at bounding box center [242, 180] width 12 height 14
click at [236, 177] on input "No" at bounding box center [240, 177] width 8 height 8
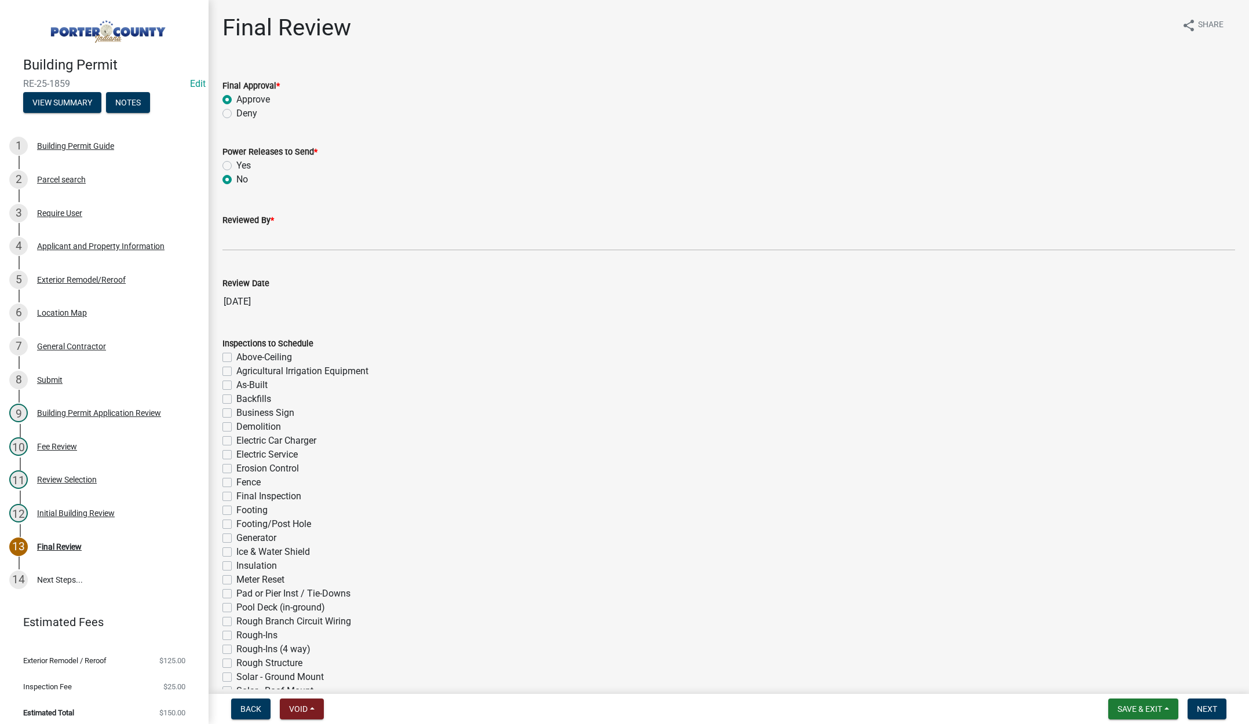
radio input "true"
drag, startPoint x: 240, startPoint y: 243, endPoint x: 260, endPoint y: 250, distance: 20.3
click at [240, 243] on input "Reviewed By *" at bounding box center [728, 239] width 1013 height 24
type input "[PERSON_NAME]"
click at [1208, 707] on span "Next" at bounding box center [1207, 709] width 20 height 9
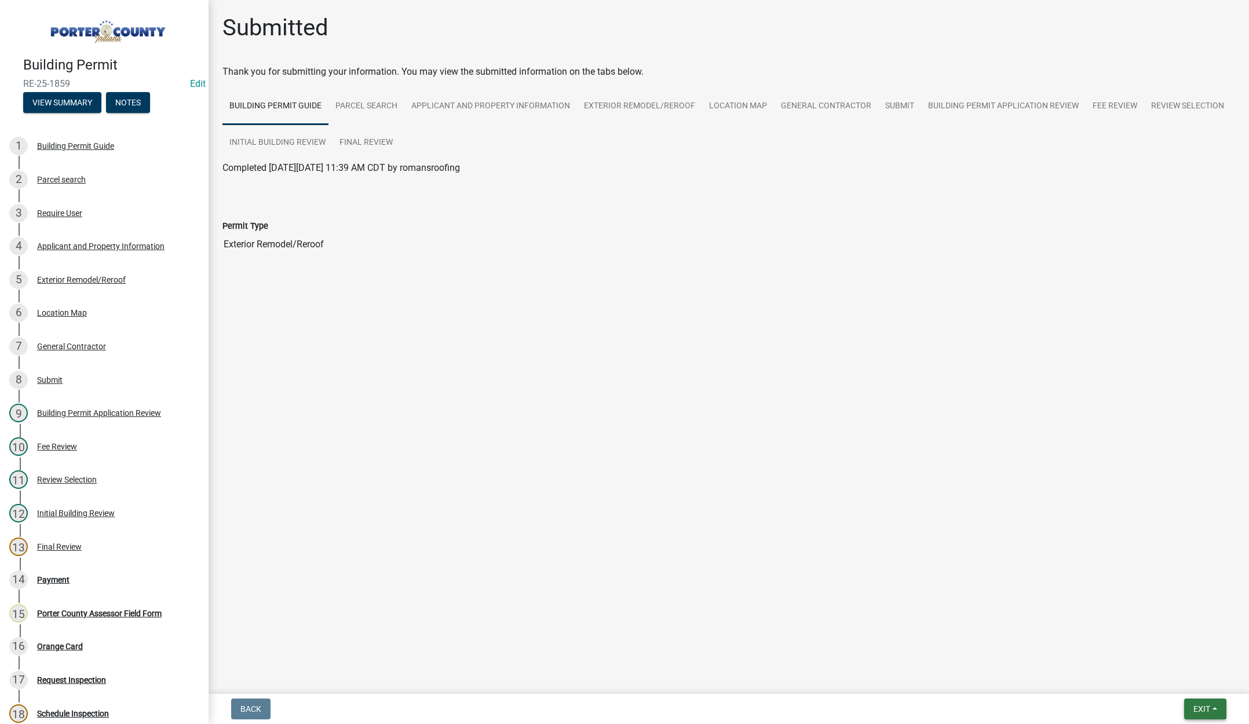
click at [1206, 707] on span "Exit" at bounding box center [1202, 709] width 17 height 9
click at [1182, 678] on button "Save & Exit" at bounding box center [1180, 679] width 93 height 28
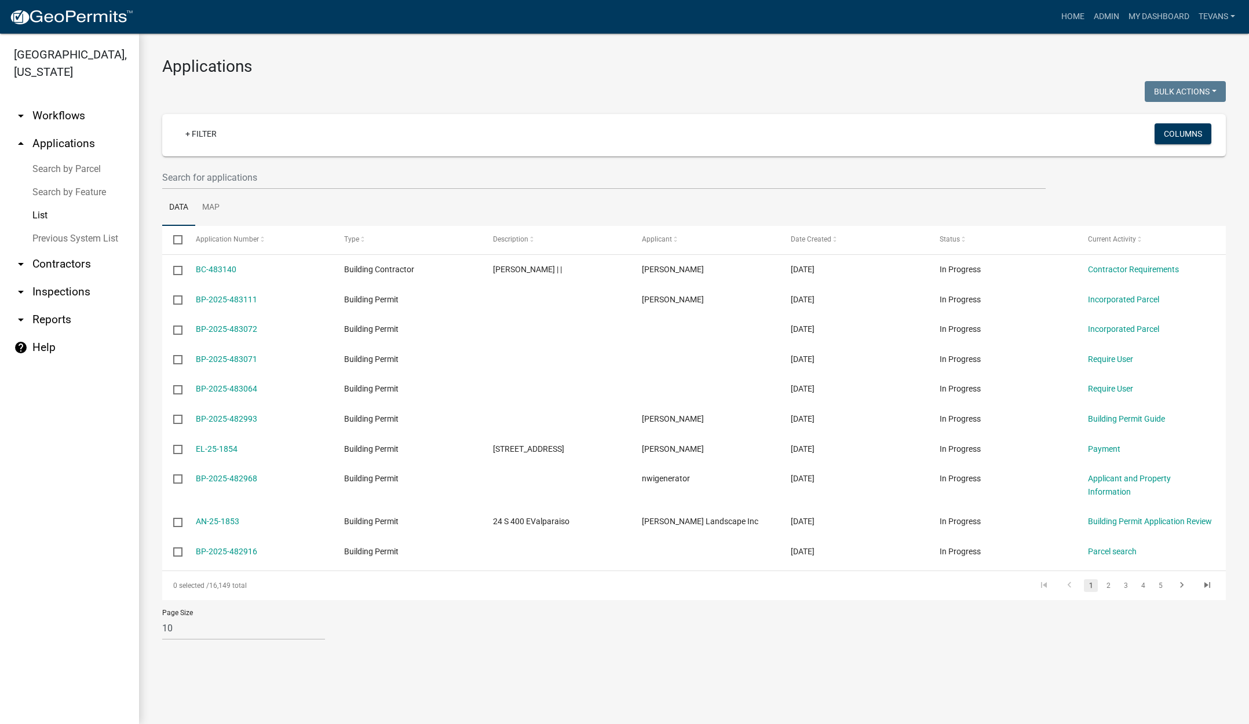
click at [49, 250] on link "arrow_drop_down Contractors" at bounding box center [69, 264] width 139 height 28
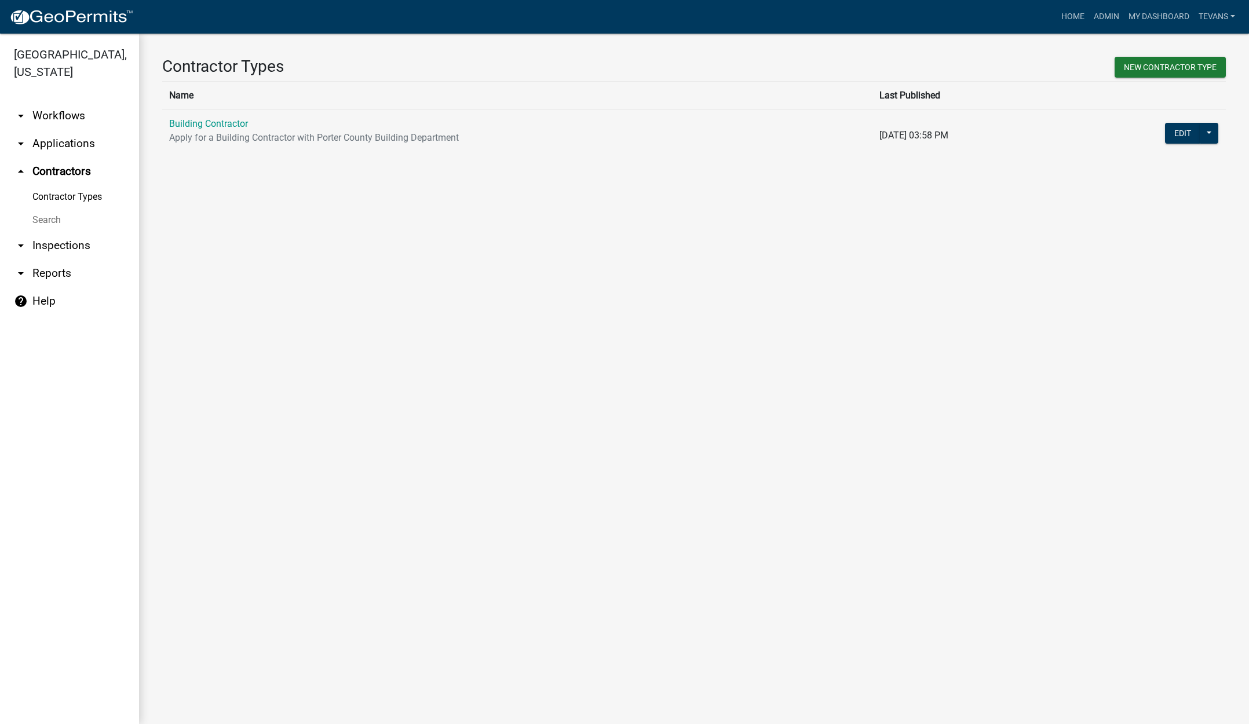
drag, startPoint x: 46, startPoint y: 200, endPoint x: 93, endPoint y: 193, distance: 48.0
click at [46, 209] on link "Search" at bounding box center [69, 220] width 139 height 23
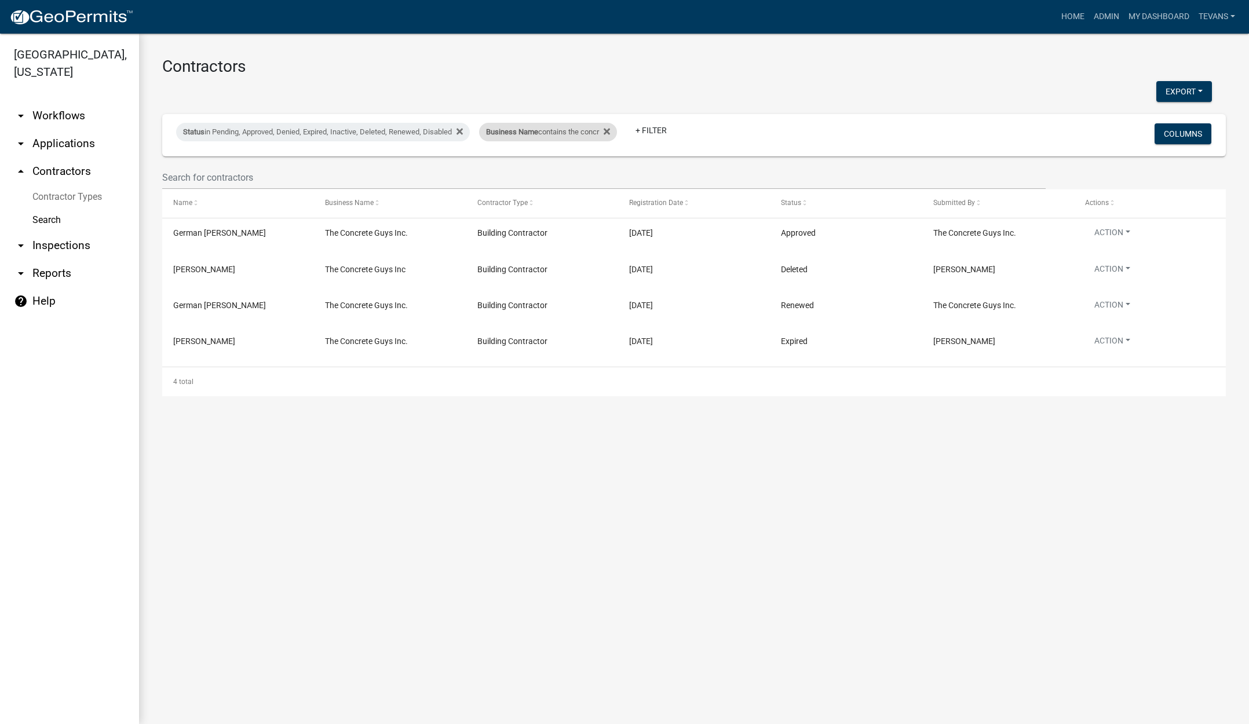
click at [508, 136] on span "Business Name" at bounding box center [512, 131] width 52 height 9
click at [545, 178] on input "the concr" at bounding box center [557, 175] width 106 height 24
click at [545, 177] on input "the concr" at bounding box center [557, 175] width 106 height 24
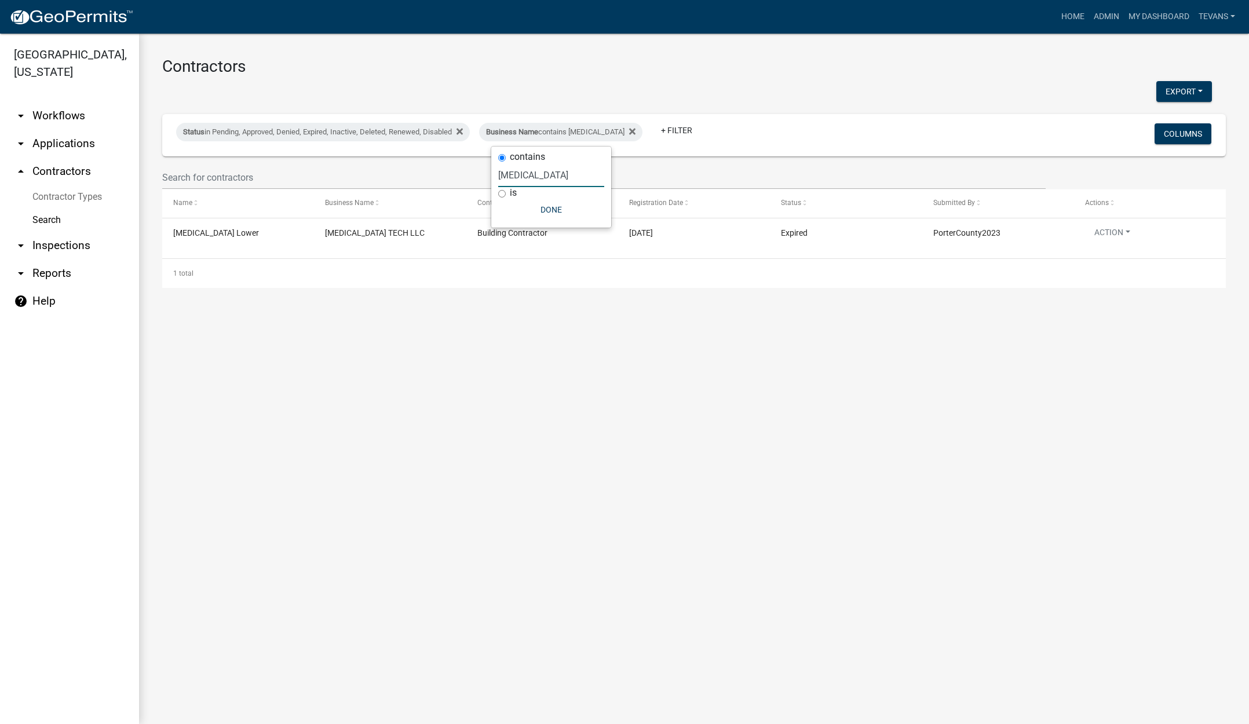
type input "[MEDICAL_DATA]"
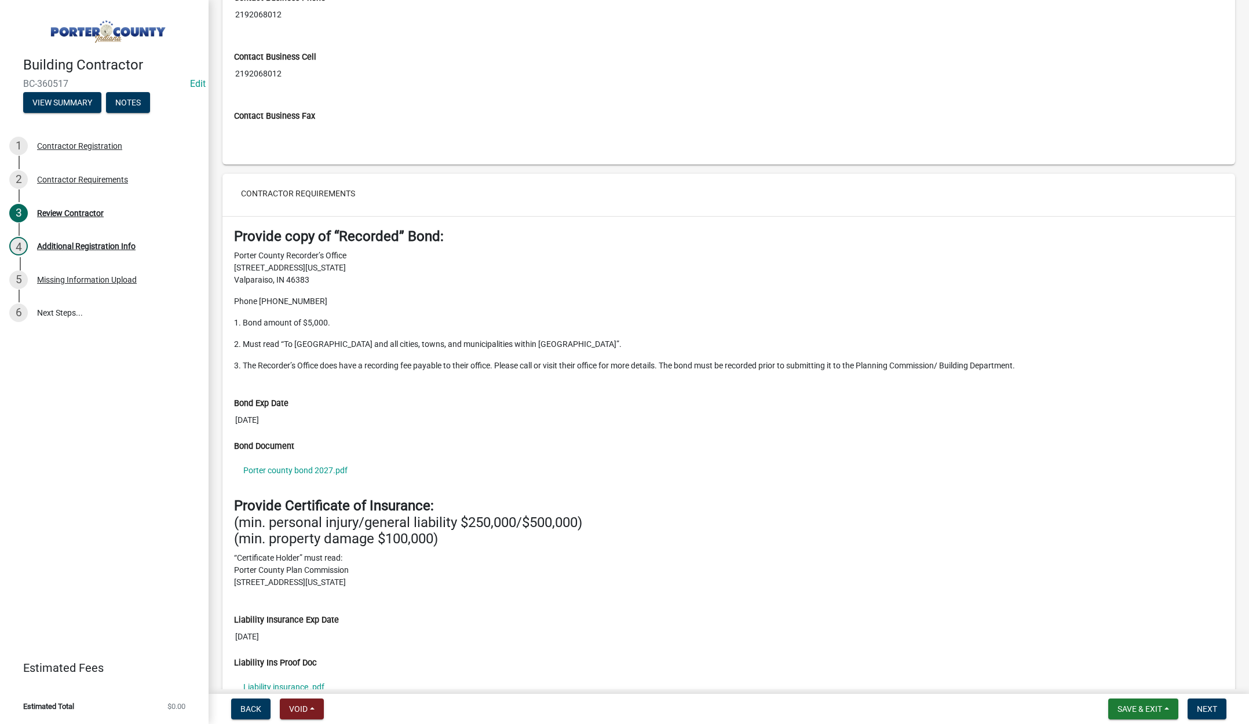
scroll to position [985, 0]
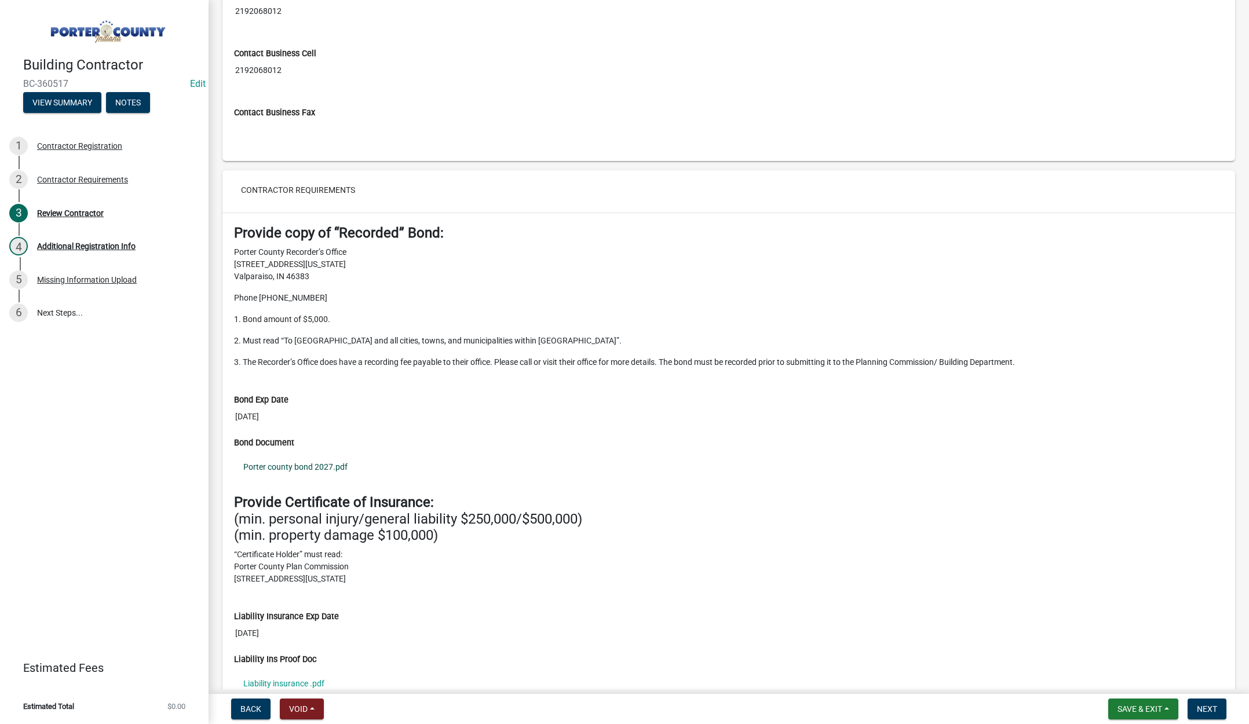
click at [330, 462] on link "Porter county bond 2027.pdf" at bounding box center [729, 467] width 990 height 27
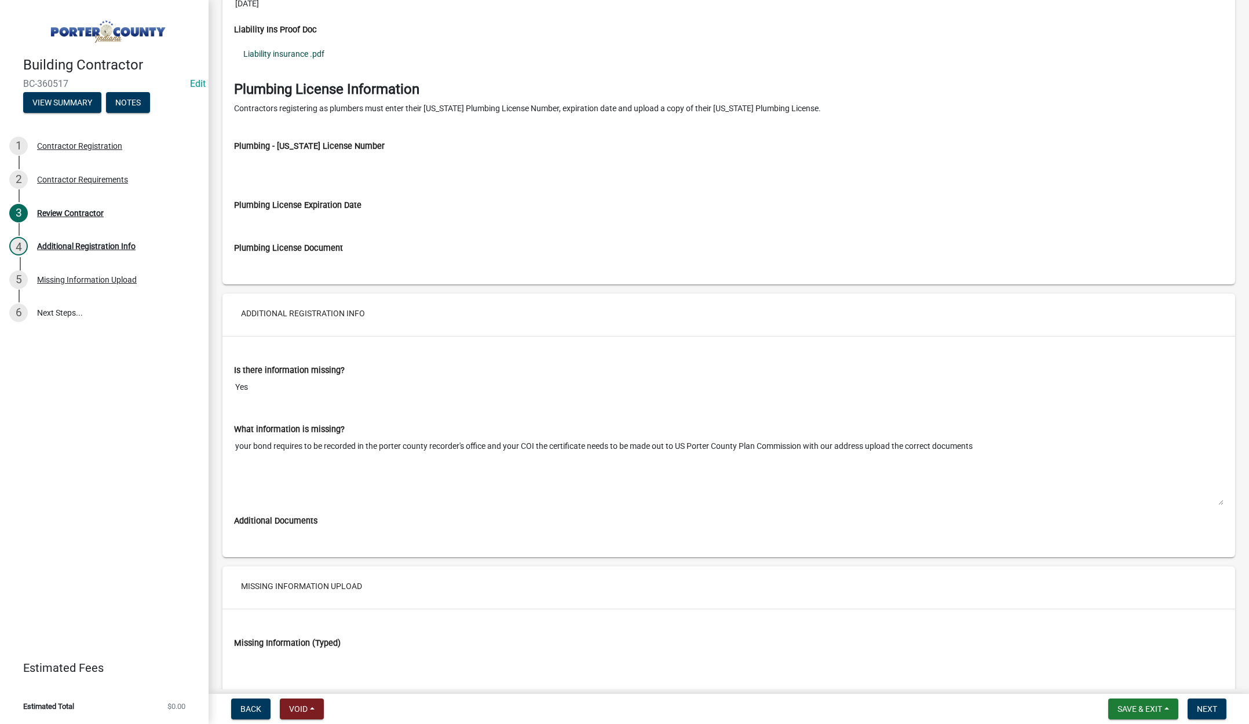
scroll to position [1768, 0]
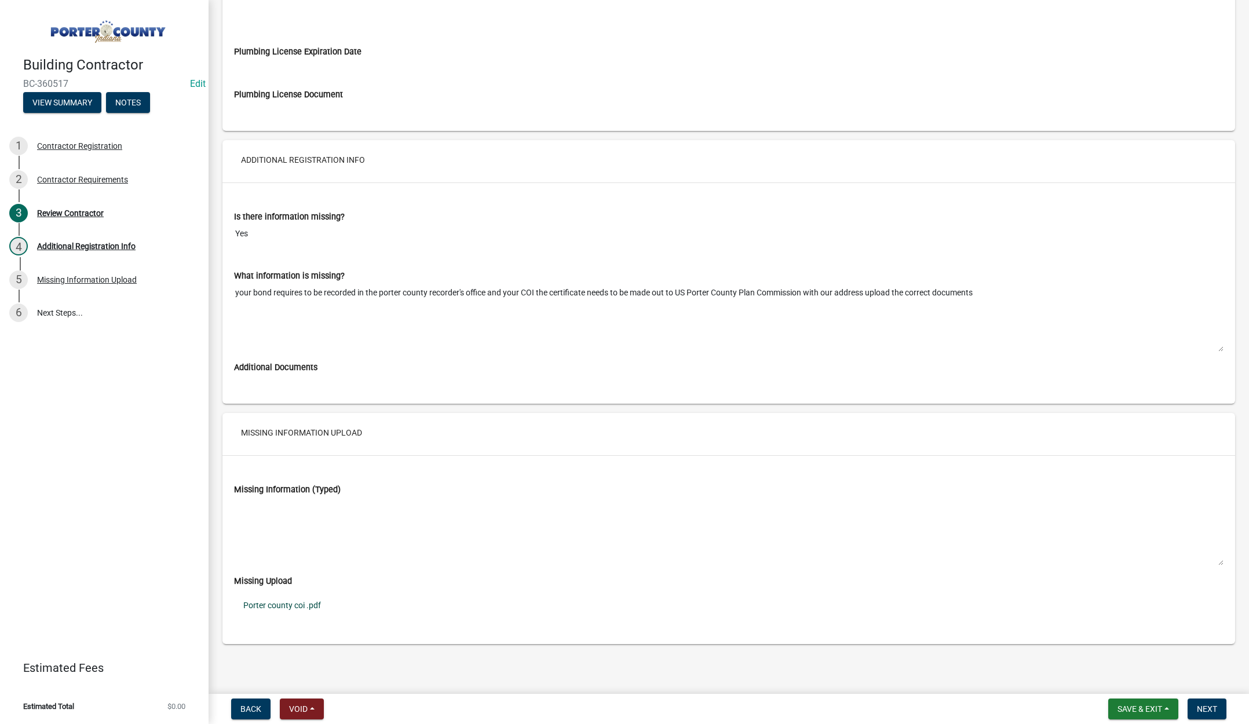
click at [289, 602] on link "Porter county coi .pdf" at bounding box center [729, 605] width 990 height 27
click at [72, 213] on div "Review Contractor" at bounding box center [70, 213] width 67 height 8
click at [71, 212] on div "Review Contractor" at bounding box center [70, 213] width 67 height 8
drag, startPoint x: 1196, startPoint y: 702, endPoint x: 1198, endPoint y: 695, distance: 7.3
click at [1197, 702] on button "Next" at bounding box center [1207, 709] width 39 height 21
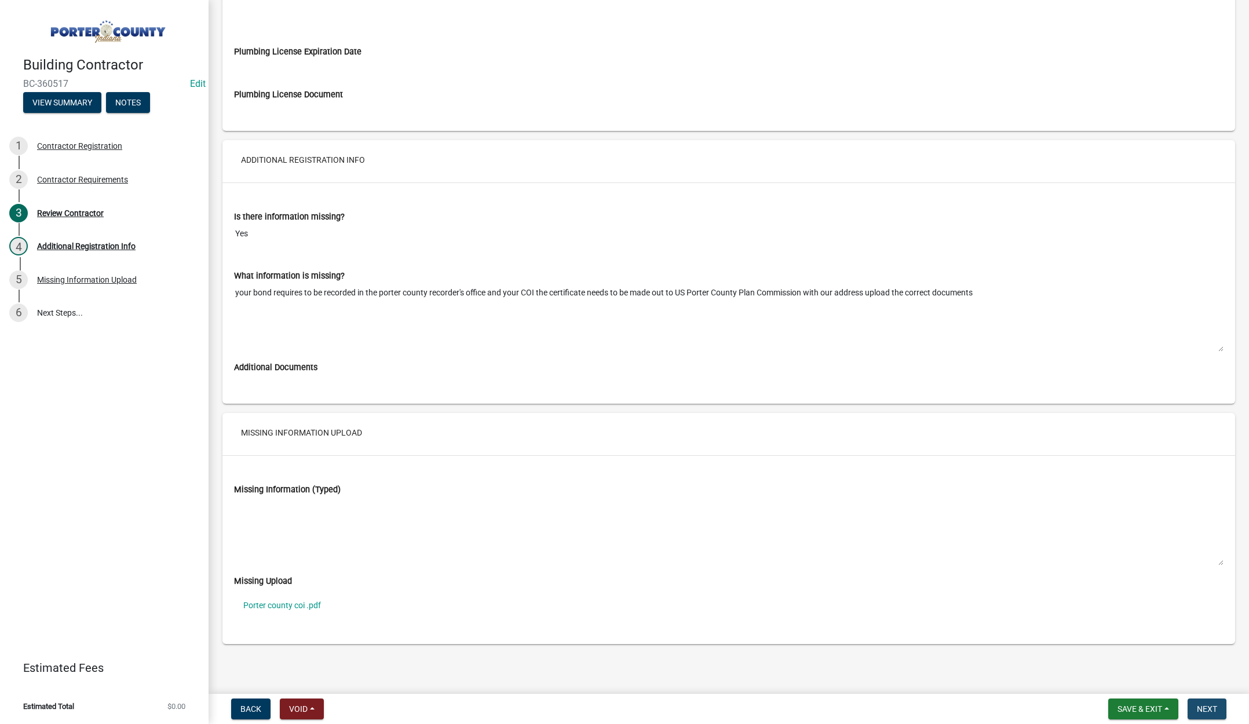
scroll to position [0, 0]
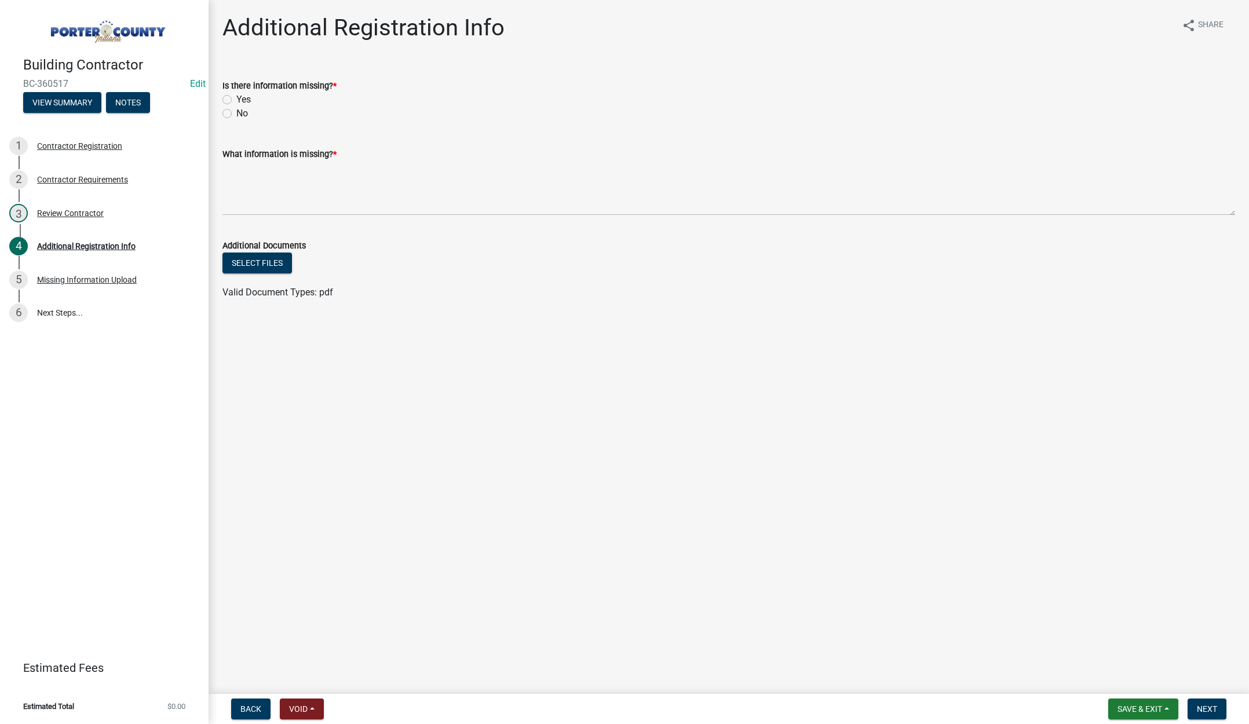
click at [236, 101] on label "Yes" at bounding box center [243, 100] width 14 height 14
click at [236, 100] on input "Yes" at bounding box center [240, 97] width 8 height 8
radio input "true"
click at [293, 185] on textarea "What information is missing? *" at bounding box center [728, 188] width 1013 height 54
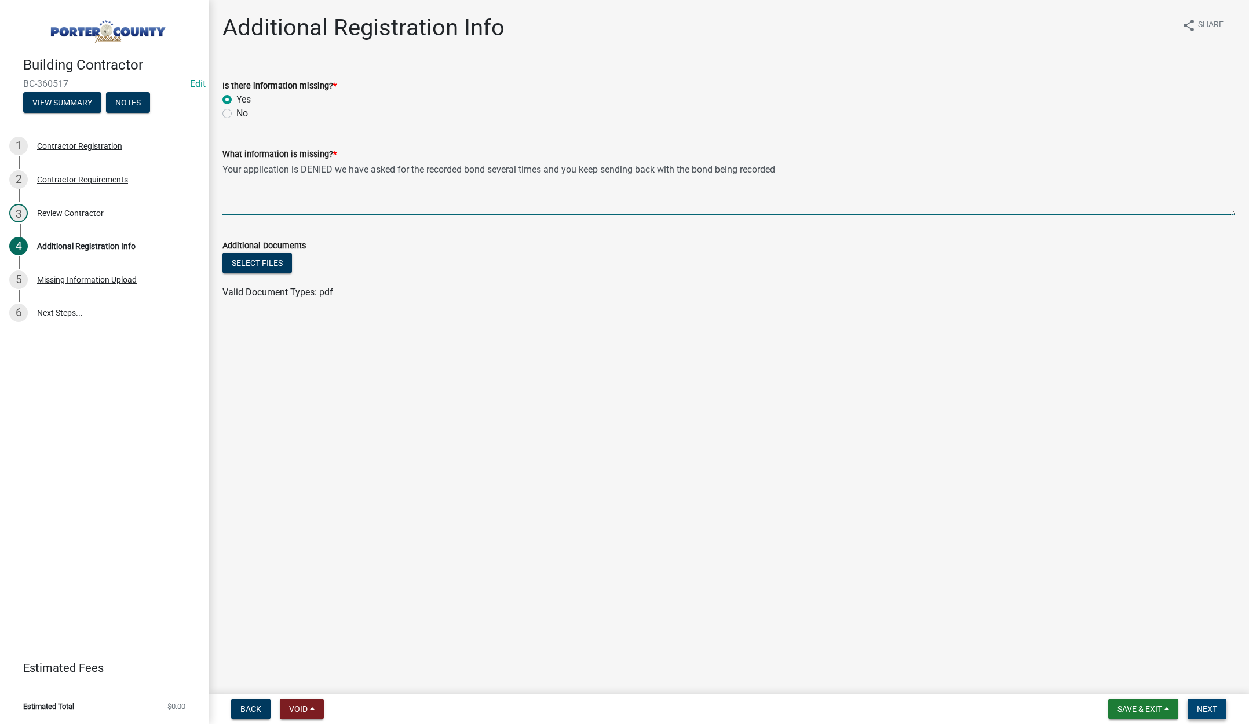
type textarea "Your application is DENIED we have asked for the recorded bond several times an…"
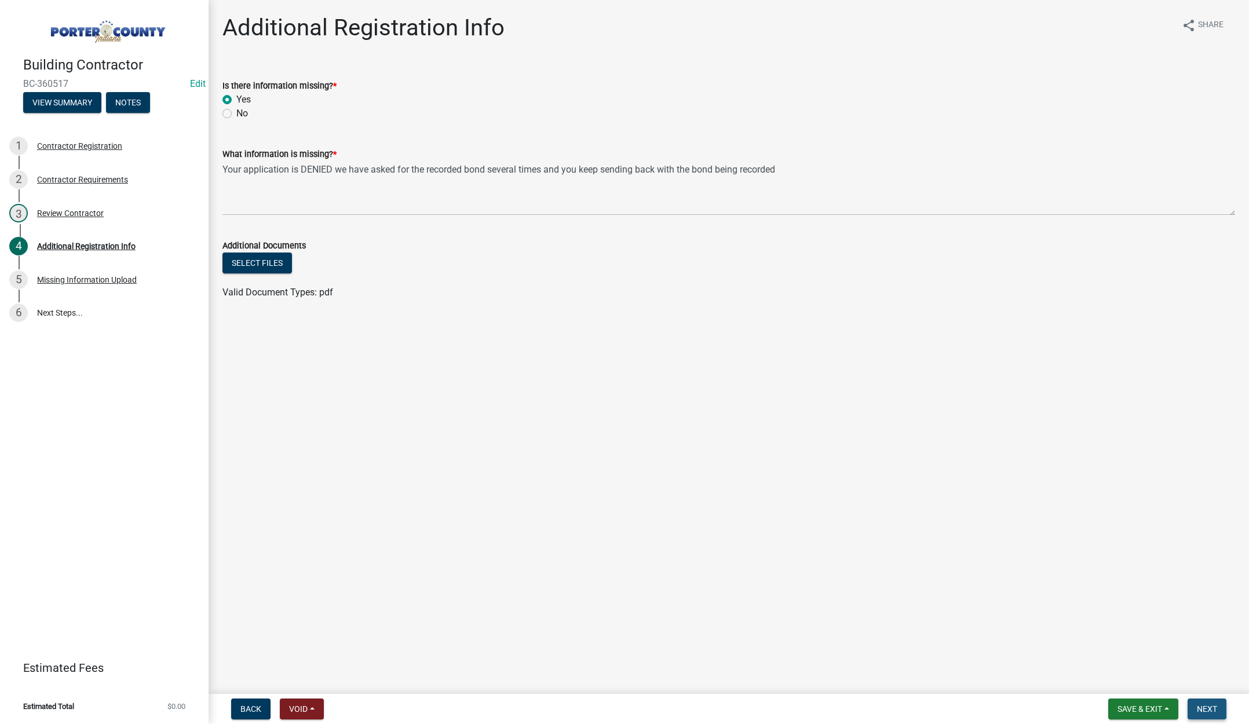
click at [1205, 706] on span "Next" at bounding box center [1207, 709] width 20 height 9
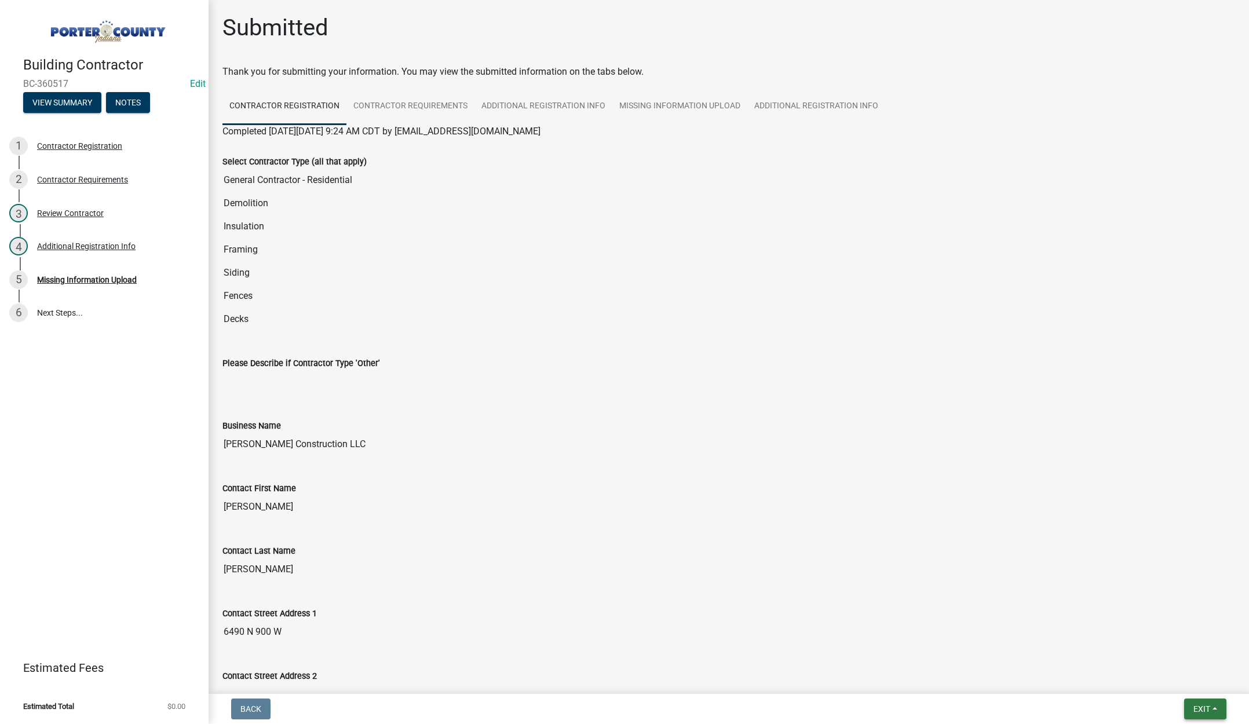
click at [1198, 705] on span "Exit" at bounding box center [1202, 709] width 17 height 9
click at [1186, 680] on button "Save & Exit" at bounding box center [1180, 679] width 93 height 28
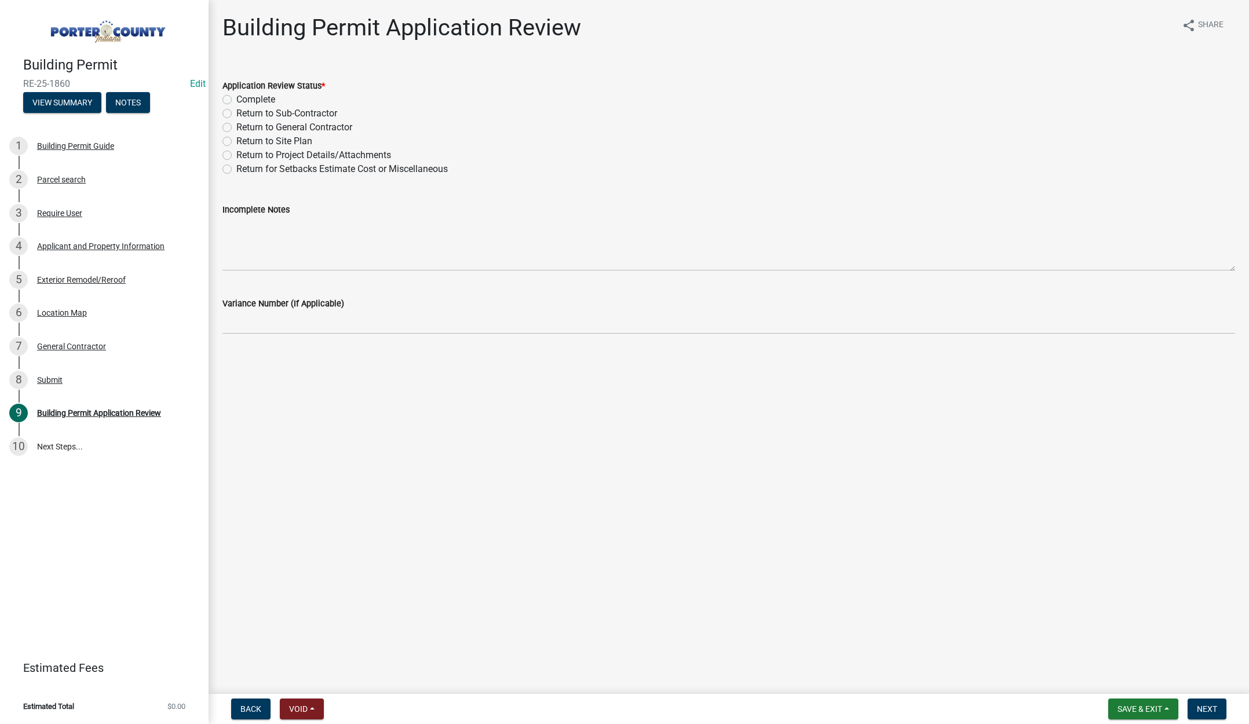
drag, startPoint x: 227, startPoint y: 98, endPoint x: 460, endPoint y: 199, distance: 254.0
click at [236, 98] on label "Complete" at bounding box center [255, 100] width 39 height 14
click at [236, 98] on input "Complete" at bounding box center [240, 97] width 8 height 8
radio input "true"
click at [1210, 702] on button "Next" at bounding box center [1207, 709] width 39 height 21
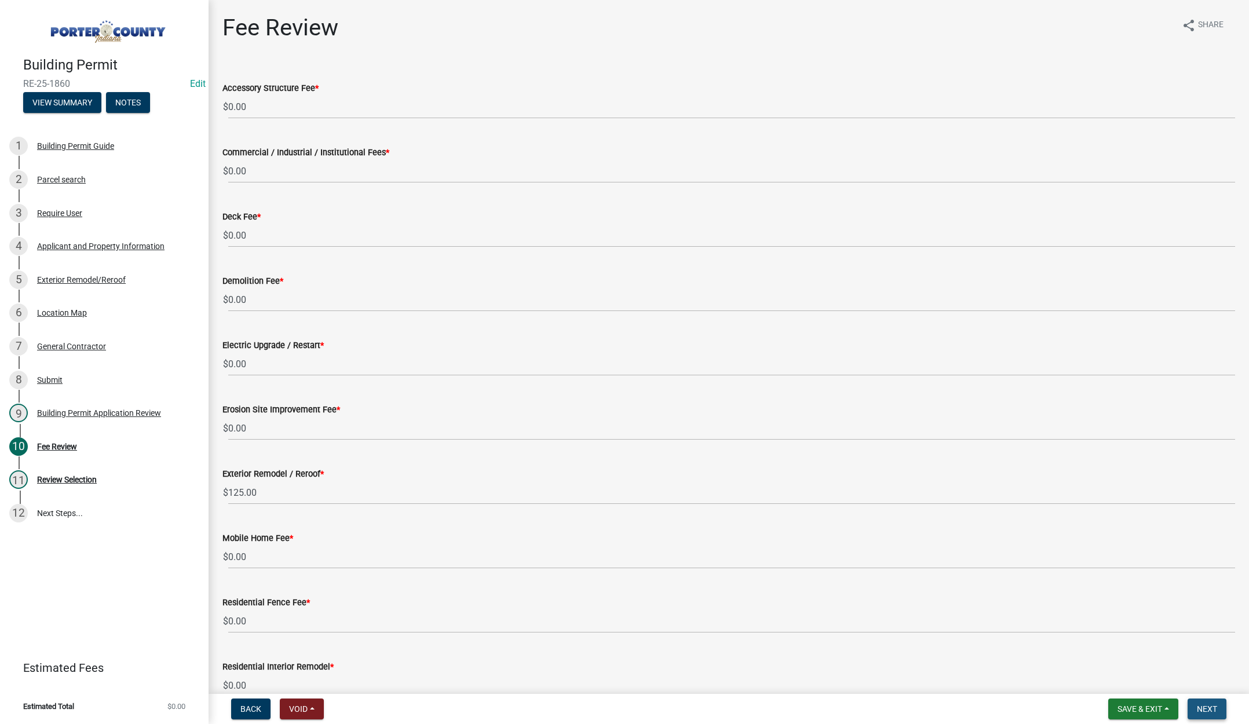
click at [1214, 705] on span "Next" at bounding box center [1207, 709] width 20 height 9
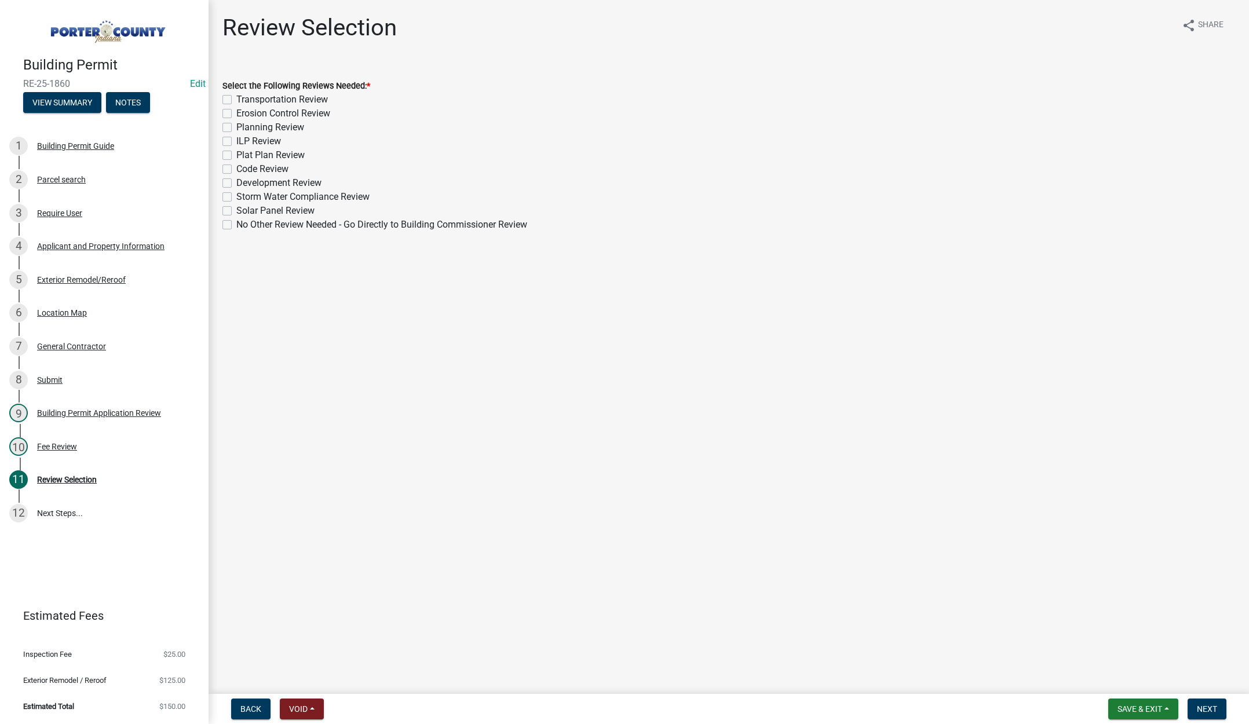
click at [236, 222] on label "No Other Review Needed - Go Directly to Building Commissioner Review" at bounding box center [381, 225] width 291 height 14
click at [236, 222] on input "No Other Review Needed - Go Directly to Building Commissioner Review" at bounding box center [240, 222] width 8 height 8
checkbox input "true"
checkbox input "false"
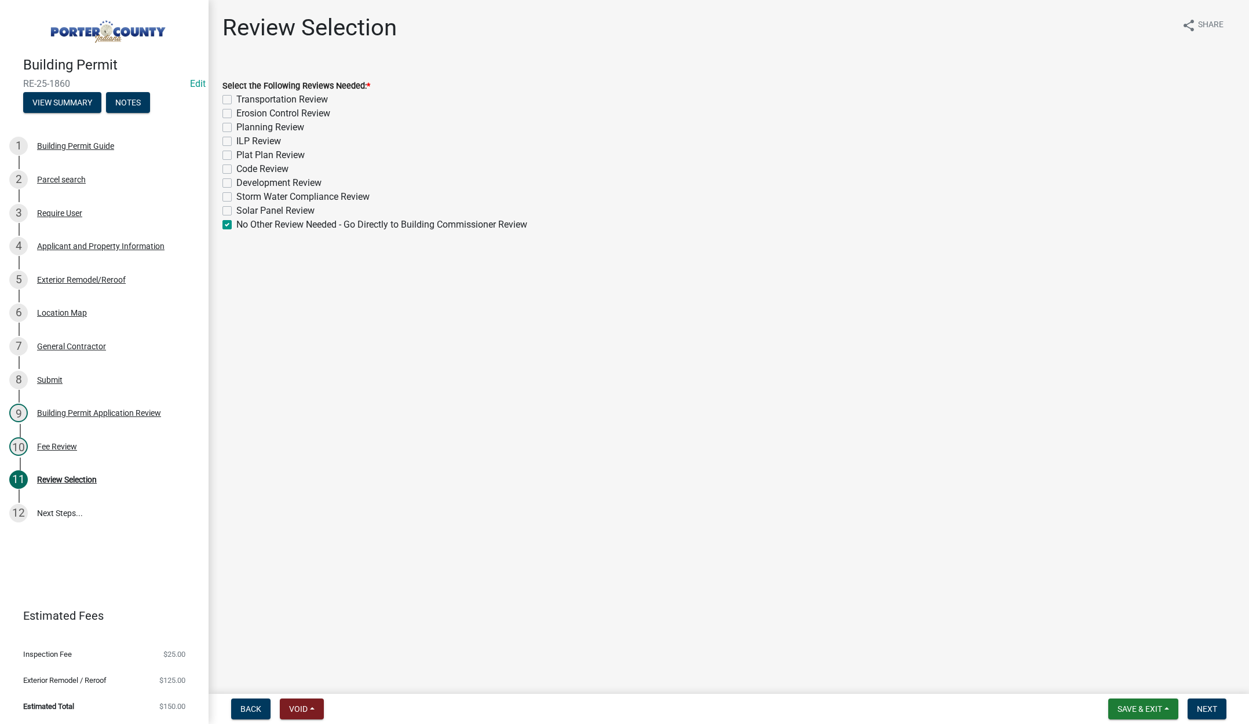
checkbox input "false"
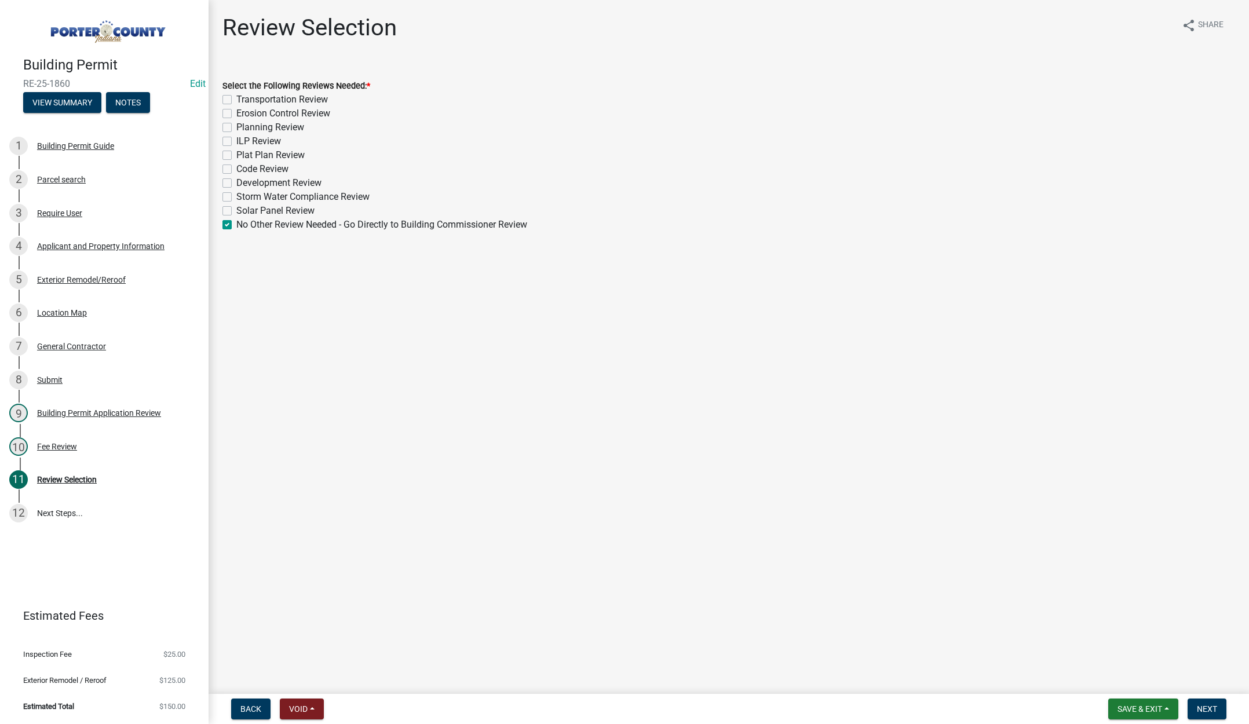
checkbox input "false"
checkbox input "true"
click at [1189, 703] on button "Next" at bounding box center [1207, 709] width 39 height 21
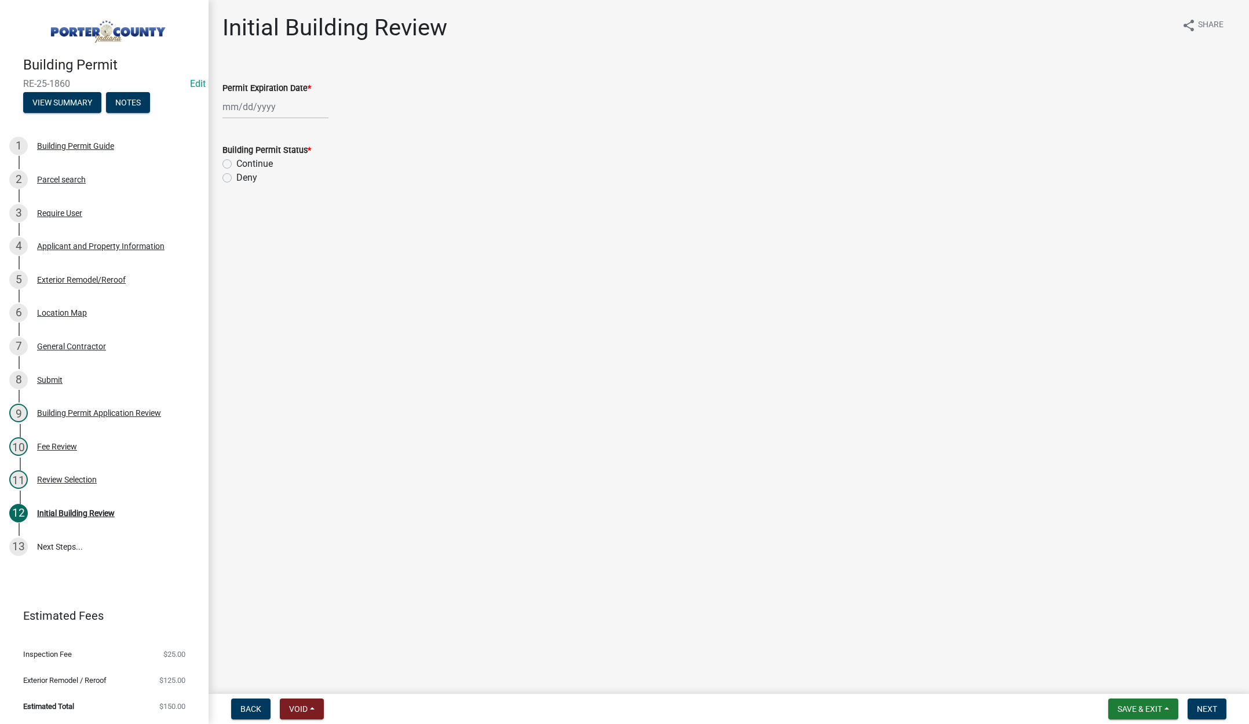
select select "9"
click at [280, 104] on div "[PERSON_NAME] Feb Mar Apr [PERSON_NAME][DATE] Oct Nov [DATE] 1526 1527 1528 152…" at bounding box center [275, 107] width 106 height 24
click at [320, 132] on select "1525 1526 1527 1528 1529 1530 1531 1532 1533 1534 1535 1536 1537 1538 1539 1540…" at bounding box center [314, 131] width 42 height 17
select select "2026"
click at [293, 123] on select "1525 1526 1527 1528 1529 1530 1531 1532 1533 1534 1535 1536 1537 1538 1539 1540…" at bounding box center [314, 131] width 42 height 17
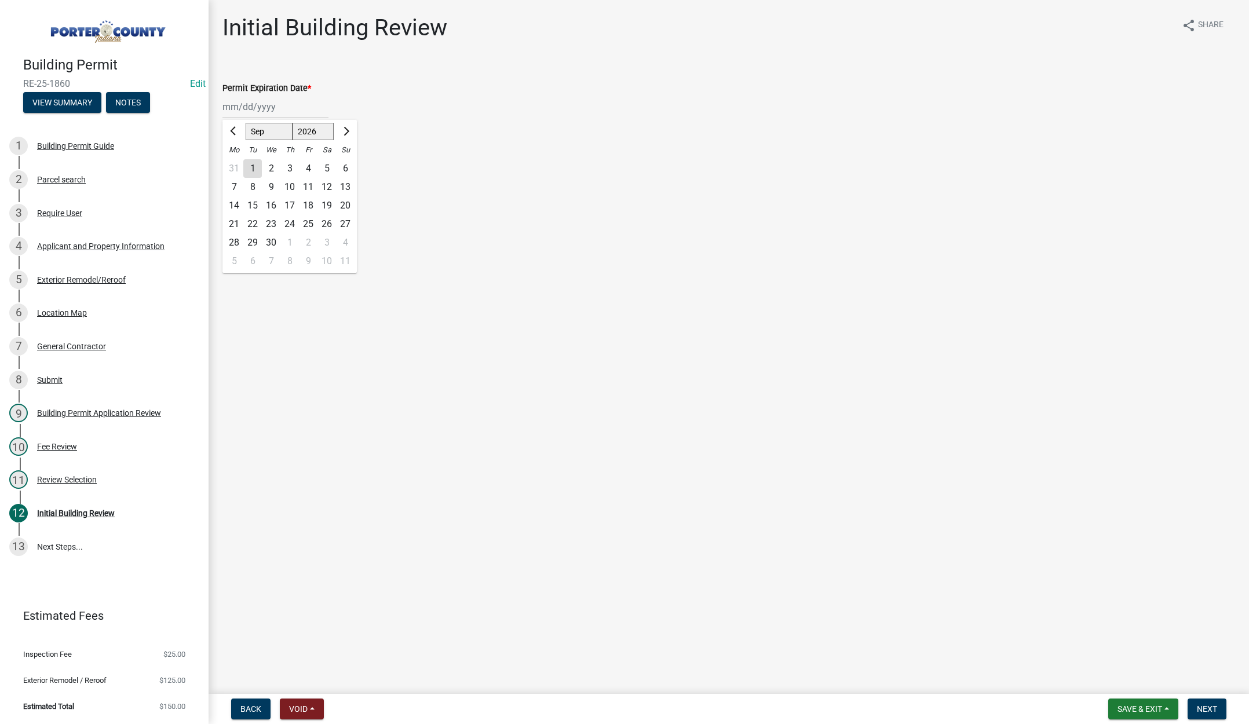
click at [291, 224] on div "24" at bounding box center [289, 224] width 19 height 19
type input "[DATE]"
click at [236, 162] on label "Continue" at bounding box center [254, 164] width 37 height 14
click at [236, 162] on input "Continue" at bounding box center [240, 161] width 8 height 8
radio input "true"
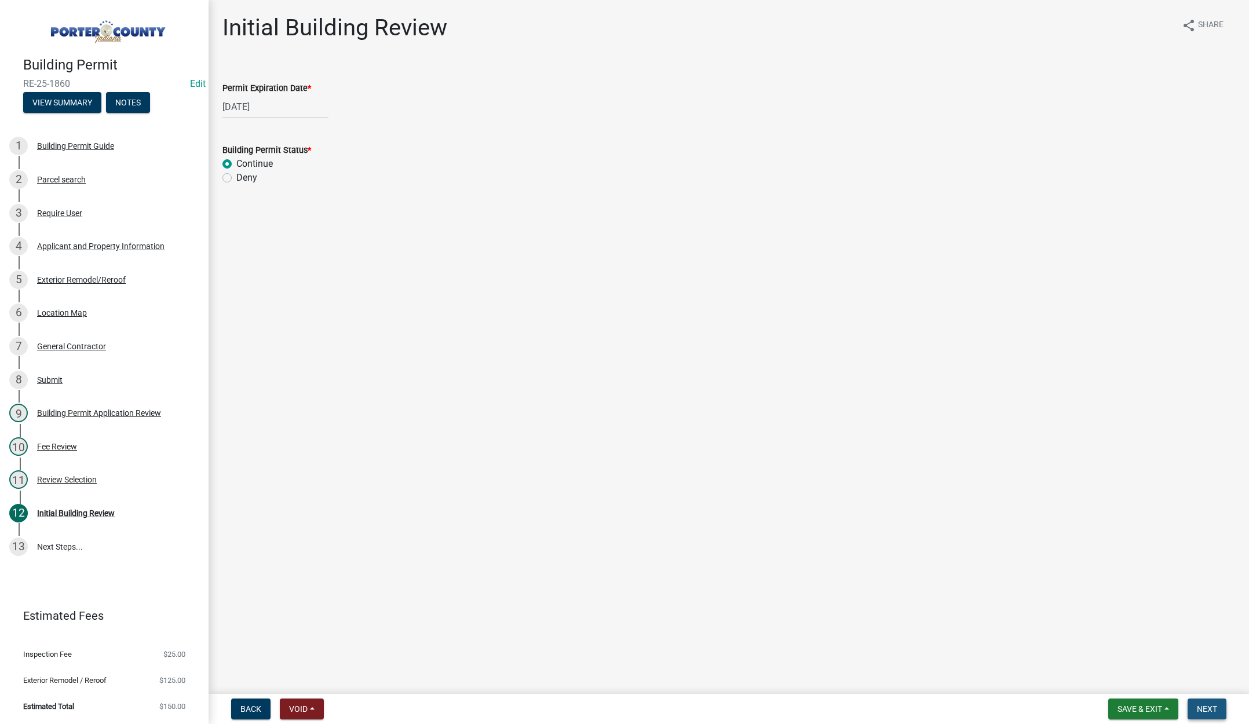
click at [1206, 707] on span "Next" at bounding box center [1207, 709] width 20 height 9
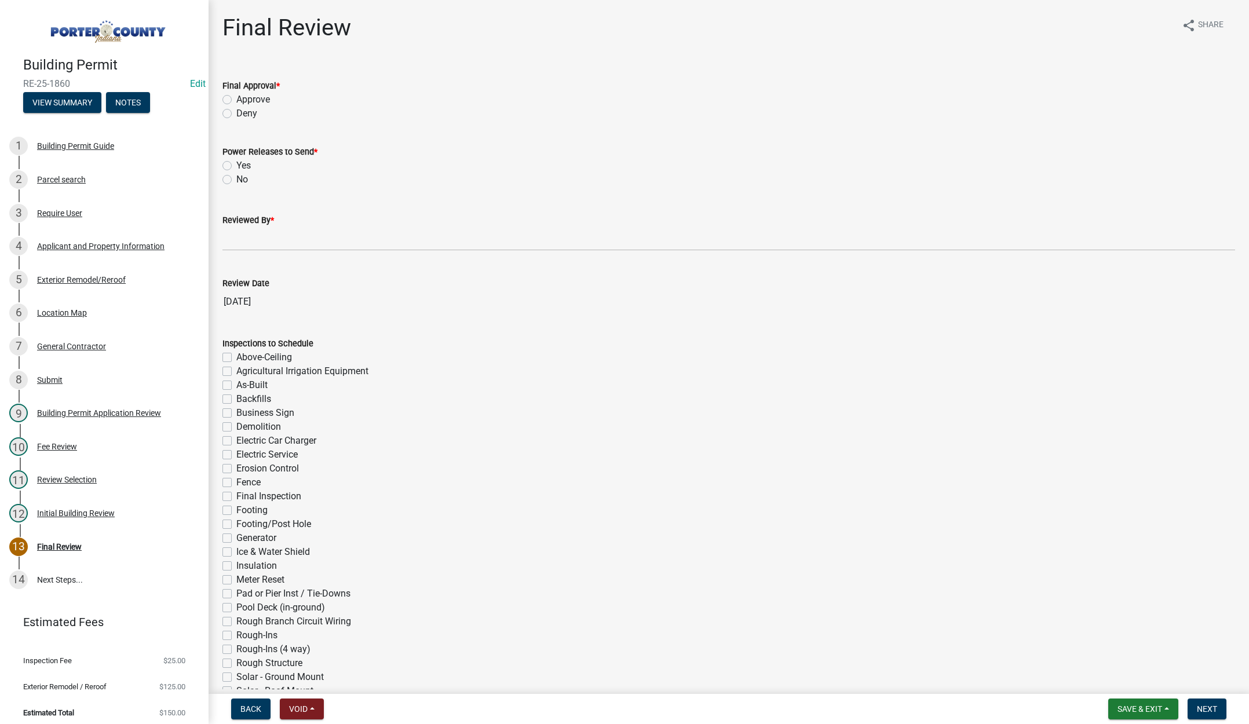
drag, startPoint x: 227, startPoint y: 98, endPoint x: 224, endPoint y: 104, distance: 6.2
click at [236, 98] on label "Approve" at bounding box center [253, 100] width 34 height 14
click at [236, 98] on input "Approve" at bounding box center [240, 97] width 8 height 8
radio input "true"
click at [236, 176] on label "No" at bounding box center [242, 180] width 12 height 14
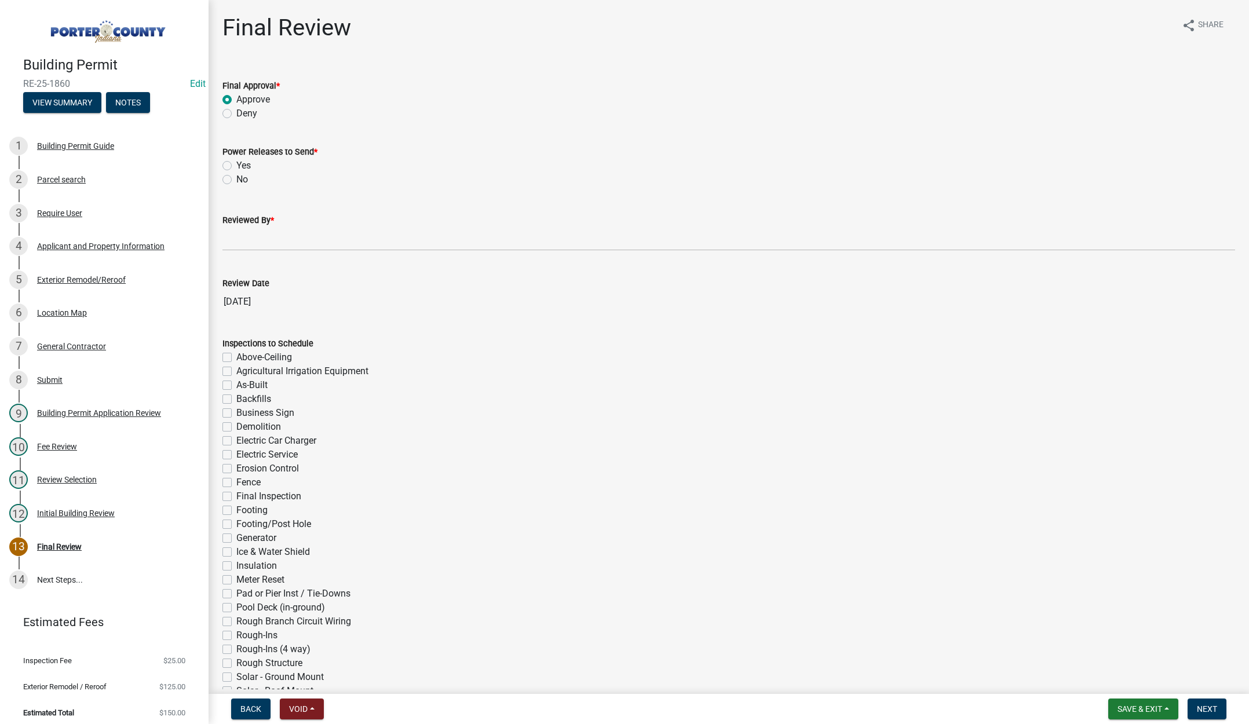
click at [236, 176] on input "No" at bounding box center [240, 177] width 8 height 8
radio input "true"
click at [240, 247] on input "Reviewed By *" at bounding box center [728, 239] width 1013 height 24
type input "[PERSON_NAME]"
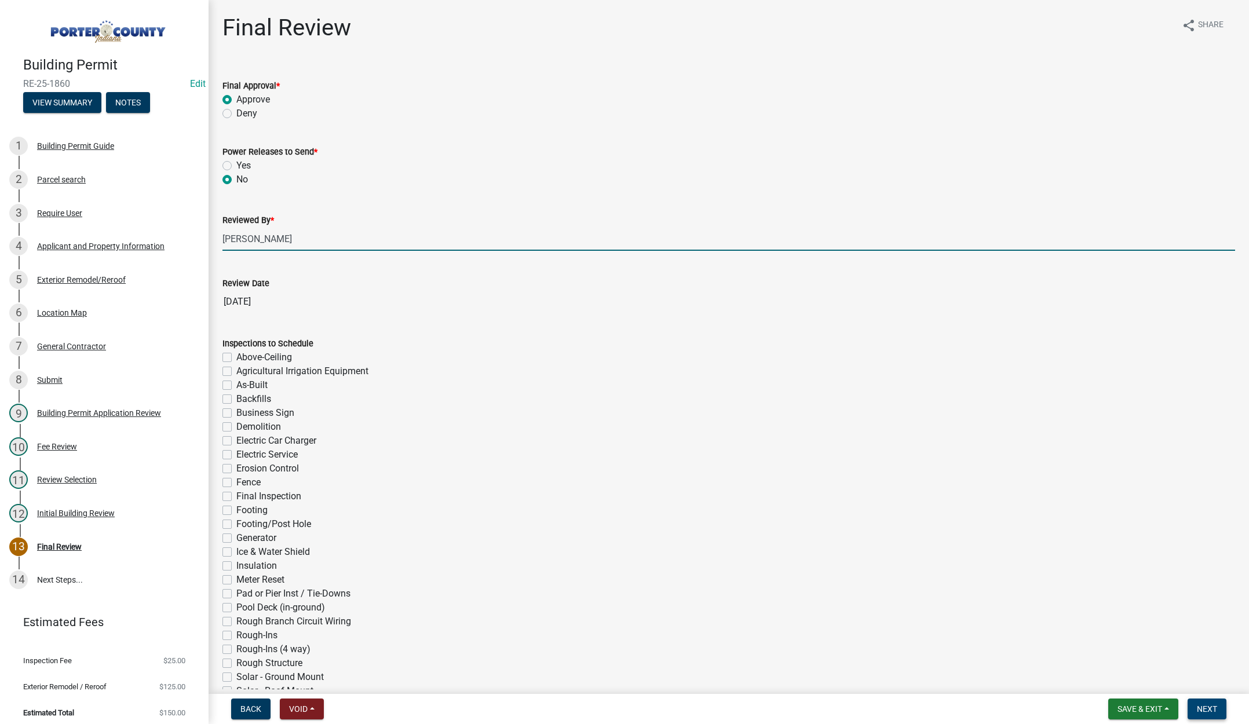
click at [1207, 707] on span "Next" at bounding box center [1207, 709] width 20 height 9
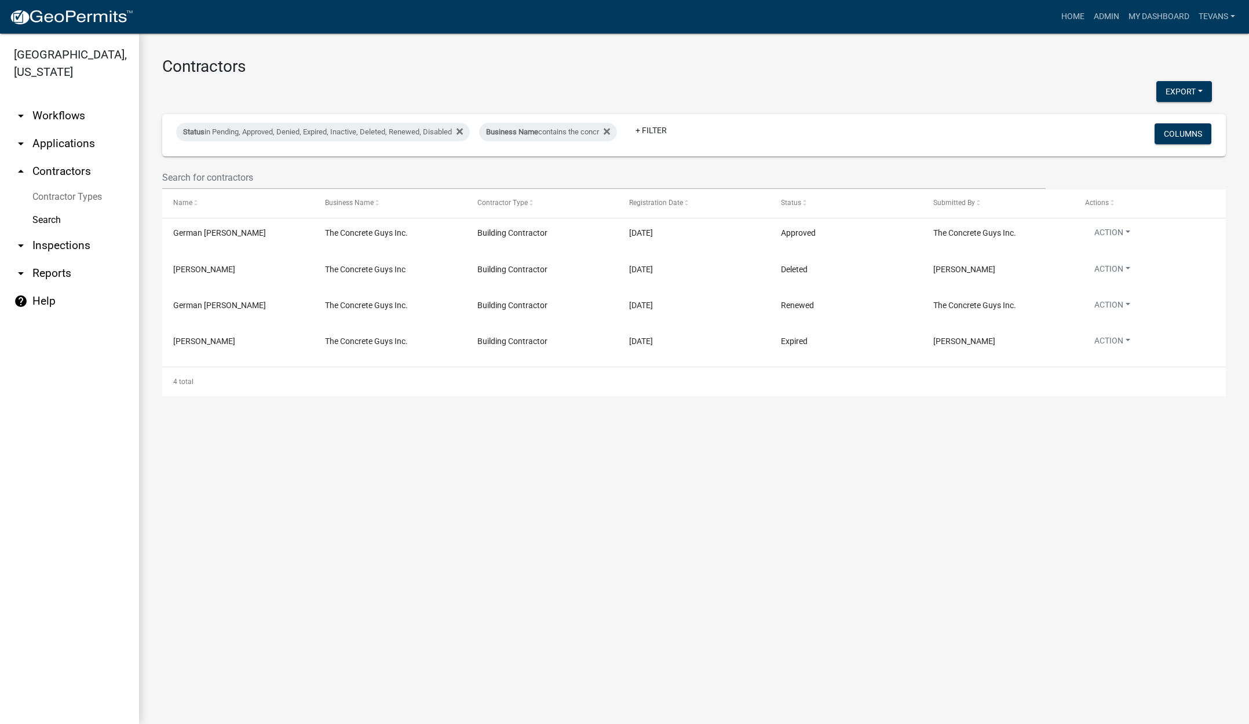
click at [65, 130] on link "arrow_drop_down Applications" at bounding box center [69, 144] width 139 height 28
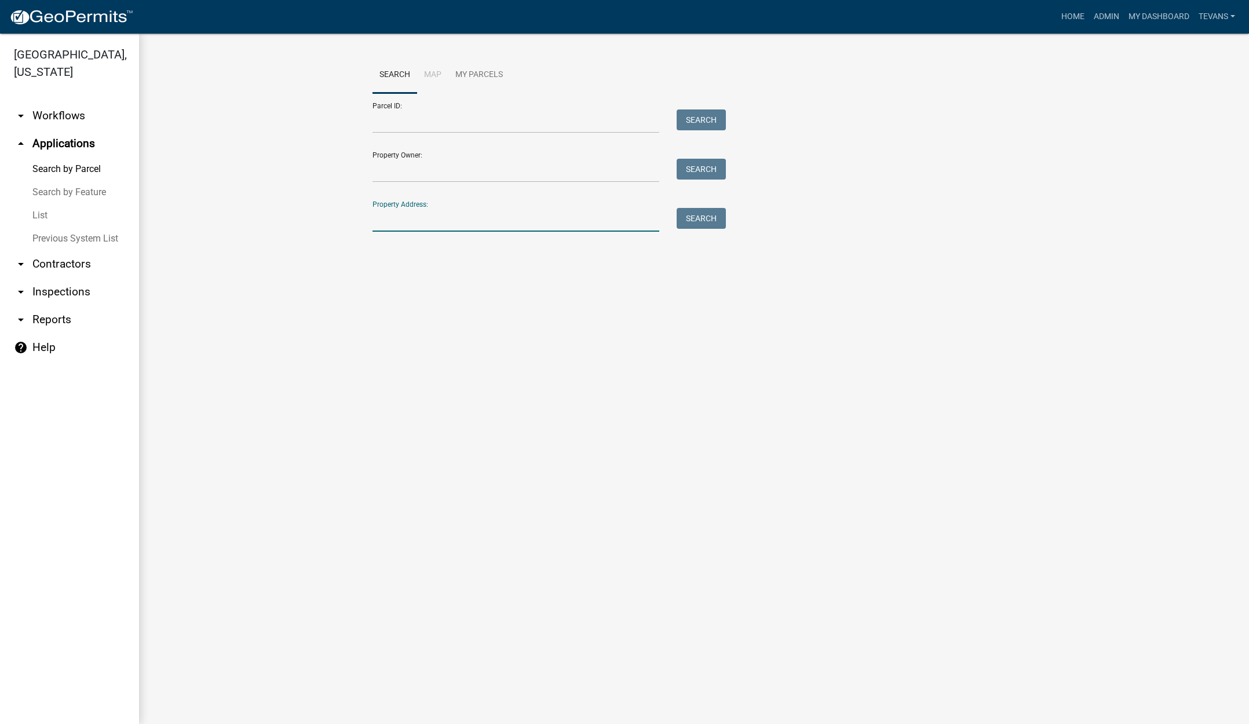
click at [472, 224] on input "Property Address:" at bounding box center [516, 220] width 287 height 24
type input "446 e st rd 8"
click at [699, 220] on button "Search" at bounding box center [701, 218] width 49 height 21
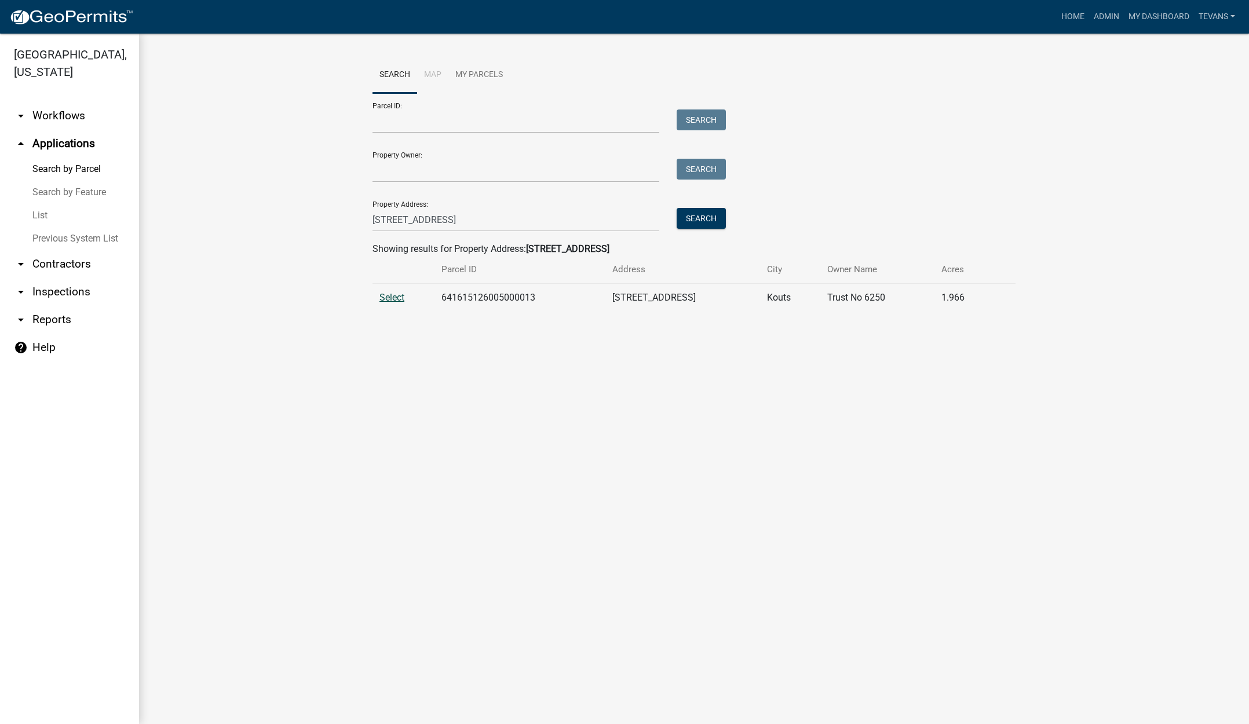
click at [395, 293] on span "Select" at bounding box center [392, 297] width 25 height 11
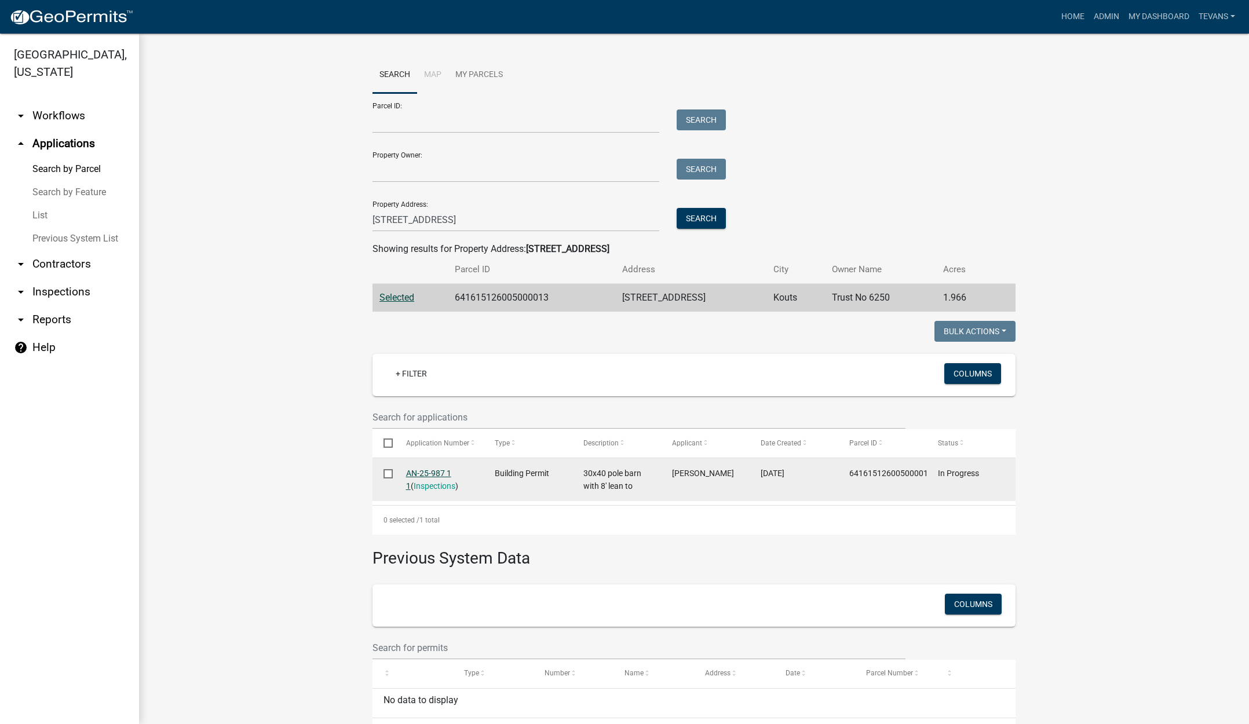
click at [419, 469] on link "AN-25-987 1 1" at bounding box center [428, 480] width 45 height 23
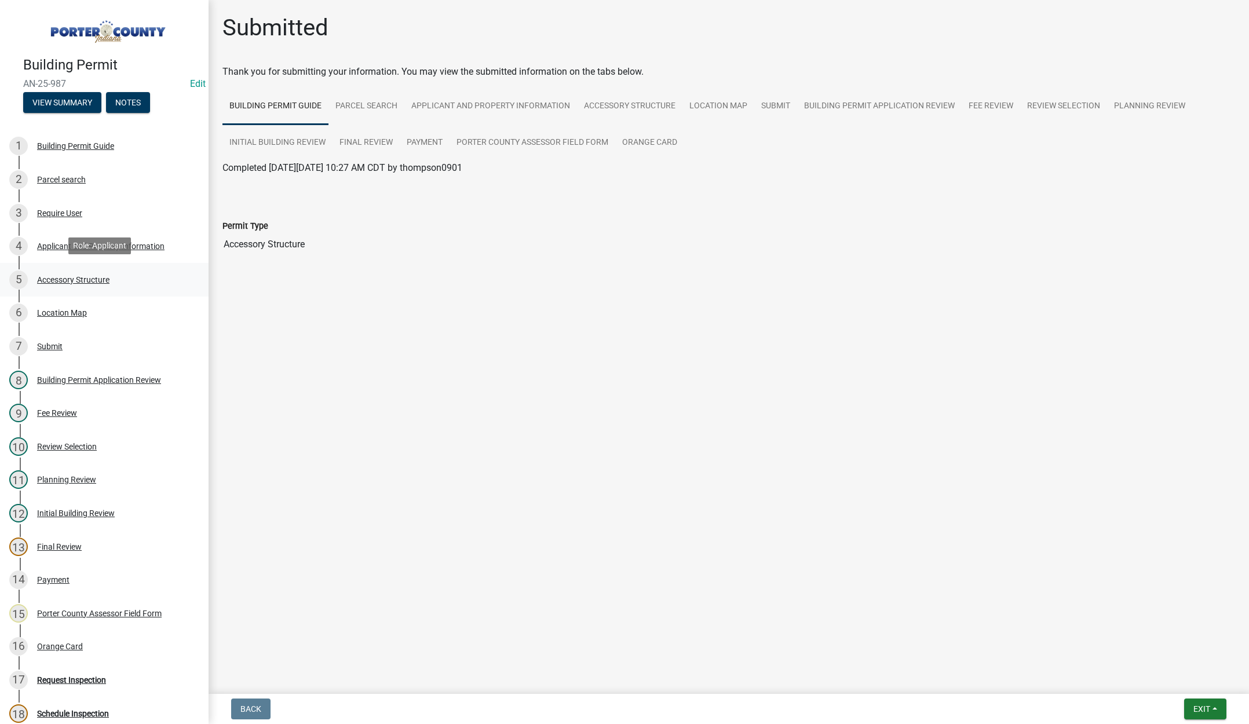
click at [79, 278] on div "Accessory Structure" at bounding box center [73, 280] width 72 height 8
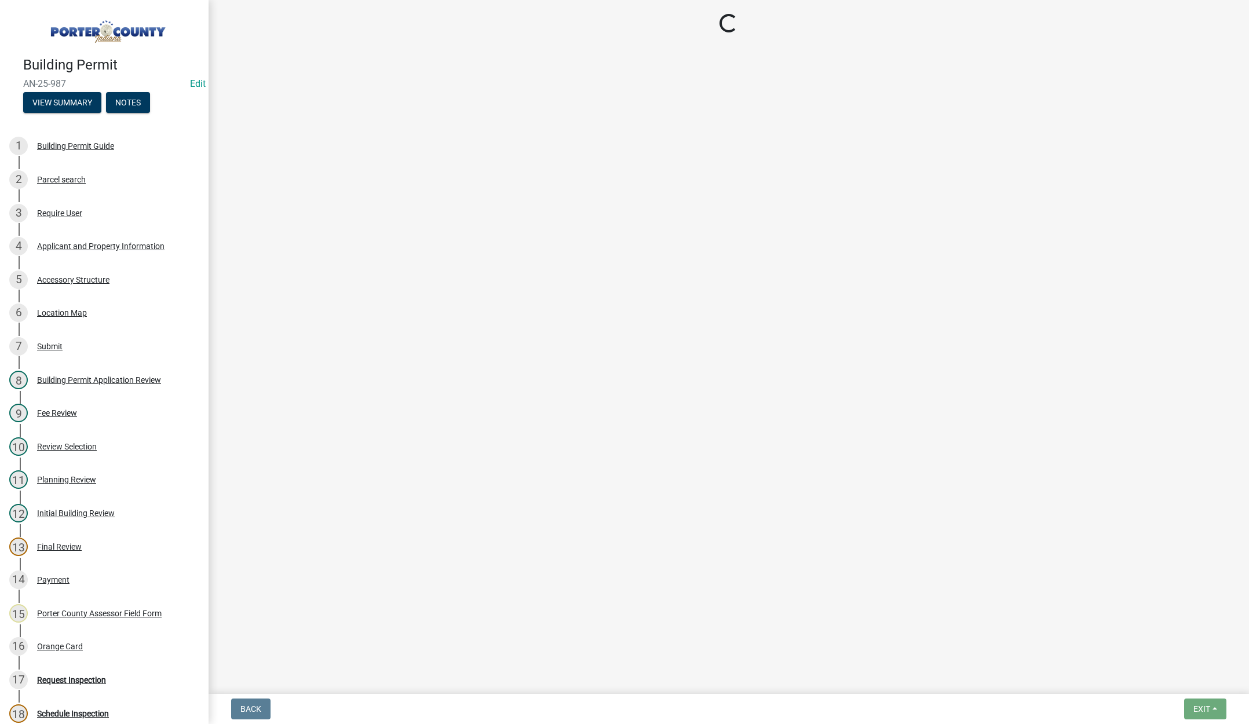
select select "de31ad38-eab4-417a-a8ac-eccf8406b967"
select select "968dc824-c675-4889-9261-eecf15873776"
select select "f445a0ba-bd7f-4793-84a4-aa7237a6abf8"
select select "d63a0ebc-b44d-481d-ab70-ec75eba29316"
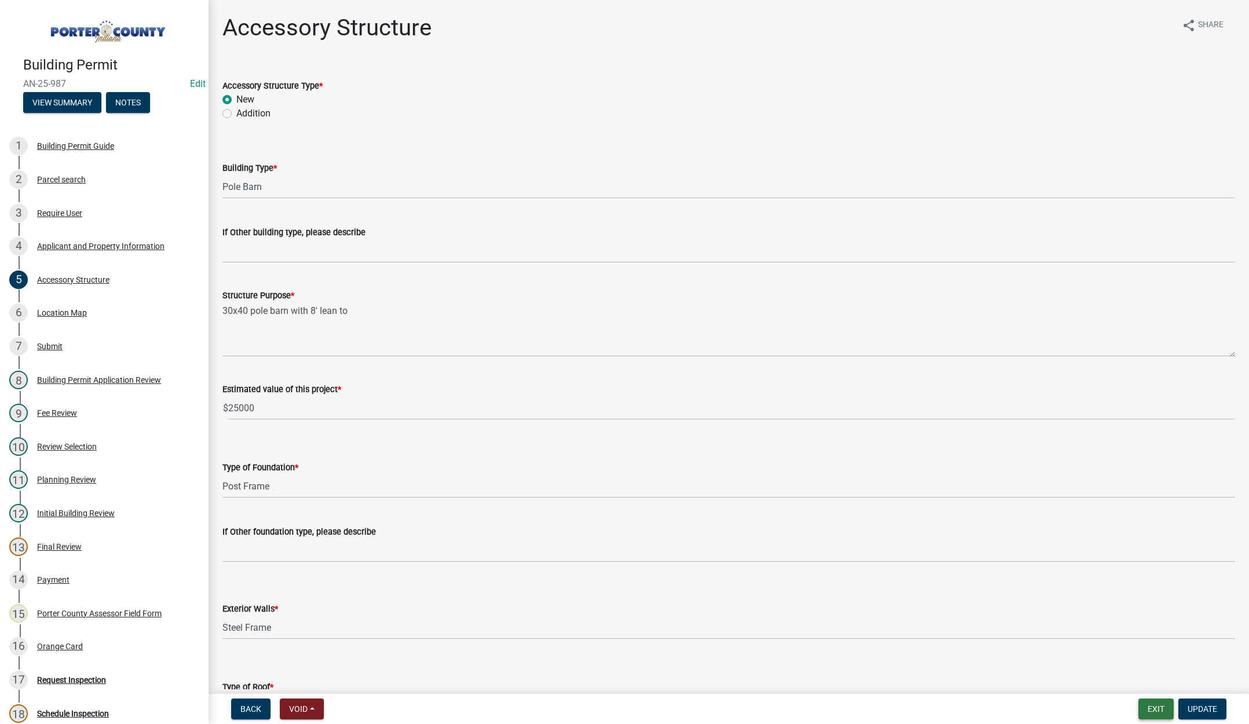
click at [1143, 703] on button "Exit" at bounding box center [1156, 709] width 35 height 21
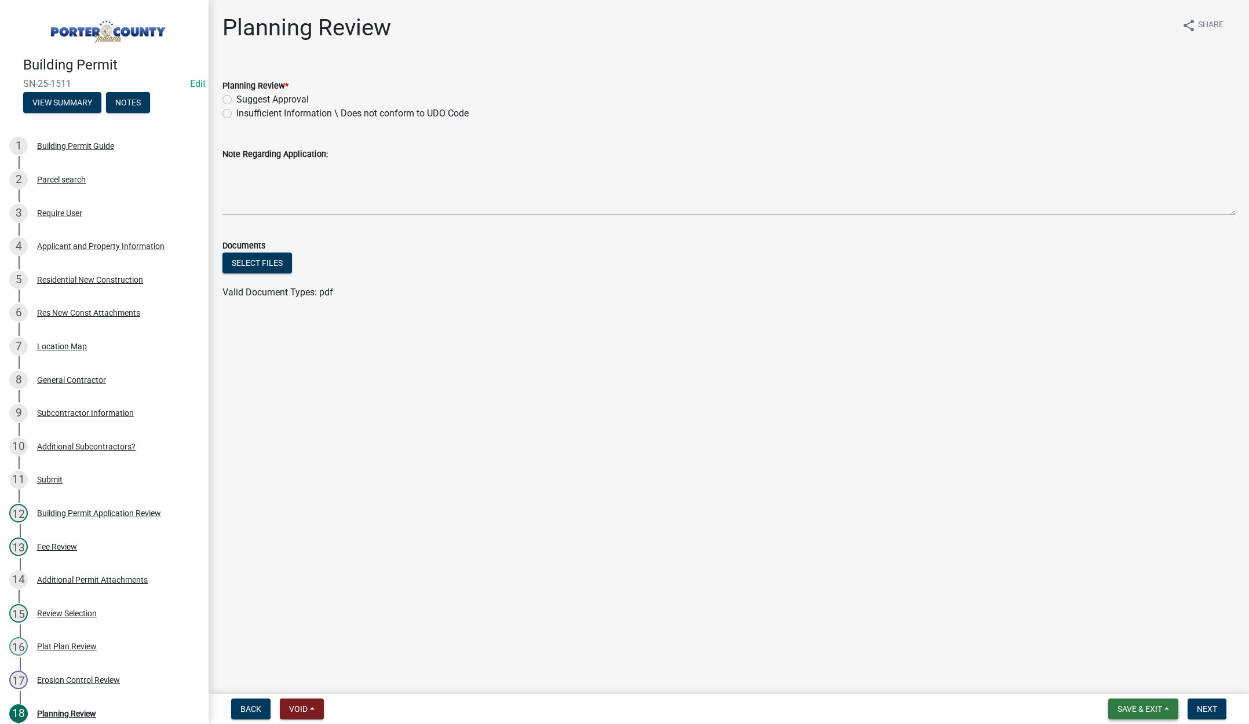
click at [1133, 703] on button "Save & Exit" at bounding box center [1143, 709] width 70 height 21
click at [1129, 685] on button "Save & Exit" at bounding box center [1132, 679] width 93 height 28
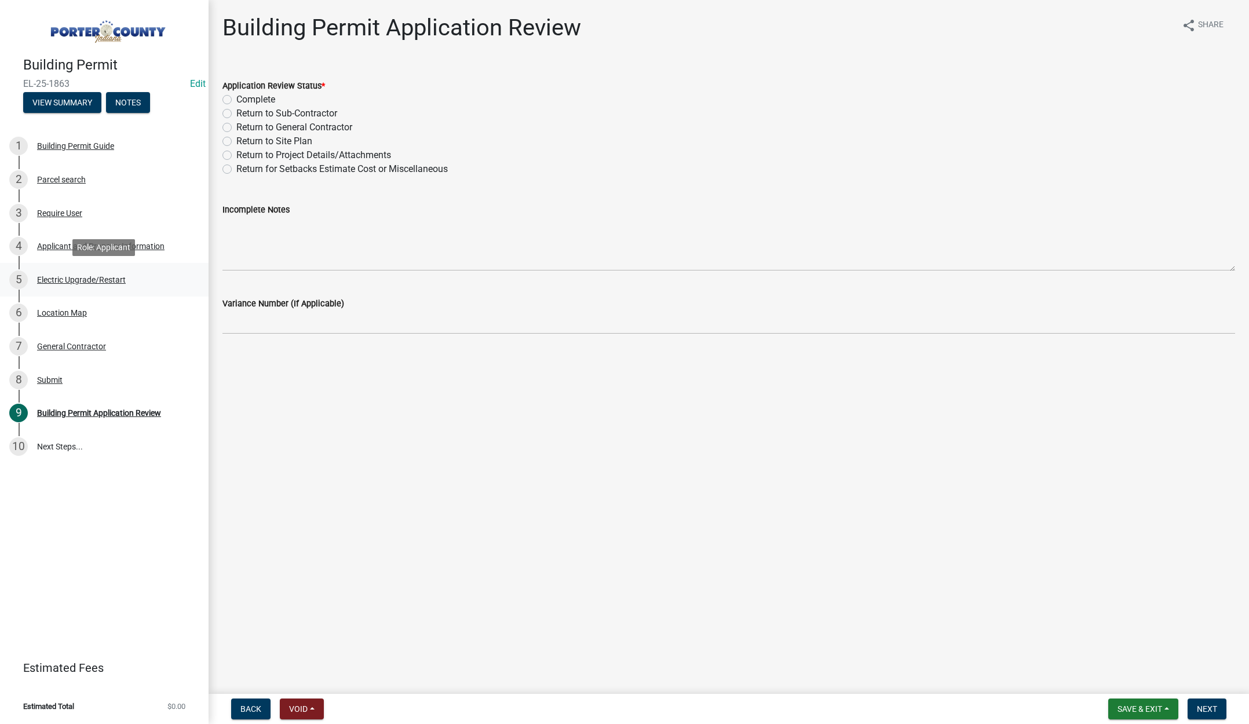
click at [120, 278] on div "Electric Upgrade/Restart" at bounding box center [81, 280] width 89 height 8
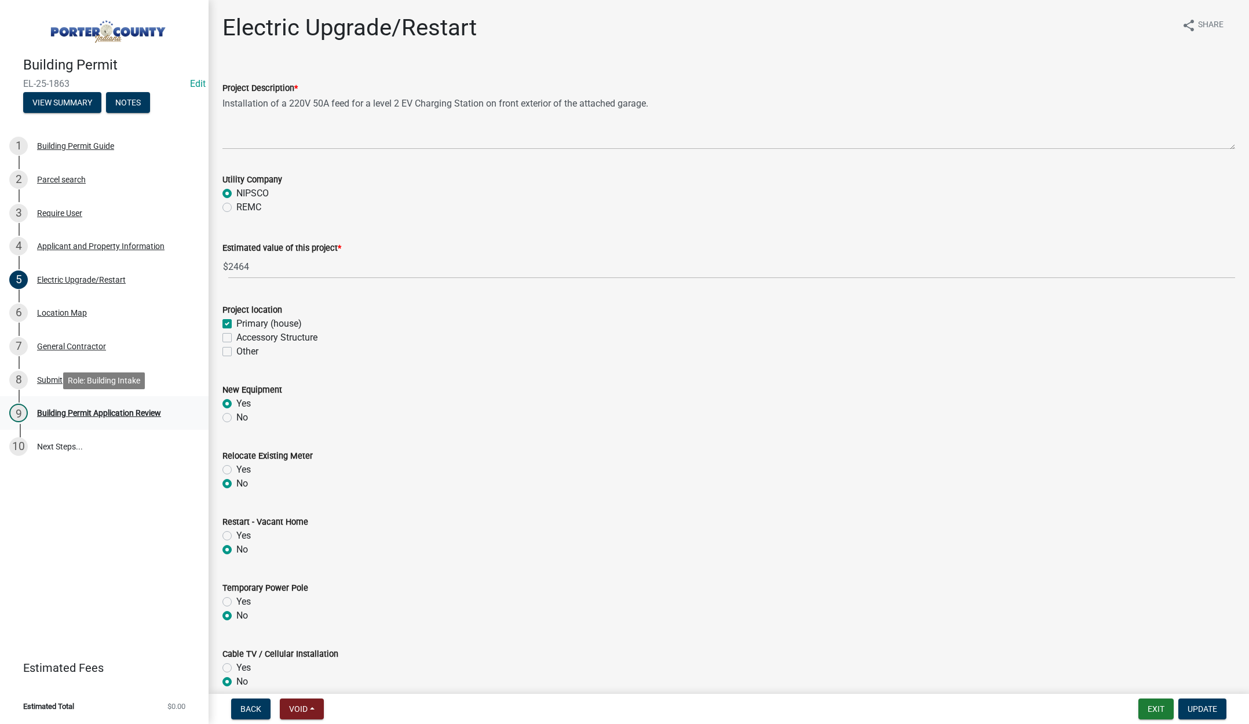
click at [96, 410] on div "Building Permit Application Review" at bounding box center [99, 413] width 124 height 8
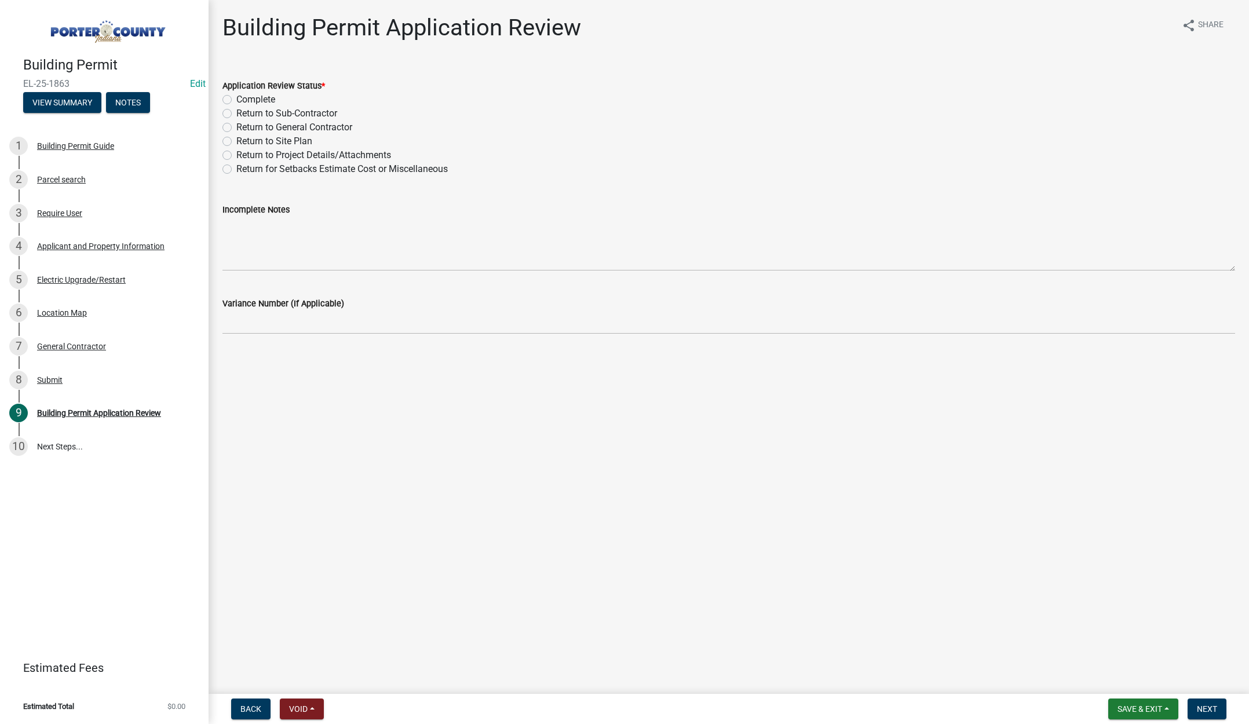
click at [236, 98] on label "Complete" at bounding box center [255, 100] width 39 height 14
click at [236, 98] on input "Complete" at bounding box center [240, 97] width 8 height 8
radio input "true"
click at [1202, 705] on span "Next" at bounding box center [1207, 709] width 20 height 9
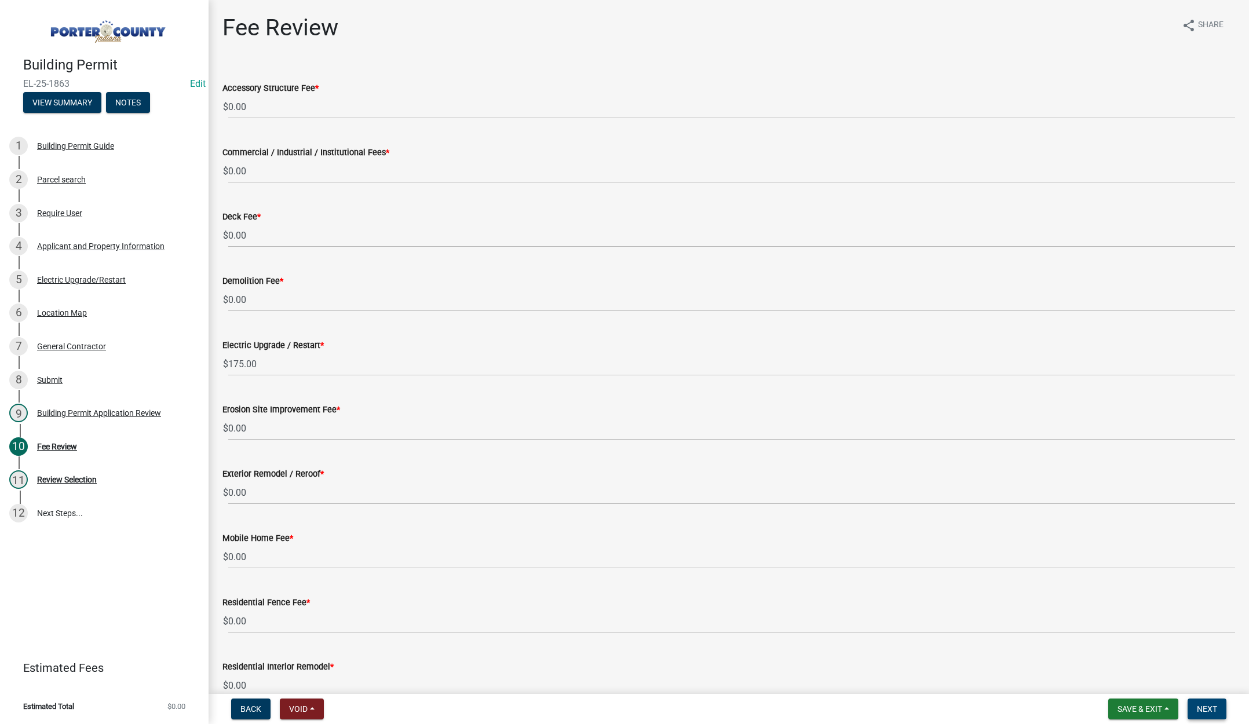
click at [1207, 706] on span "Next" at bounding box center [1207, 709] width 20 height 9
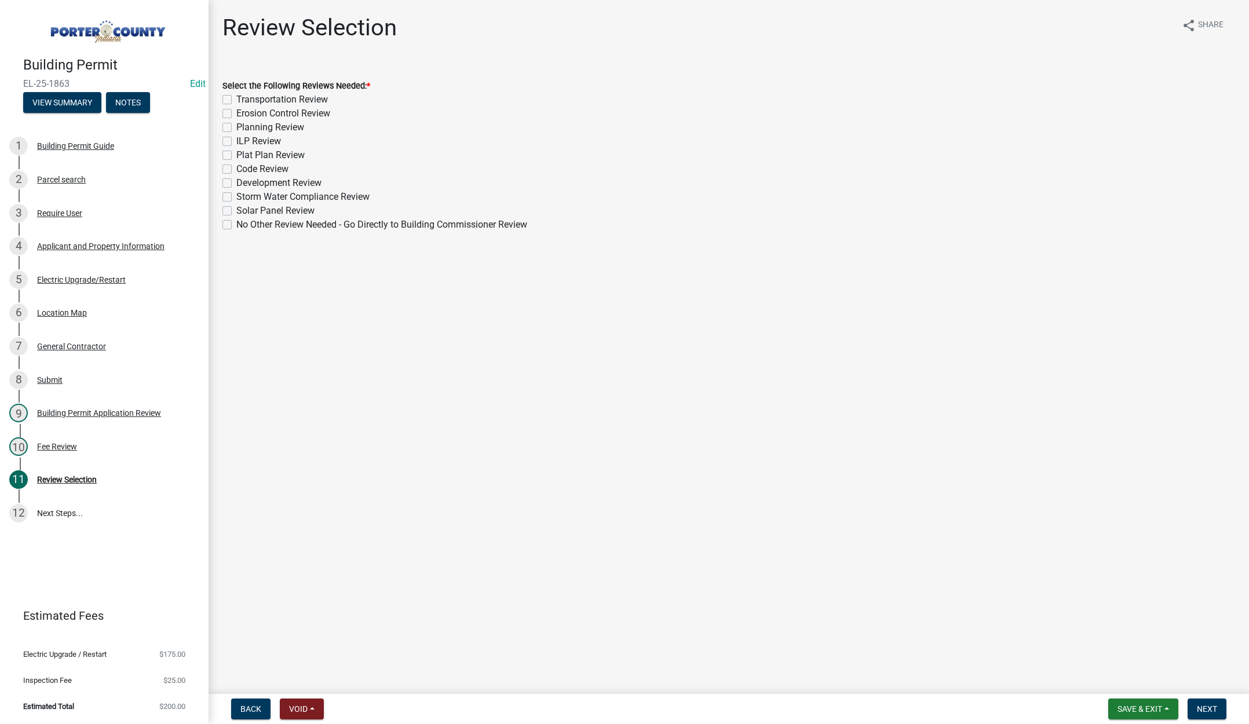
click at [236, 224] on label "No Other Review Needed - Go Directly to Building Commissioner Review" at bounding box center [381, 225] width 291 height 14
click at [236, 224] on input "No Other Review Needed - Go Directly to Building Commissioner Review" at bounding box center [240, 222] width 8 height 8
checkbox input "true"
checkbox input "false"
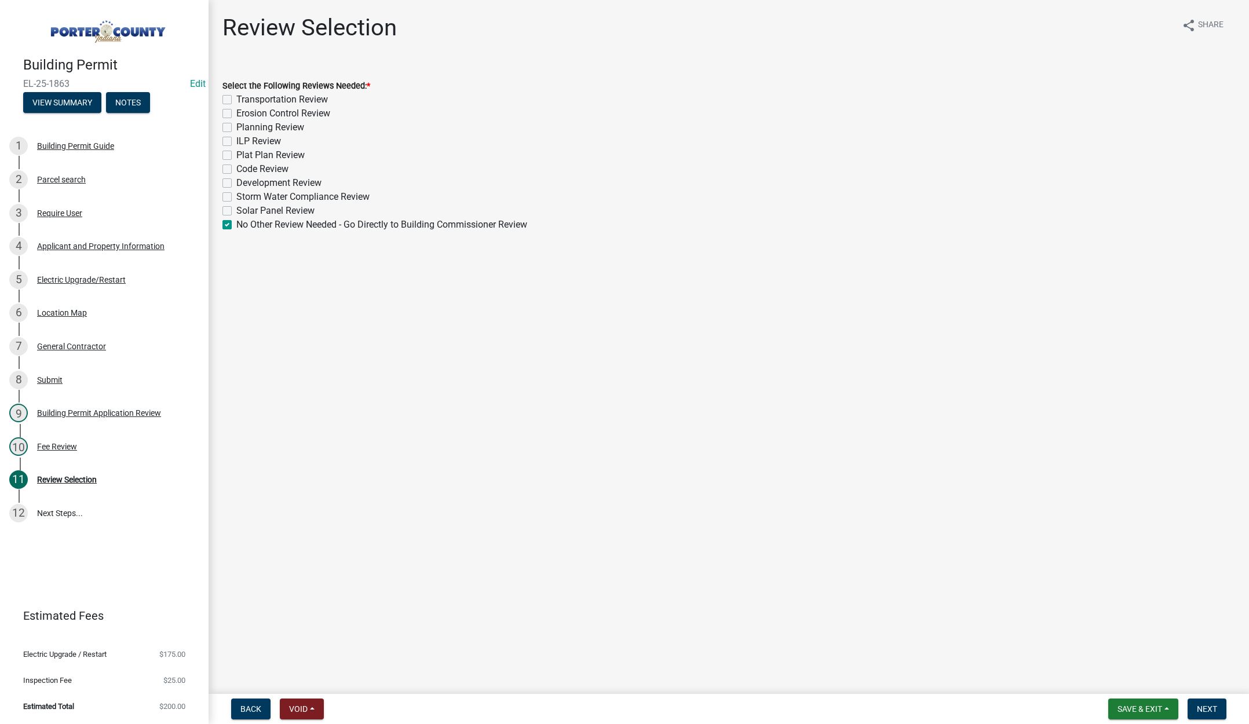
checkbox input "false"
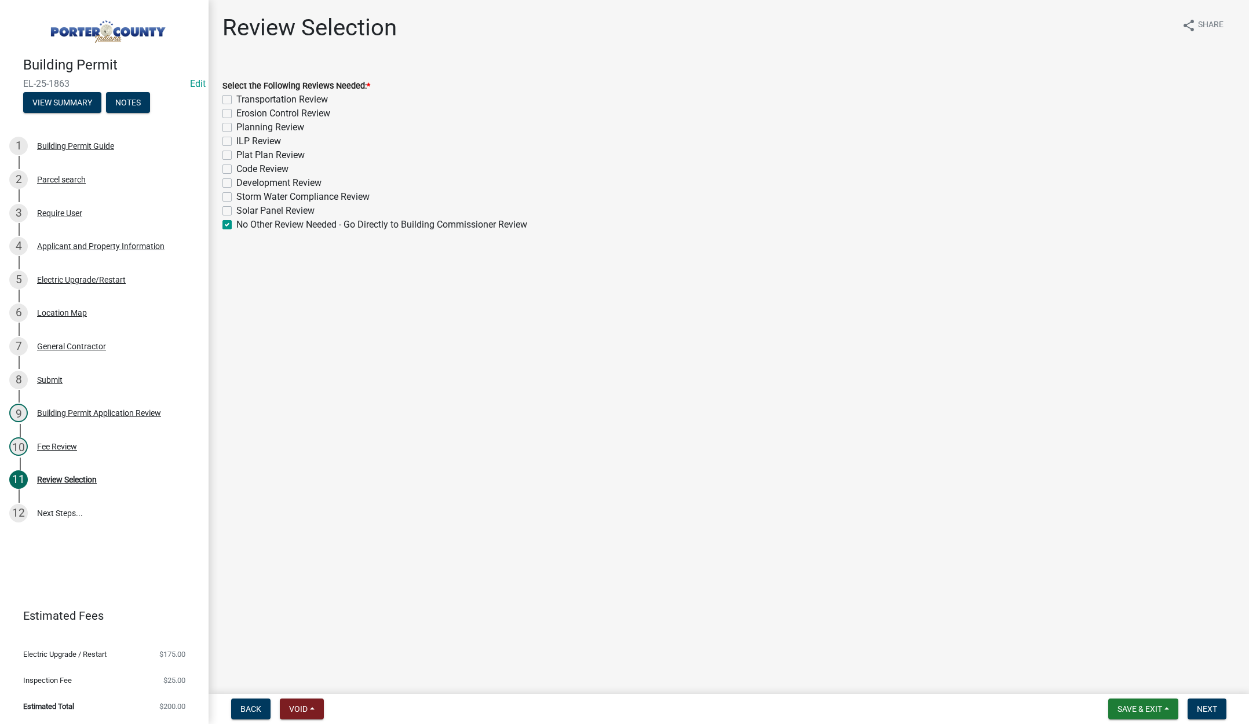
checkbox input "false"
checkbox input "true"
click at [1213, 708] on span "Next" at bounding box center [1207, 709] width 20 height 9
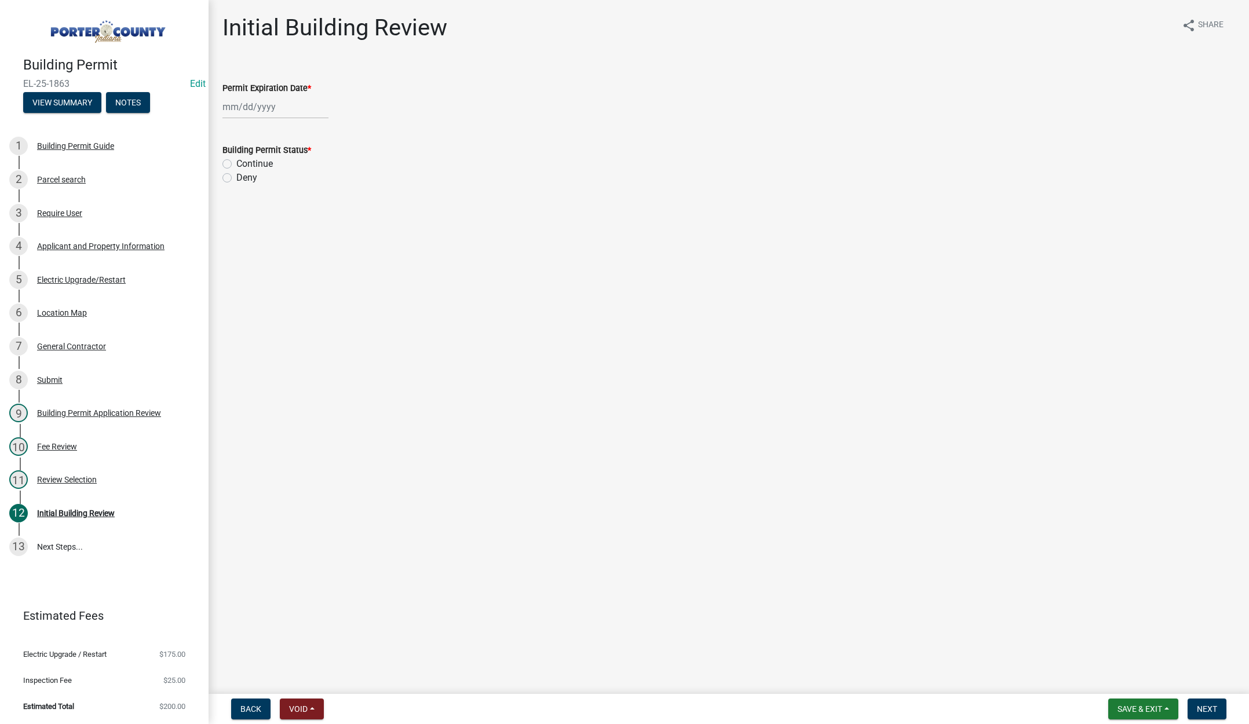
click at [294, 99] on div at bounding box center [275, 107] width 106 height 24
select select "9"
click at [319, 133] on select "1525 1526 1527 1528 1529 1530 1531 1532 1533 1534 1535 1536 1537 1538 1539 1540…" at bounding box center [314, 131] width 42 height 17
select select "2026"
click at [293, 123] on select "1525 1526 1527 1528 1529 1530 1531 1532 1533 1534 1535 1536 1537 1538 1539 1540…" at bounding box center [314, 131] width 42 height 17
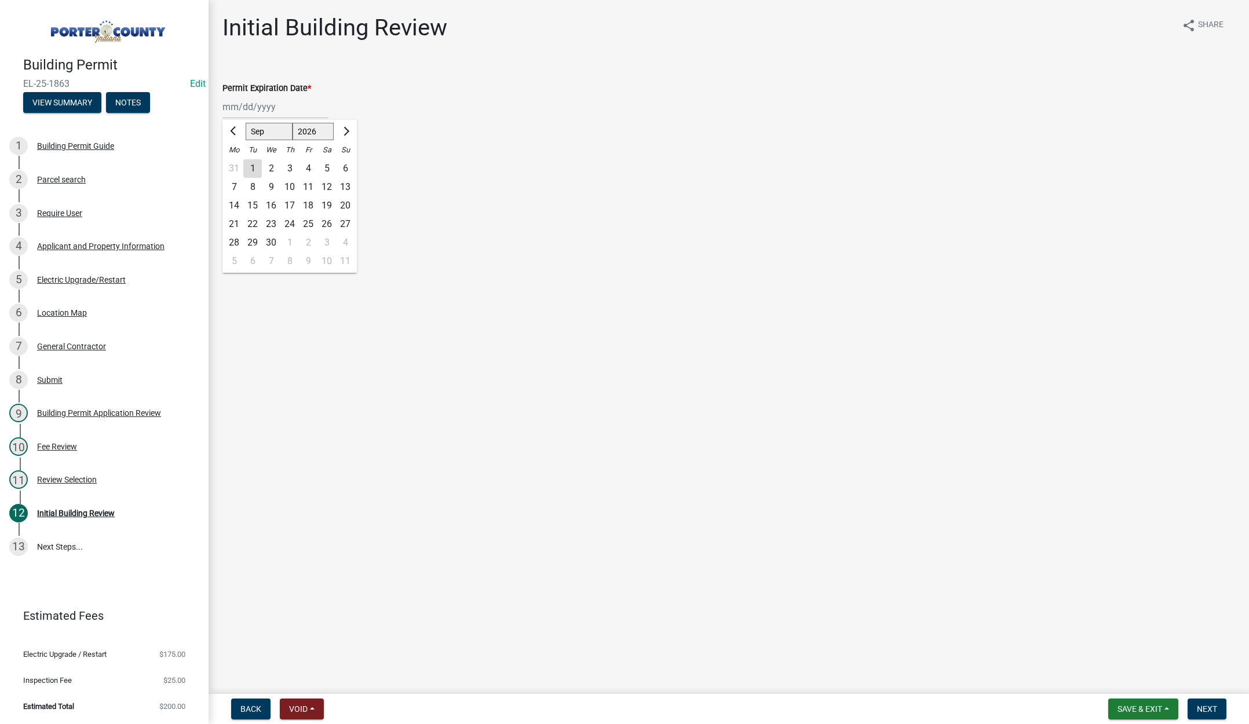
click at [289, 222] on div "24" at bounding box center [289, 224] width 19 height 19
type input "09/24/2026"
click at [236, 165] on label "Continue" at bounding box center [254, 164] width 37 height 14
click at [236, 165] on input "Continue" at bounding box center [240, 161] width 8 height 8
radio input "true"
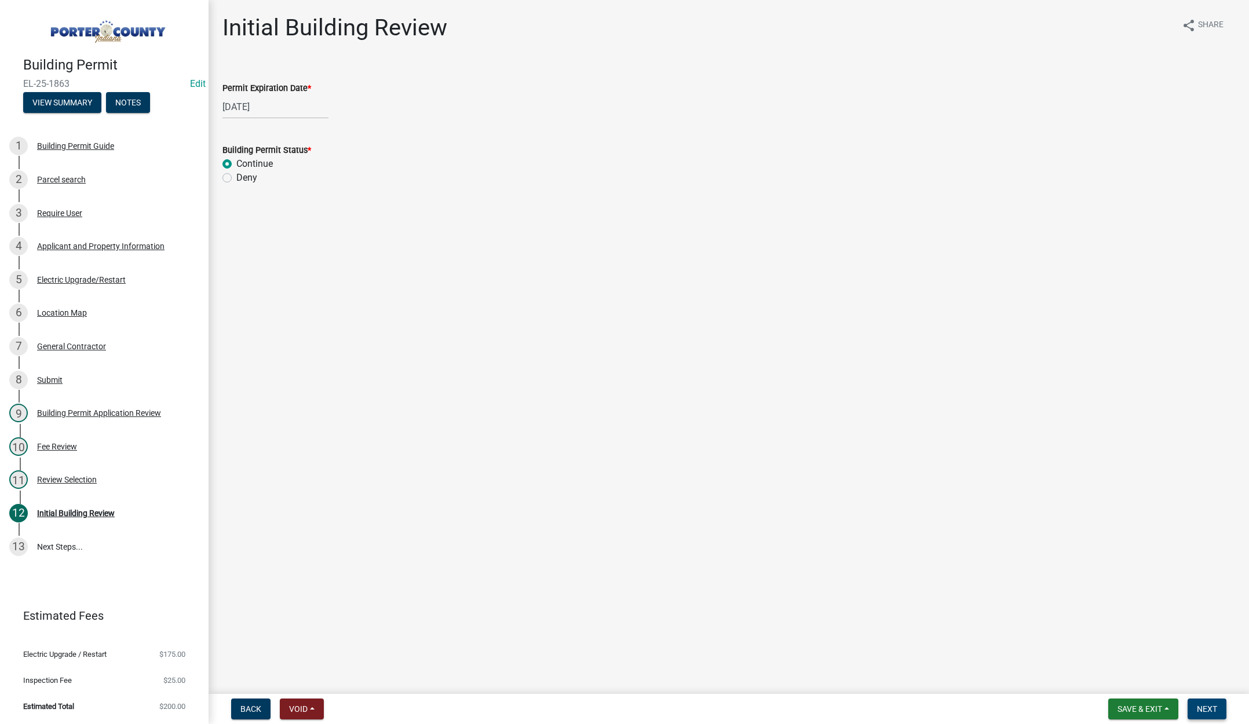
click at [1204, 703] on button "Next" at bounding box center [1207, 709] width 39 height 21
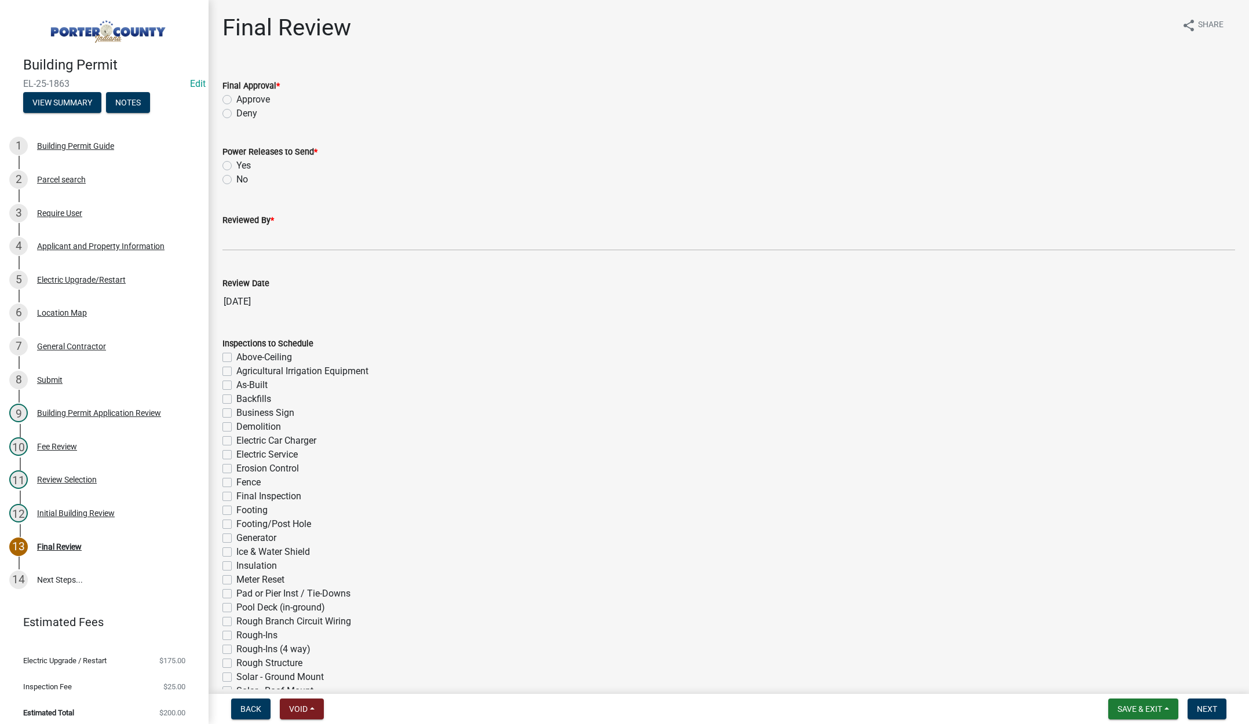
click at [236, 98] on label "Approve" at bounding box center [253, 100] width 34 height 14
click at [236, 98] on input "Approve" at bounding box center [240, 97] width 8 height 8
radio input "true"
click at [236, 180] on label "No" at bounding box center [242, 180] width 12 height 14
click at [236, 180] on input "No" at bounding box center [240, 177] width 8 height 8
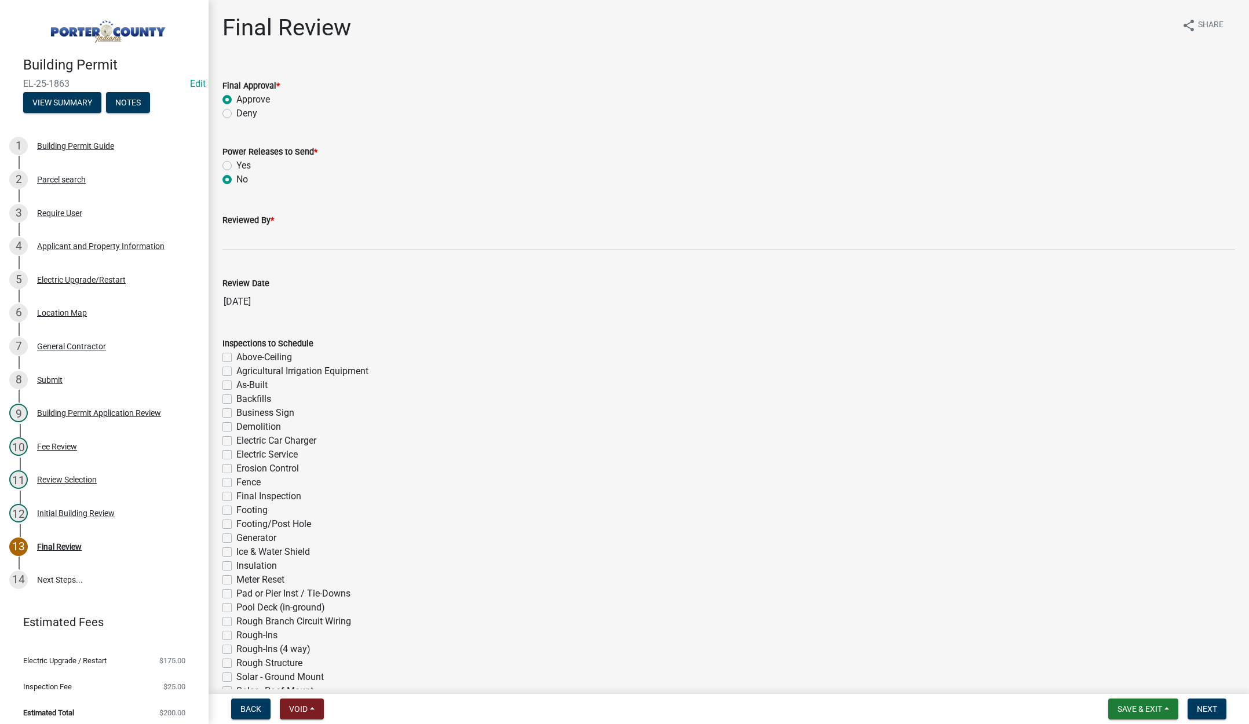
radio input "true"
click at [236, 164] on label "Yes" at bounding box center [243, 166] width 14 height 14
click at [236, 164] on input "Yes" at bounding box center [240, 163] width 8 height 8
radio input "true"
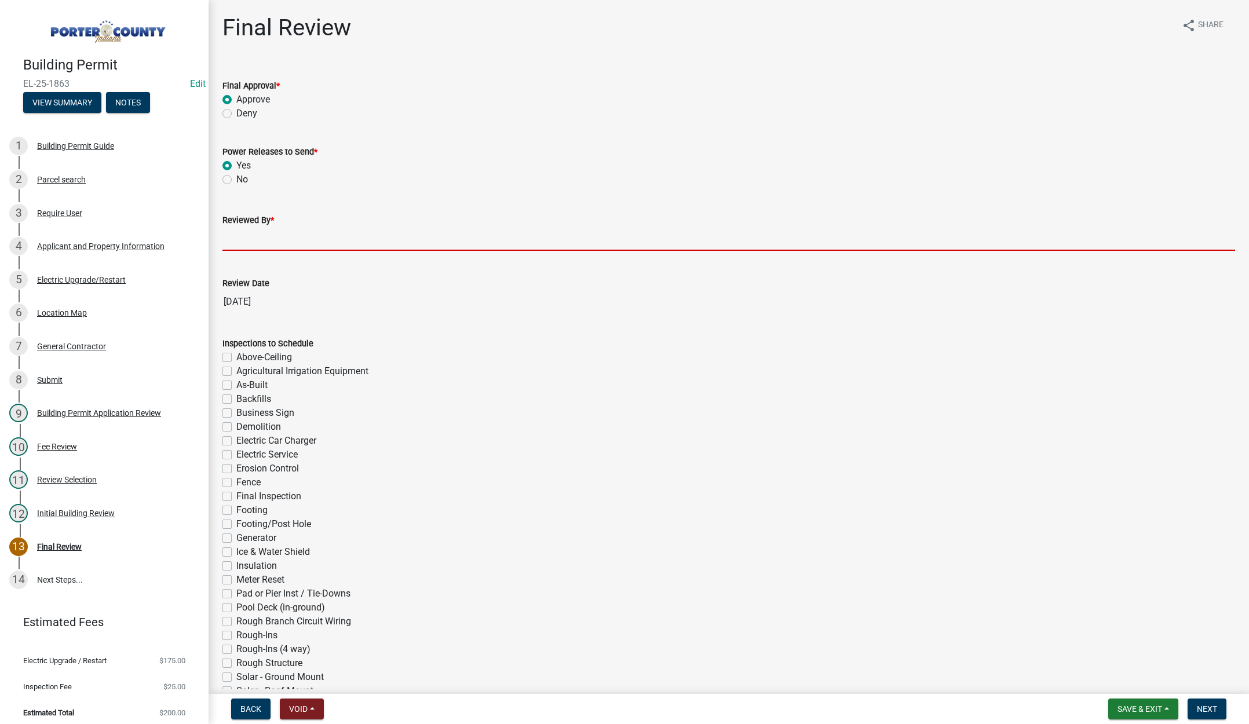
drag, startPoint x: 235, startPoint y: 234, endPoint x: 245, endPoint y: 238, distance: 10.9
click at [235, 234] on input "Reviewed By *" at bounding box center [728, 239] width 1013 height 24
type input "Tami"
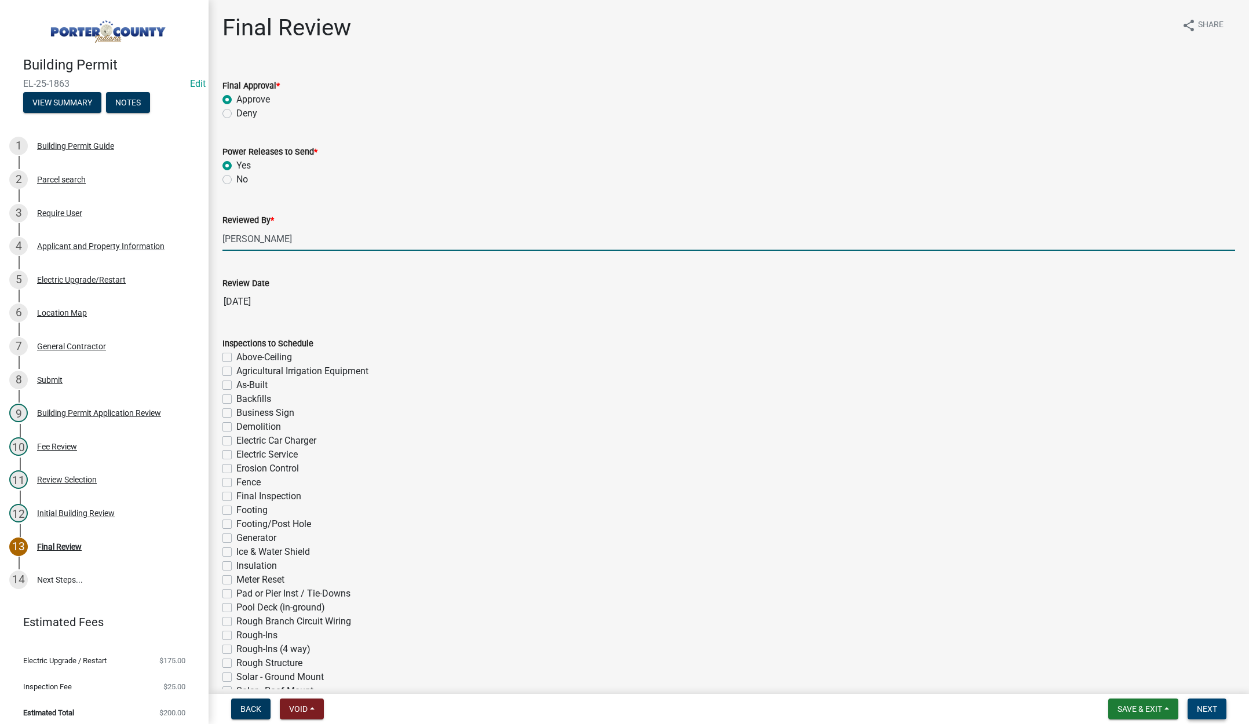
click at [1199, 708] on span "Next" at bounding box center [1207, 709] width 20 height 9
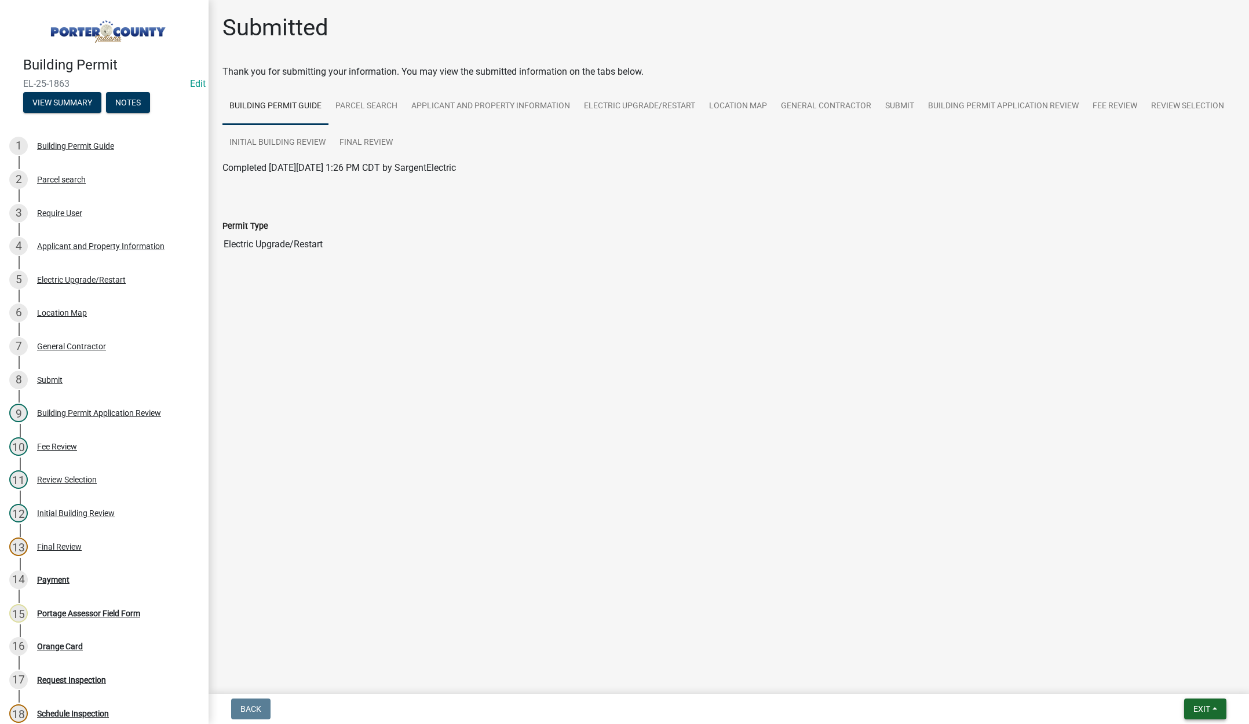
click at [1195, 710] on span "Exit" at bounding box center [1202, 709] width 17 height 9
click at [1190, 683] on button "Save & Exit" at bounding box center [1180, 679] width 93 height 28
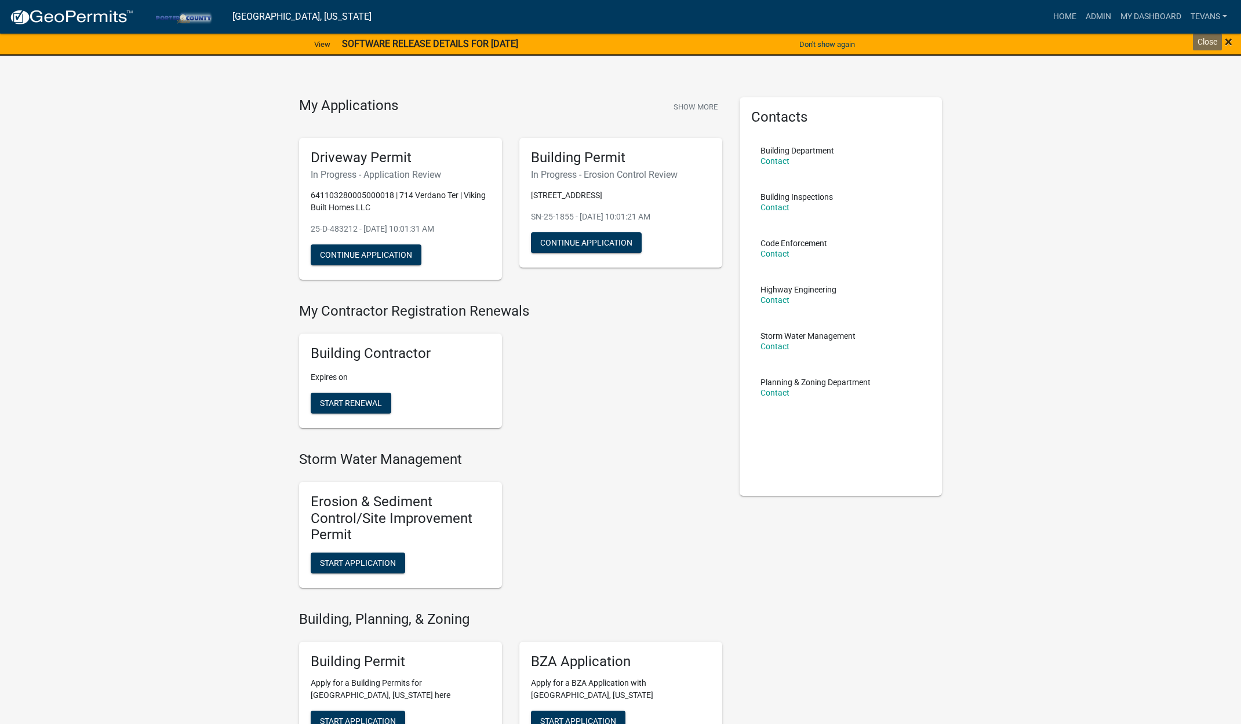
click at [1226, 39] on span "×" at bounding box center [1228, 42] width 8 height 16
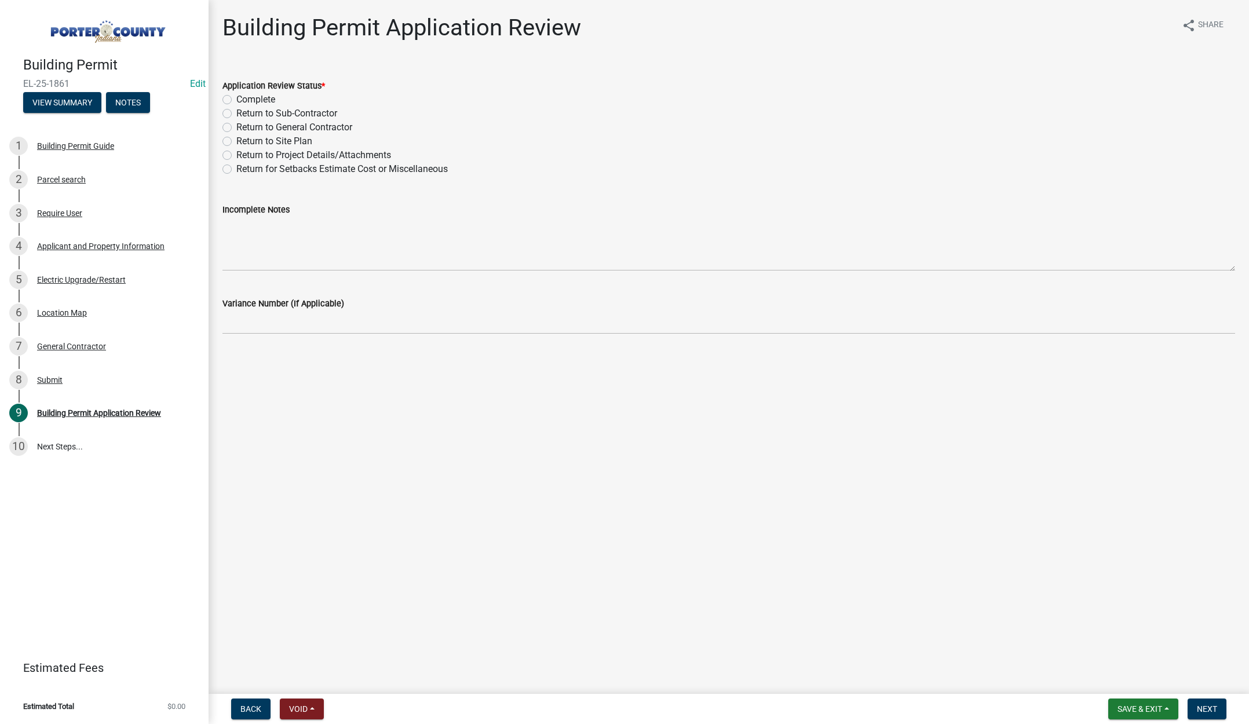
click at [236, 98] on label "Complete" at bounding box center [255, 100] width 39 height 14
click at [236, 98] on input "Complete" at bounding box center [240, 97] width 8 height 8
radio input "true"
click at [67, 279] on div "Electric Upgrade/Restart" at bounding box center [81, 280] width 89 height 8
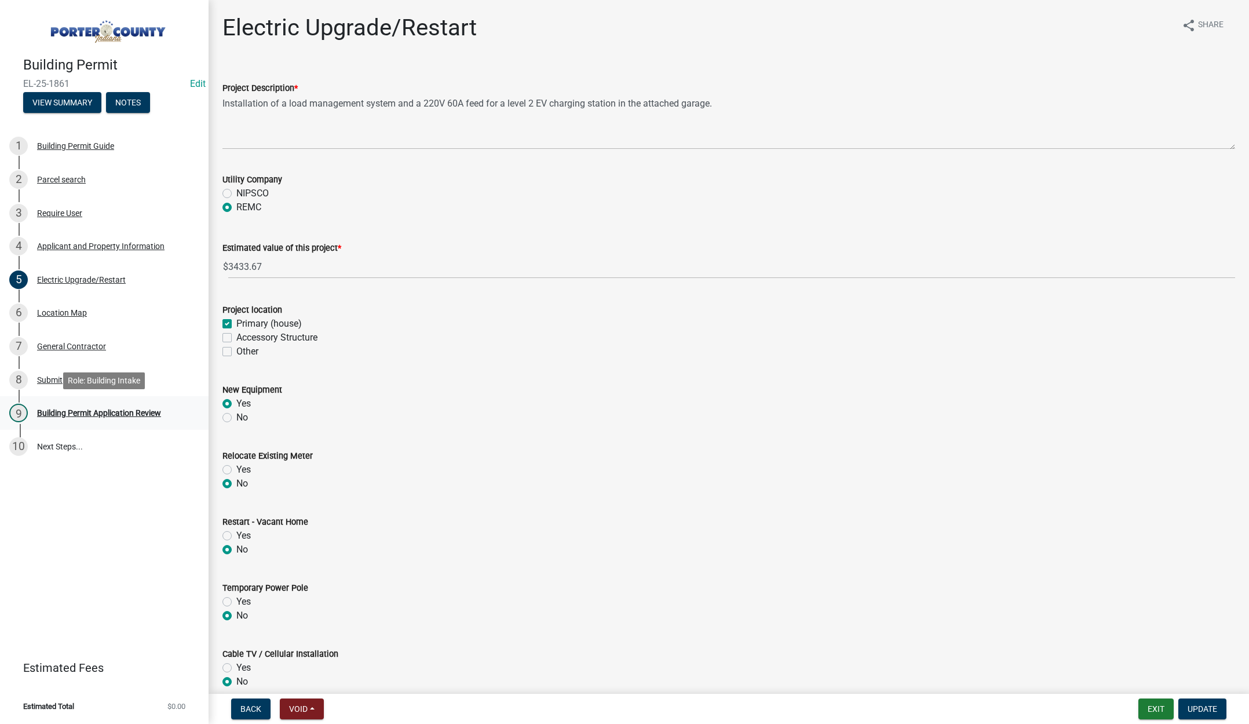
click at [83, 414] on div "Building Permit Application Review" at bounding box center [99, 413] width 124 height 8
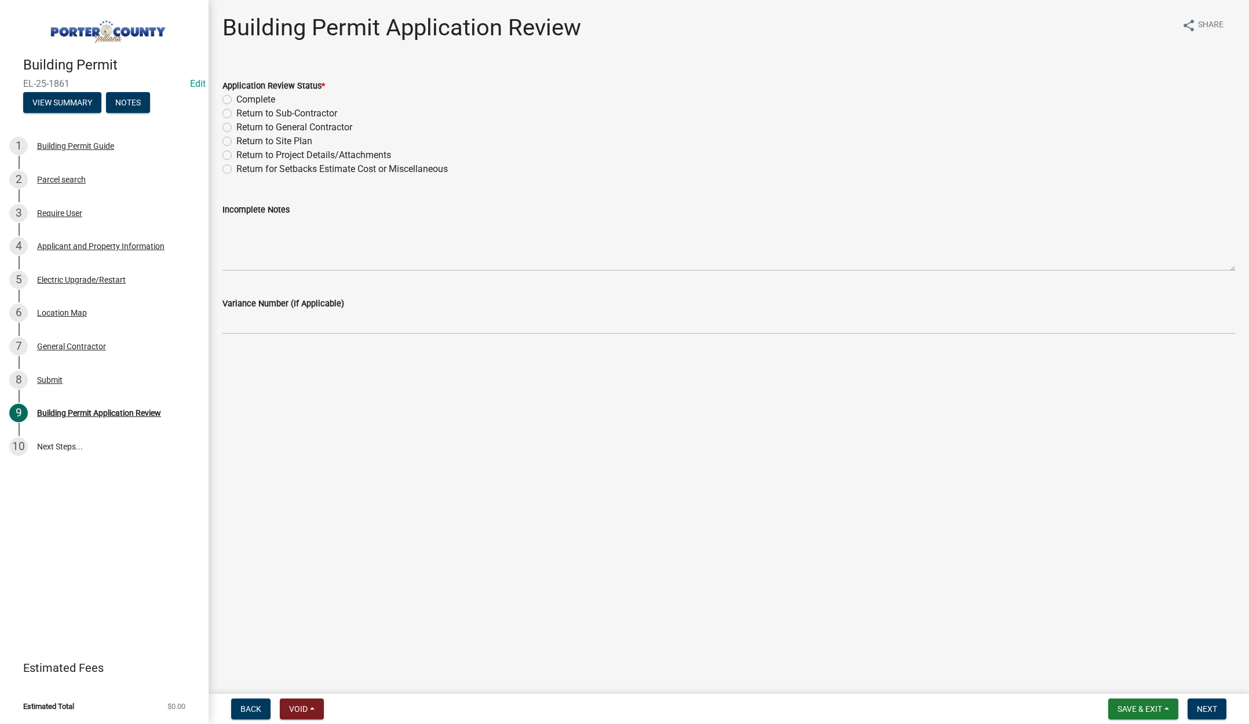
click at [236, 99] on label "Complete" at bounding box center [255, 100] width 39 height 14
click at [236, 99] on input "Complete" at bounding box center [240, 97] width 8 height 8
radio input "true"
click at [1206, 709] on span "Next" at bounding box center [1207, 709] width 20 height 9
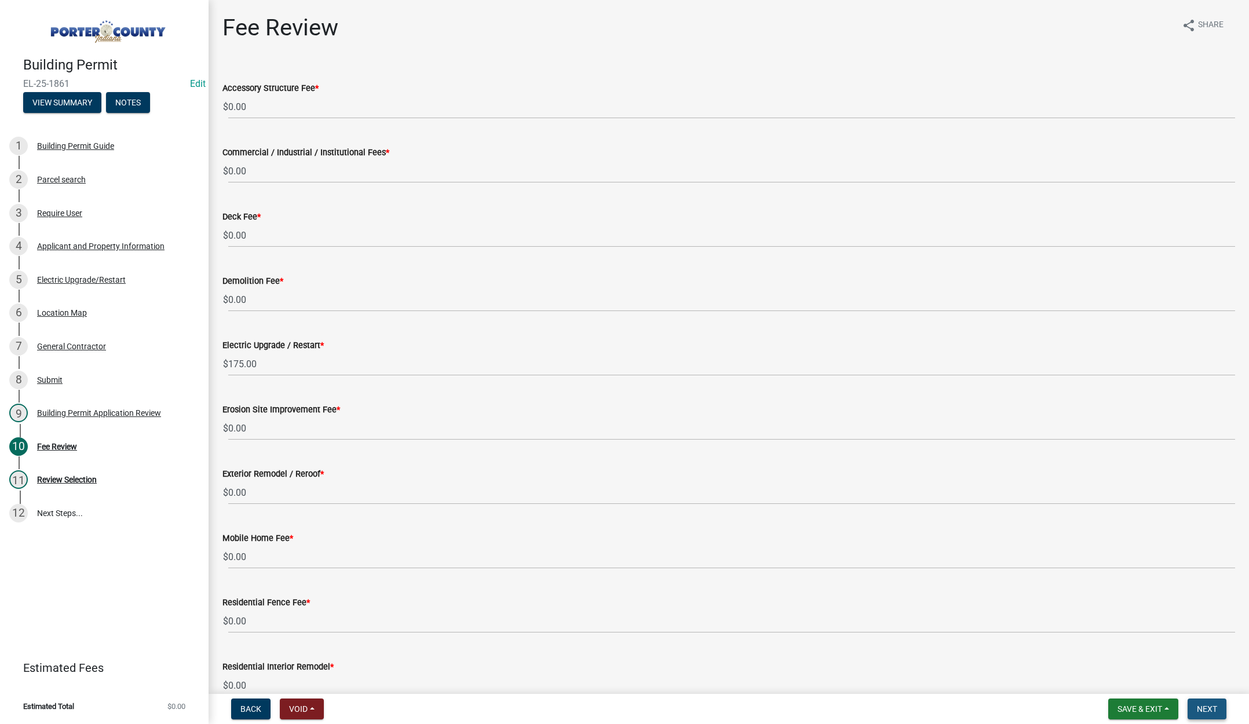
click at [1202, 705] on span "Next" at bounding box center [1207, 709] width 20 height 9
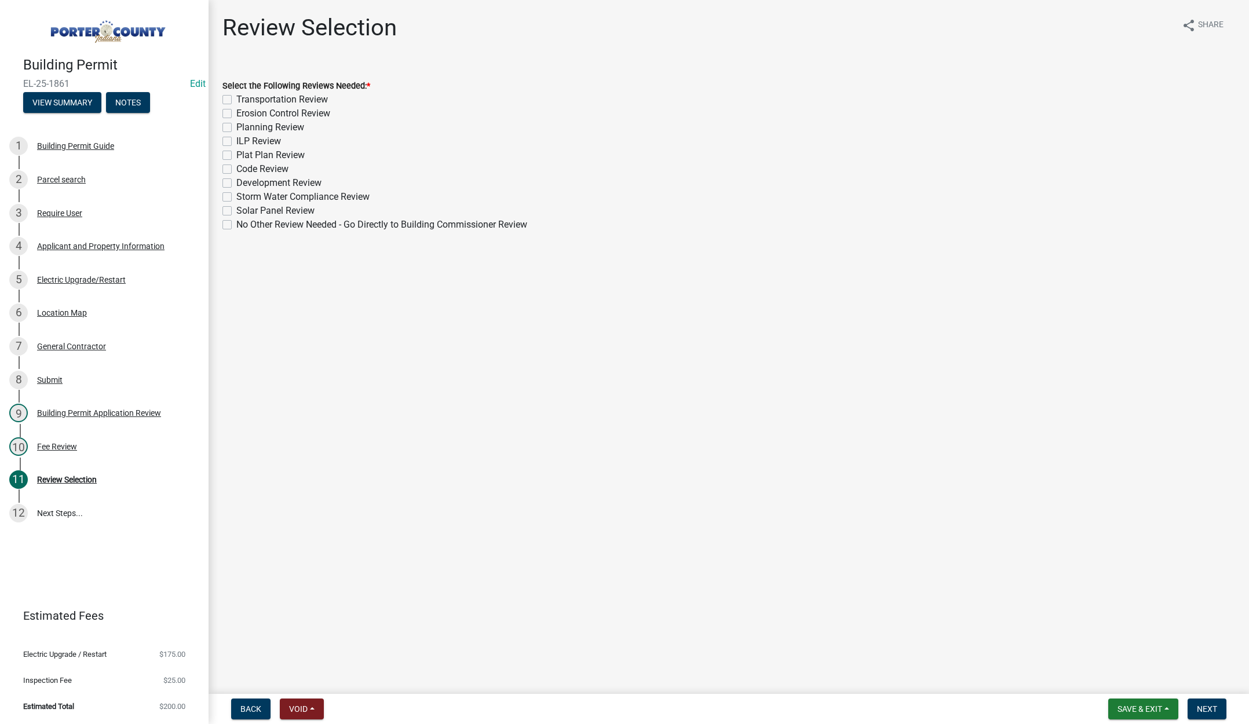
click at [236, 224] on label "No Other Review Needed - Go Directly to Building Commissioner Review" at bounding box center [381, 225] width 291 height 14
click at [236, 224] on input "No Other Review Needed - Go Directly to Building Commissioner Review" at bounding box center [240, 222] width 8 height 8
checkbox input "true"
checkbox input "false"
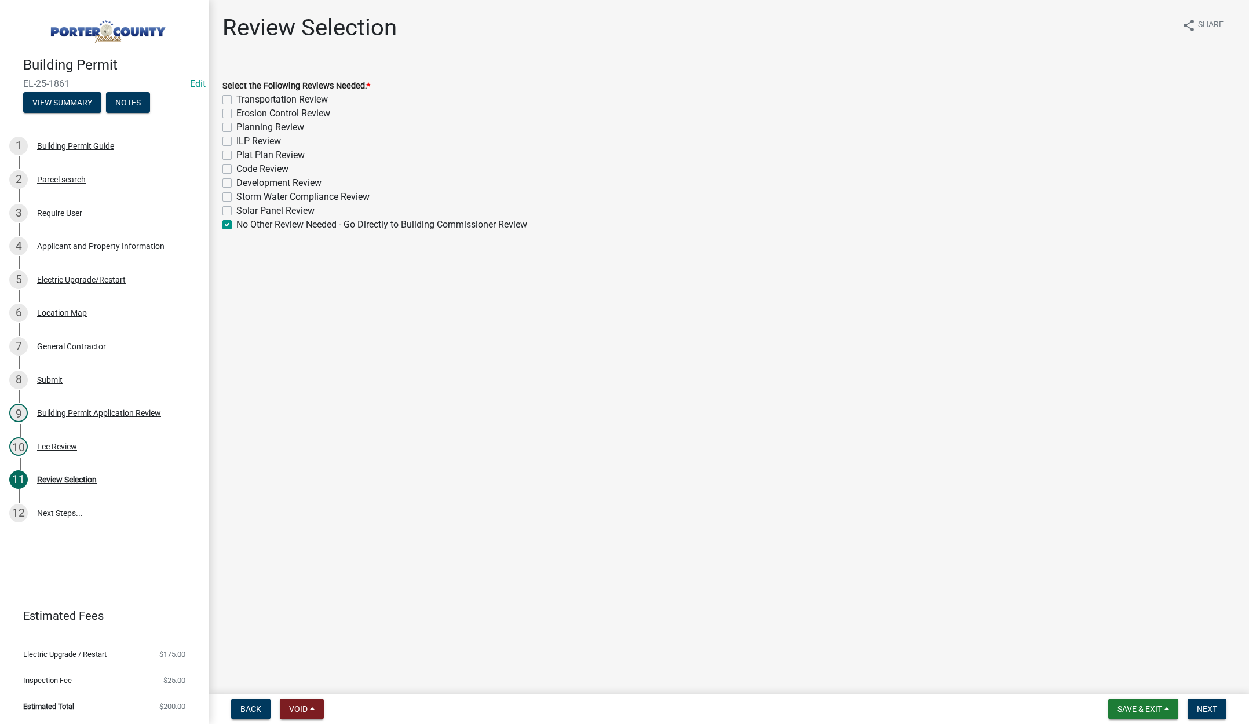
checkbox input "false"
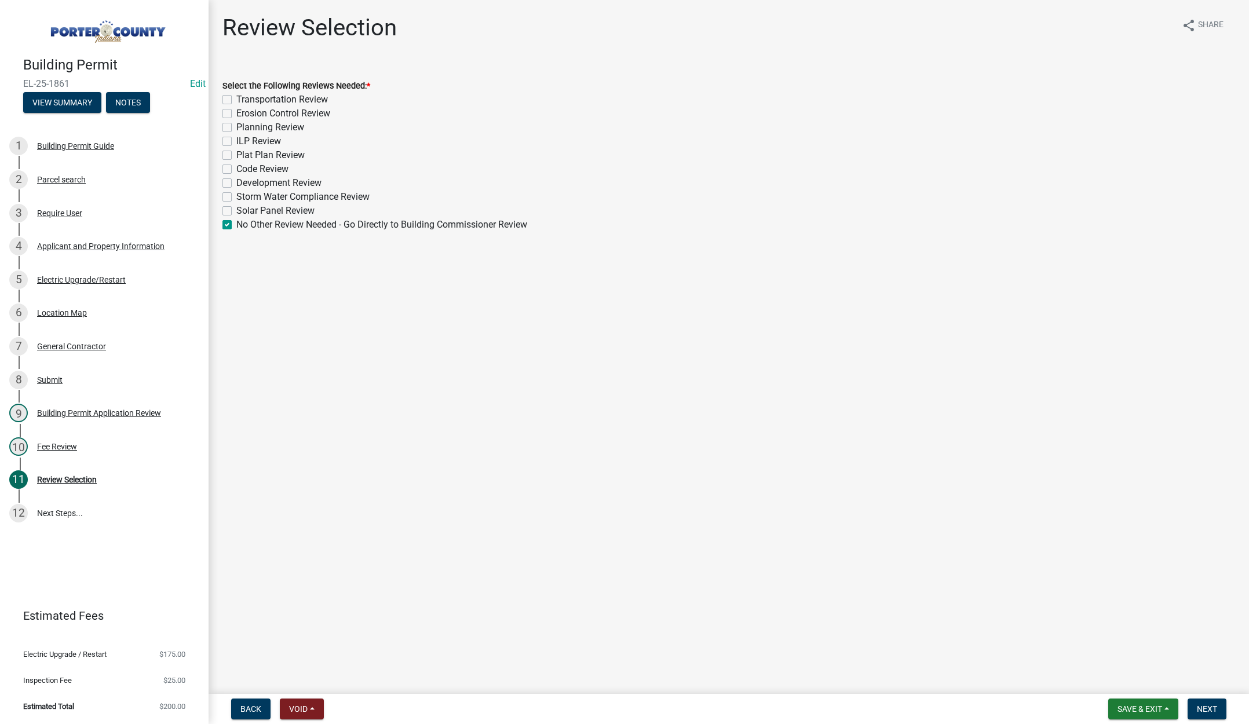
checkbox input "false"
checkbox input "true"
click at [1207, 705] on span "Next" at bounding box center [1207, 709] width 20 height 9
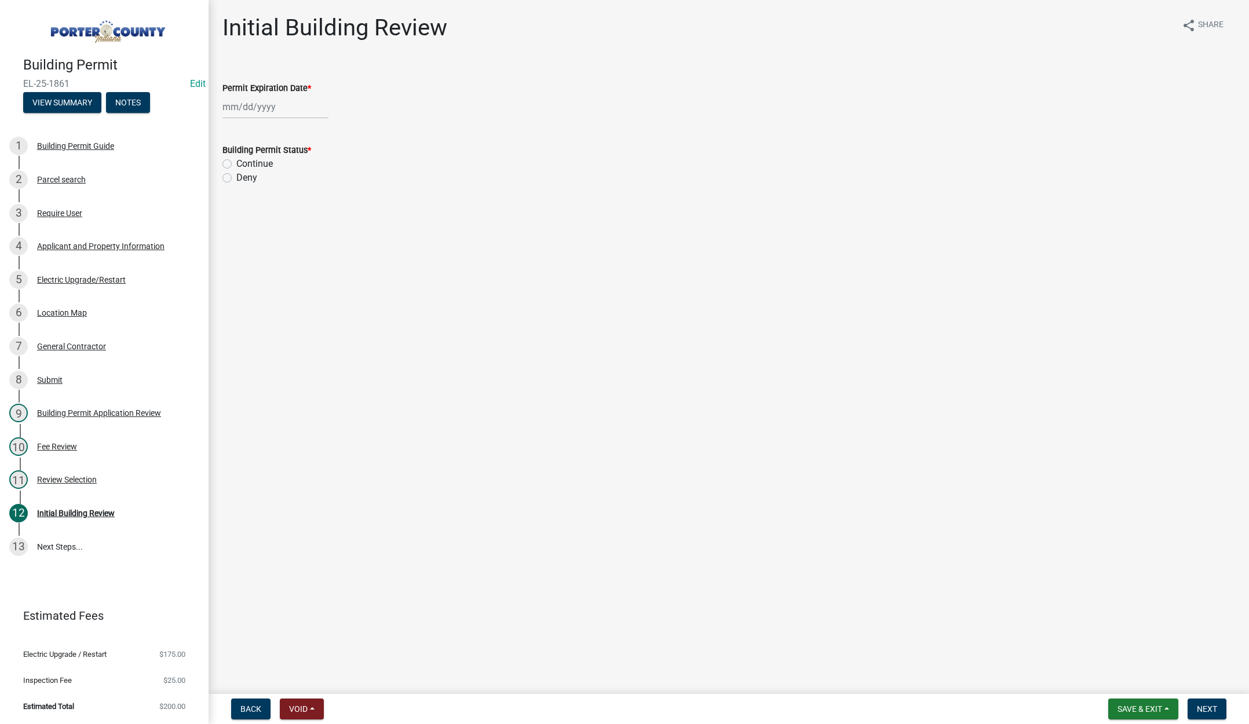
select select "9"
click at [276, 106] on div "[PERSON_NAME] Feb Mar Apr [PERSON_NAME][DATE] Oct Nov [DATE] 1526 1527 1528 152…" at bounding box center [275, 107] width 106 height 24
click at [322, 130] on select "1525 1526 1527 1528 1529 1530 1531 1532 1533 1534 1535 1536 1537 1538 1539 1540…" at bounding box center [314, 131] width 42 height 17
select select "2026"
click at [293, 123] on select "1525 1526 1527 1528 1529 1530 1531 1532 1533 1534 1535 1536 1537 1538 1539 1540…" at bounding box center [314, 131] width 42 height 17
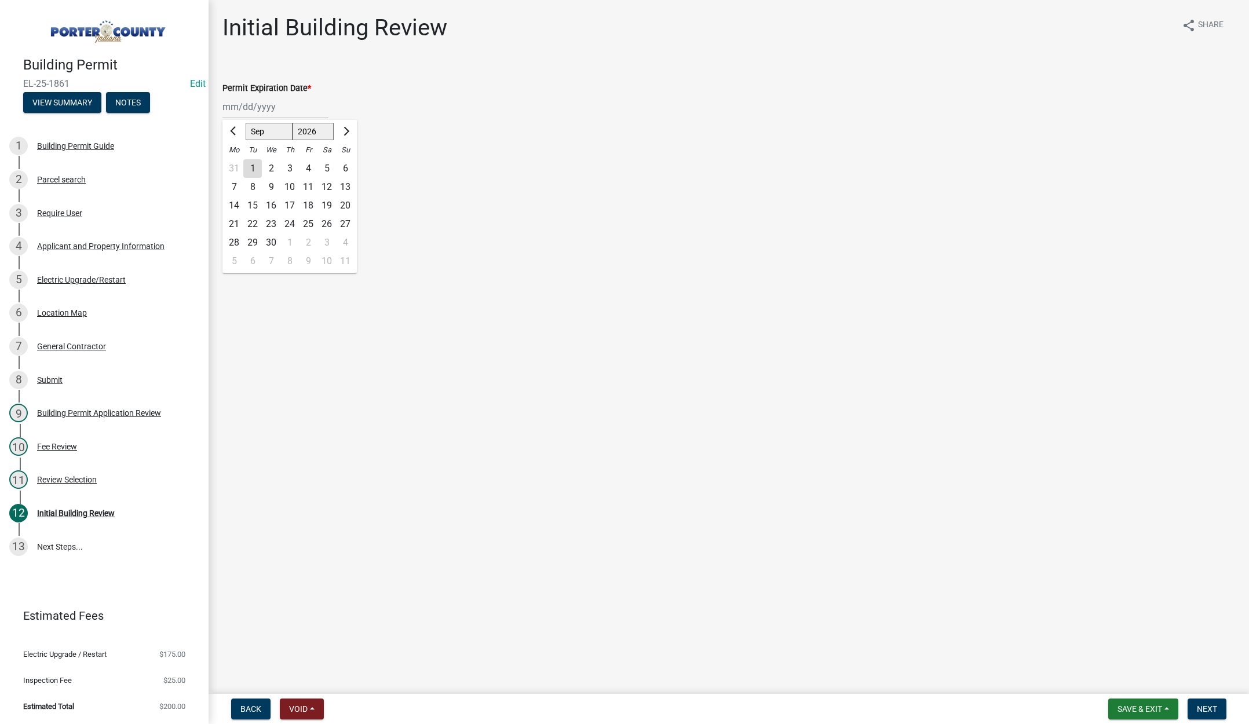
click at [286, 220] on div "24" at bounding box center [289, 224] width 19 height 19
type input "[DATE]"
click at [236, 166] on label "Continue" at bounding box center [254, 164] width 37 height 14
click at [236, 165] on input "Continue" at bounding box center [240, 161] width 8 height 8
radio input "true"
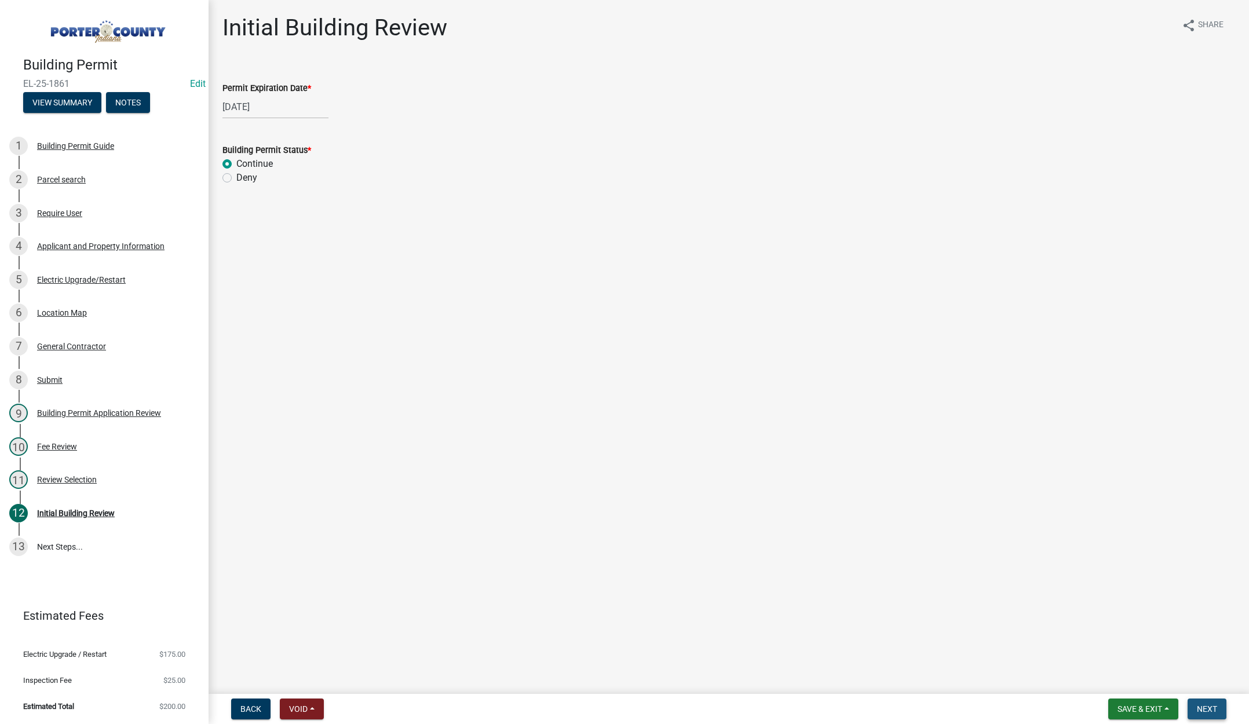
click at [1206, 705] on span "Next" at bounding box center [1207, 709] width 20 height 9
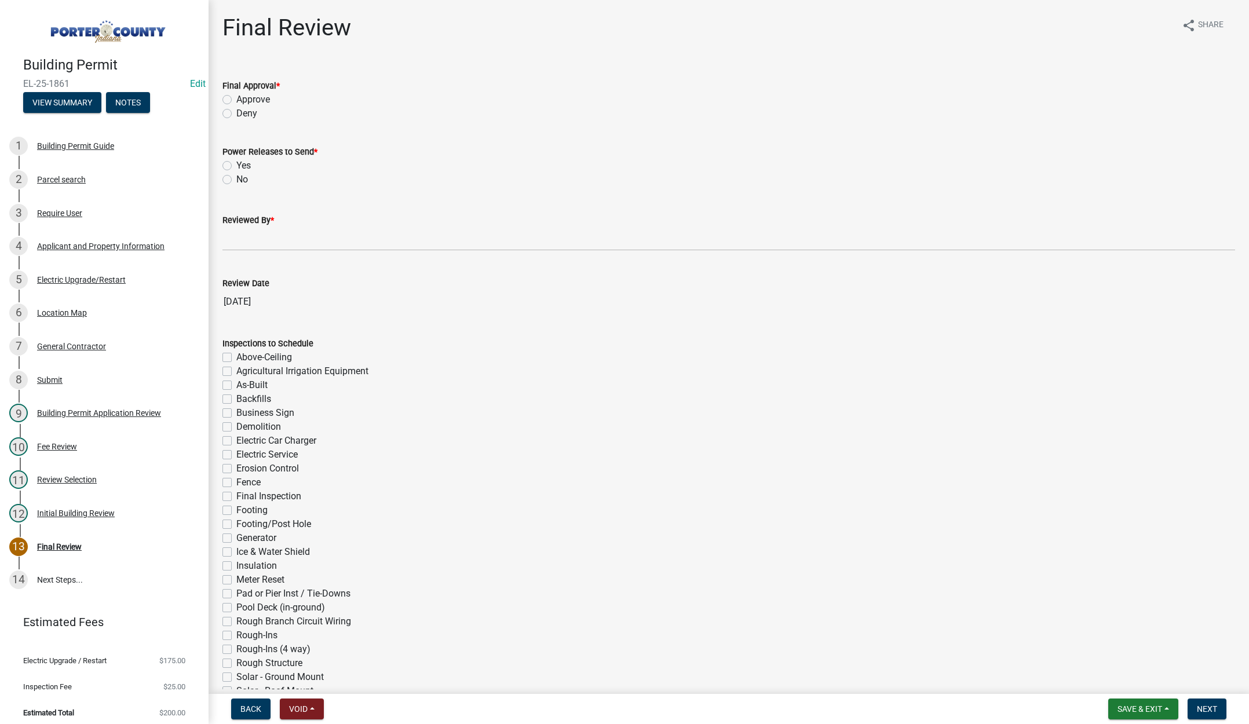
click at [236, 97] on label "Approve" at bounding box center [253, 100] width 34 height 14
click at [236, 97] on input "Approve" at bounding box center [240, 97] width 8 height 8
radio input "true"
drag, startPoint x: 227, startPoint y: 163, endPoint x: 229, endPoint y: 170, distance: 7.3
click at [236, 163] on label "Yes" at bounding box center [243, 166] width 14 height 14
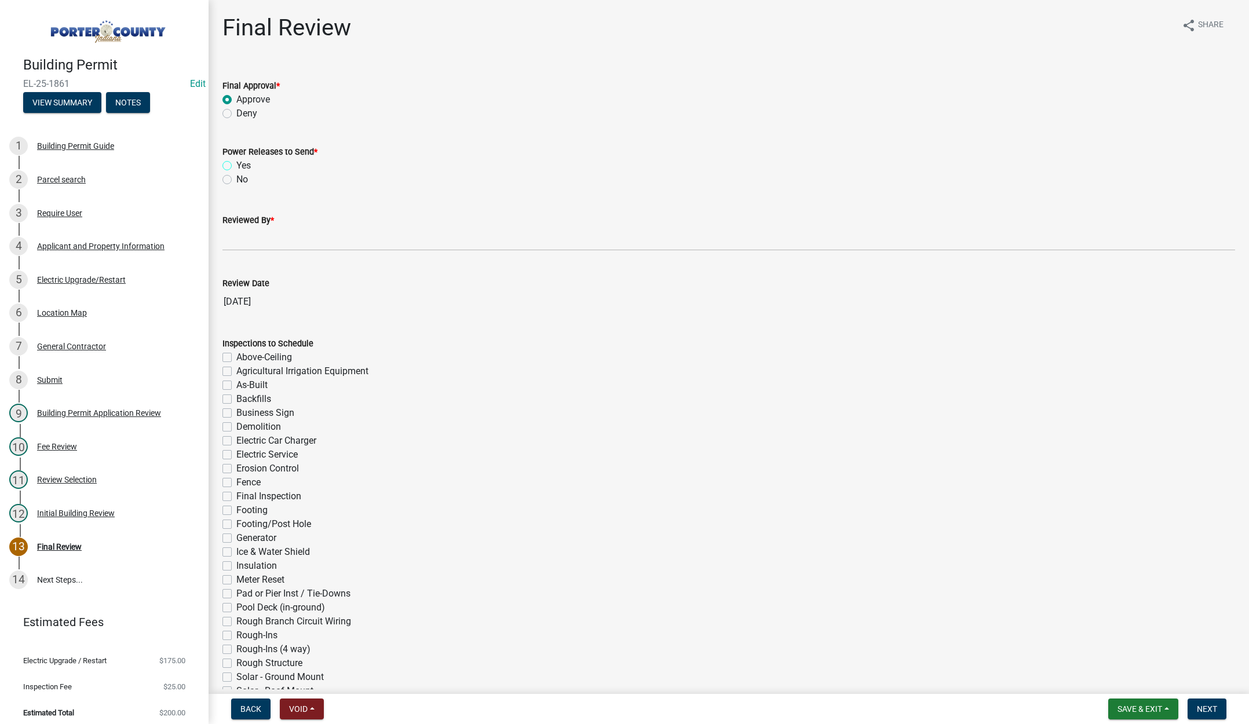
click at [236, 163] on input "Yes" at bounding box center [240, 163] width 8 height 8
radio input "true"
click at [254, 232] on input "Reviewed By *" at bounding box center [728, 239] width 1013 height 24
type input "[PERSON_NAME]"
click at [1214, 707] on span "Next" at bounding box center [1207, 709] width 20 height 9
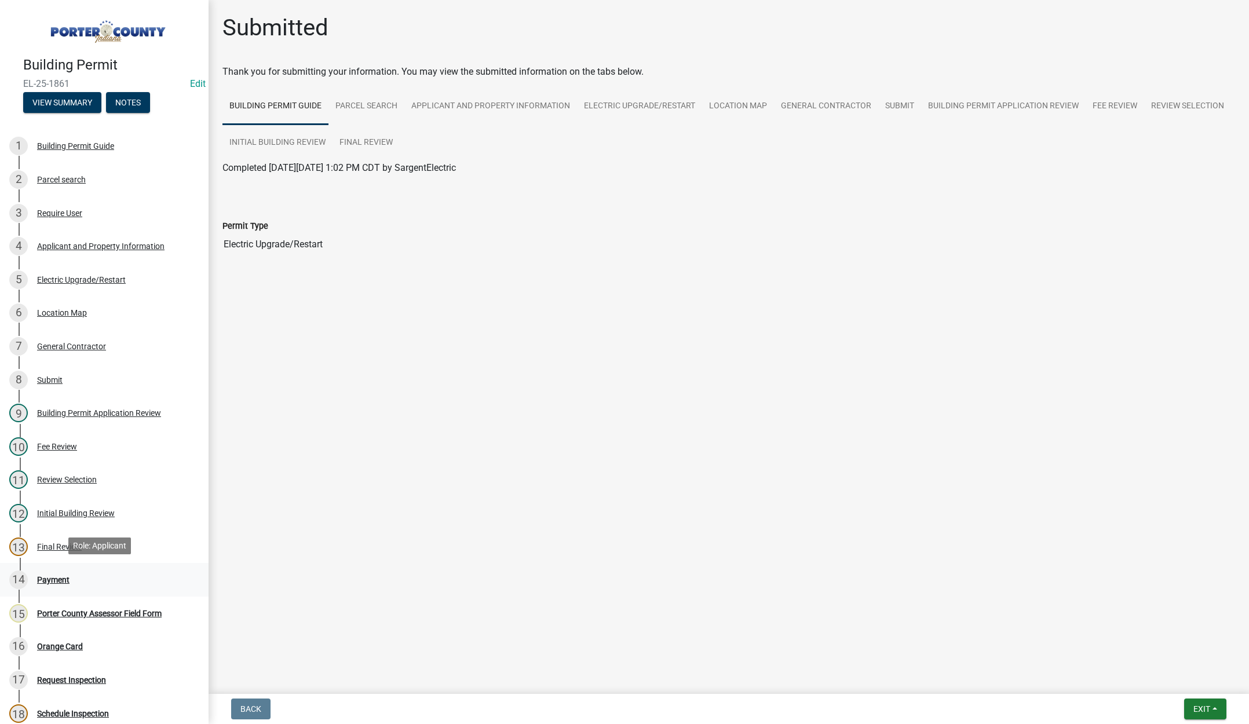
click at [57, 576] on div "Payment" at bounding box center [53, 580] width 32 height 8
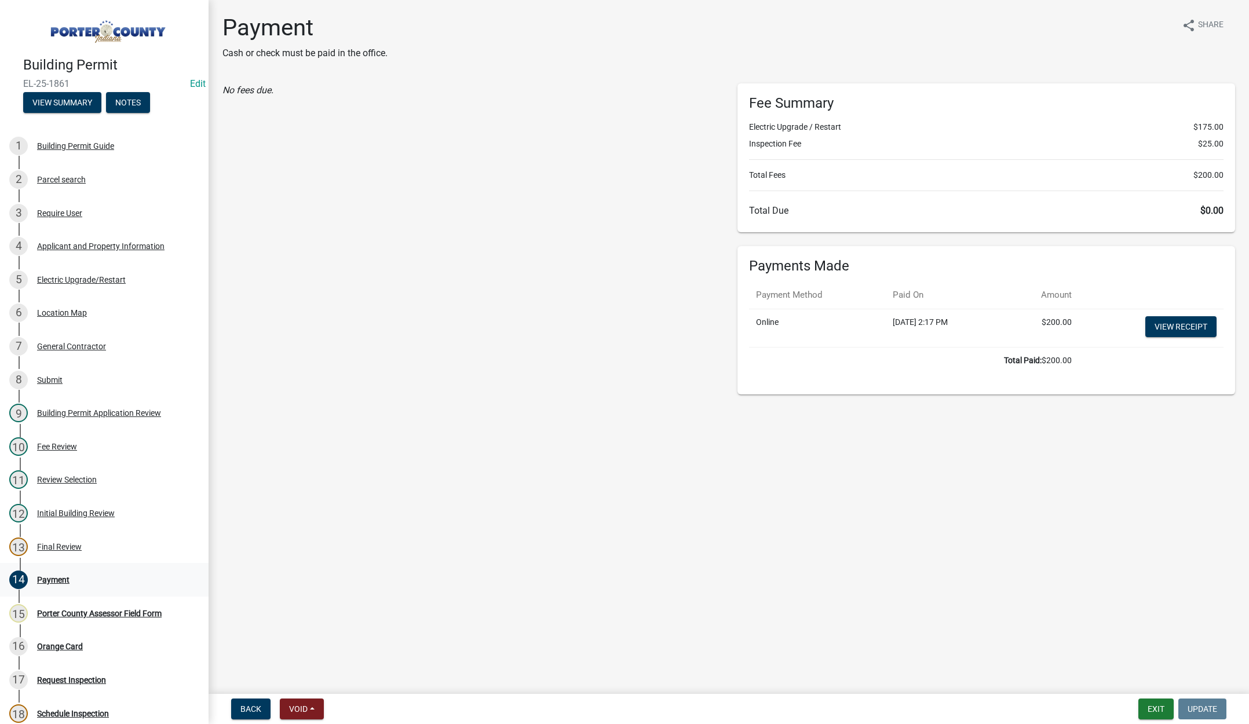
click at [59, 578] on div "Payment" at bounding box center [53, 580] width 32 height 8
click at [58, 578] on div "Payment" at bounding box center [53, 580] width 32 height 8
click at [1186, 332] on link "View receipt" at bounding box center [1180, 326] width 71 height 21
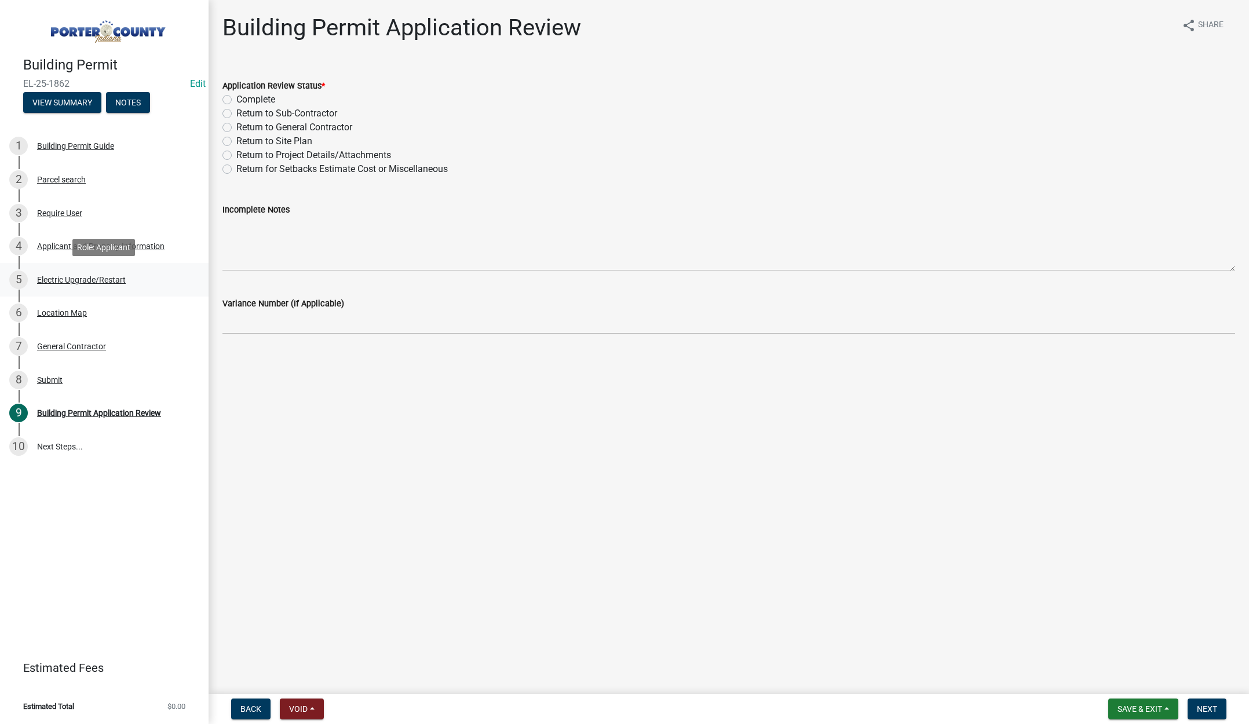
click at [116, 276] on div "Electric Upgrade/Restart" at bounding box center [81, 280] width 89 height 8
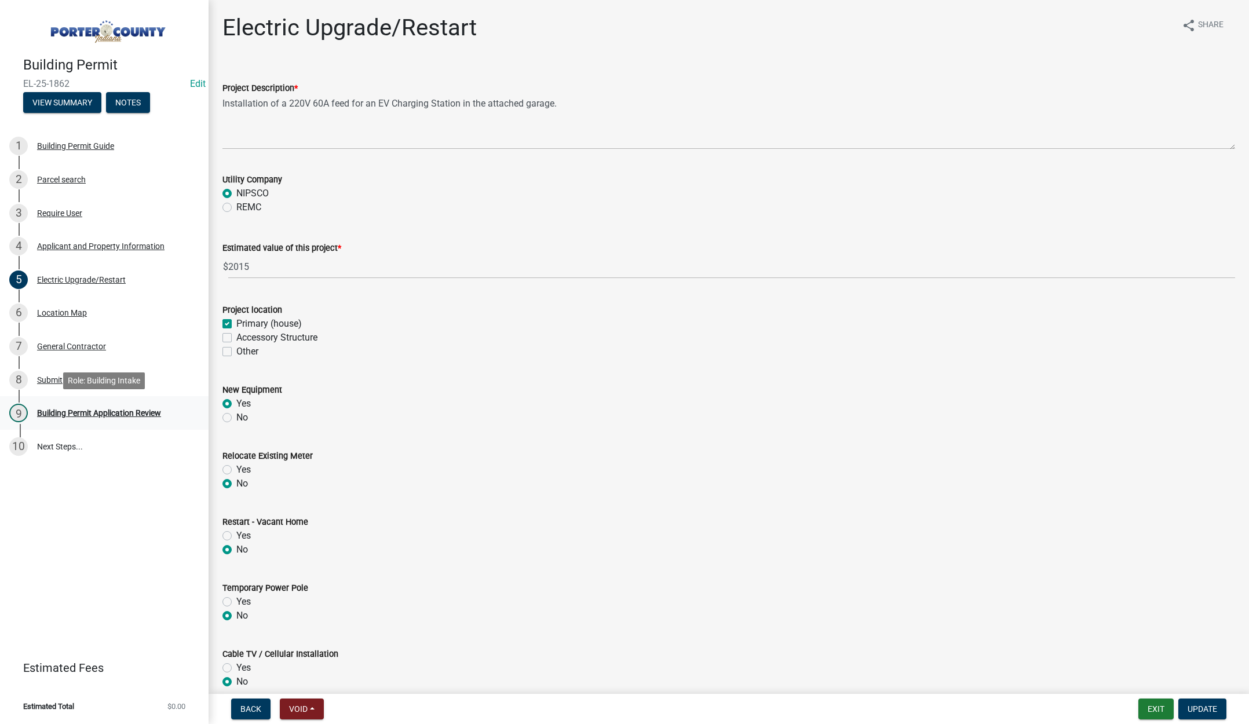
click at [111, 409] on div "Building Permit Application Review" at bounding box center [99, 413] width 124 height 8
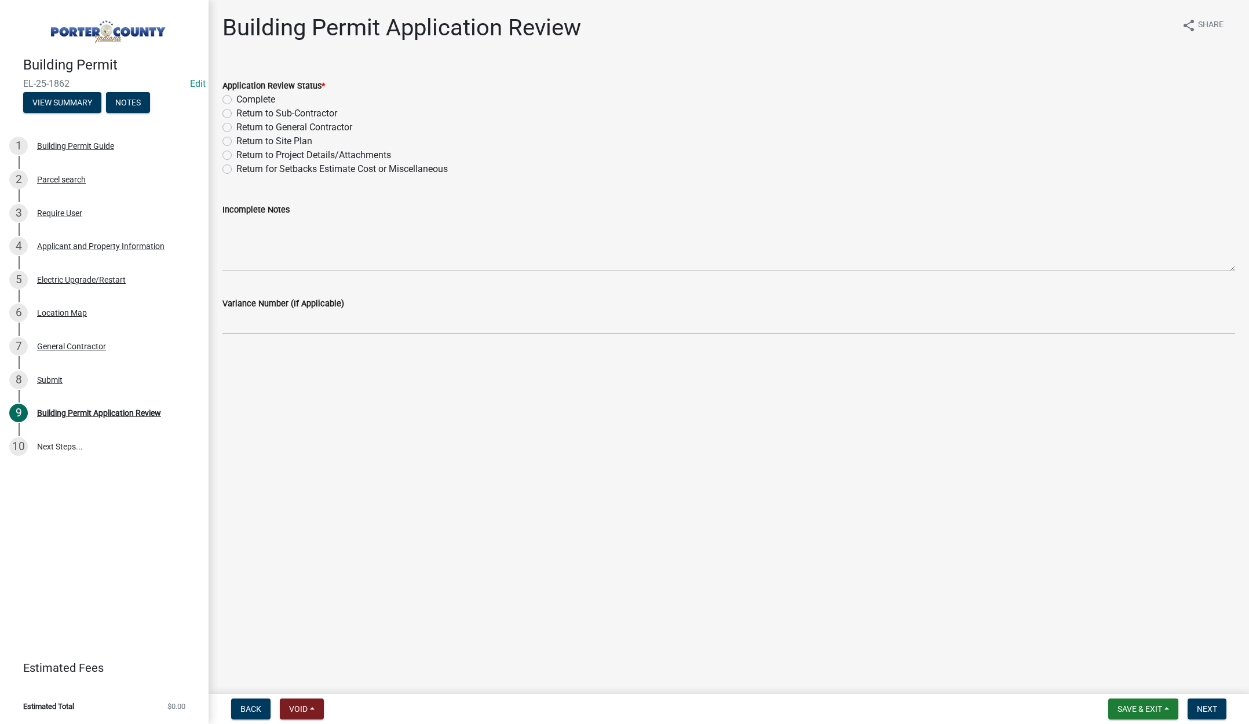
click at [236, 100] on label "Complete" at bounding box center [255, 100] width 39 height 14
click at [236, 100] on input "Complete" at bounding box center [240, 97] width 8 height 8
radio input "true"
click at [1217, 707] on span "Next" at bounding box center [1207, 709] width 20 height 9
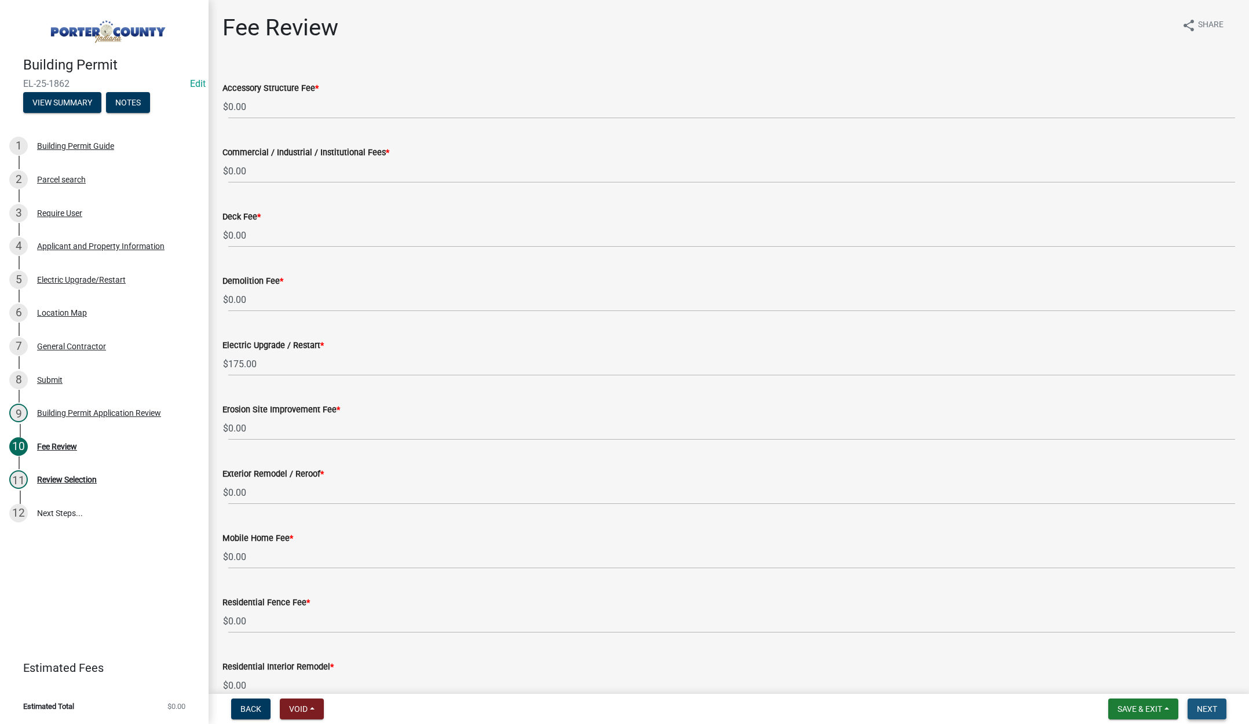
click at [1207, 707] on span "Next" at bounding box center [1207, 709] width 20 height 9
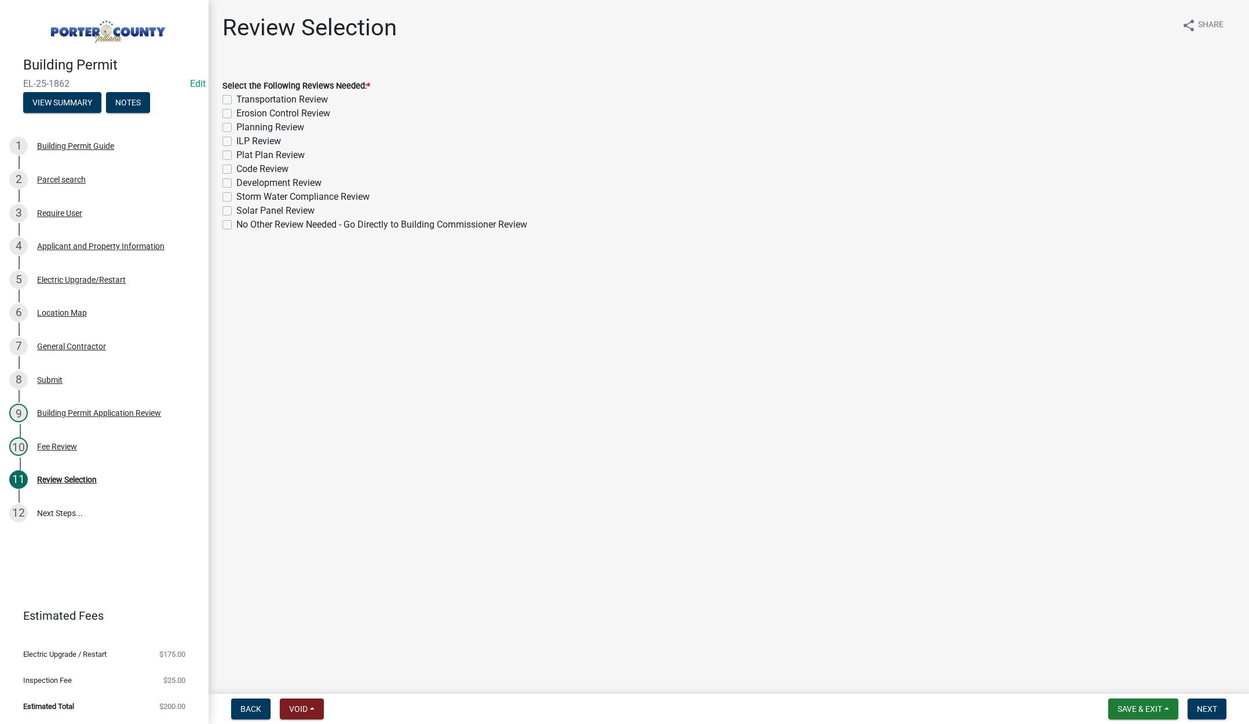
click at [236, 224] on label "No Other Review Needed - Go Directly to Building Commissioner Review" at bounding box center [381, 225] width 291 height 14
click at [236, 224] on input "No Other Review Needed - Go Directly to Building Commissioner Review" at bounding box center [240, 222] width 8 height 8
checkbox input "true"
checkbox input "false"
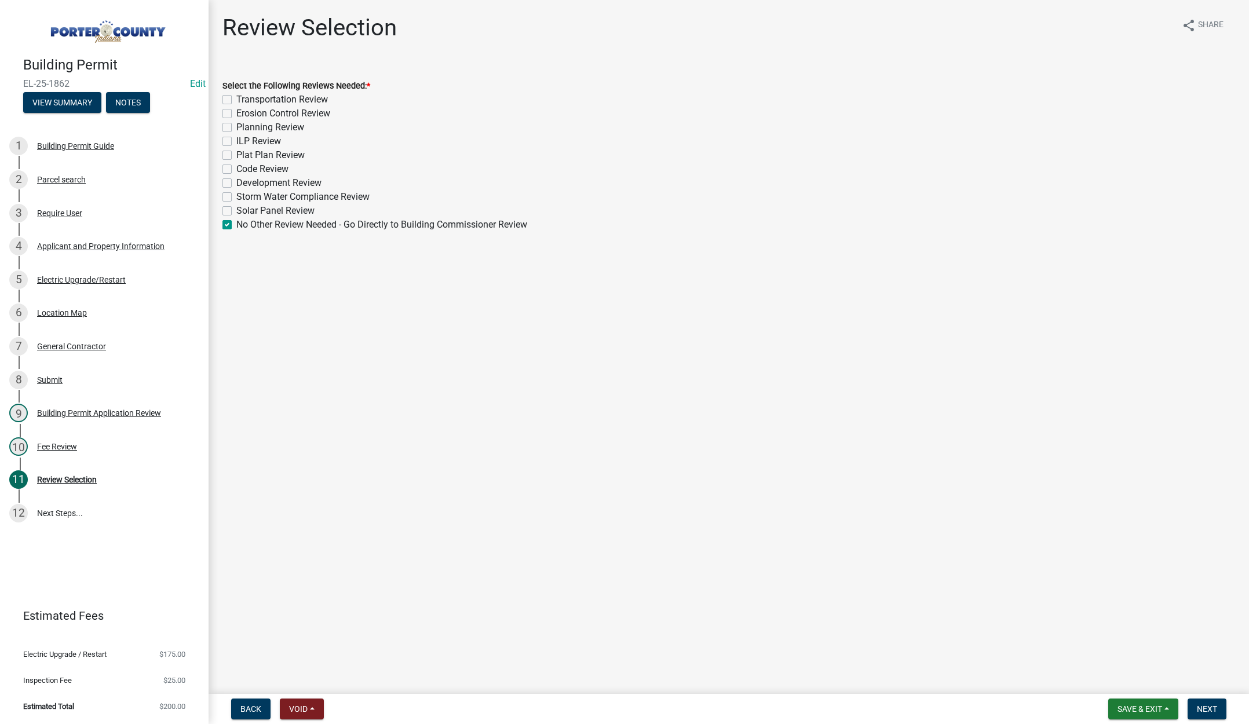
checkbox input "false"
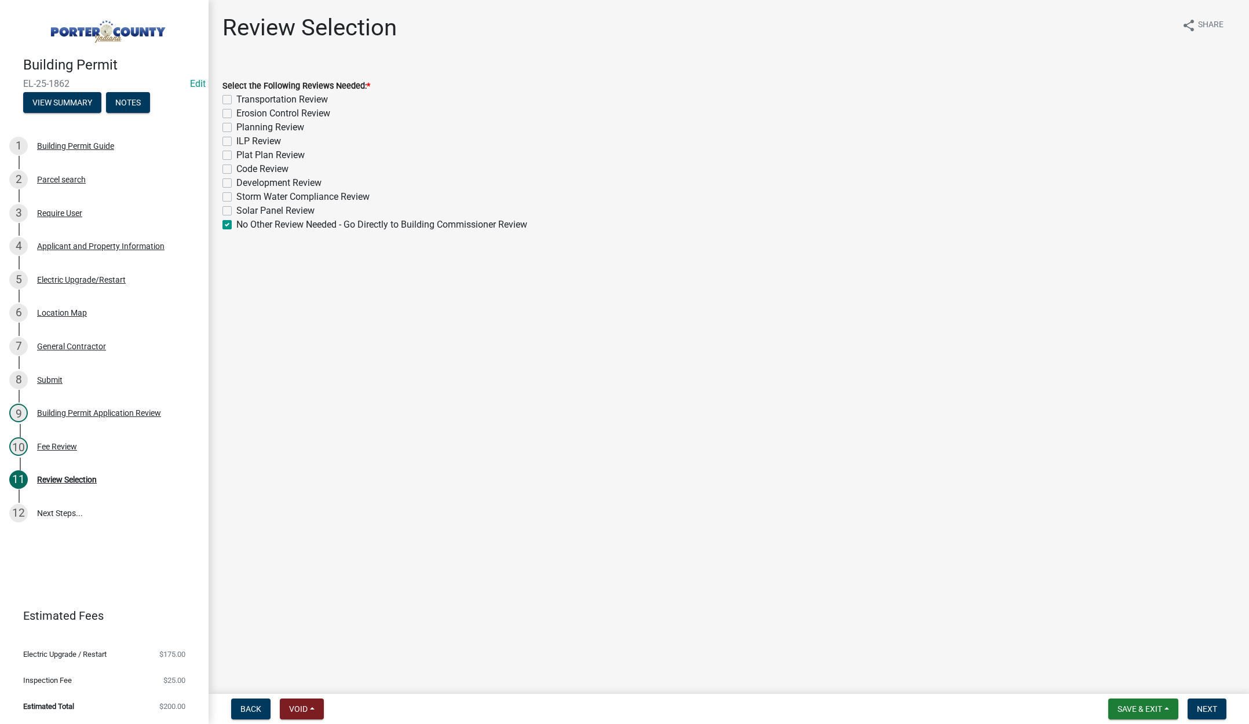
checkbox input "false"
checkbox input "true"
click at [1198, 705] on span "Next" at bounding box center [1207, 709] width 20 height 9
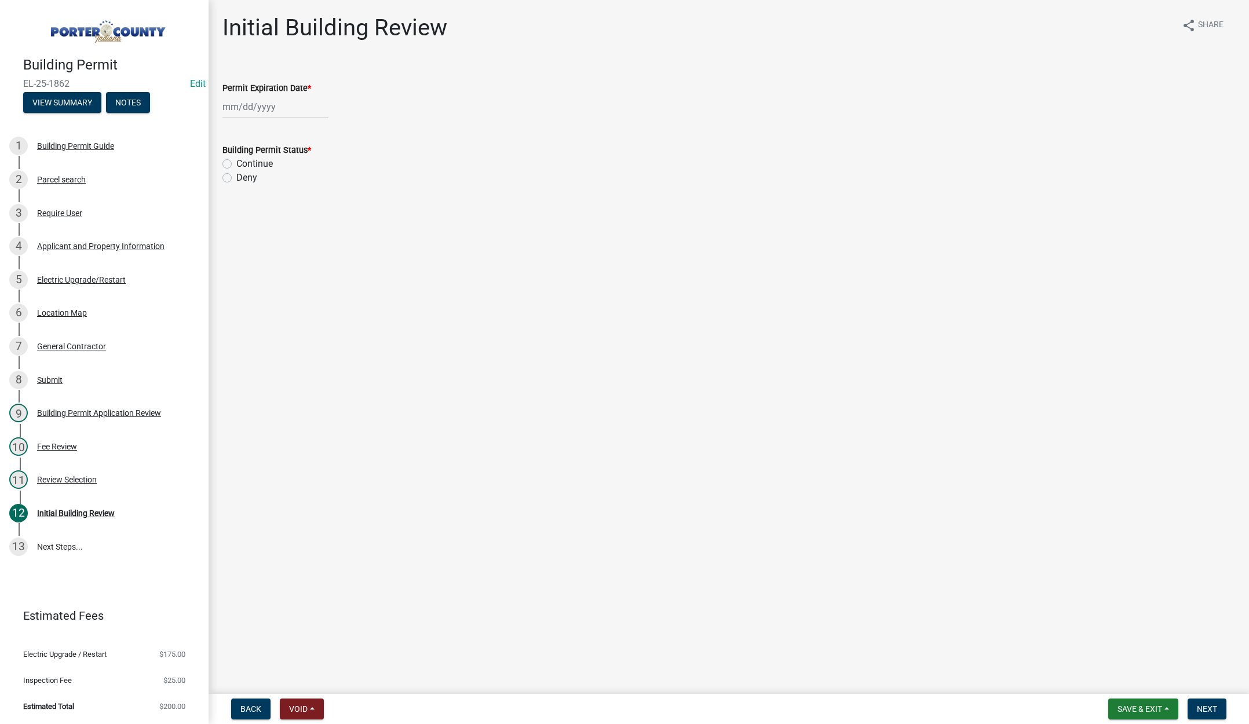
click at [283, 110] on div at bounding box center [275, 107] width 106 height 24
select select "9"
drag, startPoint x: 320, startPoint y: 130, endPoint x: 318, endPoint y: 122, distance: 8.4
click at [320, 130] on select "1525 1526 1527 1528 1529 1530 1531 1532 1533 1534 1535 1536 1537 1538 1539 1540…" at bounding box center [314, 131] width 42 height 17
select select "2026"
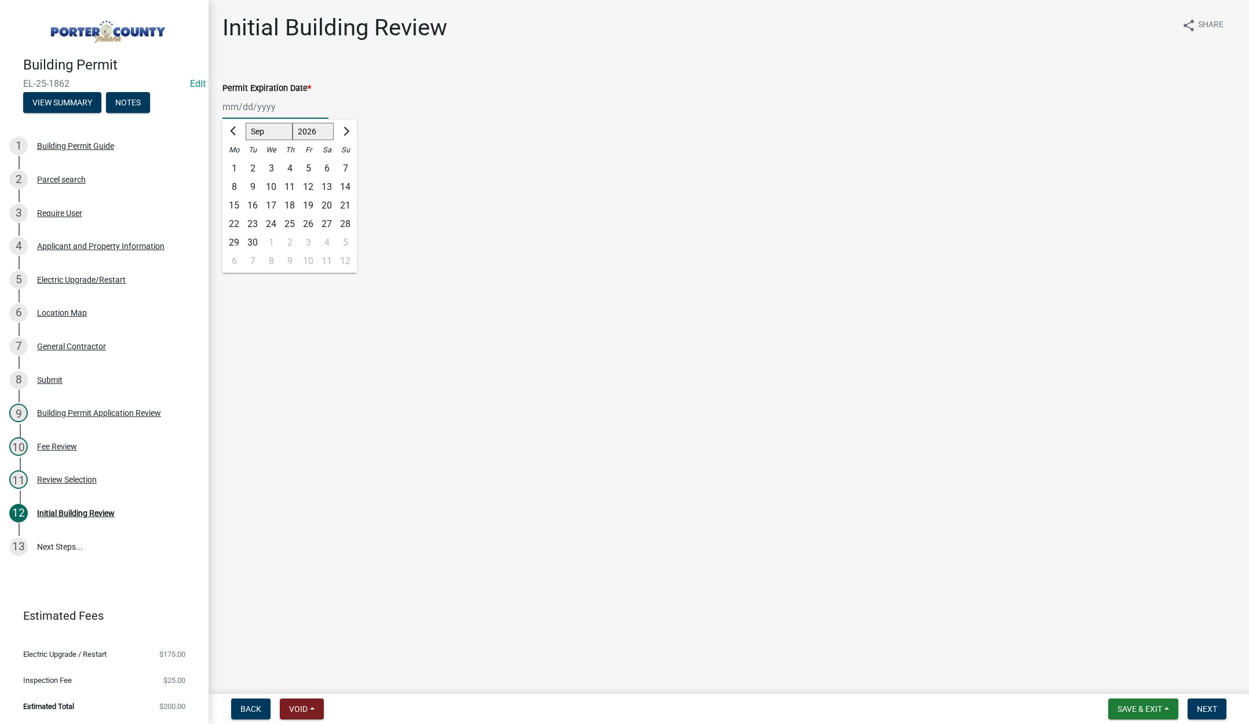
click at [293, 123] on select "1525 1526 1527 1528 1529 1530 1531 1532 1533 1534 1535 1536 1537 1538 1539 1540…" at bounding box center [314, 131] width 42 height 17
click at [290, 224] on div "24" at bounding box center [289, 224] width 19 height 19
type input "09/24/2026"
click at [236, 163] on label "Continue" at bounding box center [254, 164] width 37 height 14
click at [236, 163] on input "Continue" at bounding box center [240, 161] width 8 height 8
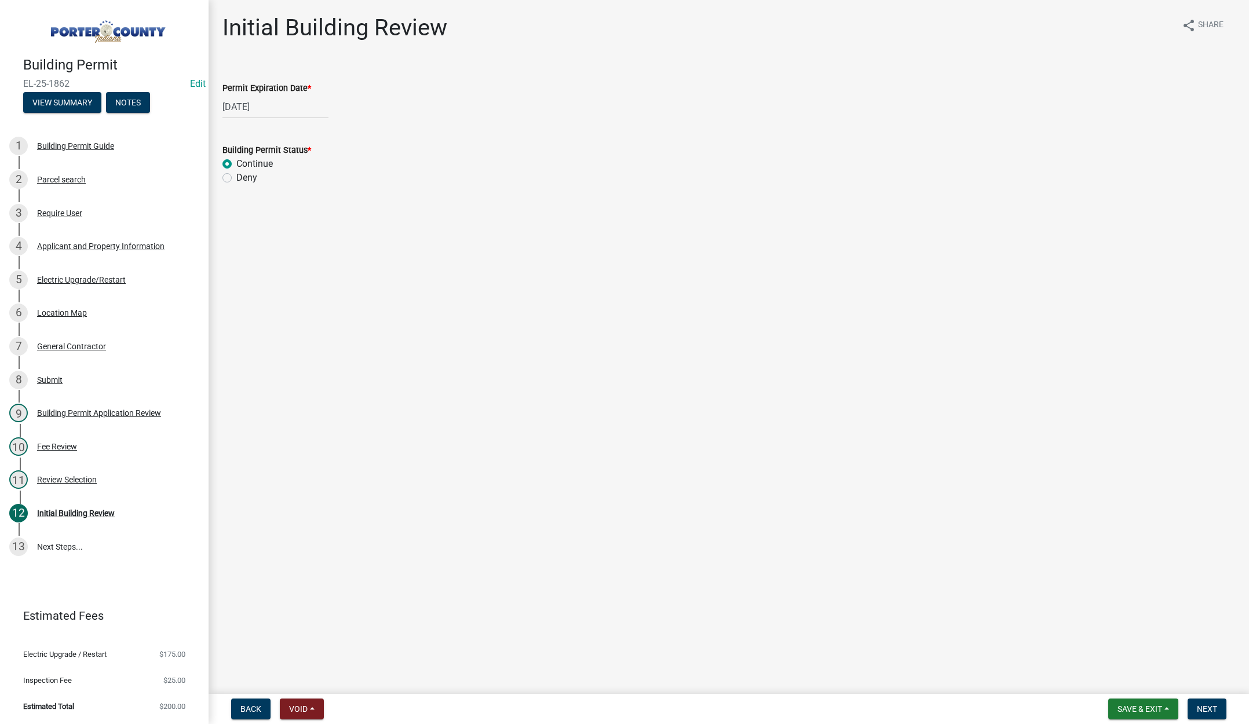
radio input "true"
click at [1205, 705] on span "Next" at bounding box center [1207, 709] width 20 height 9
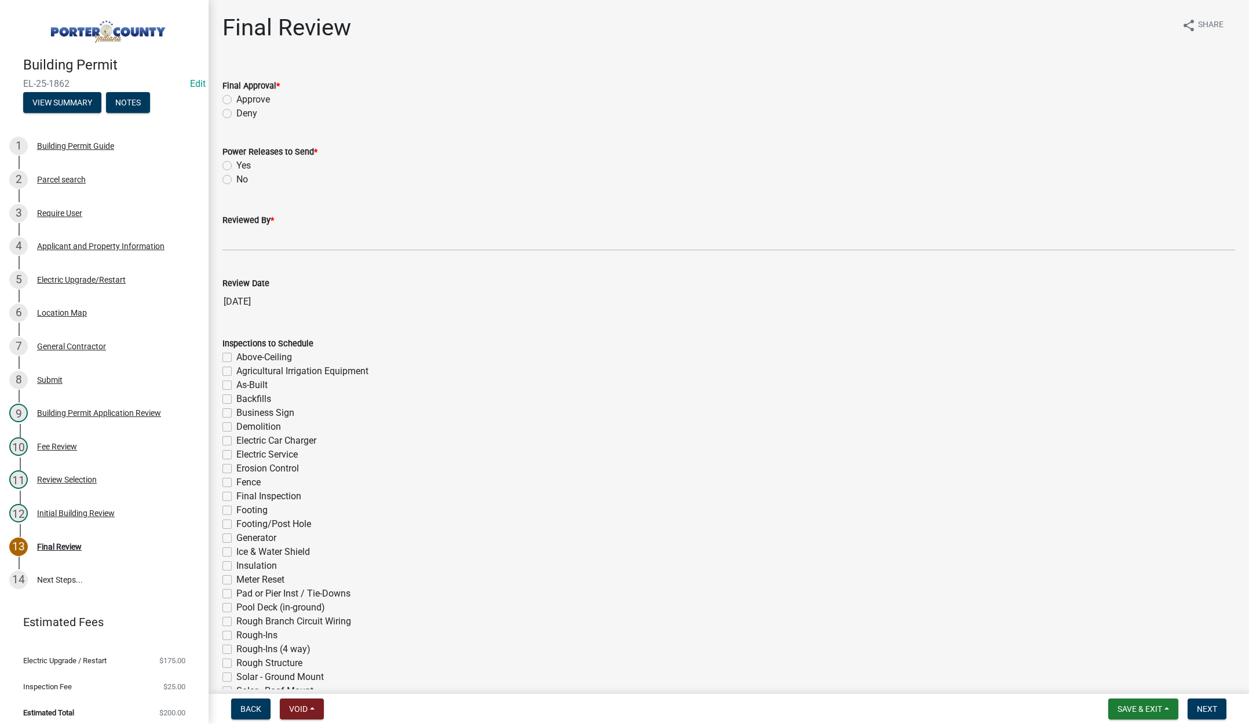
click at [236, 100] on label "Approve" at bounding box center [253, 100] width 34 height 14
click at [236, 100] on input "Approve" at bounding box center [240, 97] width 8 height 8
radio input "true"
click at [236, 163] on label "Yes" at bounding box center [243, 166] width 14 height 14
click at [236, 163] on input "Yes" at bounding box center [240, 163] width 8 height 8
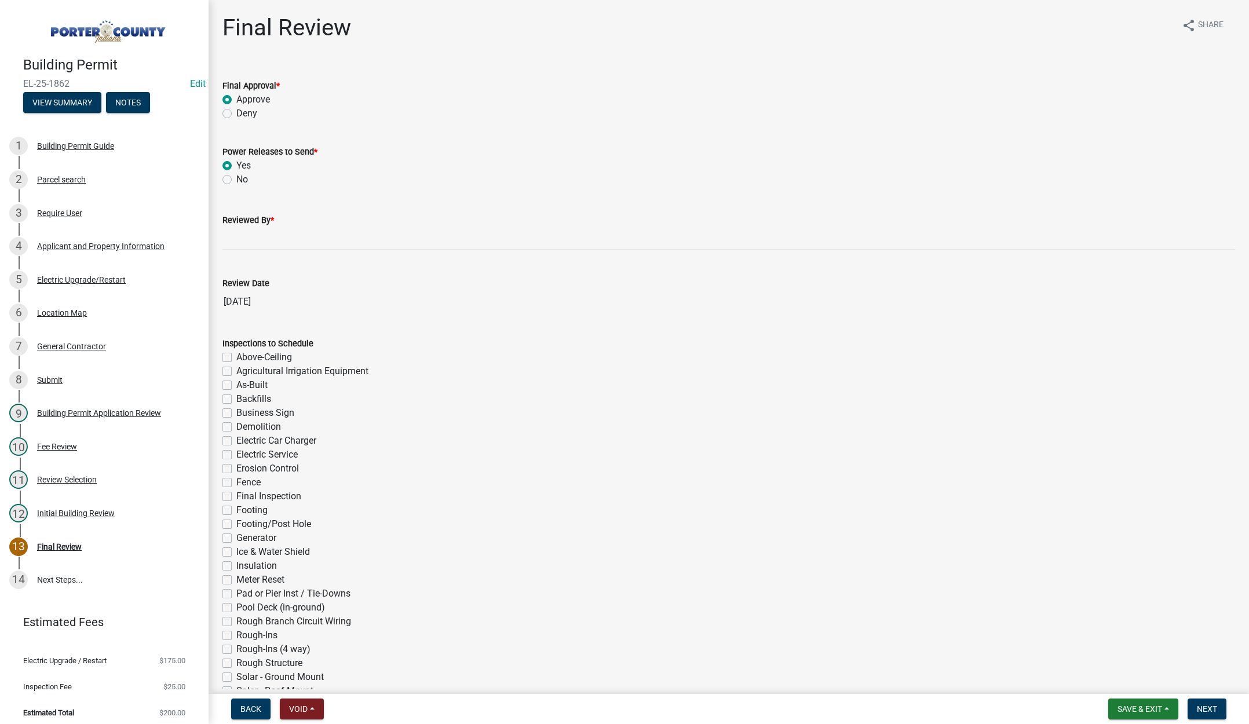
radio input "true"
drag, startPoint x: 234, startPoint y: 242, endPoint x: 240, endPoint y: 240, distance: 6.6
click at [234, 242] on input "Reviewed By *" at bounding box center [728, 239] width 1013 height 24
type input "Tami"
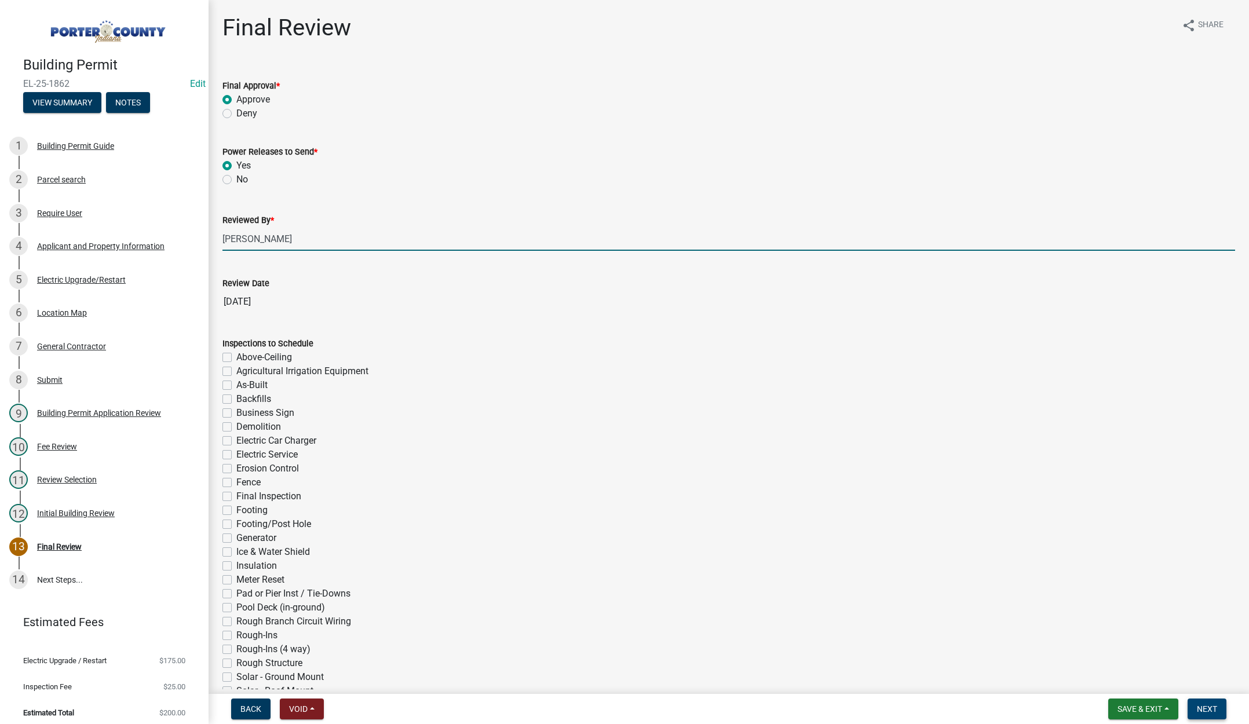
click at [1202, 709] on span "Next" at bounding box center [1207, 709] width 20 height 9
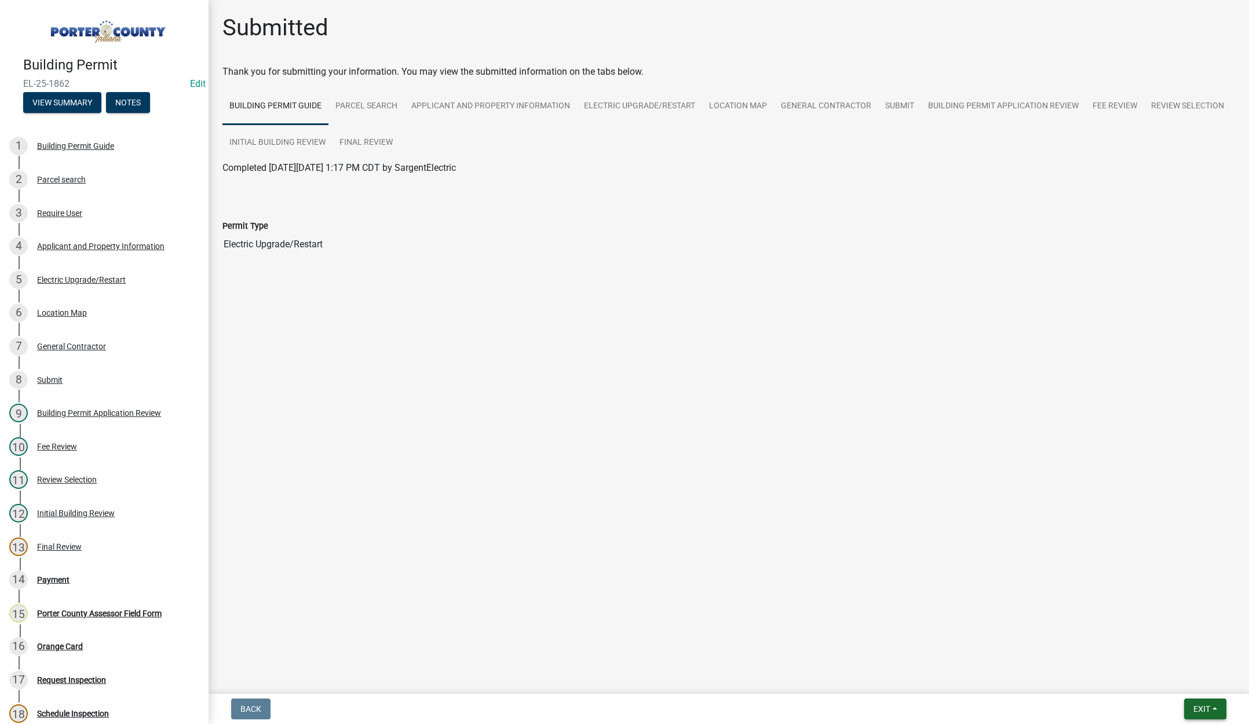
click at [1195, 709] on span "Exit" at bounding box center [1202, 709] width 17 height 9
click at [1190, 683] on button "Save & Exit" at bounding box center [1180, 679] width 93 height 28
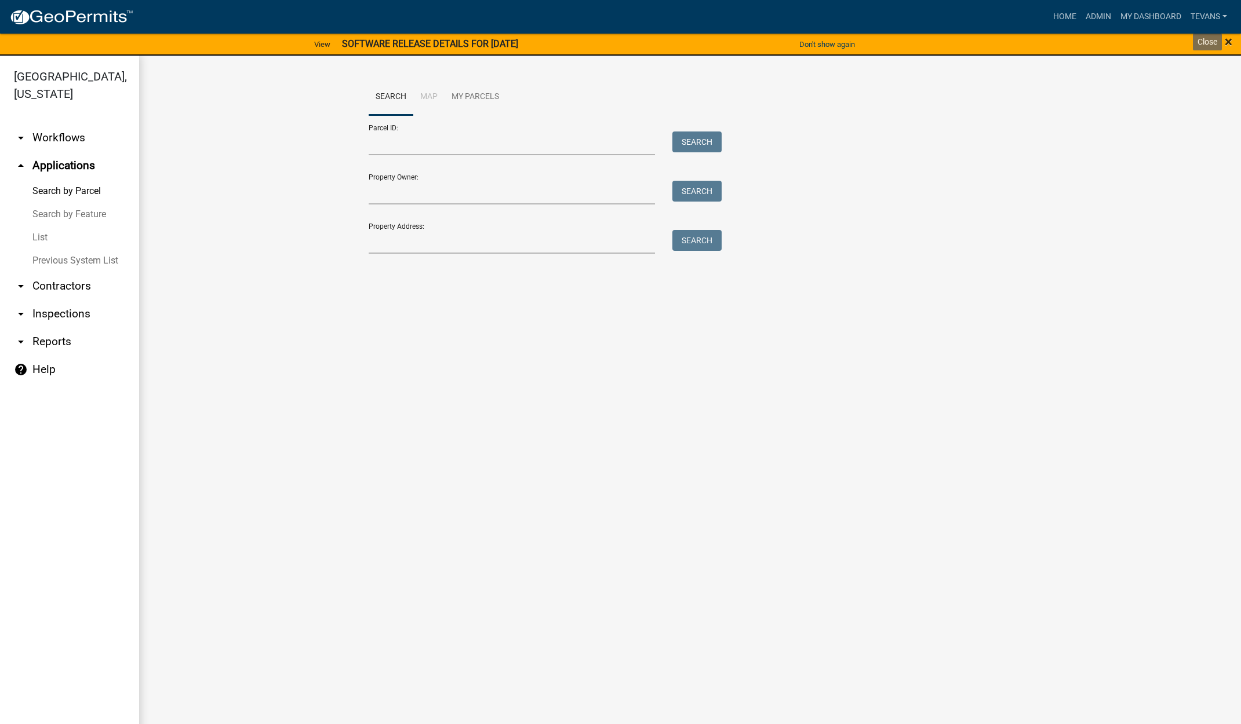
click at [1228, 42] on span "×" at bounding box center [1228, 42] width 8 height 16
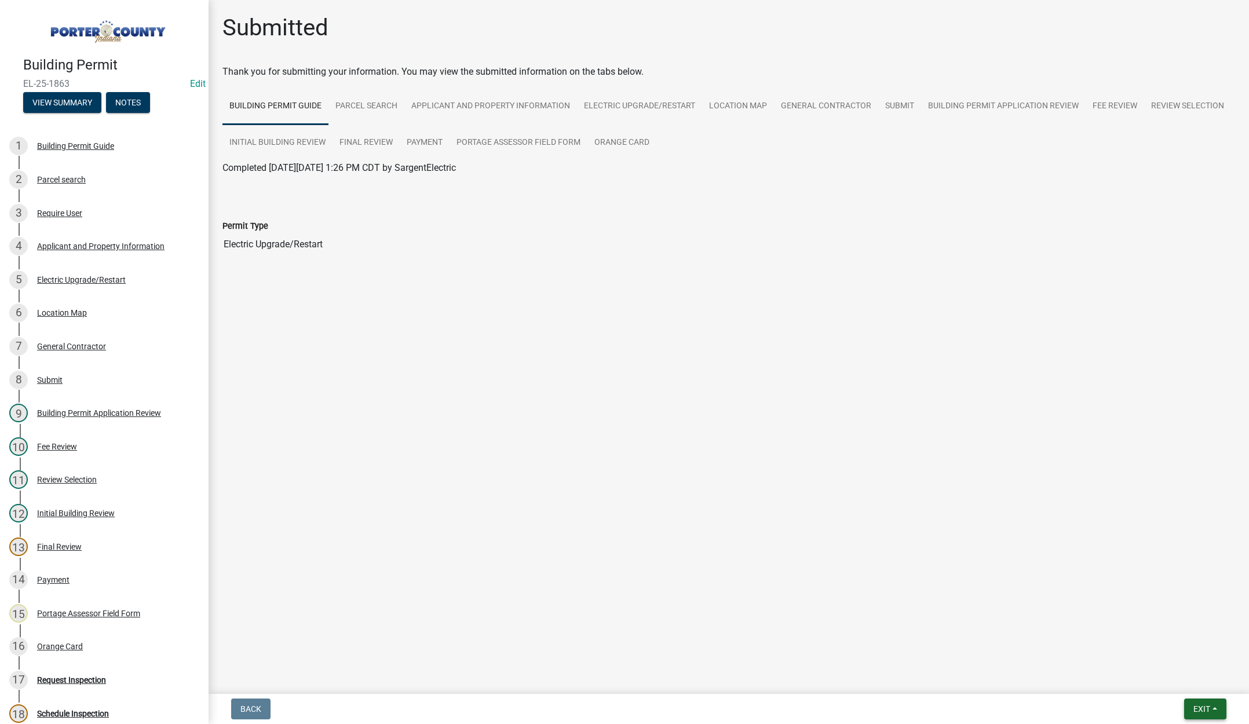
click at [1206, 705] on span "Exit" at bounding box center [1202, 709] width 17 height 9
click at [1195, 679] on button "Save & Exit" at bounding box center [1180, 679] width 93 height 28
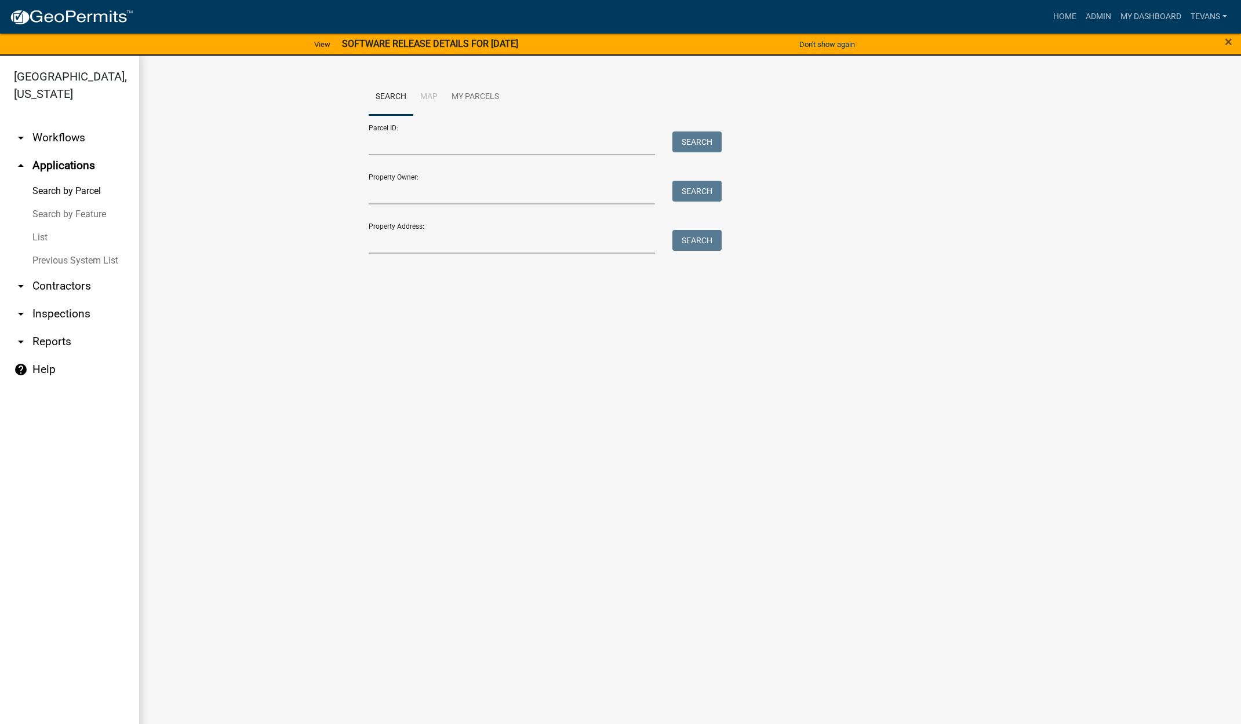
click at [59, 272] on link "arrow_drop_down Contractors" at bounding box center [69, 286] width 139 height 28
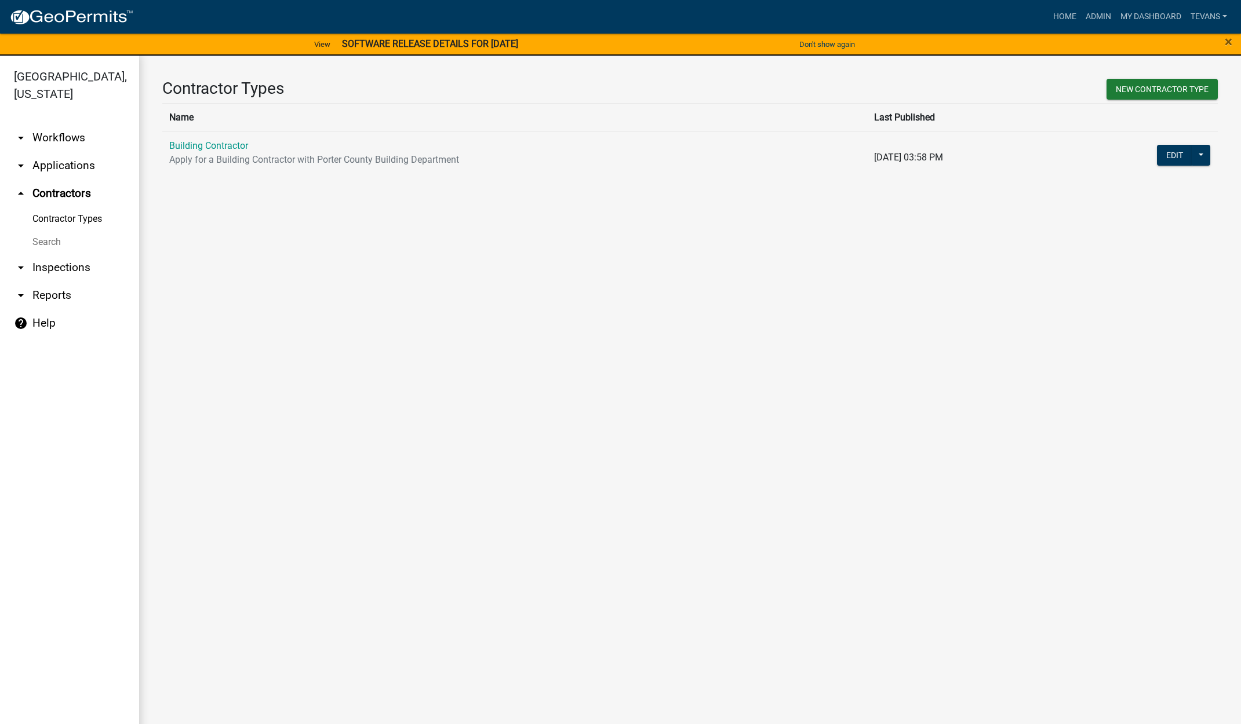
click at [48, 231] on link "Search" at bounding box center [69, 242] width 139 height 23
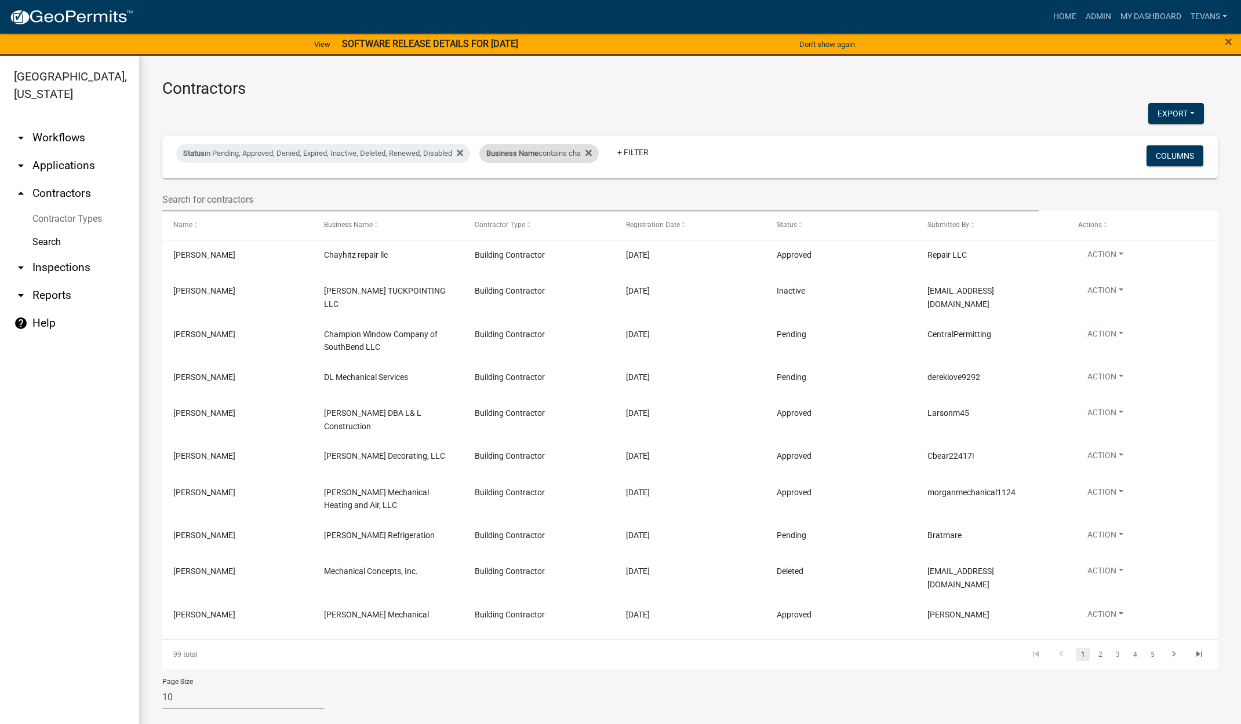
click at [506, 157] on span "Business Name" at bounding box center [512, 153] width 52 height 9
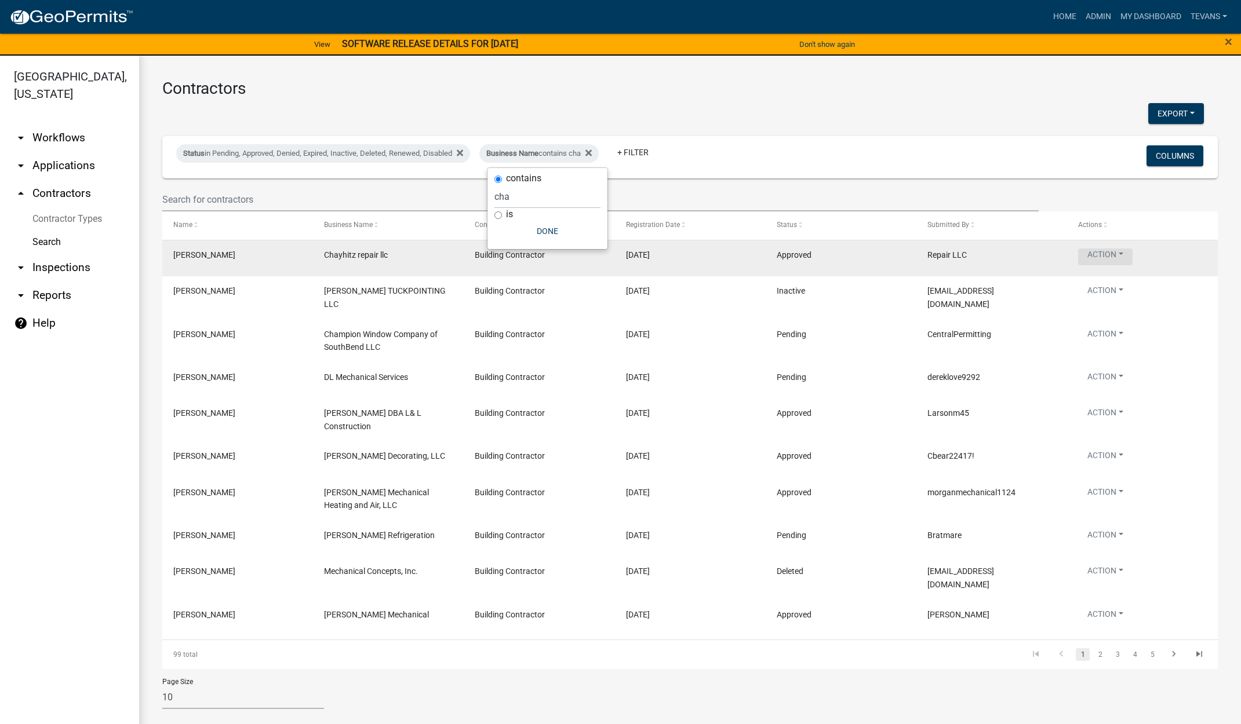
click at [1102, 257] on button "Action" at bounding box center [1105, 257] width 54 height 17
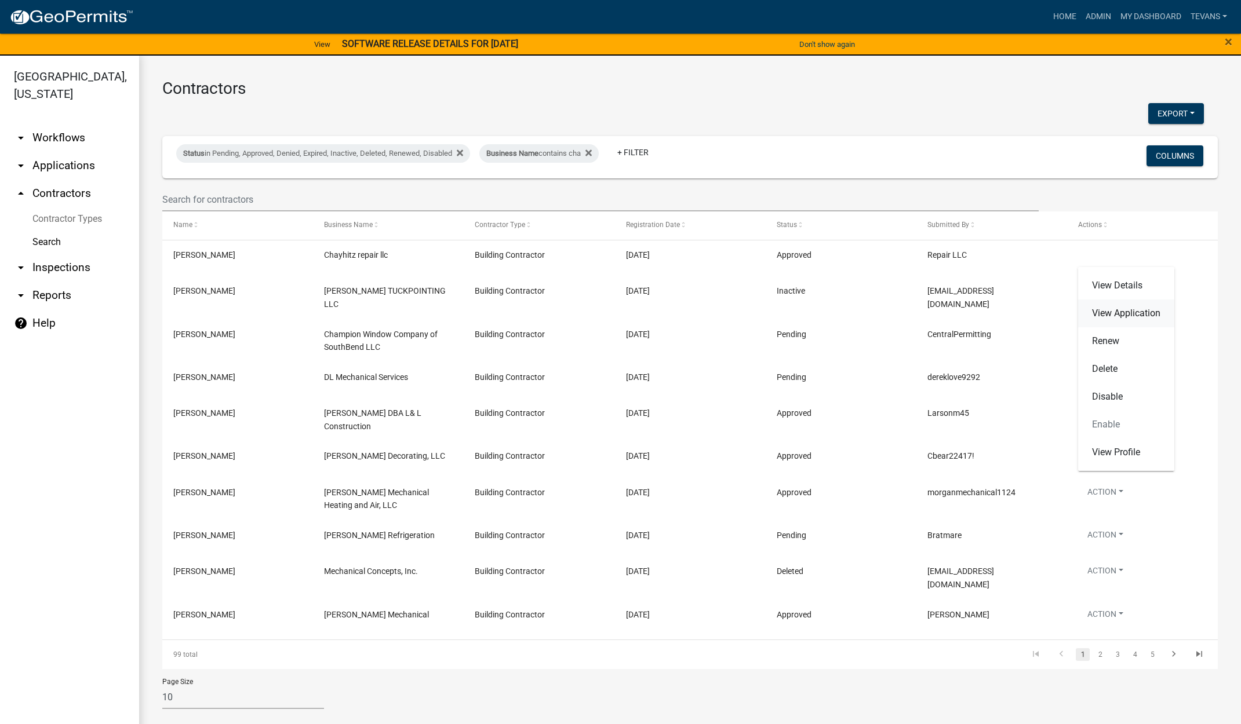
click at [1113, 310] on link "View Application" at bounding box center [1126, 314] width 96 height 28
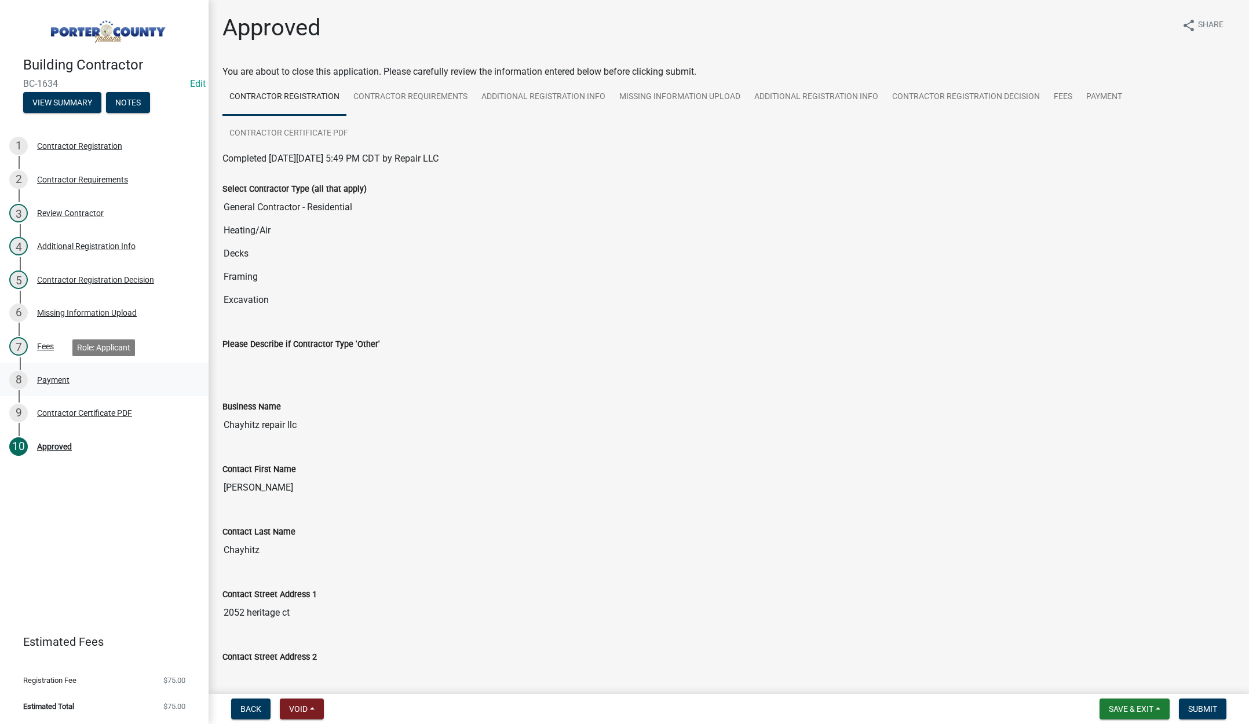
click at [41, 378] on div "Payment" at bounding box center [53, 380] width 32 height 8
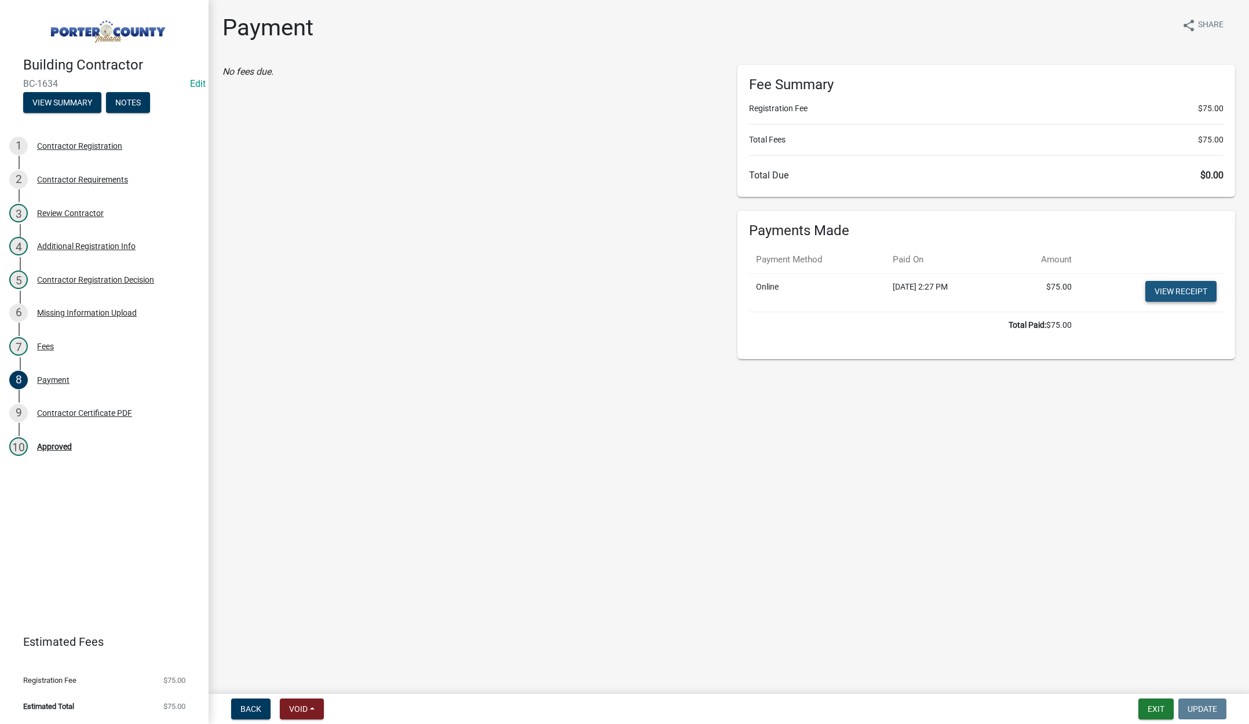
click at [1195, 285] on link "View receipt" at bounding box center [1180, 291] width 71 height 21
click at [82, 411] on div "Contractor Certificate PDF" at bounding box center [84, 413] width 95 height 8
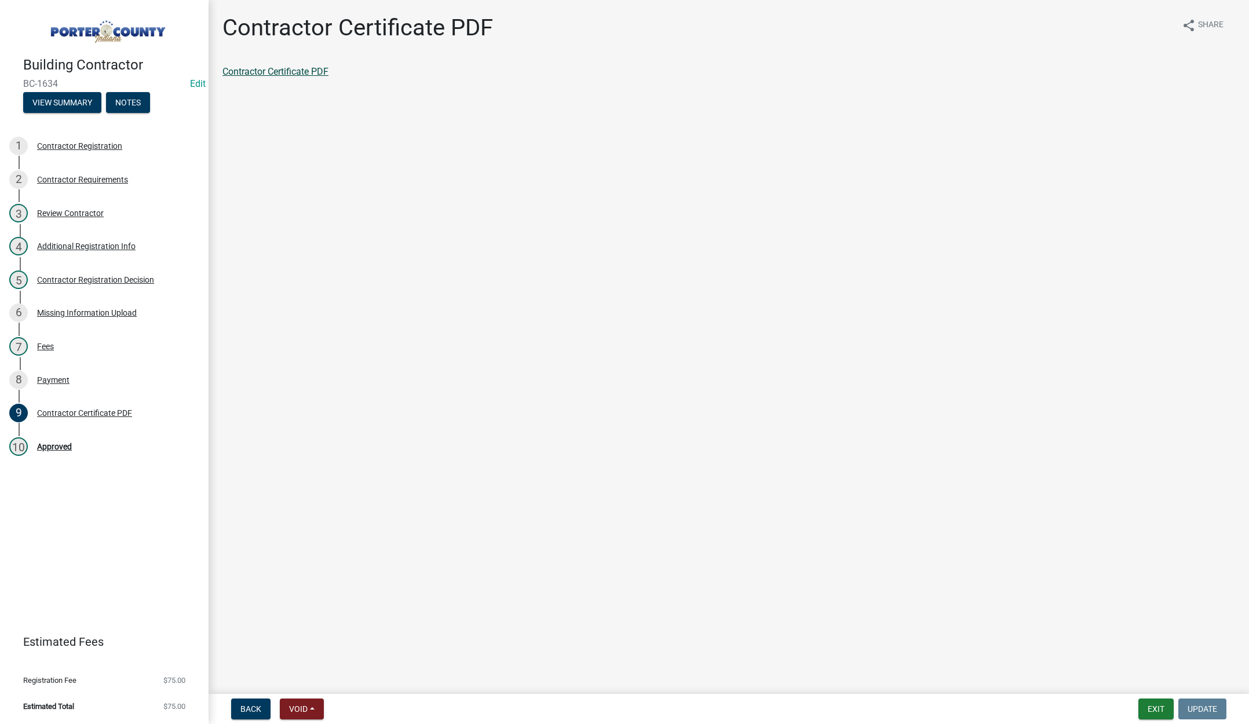
click at [290, 67] on link "Contractor Certificate PDF" at bounding box center [275, 71] width 106 height 11
click at [1153, 706] on button "Exit" at bounding box center [1156, 709] width 35 height 21
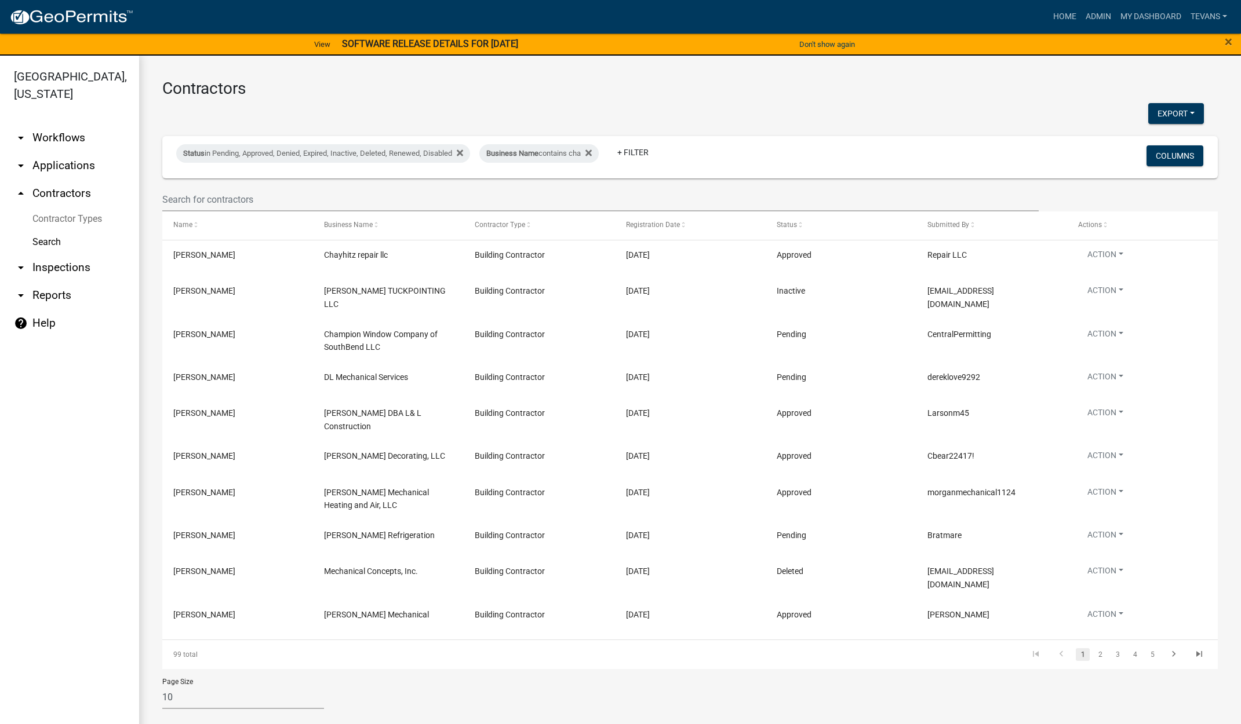
click at [58, 152] on link "arrow_drop_down Applications" at bounding box center [69, 166] width 139 height 28
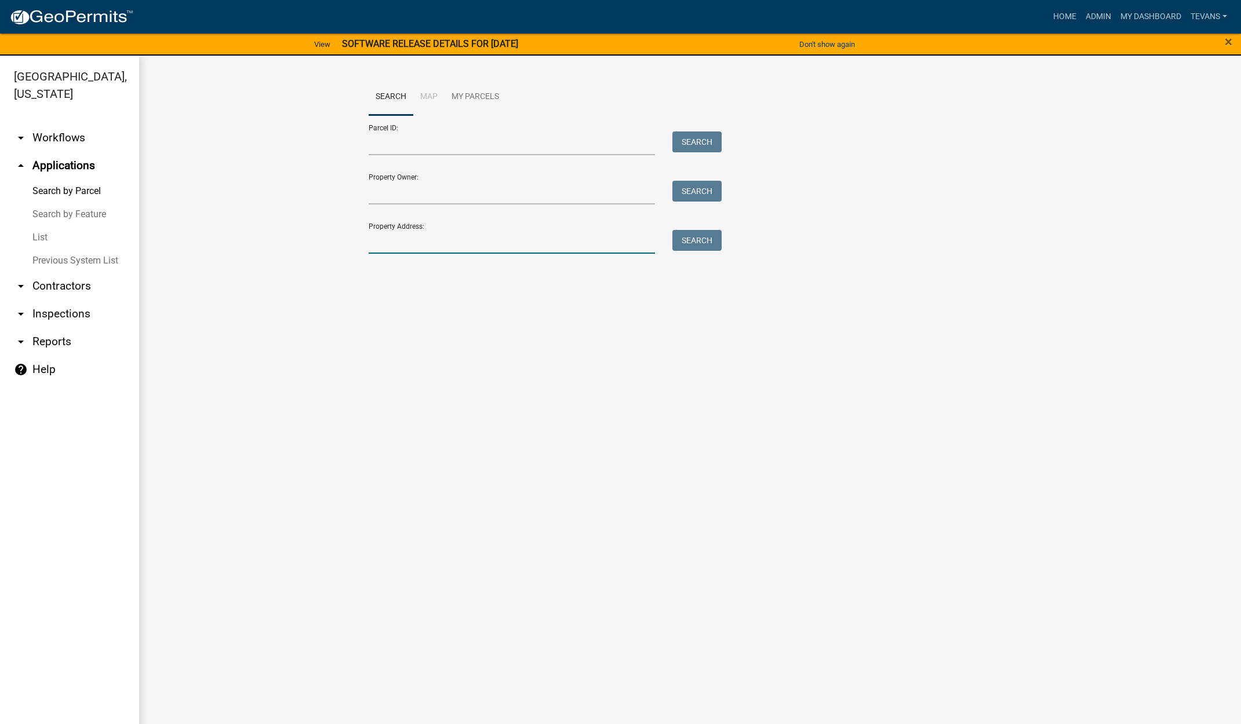
click at [413, 243] on input "Property Address:" at bounding box center [512, 242] width 287 height 24
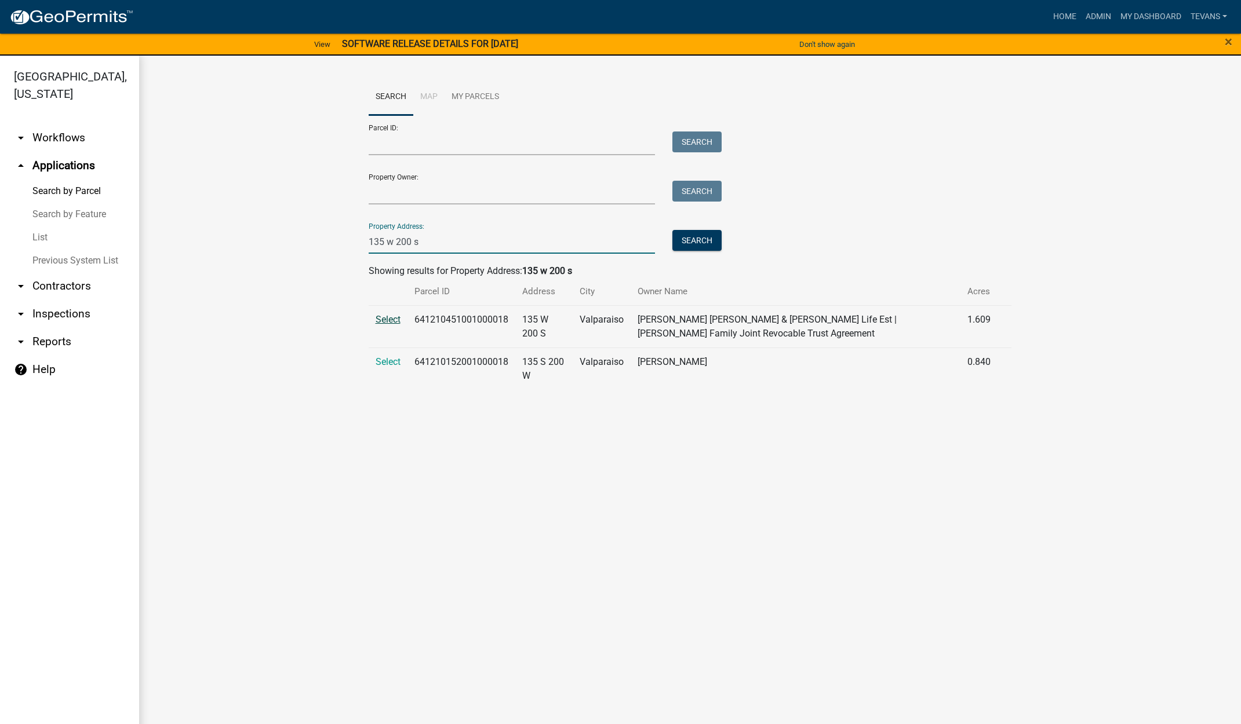
type input "135 w 200 s"
click at [391, 321] on span "Select" at bounding box center [387, 319] width 25 height 11
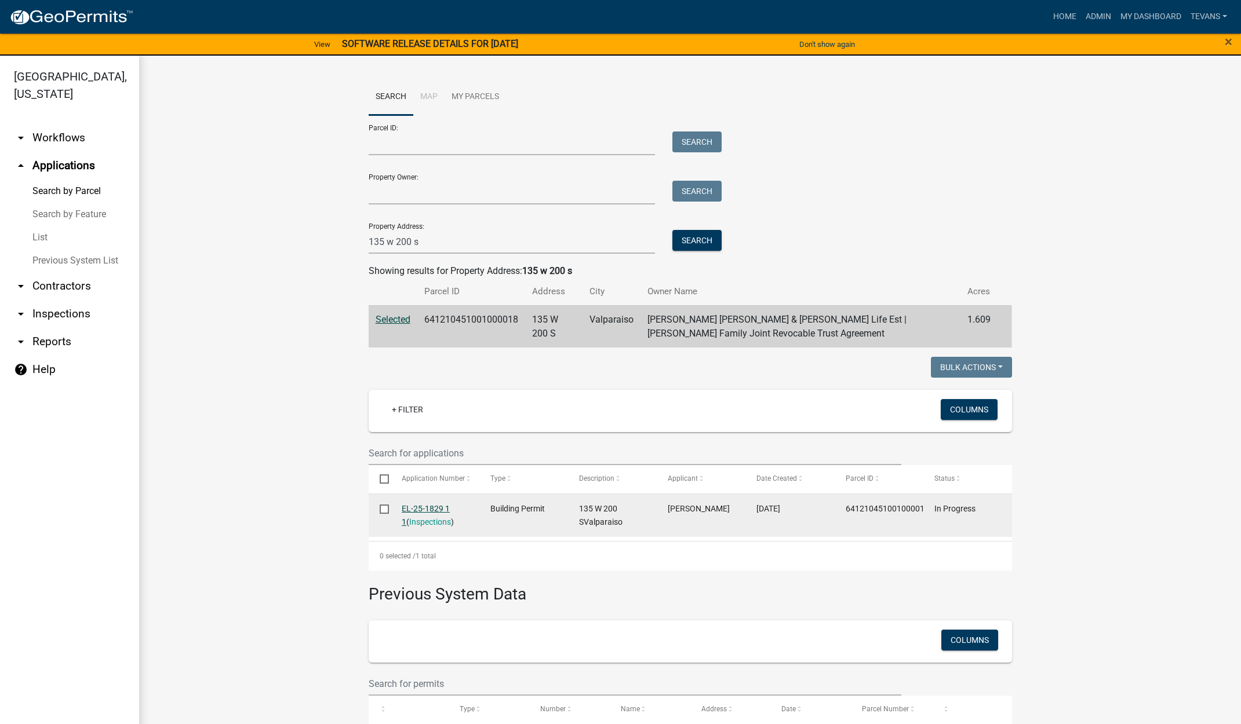
click at [429, 510] on link "EL-25-1829 1 1" at bounding box center [426, 515] width 48 height 23
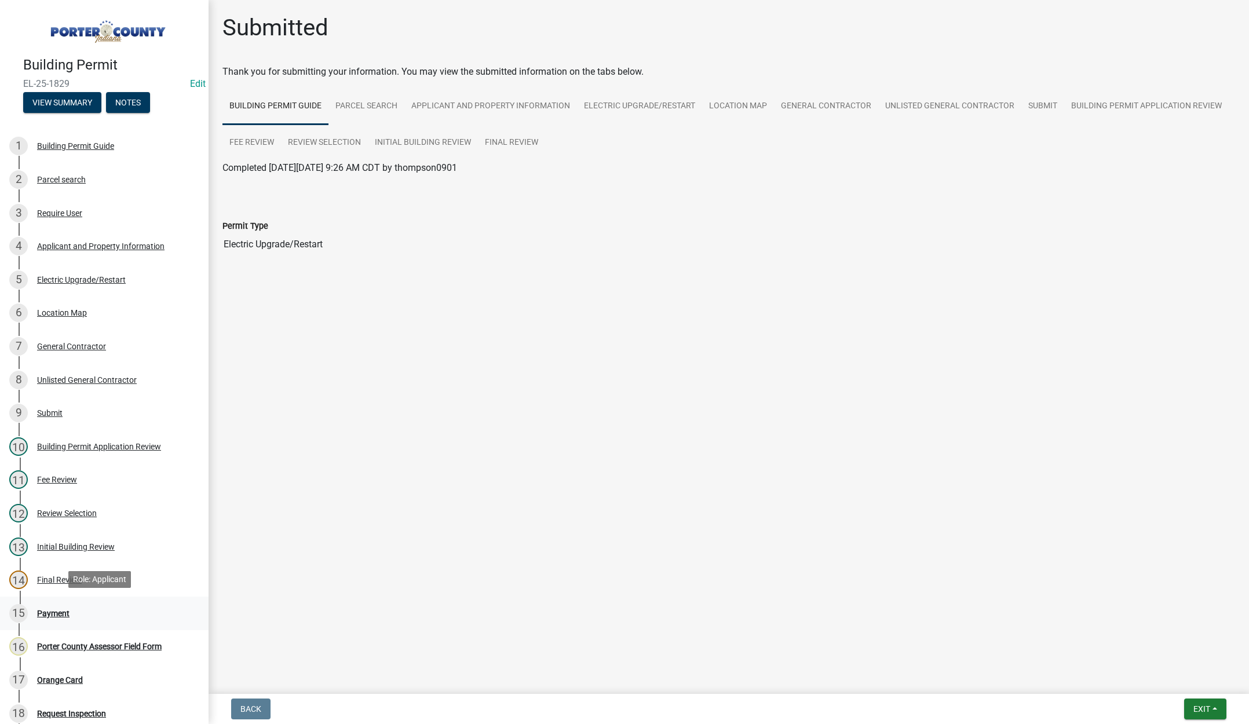
click at [52, 612] on div "Payment" at bounding box center [53, 614] width 32 height 8
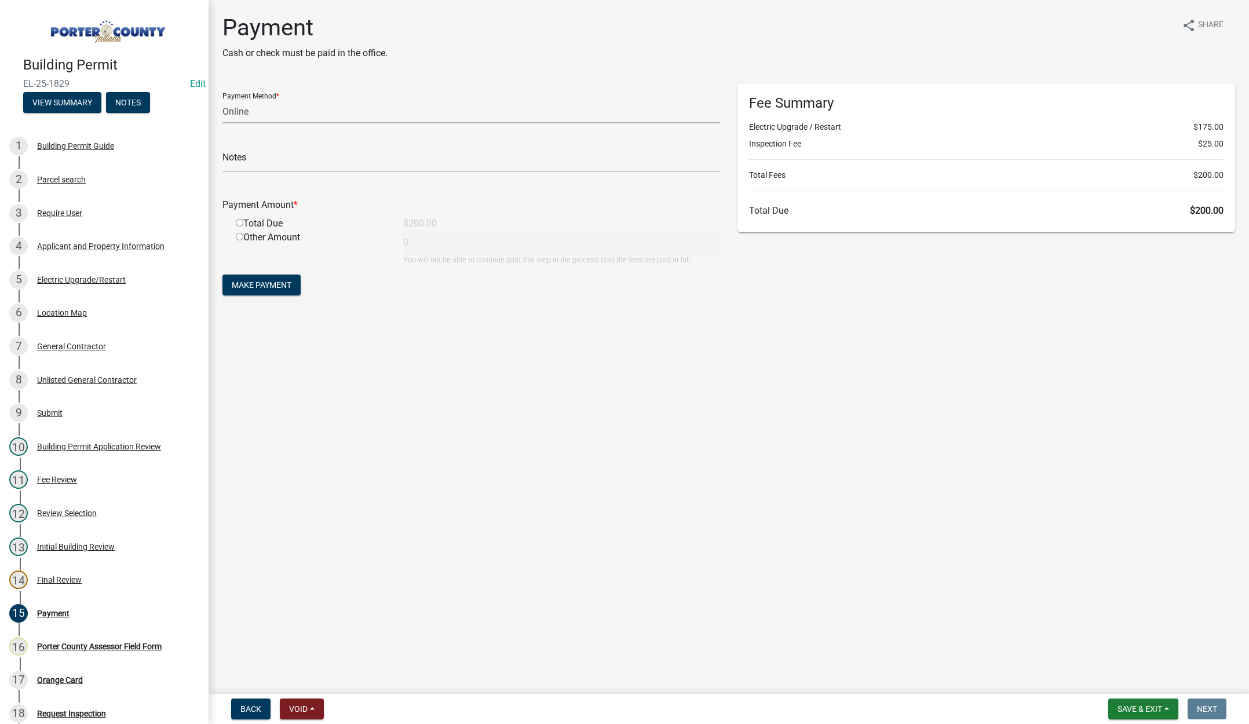
click at [258, 112] on select "Credit Card POS Check Cash Online" at bounding box center [471, 112] width 498 height 24
select select "2: 1"
click at [222, 100] on select "Credit Card POS Check Cash Online" at bounding box center [471, 112] width 498 height 24
click at [74, 342] on div "General Contractor" at bounding box center [71, 346] width 69 height 8
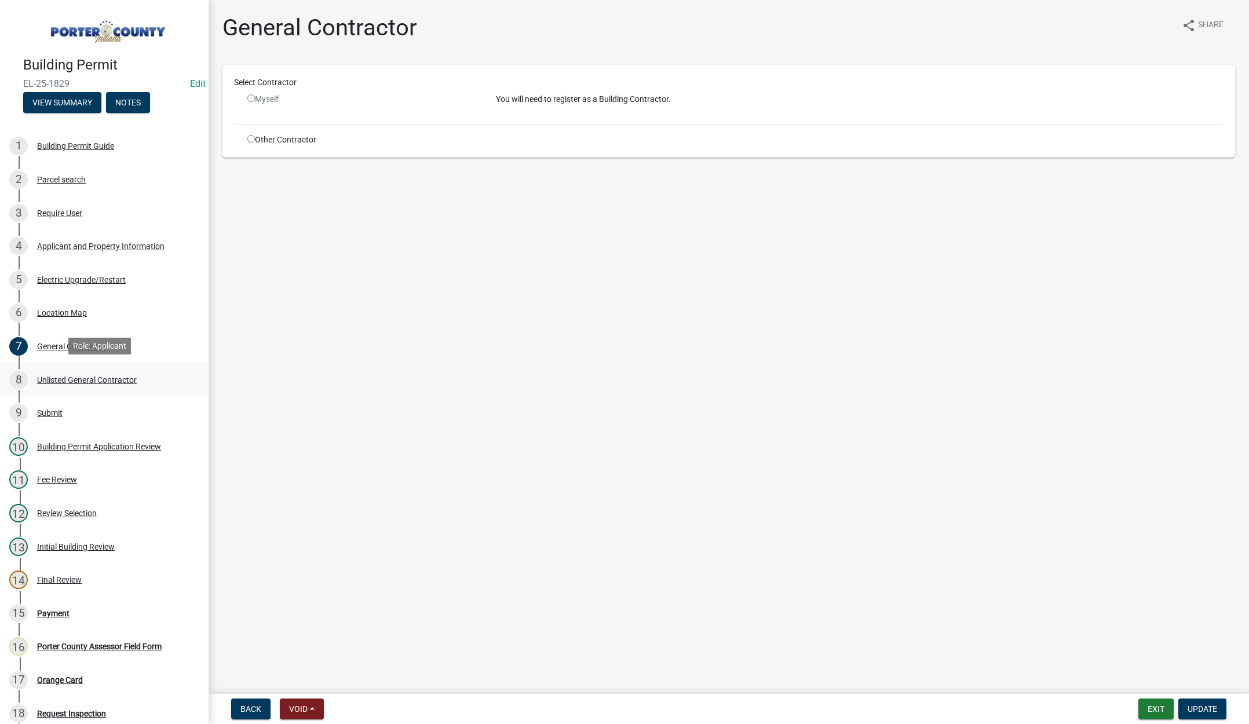
click at [124, 376] on div "Unlisted General Contractor" at bounding box center [87, 380] width 100 height 8
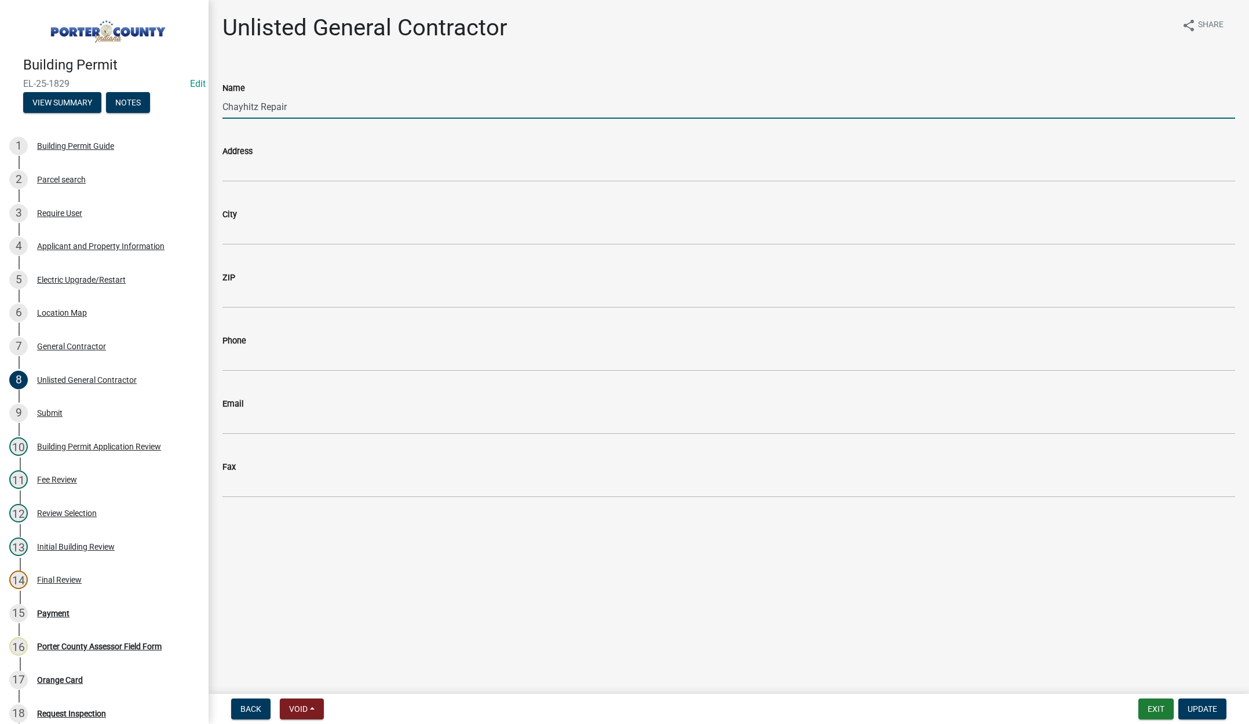
drag, startPoint x: 290, startPoint y: 106, endPoint x: 227, endPoint y: 103, distance: 63.3
click at [218, 105] on div "Name Chayhitz Repair" at bounding box center [729, 92] width 1030 height 54
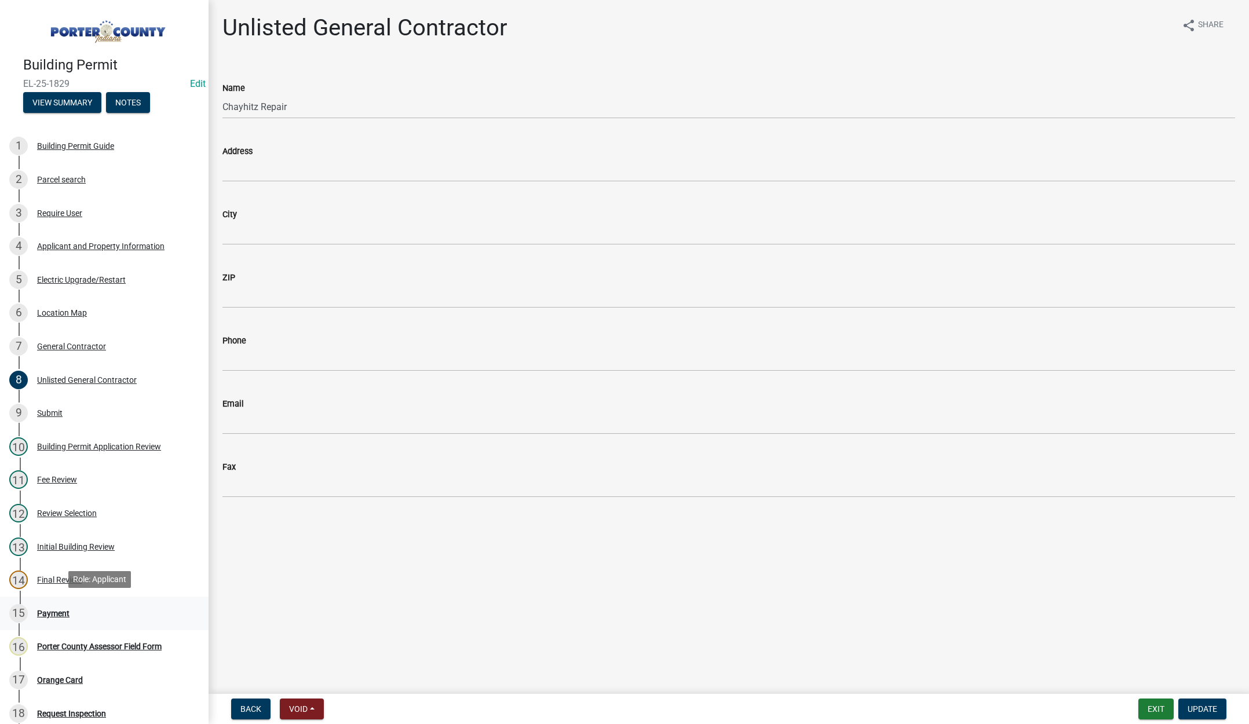
drag, startPoint x: 45, startPoint y: 605, endPoint x: 52, endPoint y: 603, distance: 7.5
click at [45, 605] on div "15 Payment" at bounding box center [99, 613] width 181 height 19
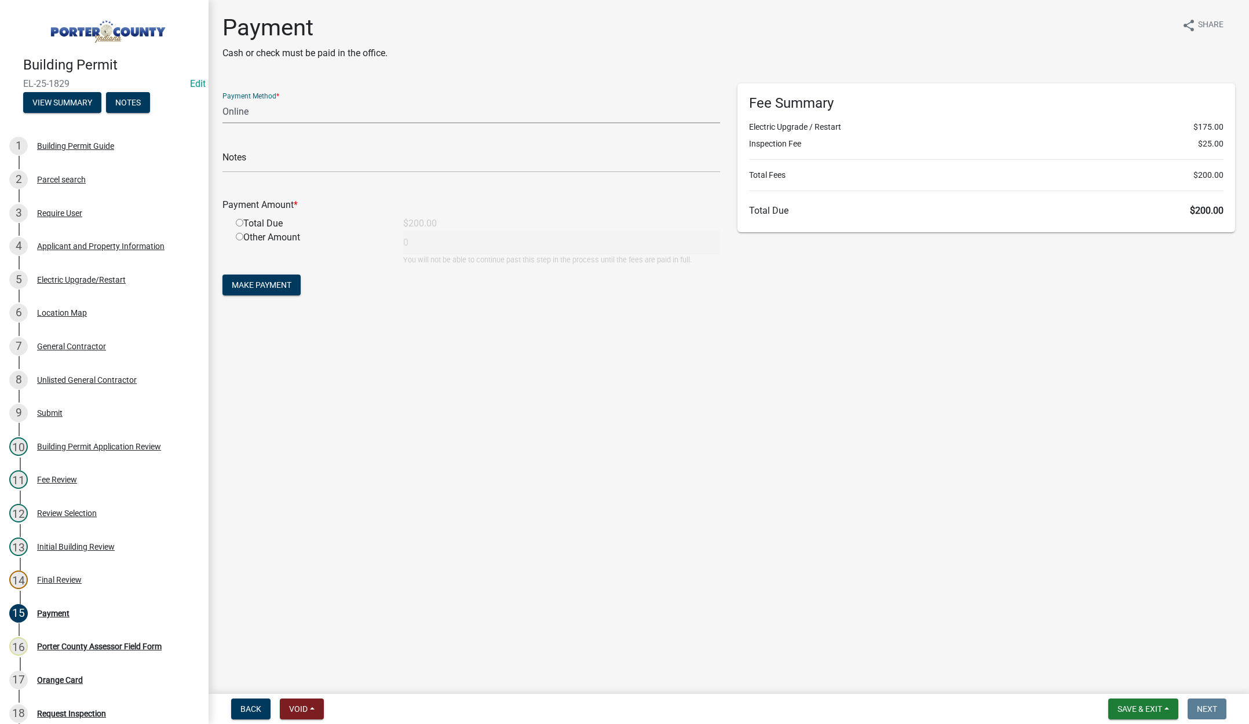
click at [235, 106] on select "Credit Card POS Check Cash Online" at bounding box center [471, 112] width 498 height 24
select select "2: 1"
click at [222, 100] on select "Credit Card POS Check Cash Online" at bounding box center [471, 112] width 498 height 24
click at [232, 155] on input "text" at bounding box center [471, 161] width 498 height 24
paste input "Chayhitz Repair"
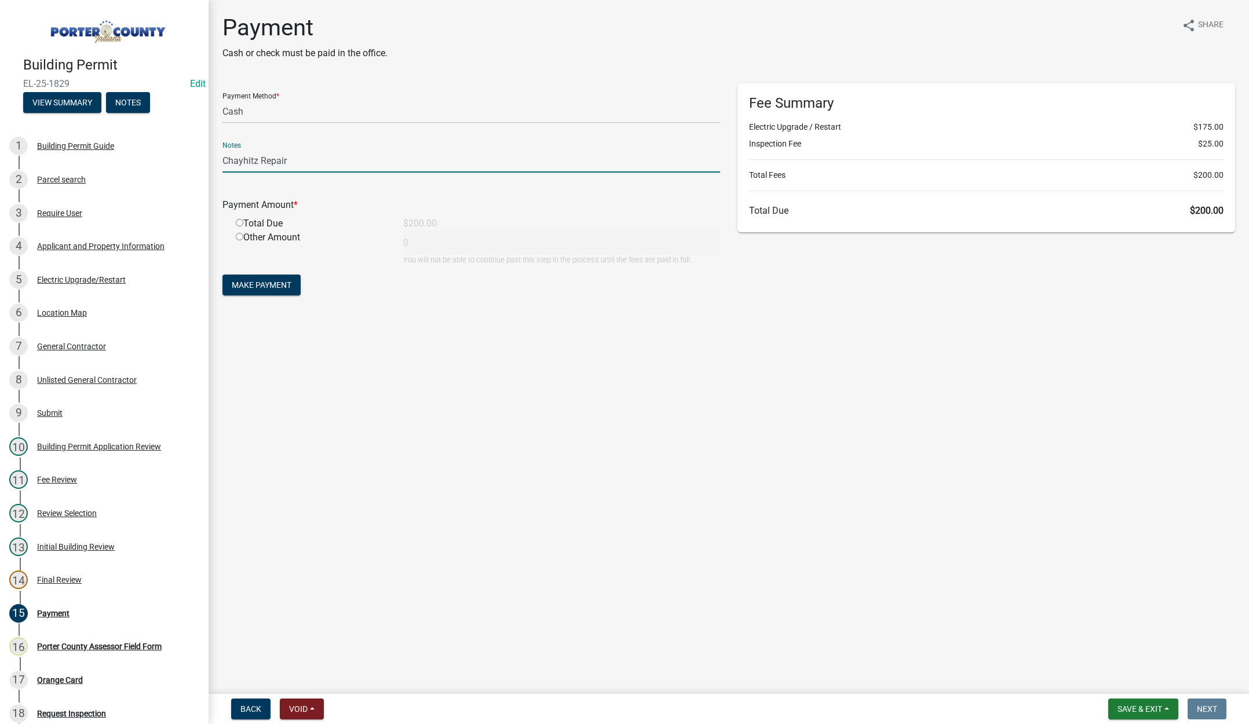
type input "Chayhitz Repair"
click at [239, 222] on input "radio" at bounding box center [240, 223] width 8 height 8
radio input "true"
type input "200"
click at [272, 286] on span "Make Payment" at bounding box center [262, 284] width 60 height 9
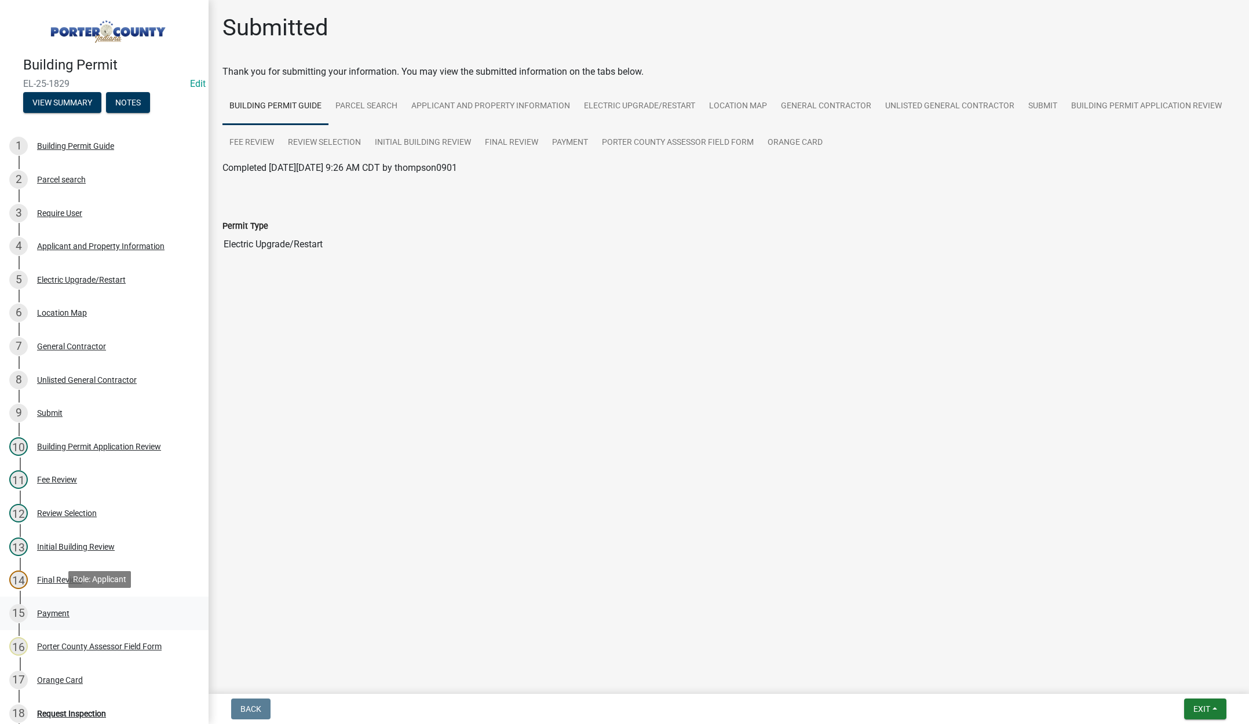
click at [51, 611] on div "Payment" at bounding box center [53, 614] width 32 height 8
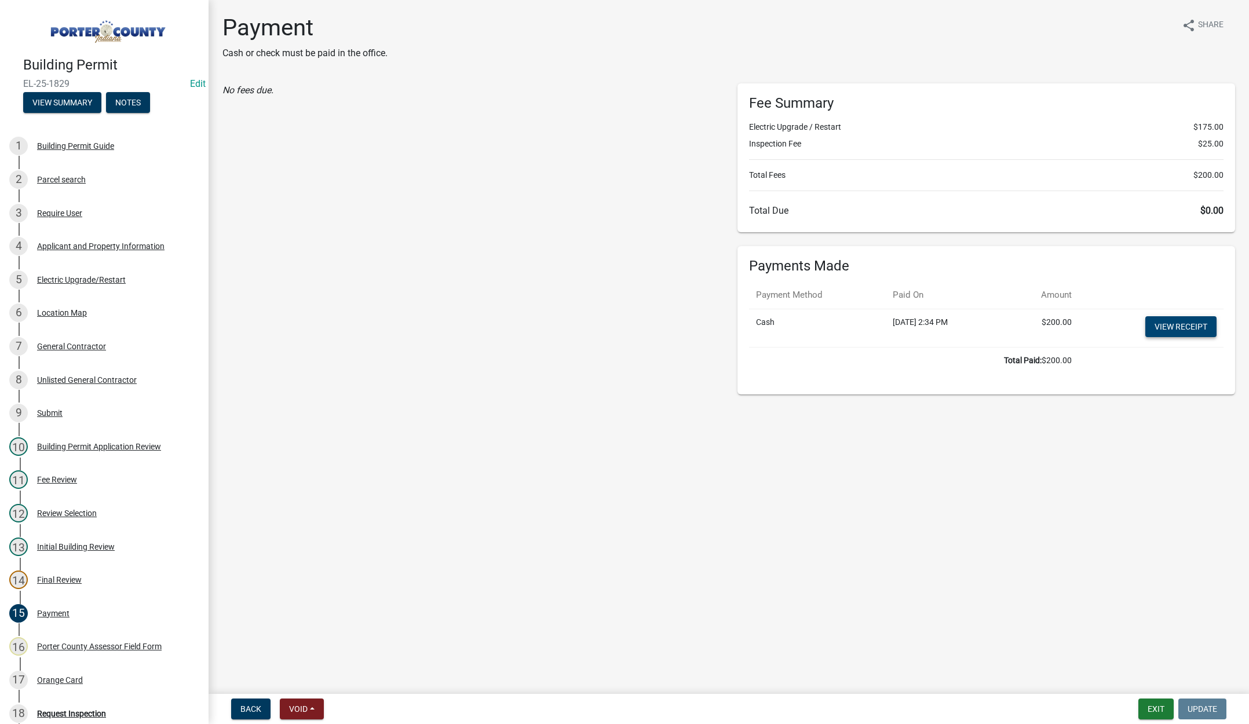
click at [1169, 319] on link "View receipt" at bounding box center [1180, 326] width 71 height 21
click at [65, 676] on div "Orange Card" at bounding box center [60, 680] width 46 height 8
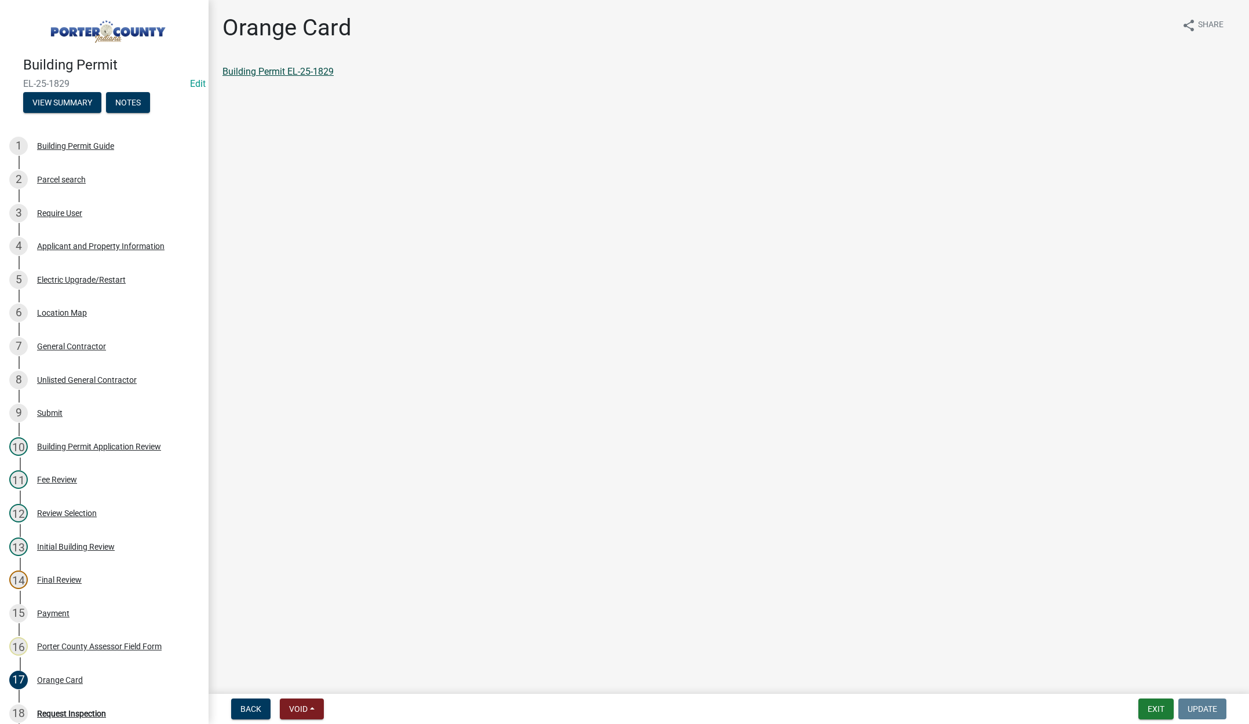
click at [315, 74] on link "Building Permit EL-25-1829" at bounding box center [277, 71] width 111 height 11
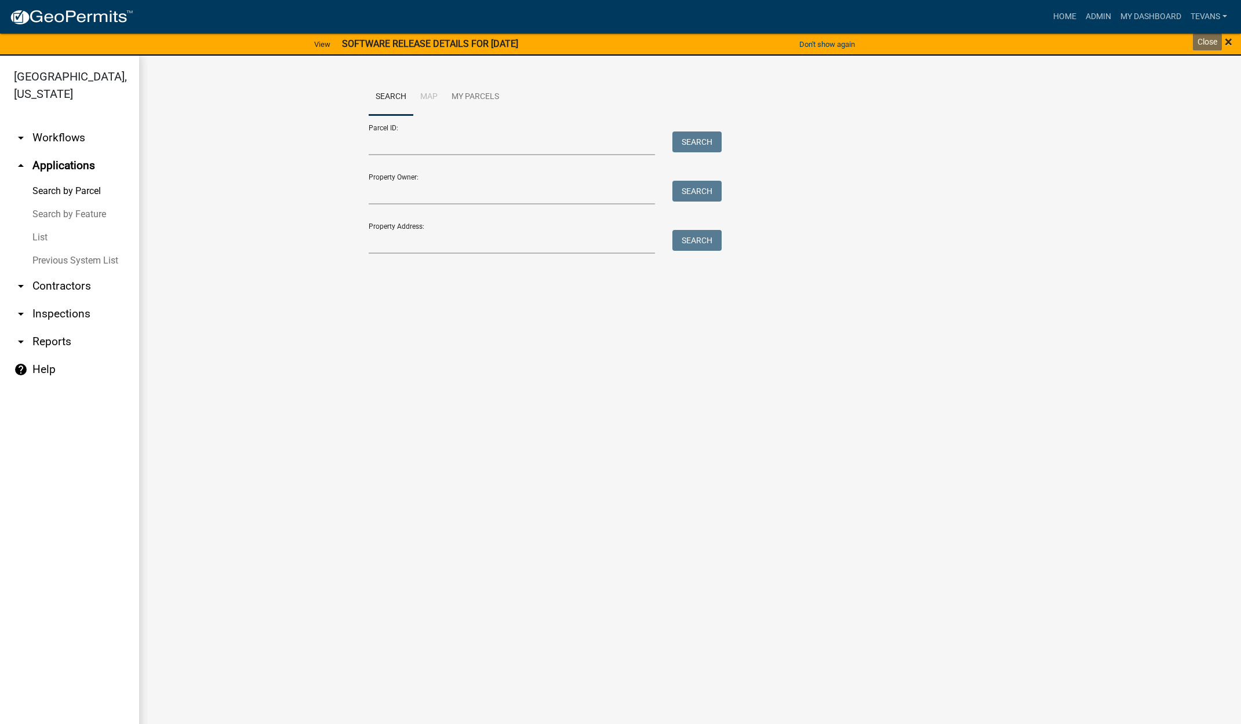
click at [1226, 41] on span "×" at bounding box center [1228, 42] width 8 height 16
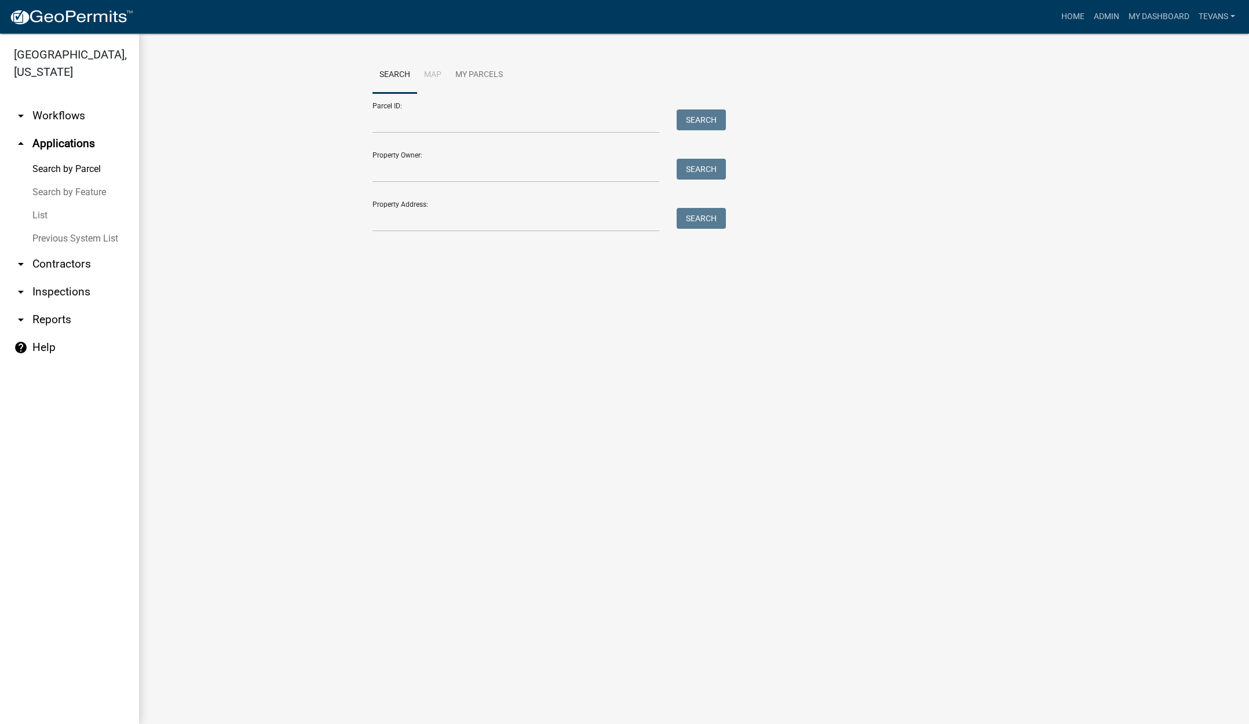
click at [69, 250] on link "arrow_drop_down Contractors" at bounding box center [69, 264] width 139 height 28
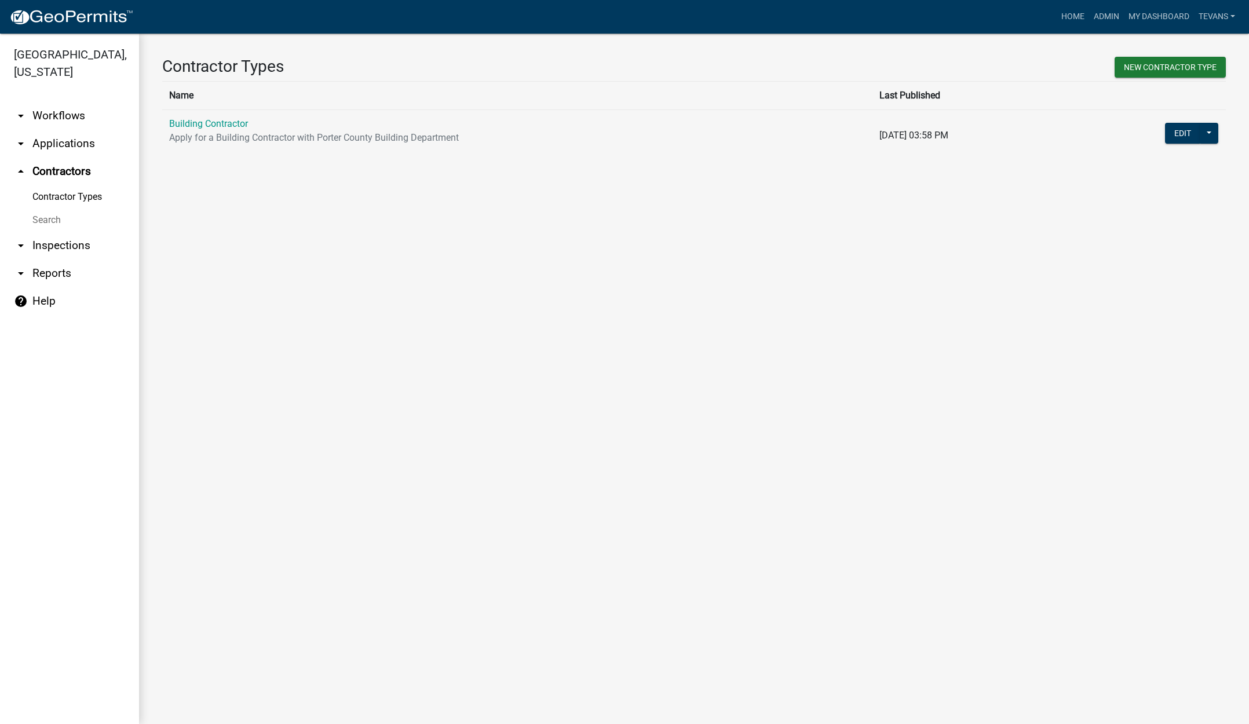
click at [50, 209] on link "Search" at bounding box center [69, 220] width 139 height 23
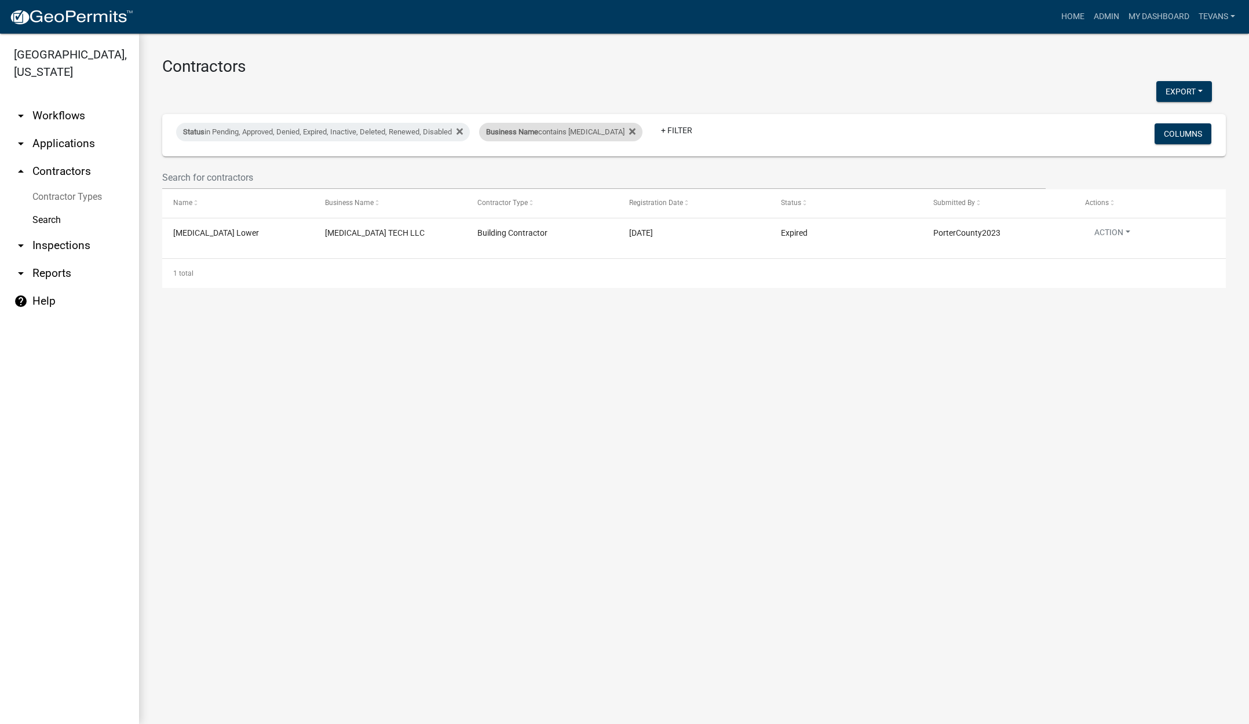
click at [552, 136] on div "Business Name contains naqua" at bounding box center [560, 132] width 163 height 19
click at [531, 177] on input "naqua" at bounding box center [551, 175] width 106 height 24
click at [531, 176] on input "naqua" at bounding box center [551, 175] width 106 height 24
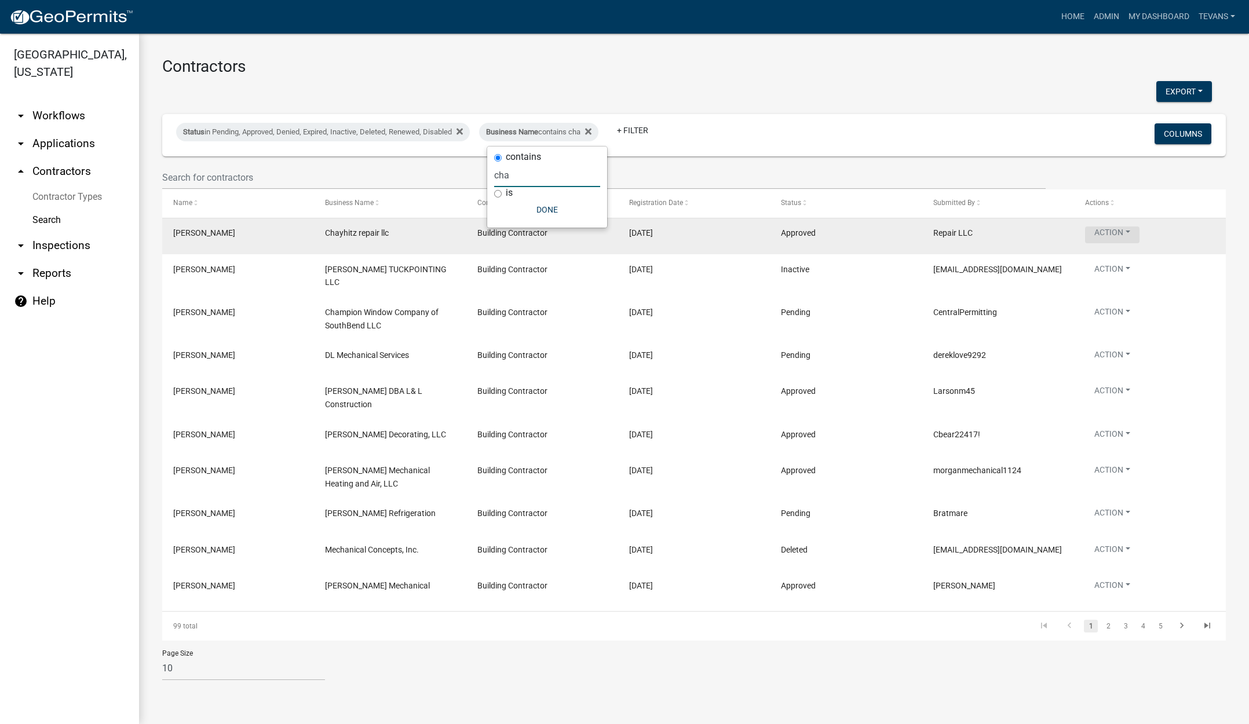
type input "cha"
click at [1120, 229] on button "Action" at bounding box center [1112, 235] width 54 height 17
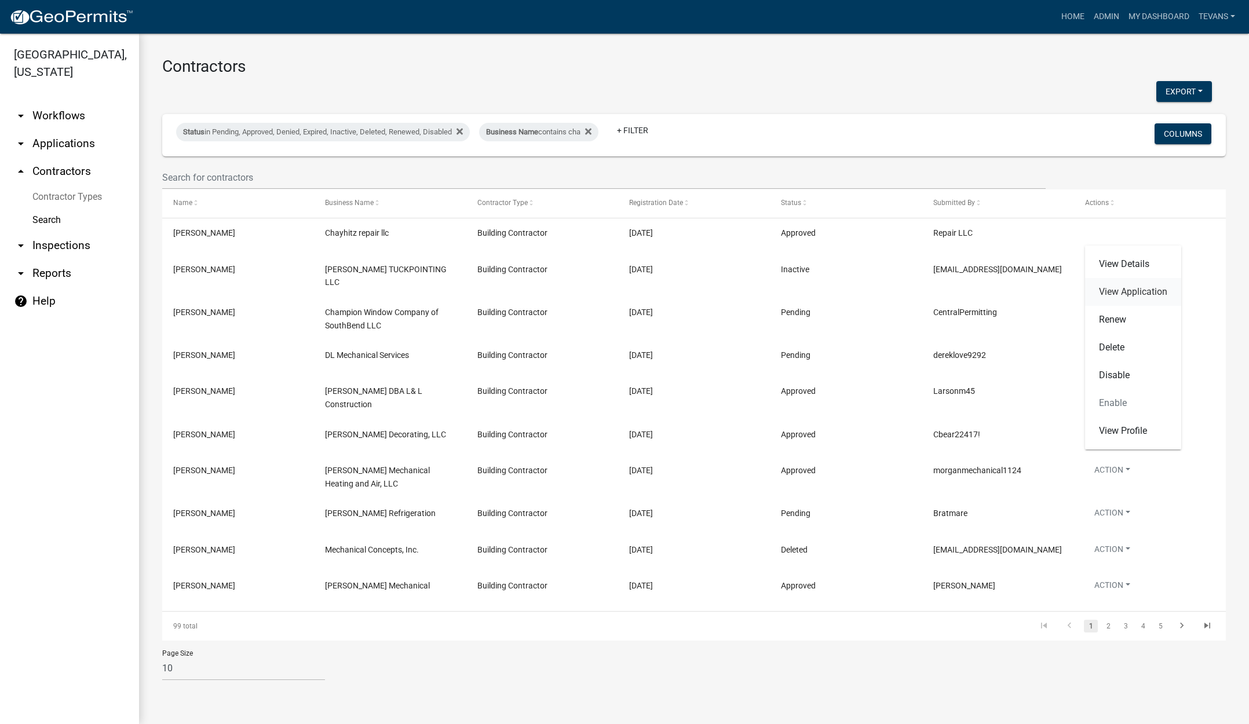
click at [1130, 291] on link "View Application" at bounding box center [1133, 292] width 96 height 28
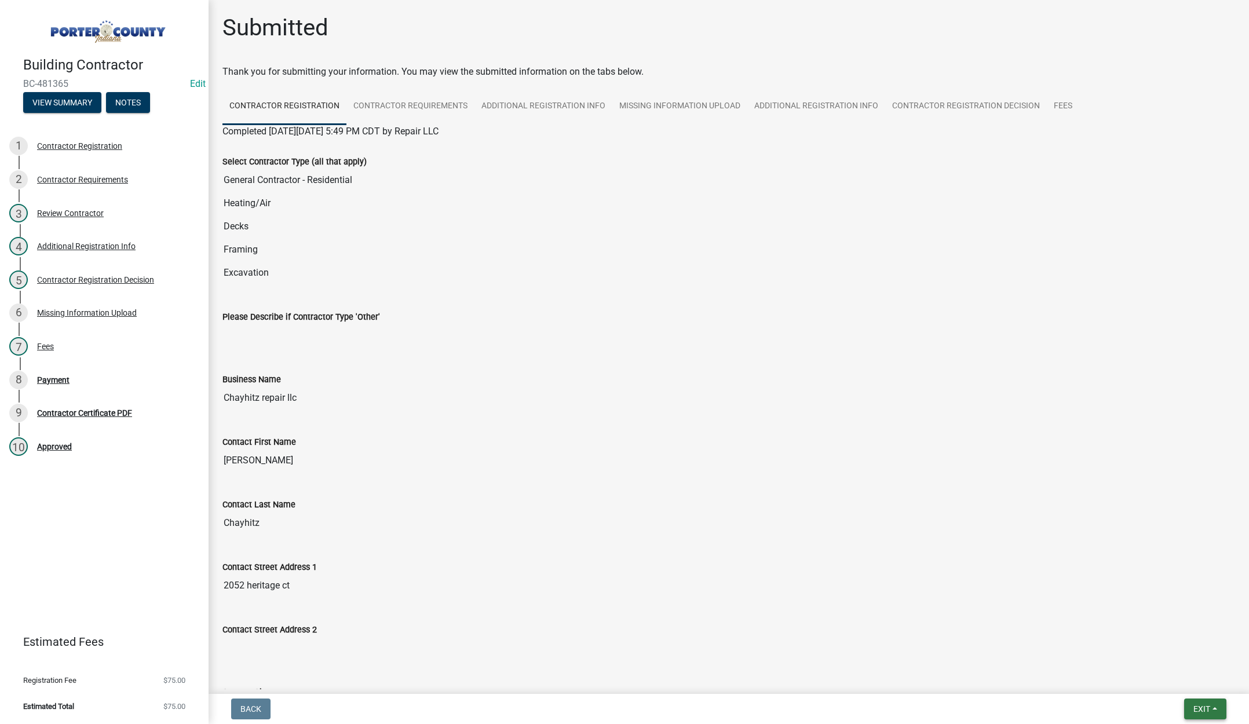
click at [1194, 707] on span "Exit" at bounding box center [1202, 709] width 17 height 9
click at [1183, 677] on button "Save & Exit" at bounding box center [1180, 679] width 93 height 28
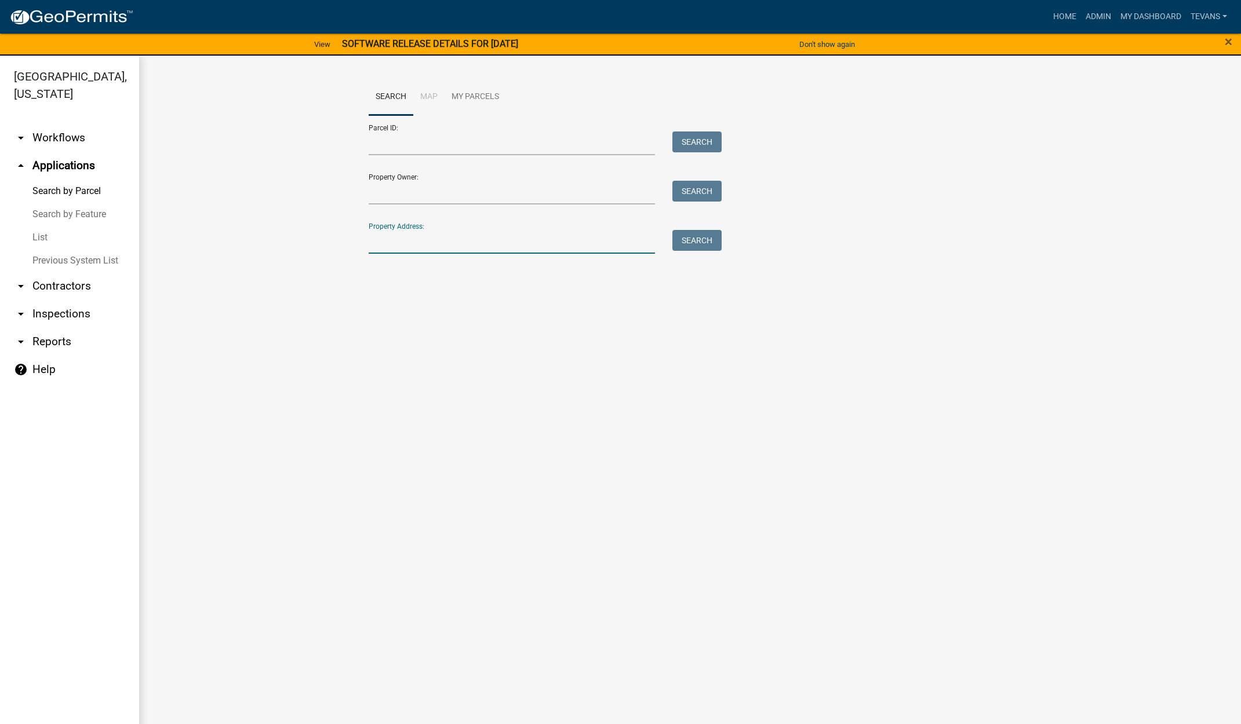
click at [419, 246] on input "Property Address:" at bounding box center [512, 242] width 287 height 24
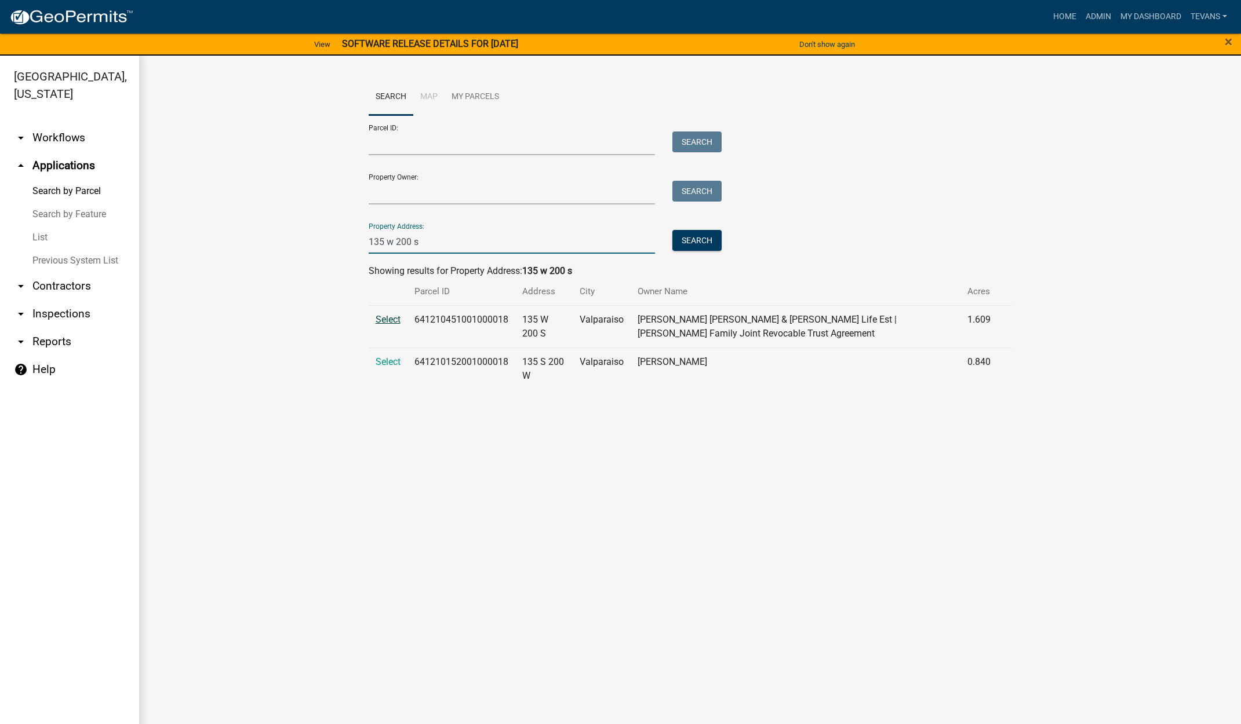
type input "135 w 200 s"
click at [389, 318] on span "Select" at bounding box center [387, 319] width 25 height 11
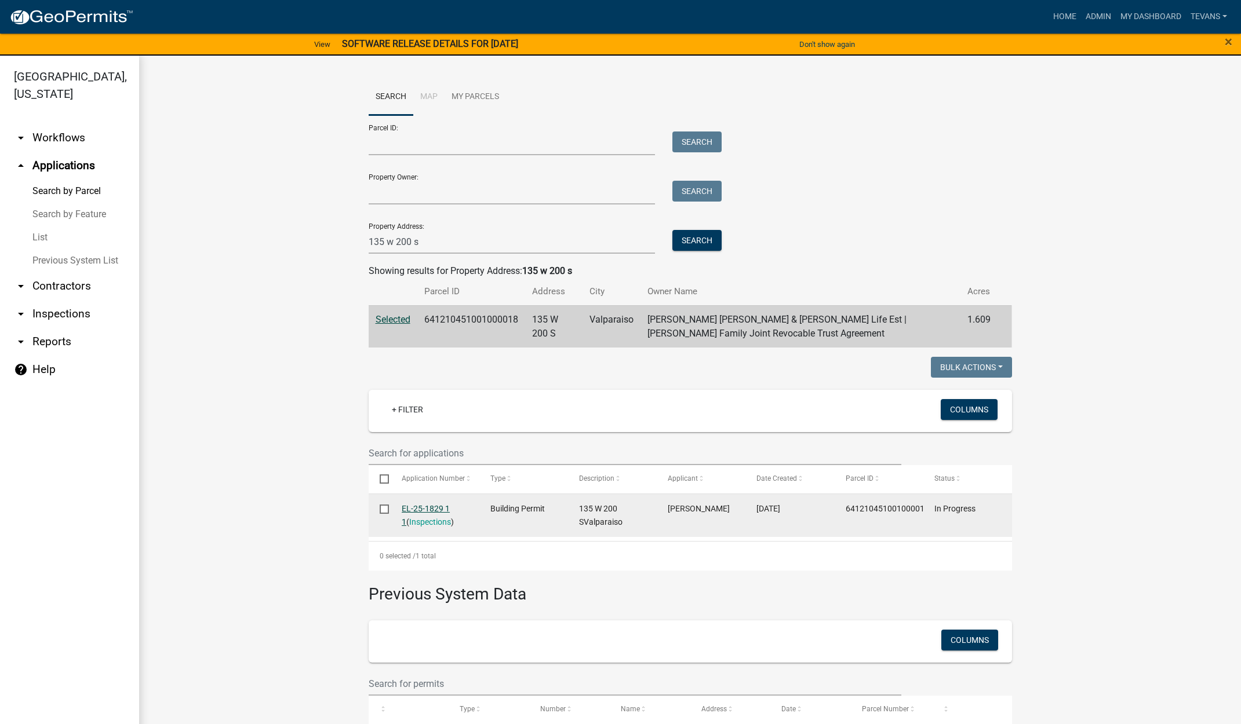
click at [429, 506] on link "EL-25-1829 1 1" at bounding box center [426, 515] width 48 height 23
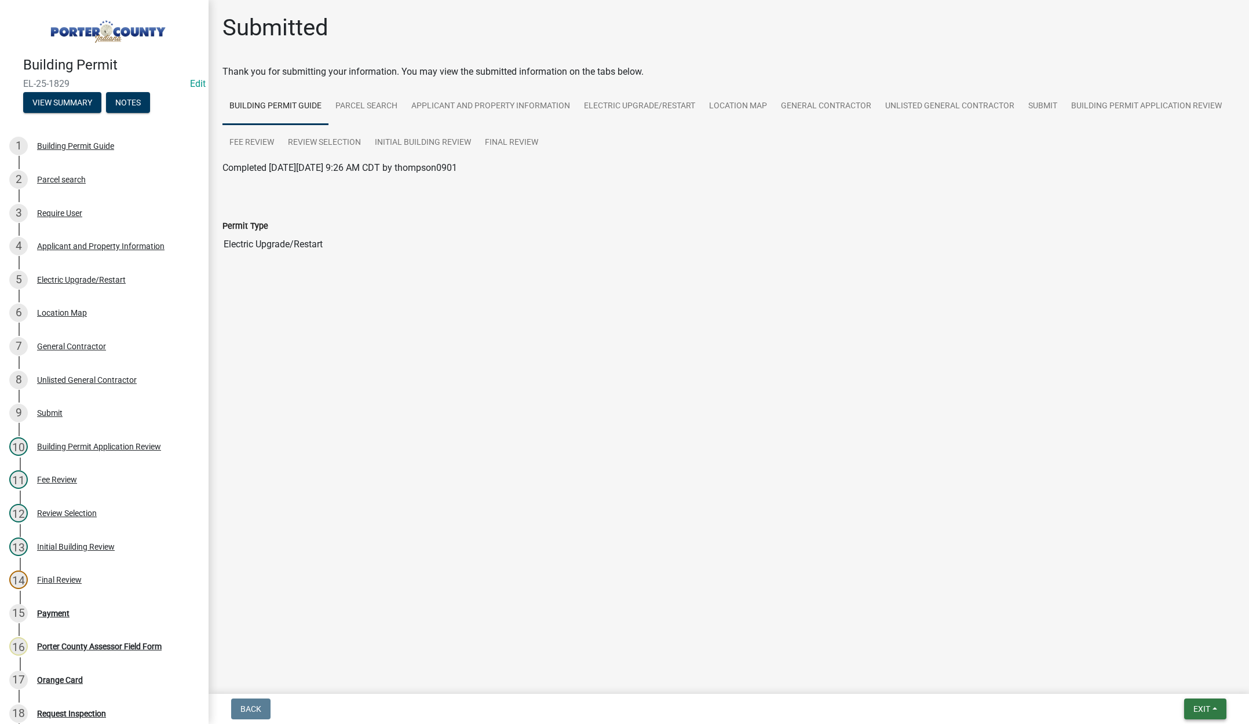
click at [1202, 713] on span "Exit" at bounding box center [1202, 709] width 17 height 9
click at [1190, 680] on button "Save & Exit" at bounding box center [1180, 679] width 93 height 28
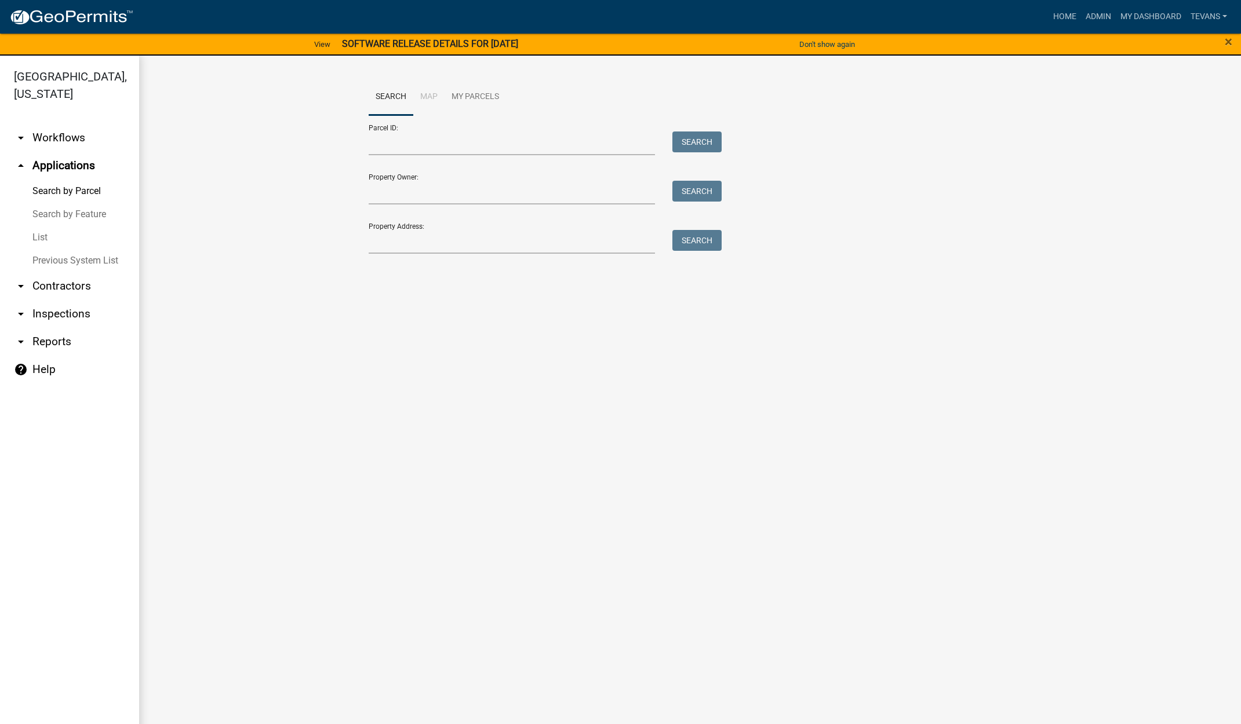
click at [498, 687] on main "Search Map My Parcels Parcel ID: Search Property Owner: Search Property Address…" at bounding box center [689, 397] width 1101 height 683
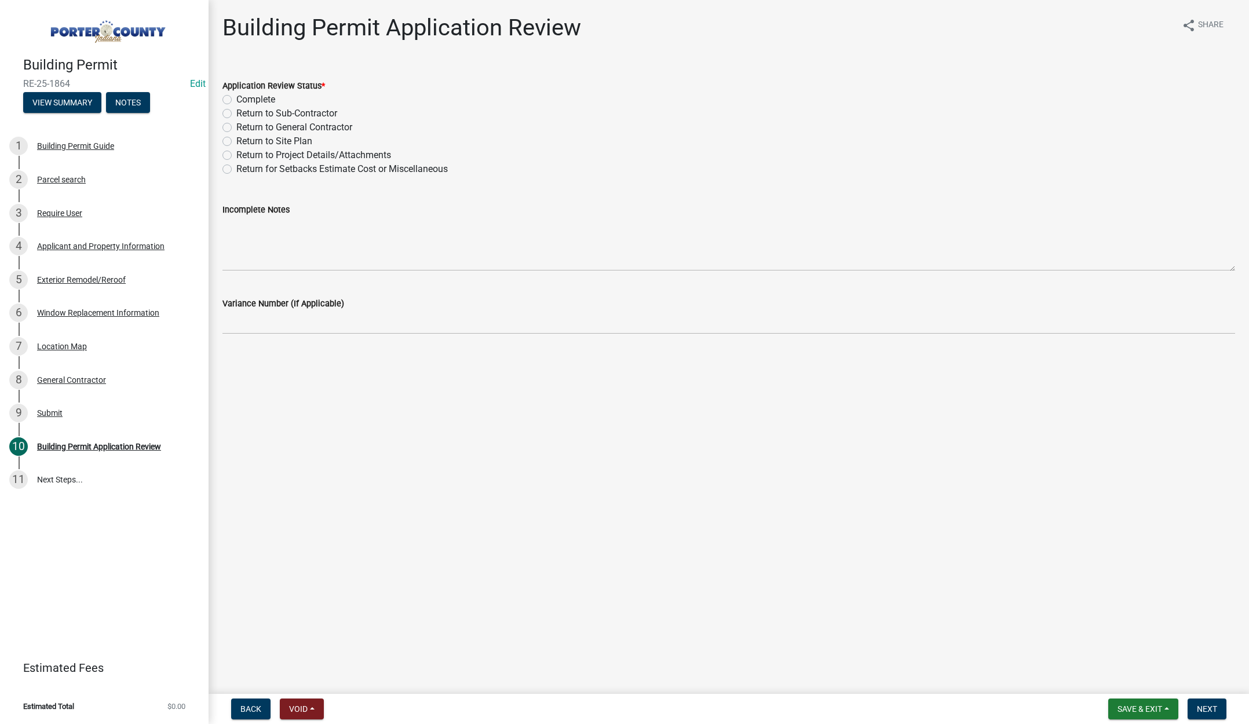
click at [236, 99] on label "Complete" at bounding box center [255, 100] width 39 height 14
click at [236, 99] on input "Complete" at bounding box center [240, 97] width 8 height 8
radio input "true"
click at [1206, 701] on button "Next" at bounding box center [1207, 709] width 39 height 21
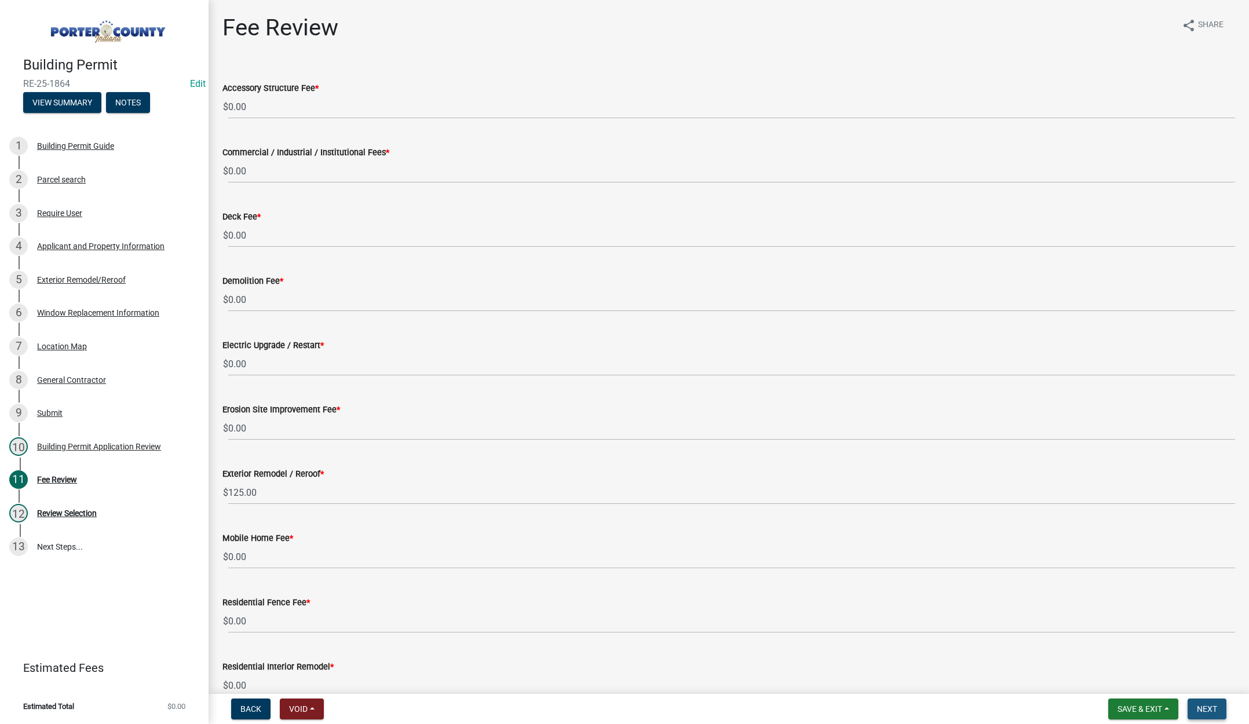
click at [1204, 705] on span "Next" at bounding box center [1207, 709] width 20 height 9
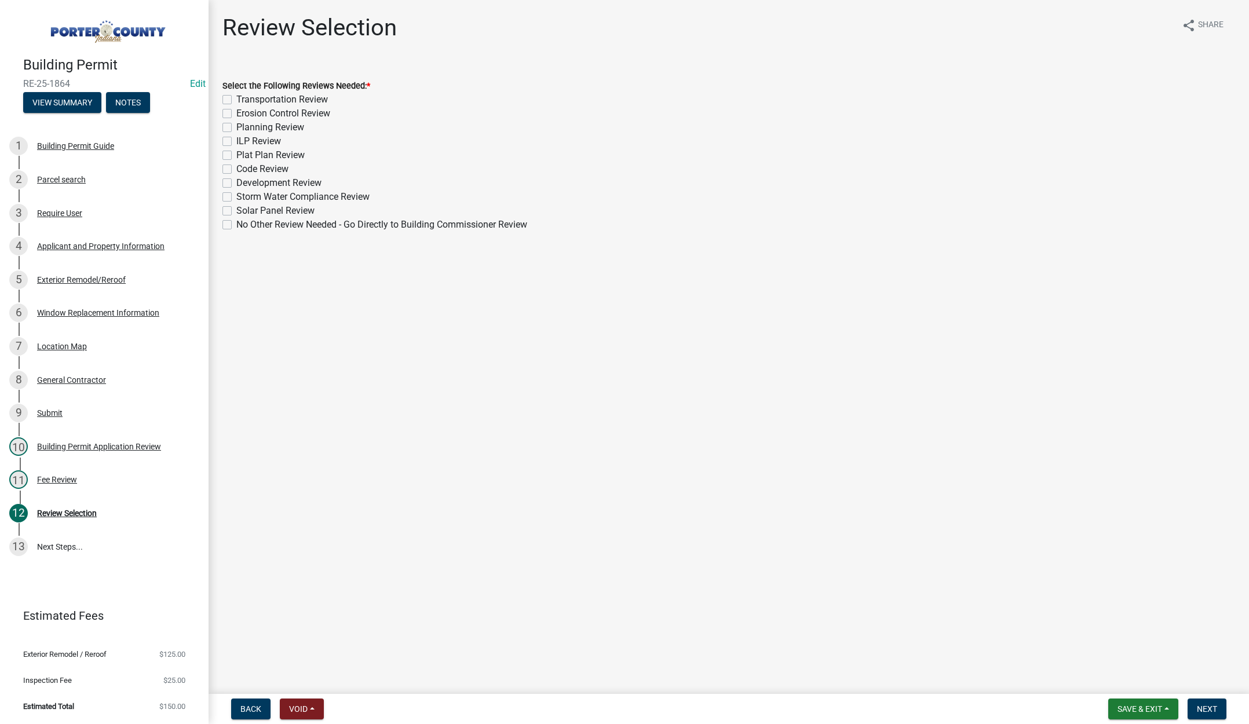
click at [236, 224] on label "No Other Review Needed - Go Directly to Building Commissioner Review" at bounding box center [381, 225] width 291 height 14
click at [236, 224] on input "No Other Review Needed - Go Directly to Building Commissioner Review" at bounding box center [240, 222] width 8 height 8
checkbox input "true"
checkbox input "false"
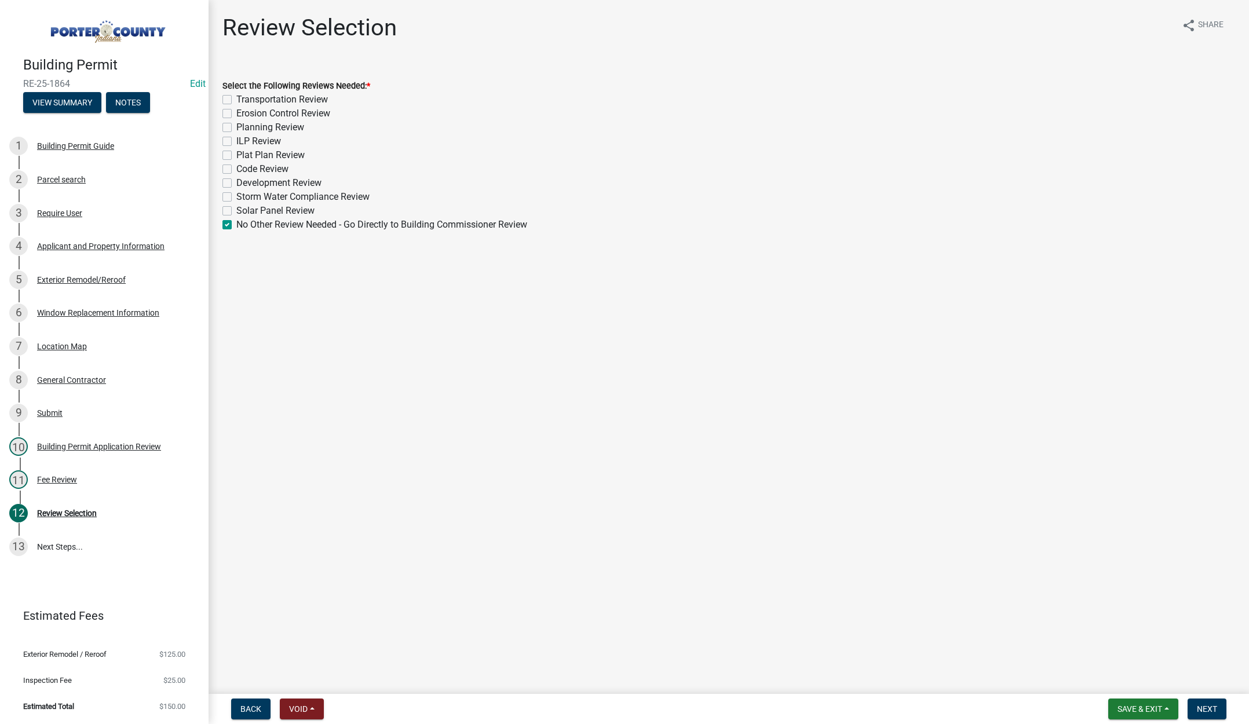
checkbox input "false"
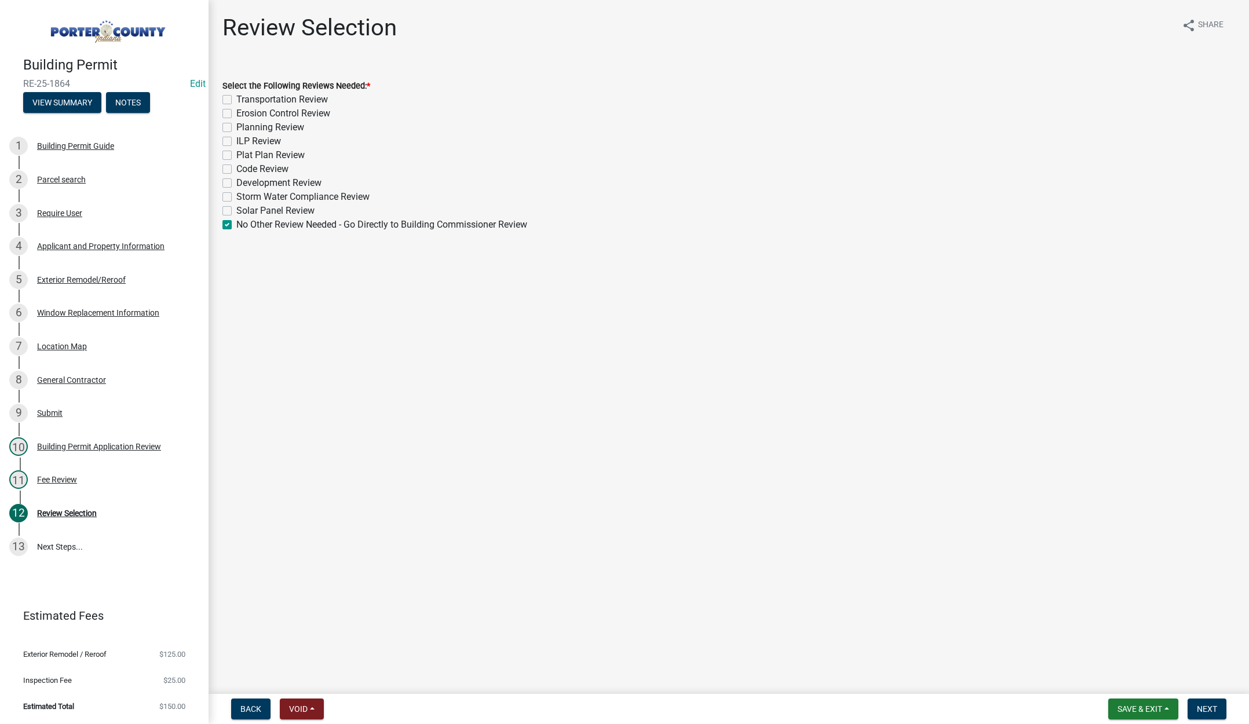
checkbox input "false"
checkbox input "true"
click at [1210, 708] on span "Next" at bounding box center [1207, 709] width 20 height 9
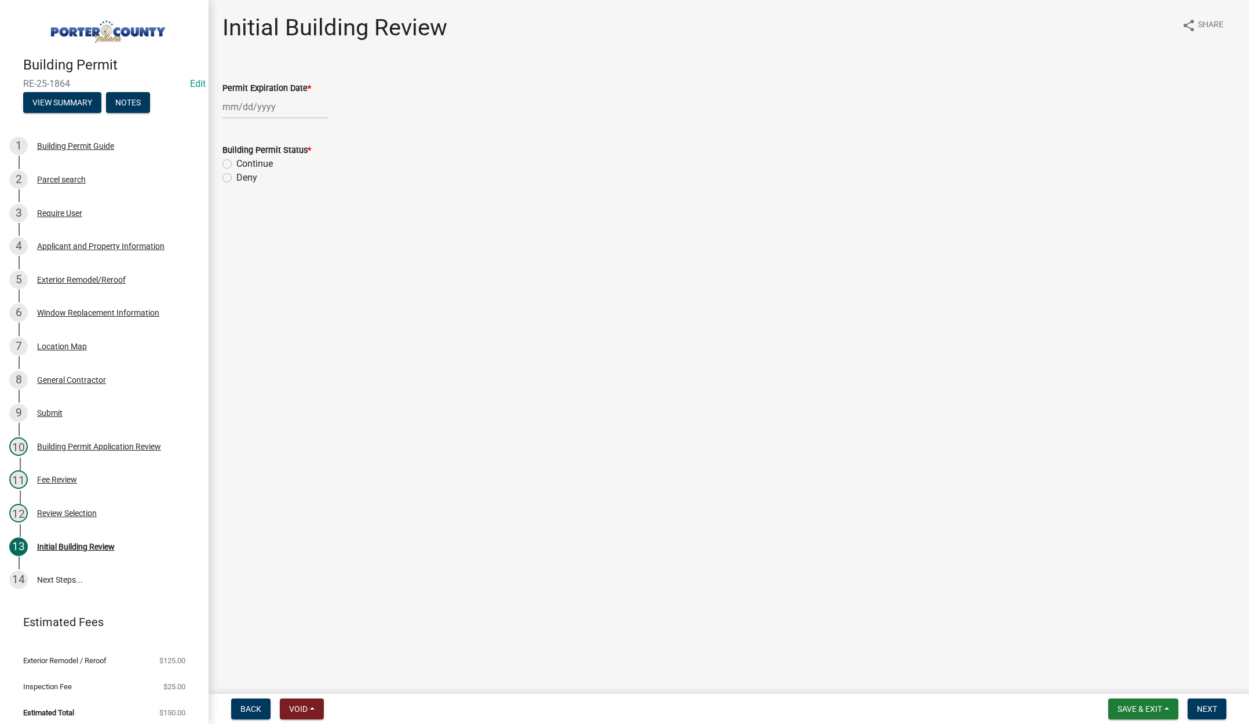
click at [290, 107] on div at bounding box center [275, 107] width 106 height 24
select select "9"
click at [320, 132] on select "1525 1526 1527 1528 1529 1530 1531 1532 1533 1534 1535 1536 1537 1538 1539 1540…" at bounding box center [314, 131] width 42 height 17
select select "2026"
click at [293, 123] on select "1525 1526 1527 1528 1529 1530 1531 1532 1533 1534 1535 1536 1537 1538 1539 1540…" at bounding box center [314, 131] width 42 height 17
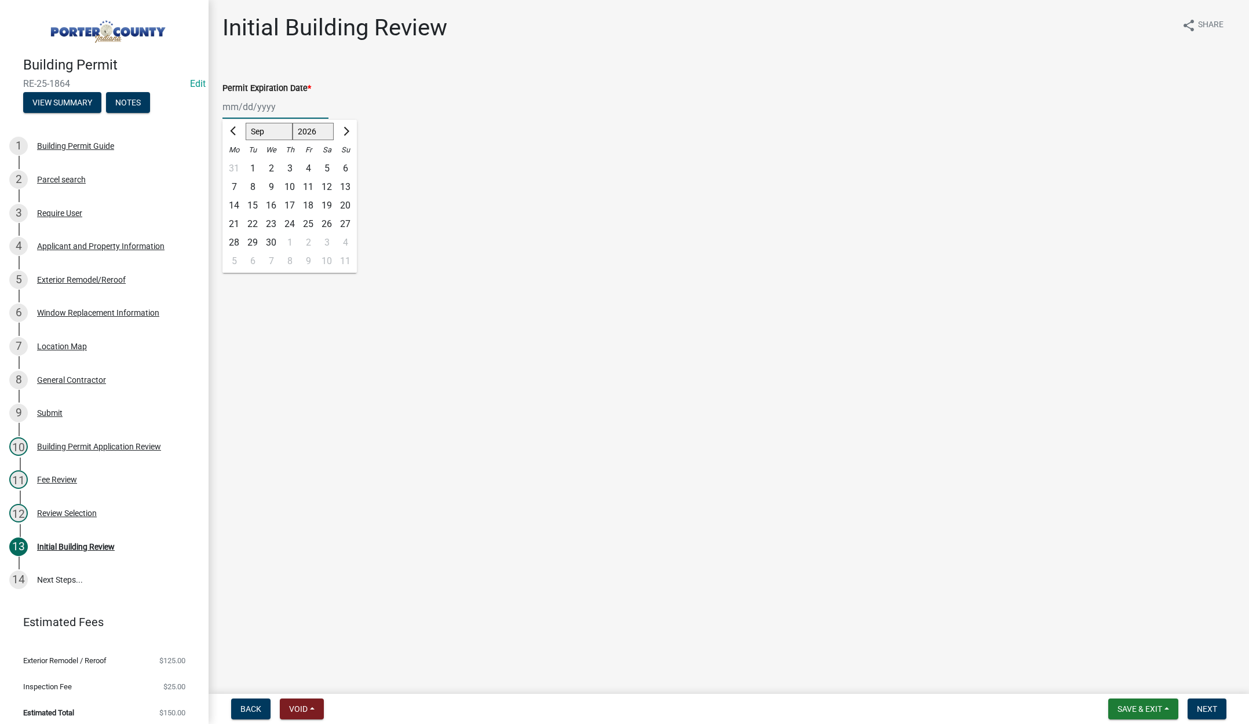
click at [290, 223] on div "24" at bounding box center [289, 224] width 19 height 19
type input "[DATE]"
click at [236, 165] on label "Continue" at bounding box center [254, 164] width 37 height 14
click at [236, 165] on input "Continue" at bounding box center [240, 161] width 8 height 8
radio input "true"
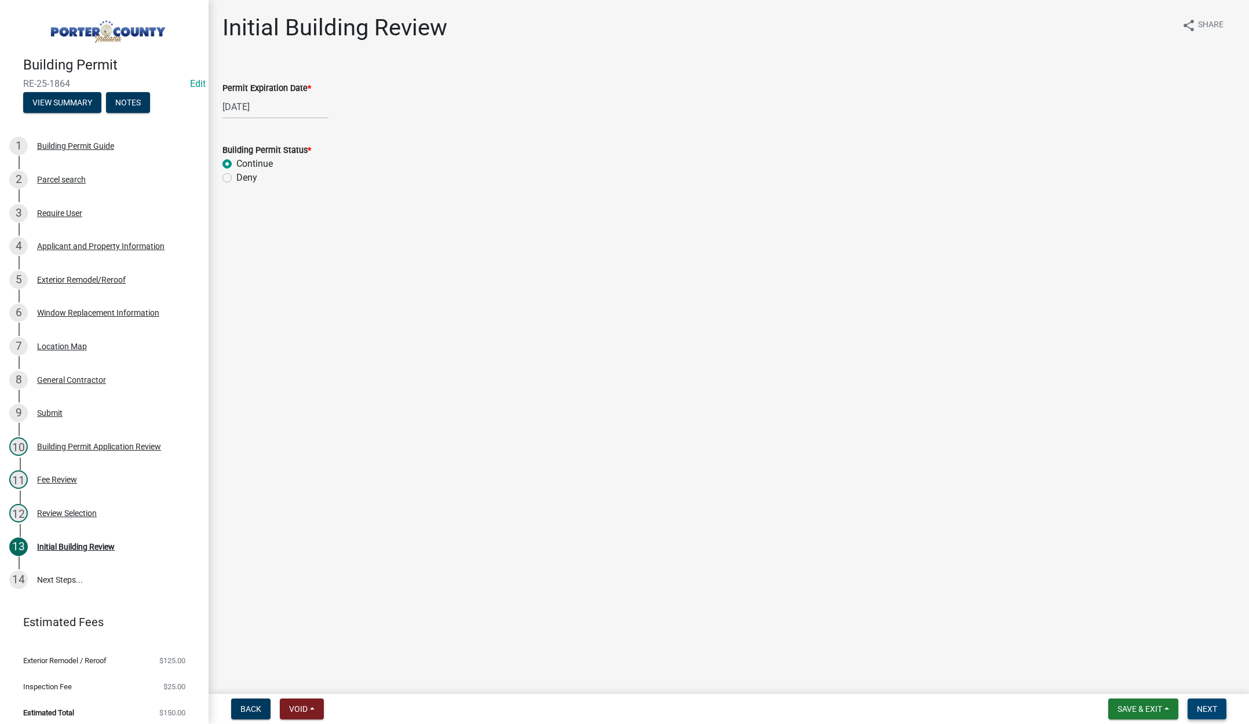
click at [1196, 703] on button "Next" at bounding box center [1207, 709] width 39 height 21
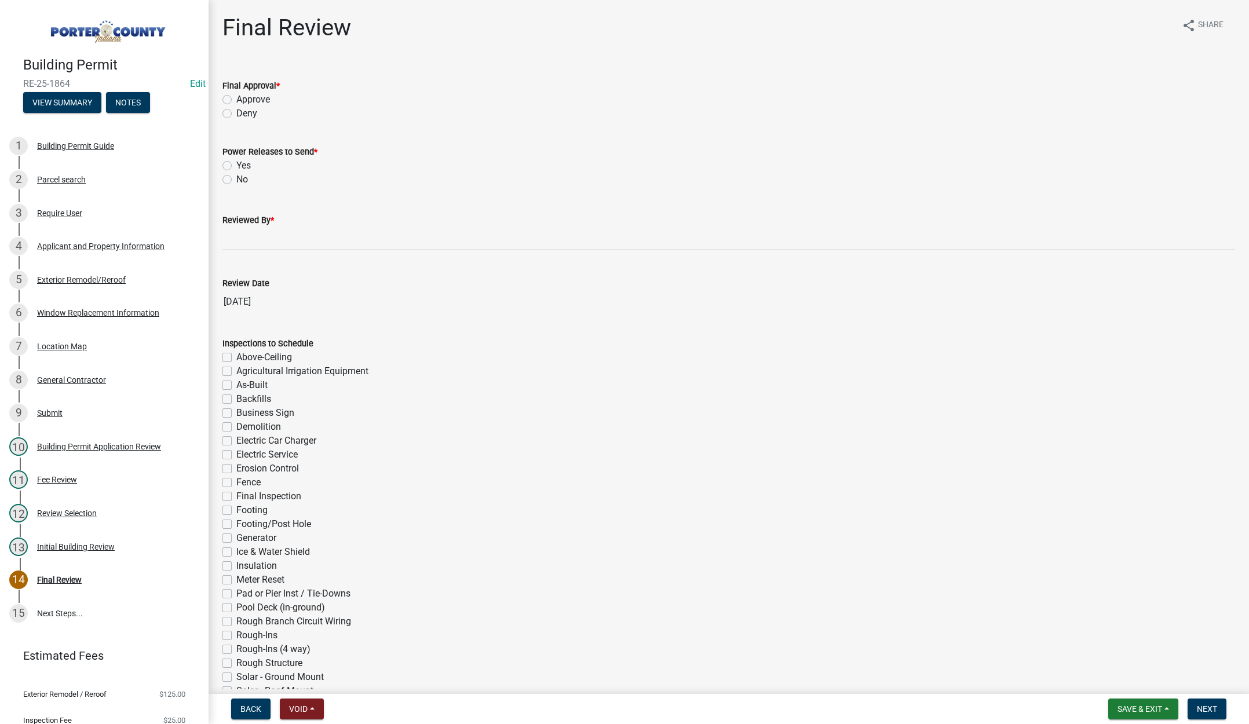
click at [236, 96] on label "Approve" at bounding box center [253, 100] width 34 height 14
click at [236, 96] on input "Approve" at bounding box center [240, 97] width 8 height 8
radio input "true"
click at [236, 178] on label "No" at bounding box center [242, 180] width 12 height 14
click at [236, 178] on input "No" at bounding box center [240, 177] width 8 height 8
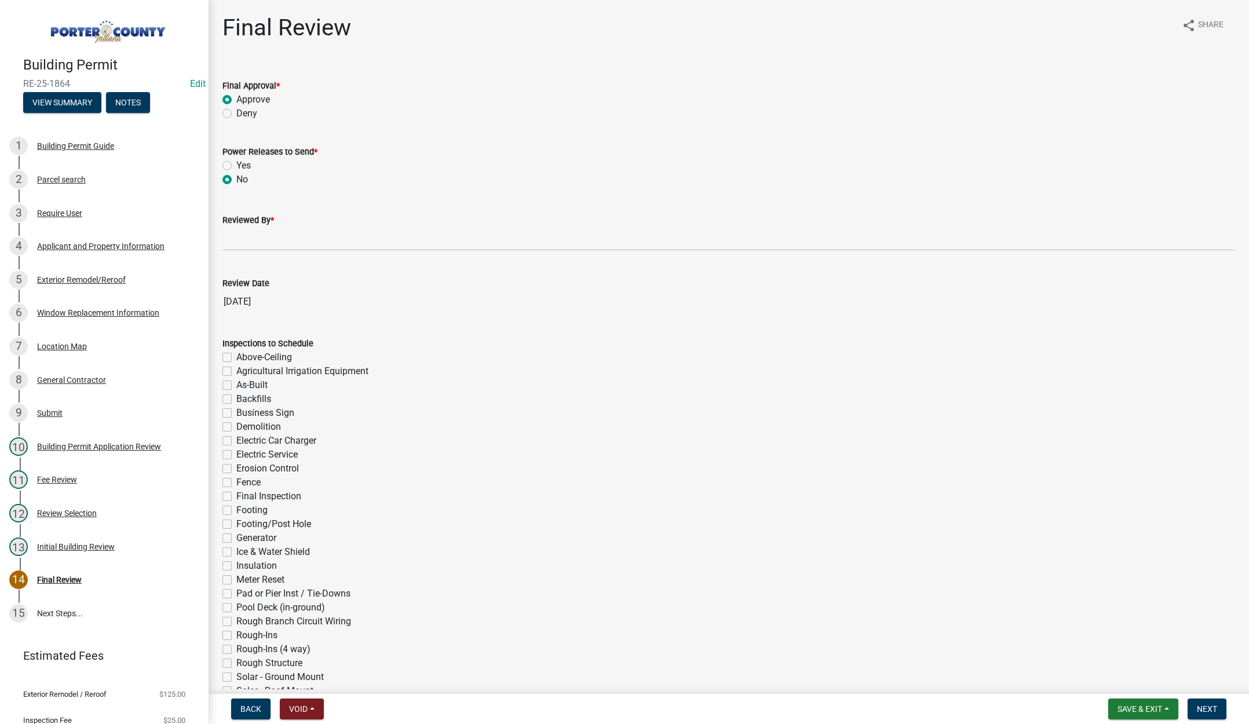
radio input "true"
click at [240, 236] on input "Reviewed By *" at bounding box center [728, 239] width 1013 height 24
type input "[PERSON_NAME]"
click at [1206, 705] on span "Next" at bounding box center [1207, 709] width 20 height 9
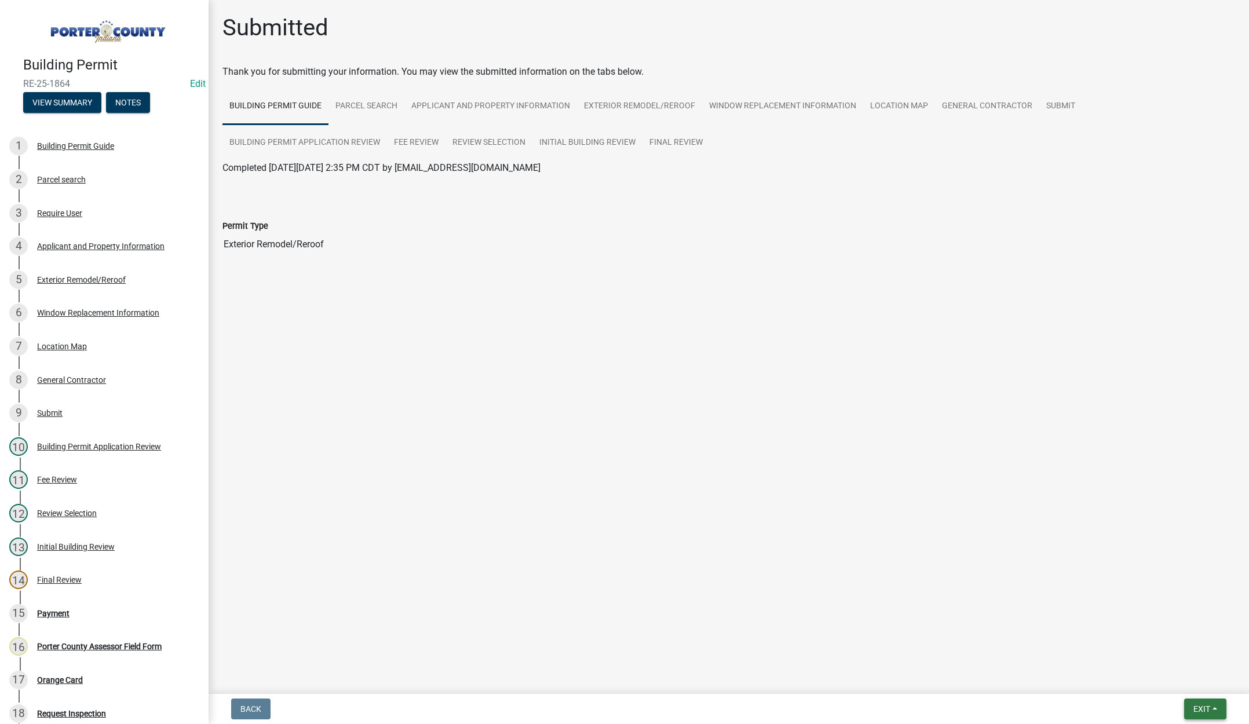
drag, startPoint x: 1196, startPoint y: 706, endPoint x: 1203, endPoint y: 708, distance: 6.6
click at [1198, 706] on span "Exit" at bounding box center [1202, 709] width 17 height 9
click at [1196, 685] on button "Save & Exit" at bounding box center [1180, 679] width 93 height 28
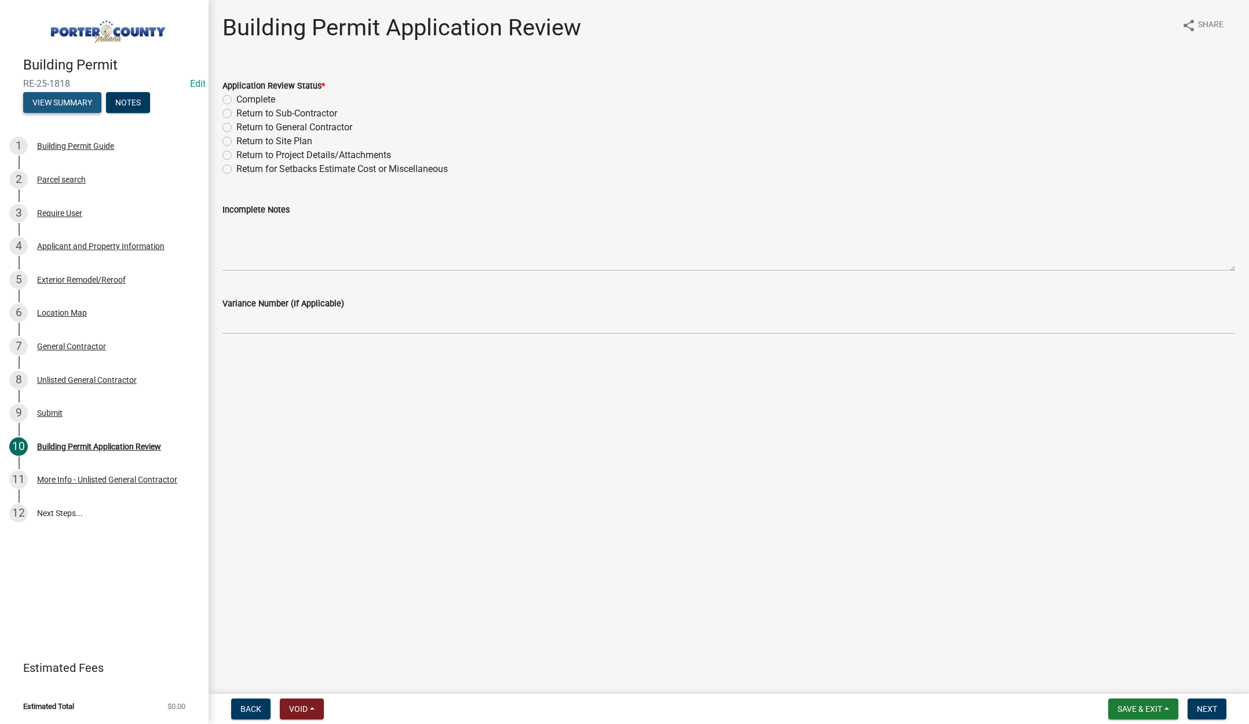
click at [53, 104] on button "View Summary" at bounding box center [62, 102] width 78 height 21
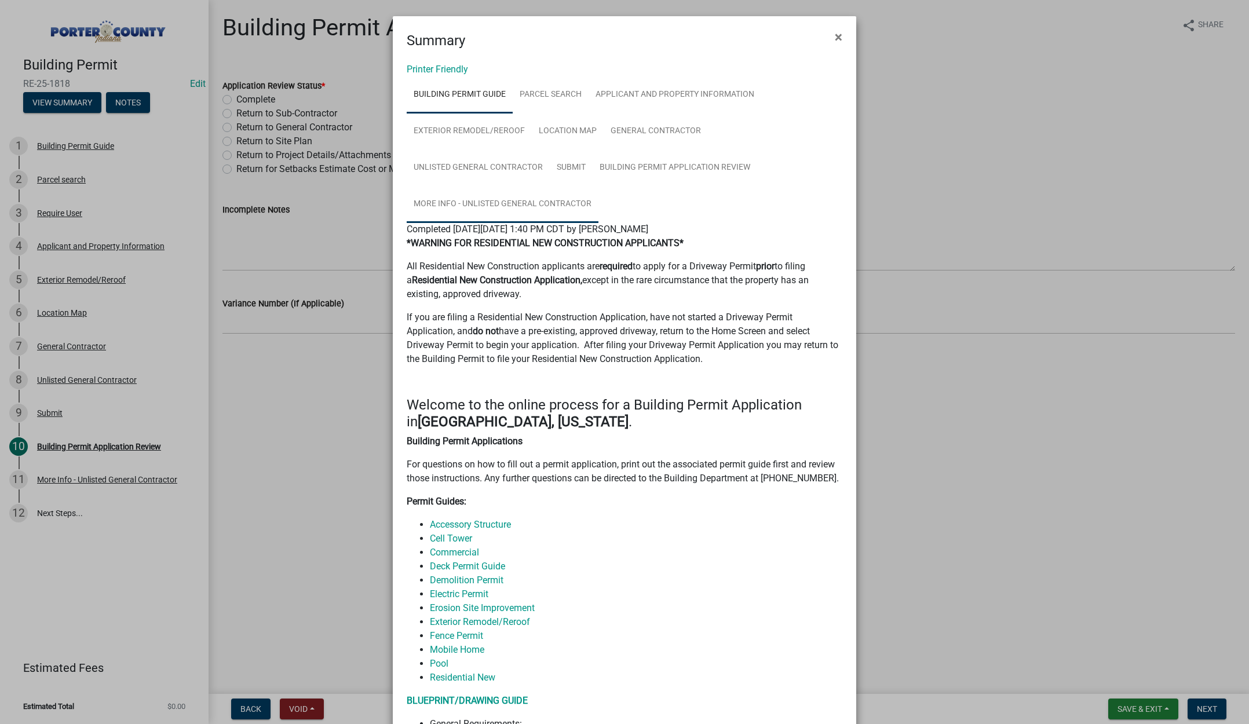
click at [541, 196] on link "More Info - Unlisted General Contractor" at bounding box center [503, 204] width 192 height 37
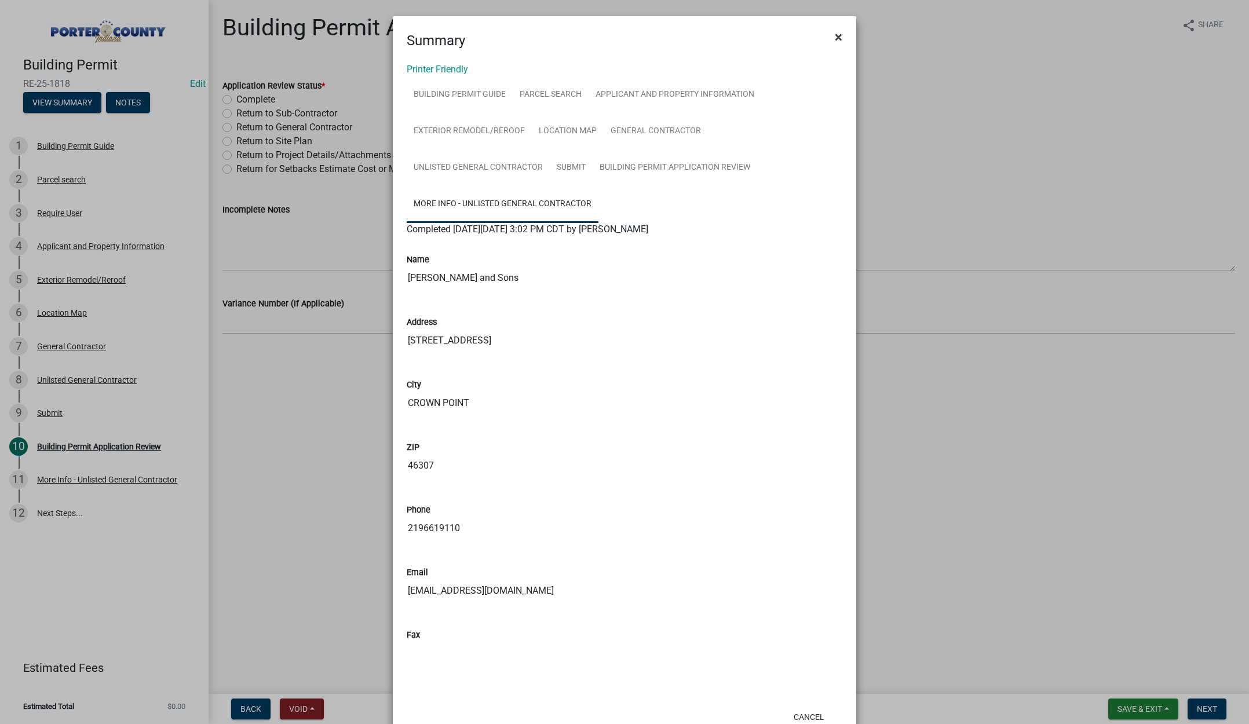
click at [835, 35] on span "×" at bounding box center [839, 37] width 8 height 16
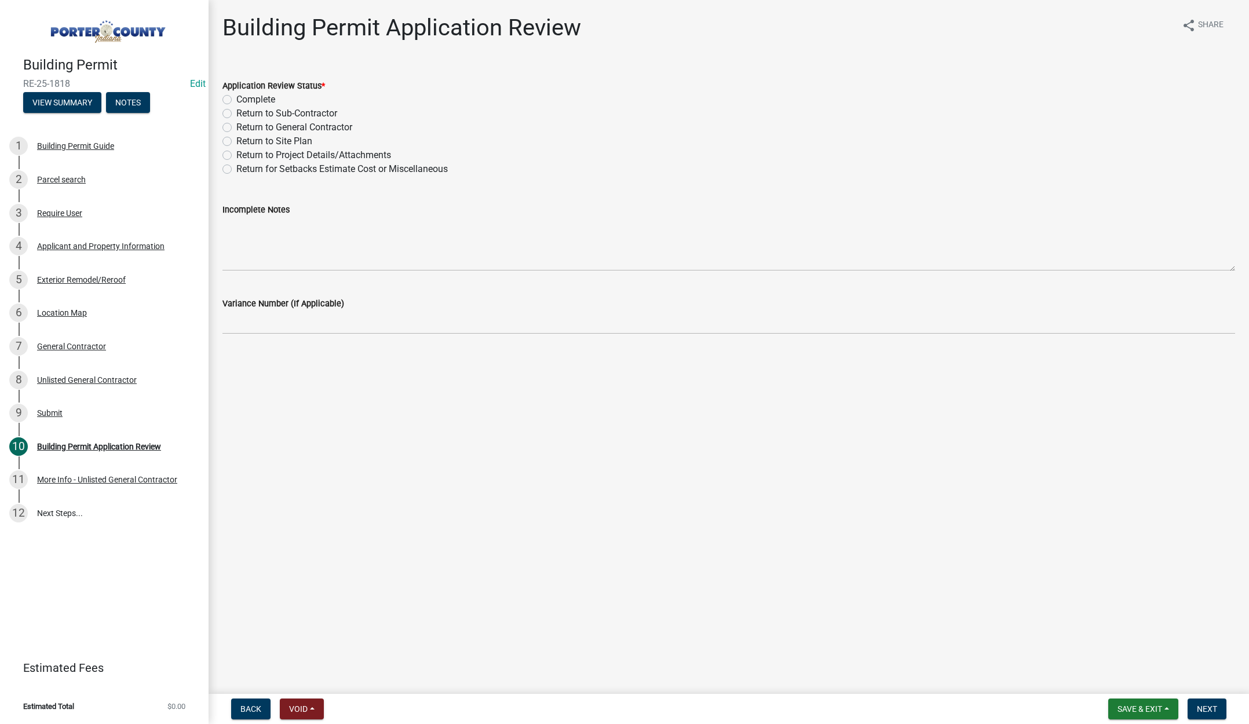
click at [236, 100] on label "Complete" at bounding box center [255, 100] width 39 height 14
click at [236, 100] on input "Complete" at bounding box center [240, 97] width 8 height 8
radio input "true"
click at [1212, 707] on span "Next" at bounding box center [1207, 709] width 20 height 9
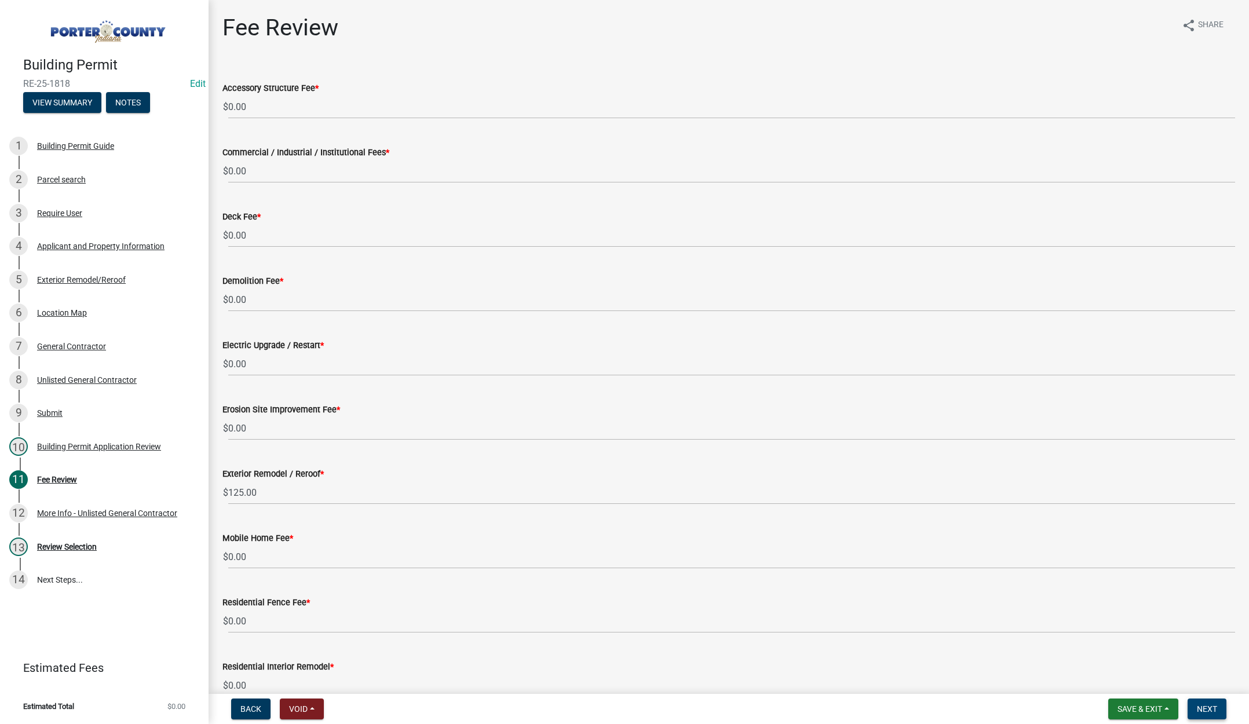
click at [1210, 702] on button "Next" at bounding box center [1207, 709] width 39 height 21
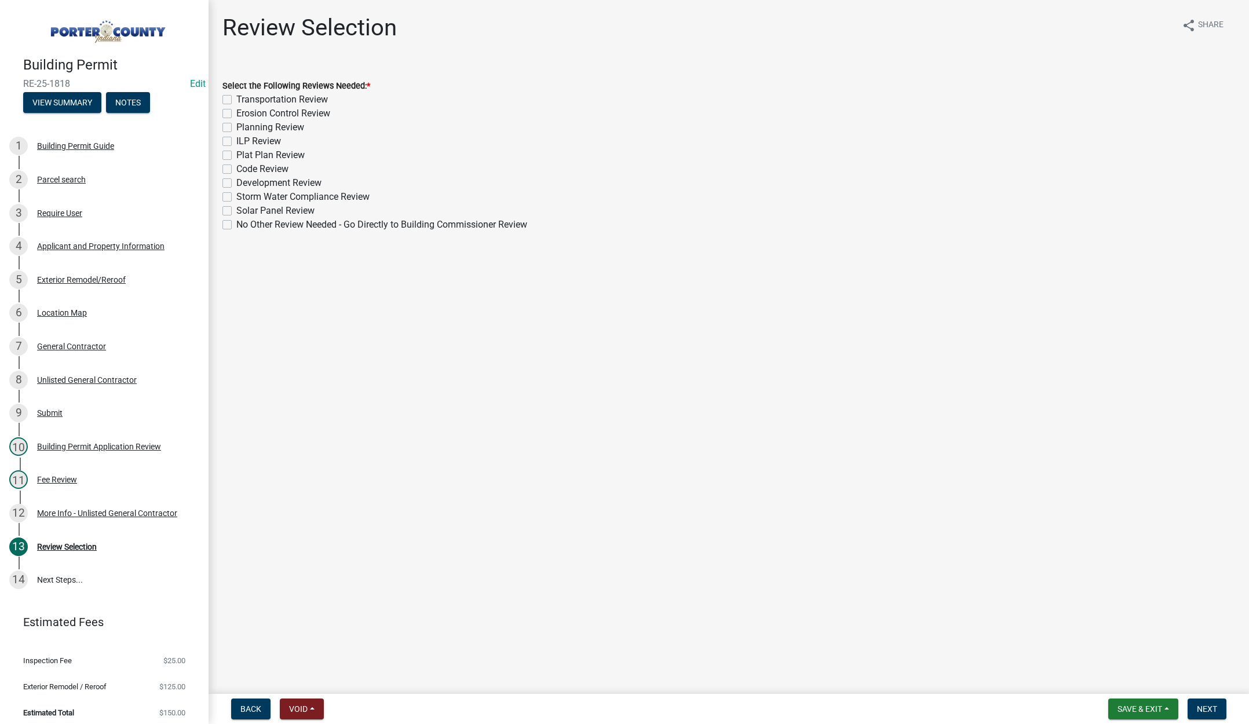
click at [236, 224] on label "No Other Review Needed - Go Directly to Building Commissioner Review" at bounding box center [381, 225] width 291 height 14
click at [236, 224] on input "No Other Review Needed - Go Directly to Building Commissioner Review" at bounding box center [240, 222] width 8 height 8
checkbox input "true"
checkbox input "false"
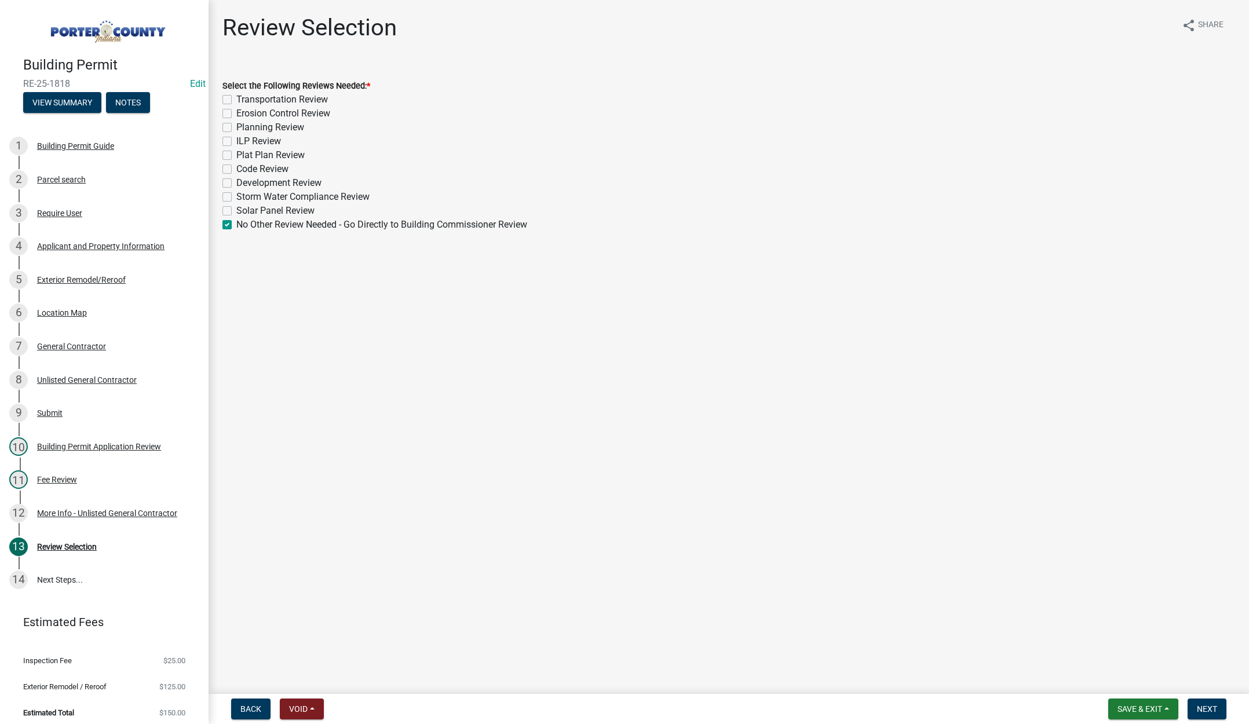
checkbox input "false"
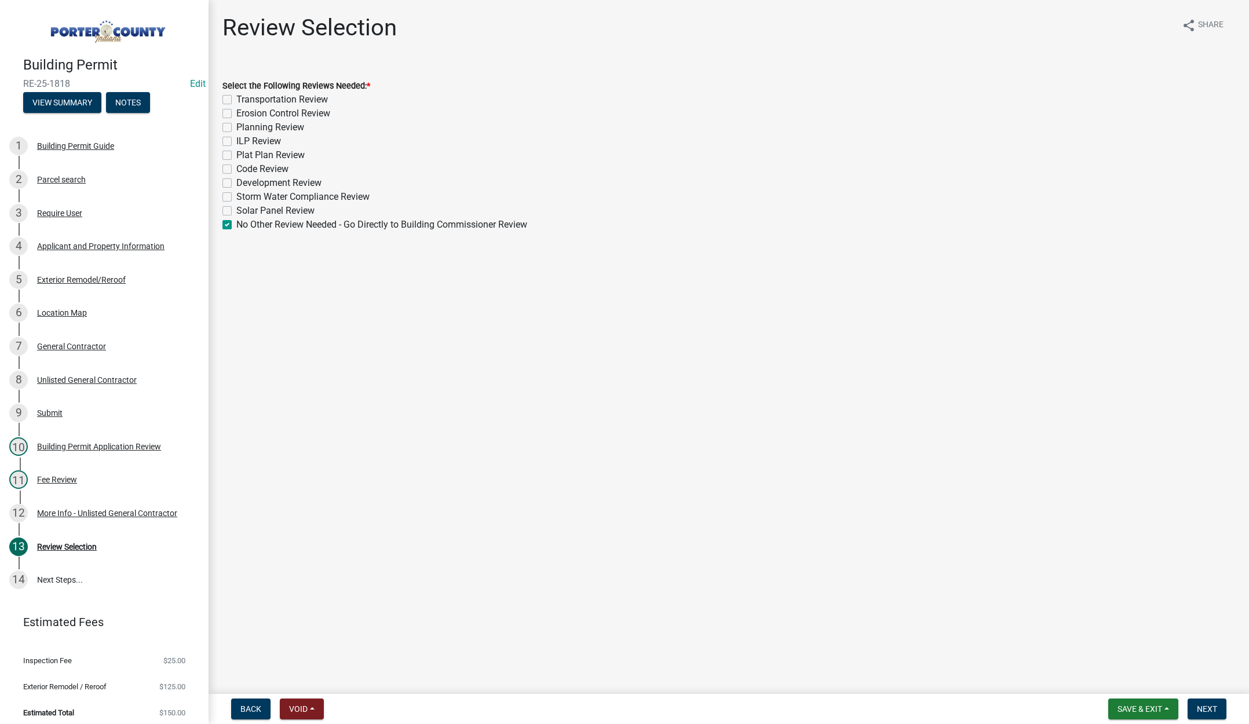
checkbox input "false"
checkbox input "true"
click at [1204, 709] on span "Next" at bounding box center [1207, 709] width 20 height 9
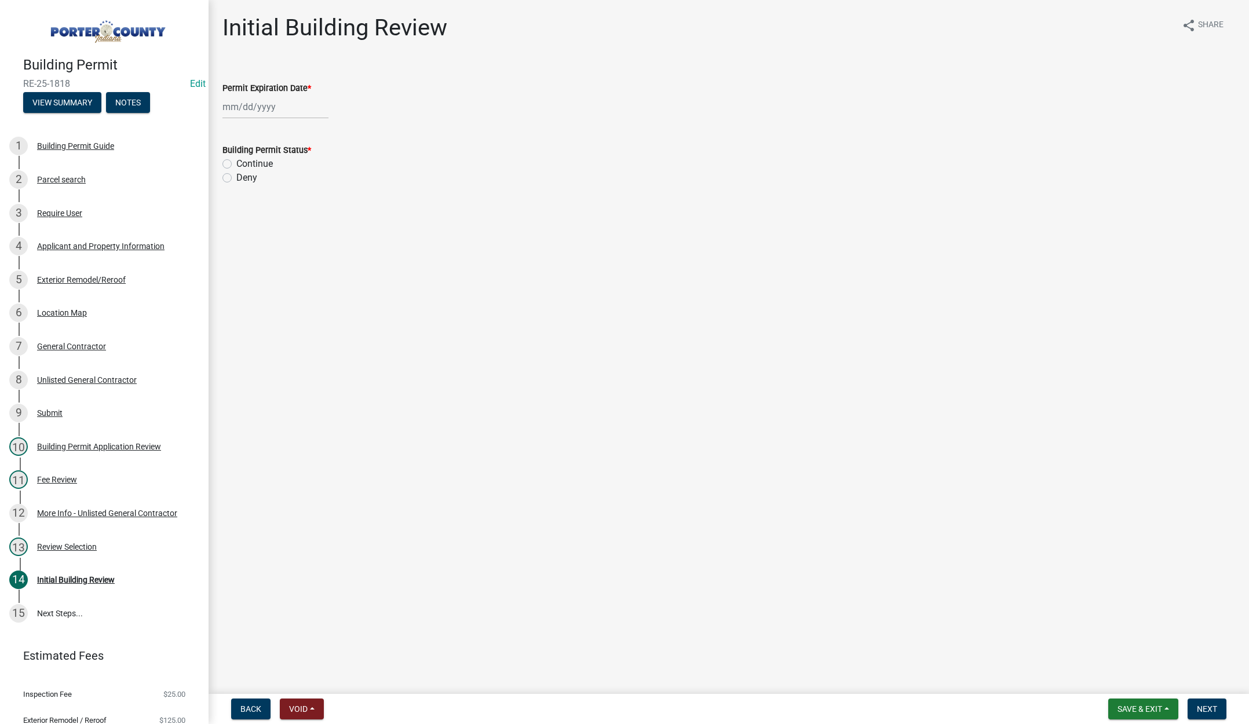
select select "9"
click at [287, 108] on div "[PERSON_NAME] Feb Mar Apr [PERSON_NAME][DATE] Oct Nov [DATE] 1526 1527 1528 152…" at bounding box center [275, 107] width 106 height 24
drag, startPoint x: 316, startPoint y: 132, endPoint x: 309, endPoint y: 128, distance: 7.6
click at [316, 132] on select "1525 1526 1527 1528 1529 1530 1531 1532 1533 1534 1535 1536 1537 1538 1539 1540…" at bounding box center [314, 131] width 42 height 17
select select "2026"
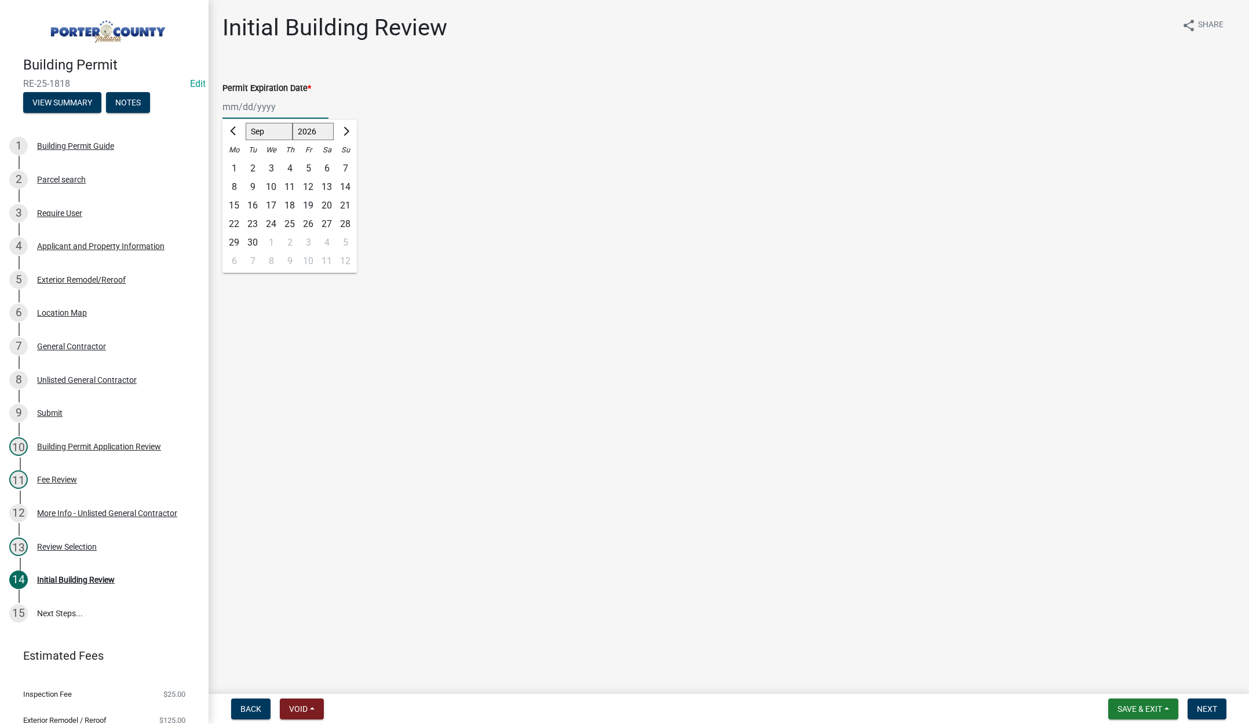
click at [293, 123] on select "1525 1526 1527 1528 1529 1530 1531 1532 1533 1534 1535 1536 1537 1538 1539 1540…" at bounding box center [314, 131] width 42 height 17
click at [293, 221] on div "24" at bounding box center [289, 224] width 19 height 19
type input "[DATE]"
click at [236, 163] on label "Continue" at bounding box center [254, 164] width 37 height 14
click at [236, 163] on input "Continue" at bounding box center [240, 161] width 8 height 8
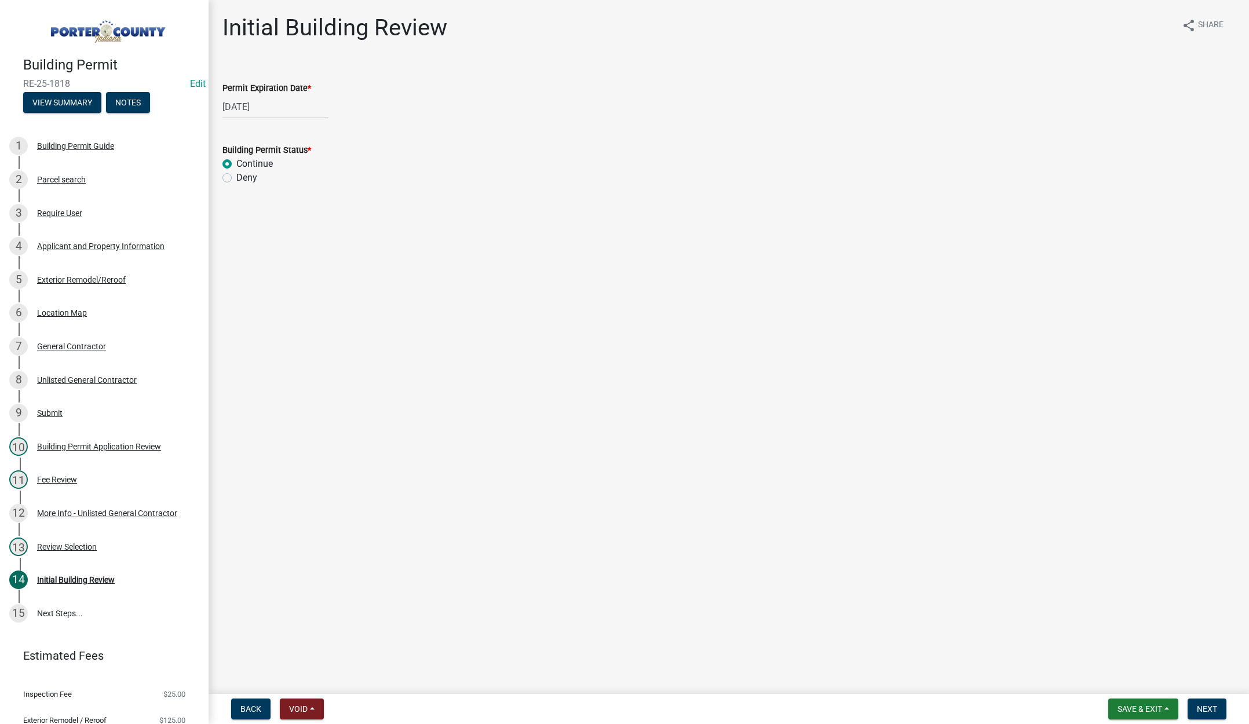
radio input "true"
click at [1208, 707] on span "Next" at bounding box center [1207, 709] width 20 height 9
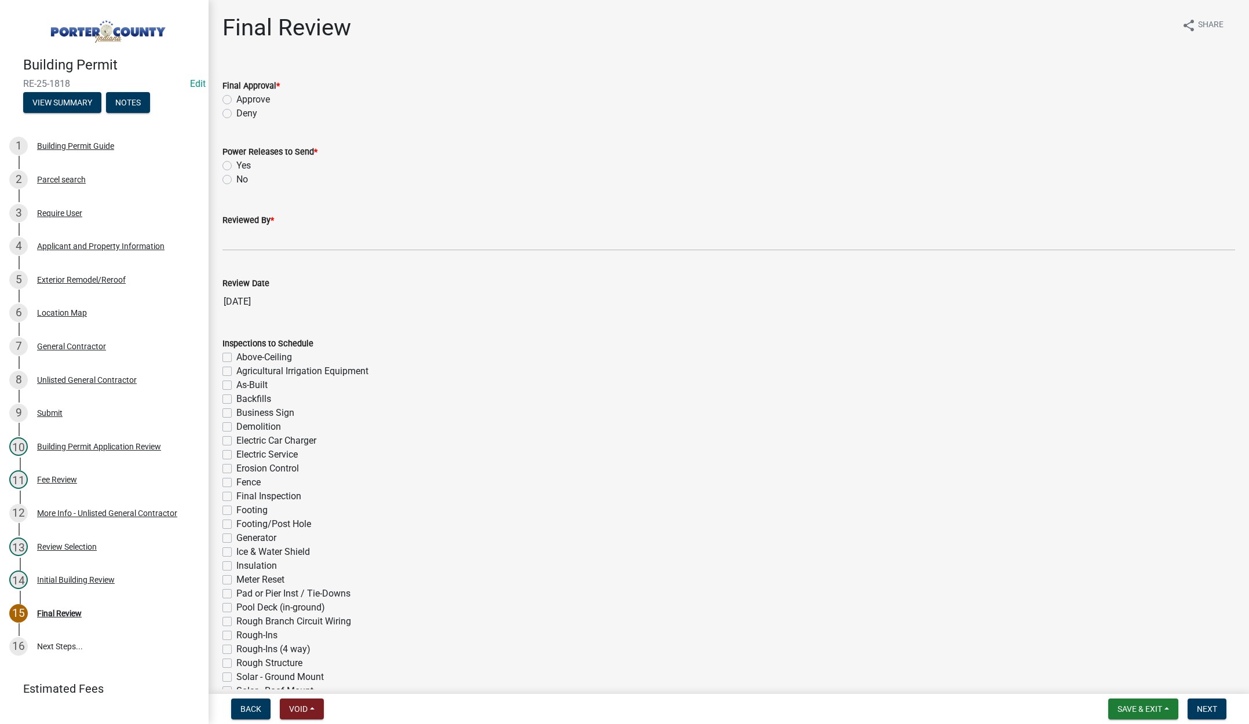
click at [236, 98] on label "Approve" at bounding box center [253, 100] width 34 height 14
click at [236, 98] on input "Approve" at bounding box center [240, 97] width 8 height 8
radio input "true"
click at [236, 178] on label "No" at bounding box center [242, 180] width 12 height 14
click at [236, 178] on input "No" at bounding box center [240, 177] width 8 height 8
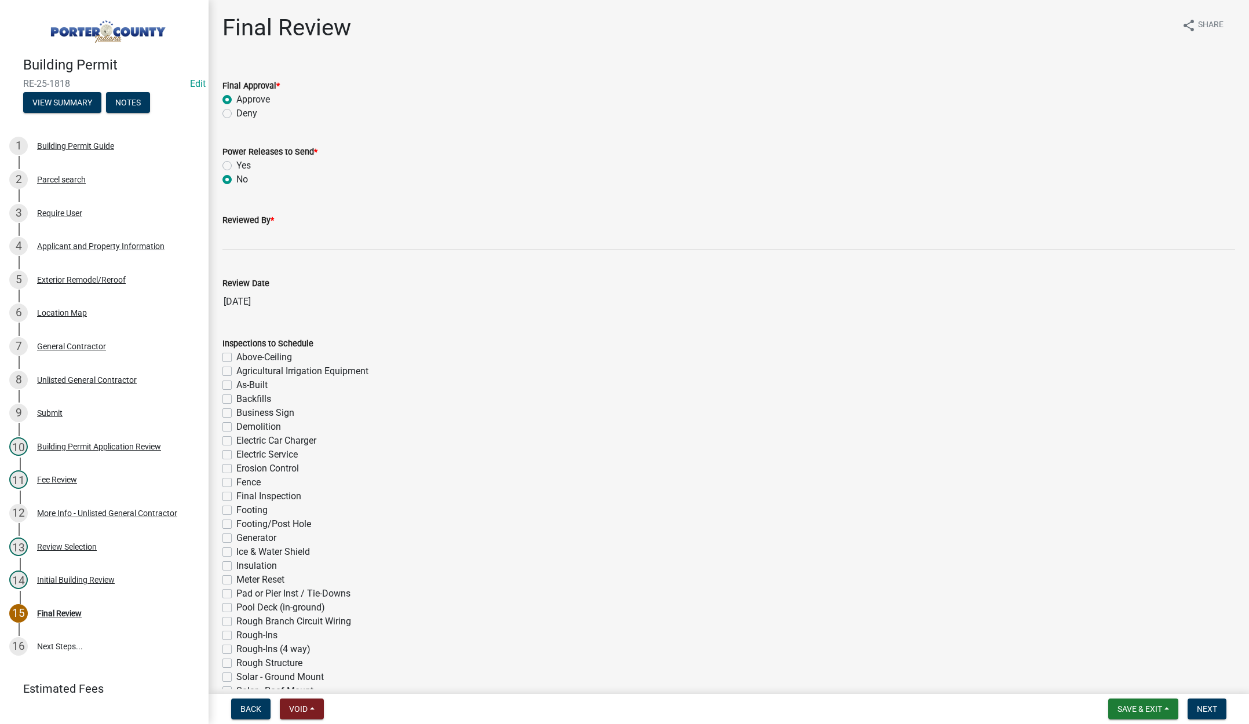
radio input "true"
drag, startPoint x: 244, startPoint y: 237, endPoint x: 260, endPoint y: 240, distance: 15.9
click at [244, 237] on input "Reviewed By *" at bounding box center [728, 239] width 1013 height 24
type input "[PERSON_NAME]"
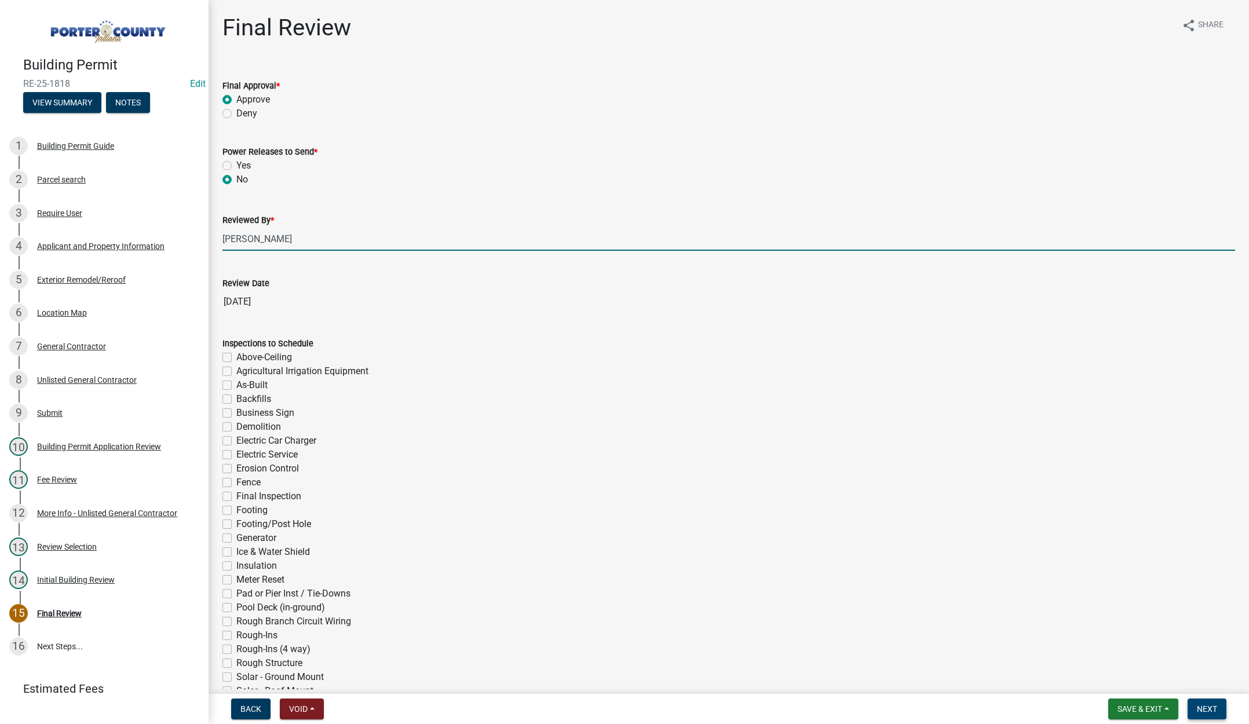
click at [1211, 707] on span "Next" at bounding box center [1207, 709] width 20 height 9
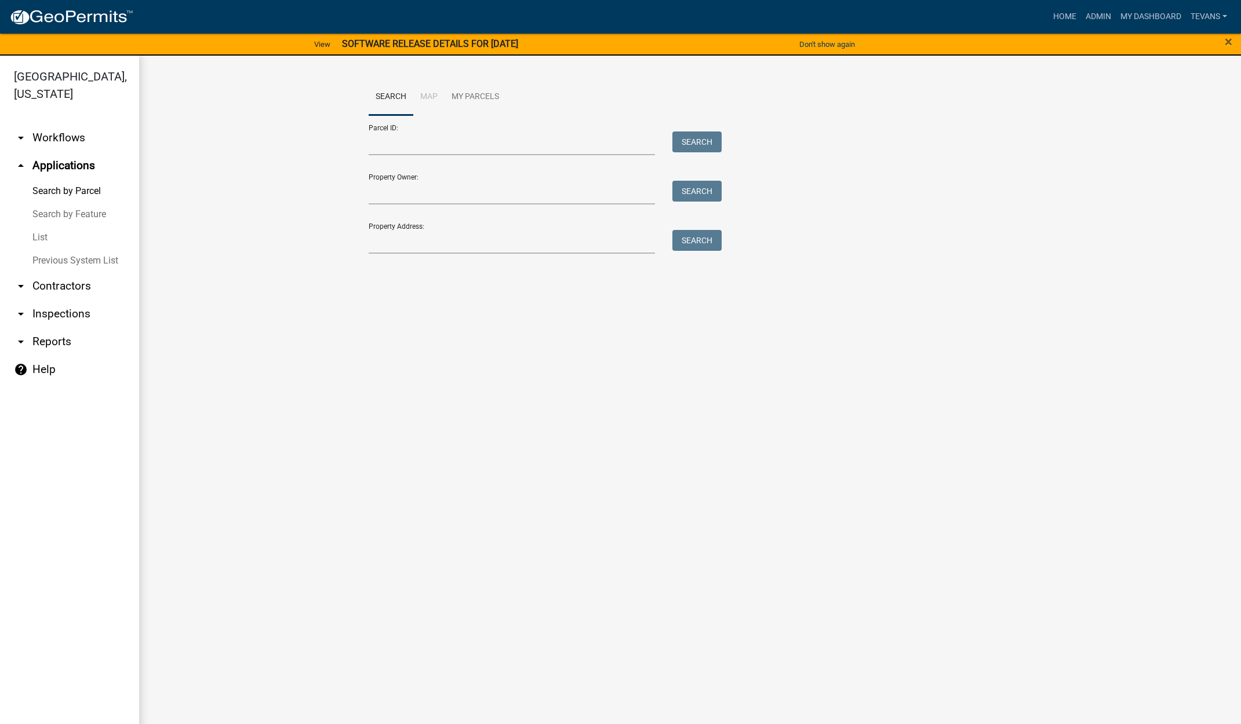
click at [49, 272] on link "arrow_drop_down Contractors" at bounding box center [69, 286] width 139 height 28
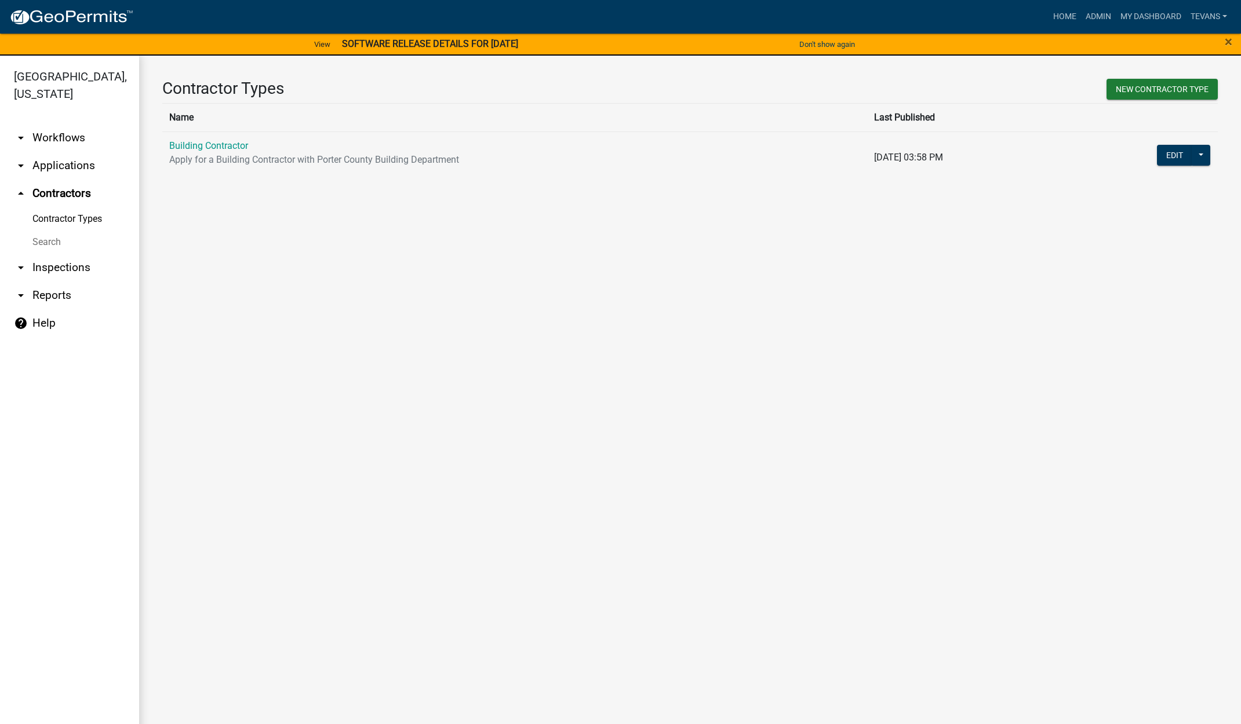
drag, startPoint x: 46, startPoint y: 223, endPoint x: 56, endPoint y: 214, distance: 13.1
click at [47, 231] on link "Search" at bounding box center [69, 242] width 139 height 23
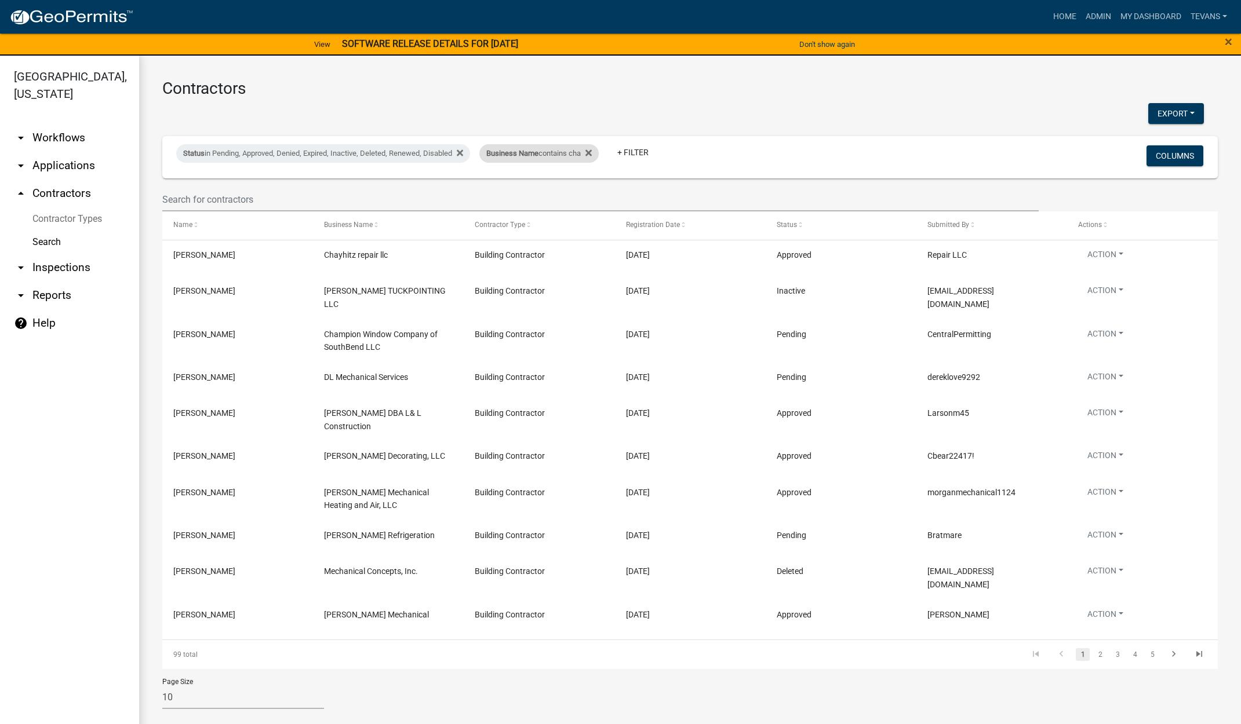
click at [564, 156] on div "Business Name contains cha" at bounding box center [538, 153] width 119 height 19
click at [514, 194] on input "cha" at bounding box center [547, 197] width 106 height 24
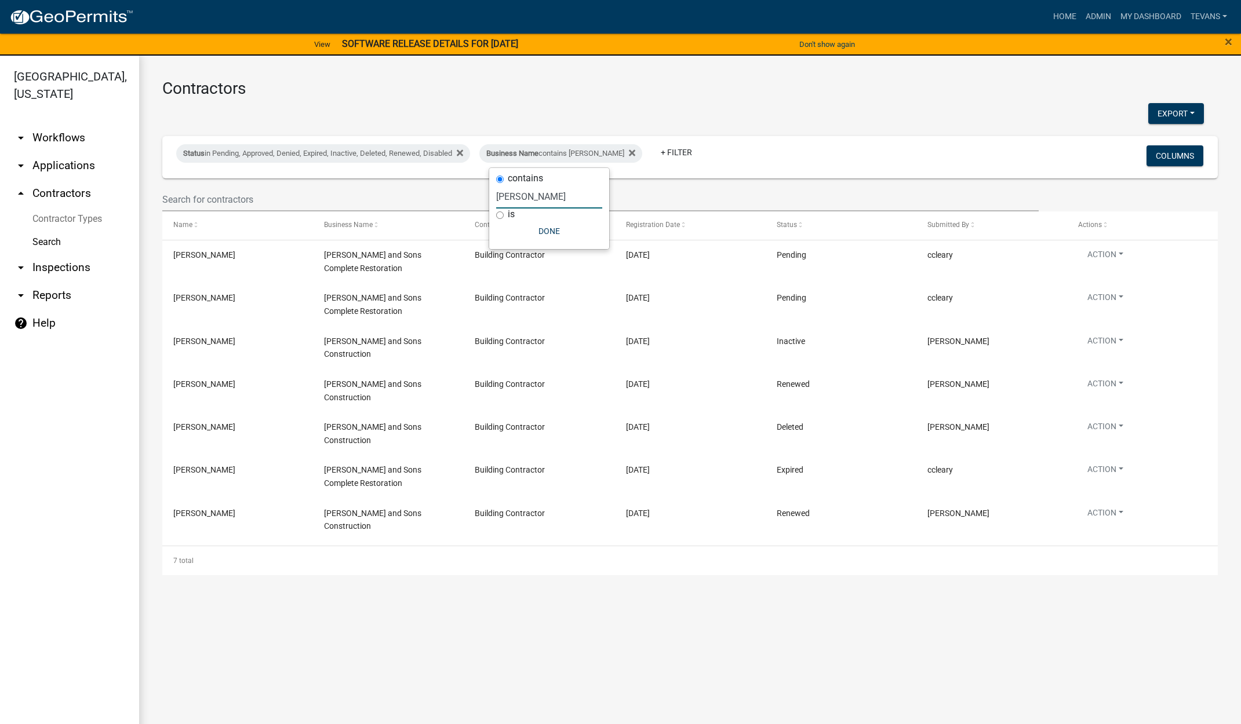
type input "[PERSON_NAME]"
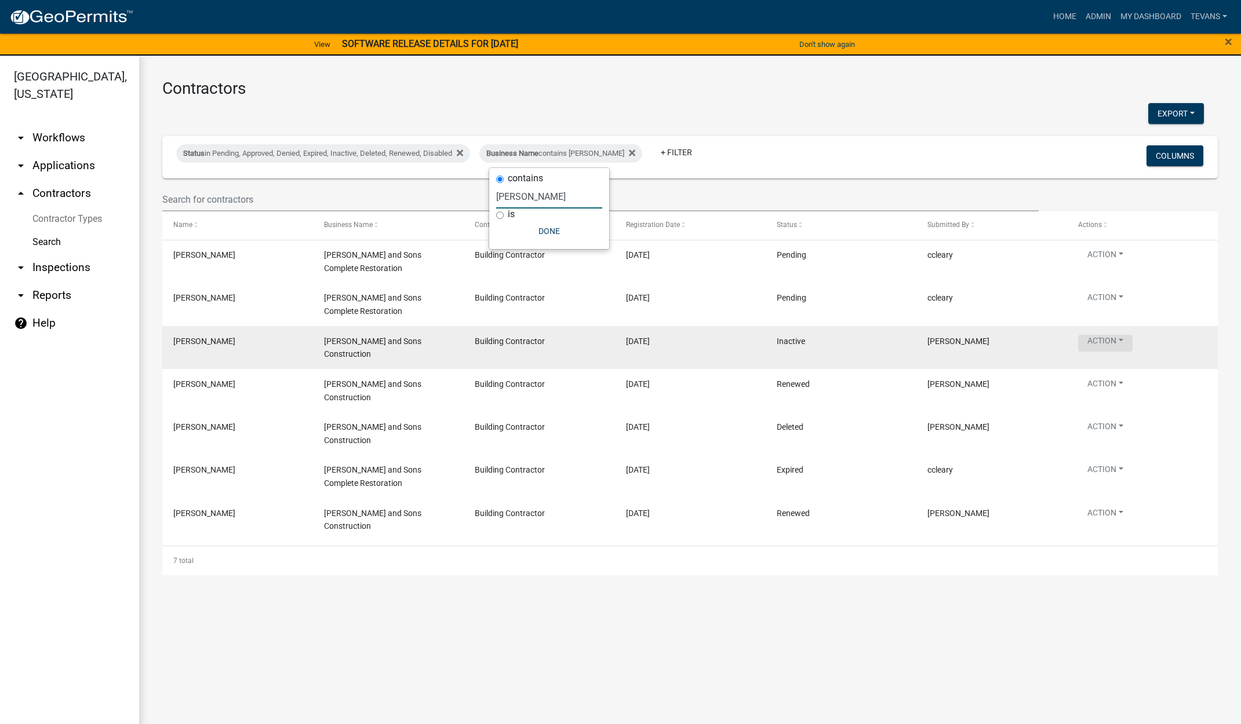
click at [1109, 338] on button "Action" at bounding box center [1105, 343] width 54 height 17
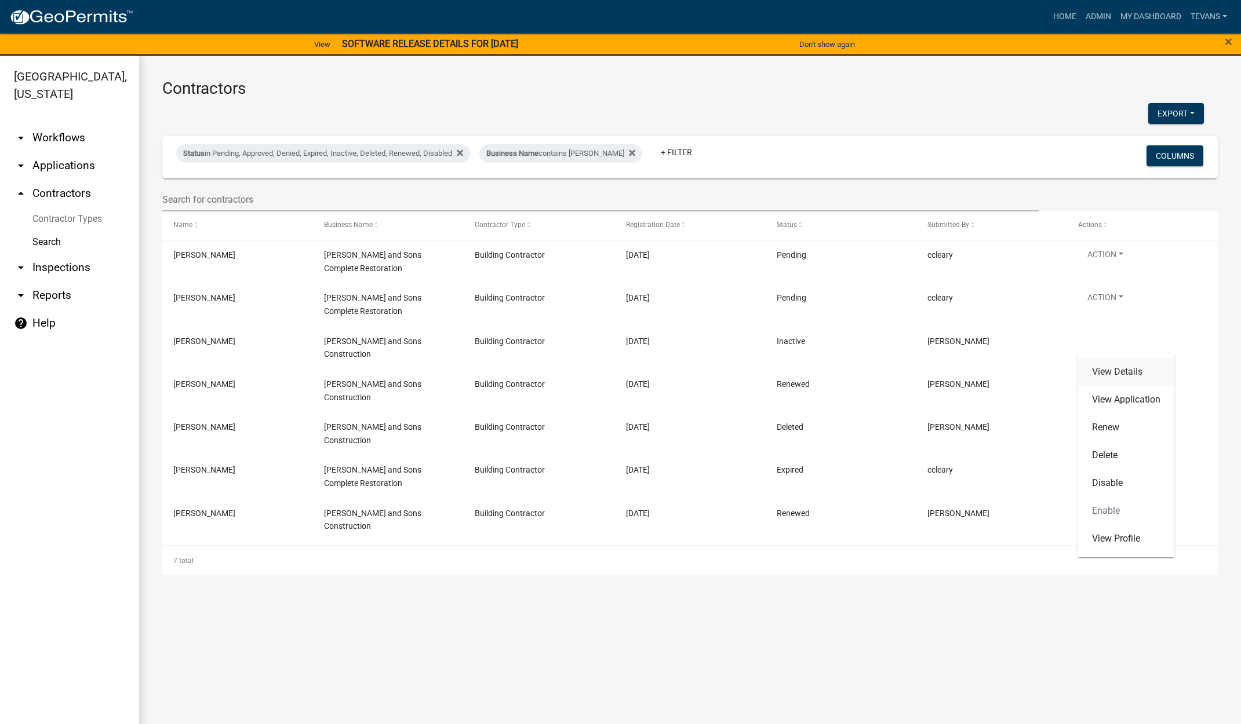
click at [1093, 369] on link "View Details" at bounding box center [1126, 372] width 96 height 28
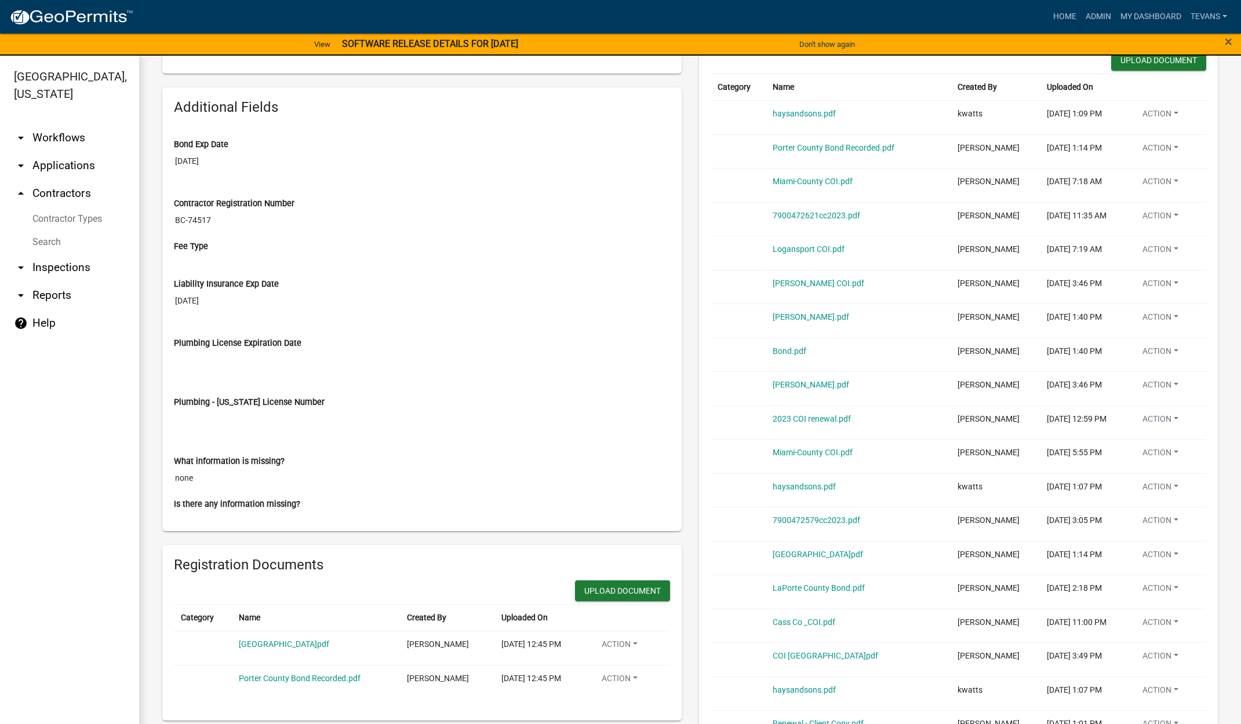
scroll to position [521, 0]
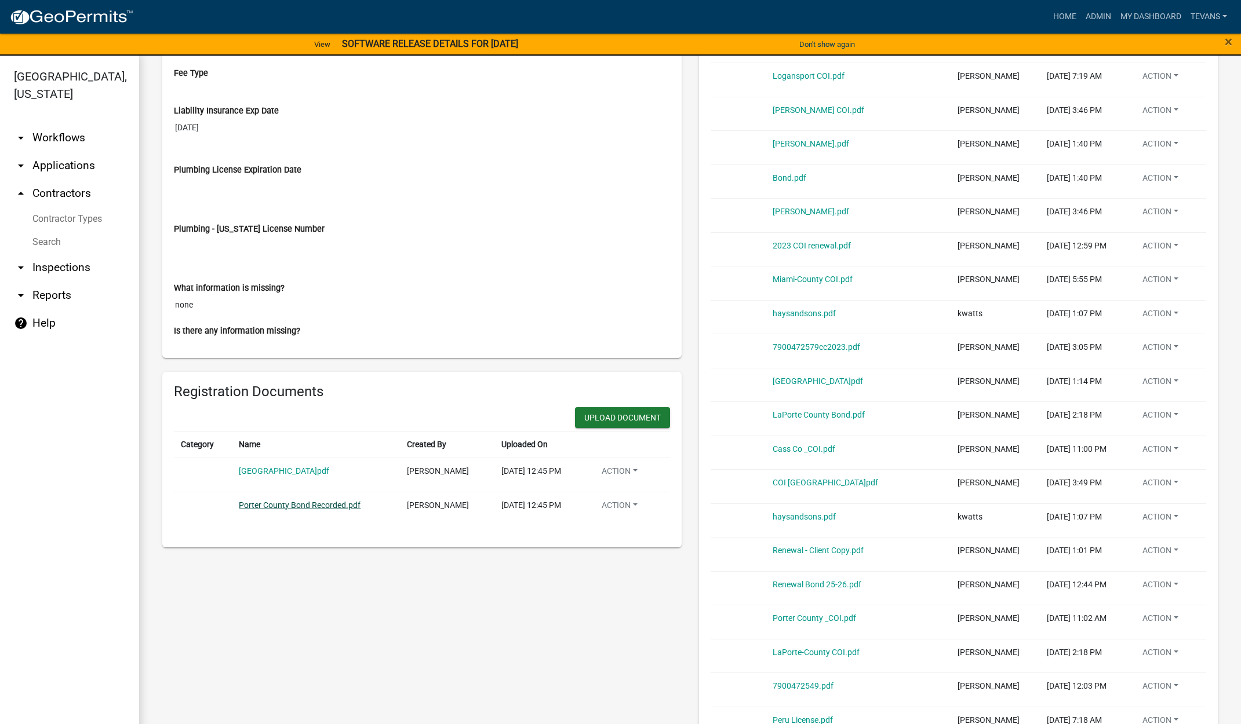
click at [298, 506] on link "Porter County Bond Recorded.pdf" at bounding box center [300, 505] width 122 height 9
click at [278, 473] on link "[GEOGRAPHIC_DATA]pdf" at bounding box center [284, 470] width 90 height 9
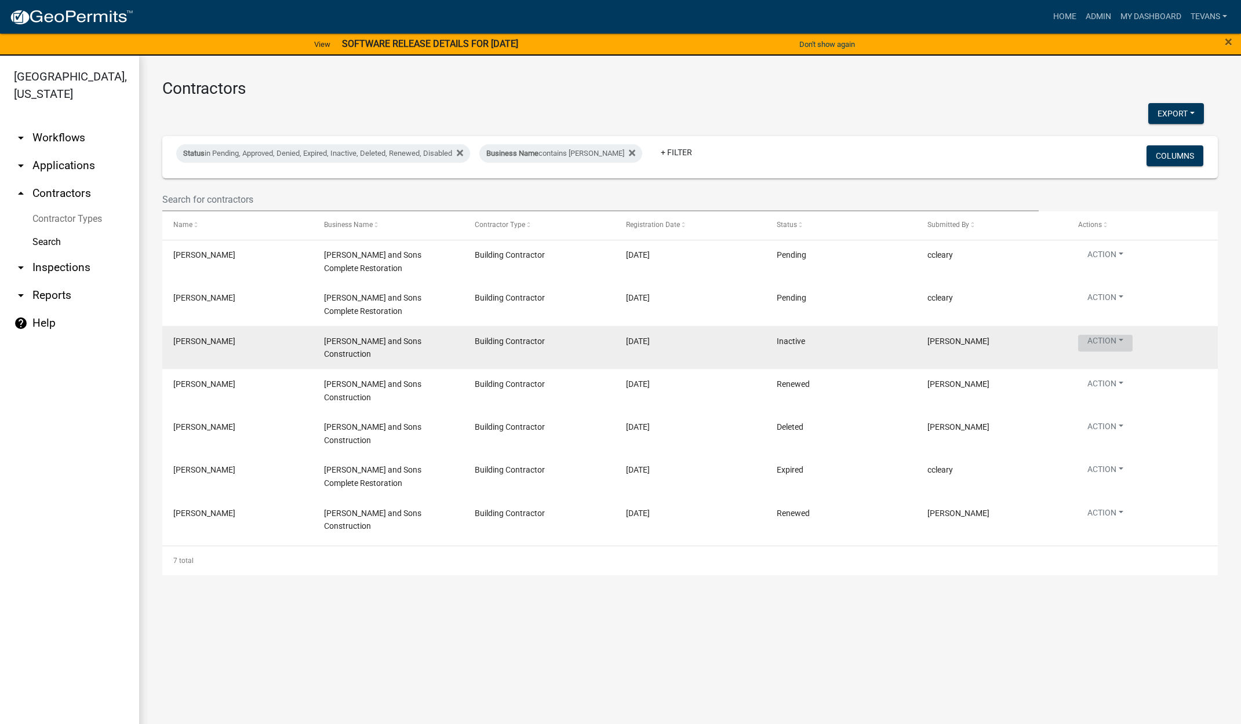
click at [1098, 341] on button "Action" at bounding box center [1105, 343] width 54 height 17
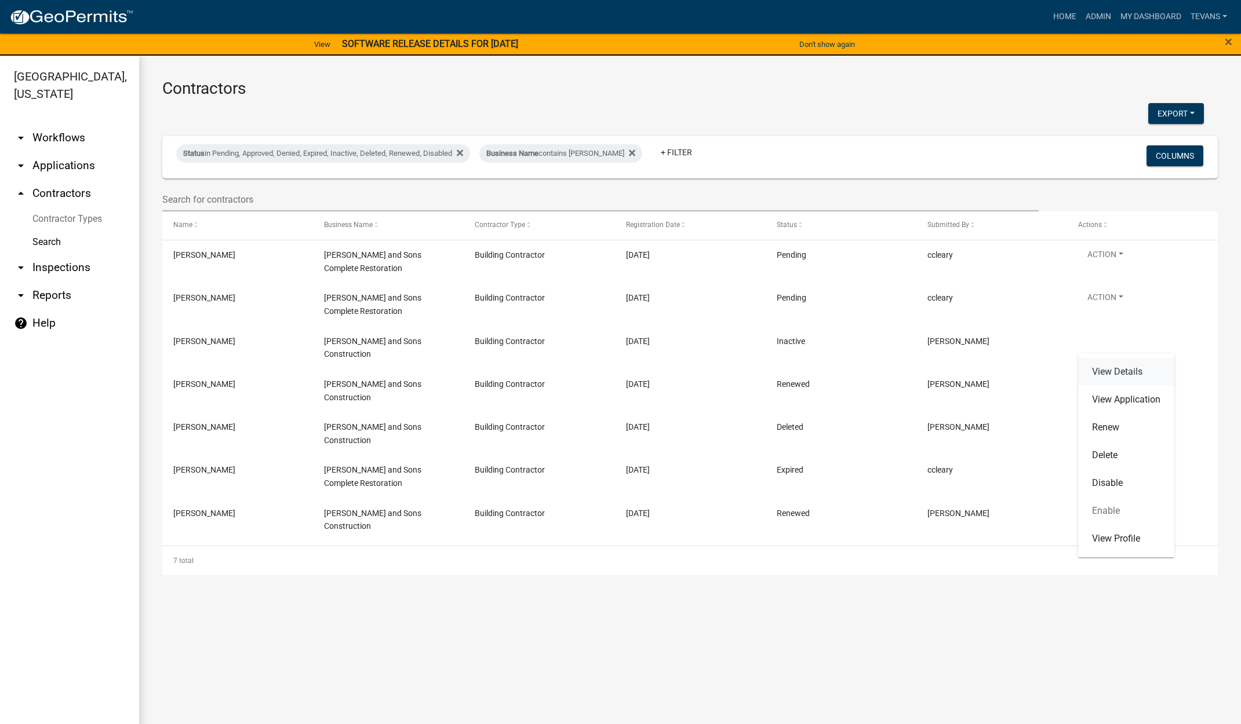
click at [1137, 373] on link "View Details" at bounding box center [1126, 372] width 96 height 28
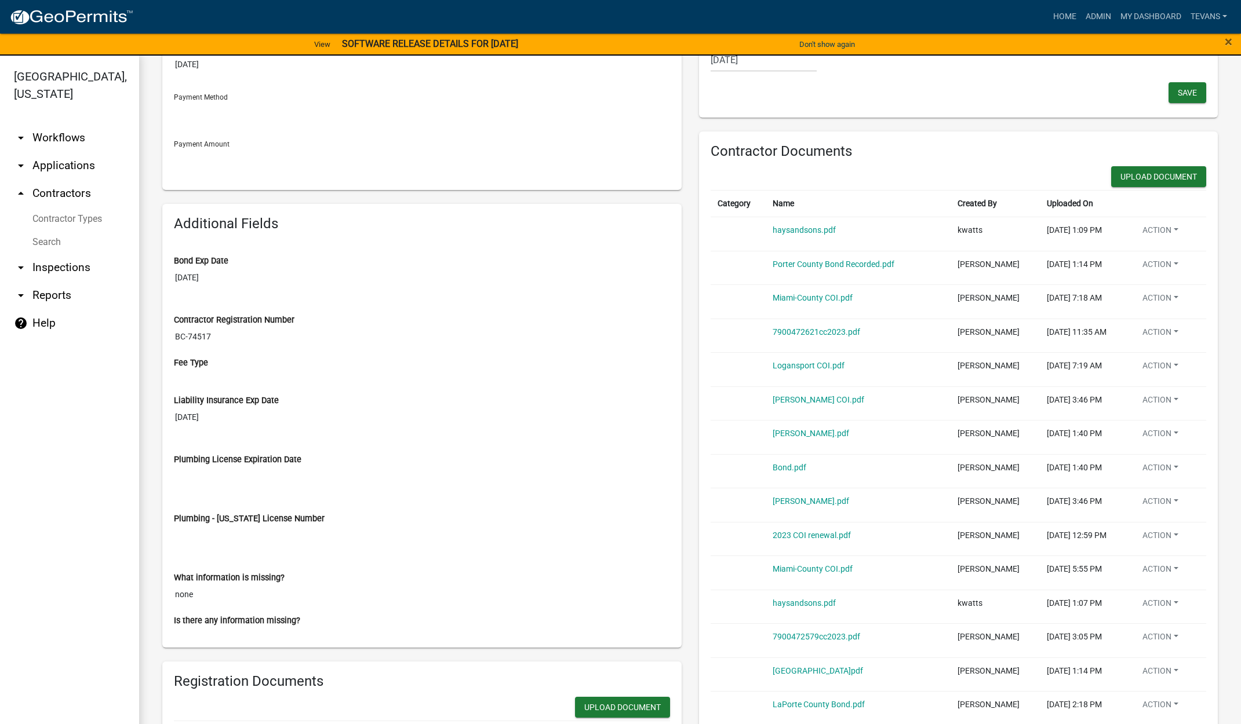
scroll to position [464, 0]
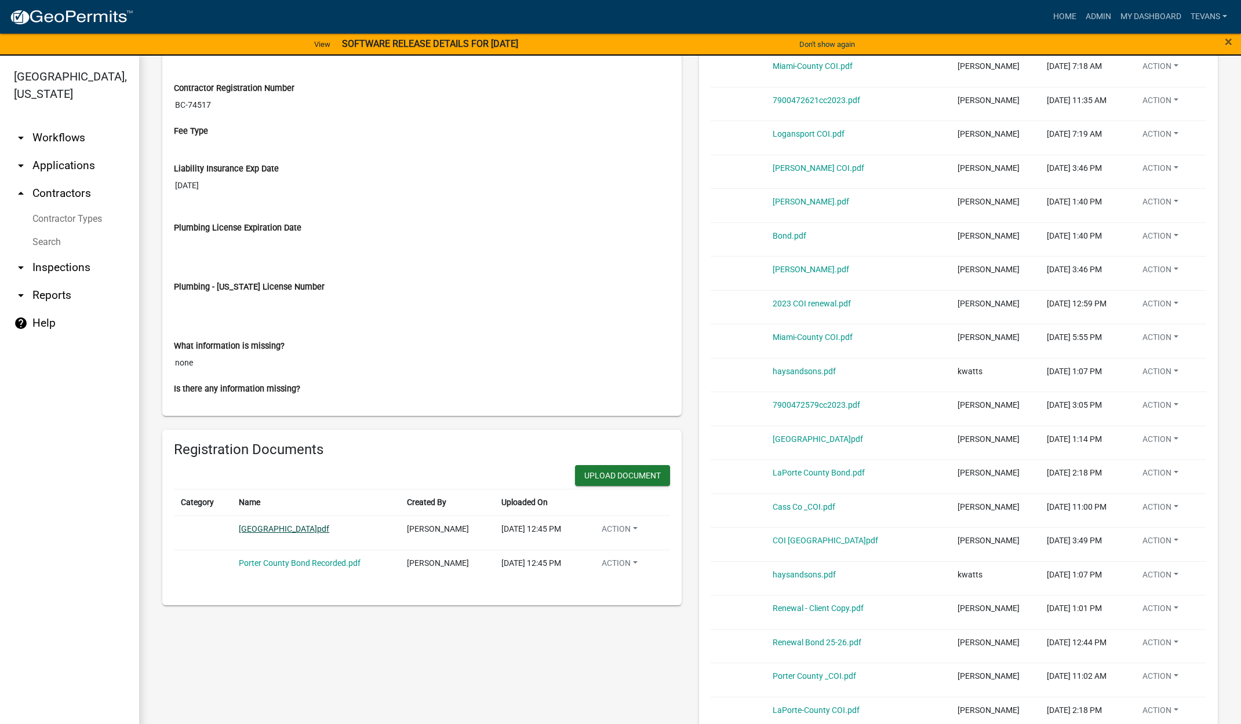
click at [279, 530] on link "[GEOGRAPHIC_DATA]pdf" at bounding box center [284, 528] width 90 height 9
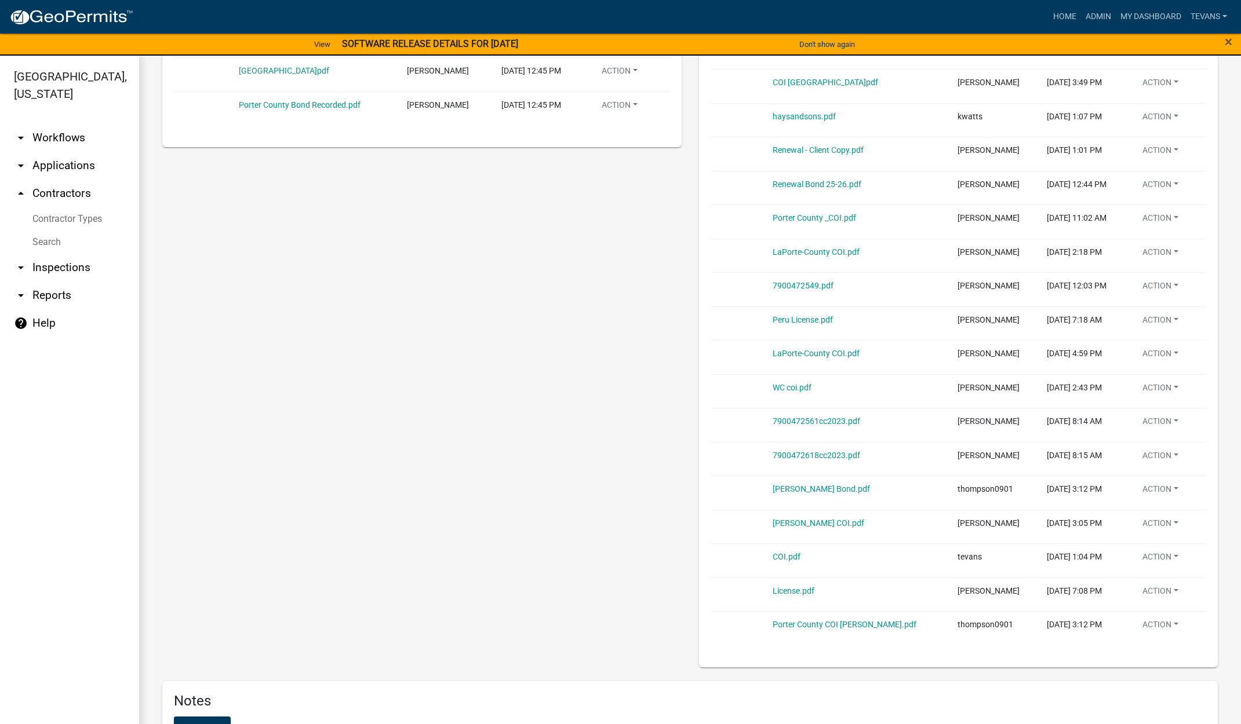
scroll to position [927, 0]
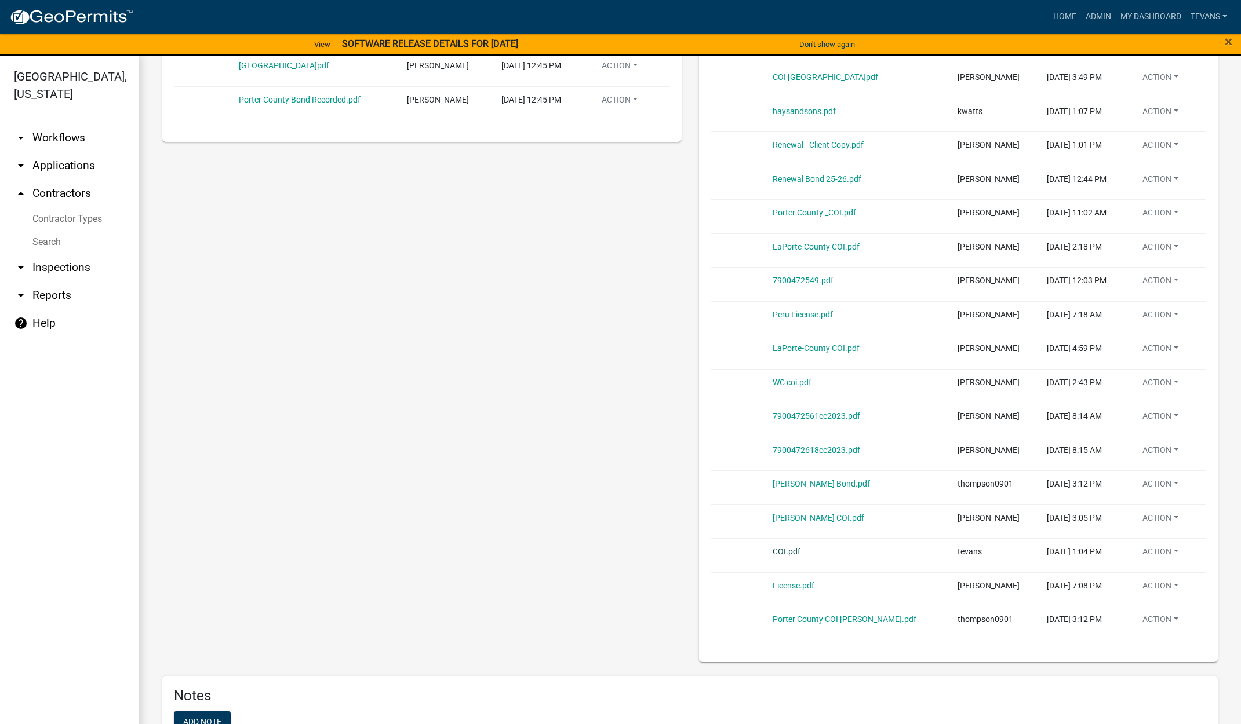
click at [784, 552] on link "COI.pdf" at bounding box center [786, 551] width 28 height 9
click at [790, 483] on link "[PERSON_NAME] Bond.pdf" at bounding box center [820, 483] width 97 height 9
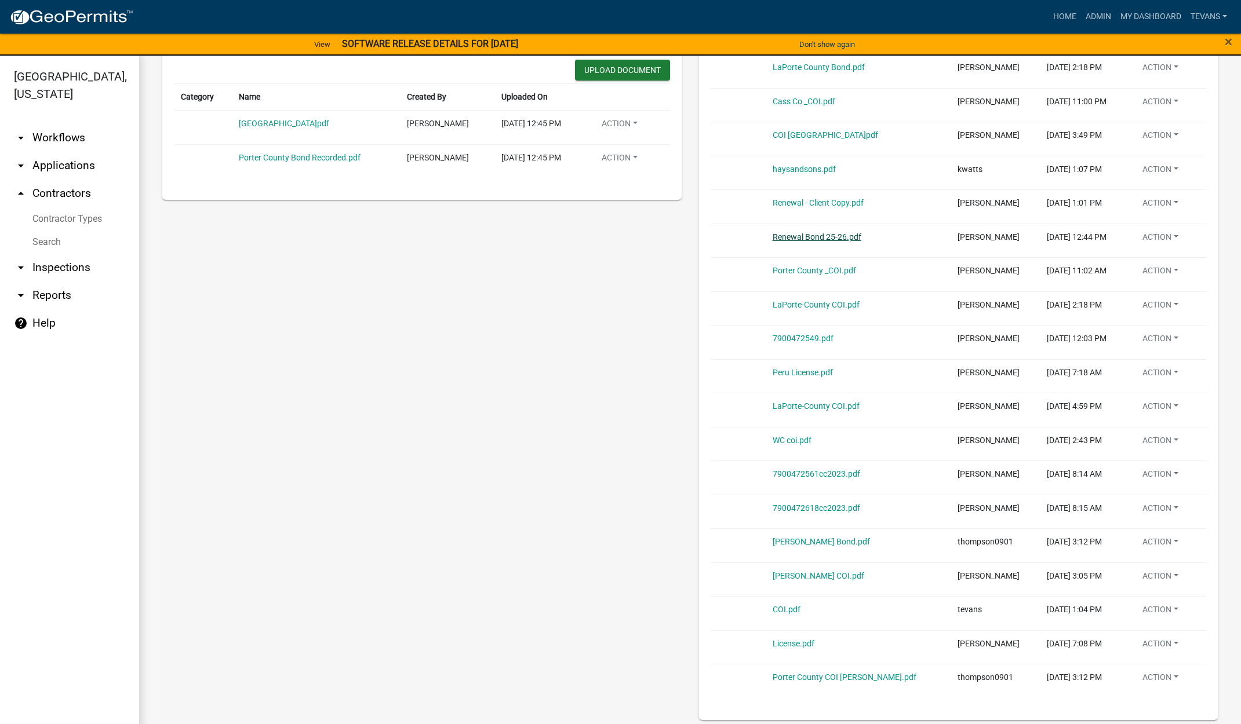
click at [805, 238] on link "Renewal Bond 25-26.pdf" at bounding box center [816, 236] width 89 height 9
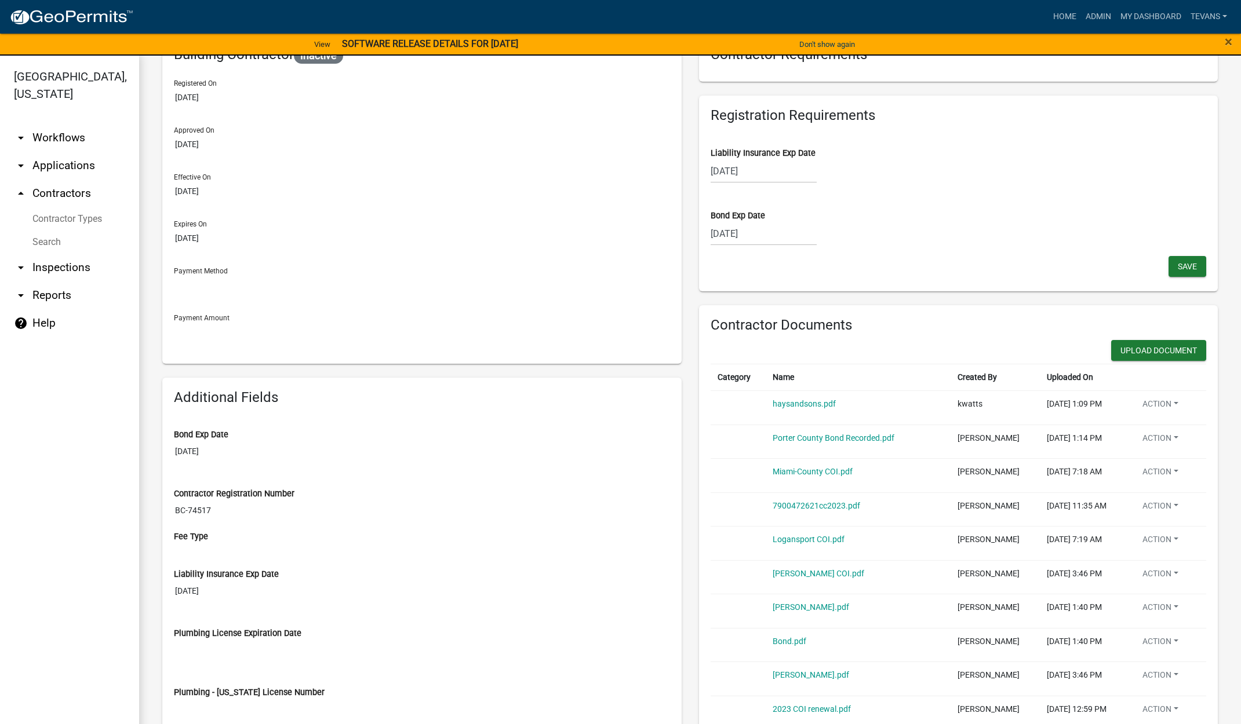
scroll to position [0, 0]
